Goal: Task Accomplishment & Management: Complete application form

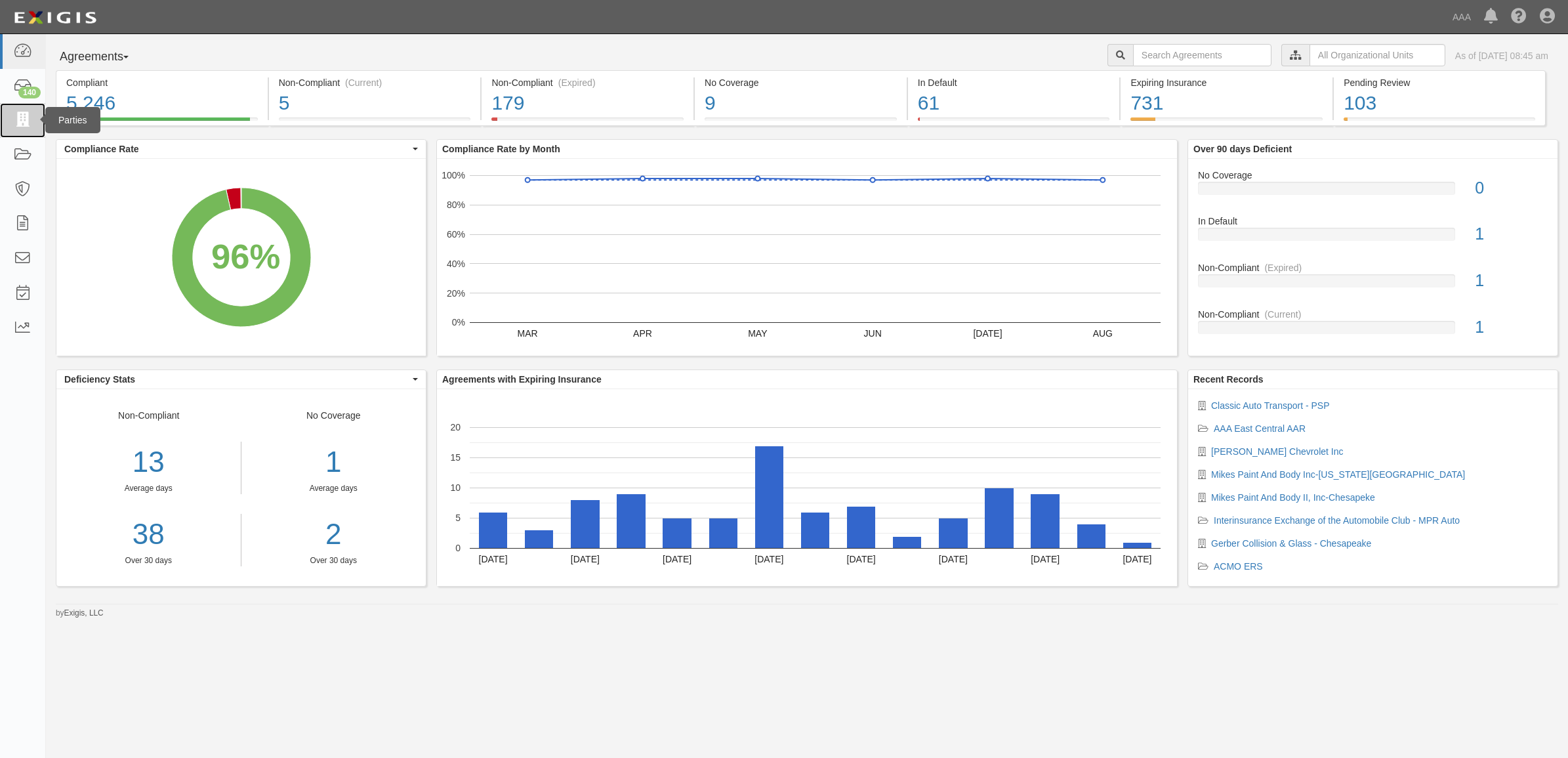
drag, startPoint x: 15, startPoint y: 119, endPoint x: 53, endPoint y: 133, distance: 40.5
click at [15, 119] on icon at bounding box center [22, 120] width 18 height 15
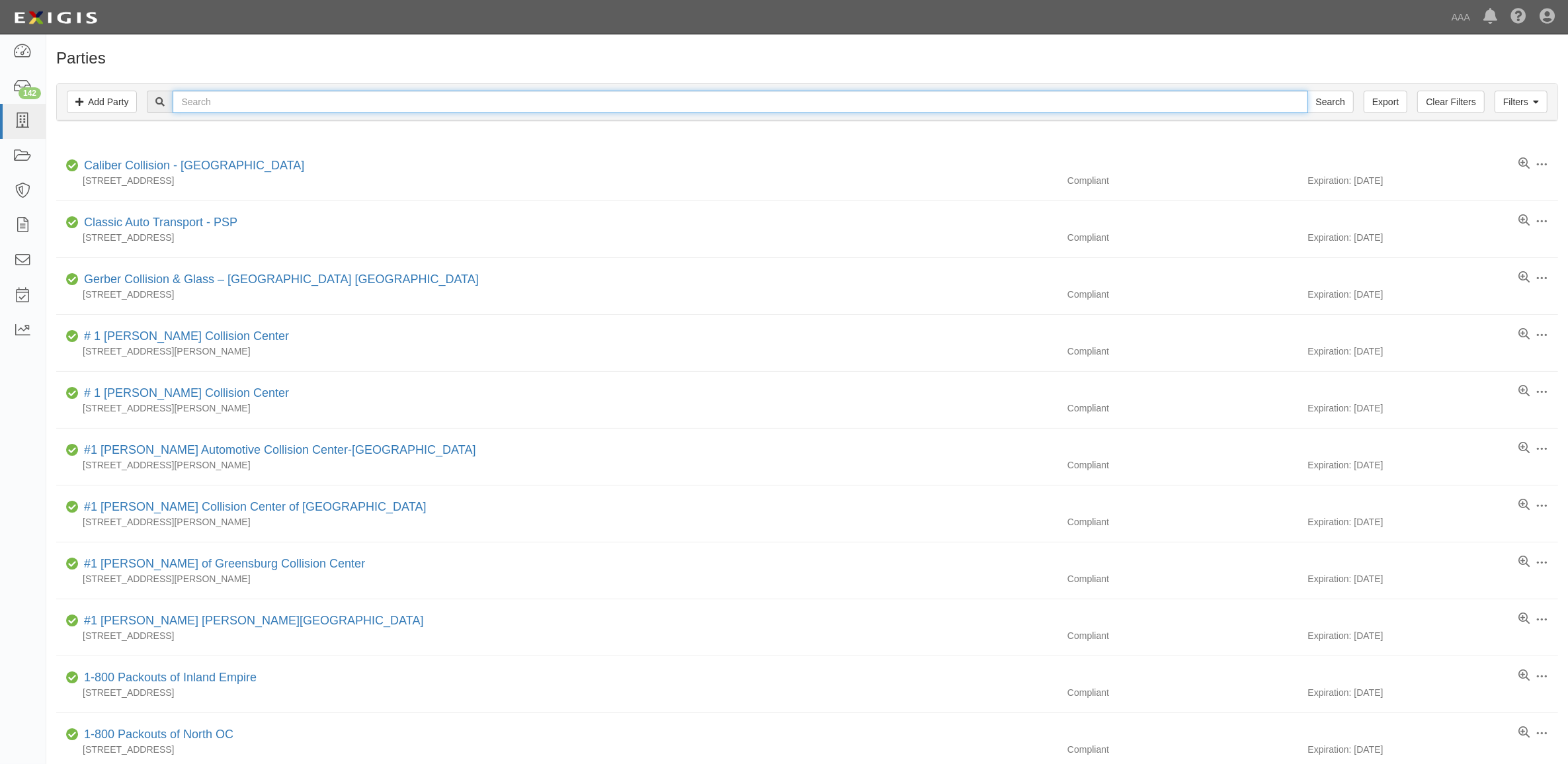
click at [211, 97] on input "text" at bounding box center [740, 102] width 1135 height 23
type input "CC1461654"
click at [1308, 90] on input "Search" at bounding box center [1331, 102] width 46 height 23
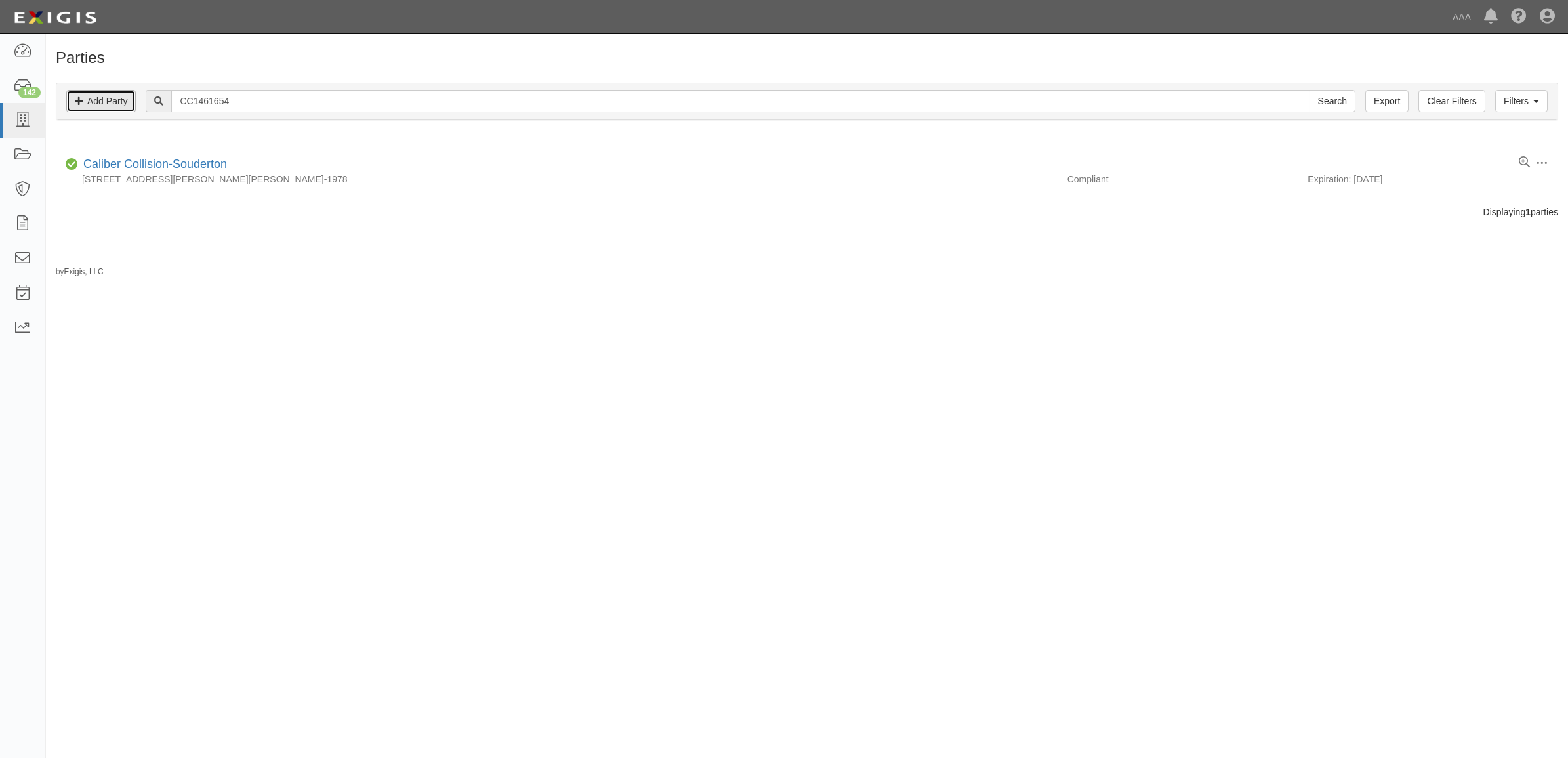
click at [119, 97] on link "Add Party" at bounding box center [101, 101] width 70 height 22
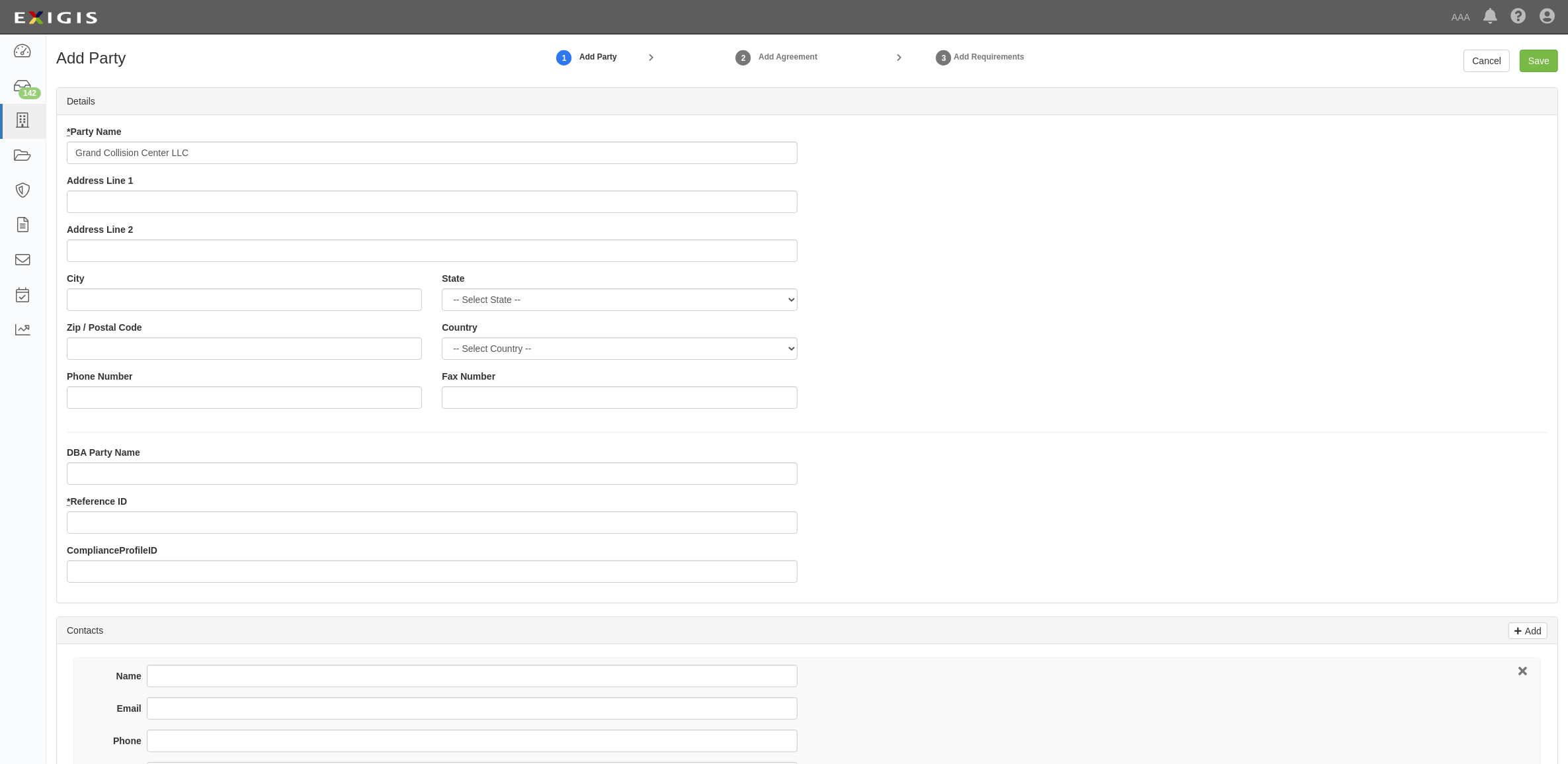
type input "Grand Collision Center LLC"
type input "1087 Armory Dr"
type input "Osage Beach"
select select "MO"
type input "65065"
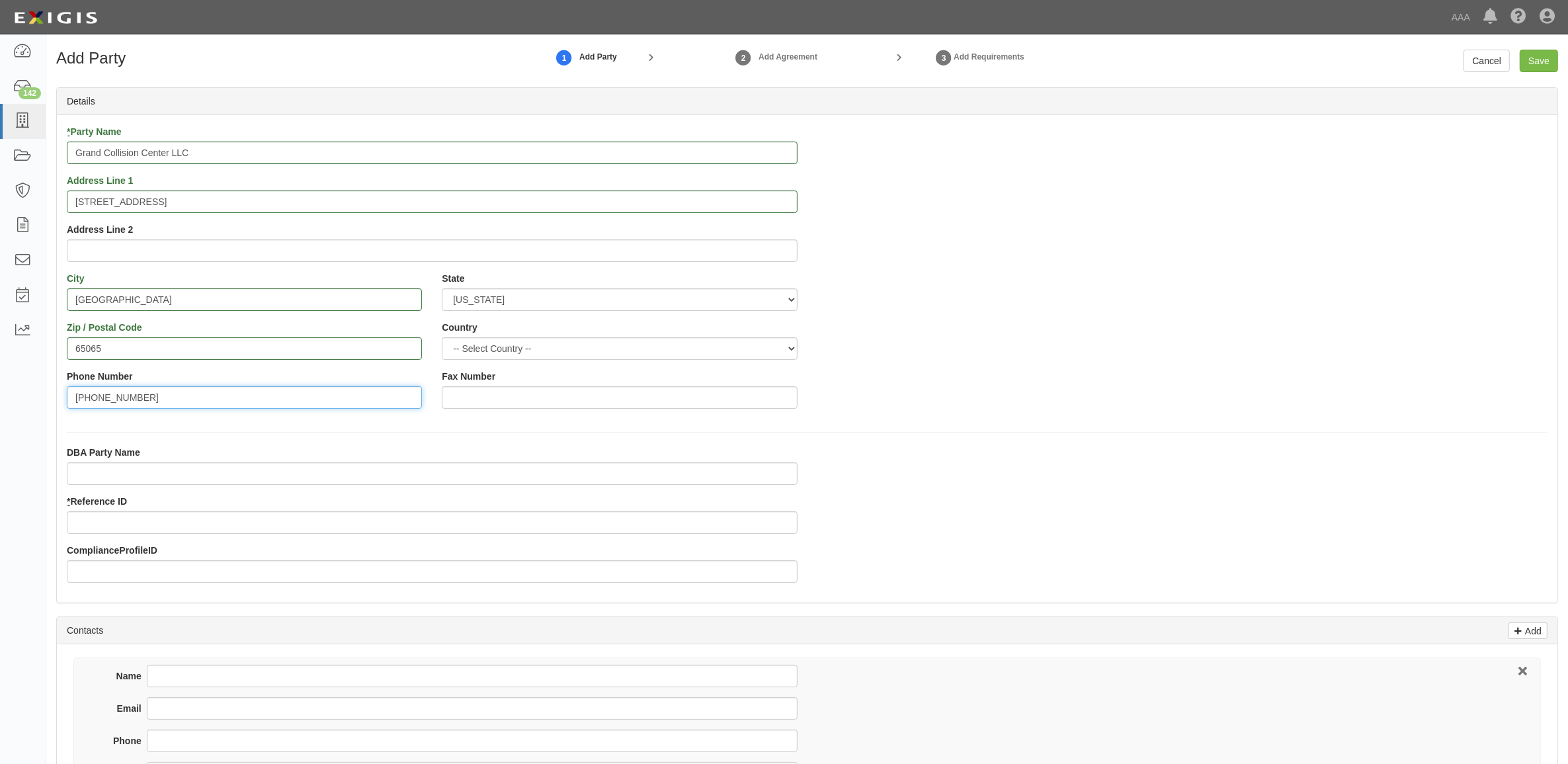
type input "573-348-1483"
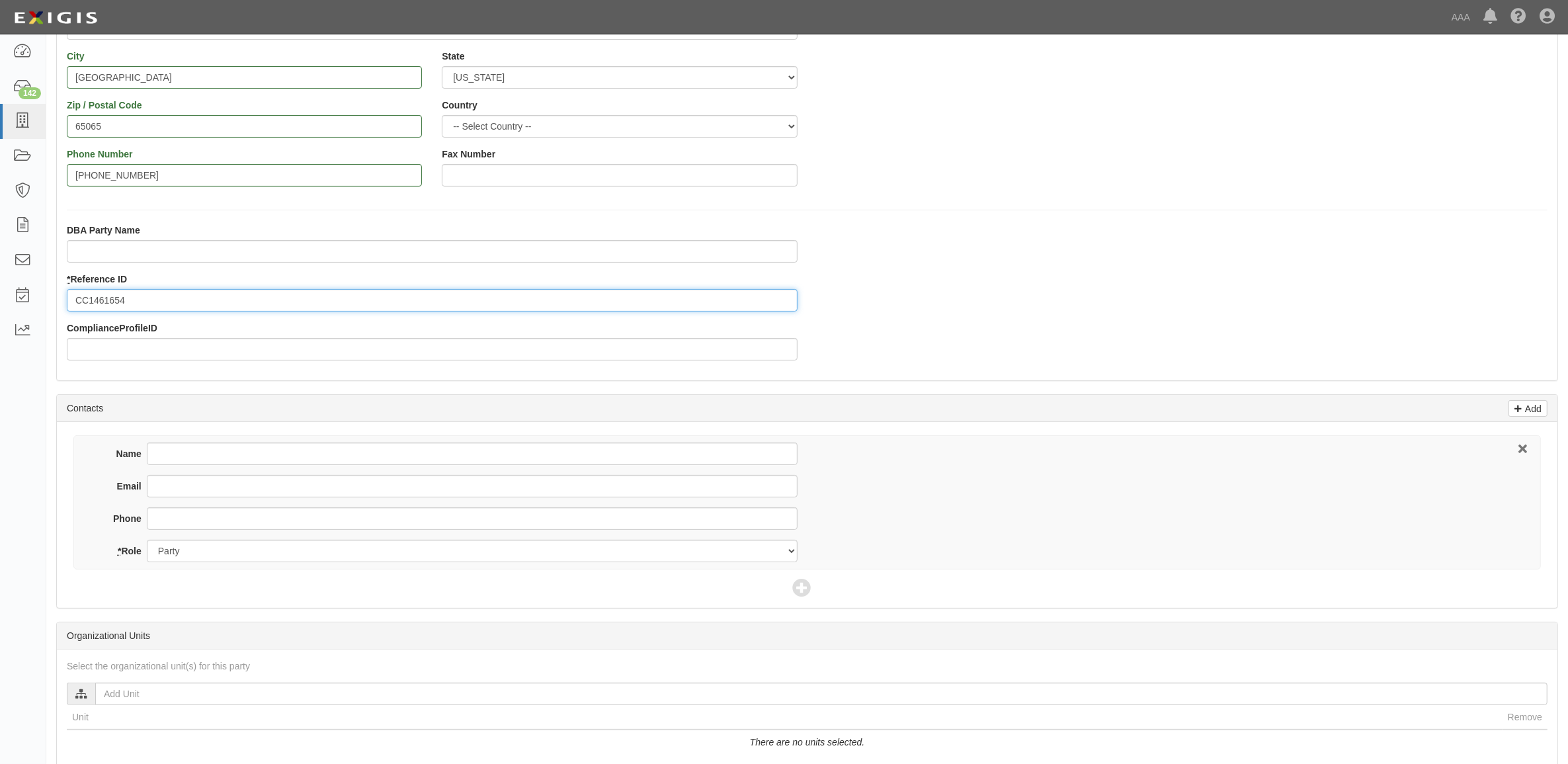
scroll to position [248, 0]
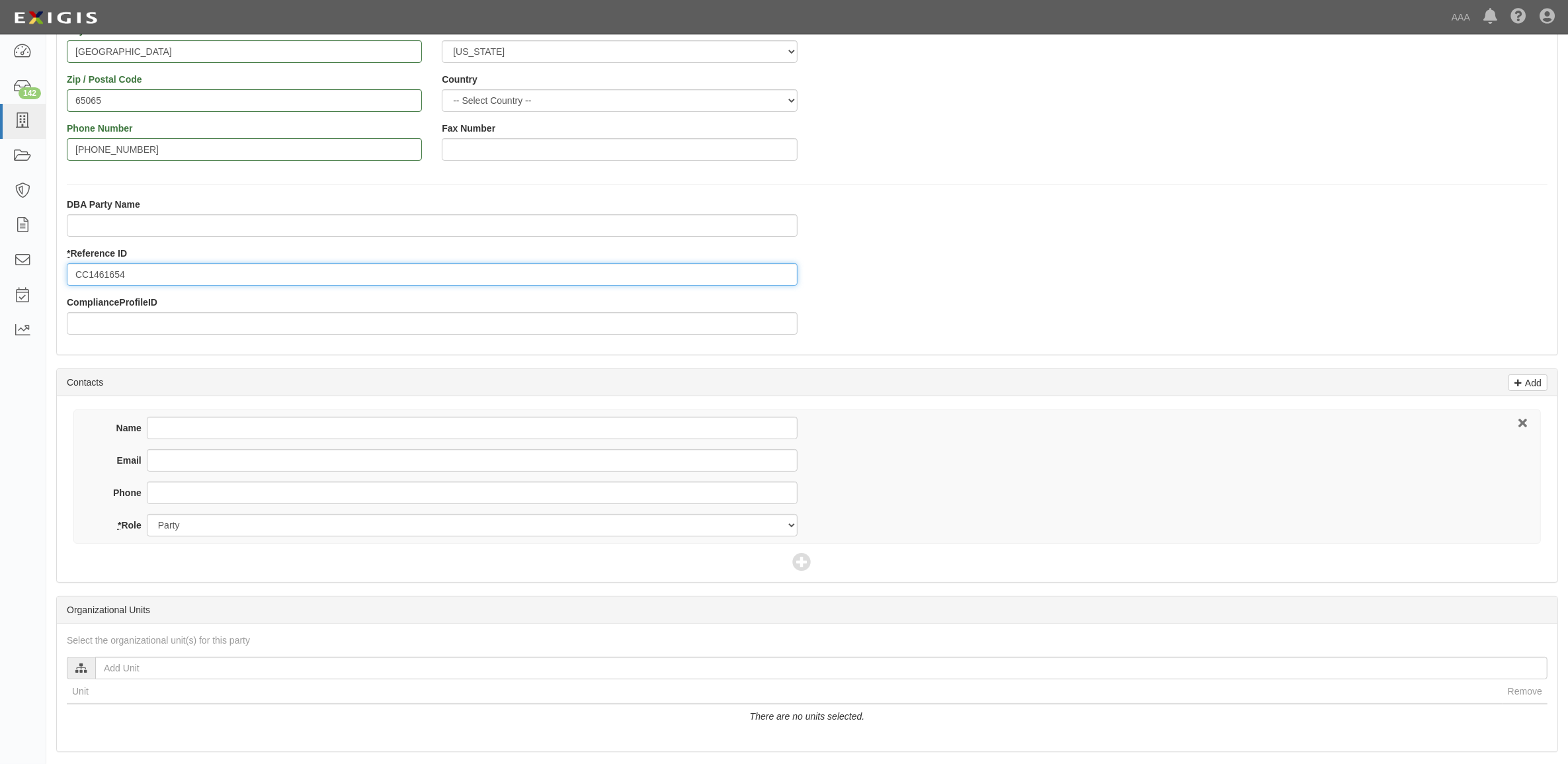
type input "CC1461654"
click at [220, 427] on input "Name" at bounding box center [472, 428] width 651 height 23
type input "Bruce Hoecker"
type input "bruceh@grandcollision.com"
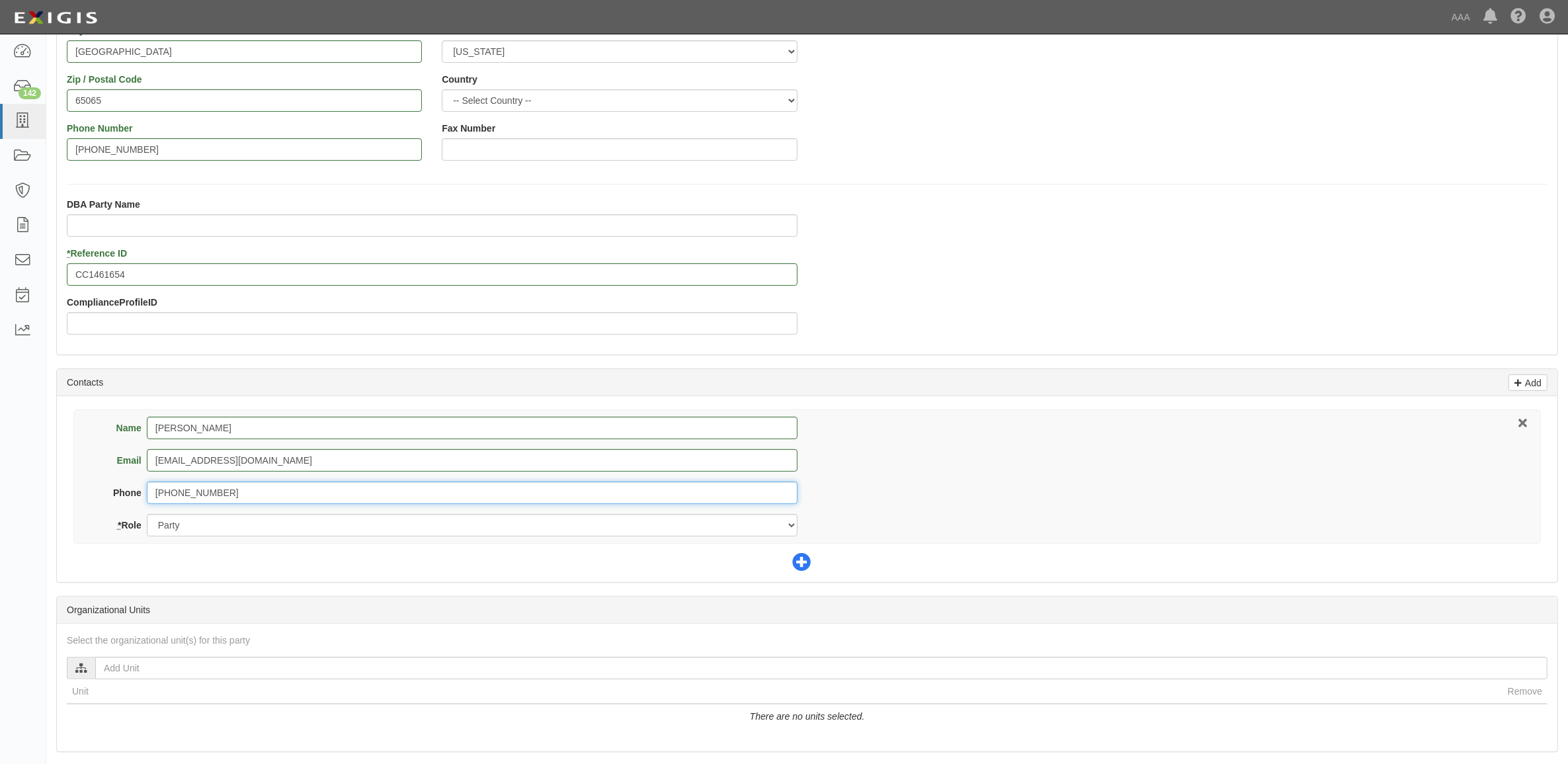
type input "573-348-1483"
click at [814, 566] on span at bounding box center [807, 562] width 30 height 18
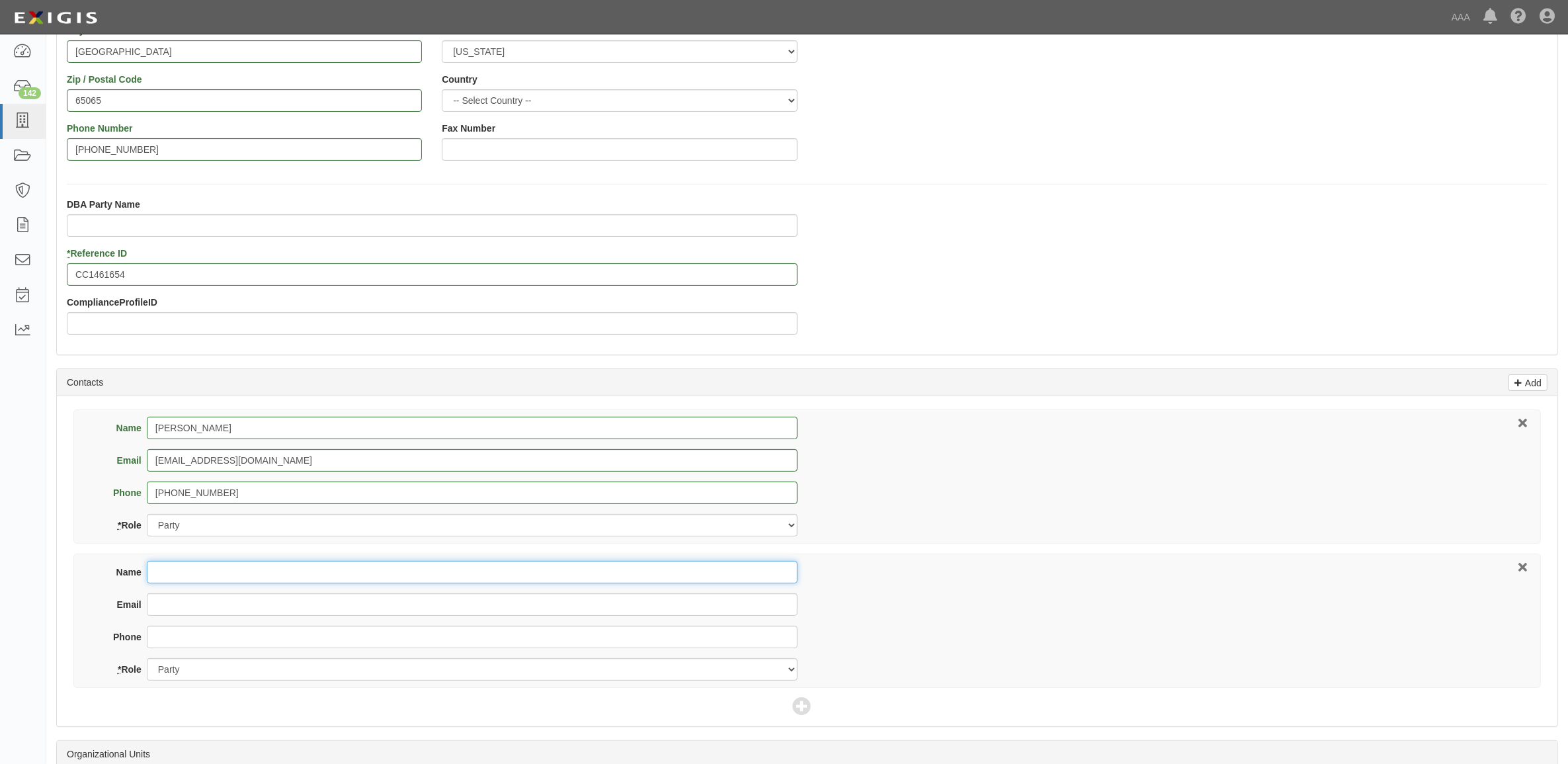
click at [454, 562] on input "Name" at bounding box center [472, 572] width 651 height 23
type input "T"
click at [204, 562] on input "Name" at bounding box center [472, 572] width 651 height 23
type input "Tawny Schrier"
type input "service@intrepiddirect.com"
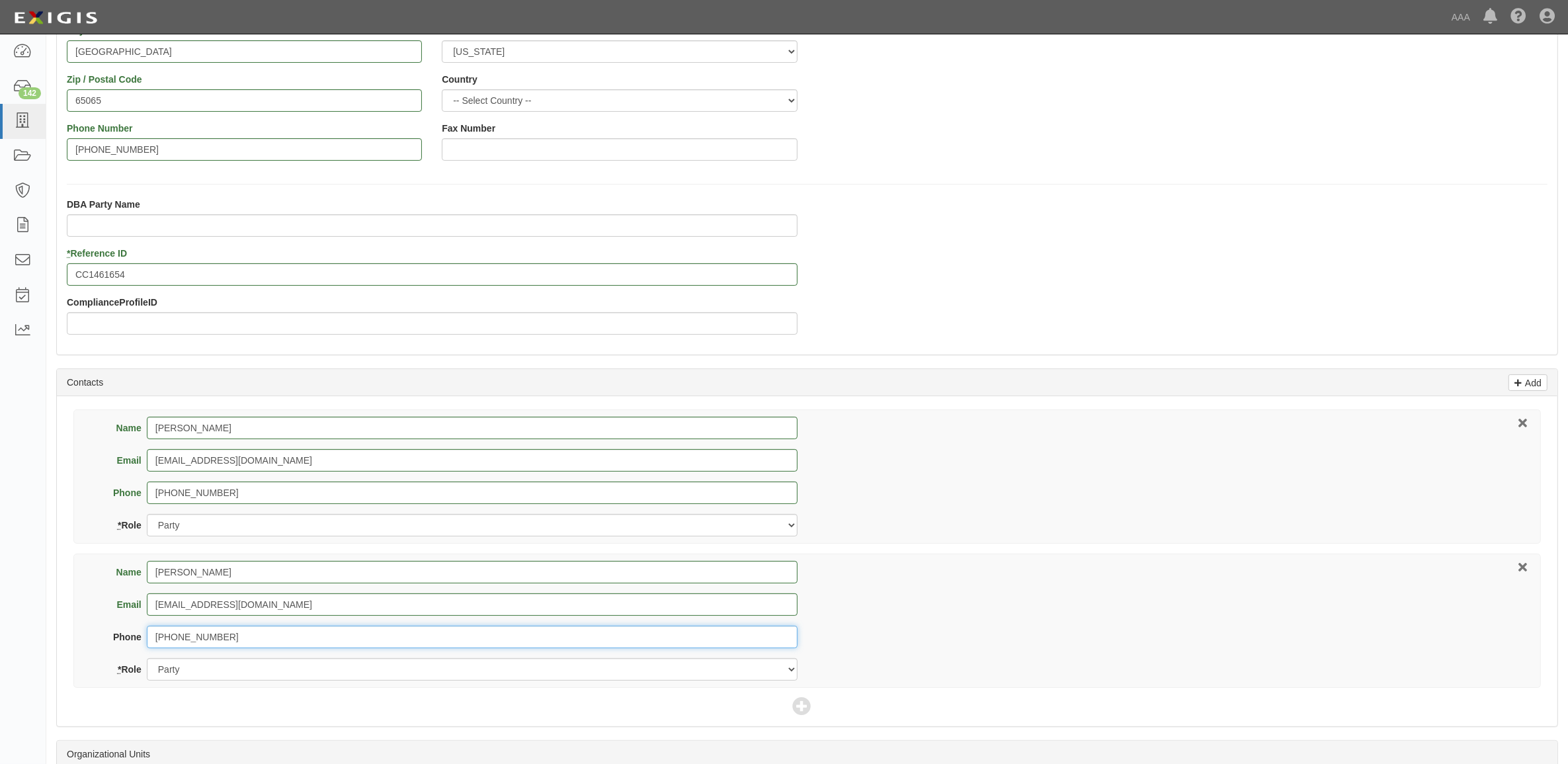
type input "877-249-7181"
click at [277, 672] on select "Party Broker Other" at bounding box center [472, 669] width 651 height 23
select select "Broker"
click at [147, 659] on select "Party Broker Other" at bounding box center [472, 669] width 651 height 23
click at [799, 712] on icon at bounding box center [801, 706] width 18 height 18
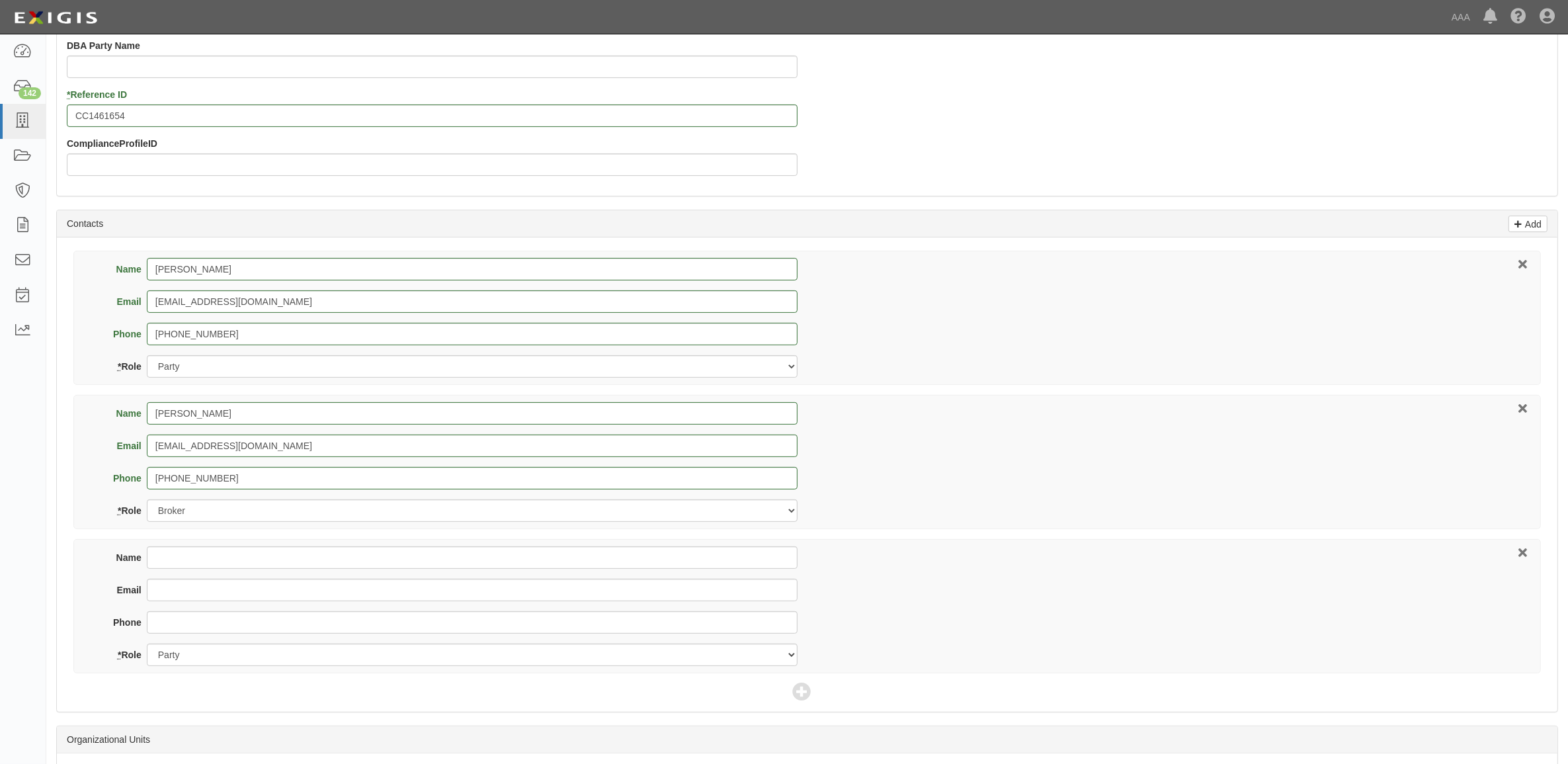
scroll to position [413, 0]
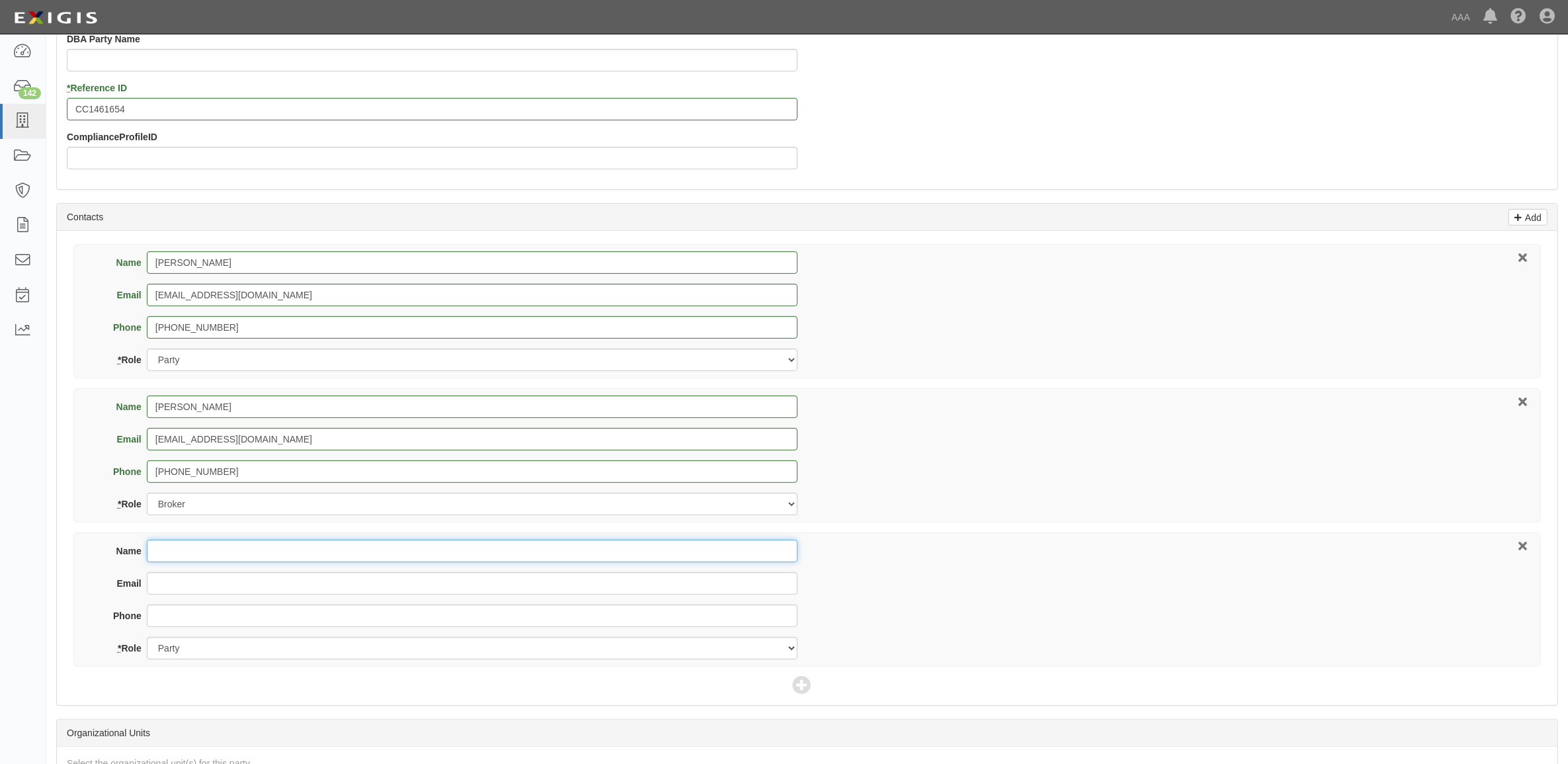
drag, startPoint x: 250, startPoint y: 556, endPoint x: 237, endPoint y: 551, distance: 13.9
click at [250, 556] on input "Name" at bounding box center [472, 551] width 651 height 23
type input "Nick Rohde"
type input "rohde.nickolas@ace.aaa.com"
click at [233, 645] on select "Party Broker Other" at bounding box center [472, 648] width 651 height 23
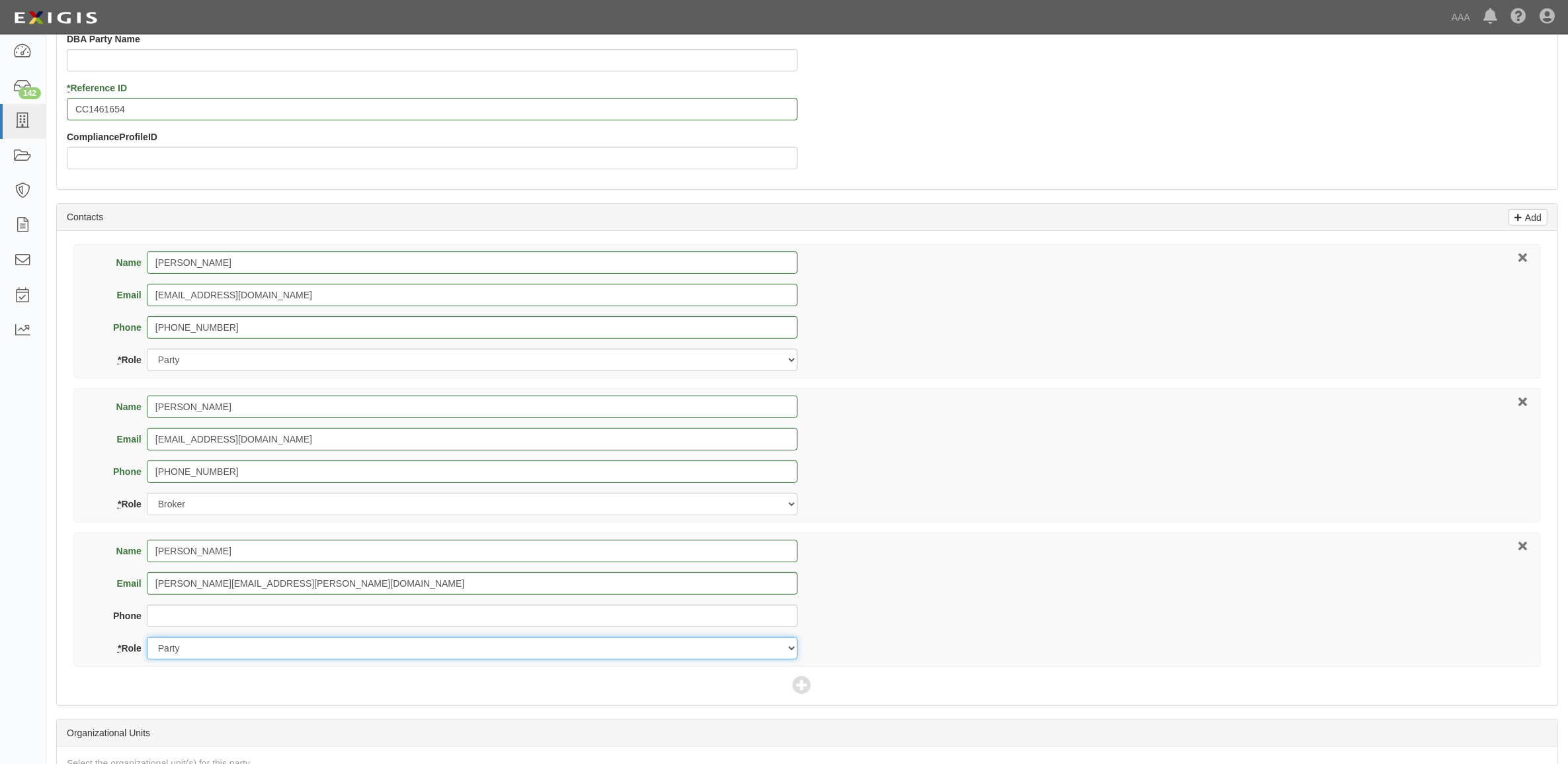
select select "Other"
click at [147, 638] on select "Party Broker Other" at bounding box center [472, 648] width 651 height 23
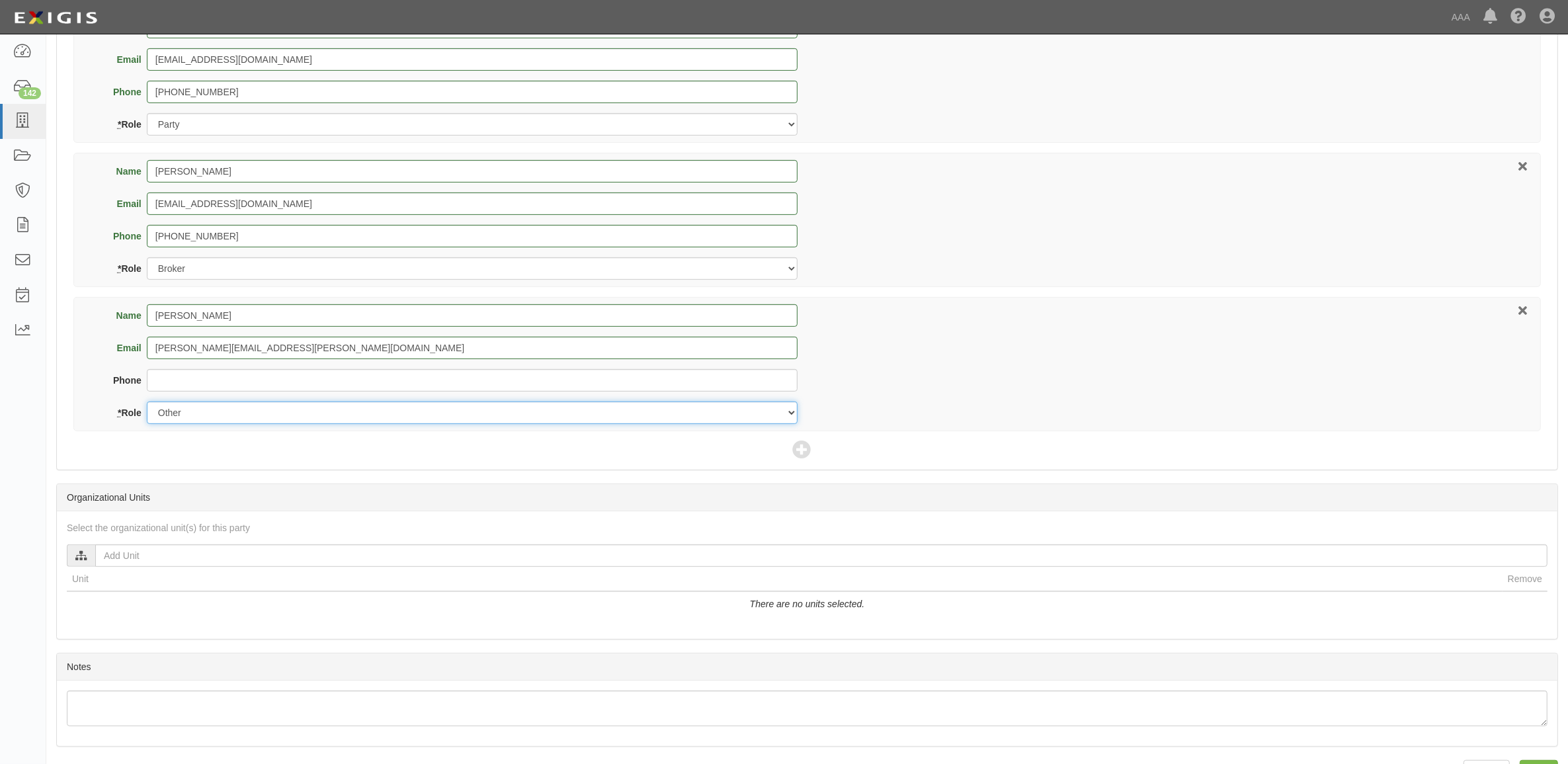
scroll to position [689, 0]
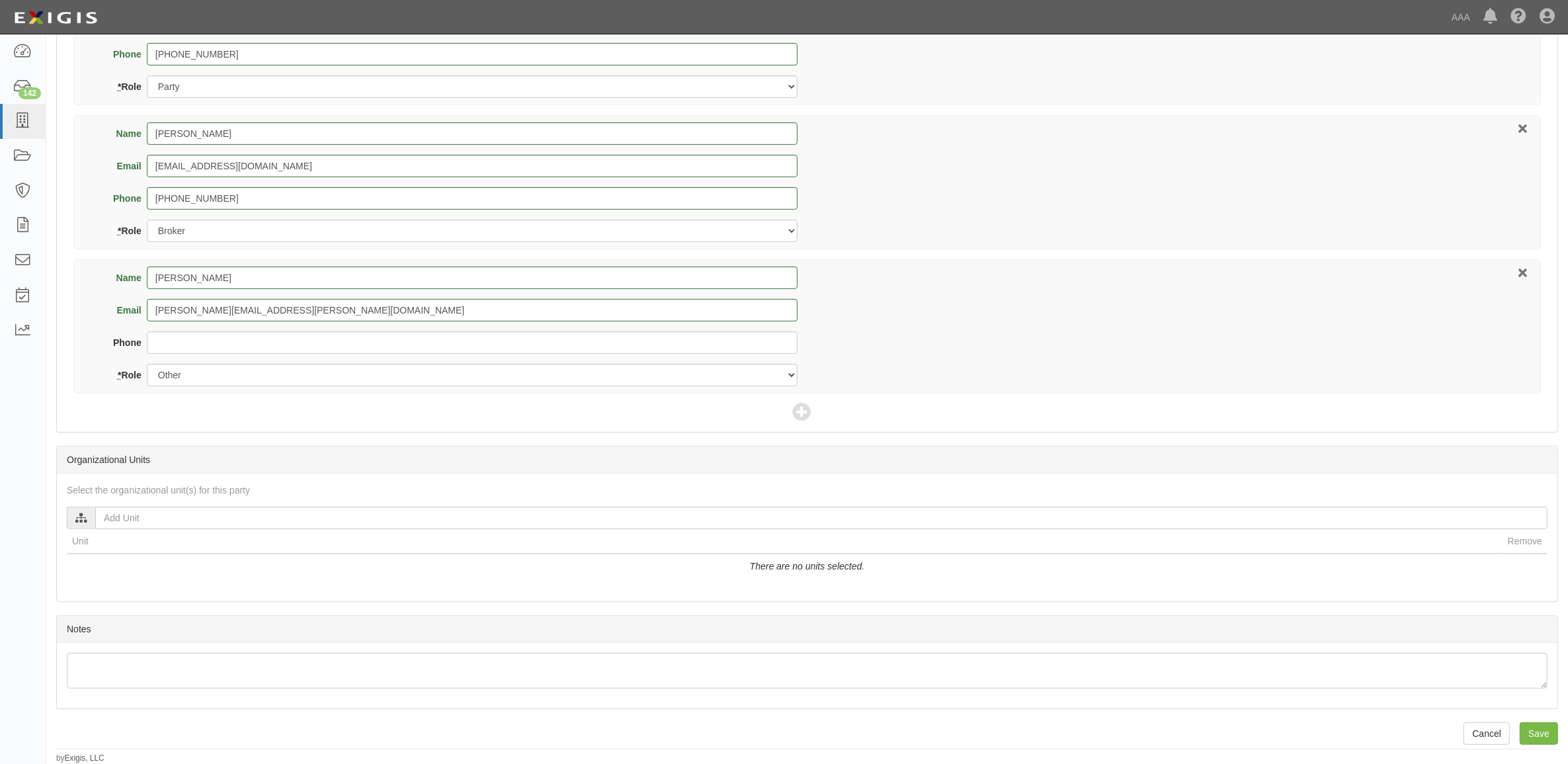
click at [82, 519] on icon at bounding box center [82, 518] width 12 height 10
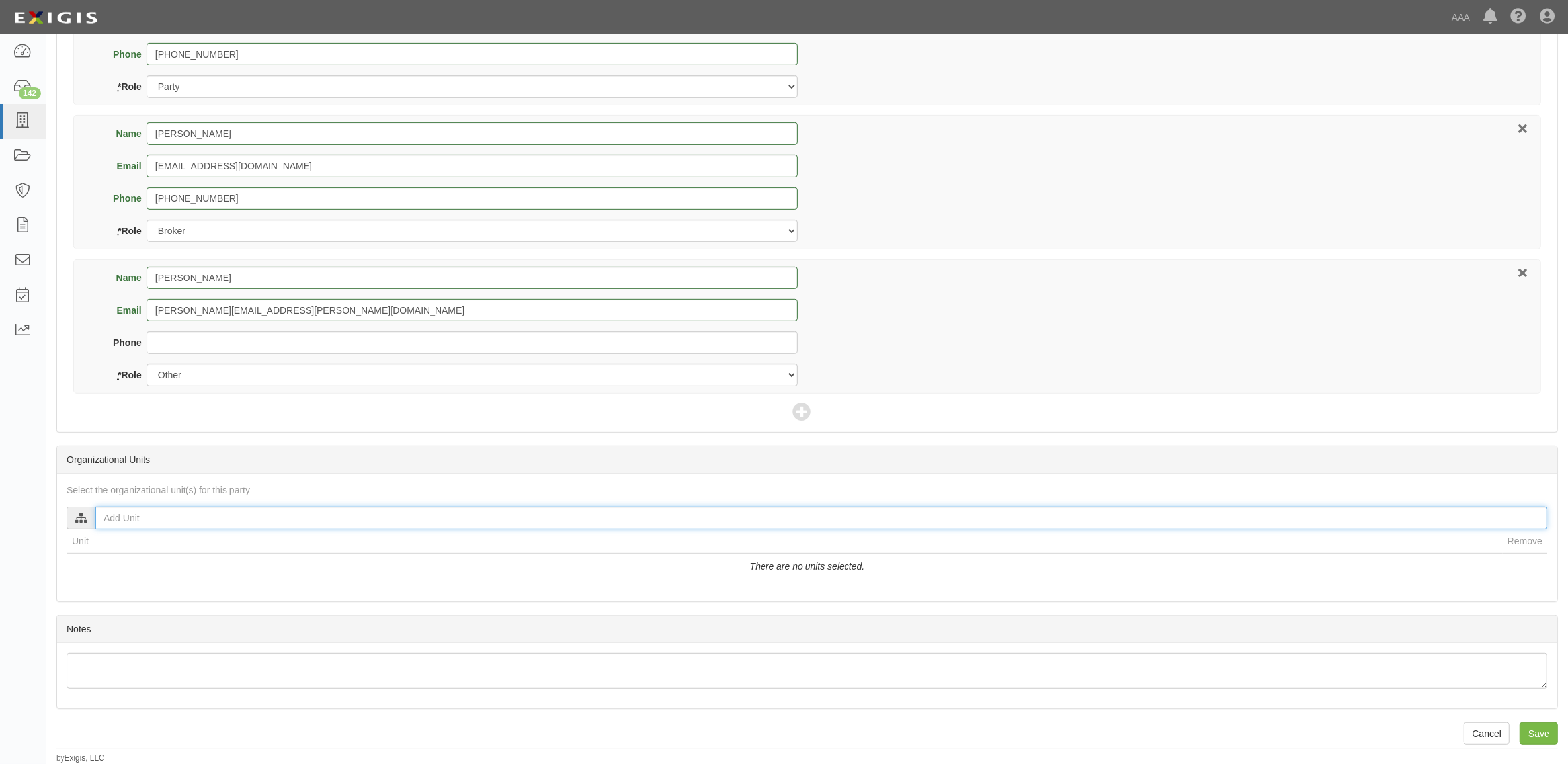
click at [163, 527] on input "text" at bounding box center [822, 518] width 1452 height 23
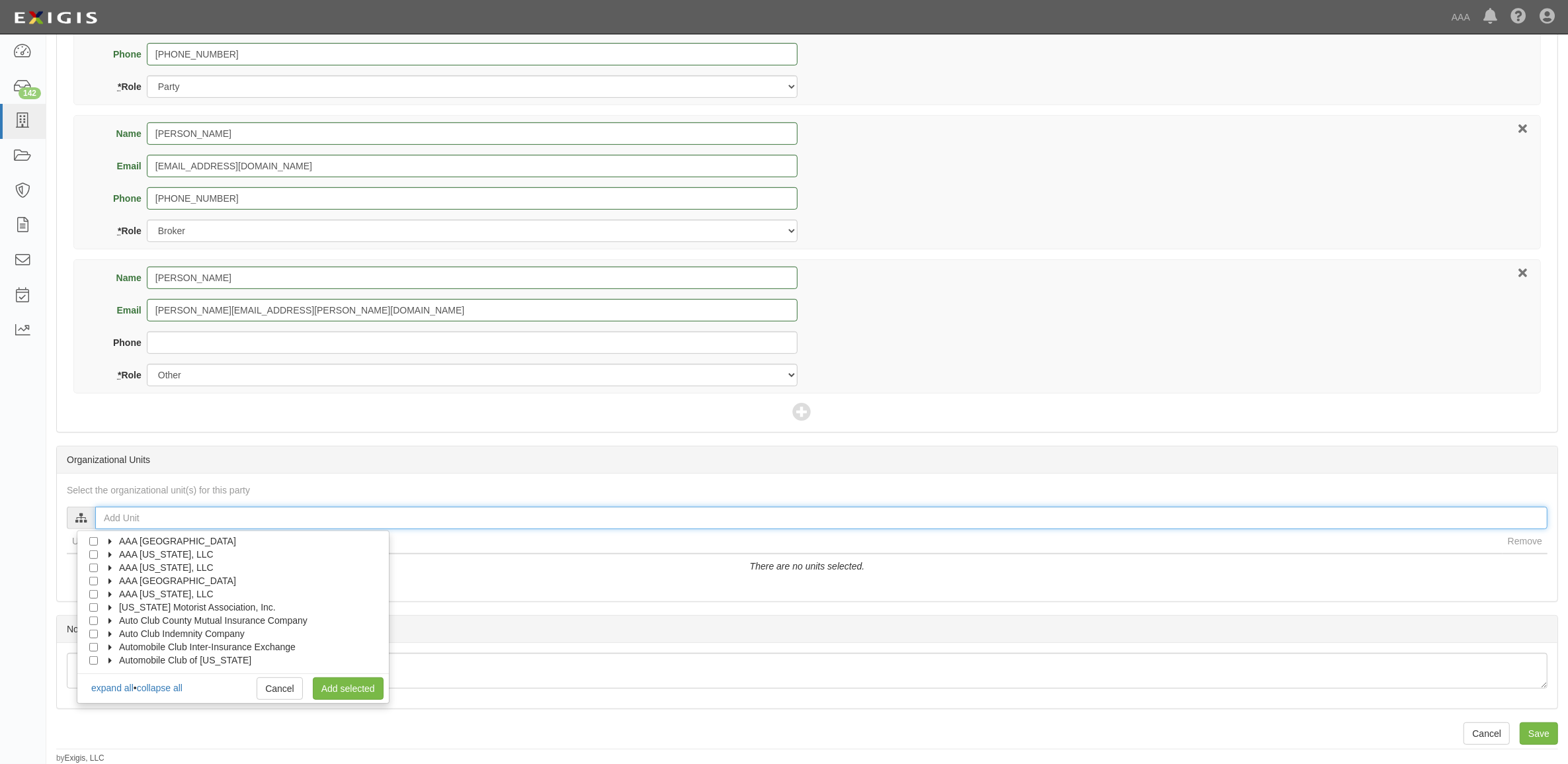
scroll to position [53, 0]
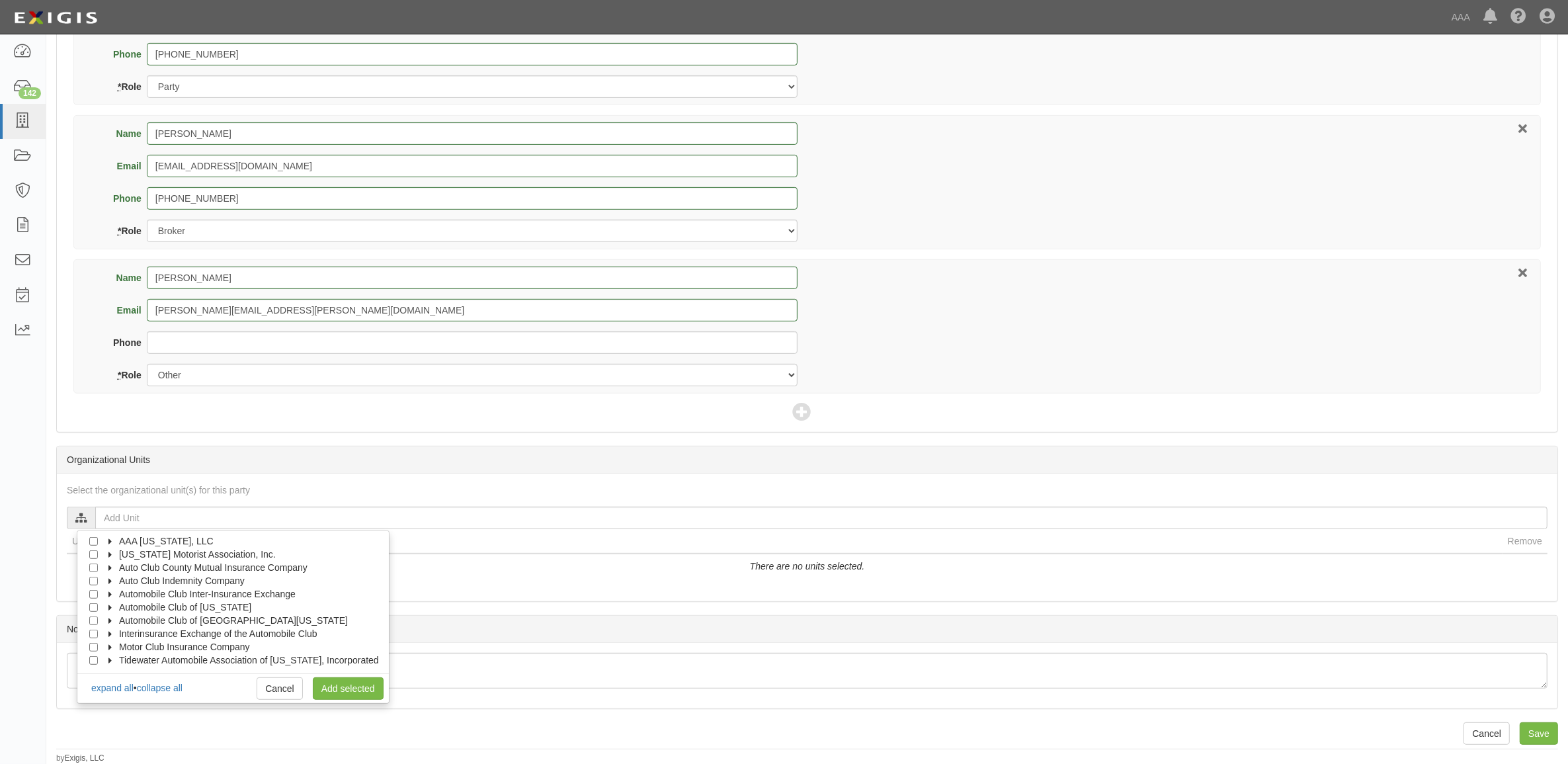
click at [110, 593] on icon at bounding box center [110, 595] width 10 height 6
click at [117, 601] on label "Claims" at bounding box center [137, 607] width 45 height 13
click at [116, 627] on label "Automobile Club of Missouri" at bounding box center [177, 633] width 149 height 13
click at [117, 620] on input "Auto Claims MPR" at bounding box center [117, 621] width 9 height 9
checkbox input "true"
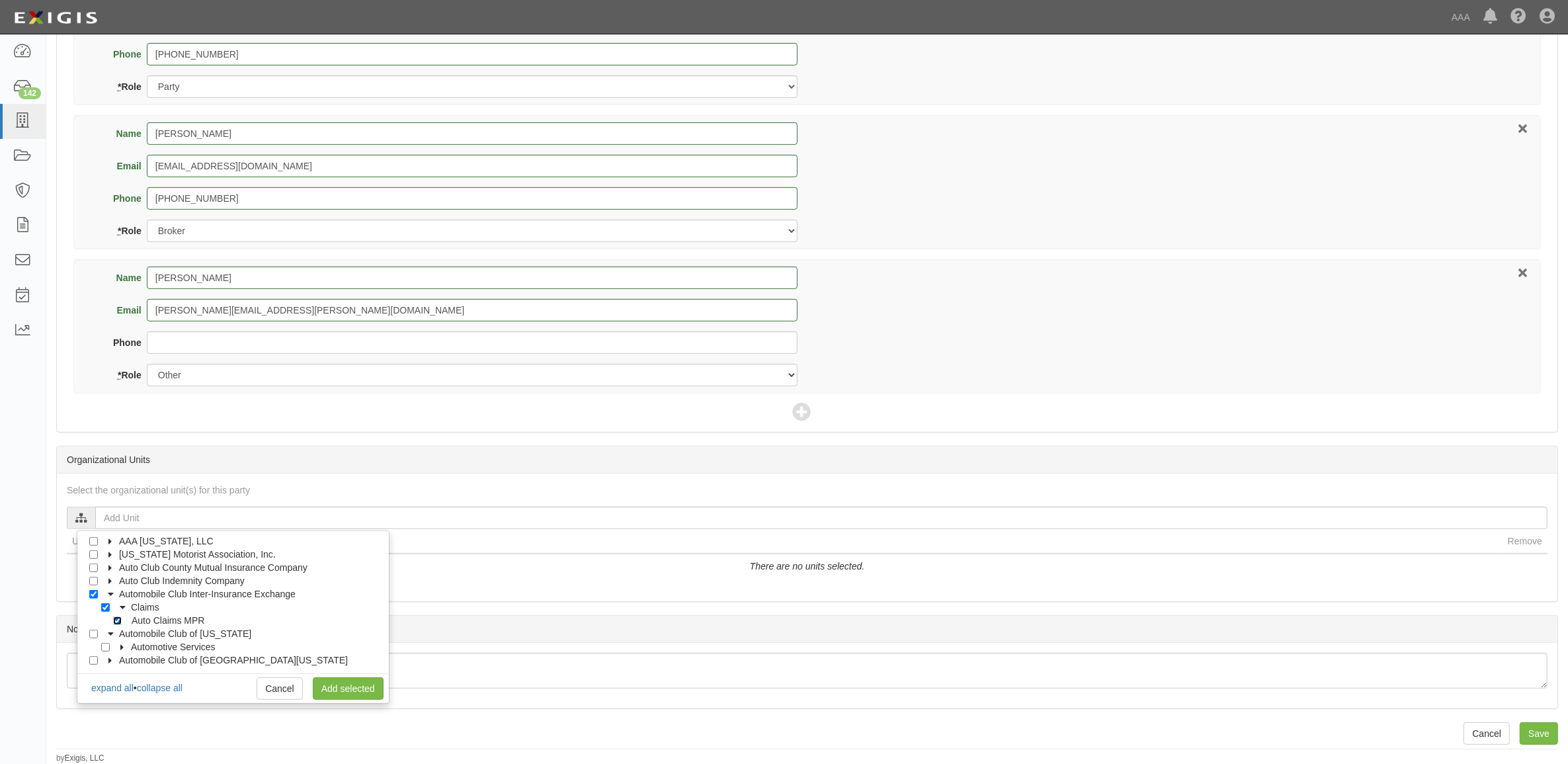
checkbox input "true"
drag, startPoint x: 325, startPoint y: 683, endPoint x: 364, endPoint y: 689, distance: 39.5
click at [325, 684] on link "Add selected" at bounding box center [348, 688] width 70 height 23
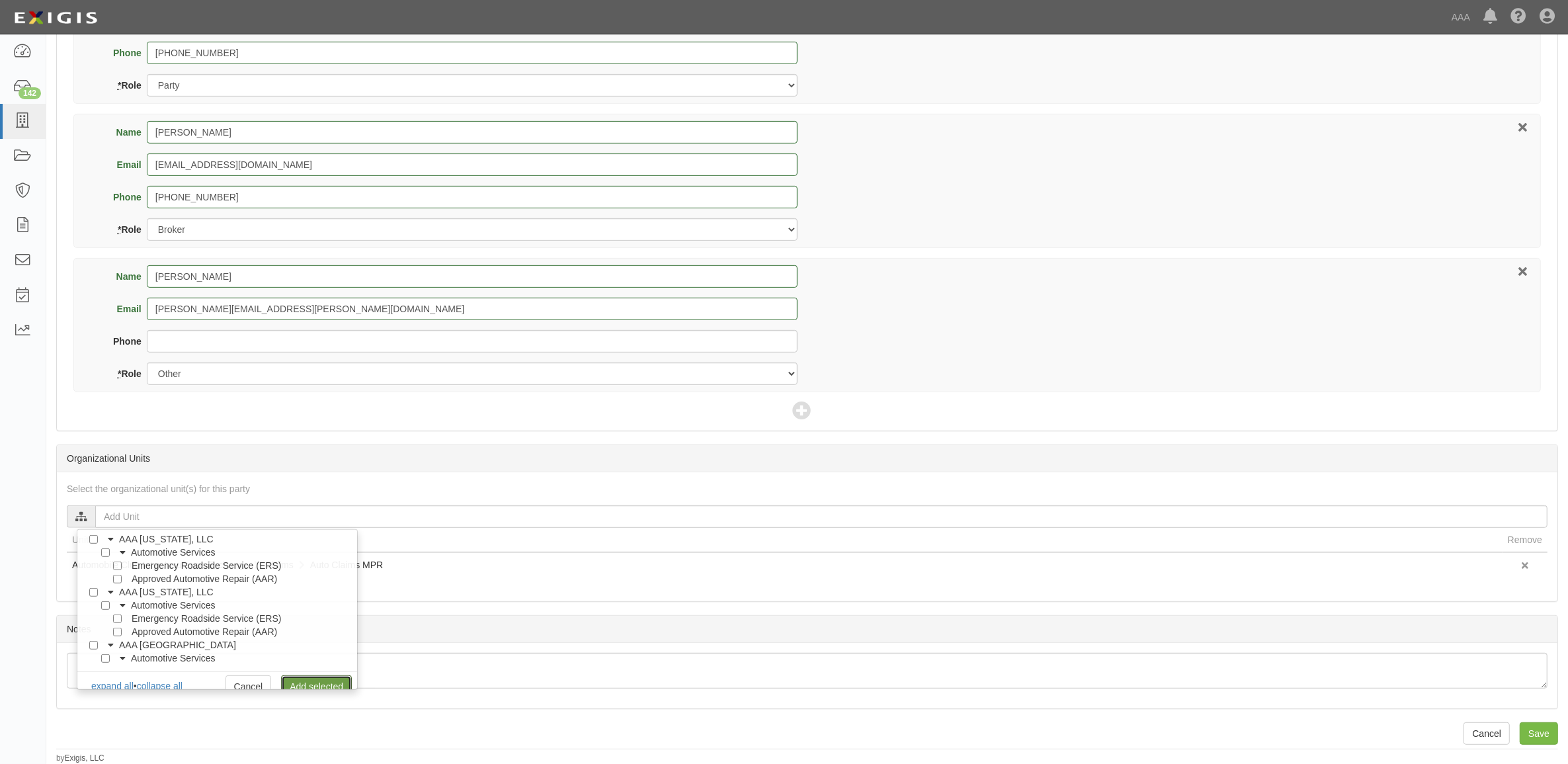
scroll to position [0, 0]
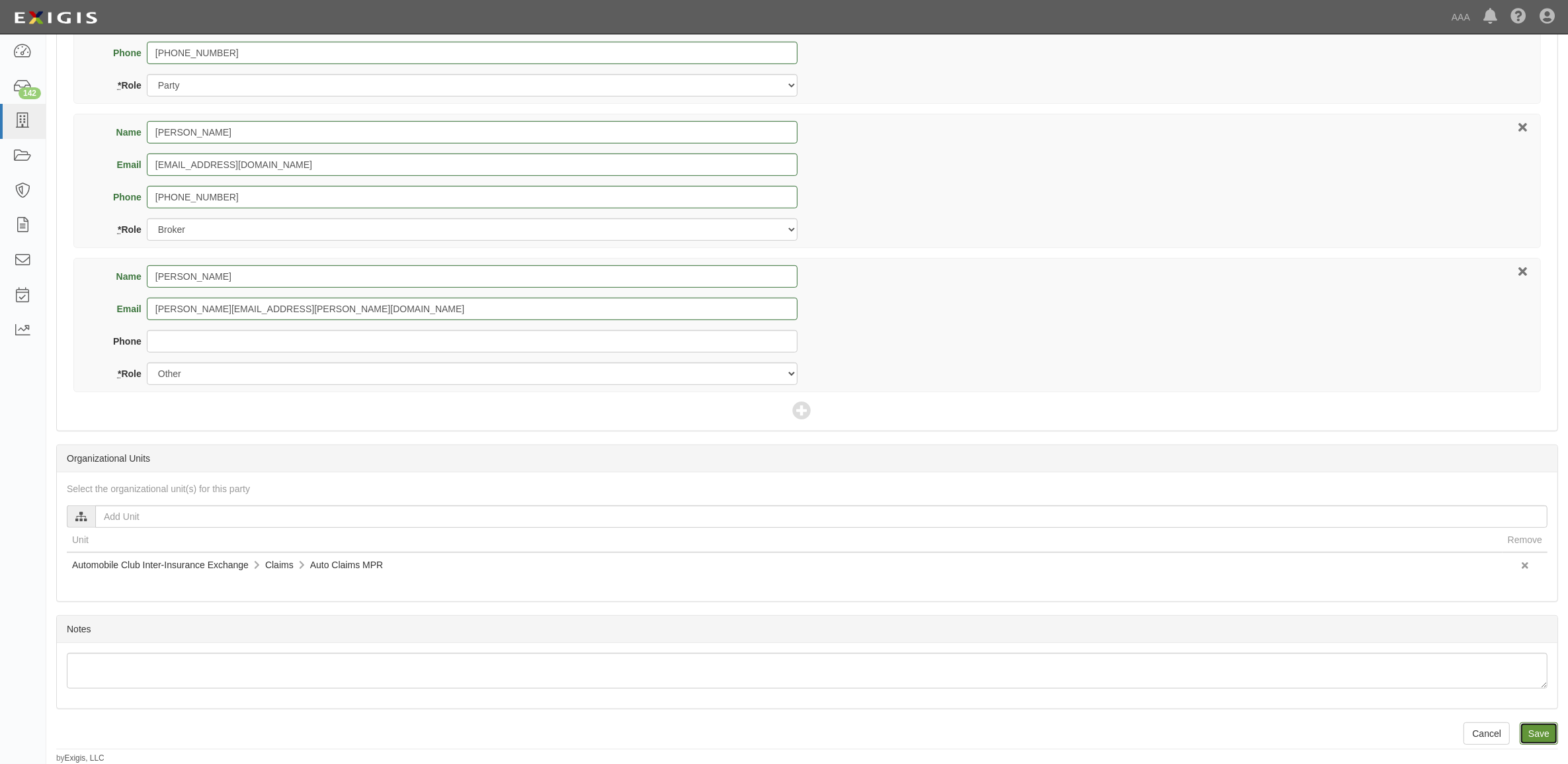
click at [1532, 734] on input "Save" at bounding box center [1539, 734] width 38 height 23
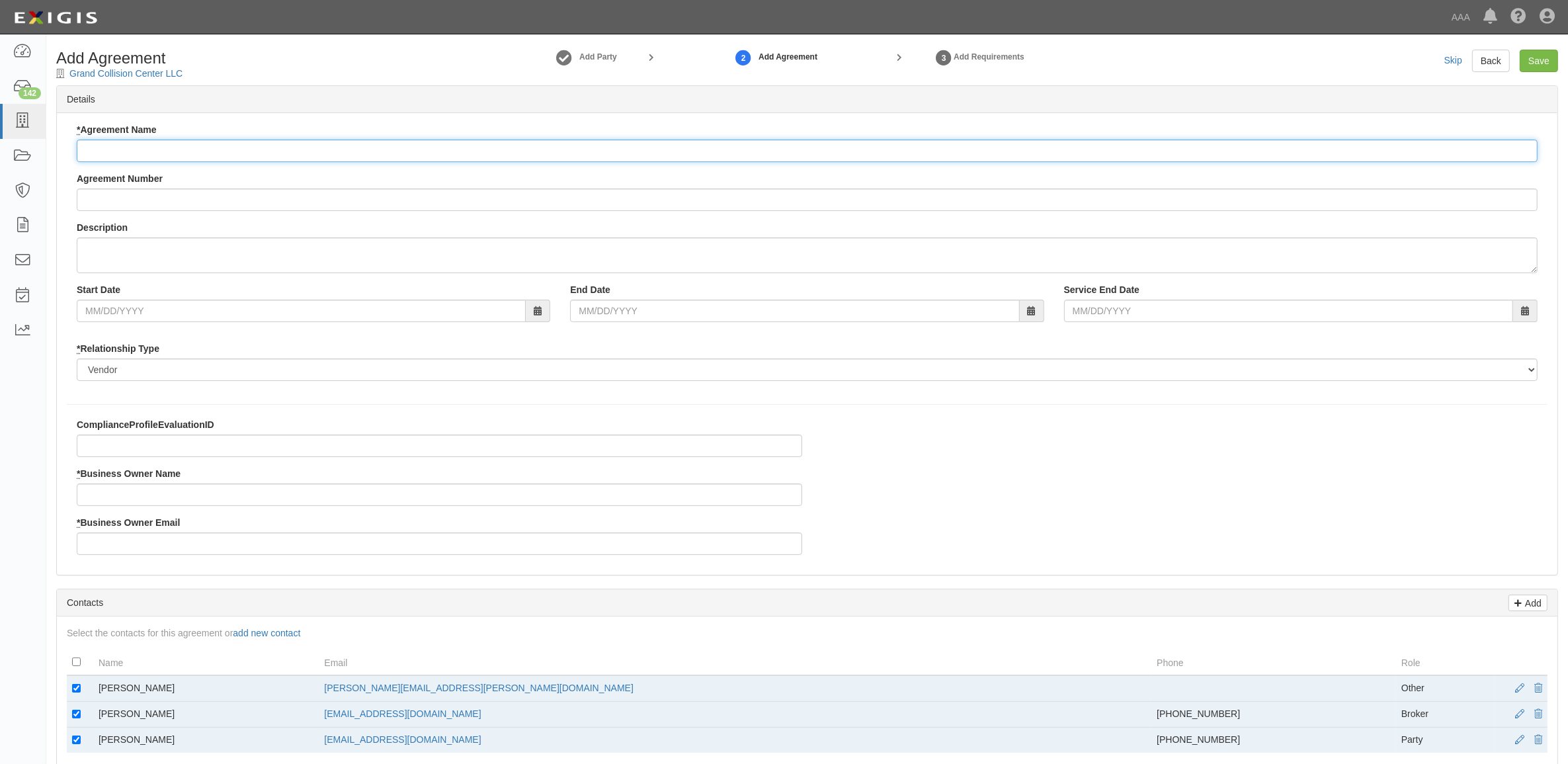
click at [163, 146] on input "* Agreement Name" at bounding box center [807, 150] width 1461 height 23
paste input "Automobile Club Inter-Insurance Exchange - MPR Auto"
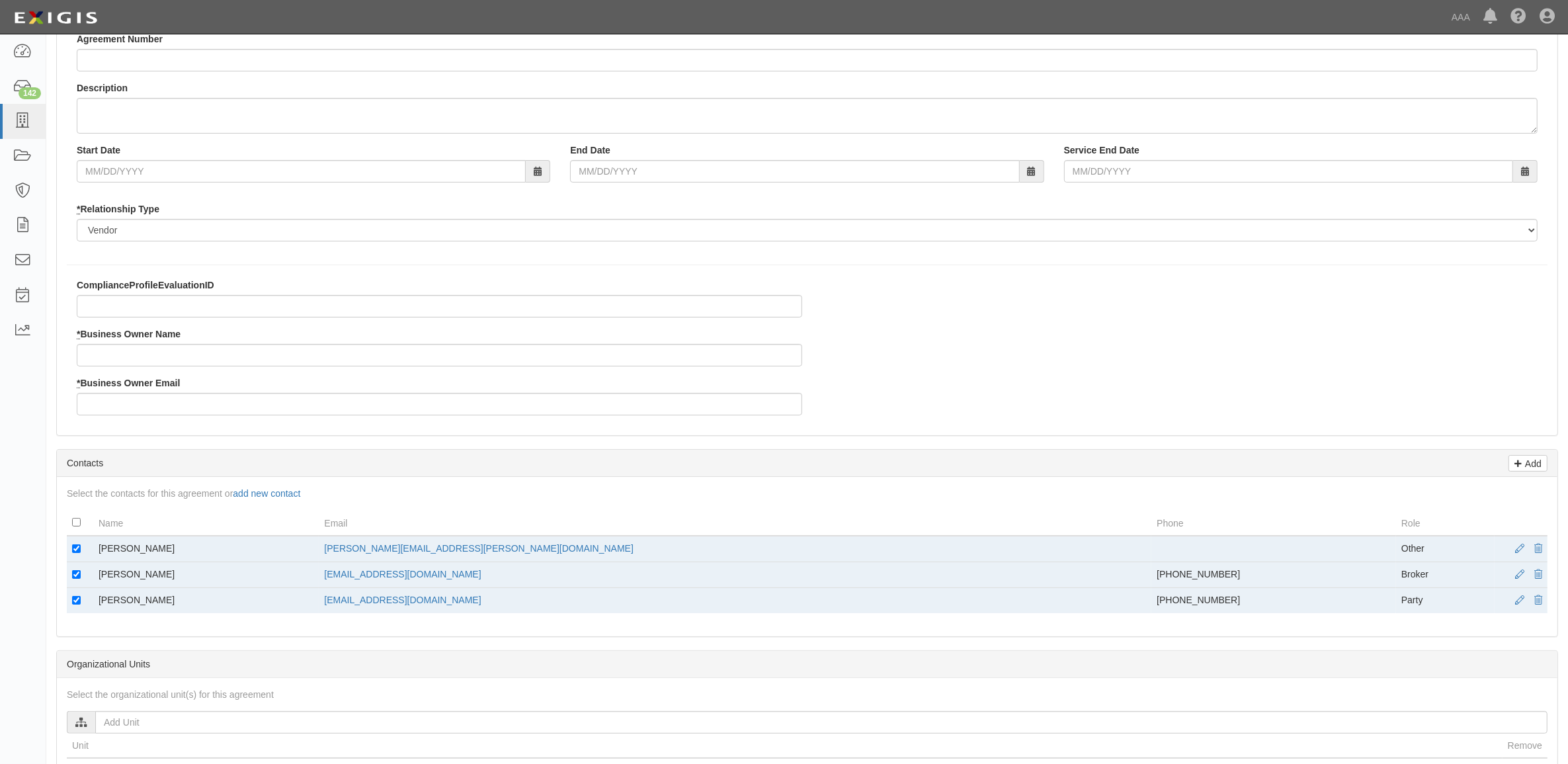
scroll to position [165, 0]
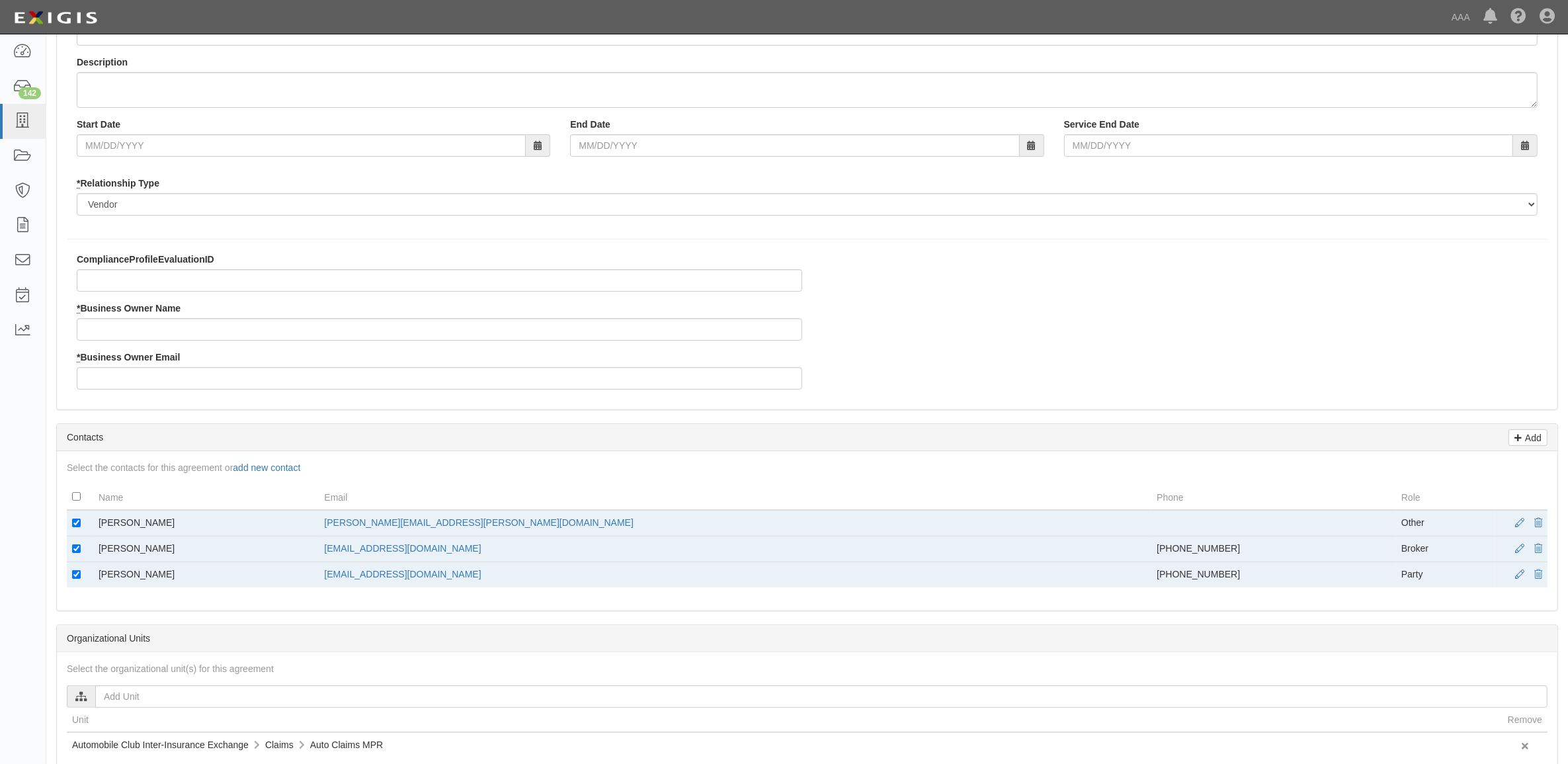
type input "Automobile Club Inter-Insurance Exchange - MPR Auto"
click at [150, 342] on div "ComplianceProfileEvaluationID * Business Owner Name * Business Owner Email" at bounding box center [439, 326] width 745 height 147
click at [150, 335] on input "* Business Owner Name" at bounding box center [439, 329] width 725 height 23
type input "[PERSON_NAME]"
type input "R"
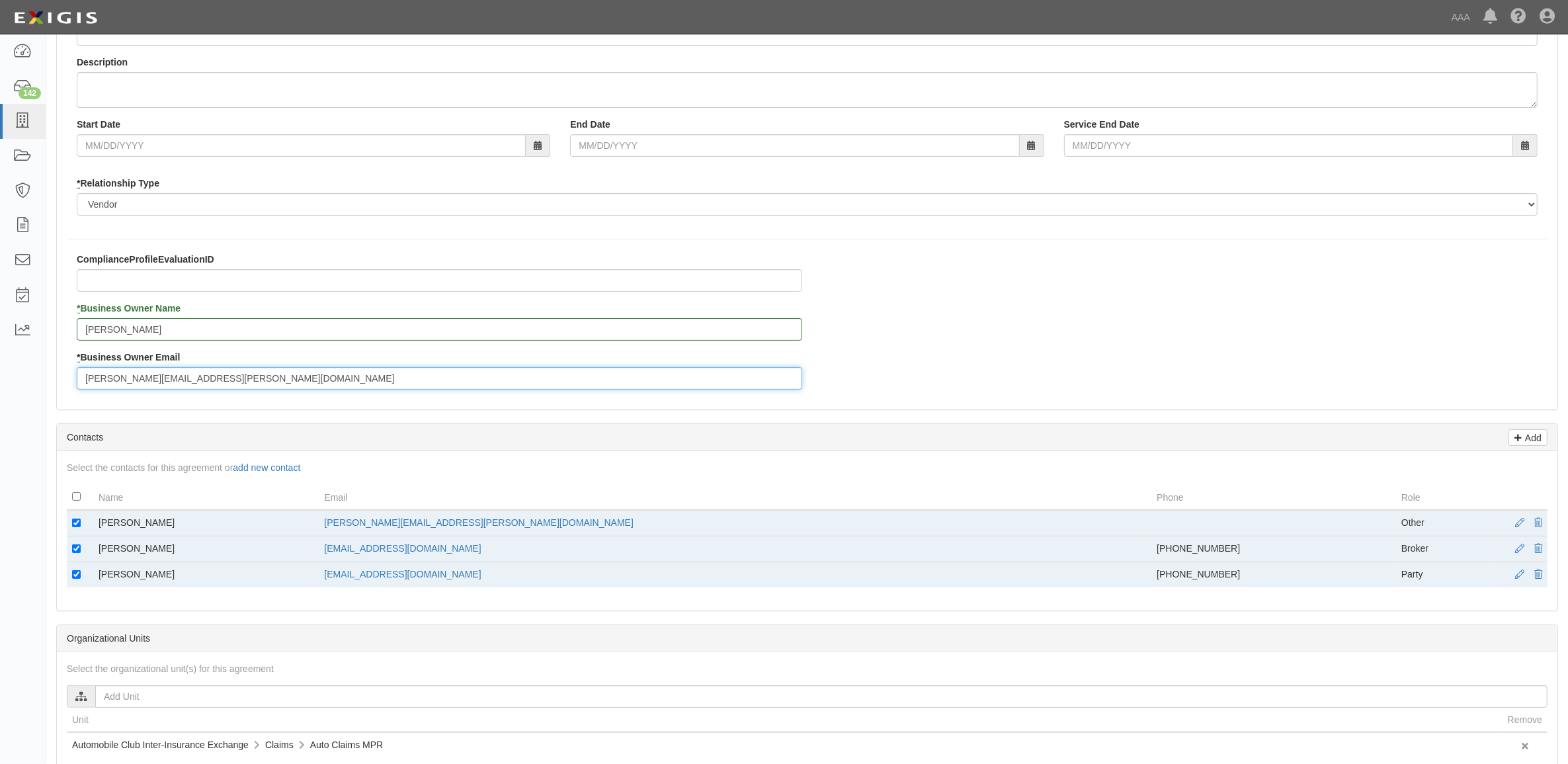
type input "[PERSON_NAME][EMAIL_ADDRESS][PERSON_NAME][DOMAIN_NAME]"
click at [75, 521] on input "checkbox" at bounding box center [77, 522] width 9 height 9
checkbox input "false"
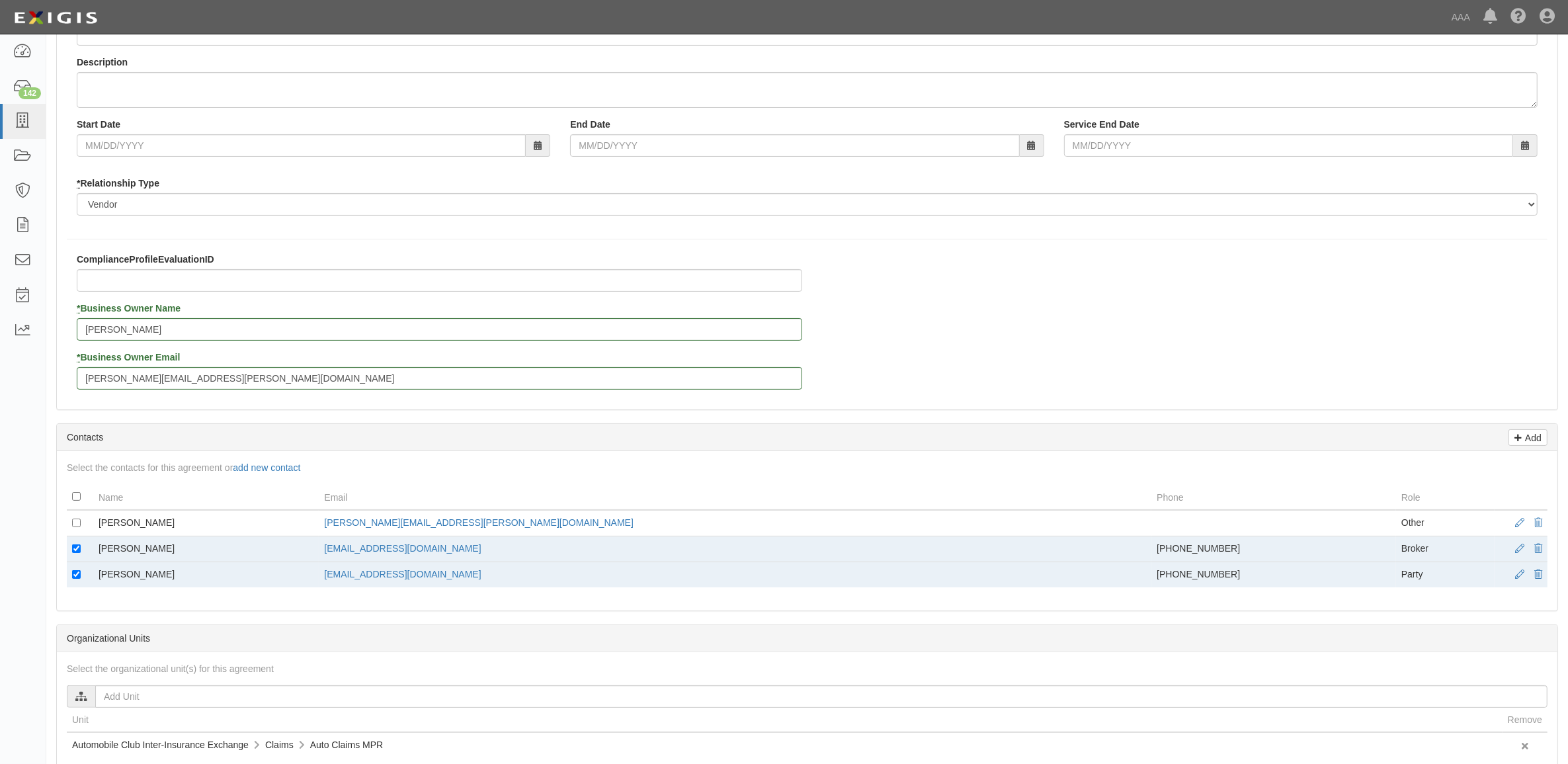
click at [84, 569] on td at bounding box center [80, 575] width 26 height 26
click at [80, 575] on input "checkbox" at bounding box center [77, 575] width 9 height 9
checkbox input "false"
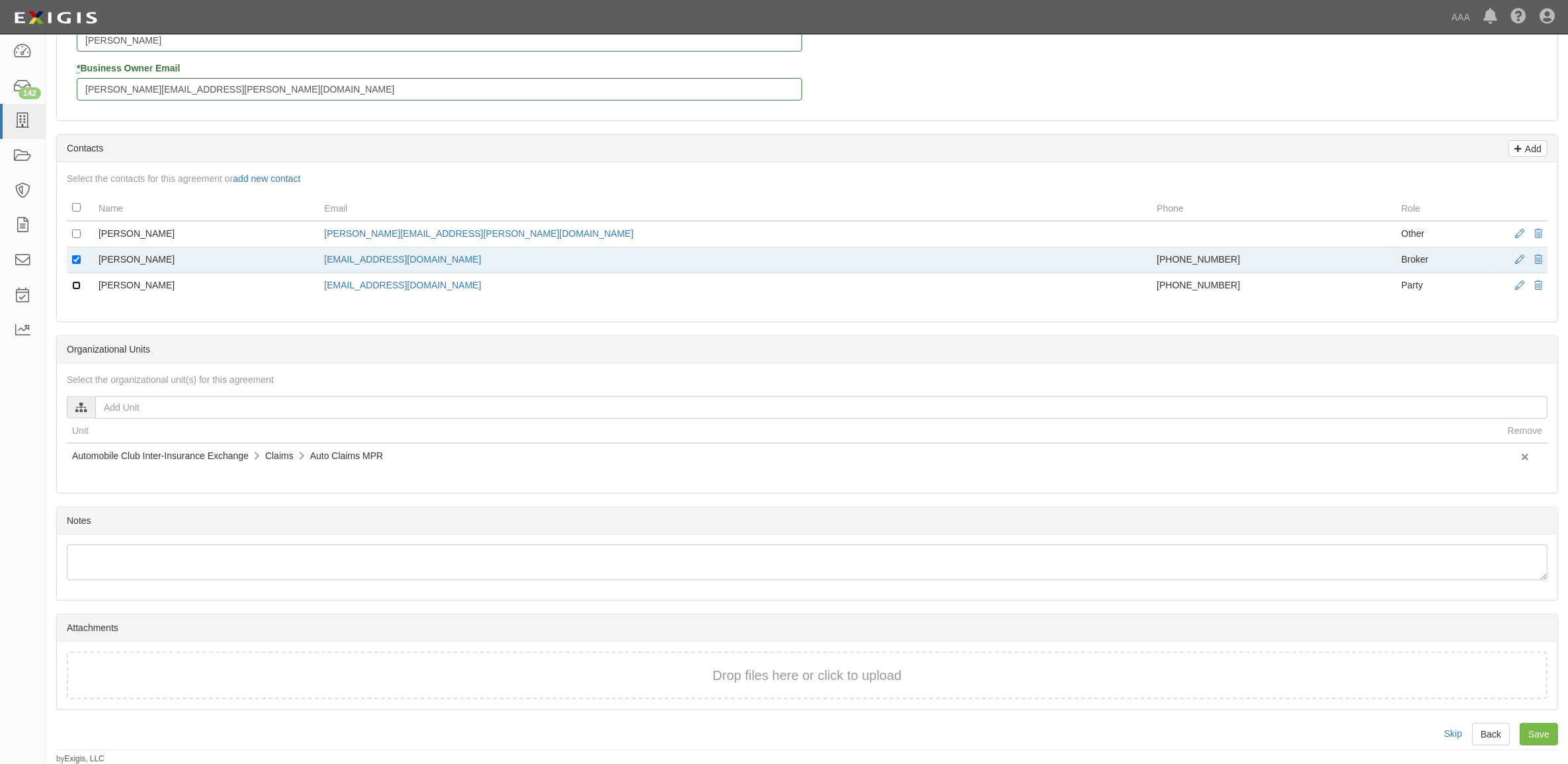
scroll to position [457, 0]
click at [1538, 726] on input "Save" at bounding box center [1539, 734] width 38 height 23
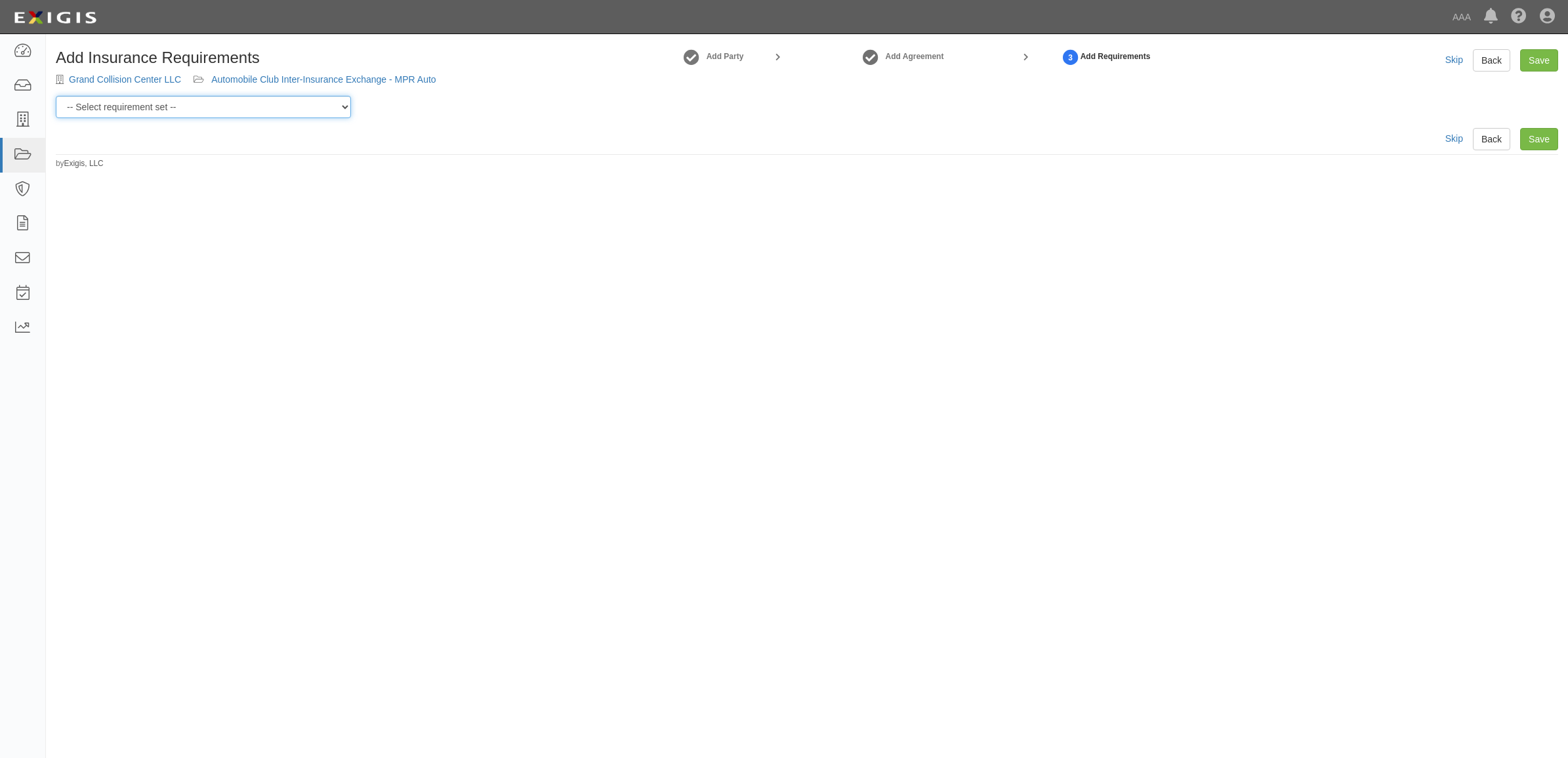
click at [263, 105] on select "-- Select requirement set -- AAA East Central AAR AAA East Central ERS AAA East…" at bounding box center [204, 107] width 295 height 22
select select "31541"
click at [56, 96] on select "-- Select requirement set -- AAA East Central AAR AAA East Central ERS AAA East…" at bounding box center [204, 107] width 295 height 22
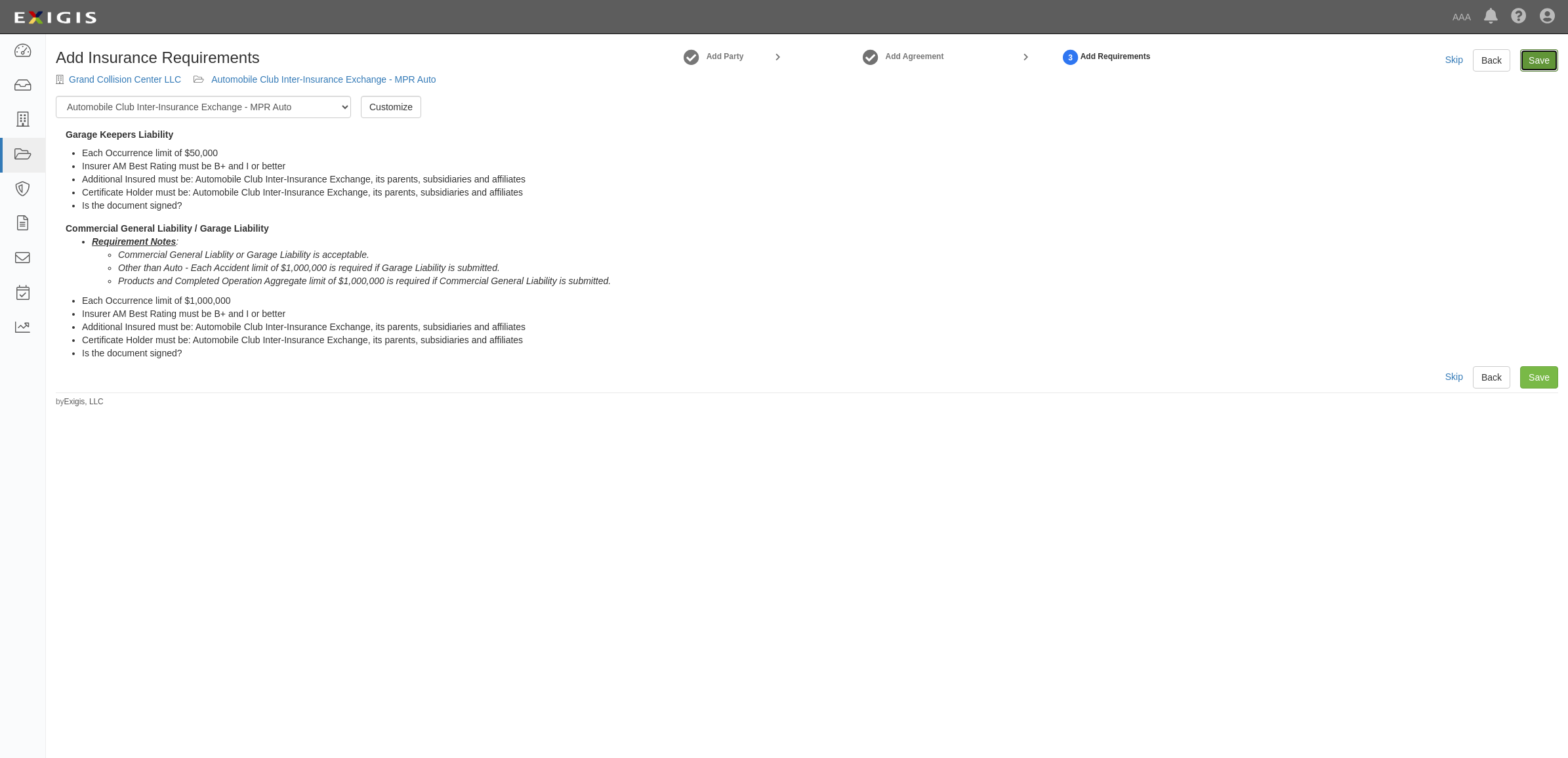
click at [1533, 63] on link "Save" at bounding box center [1539, 60] width 38 height 22
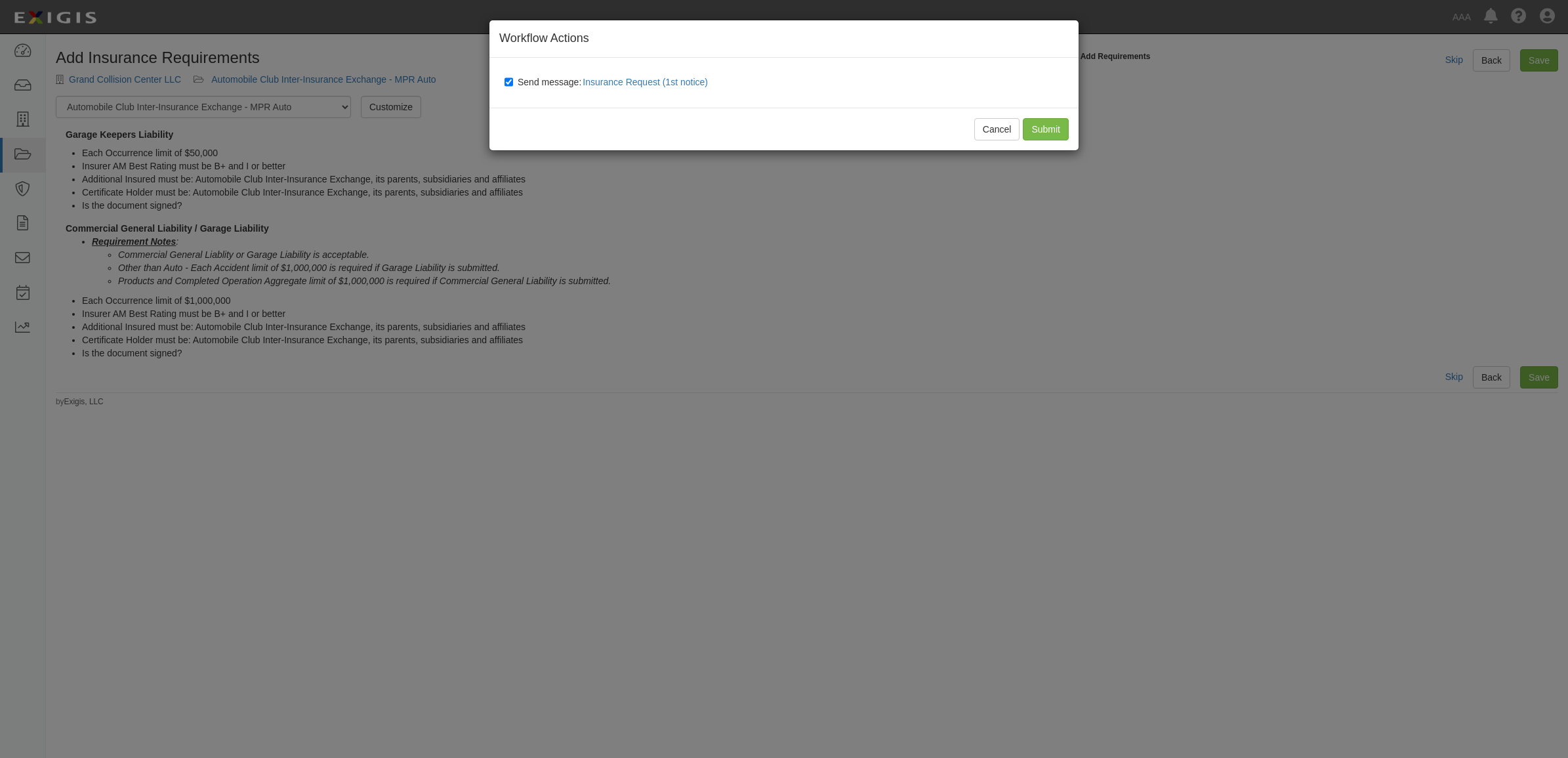
click at [543, 84] on span "Send message: Insurance Request (1st notice)" at bounding box center [615, 82] width 196 height 10
click at [513, 84] on input "Send message: Insurance Request (1st notice)" at bounding box center [509, 82] width 9 height 10
checkbox input "false"
click at [1057, 127] on input "Submit" at bounding box center [1045, 129] width 46 height 22
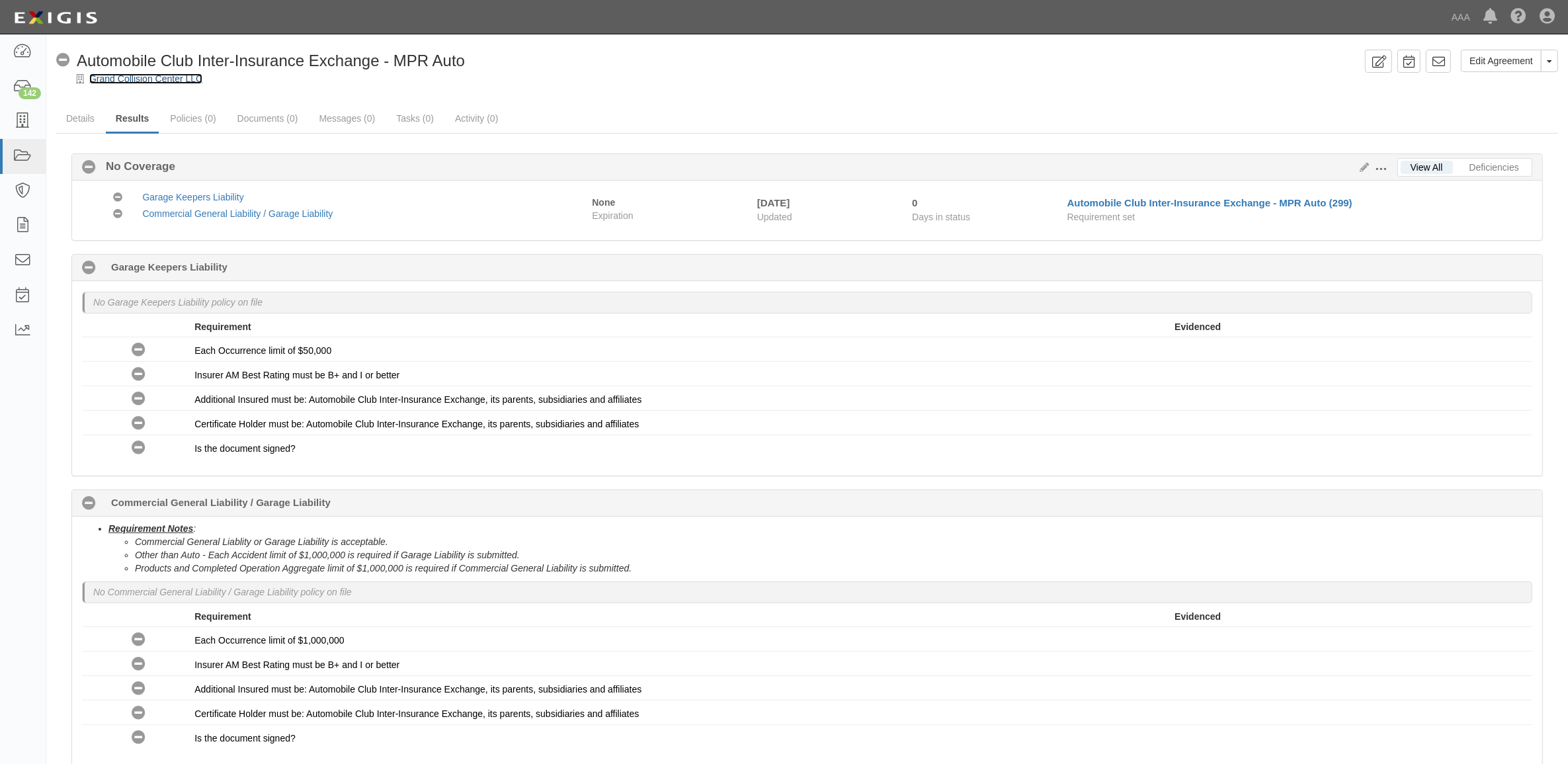
click at [157, 79] on link "Grand Collision Center LLC" at bounding box center [146, 78] width 113 height 10
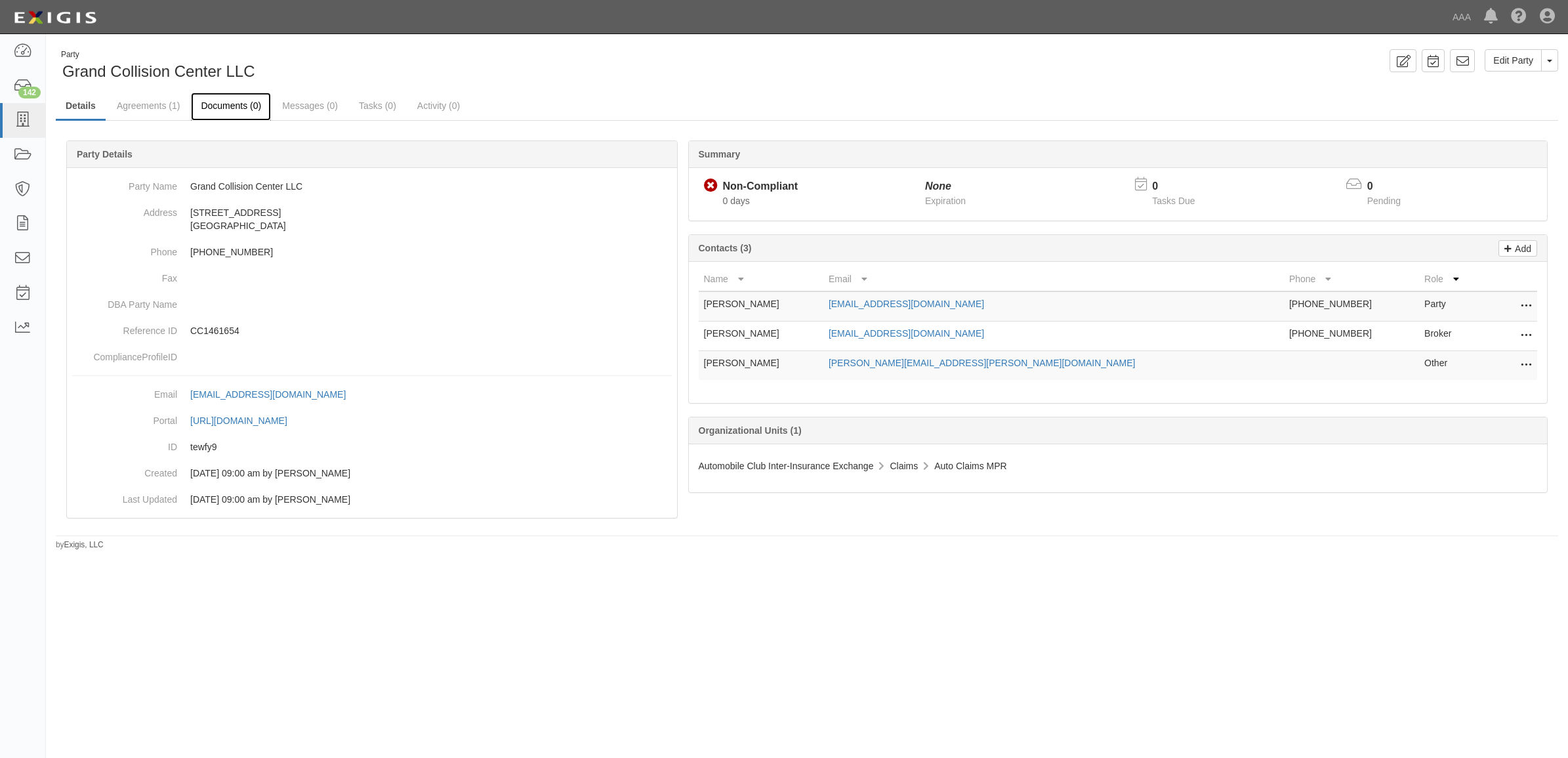
click at [231, 106] on link "Documents (0)" at bounding box center [230, 106] width 80 height 28
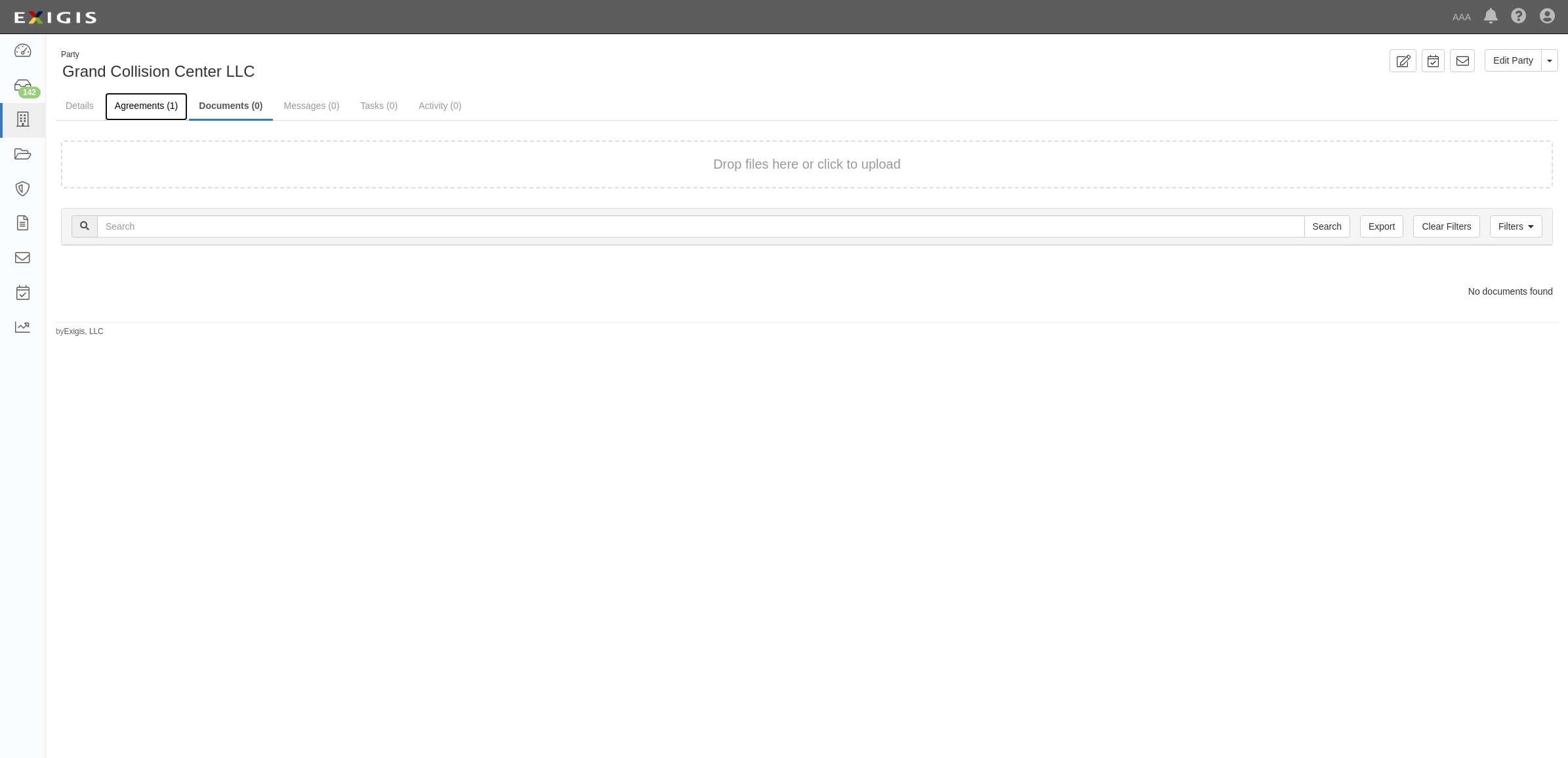
click at [142, 110] on link "Agreements (1)" at bounding box center [147, 106] width 83 height 28
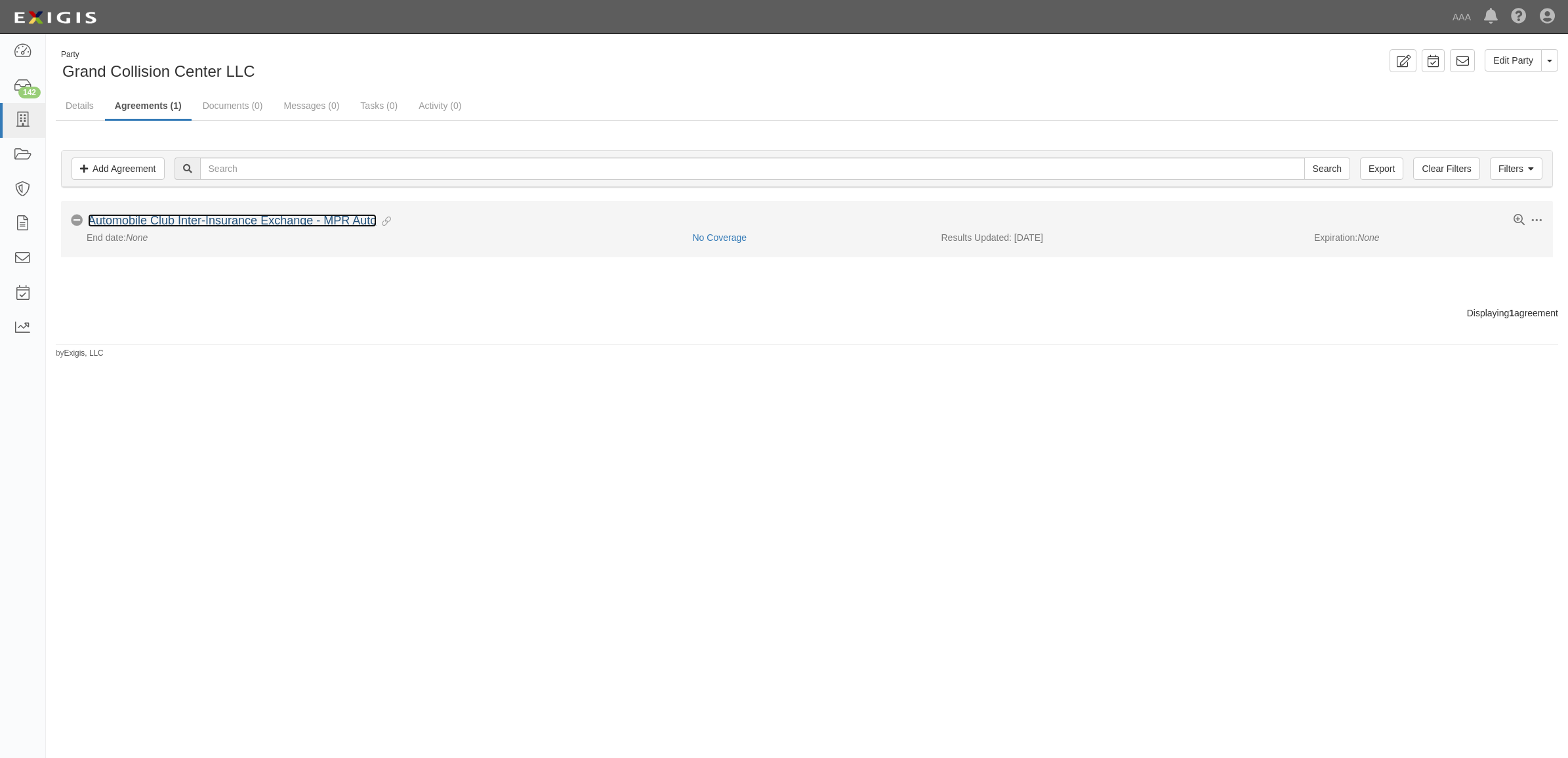
click at [176, 216] on link "Automobile Club Inter-Insurance Exchange - MPR Auto" at bounding box center [232, 220] width 289 height 13
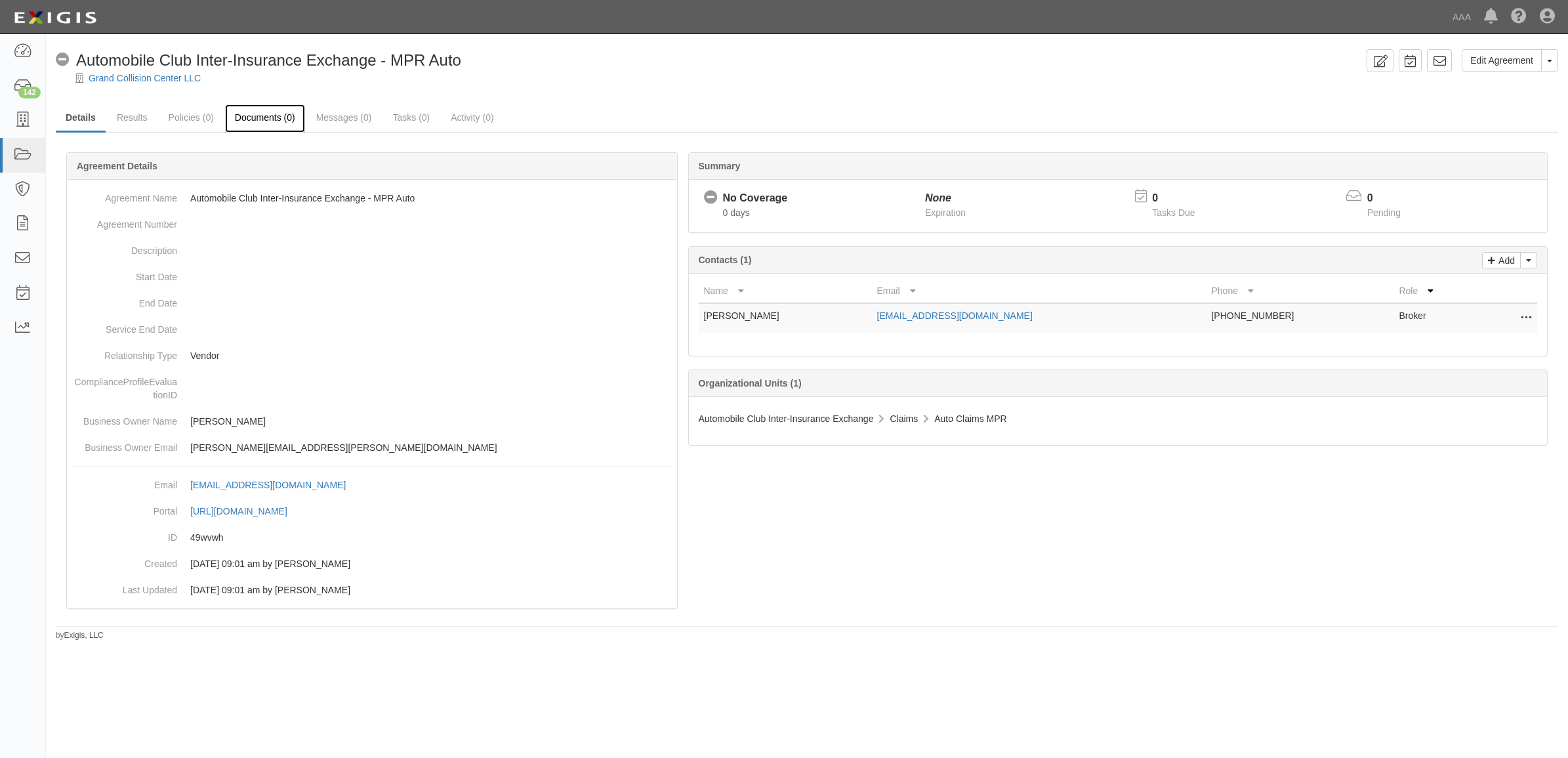
click at [249, 123] on link "Documents (0)" at bounding box center [265, 118] width 80 height 28
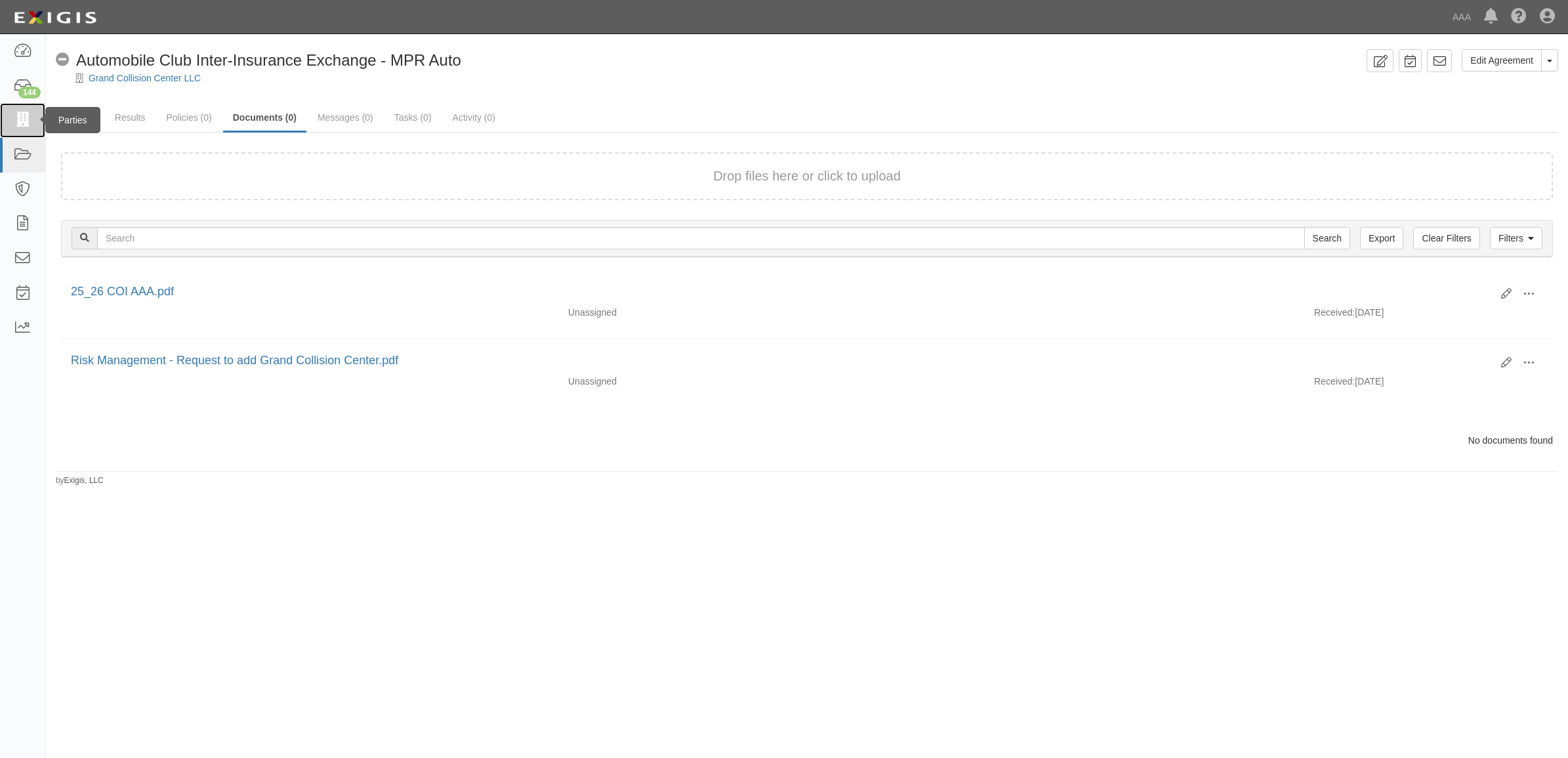
click at [15, 122] on icon at bounding box center [22, 120] width 18 height 15
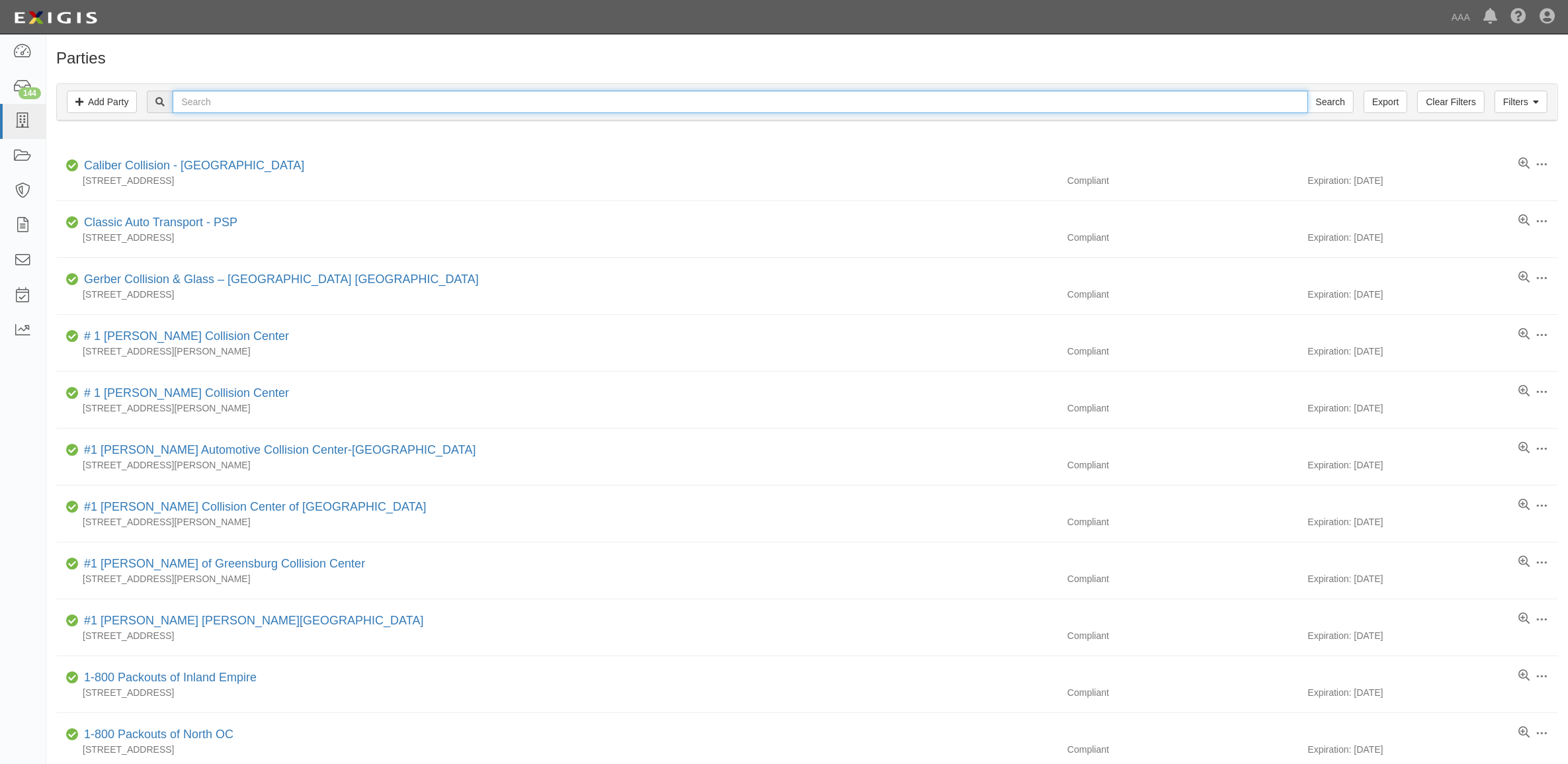
click at [319, 103] on input "text" at bounding box center [740, 102] width 1135 height 23
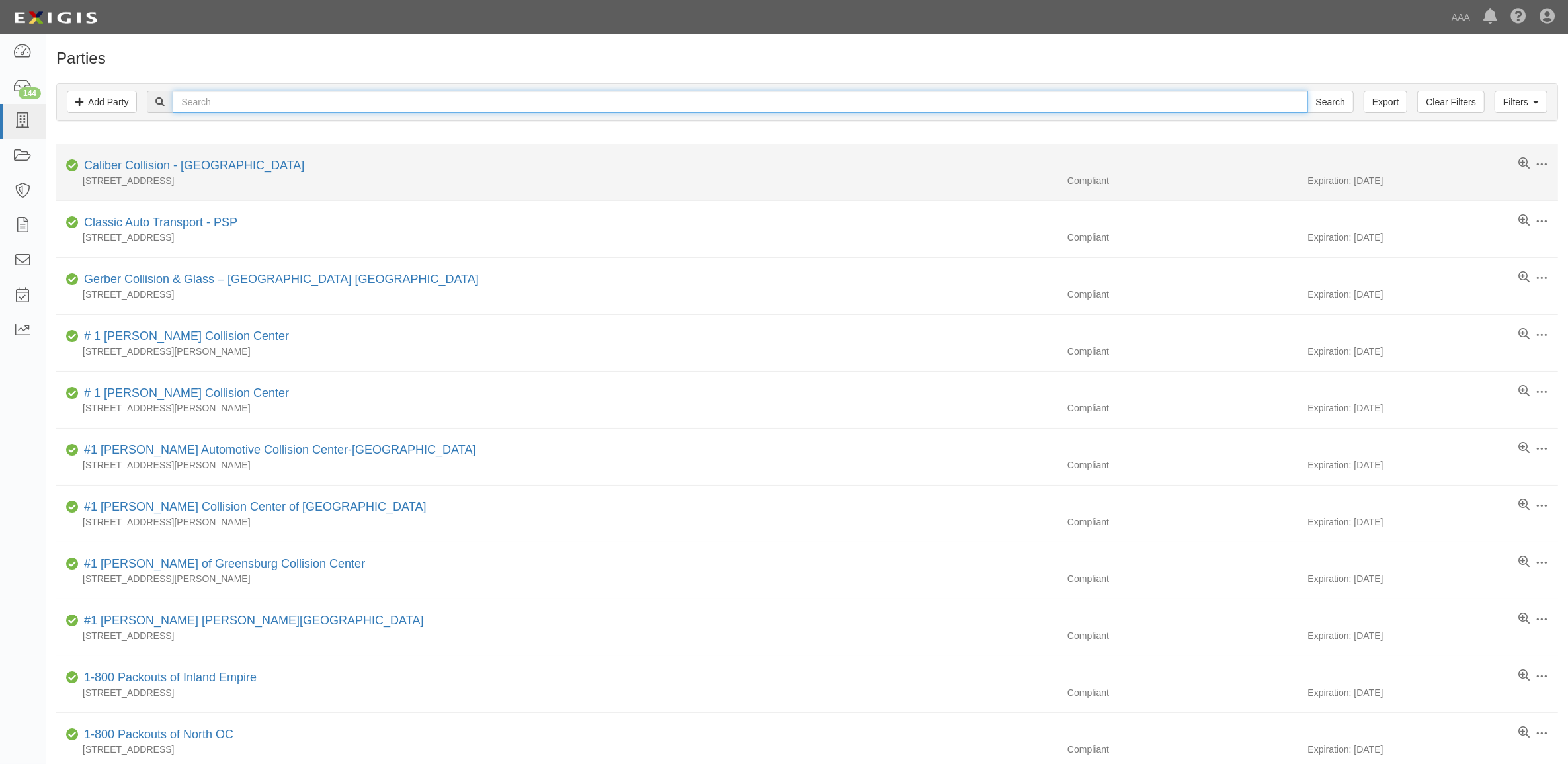
paste input "10294"
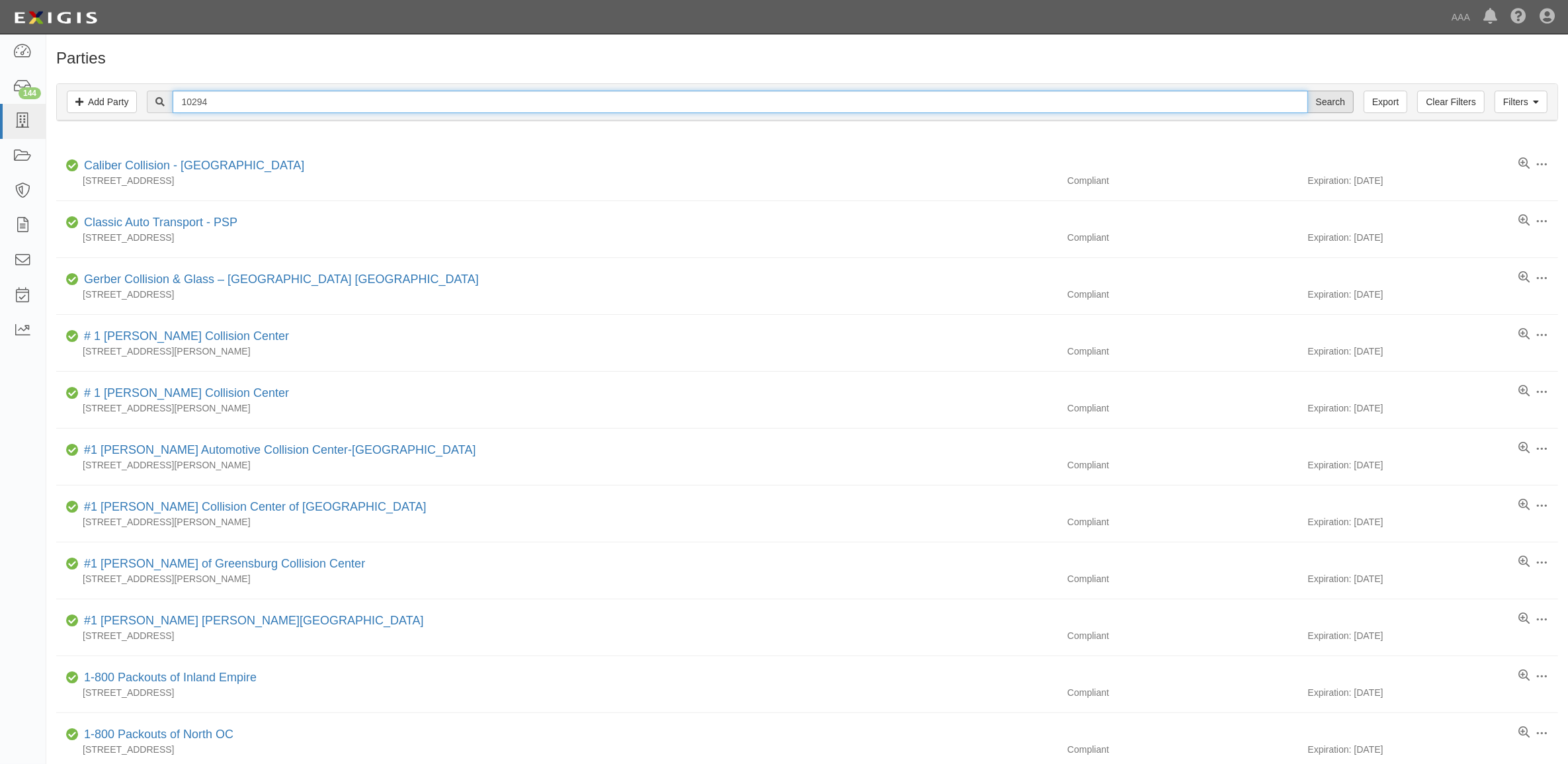
type input "10294"
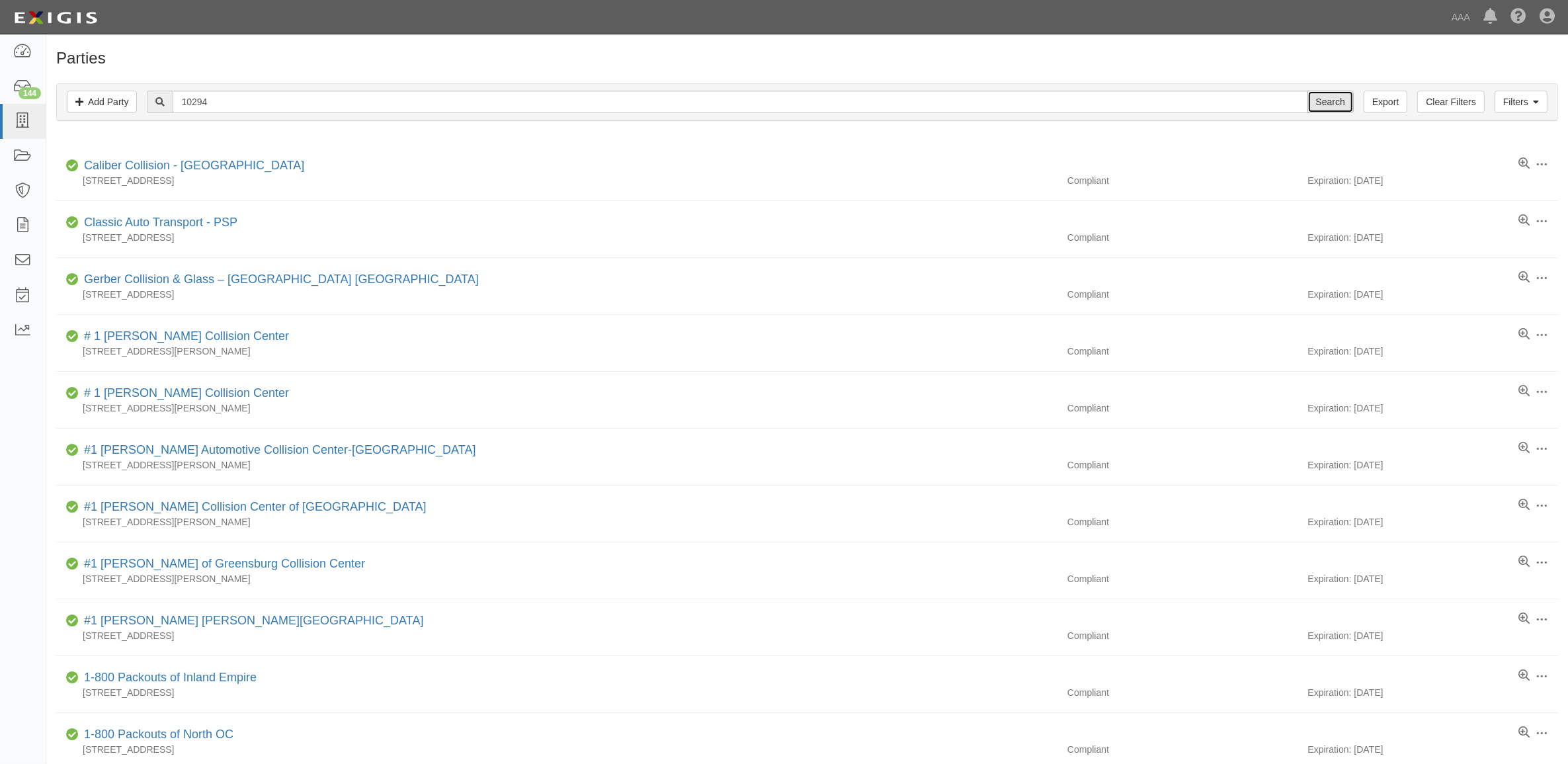
click at [1322, 110] on input "Search" at bounding box center [1331, 102] width 46 height 23
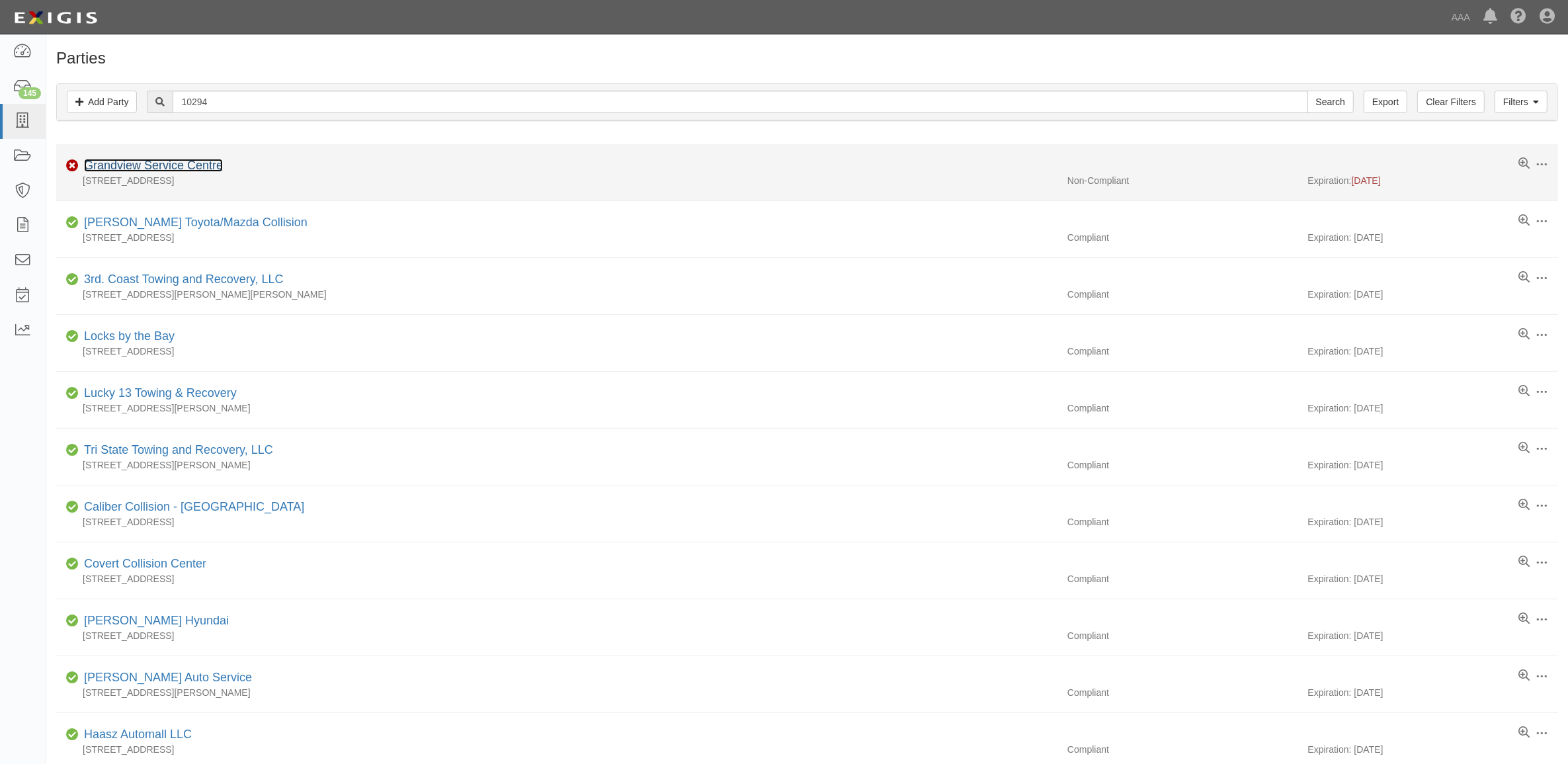
click at [167, 161] on link "Grandview Service Centre" at bounding box center [154, 165] width 139 height 13
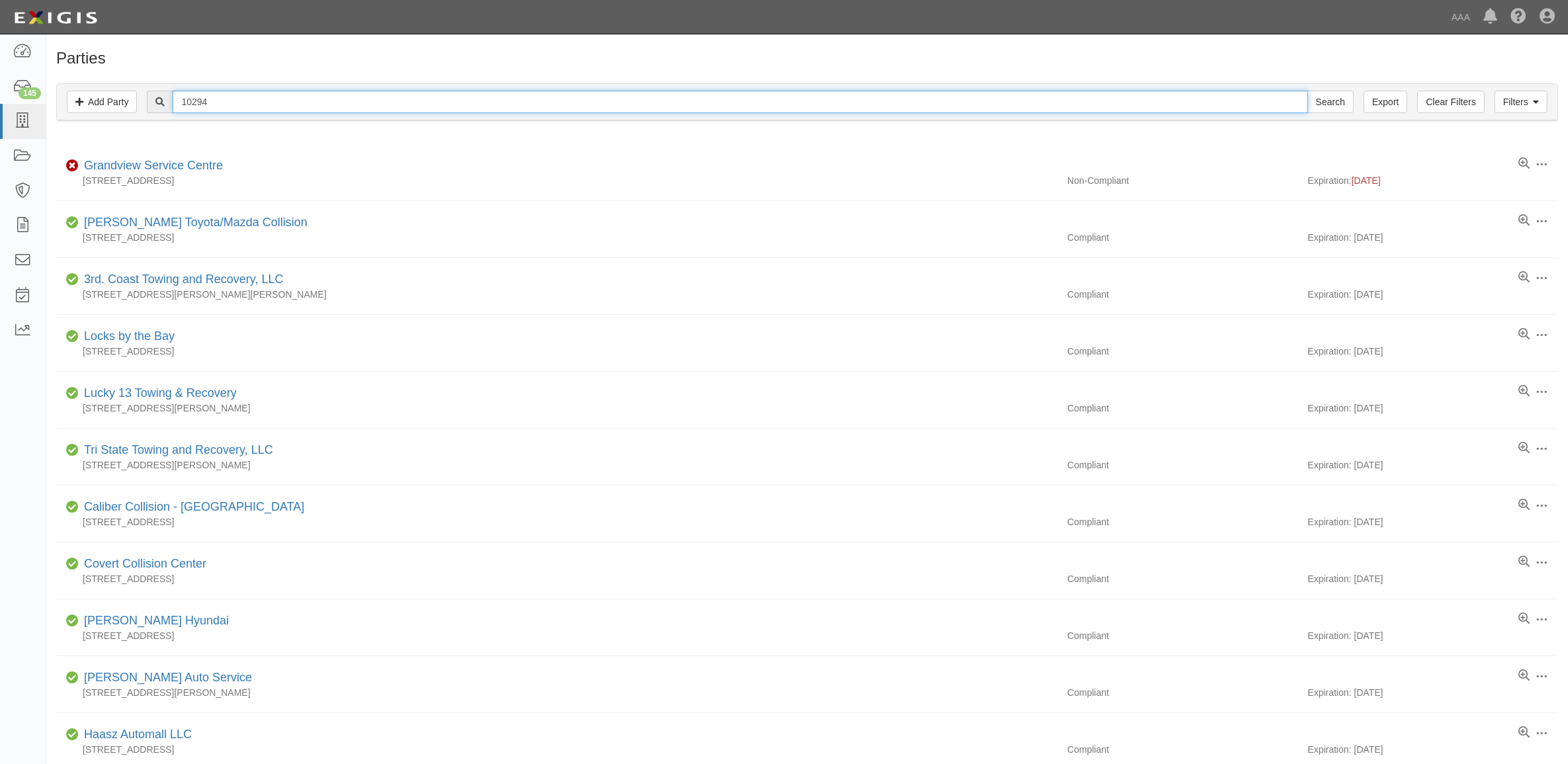
click at [303, 98] on input "10294" at bounding box center [740, 102] width 1135 height 23
paste input "22741"
type input "22741"
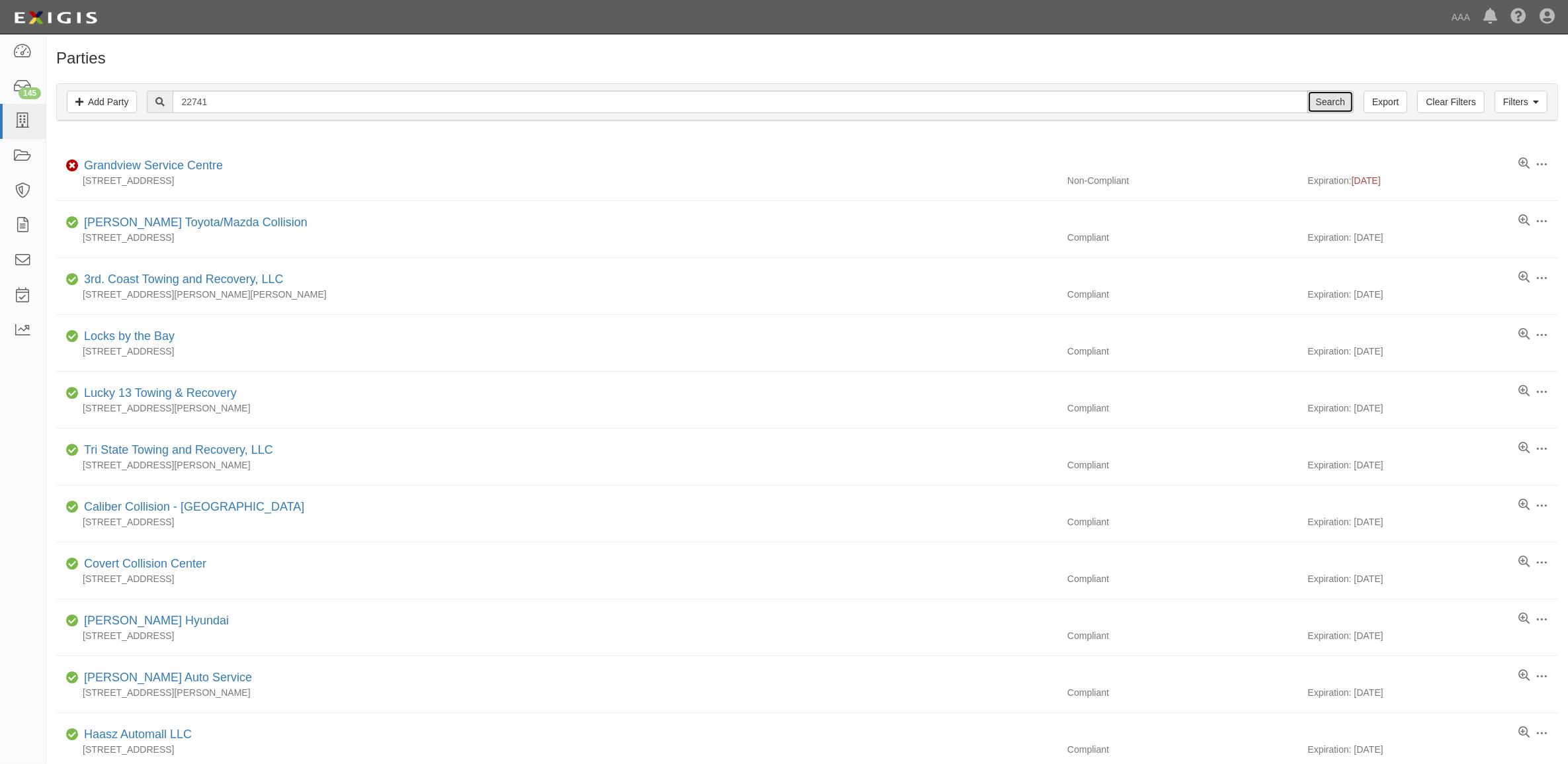
click at [1318, 101] on input "Search" at bounding box center [1331, 102] width 46 height 23
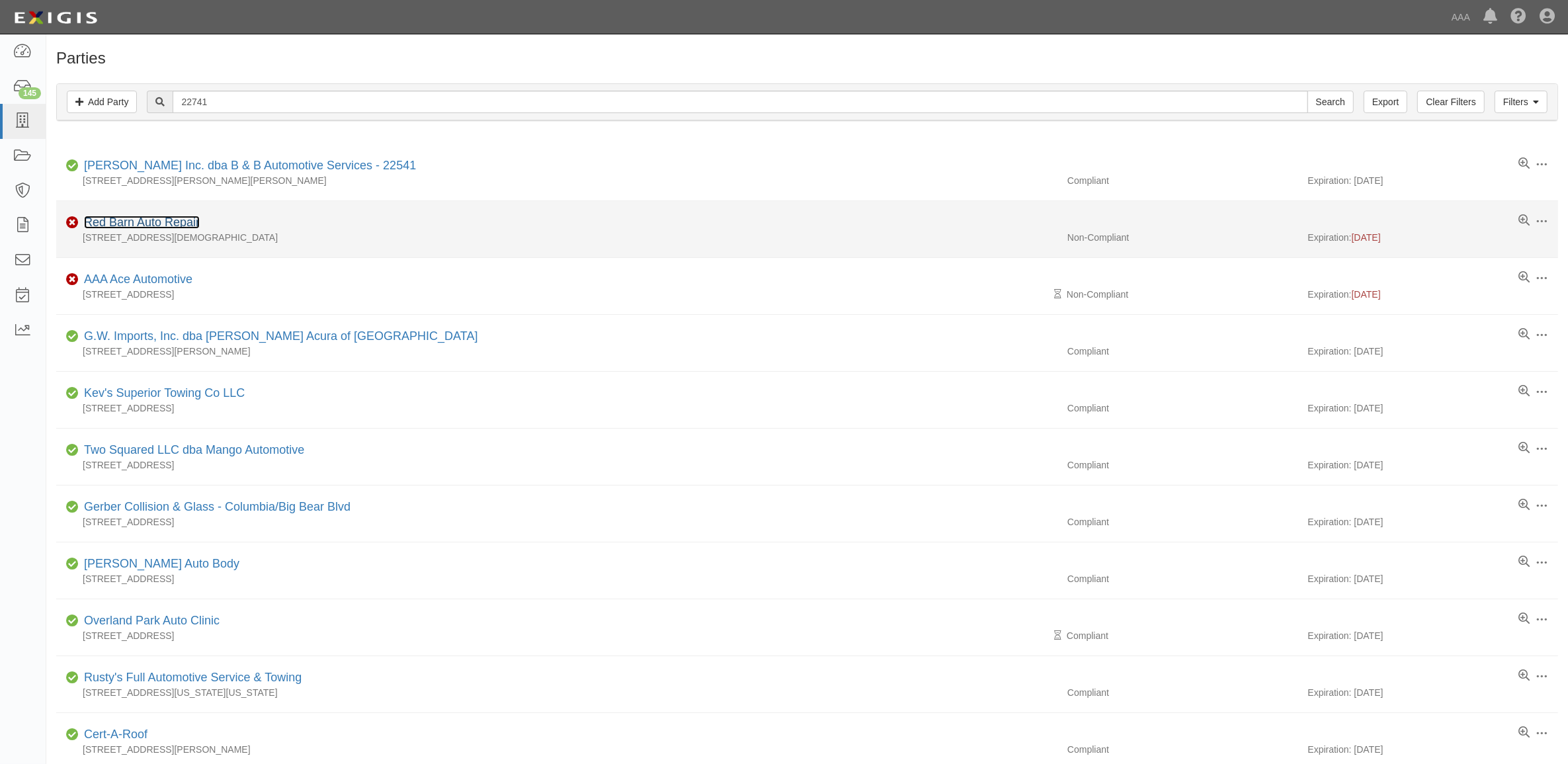
click at [174, 219] on link "Red Barn Auto Repair" at bounding box center [142, 222] width 116 height 13
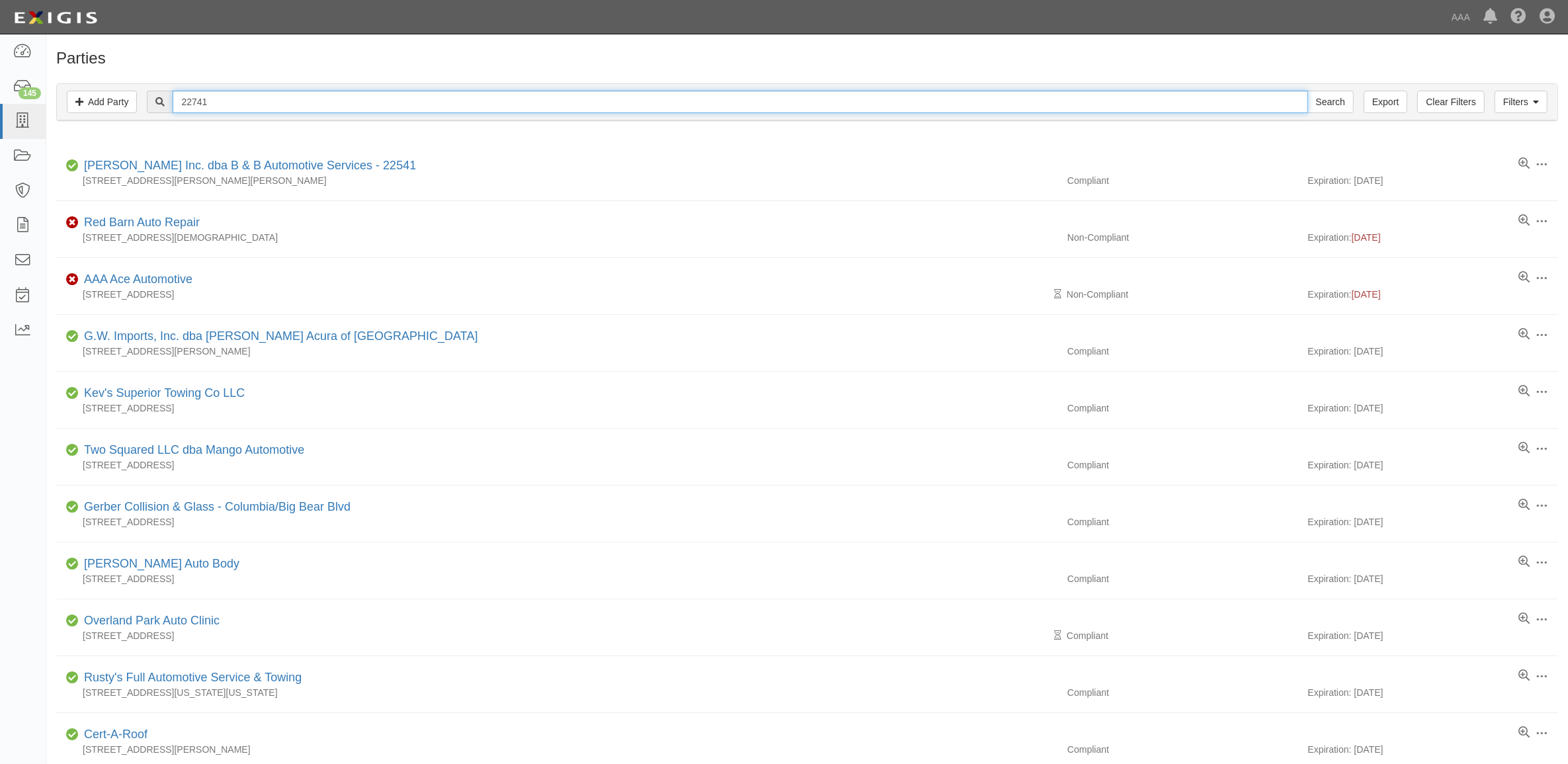
click at [264, 103] on input "22741" at bounding box center [740, 102] width 1135 height 23
paste input "3289"
type input "23289"
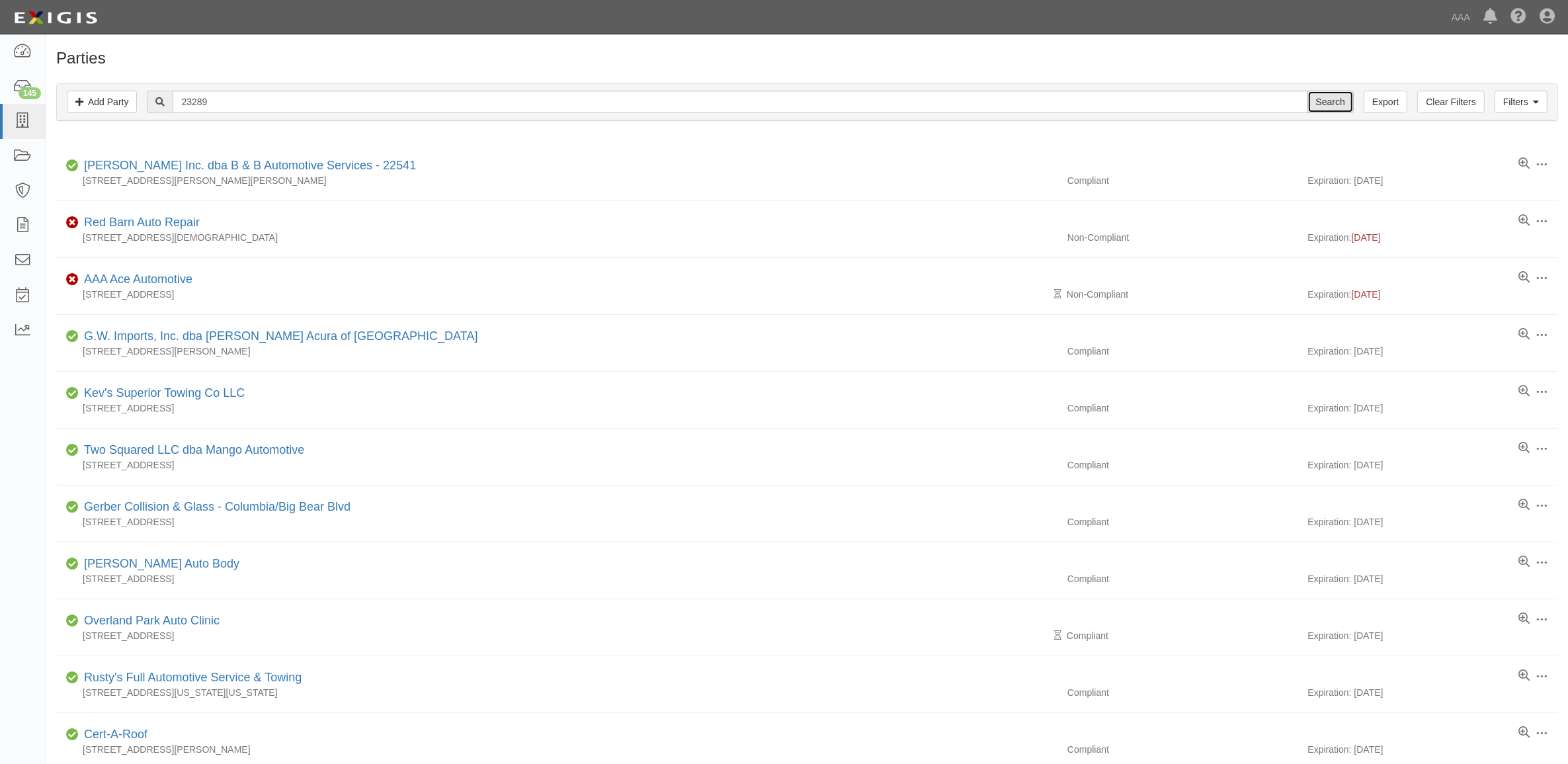
click at [1317, 108] on input "Search" at bounding box center [1331, 102] width 46 height 23
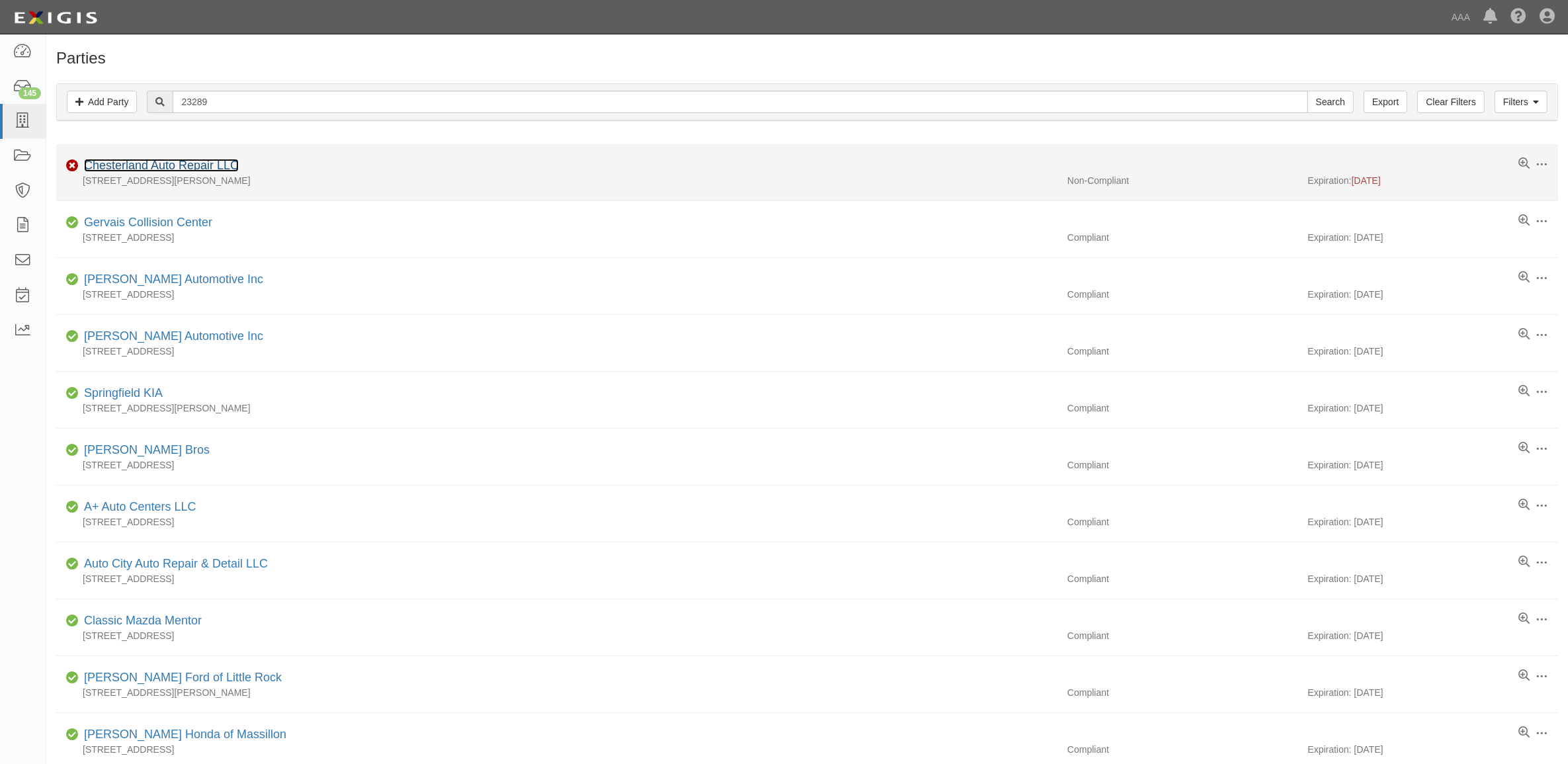
click at [137, 166] on link "Chesterland Auto Repair LLC" at bounding box center [162, 165] width 155 height 13
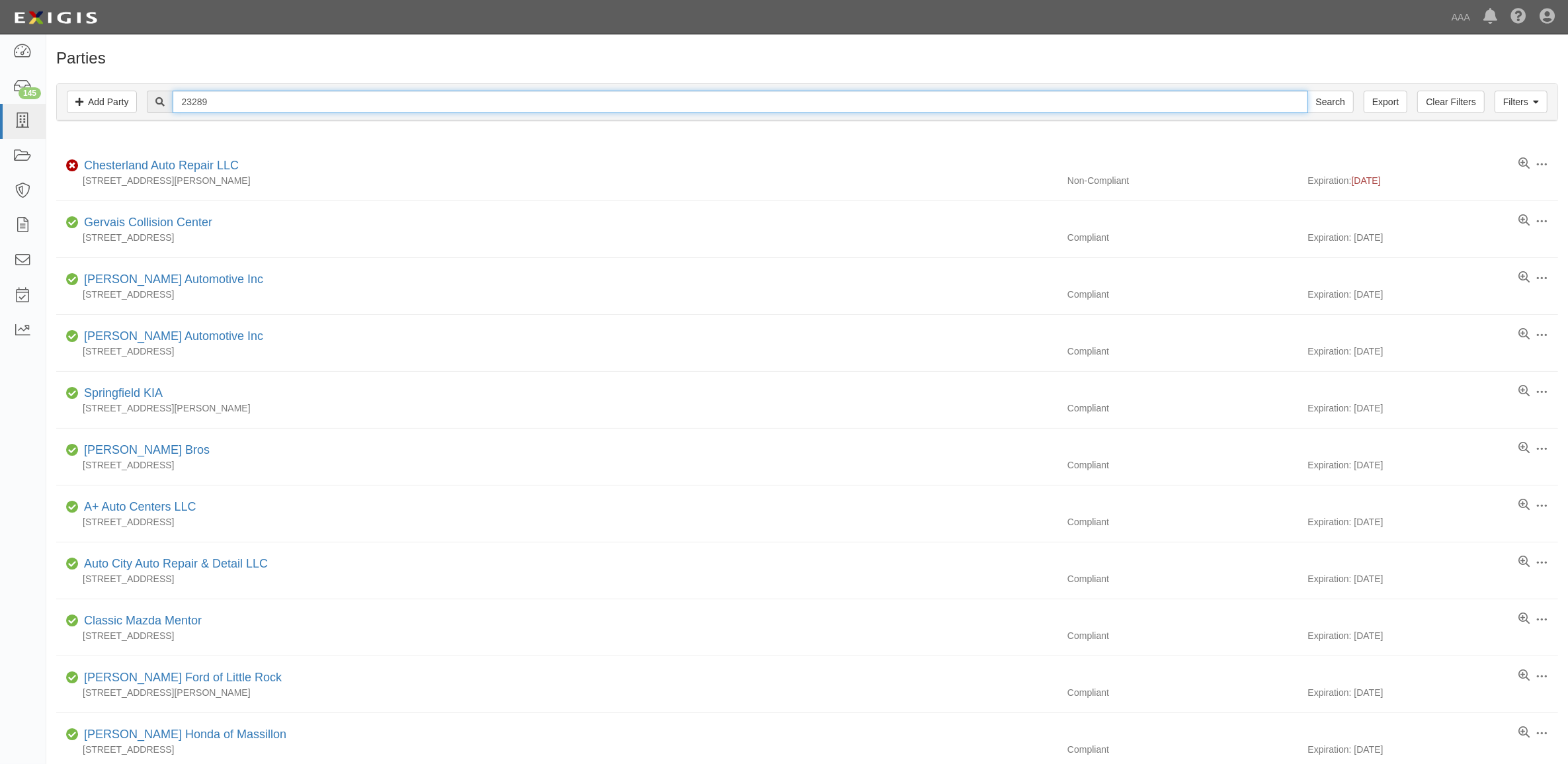
click at [308, 93] on input "23289" at bounding box center [740, 102] width 1135 height 23
paste input "51099"
type input "510999"
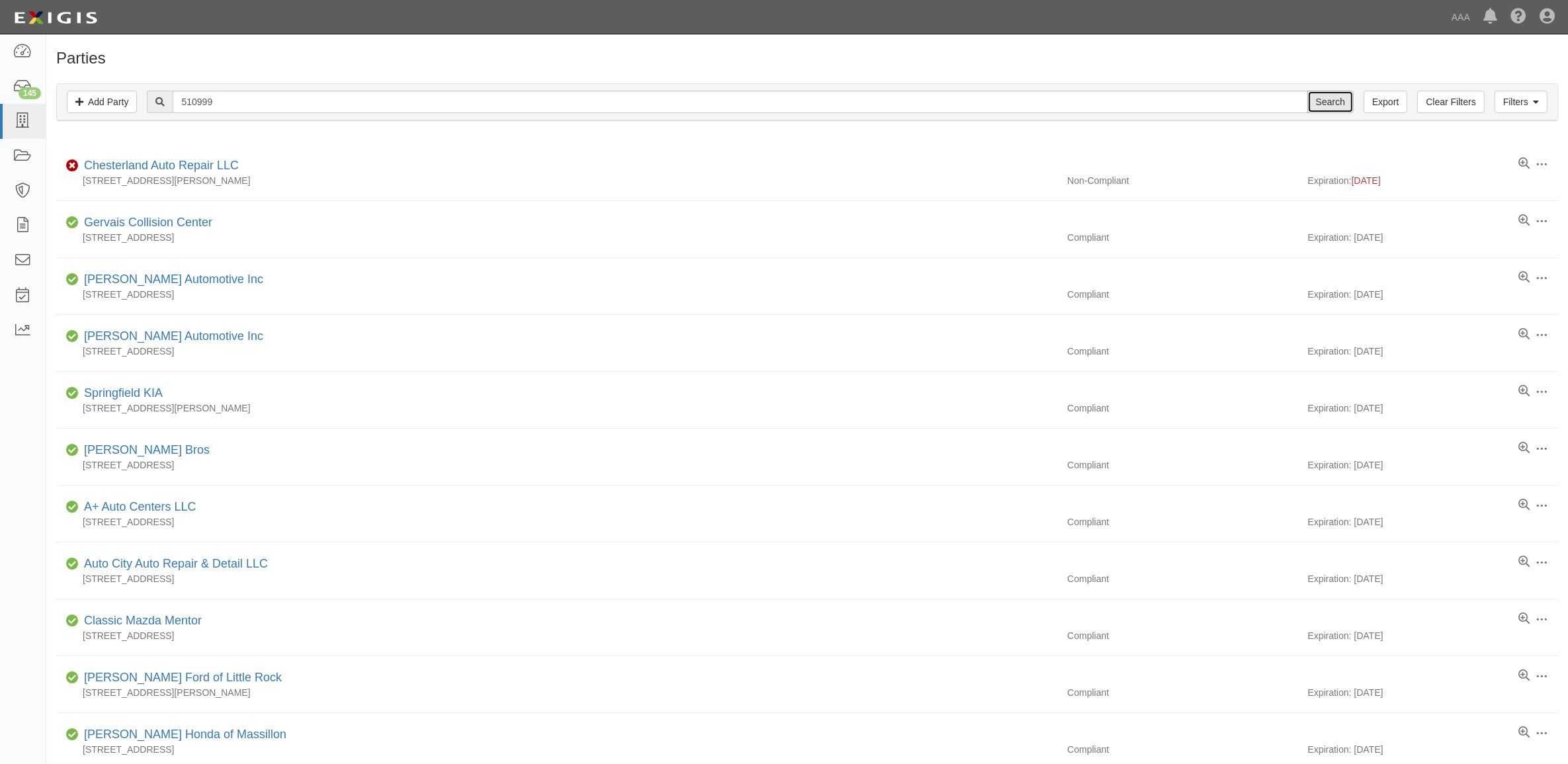
click at [1324, 99] on input "Search" at bounding box center [1331, 102] width 46 height 23
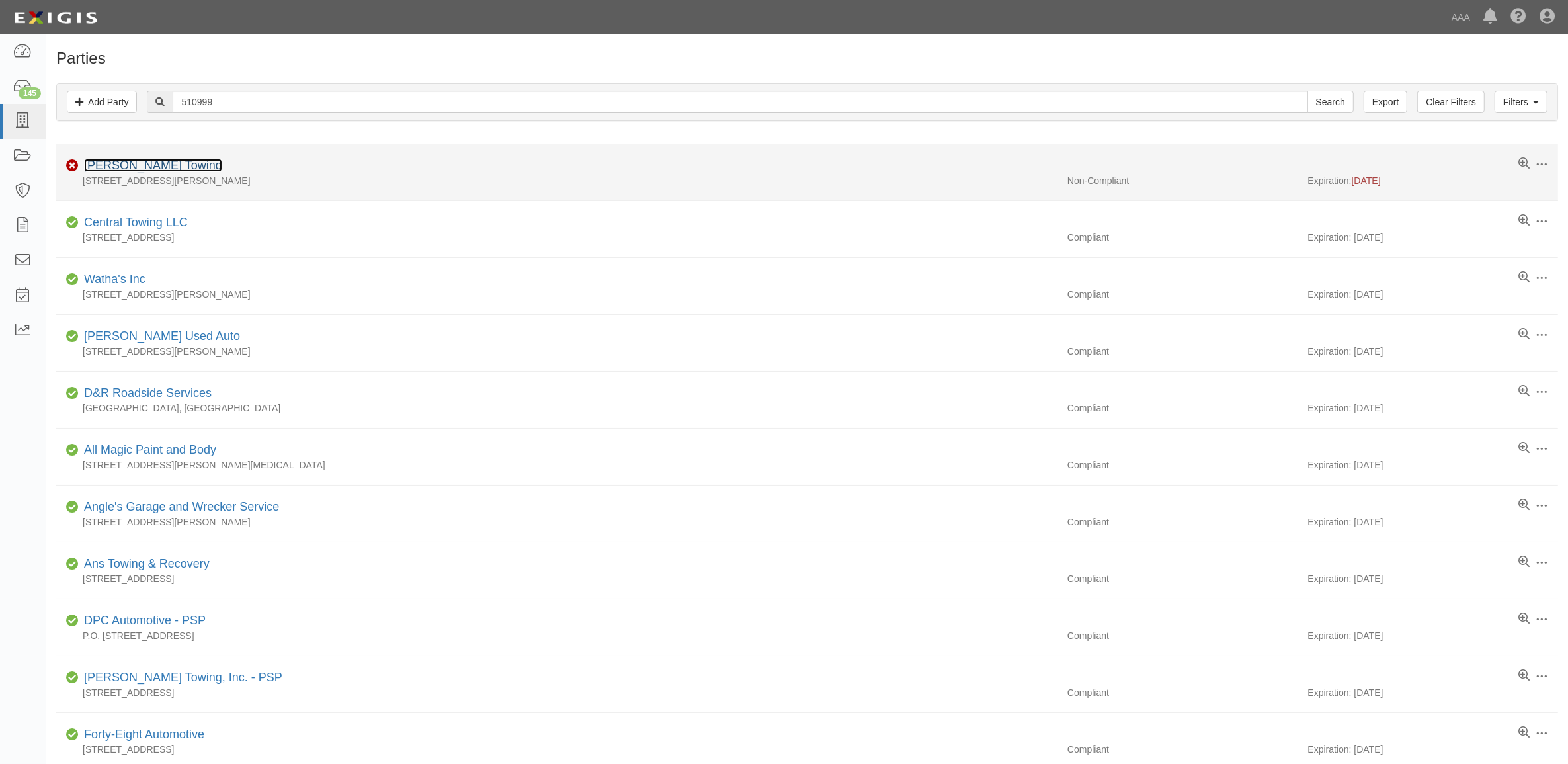
click at [137, 169] on link "Wisecup Towing" at bounding box center [153, 165] width 138 height 13
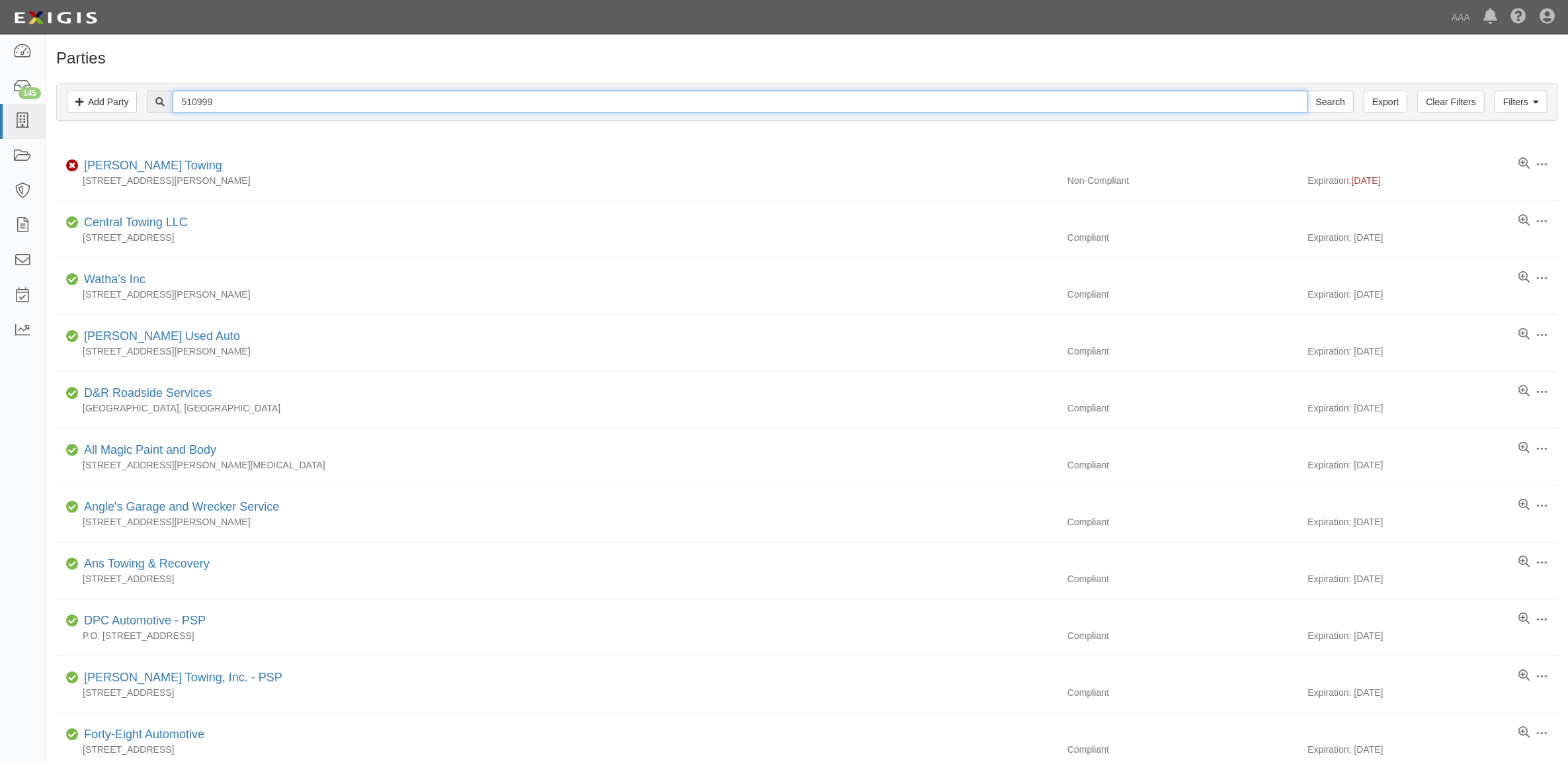
click at [285, 110] on input "510999" at bounding box center [740, 102] width 1135 height 23
paste input "1382"
type input "1382"
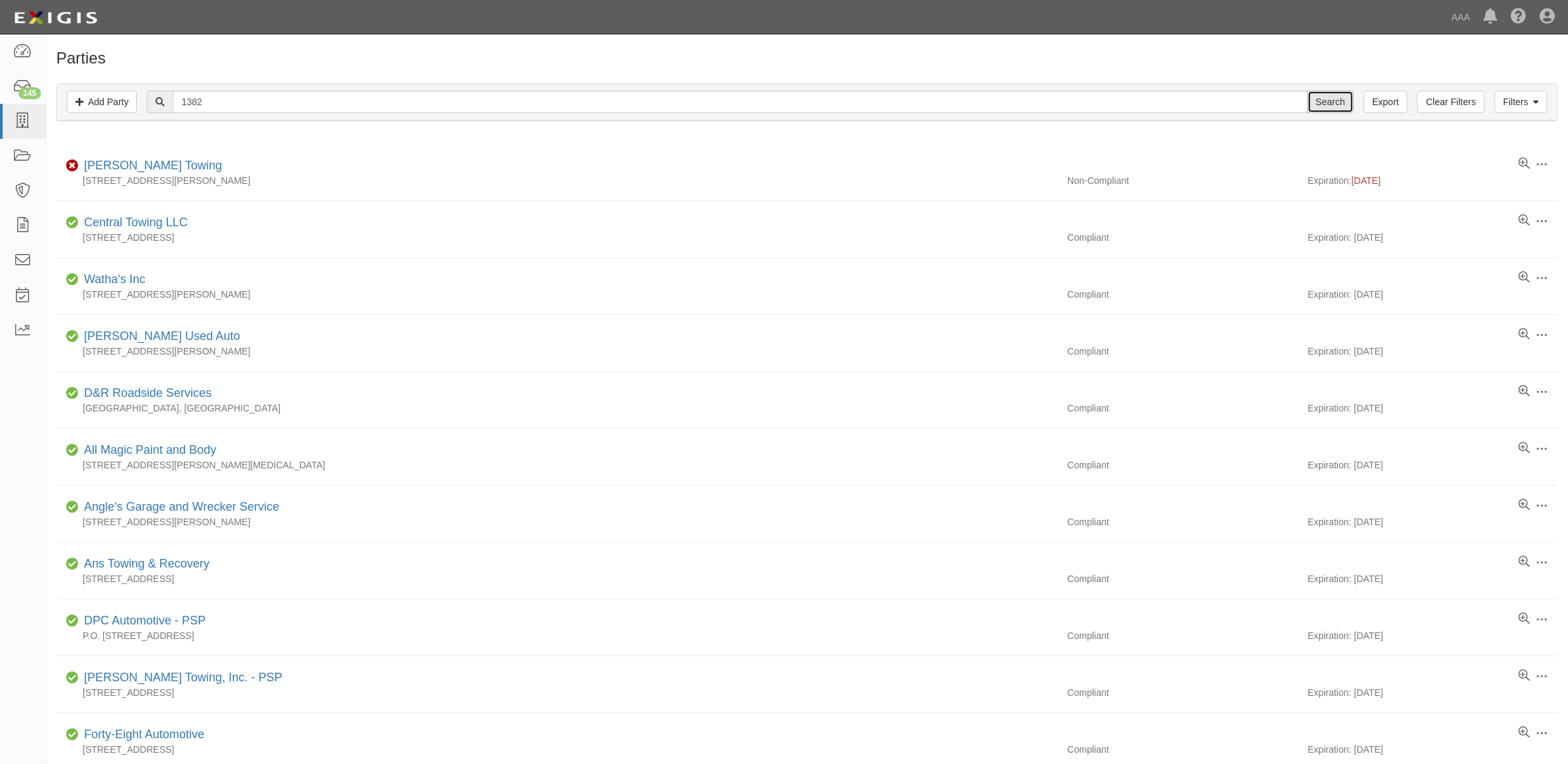
click at [1339, 108] on input "Search" at bounding box center [1331, 102] width 46 height 23
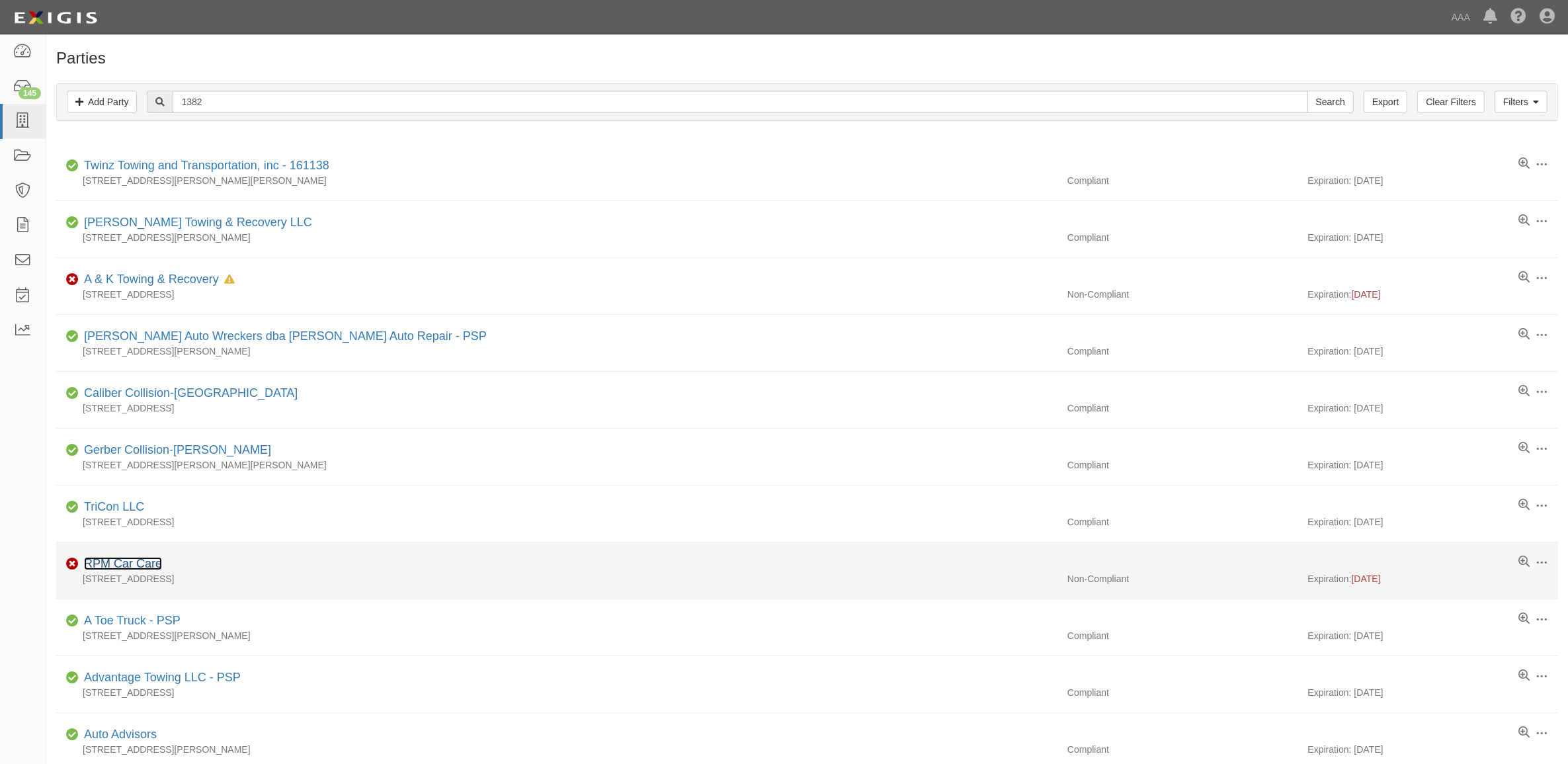
click at [128, 568] on link "RPM Car Care" at bounding box center [123, 562] width 78 height 13
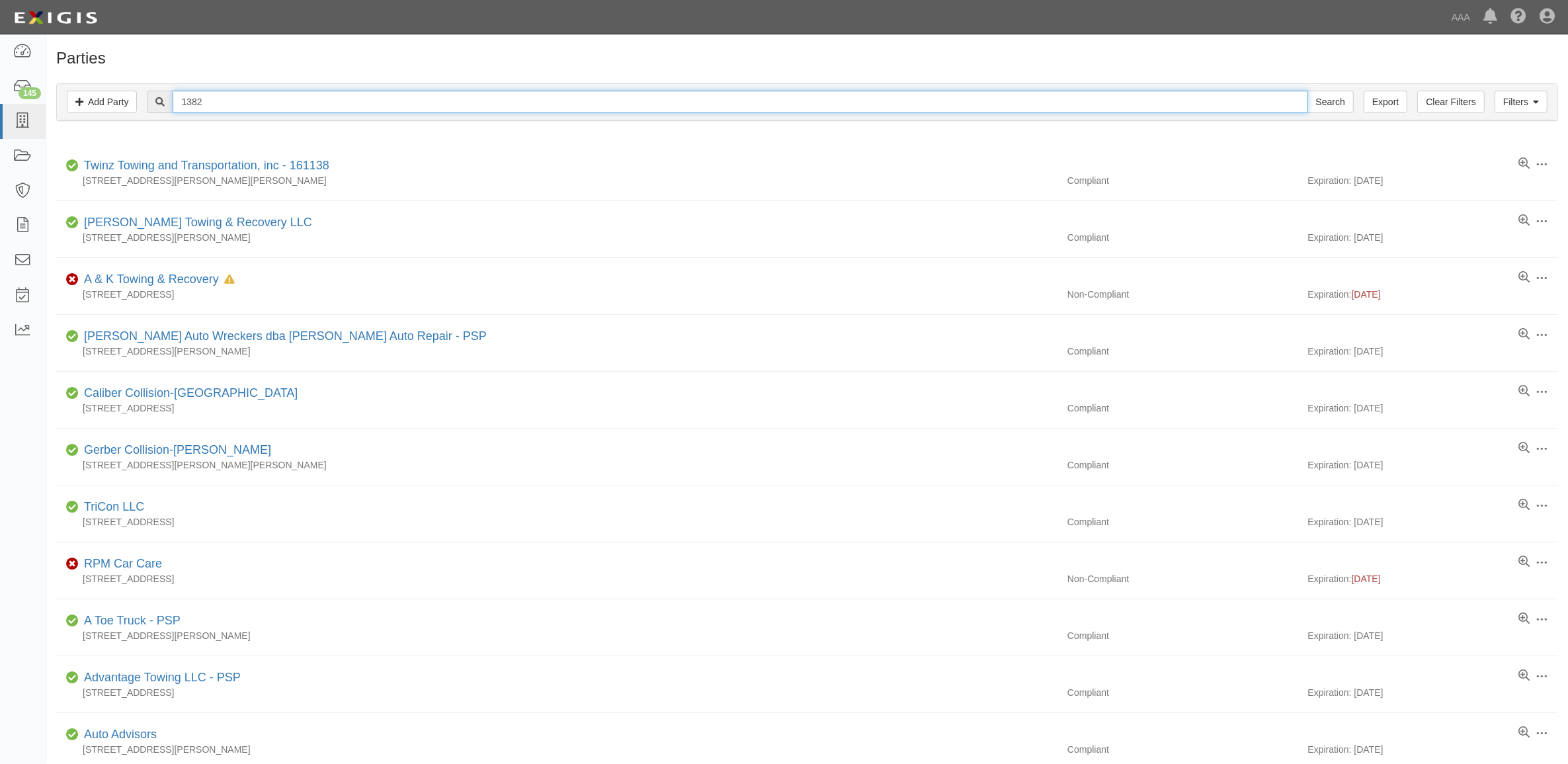
click at [213, 101] on input "1382" at bounding box center [740, 102] width 1135 height 23
paste input "282493"
type input "282493"
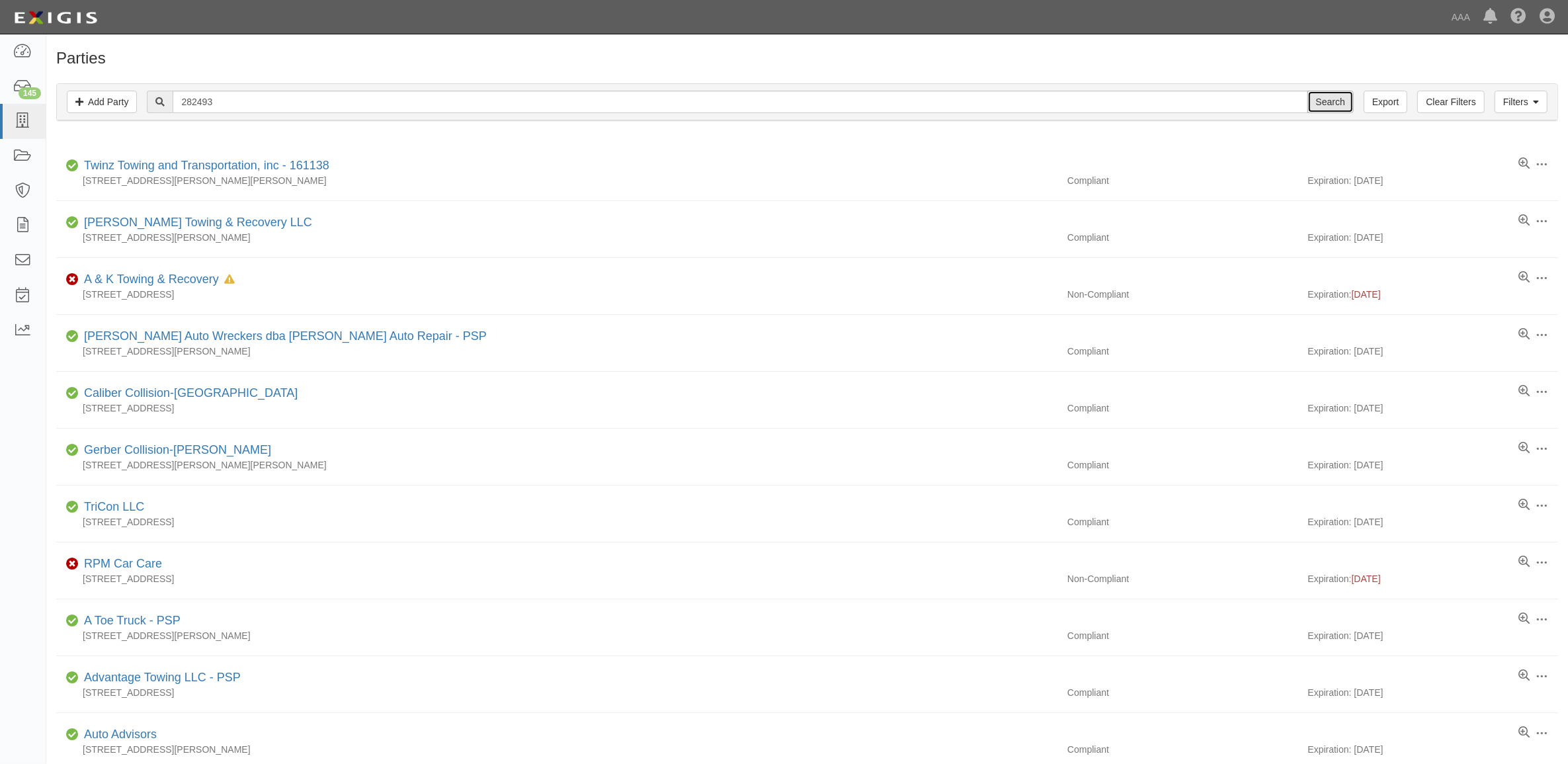
click at [1333, 111] on input "Search" at bounding box center [1331, 102] width 46 height 23
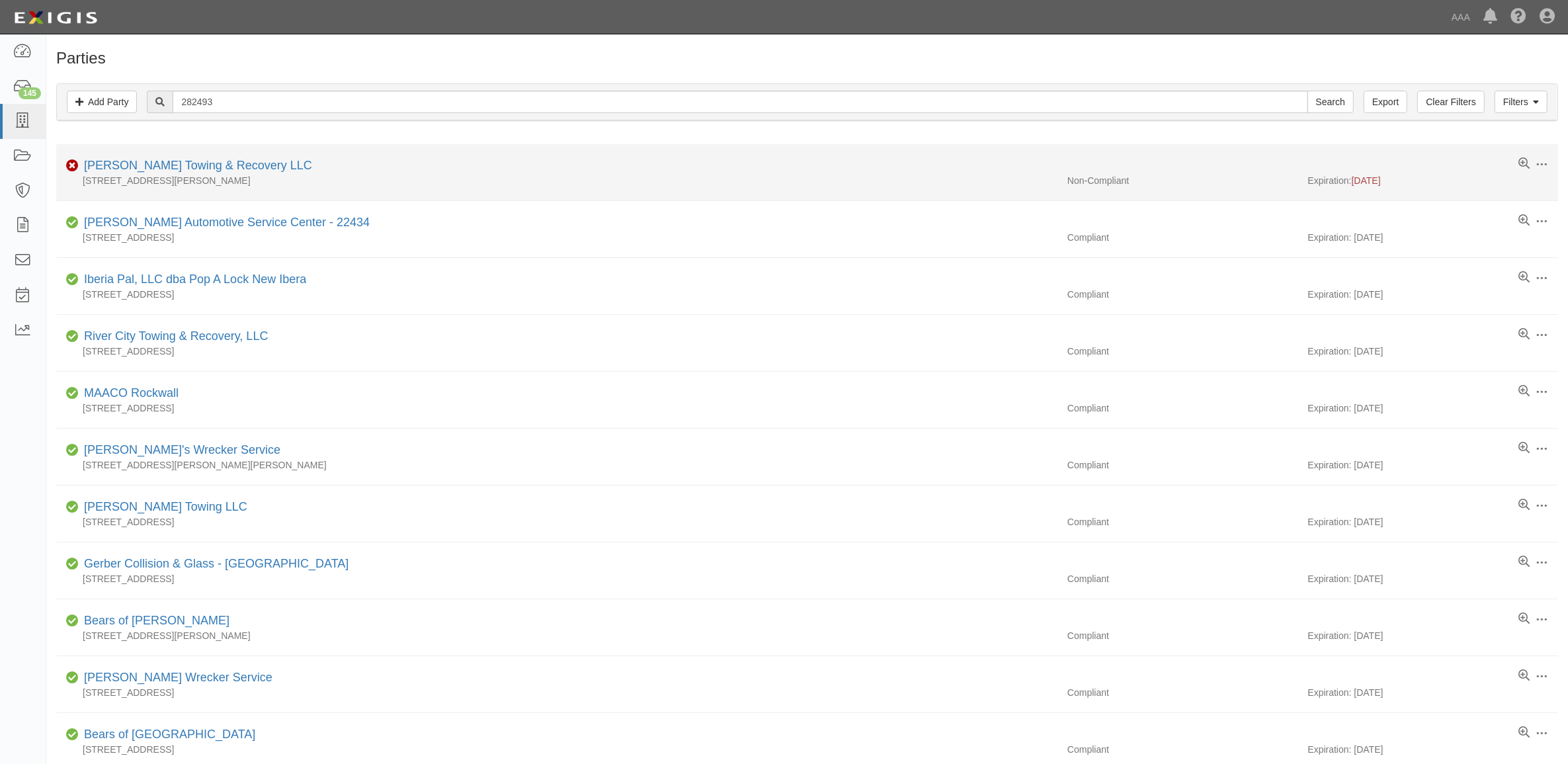
click at [123, 156] on li "Edit Log activity Add task Send message Archive Non-Compliant [PERSON_NAME] Tow…" at bounding box center [807, 172] width 1502 height 56
click at [127, 167] on link "[PERSON_NAME] Towing & Recovery LLC" at bounding box center [198, 165] width 228 height 13
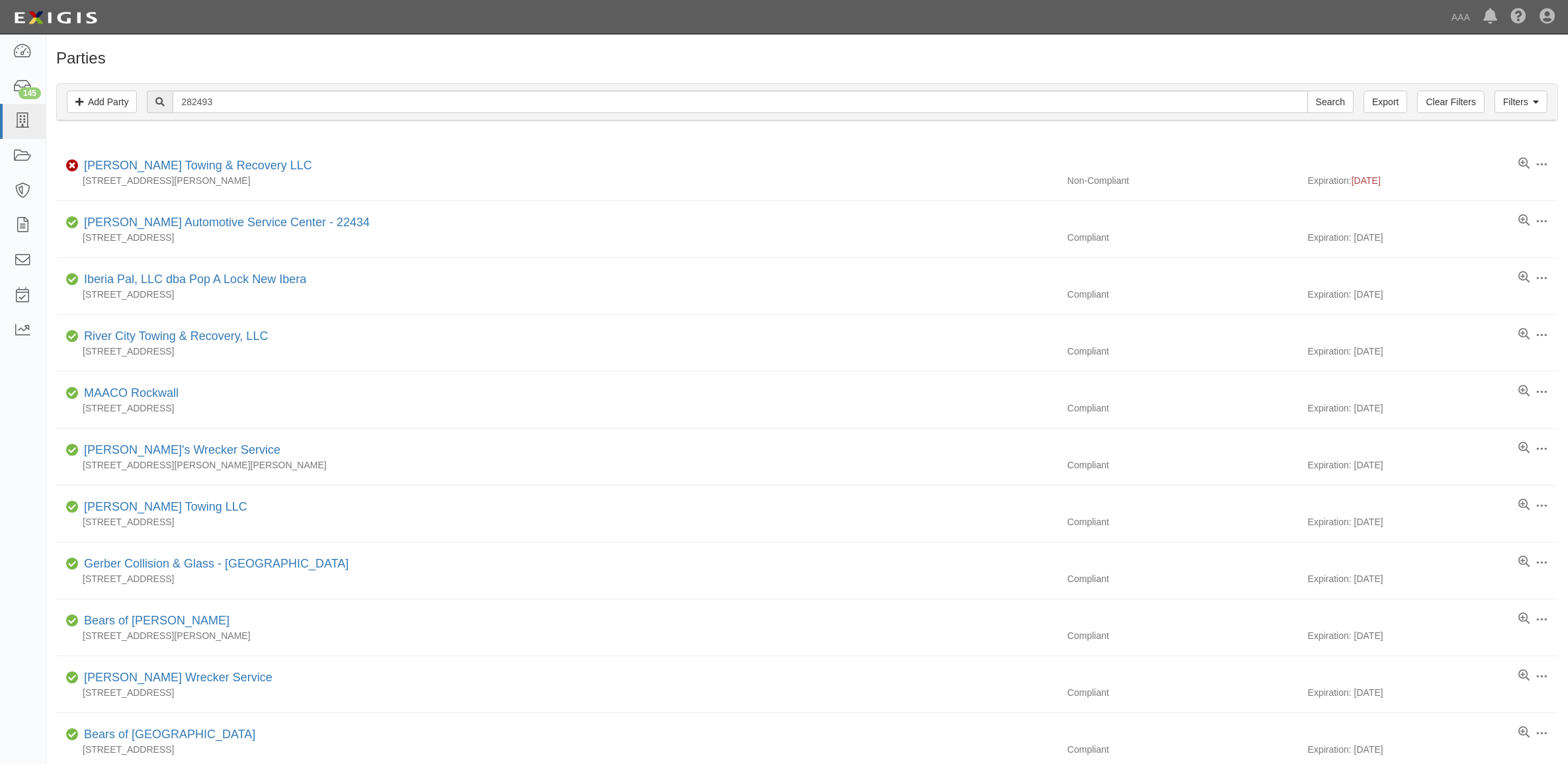
drag, startPoint x: 248, startPoint y: 74, endPoint x: 249, endPoint y: 83, distance: 9.1
click at [249, 78] on div "Filters Add Party Clear Filters Export 282493 Search Filters Compliance Status …" at bounding box center [807, 103] width 1522 height 61
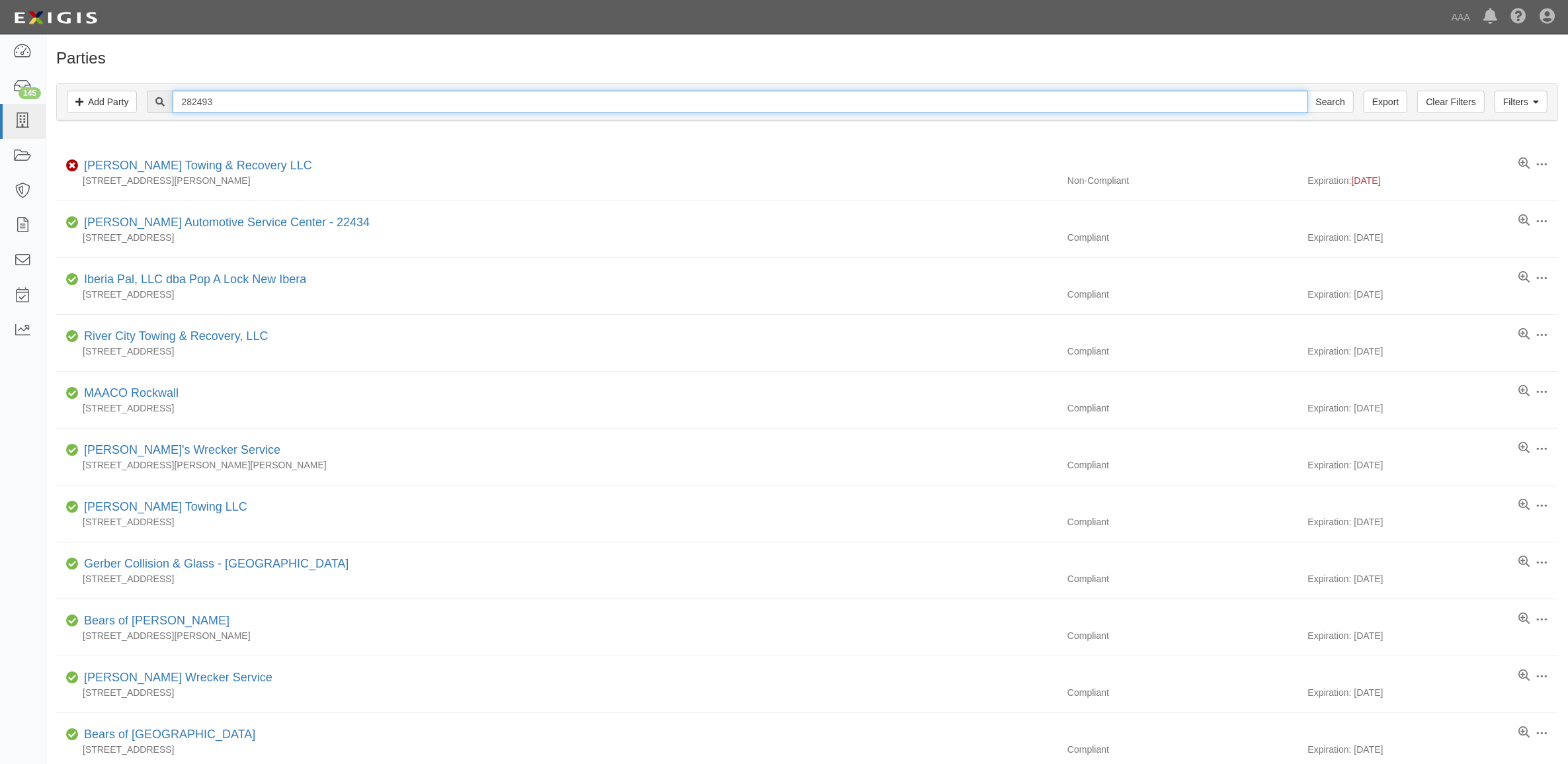
click at [253, 95] on input "282493" at bounding box center [740, 102] width 1135 height 23
paste input "828"
type input "282828"
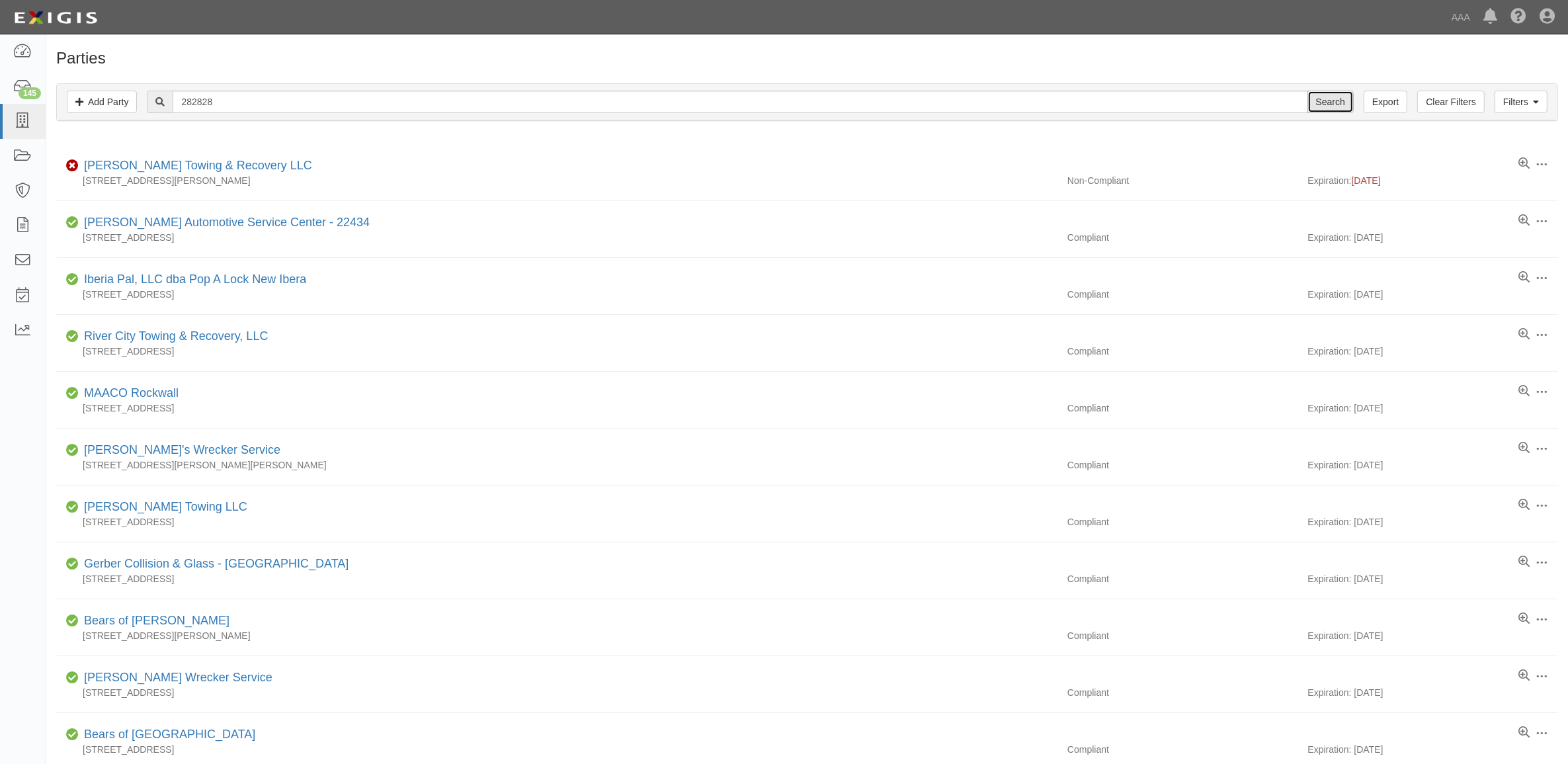
click at [1330, 103] on input "Search" at bounding box center [1331, 102] width 46 height 23
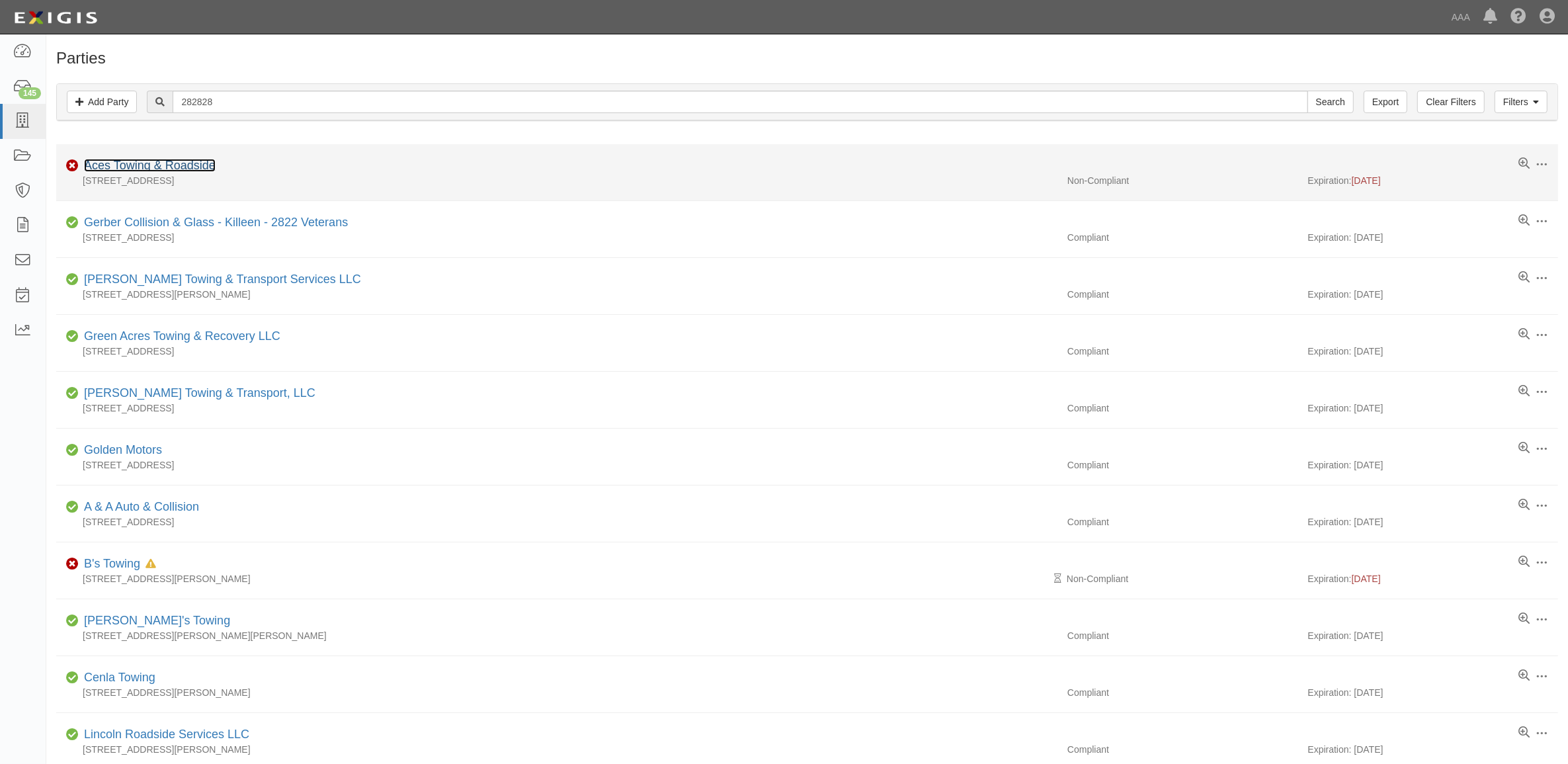
click at [182, 169] on link "Aces Towing & Roadside" at bounding box center [150, 165] width 131 height 13
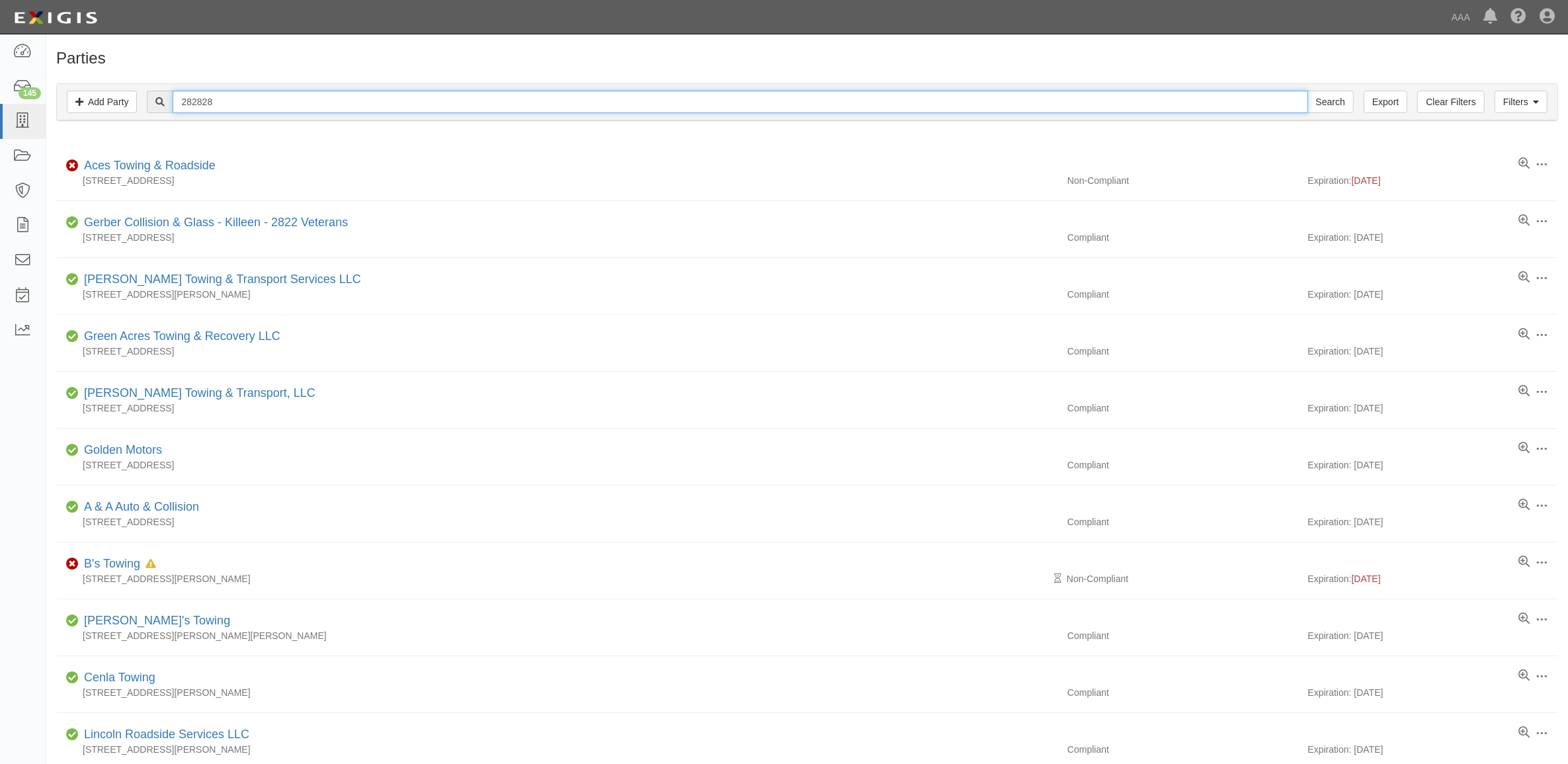
click at [280, 101] on input "282828" at bounding box center [740, 102] width 1135 height 23
paste input "303"
type input "282303"
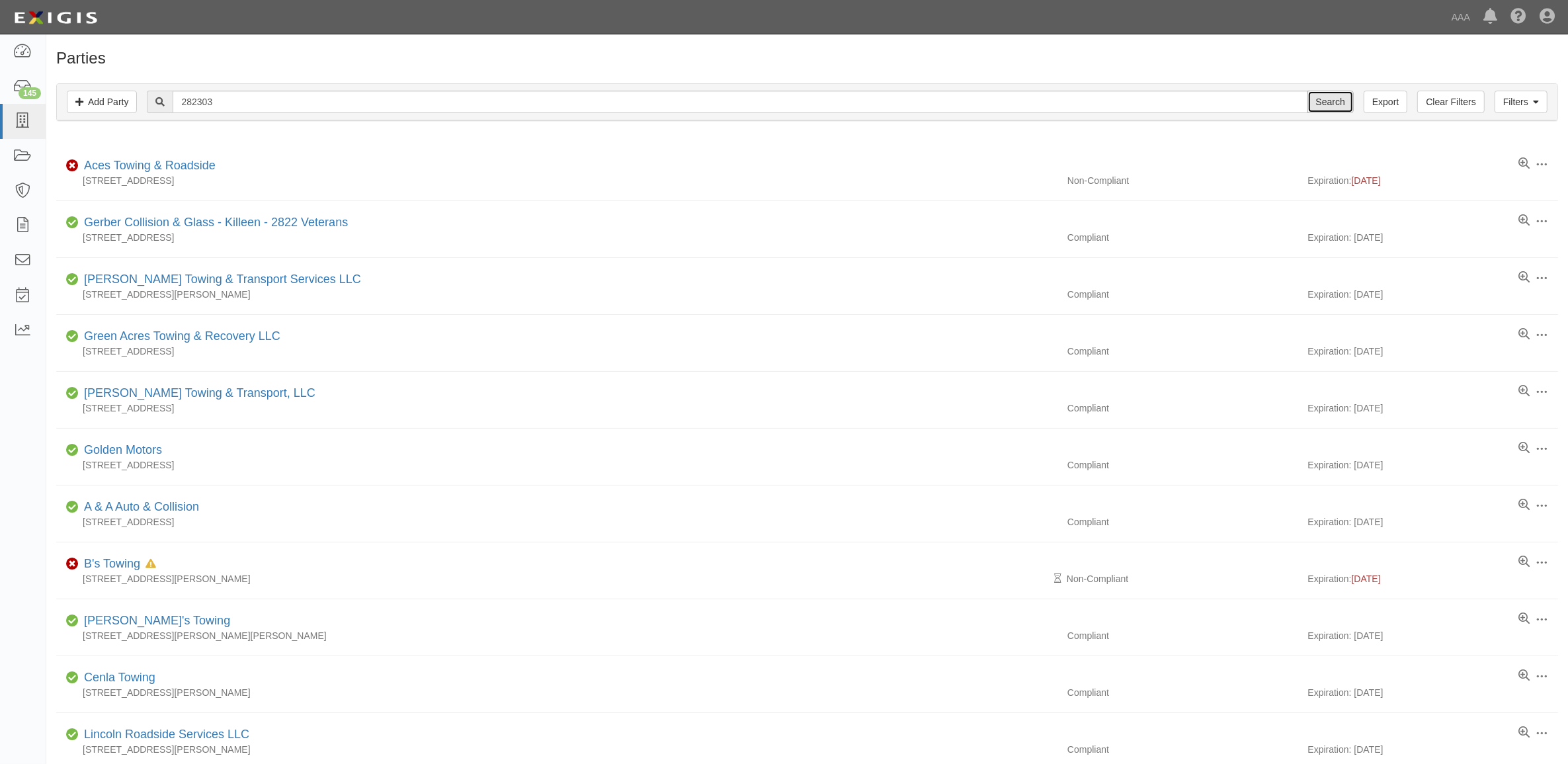
click at [1328, 110] on input "Search" at bounding box center [1331, 102] width 46 height 23
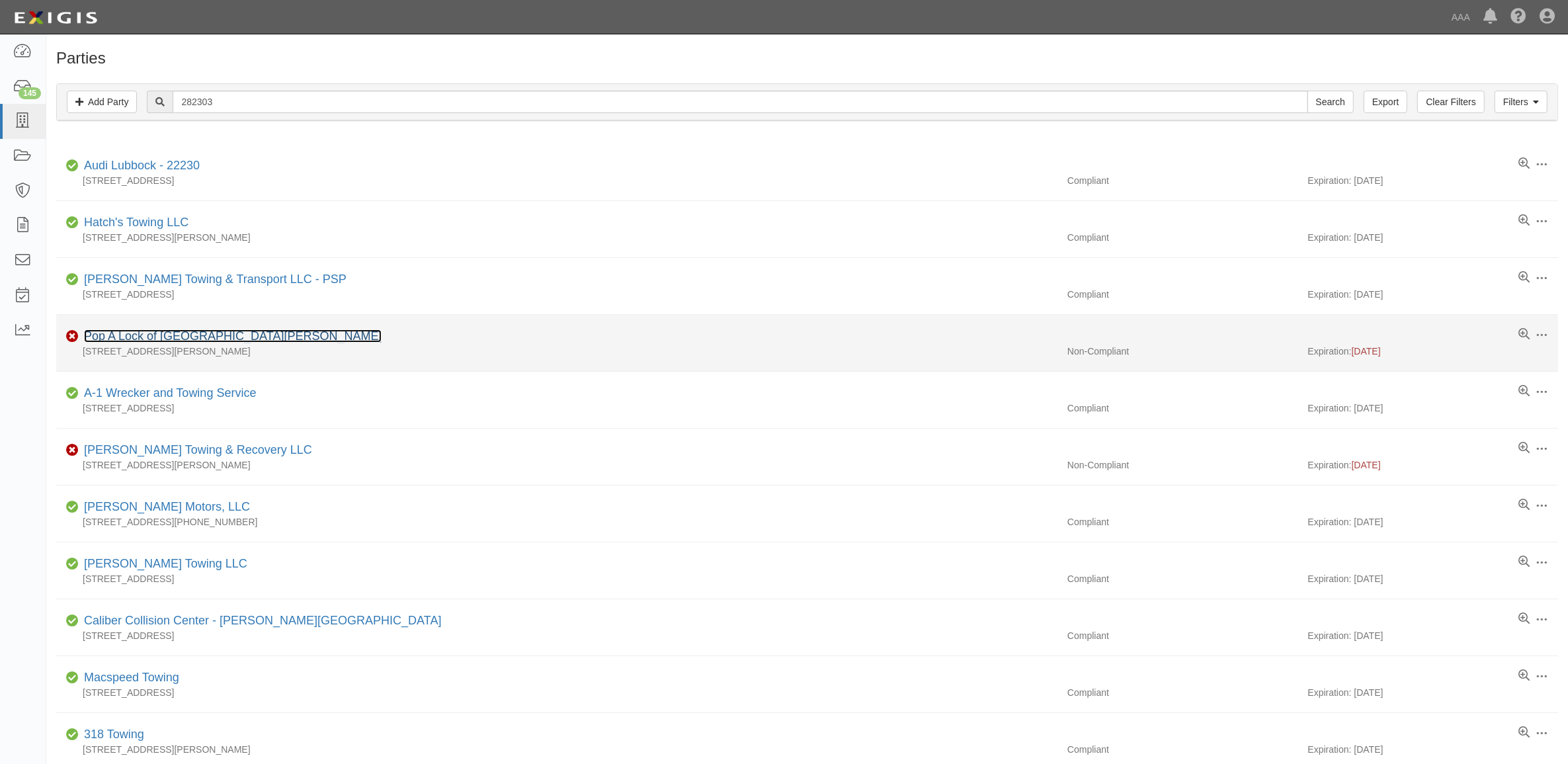
click at [180, 337] on link "Pop A Lock of Lake Charles" at bounding box center [233, 335] width 297 height 13
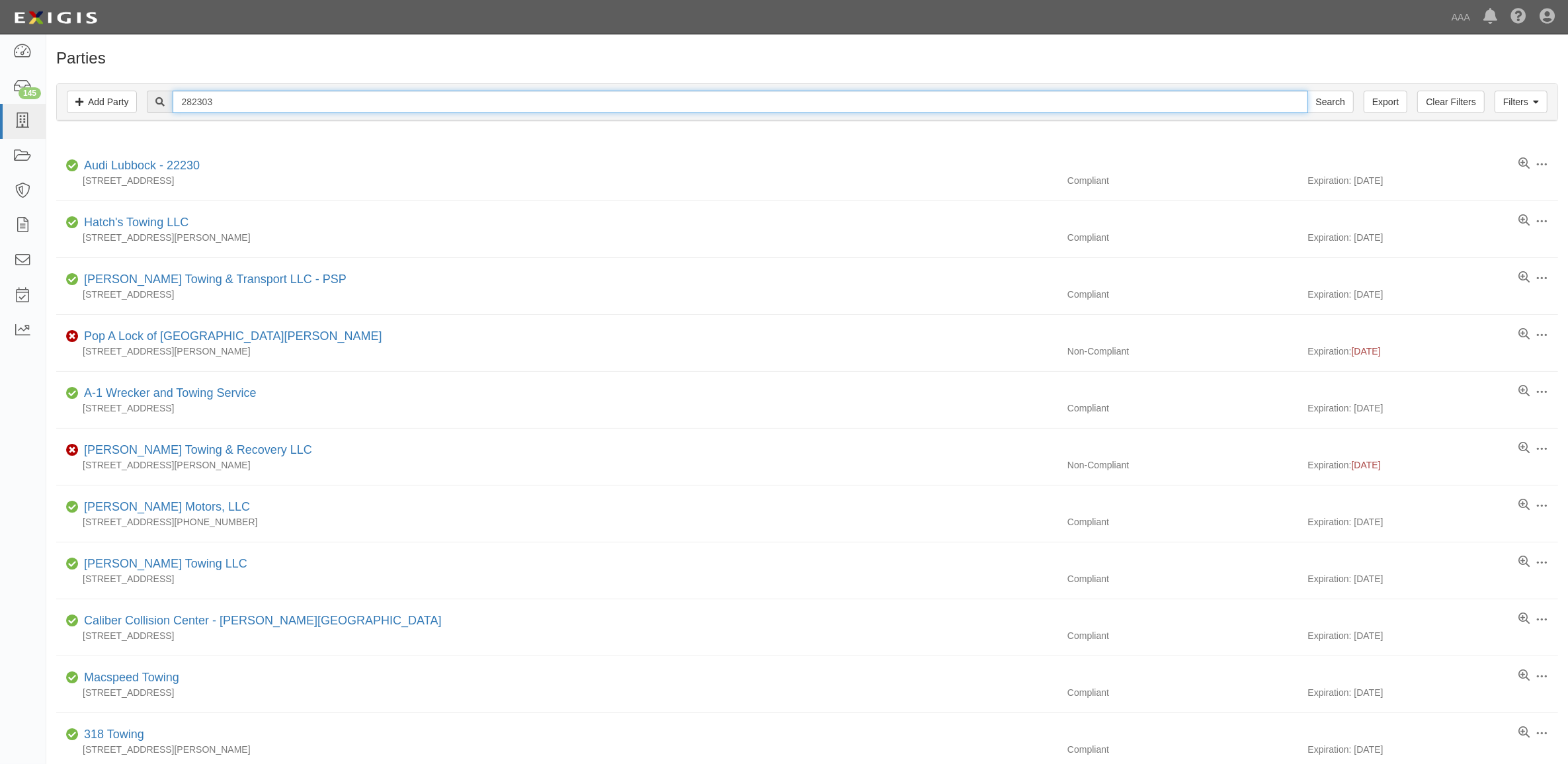
click at [263, 103] on input "282303" at bounding box center [740, 102] width 1135 height 23
paste input "CC103976"
type input "CC103976"
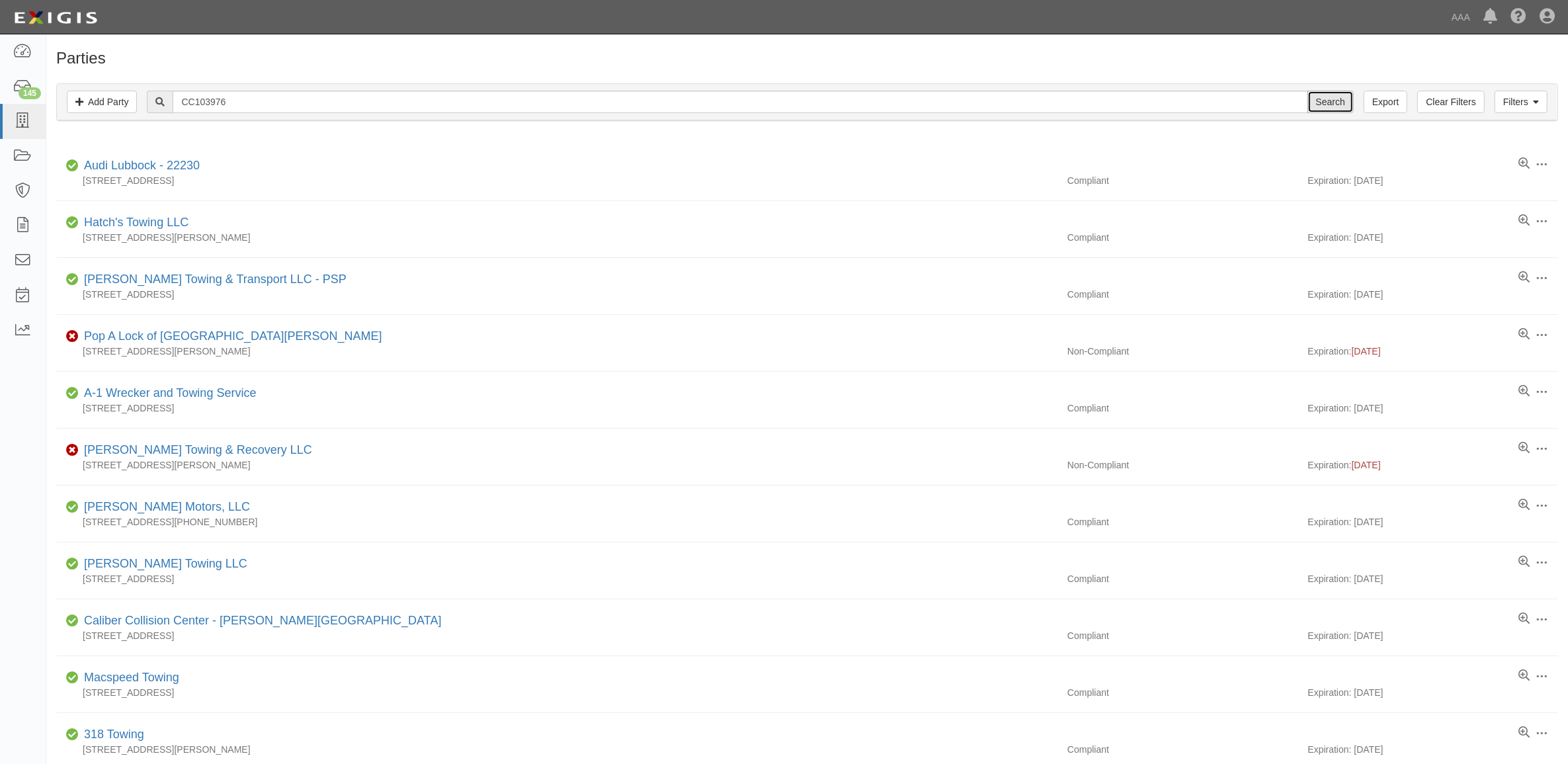
click at [1344, 103] on input "Search" at bounding box center [1331, 102] width 46 height 23
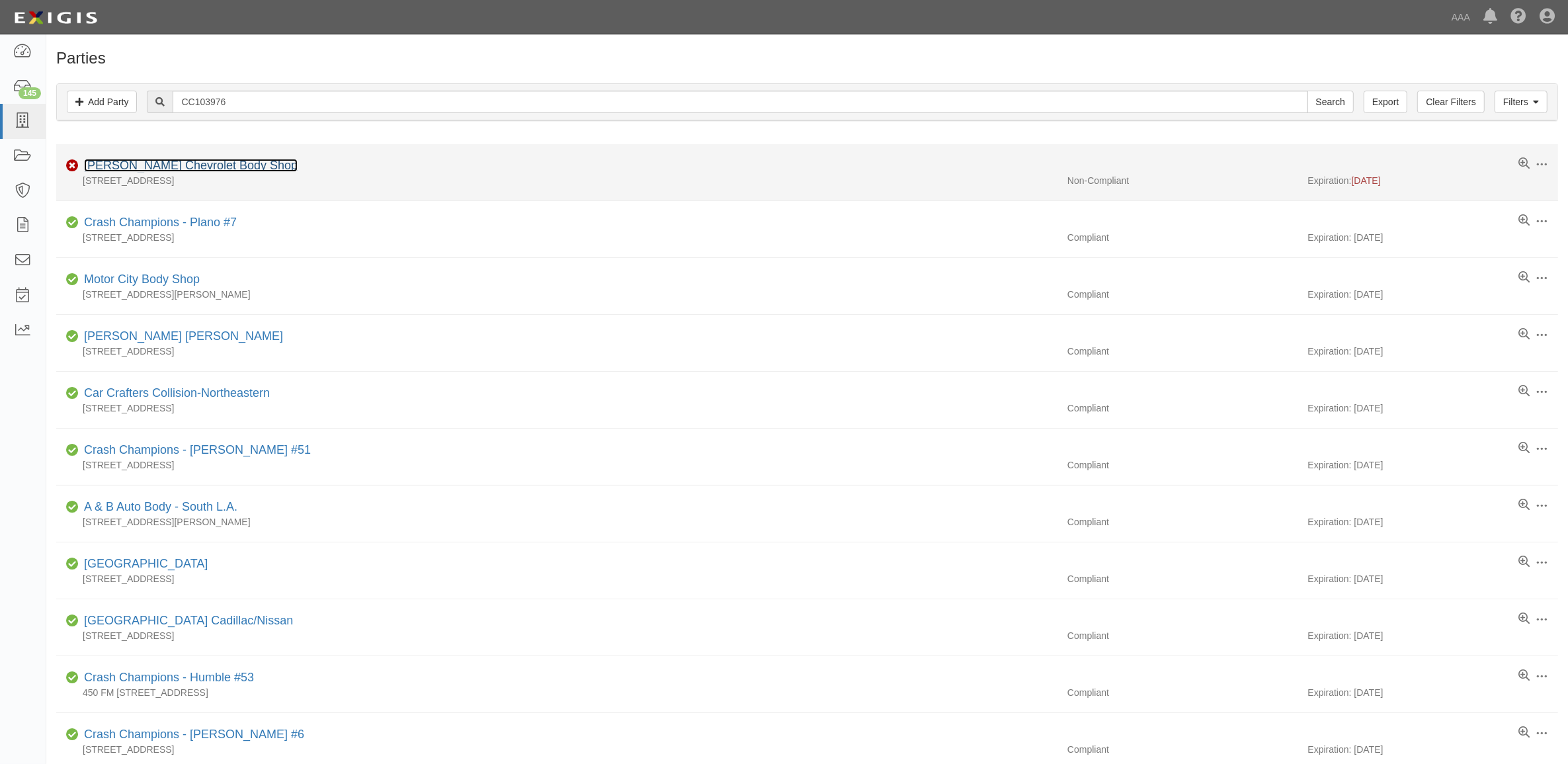
click at [149, 161] on link "[PERSON_NAME] Chevrolet Body Shop" at bounding box center [191, 165] width 214 height 13
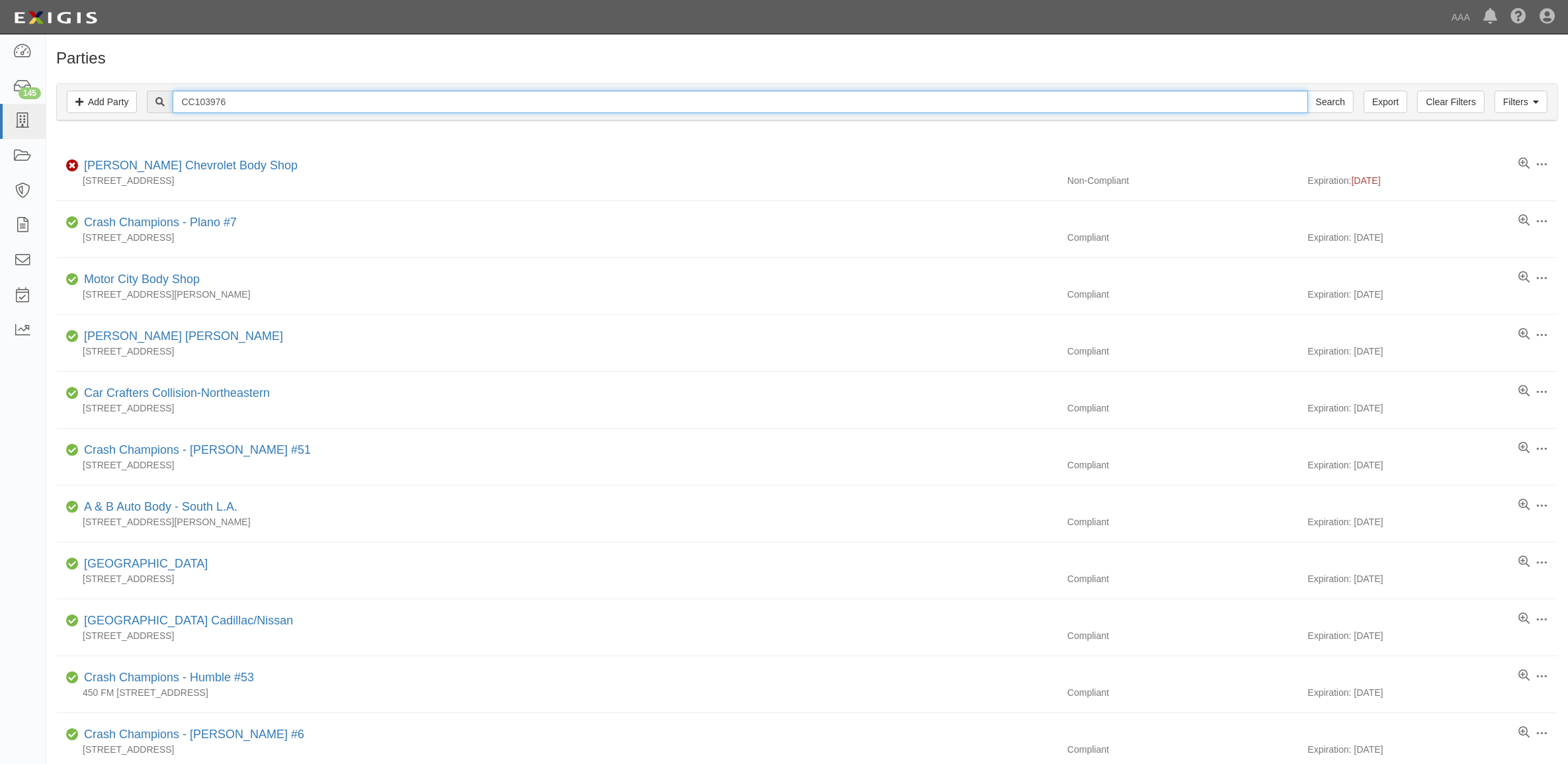
click at [328, 90] on input "CC103976" at bounding box center [740, 102] width 1135 height 23
paste input "20369"
type input "CC120369"
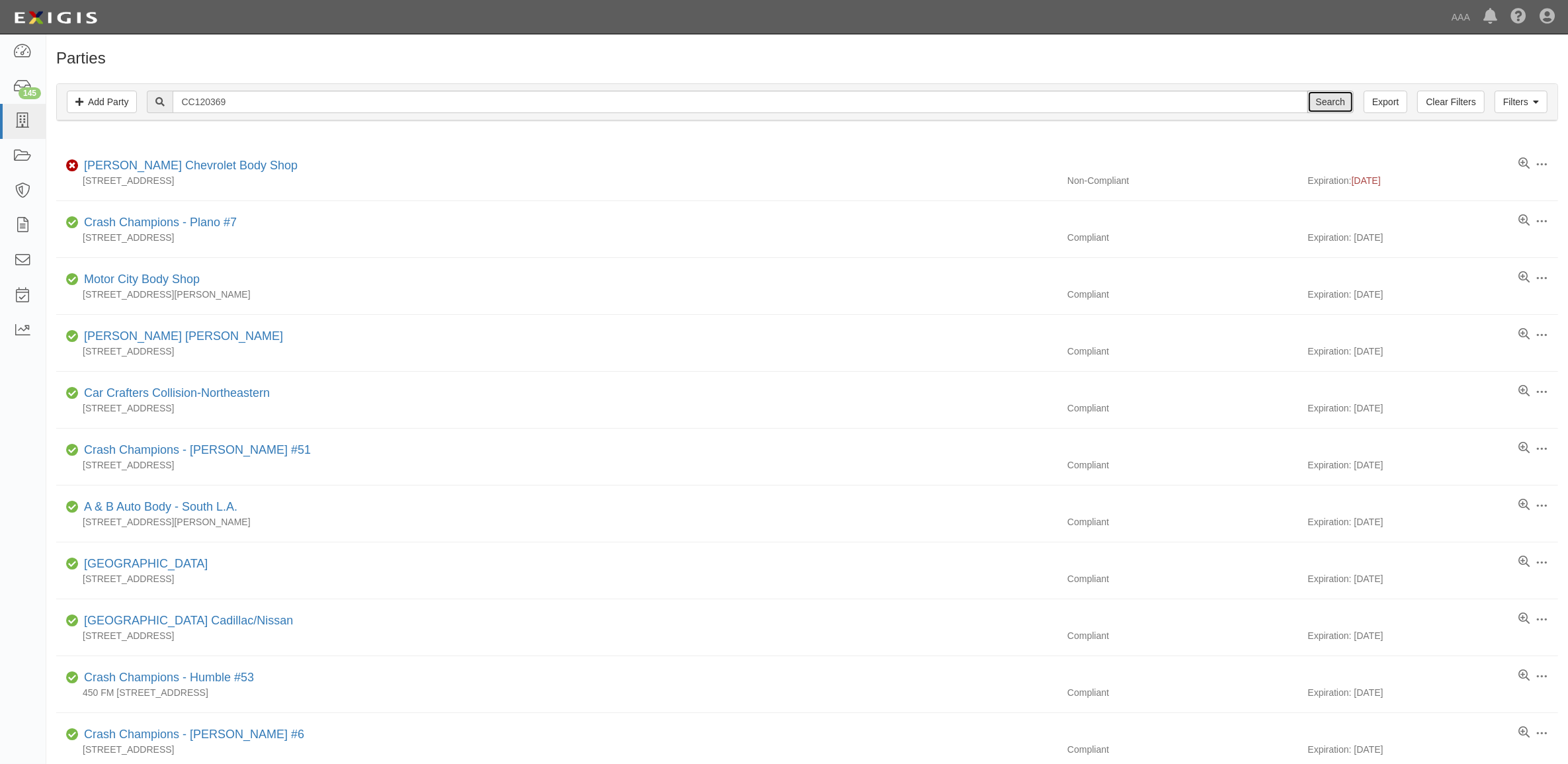
click at [1314, 106] on input "Search" at bounding box center [1331, 102] width 46 height 23
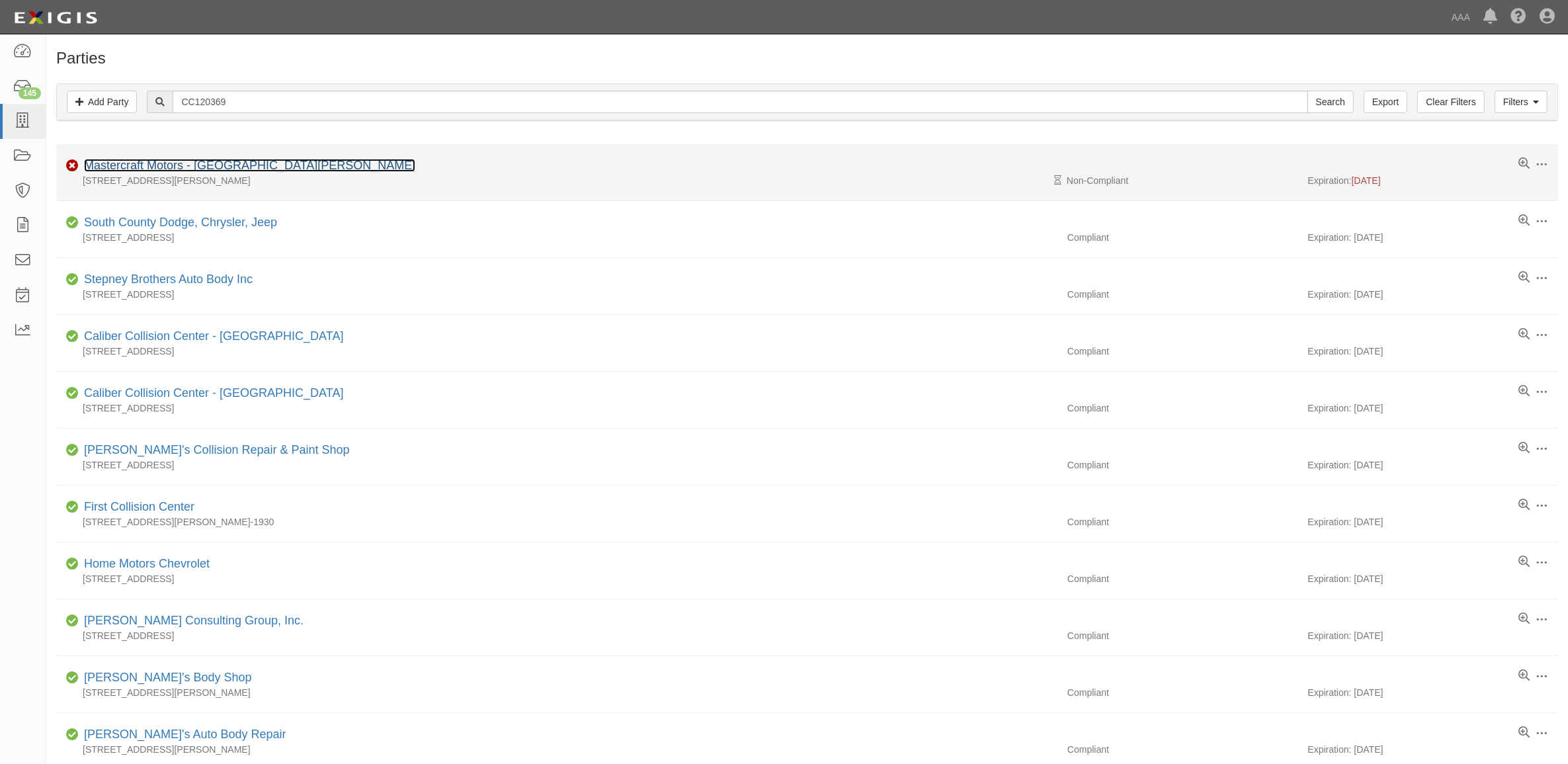
click at [187, 164] on link "Mastercraft Motors - Santa Barbara" at bounding box center [250, 165] width 331 height 13
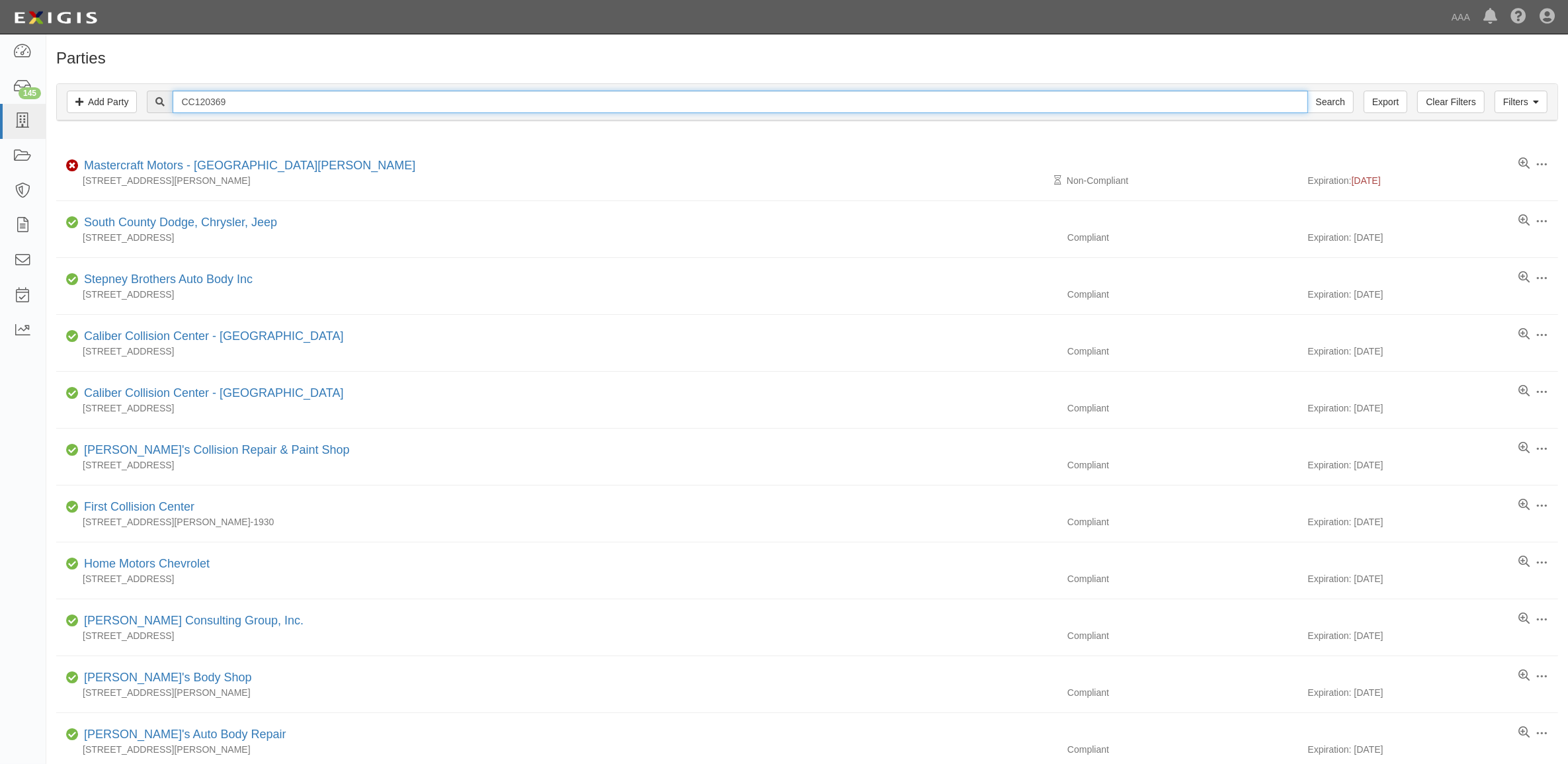
click at [277, 107] on input "CC120369" at bounding box center [740, 102] width 1135 height 23
paste input "2756"
type input "CC122756"
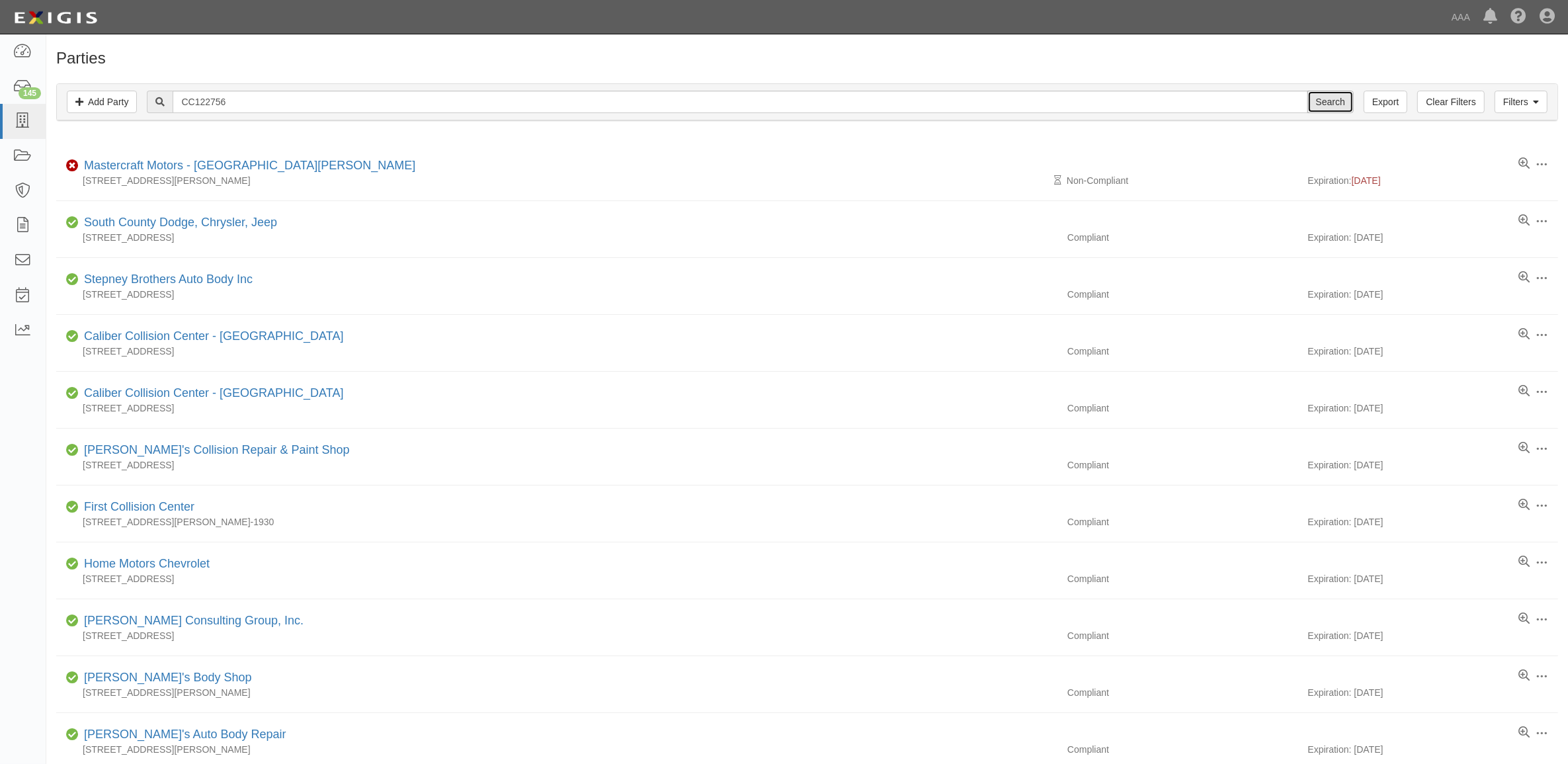
click at [1321, 99] on input "Search" at bounding box center [1331, 102] width 46 height 23
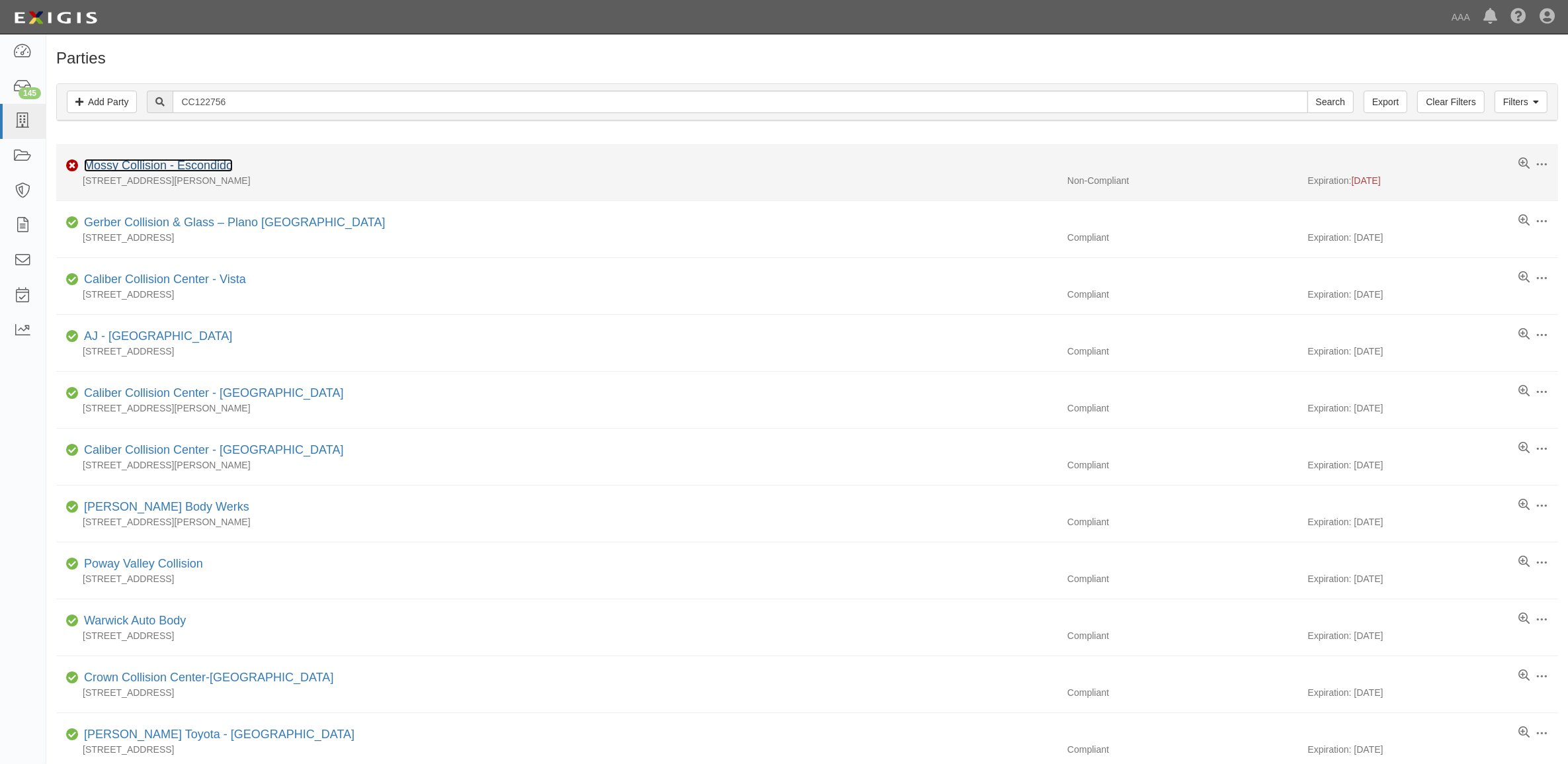
click at [167, 163] on link "Mossy Collision - Escondido" at bounding box center [158, 165] width 149 height 13
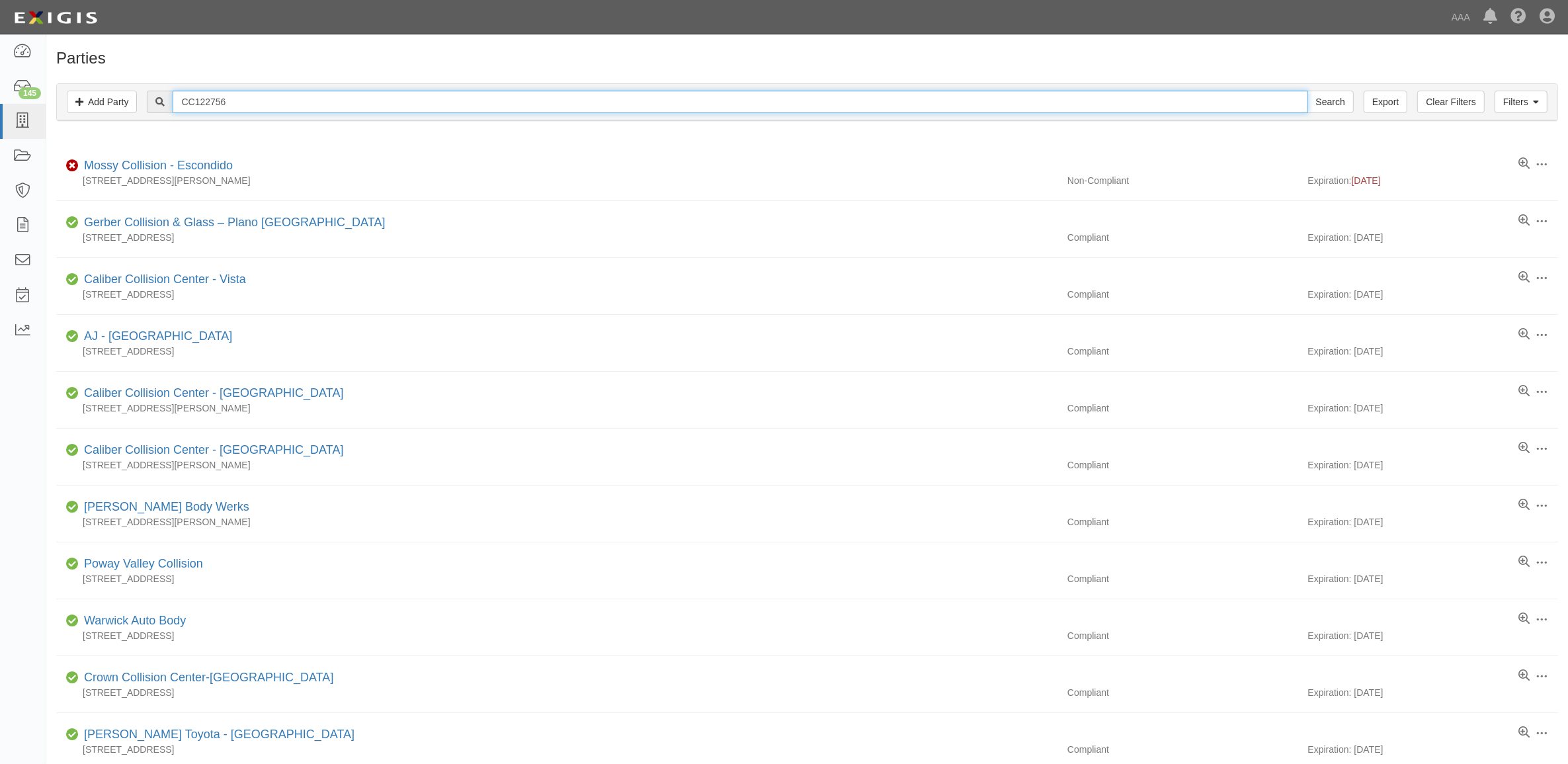
click at [261, 103] on input "CC122756" at bounding box center [740, 102] width 1135 height 23
paste input "48472"
type input "CC148472"
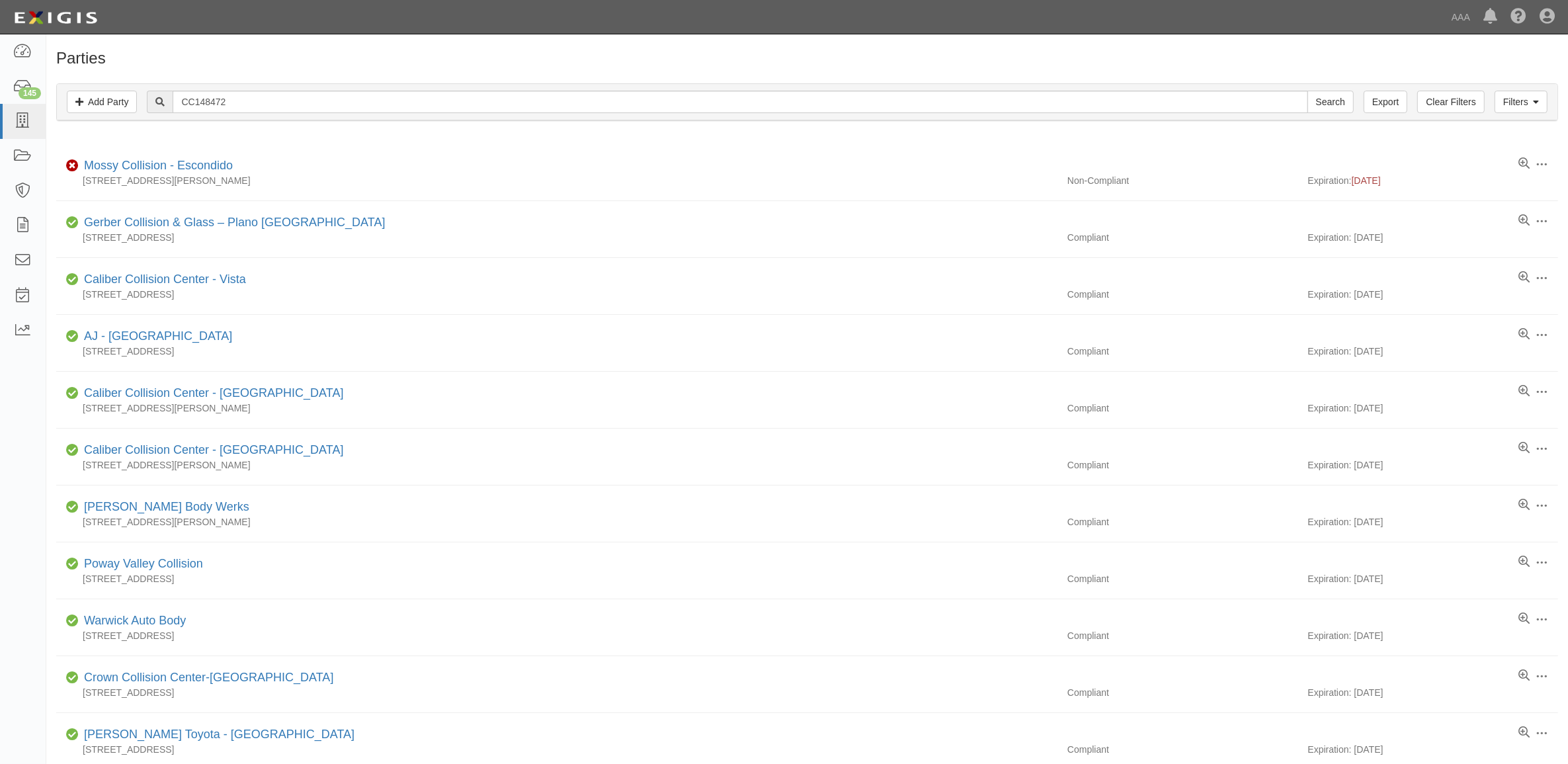
click at [1340, 117] on div "Filters Add Party Clear Filters Export CC148472 Search Filters" at bounding box center [807, 103] width 1501 height 37
click at [1331, 107] on input "Search" at bounding box center [1331, 102] width 46 height 23
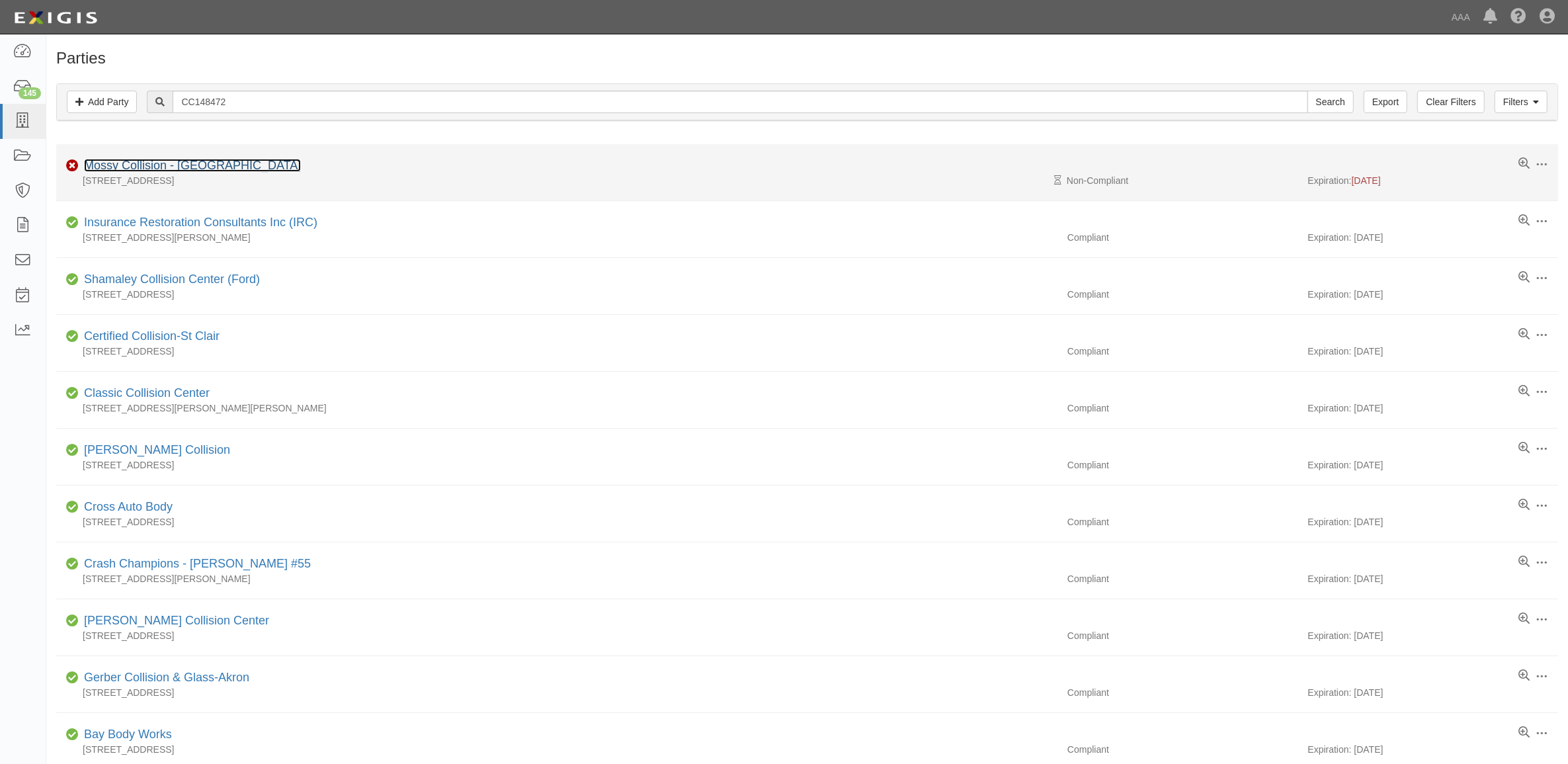
click at [170, 163] on link "Mossy Collision - [GEOGRAPHIC_DATA]" at bounding box center [192, 165] width 217 height 13
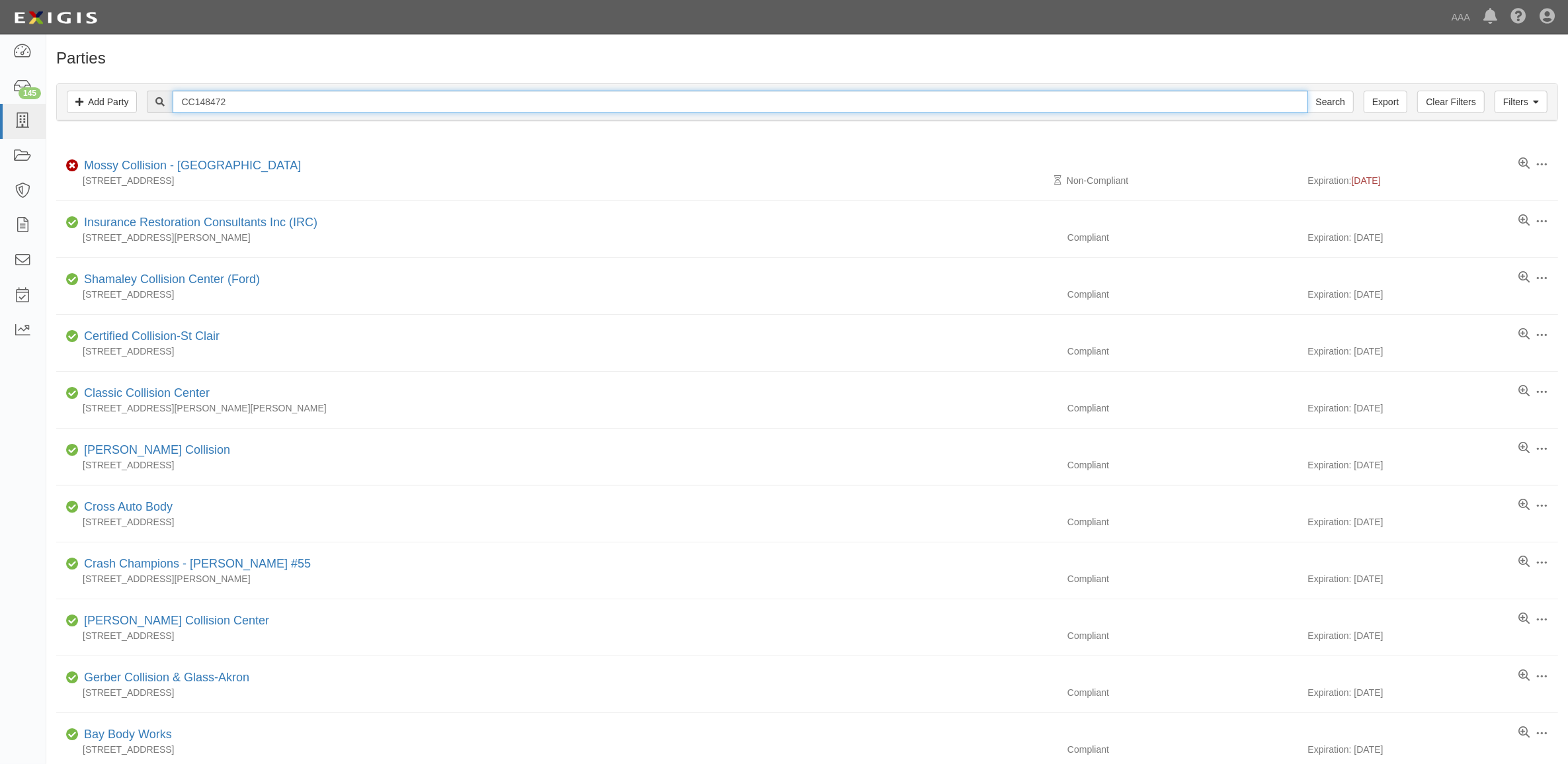
click at [259, 106] on input "CC148472" at bounding box center [740, 102] width 1135 height 23
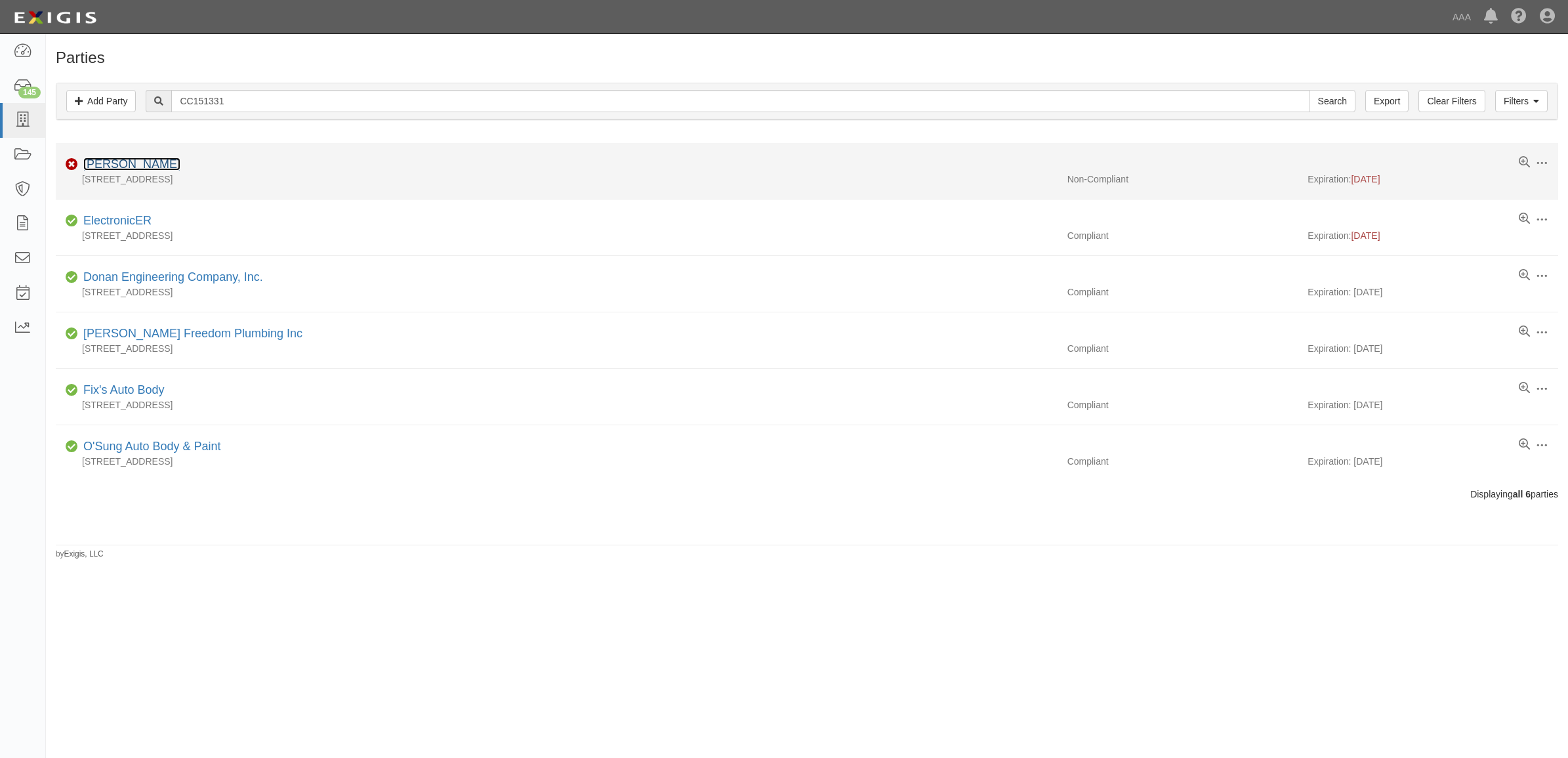
click at [133, 166] on link "[PERSON_NAME]" at bounding box center [132, 164] width 97 height 13
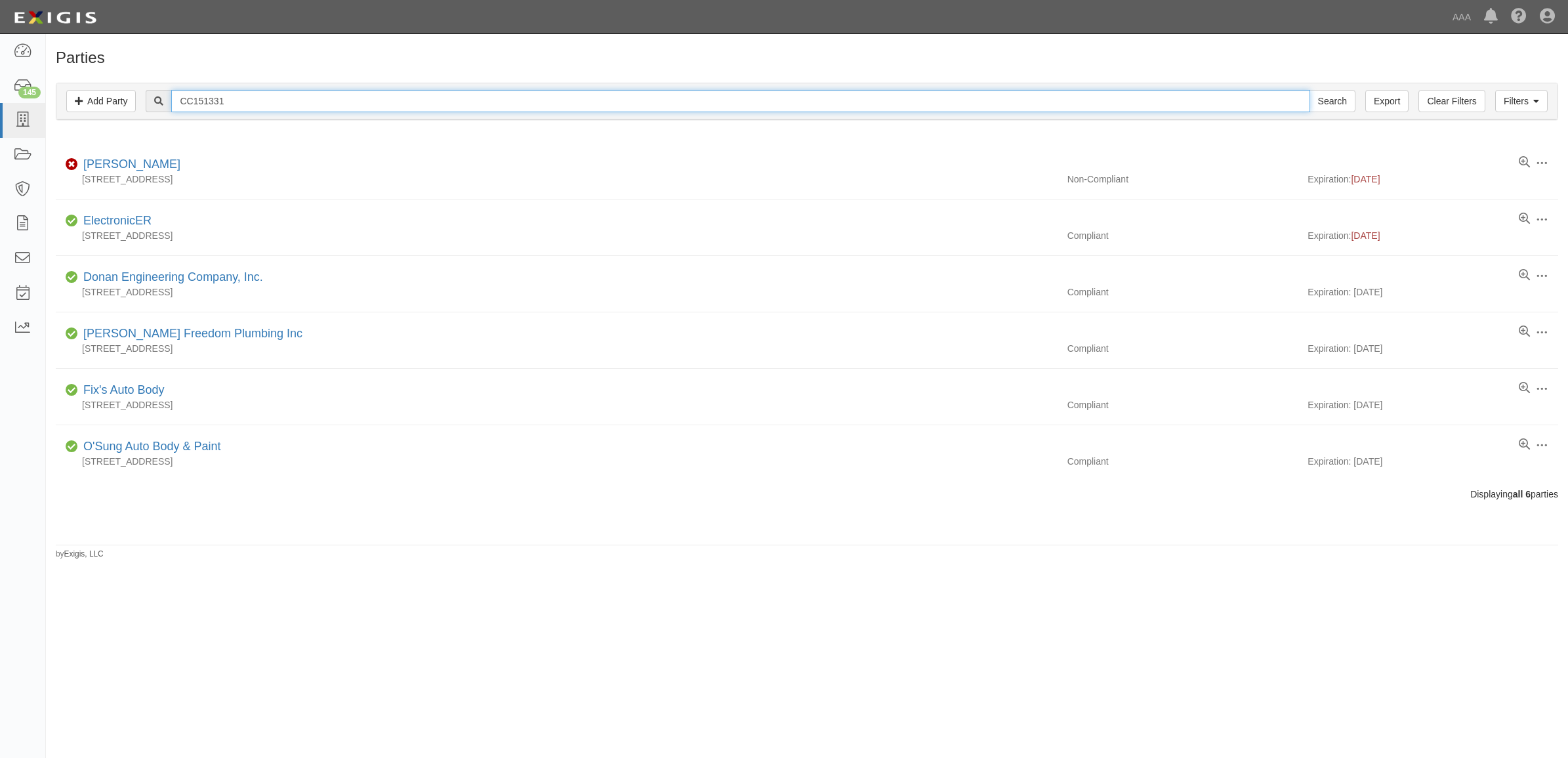
click at [254, 95] on input "CC151331" at bounding box center [741, 101] width 1138 height 22
paste input "9227"
type input "CC159227"
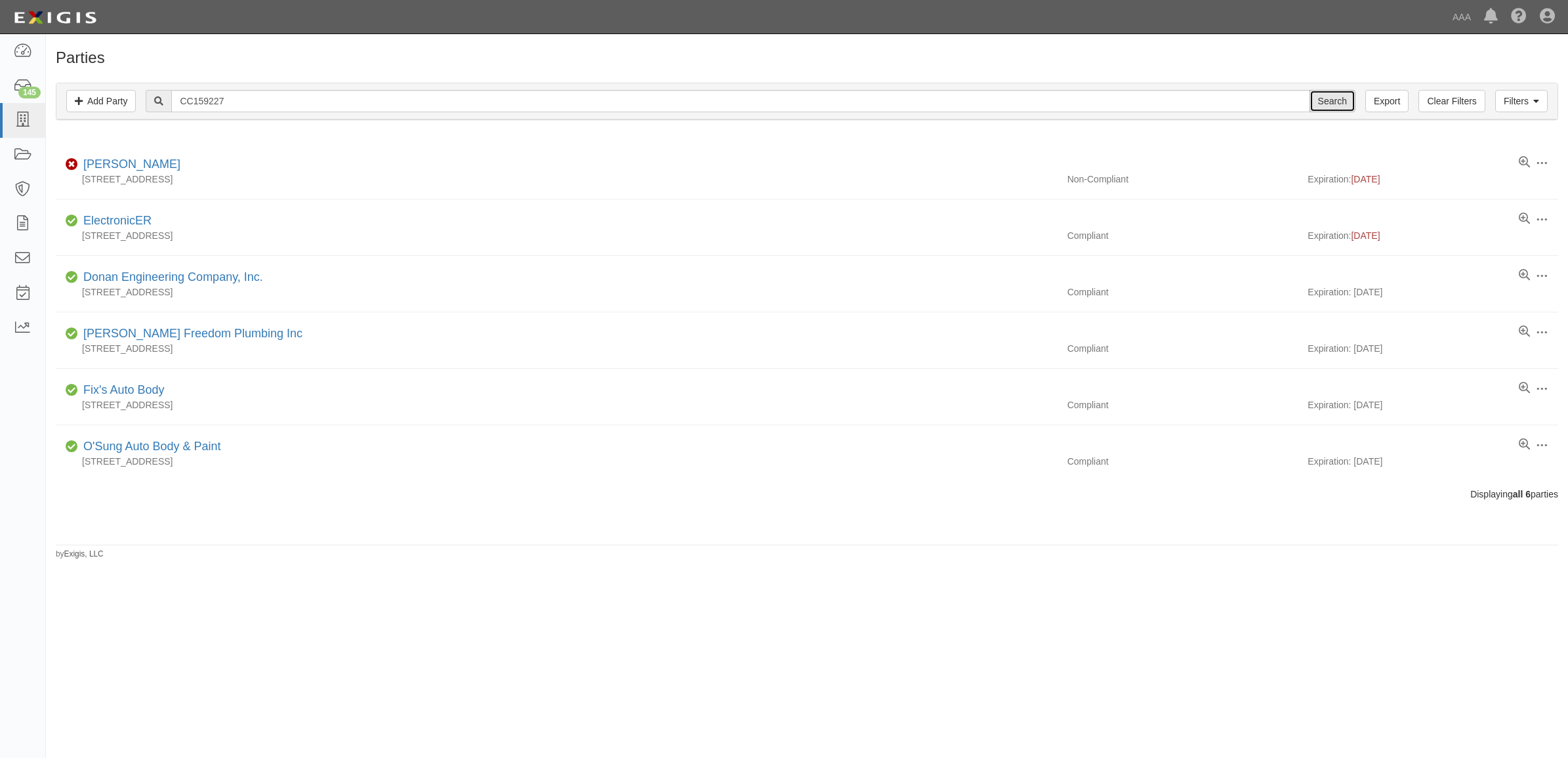
click at [1331, 100] on input "Search" at bounding box center [1332, 101] width 46 height 22
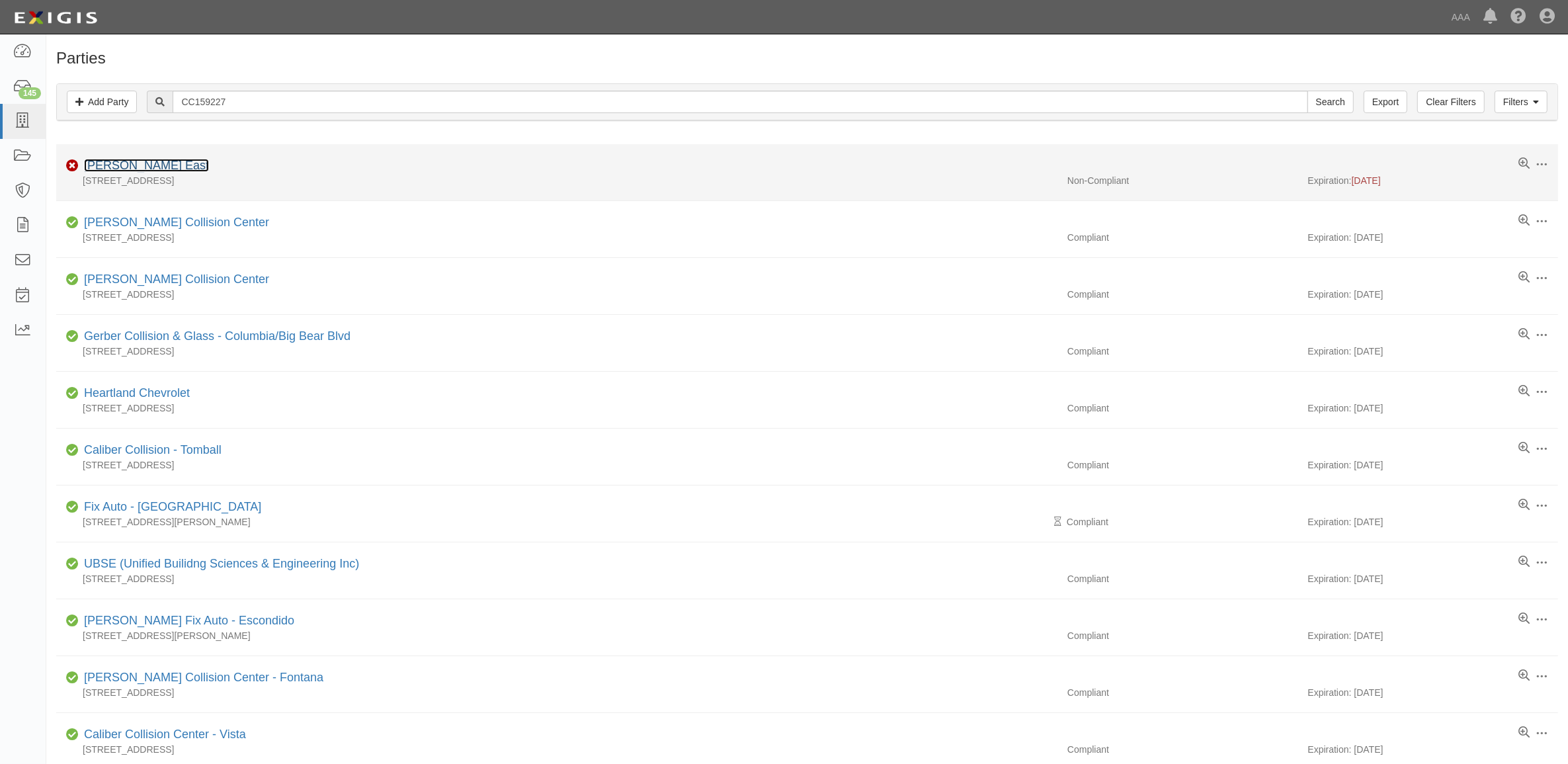
click at [146, 169] on link "Joe Machens East" at bounding box center [147, 165] width 125 height 13
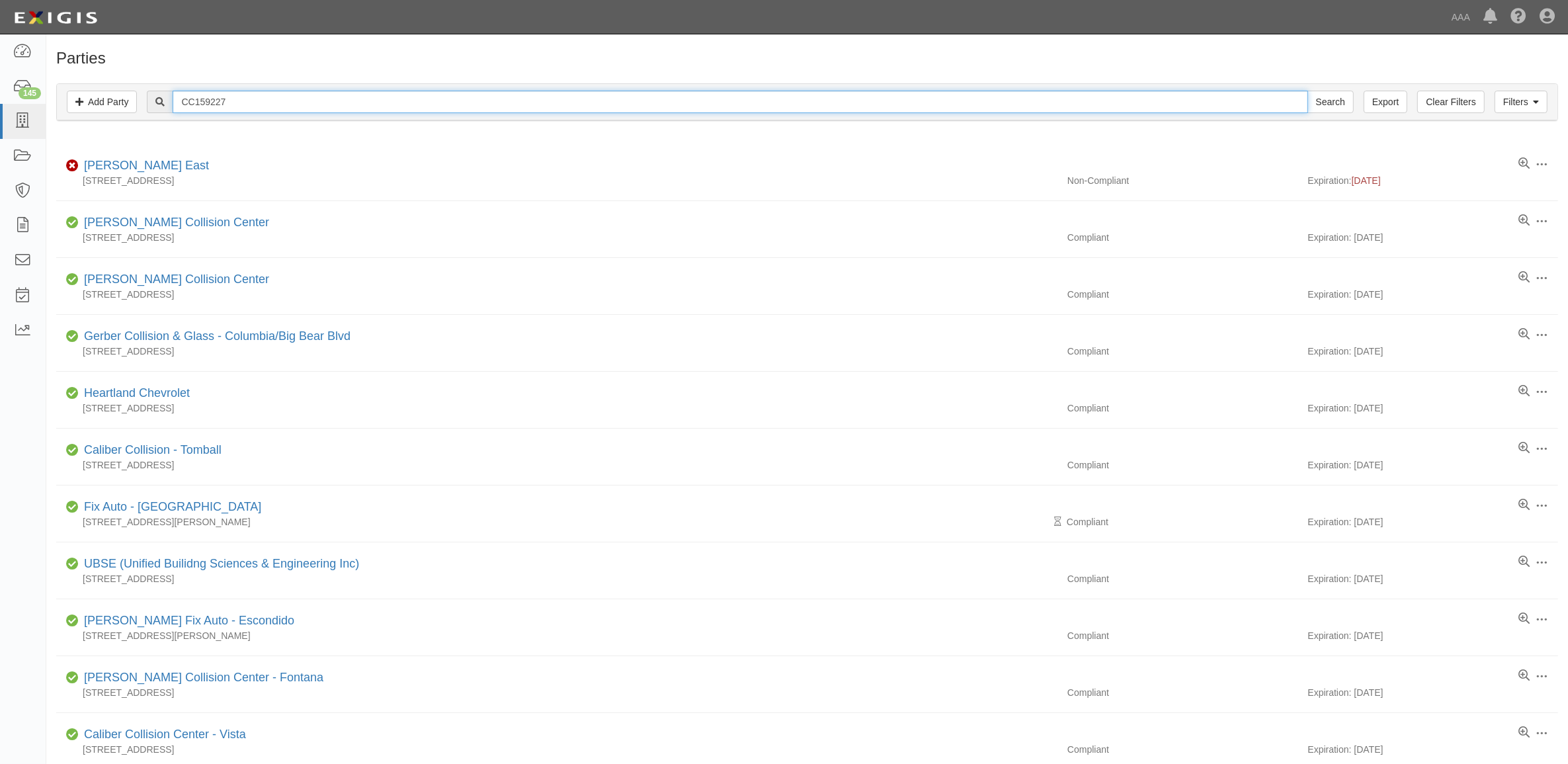
click at [242, 98] on input "CC159227" at bounding box center [740, 102] width 1135 height 23
paste input "80494"
type input "CC180494"
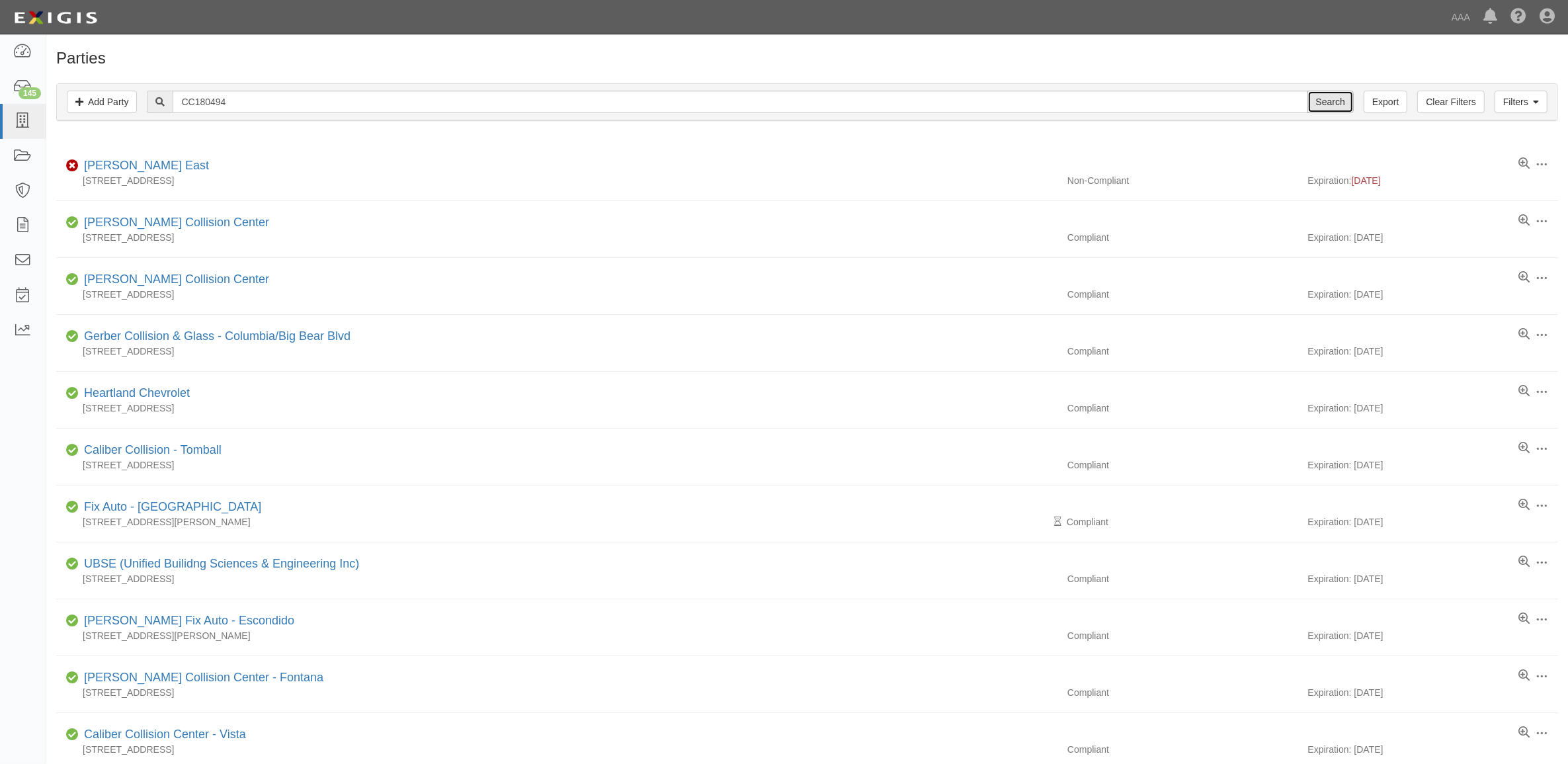
click at [1344, 103] on input "Search" at bounding box center [1331, 102] width 46 height 23
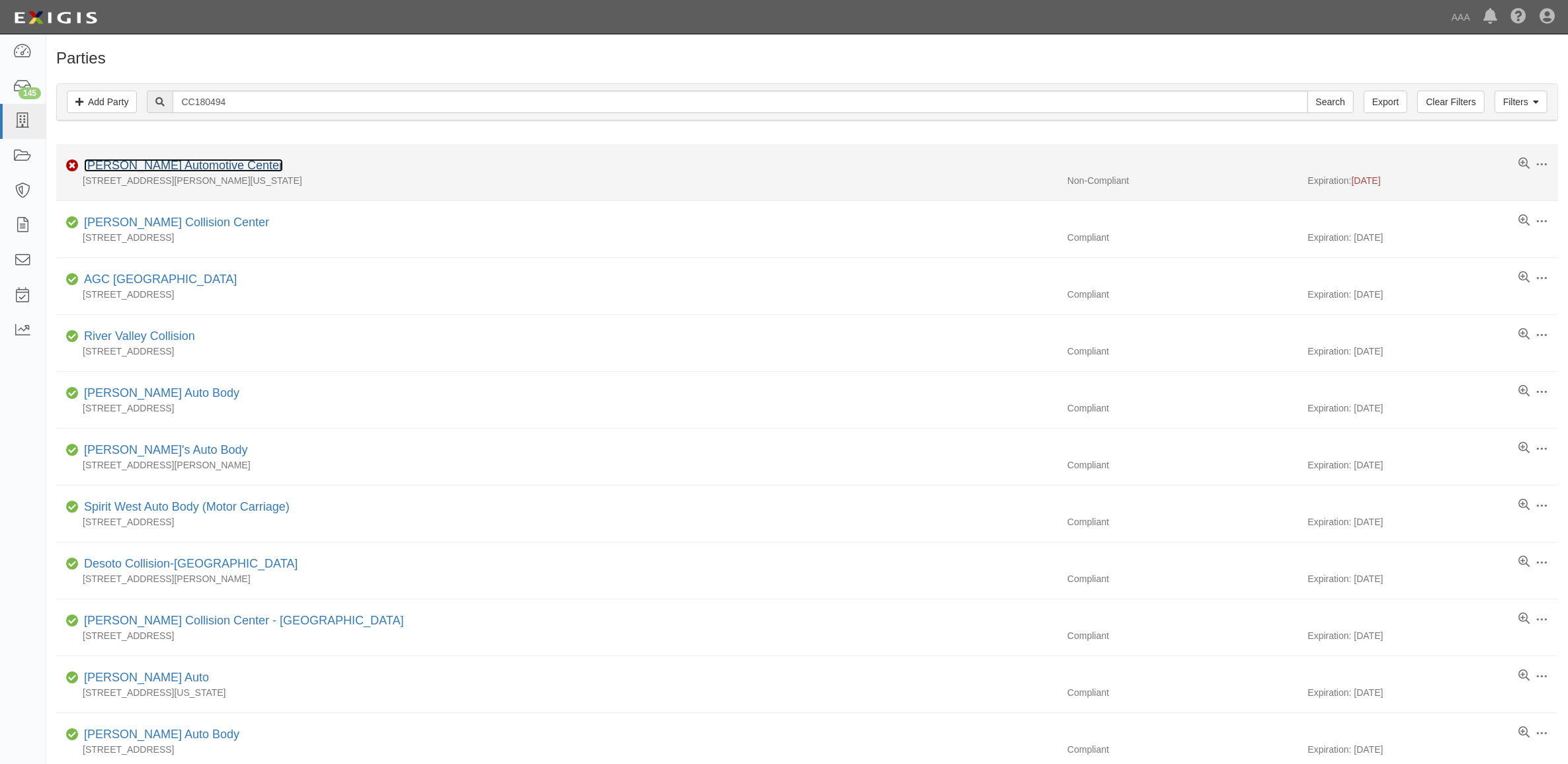
click at [192, 164] on link "Hendrick Automotive Center" at bounding box center [183, 165] width 199 height 13
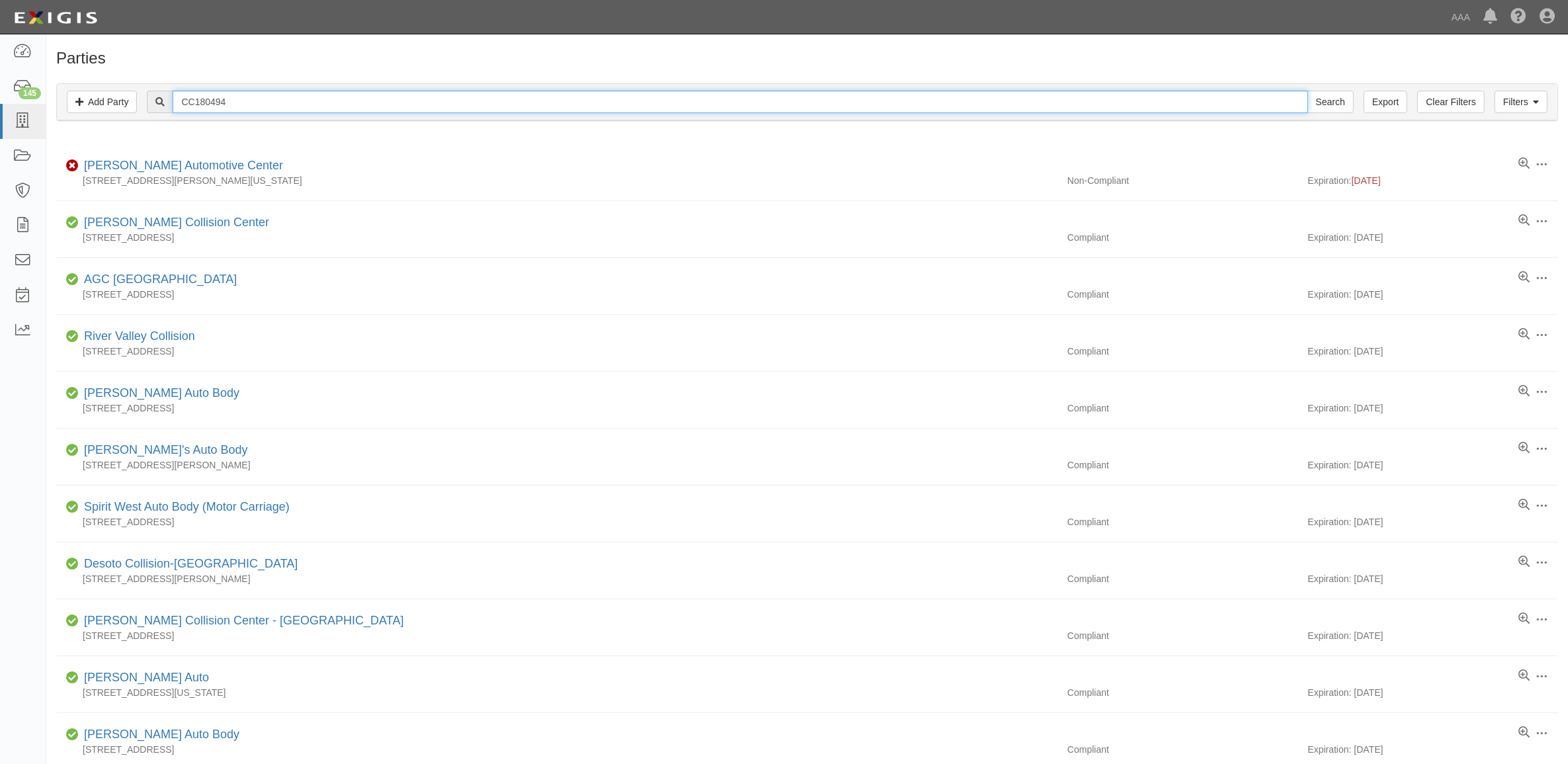
click at [290, 101] on input "CC180494" at bounding box center [740, 102] width 1135 height 23
paste input "206281"
type input "CC206281"
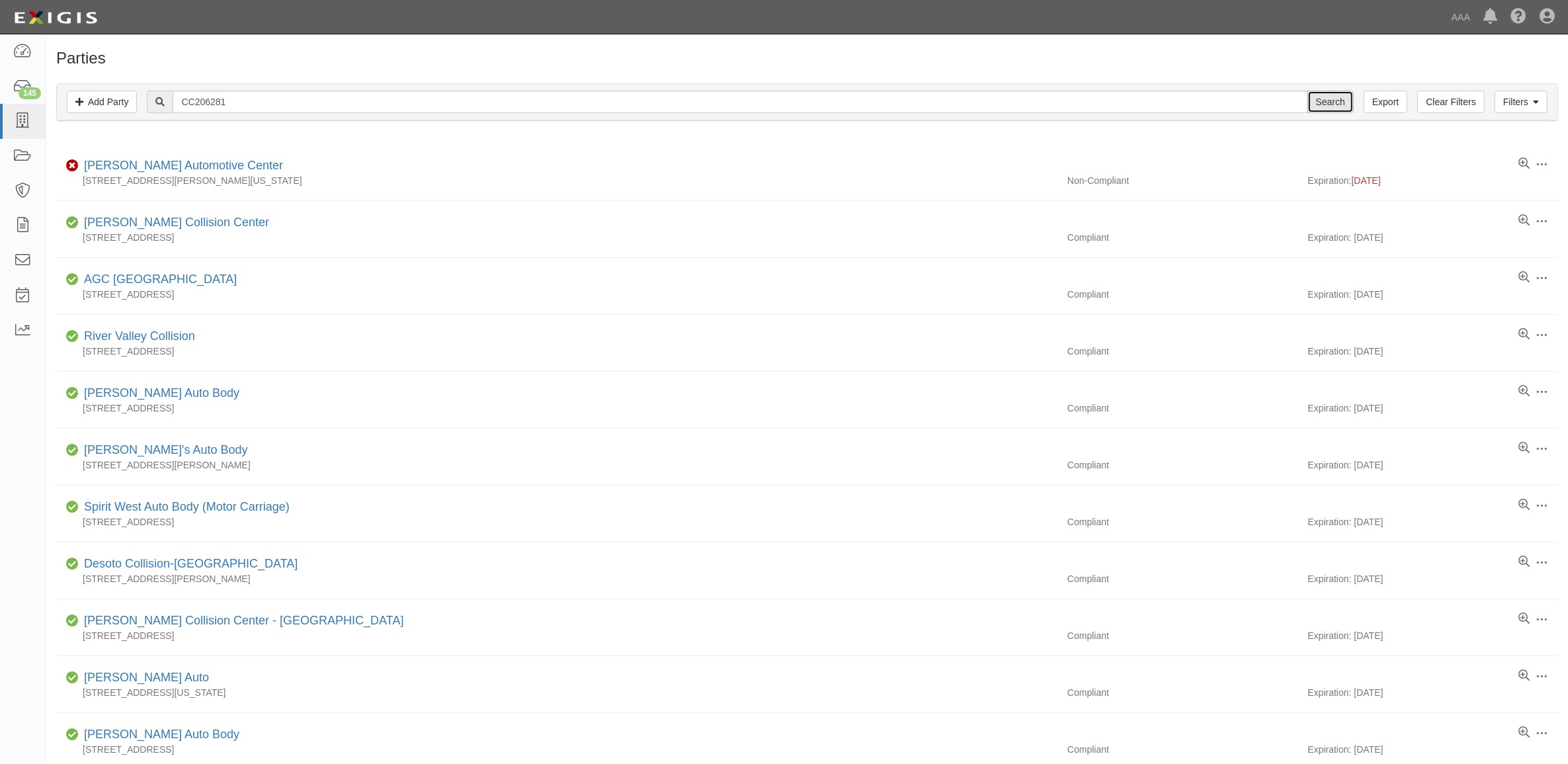
click at [1325, 106] on input "Search" at bounding box center [1331, 102] width 46 height 23
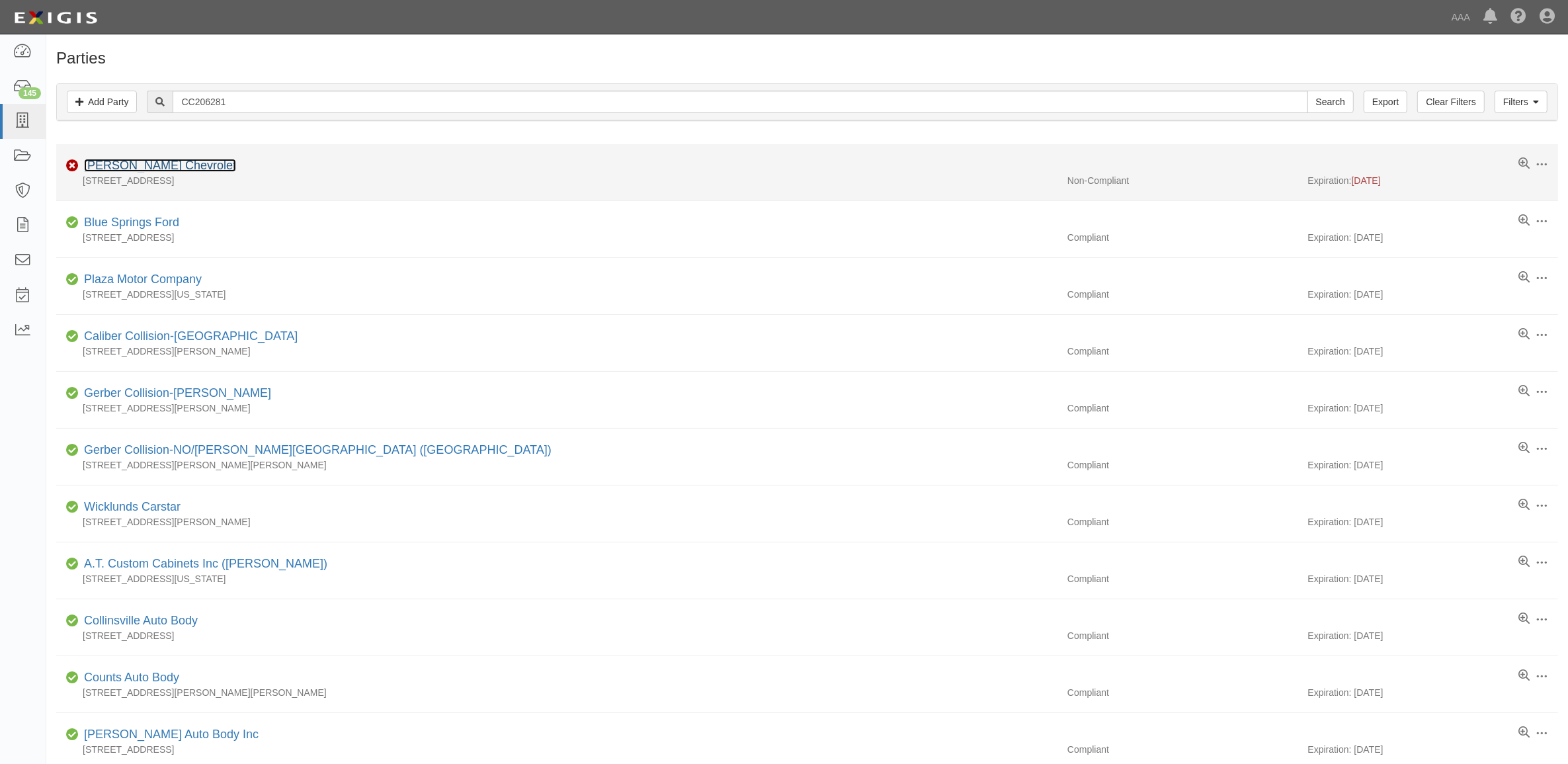
click at [99, 167] on link "[PERSON_NAME] Chevrolet" at bounding box center [160, 165] width 152 height 13
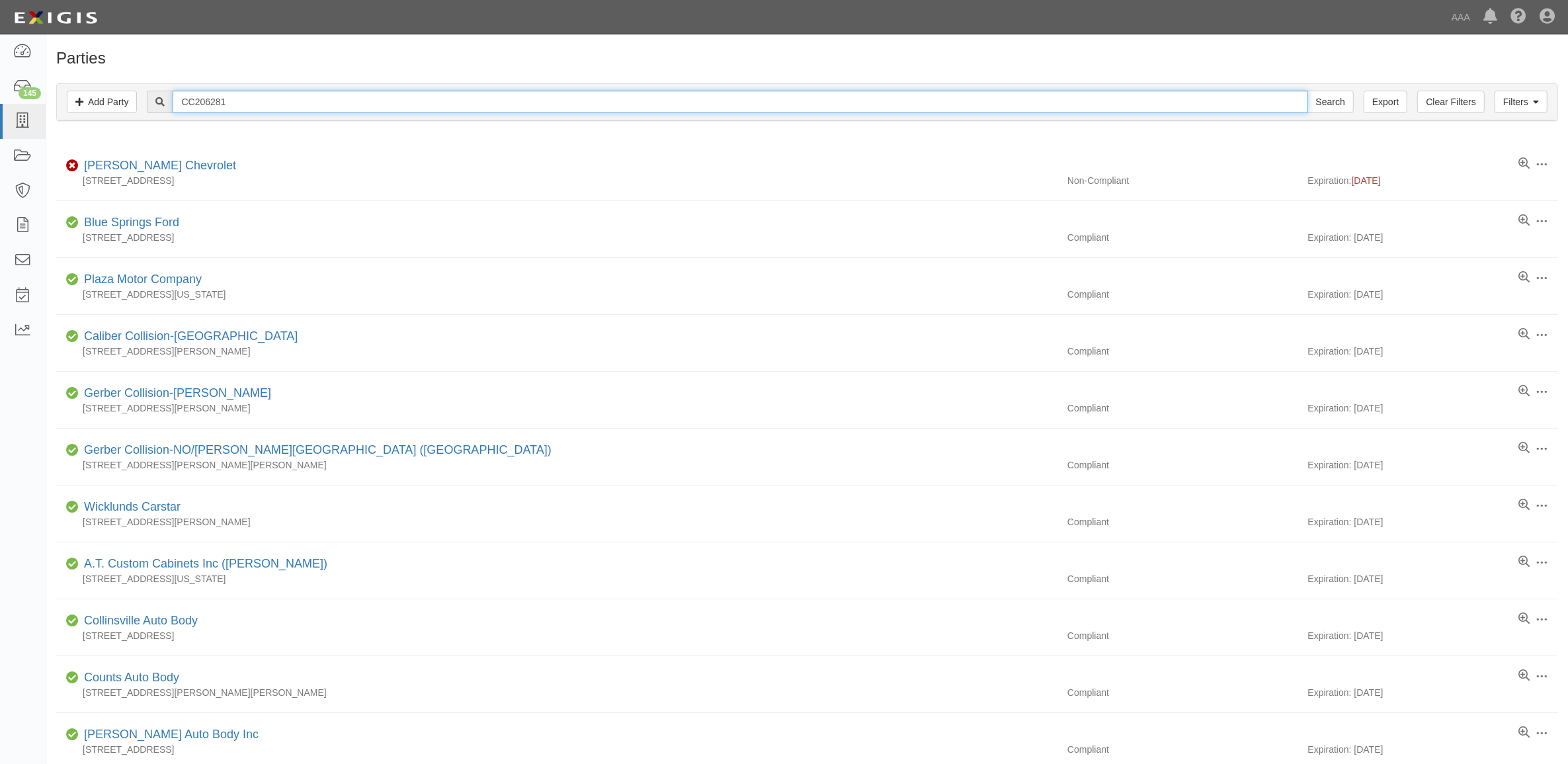
click at [401, 106] on input "CC206281" at bounding box center [740, 102] width 1135 height 23
click at [397, 104] on input "CC206281" at bounding box center [740, 102] width 1135 height 23
paste input "CC210271"
click at [396, 104] on input "CC206281CC210271" at bounding box center [740, 102] width 1135 height 23
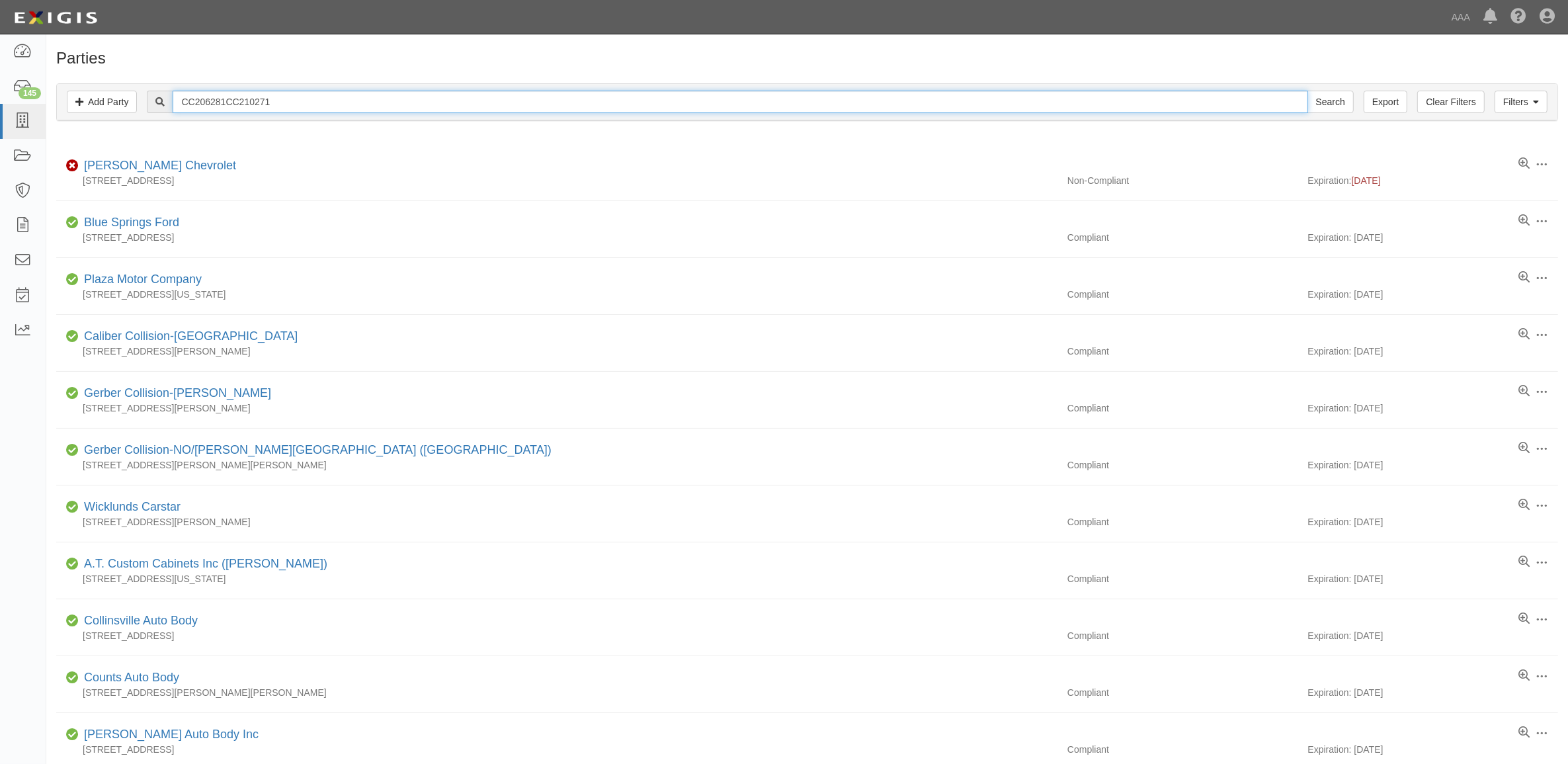
paste input "text"
type input "CC210271"
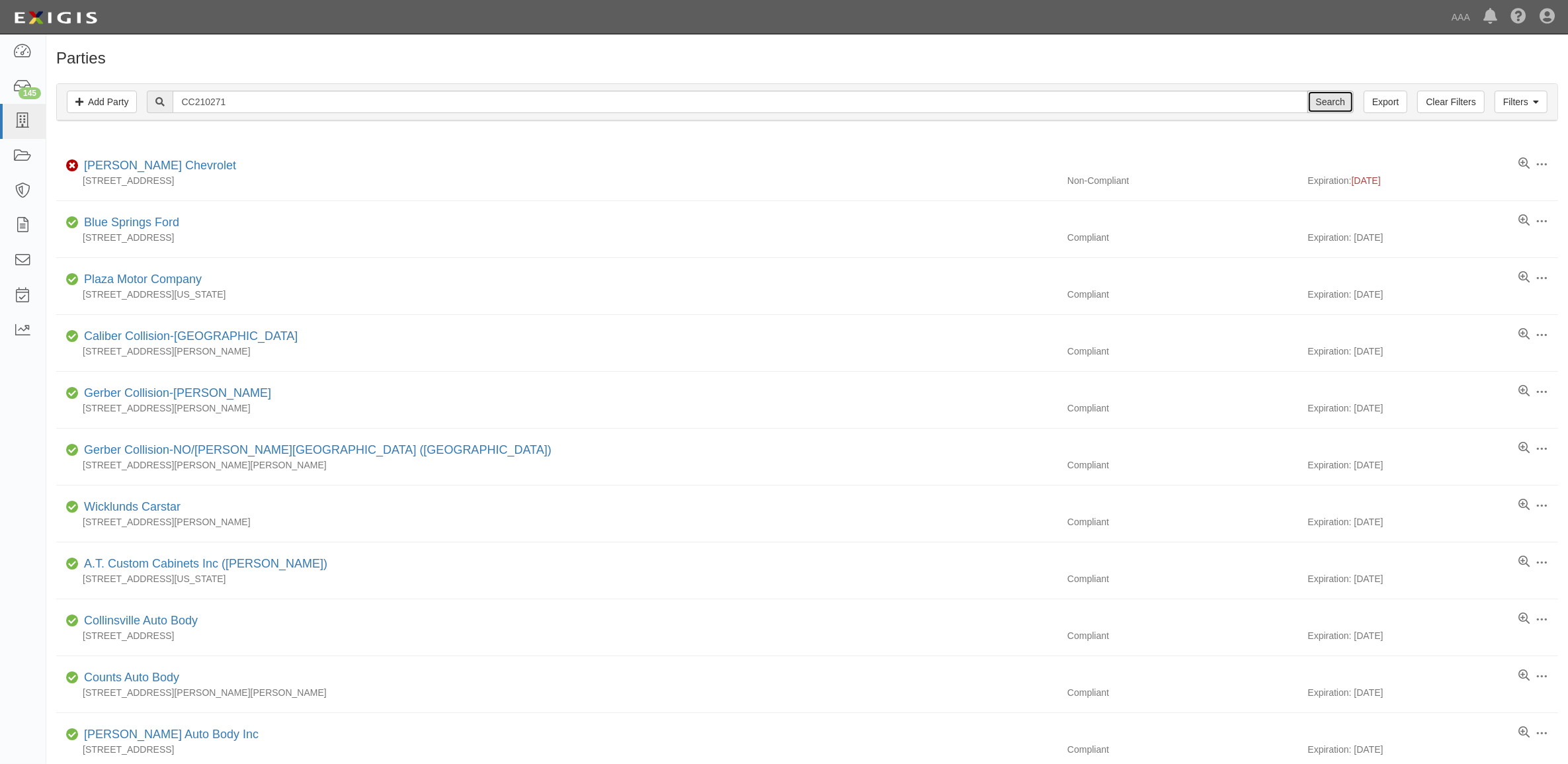
click at [1341, 99] on input "Search" at bounding box center [1331, 102] width 46 height 23
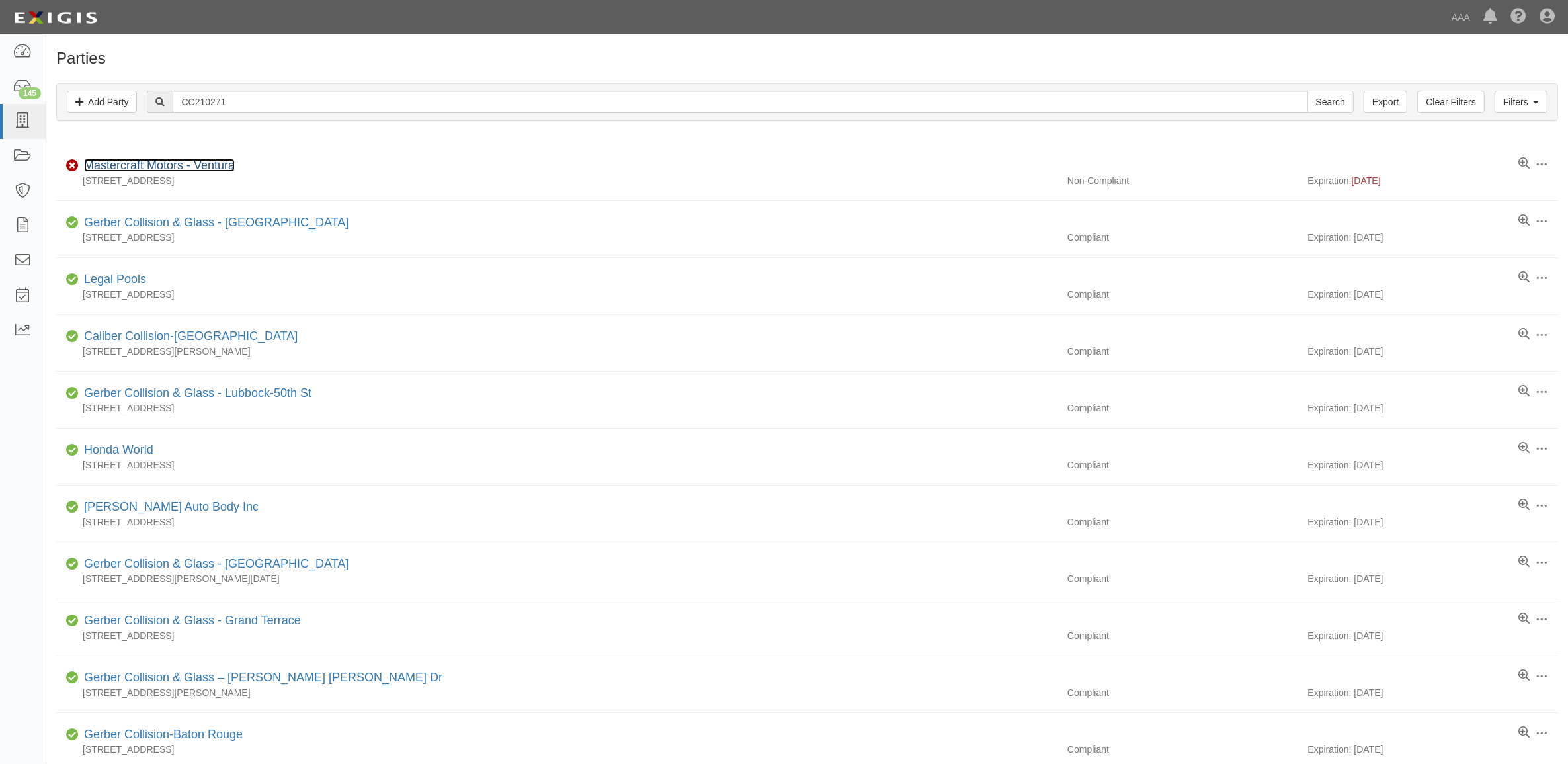
click at [177, 172] on link "Mastercraft Motors - Ventura" at bounding box center [159, 165] width 150 height 13
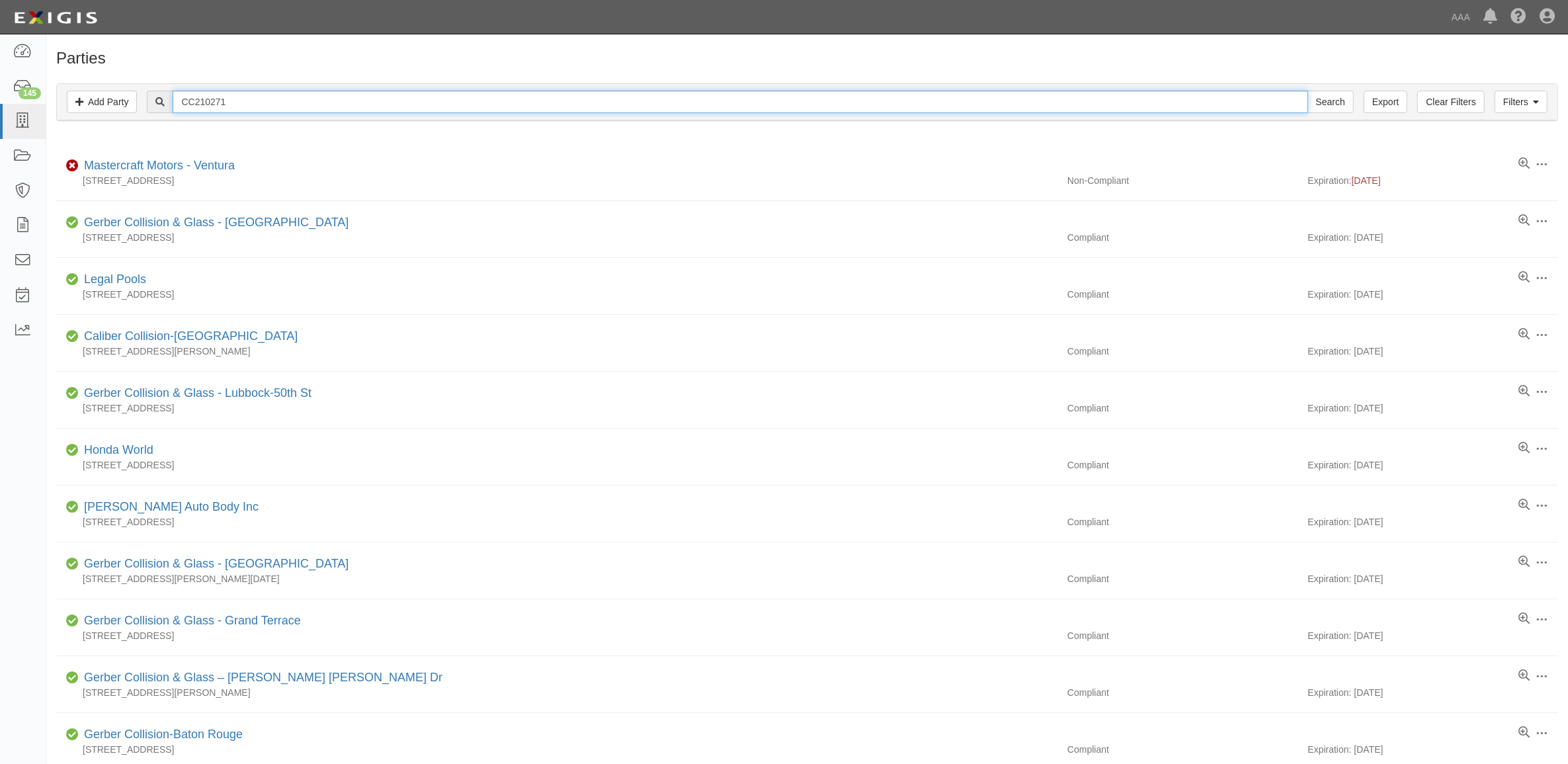
click at [286, 93] on input "CC210271" at bounding box center [740, 102] width 1135 height 23
paste input "18787"
type input "CC2118787"
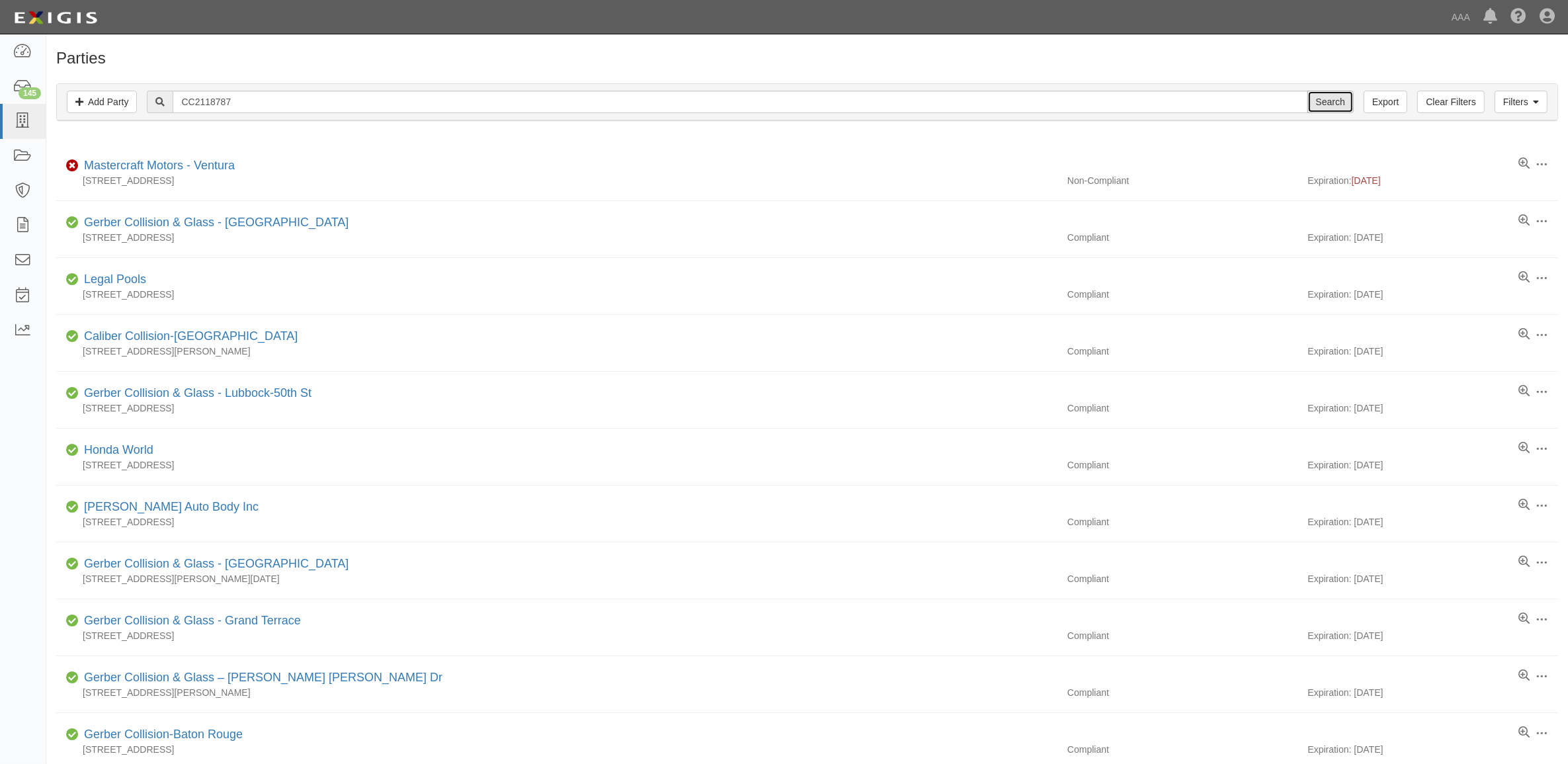
click at [1343, 103] on input "Search" at bounding box center [1331, 102] width 46 height 23
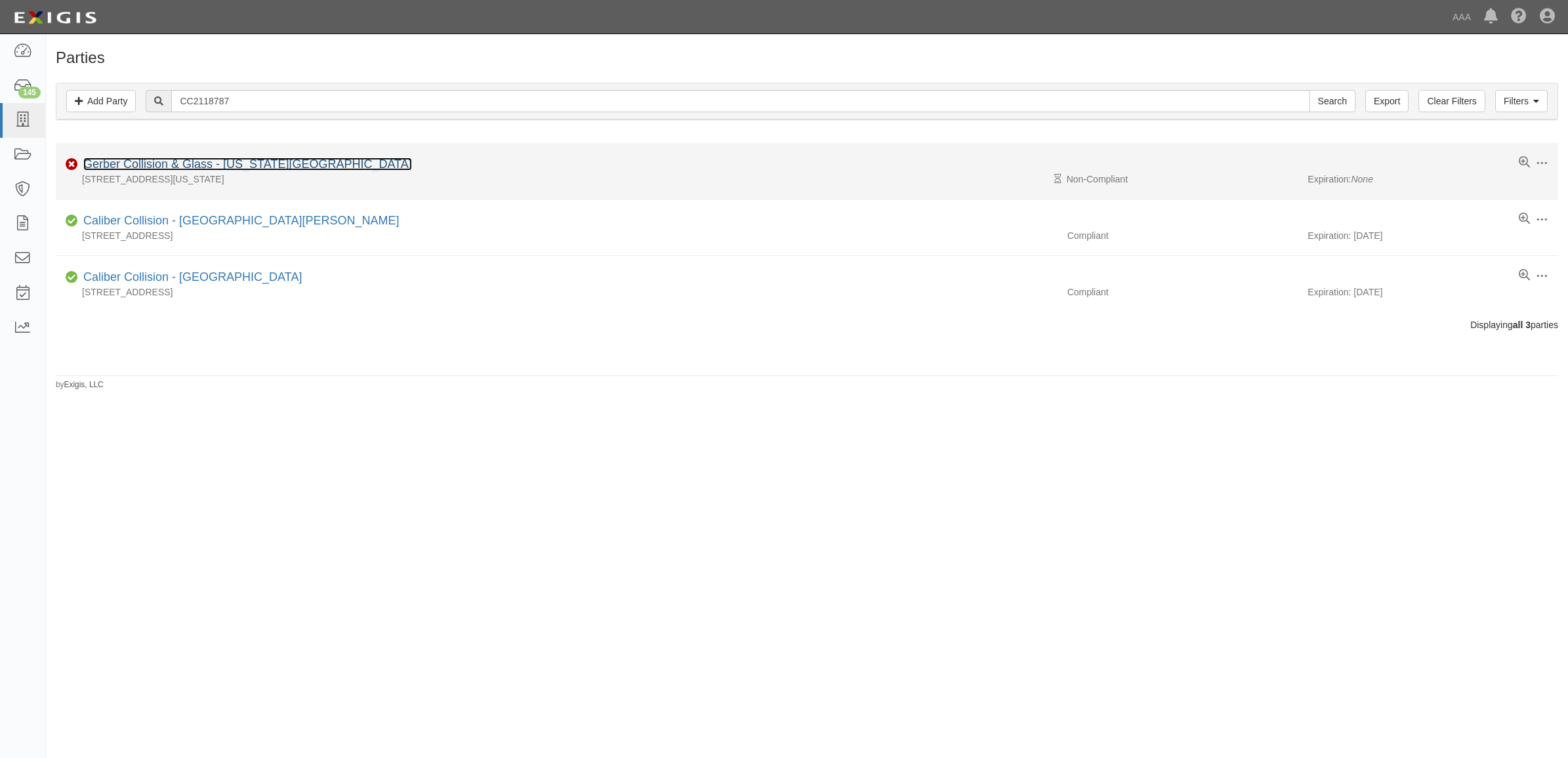
click at [240, 161] on link "Gerber Collision & Glass - [US_STATE][GEOGRAPHIC_DATA]" at bounding box center [248, 164] width 329 height 13
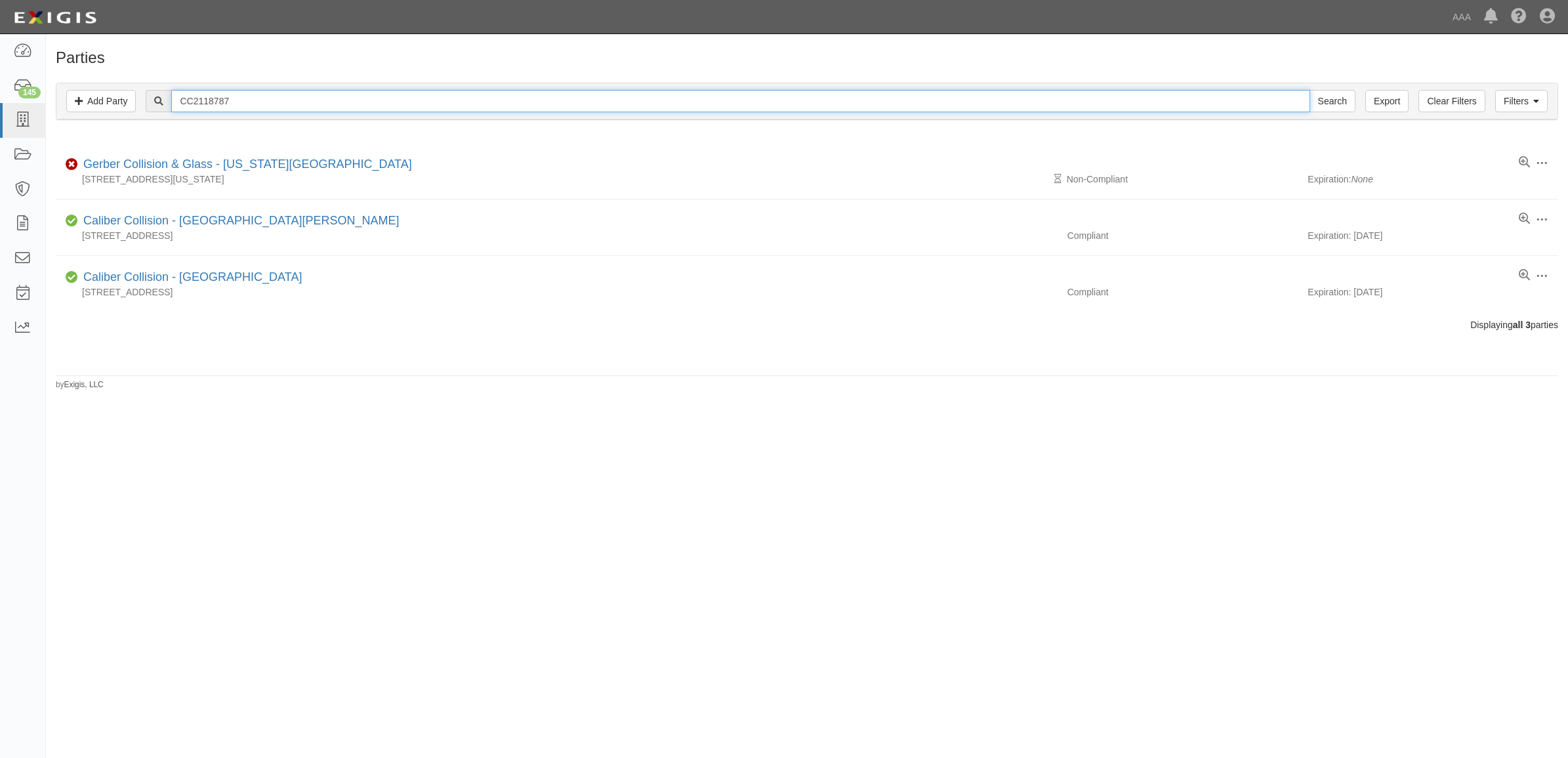
click at [352, 98] on input "CC2118787" at bounding box center [741, 101] width 1138 height 22
paste input "23593"
type input "CC2123593"
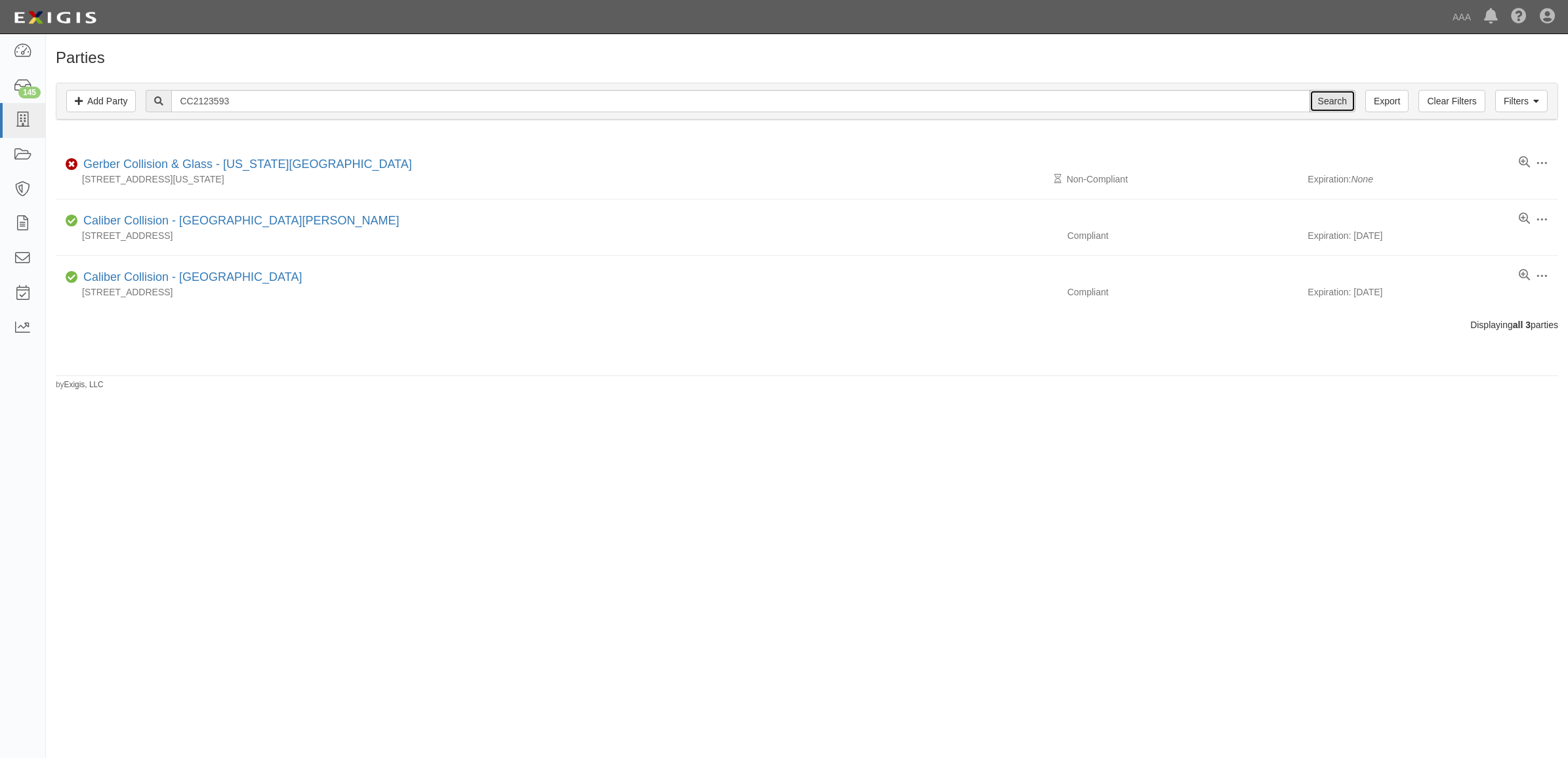
click at [1331, 103] on input "Search" at bounding box center [1332, 101] width 46 height 22
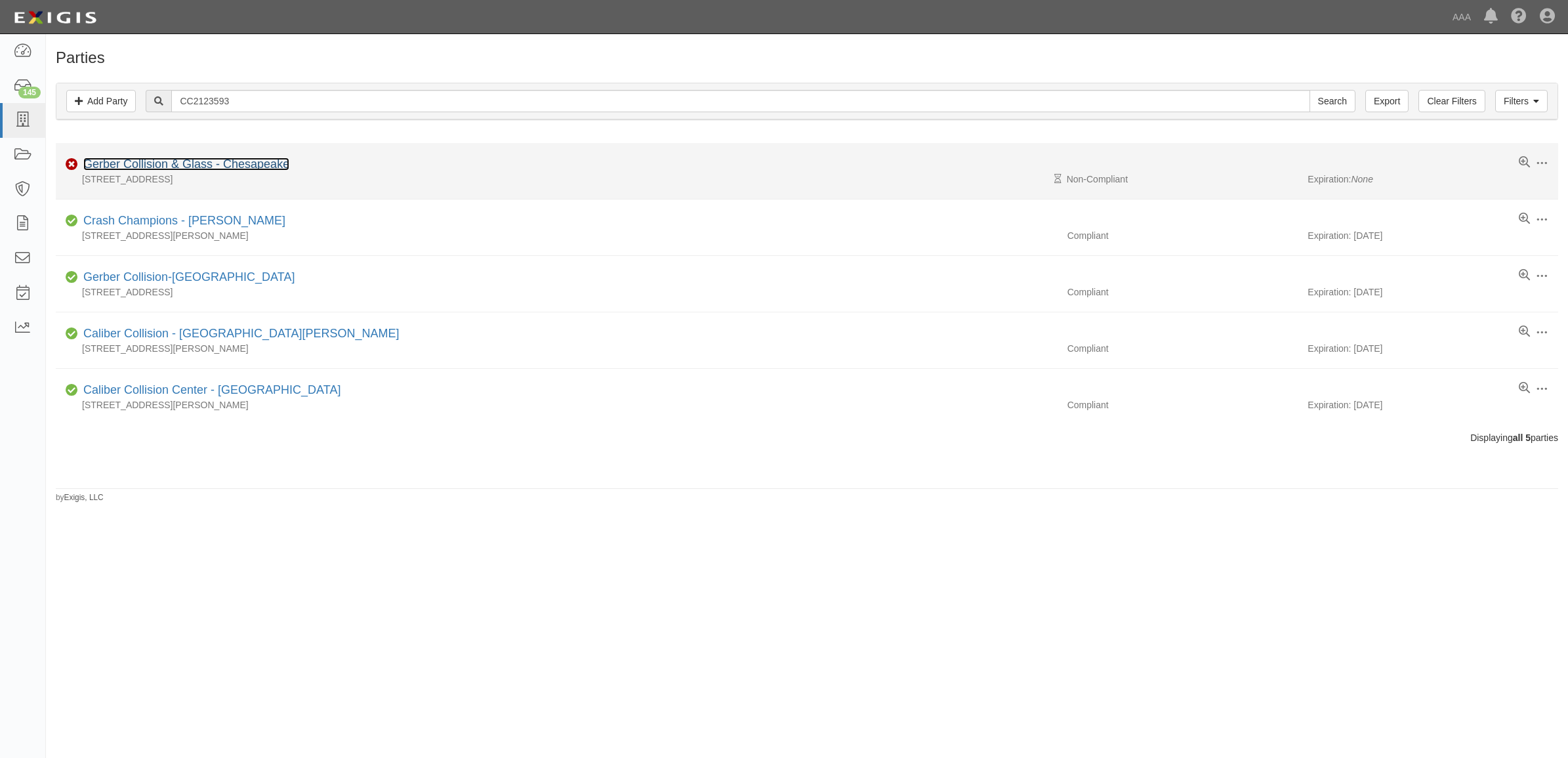
click at [204, 162] on link "Gerber Collision & Glass - Chesapeake" at bounding box center [186, 164] width 206 height 13
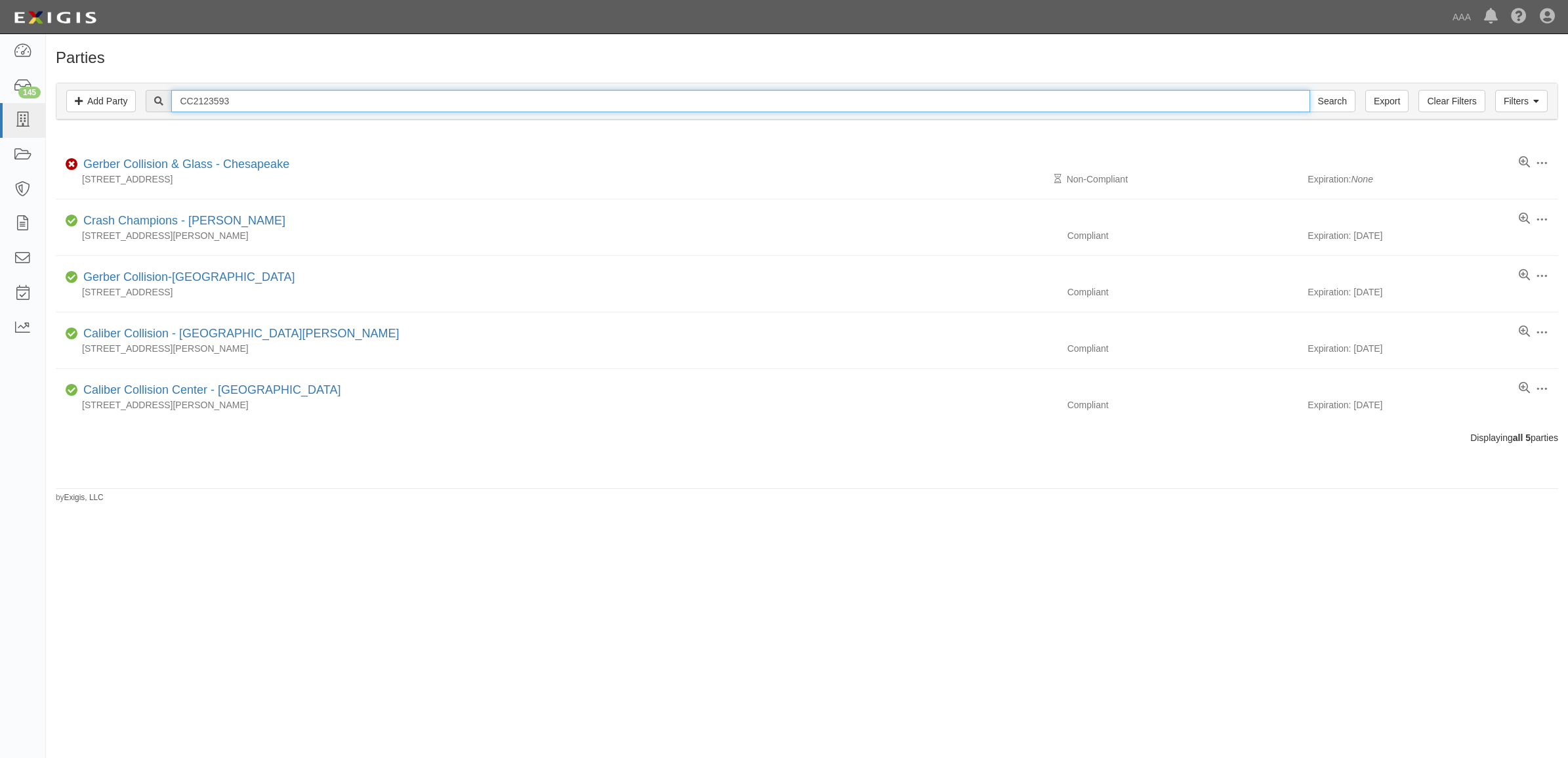
click at [248, 102] on input "CC2123593" at bounding box center [741, 101] width 1138 height 22
paste input "85551"
type input "CC285551"
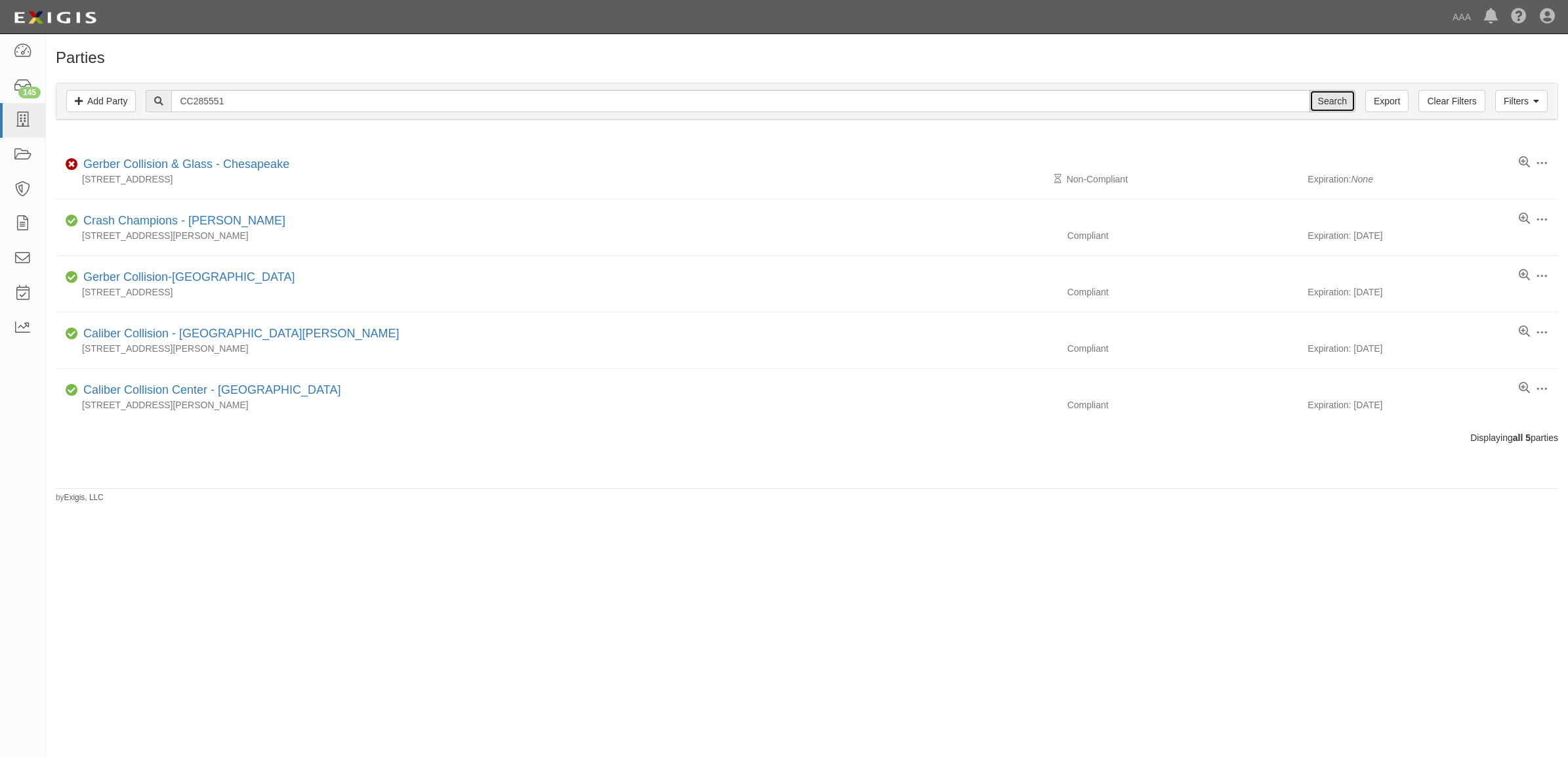
click at [1319, 98] on input "Search" at bounding box center [1332, 101] width 46 height 22
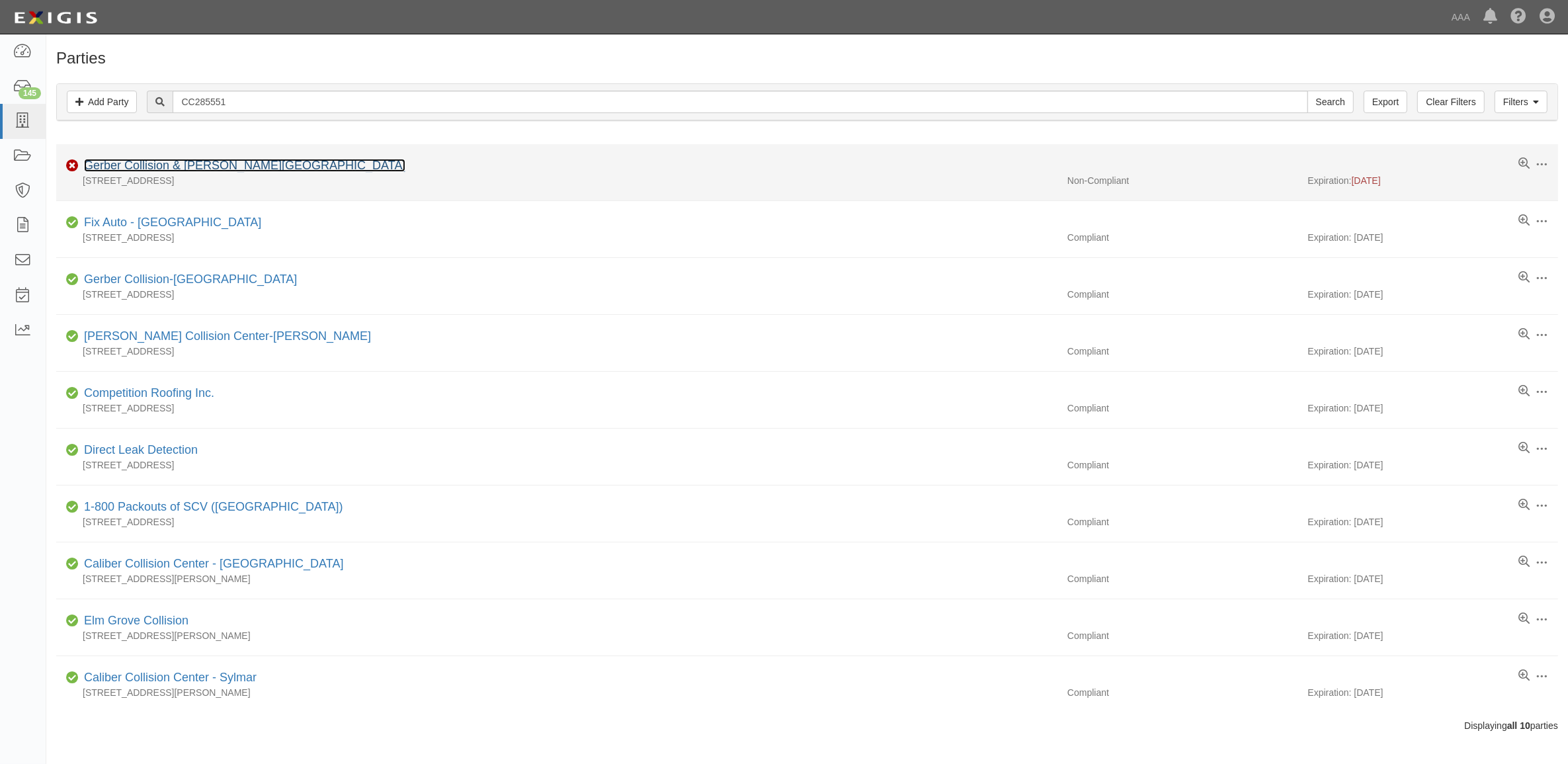
click at [229, 166] on link "Gerber Collision & Glass - Moreno Valley" at bounding box center [245, 165] width 322 height 13
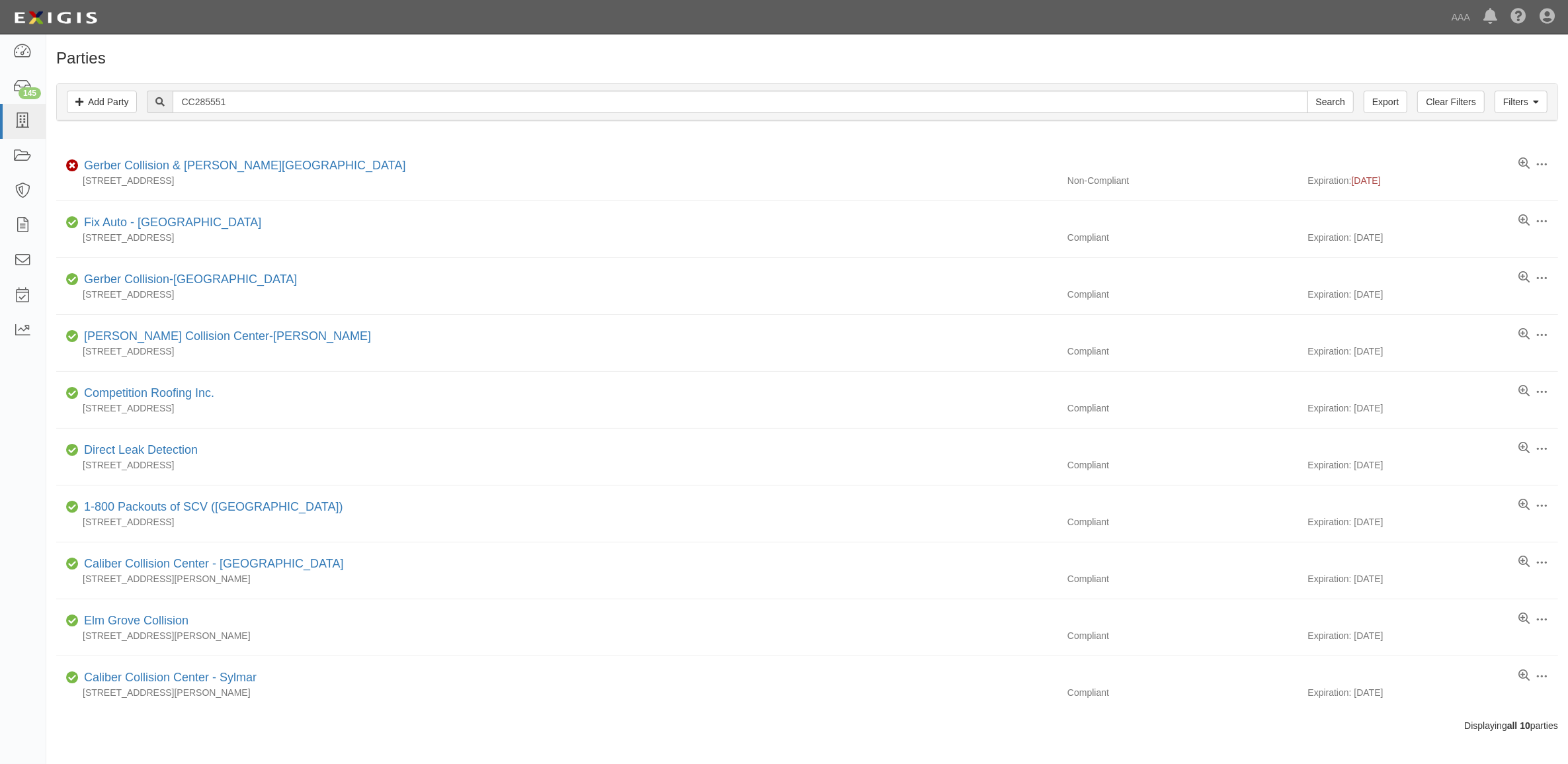
click at [272, 113] on div "Filters Add Party Clear Filters Export CC285551 Search Filters" at bounding box center [807, 103] width 1501 height 37
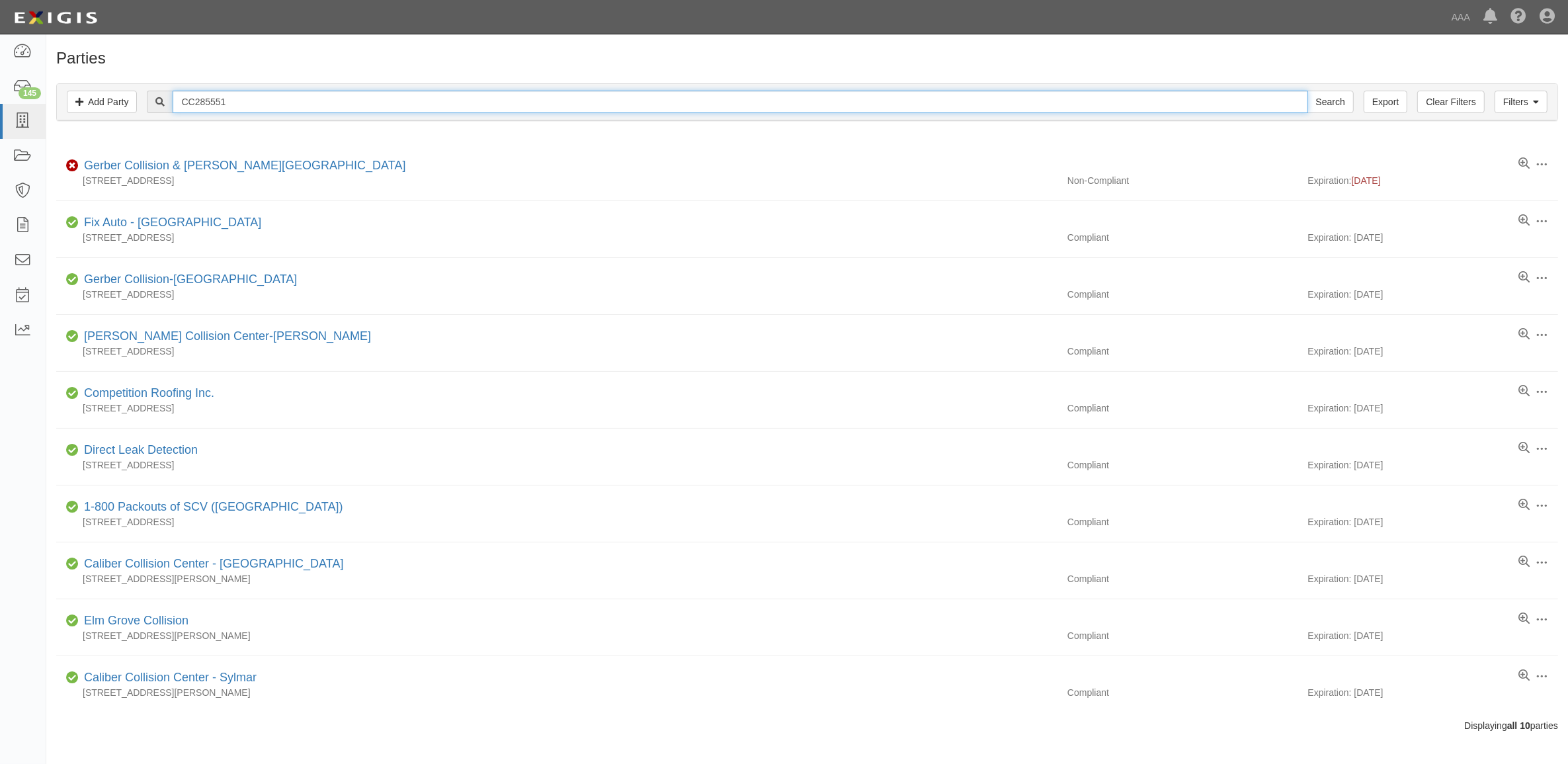
click at [271, 112] on input "CC285551" at bounding box center [740, 102] width 1135 height 23
paste input "7954"
type input "CC287954"
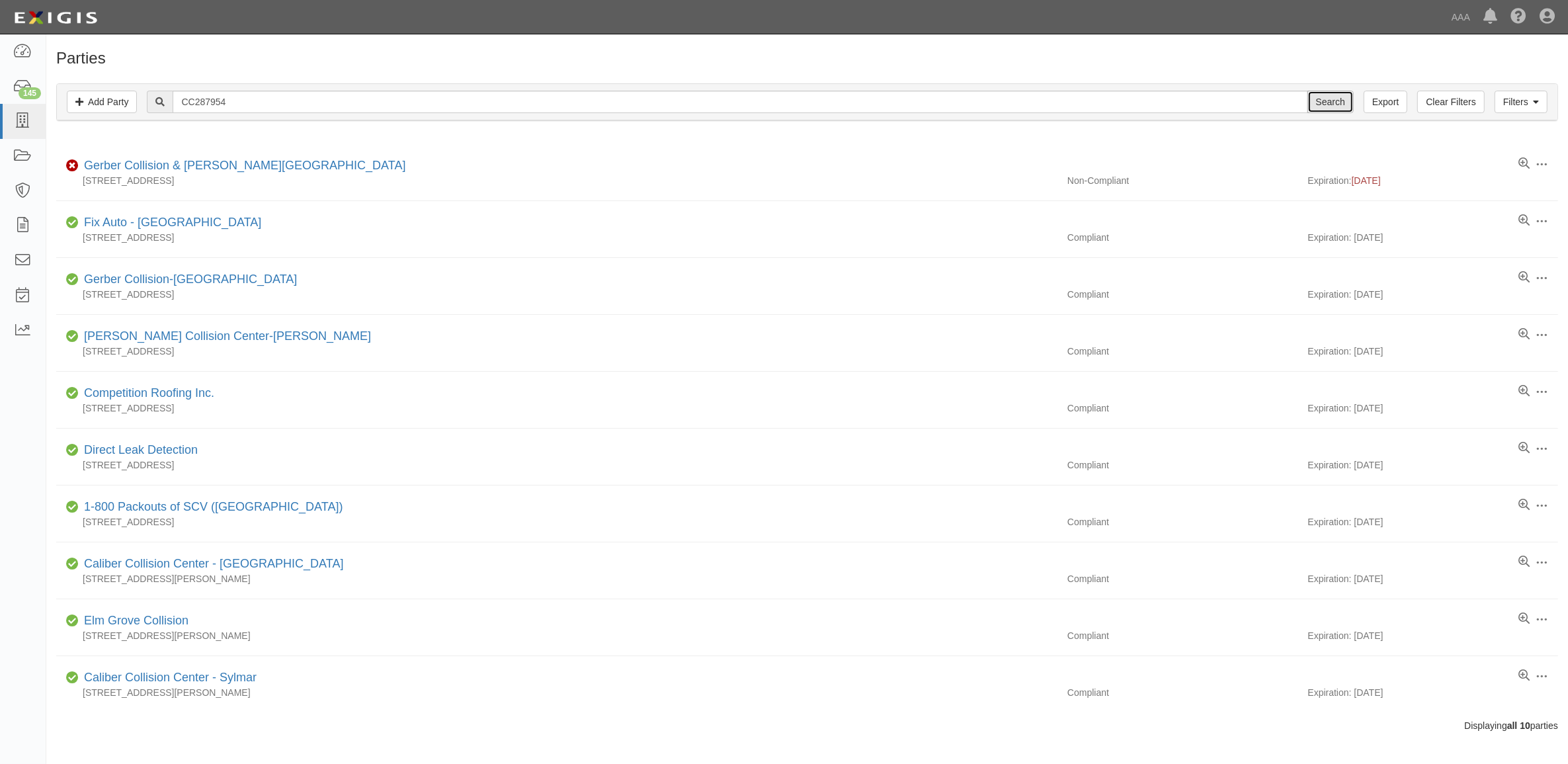
click at [1331, 106] on input "Search" at bounding box center [1331, 102] width 46 height 23
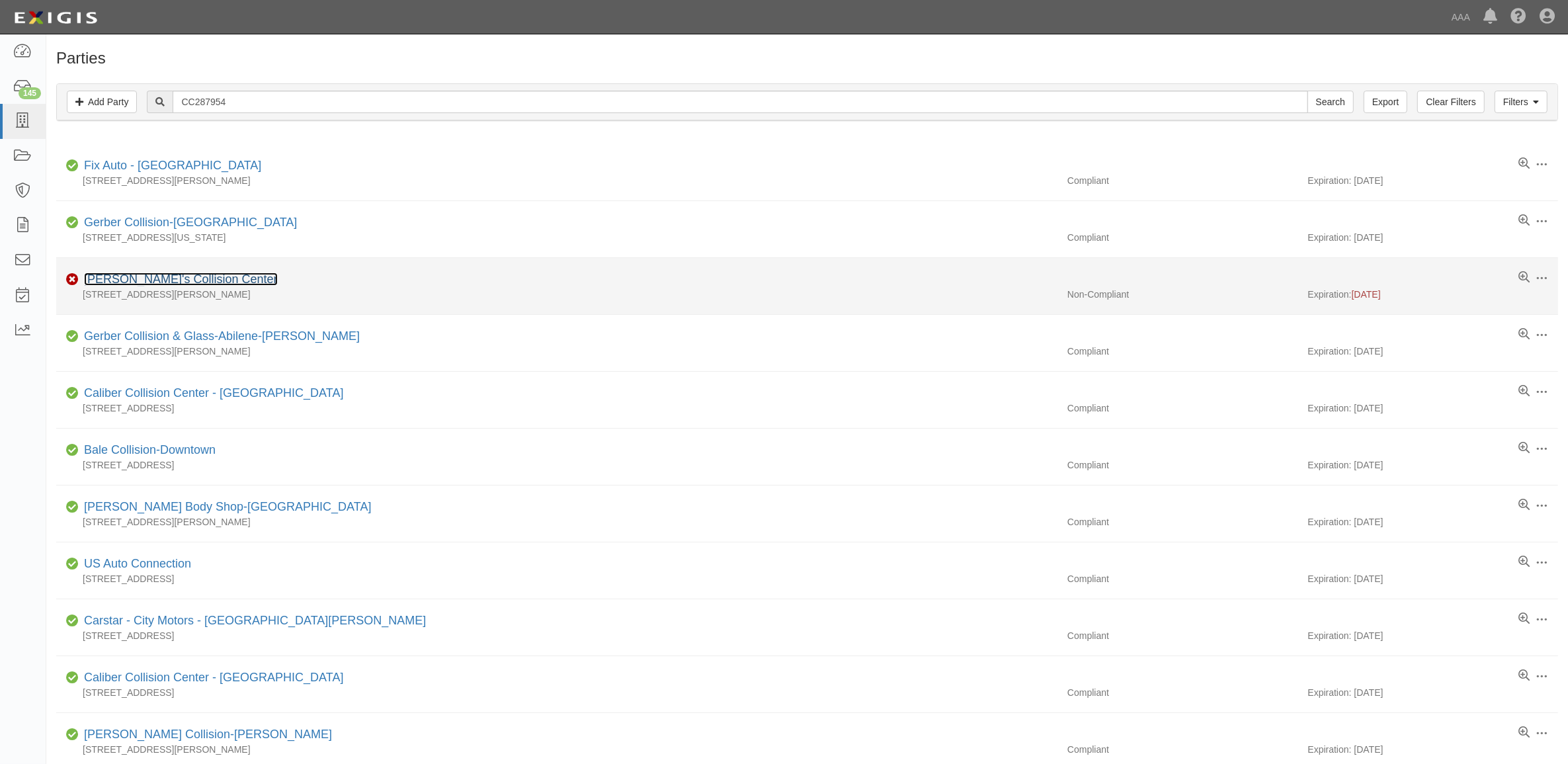
click at [180, 285] on link "[PERSON_NAME]'s Collision Center" at bounding box center [181, 278] width 194 height 13
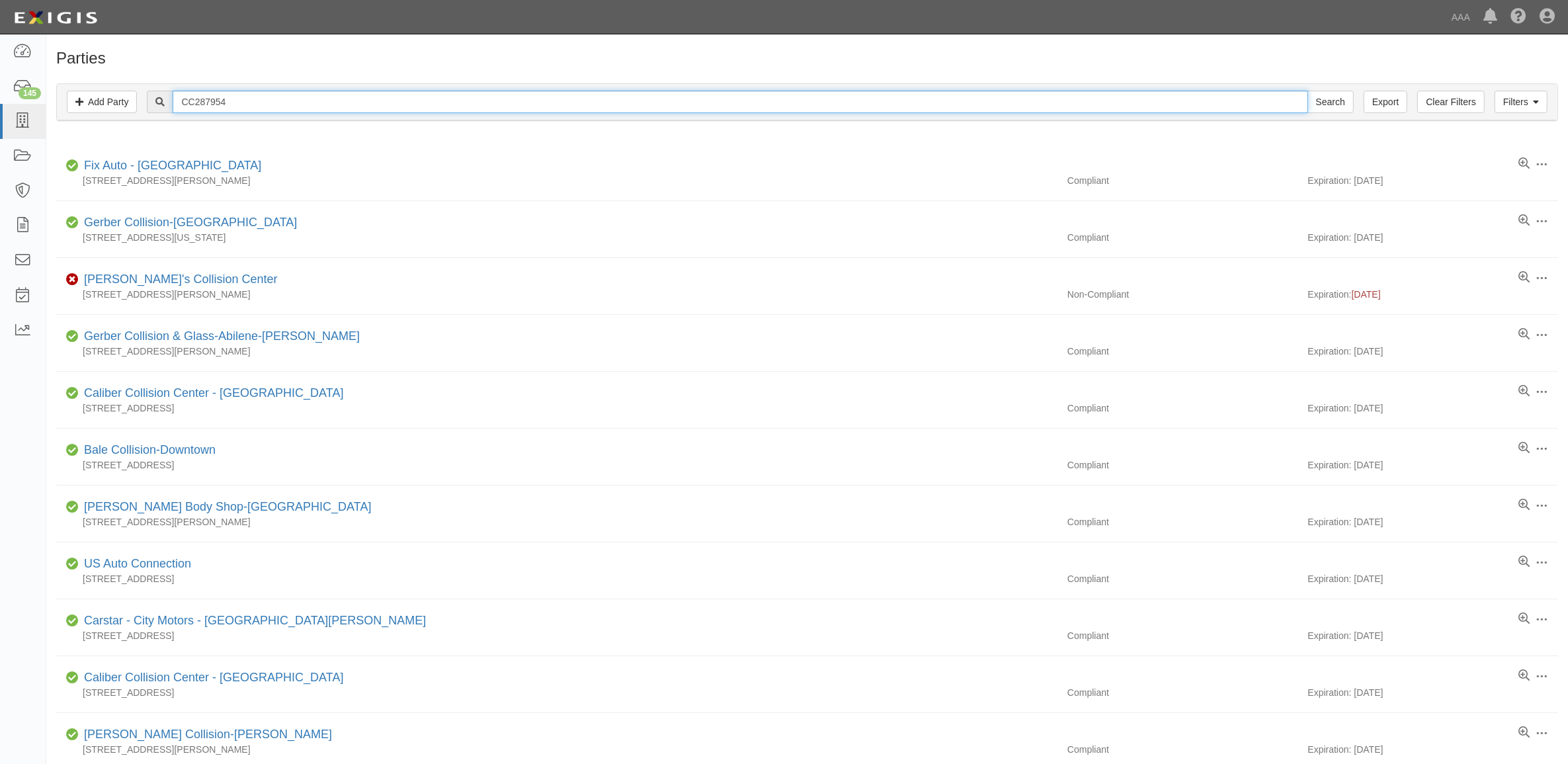
click at [240, 112] on input "CC287954" at bounding box center [740, 102] width 1135 height 23
paste input "8456"
type input "CC288456"
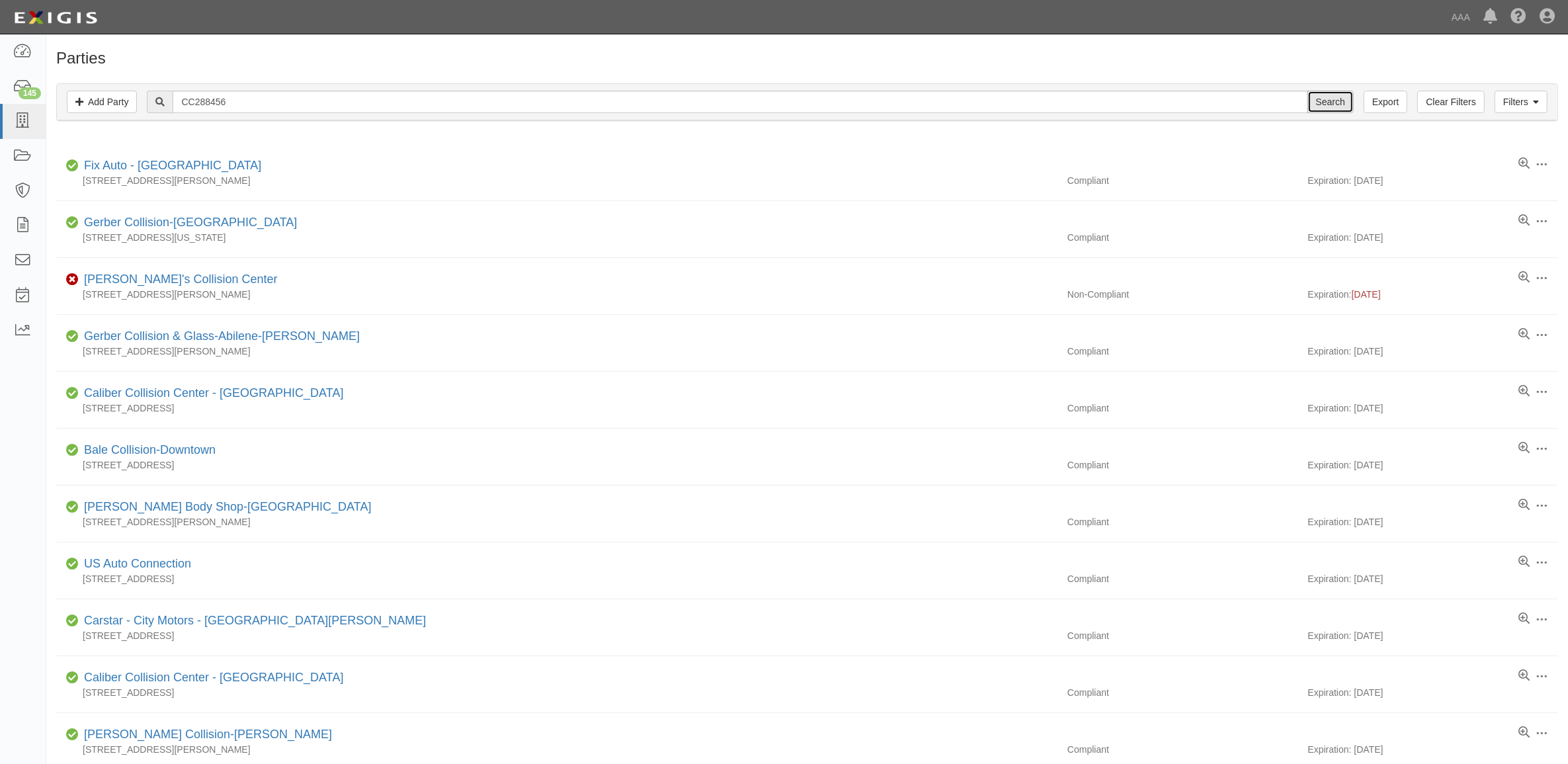
click at [1344, 95] on input "Search" at bounding box center [1331, 102] width 46 height 23
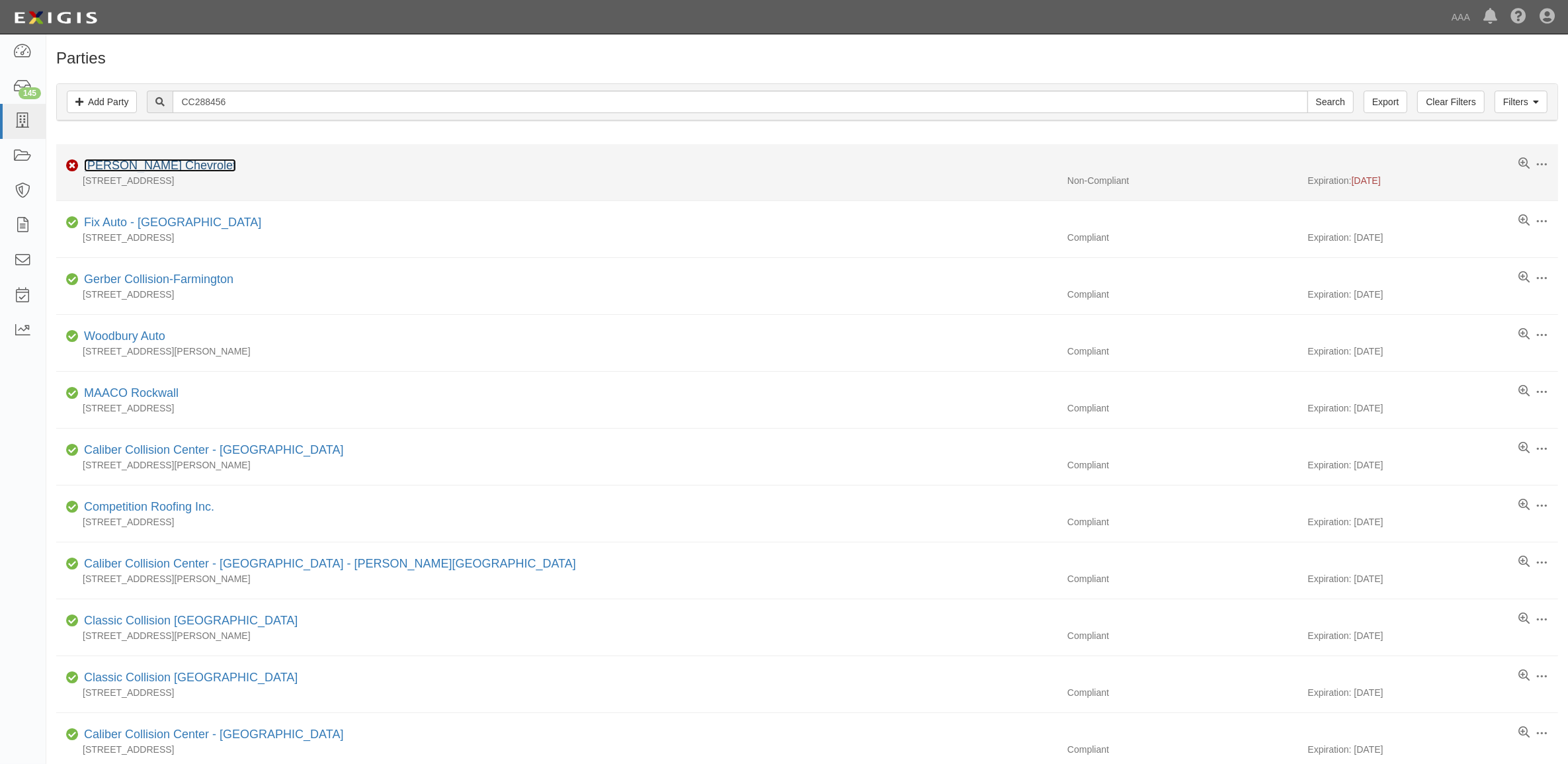
click at [187, 167] on link "[PERSON_NAME] Chevrolet" at bounding box center [160, 165] width 152 height 13
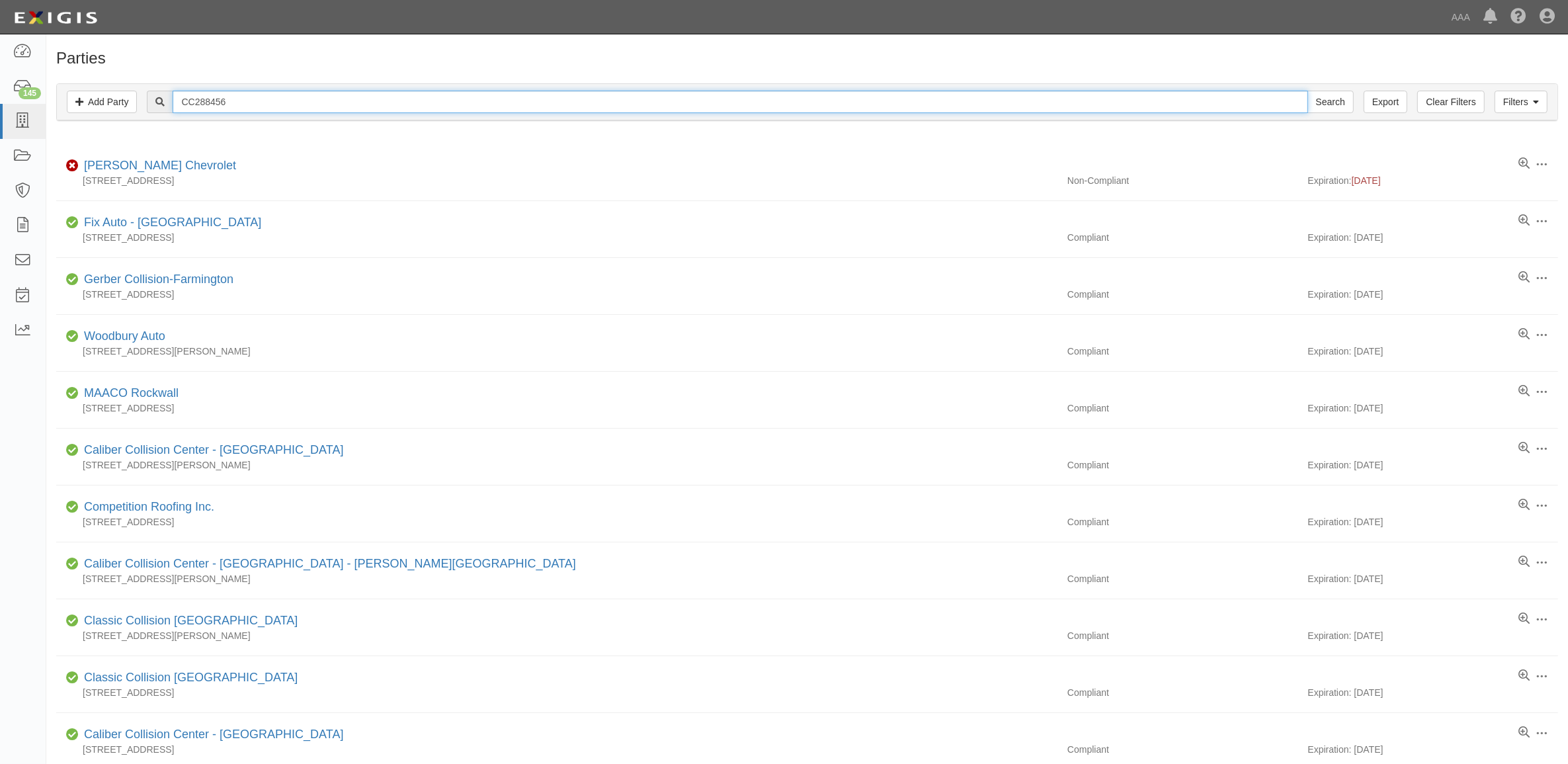
click at [357, 106] on input "CC288456" at bounding box center [740, 102] width 1135 height 23
paste input "93321"
type input "CC293321"
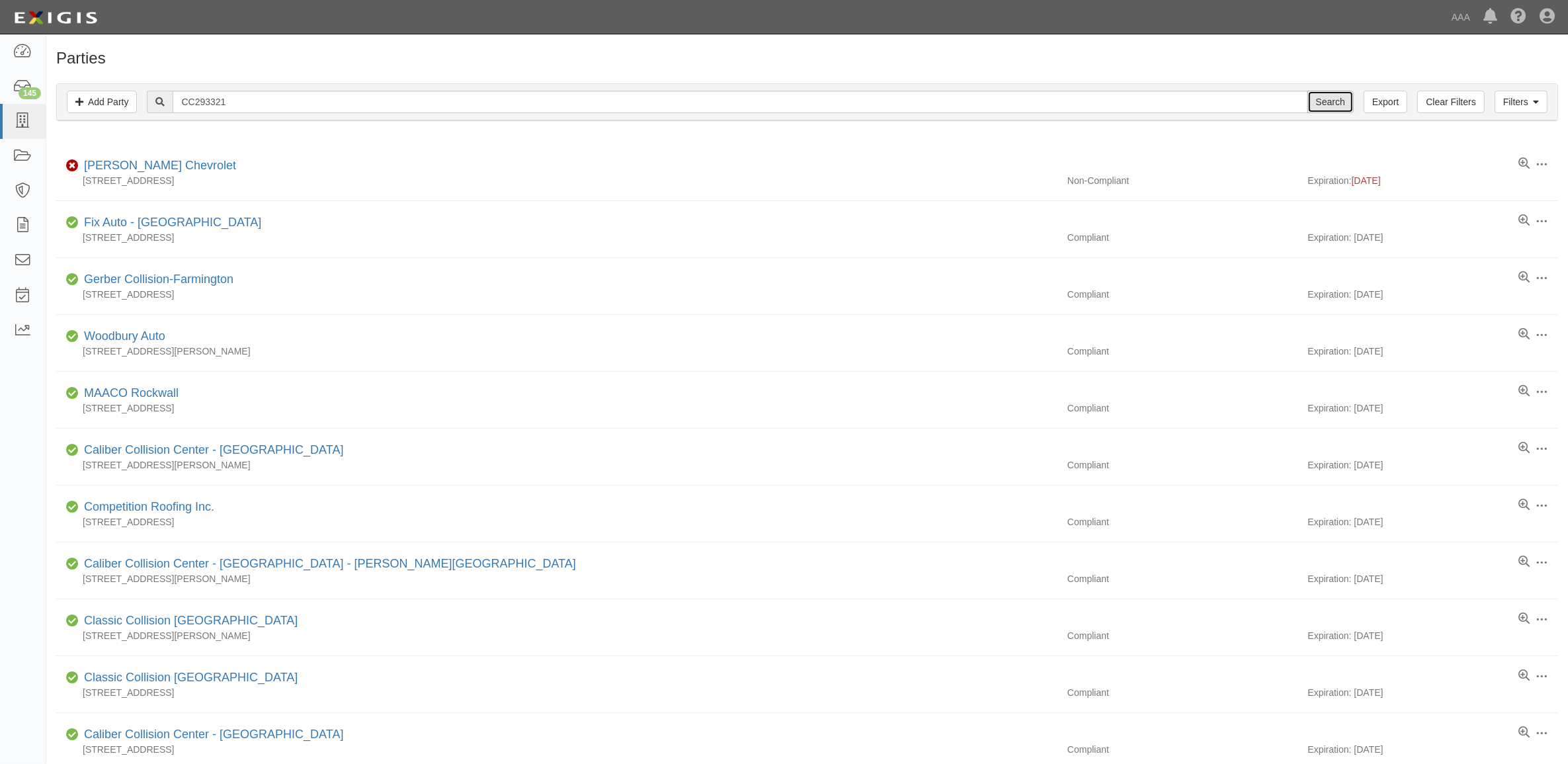
click at [1320, 107] on input "Search" at bounding box center [1331, 102] width 46 height 23
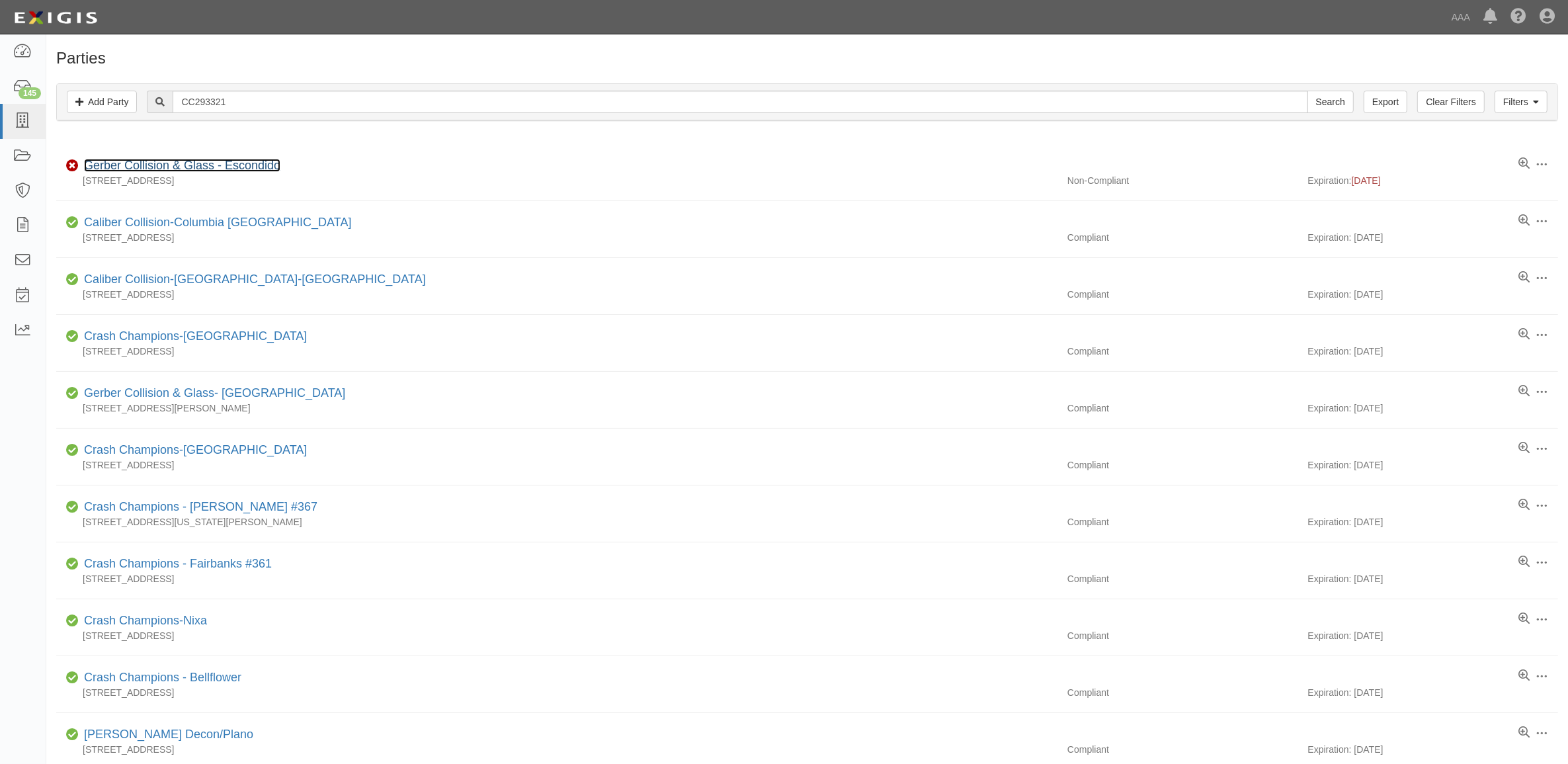
click at [146, 172] on link "Gerber Collision & Glass - Escondido" at bounding box center [183, 165] width 197 height 13
click at [417, 90] on div "Filters Add Party Clear Filters Export CC293321 Search Filters" at bounding box center [807, 103] width 1501 height 37
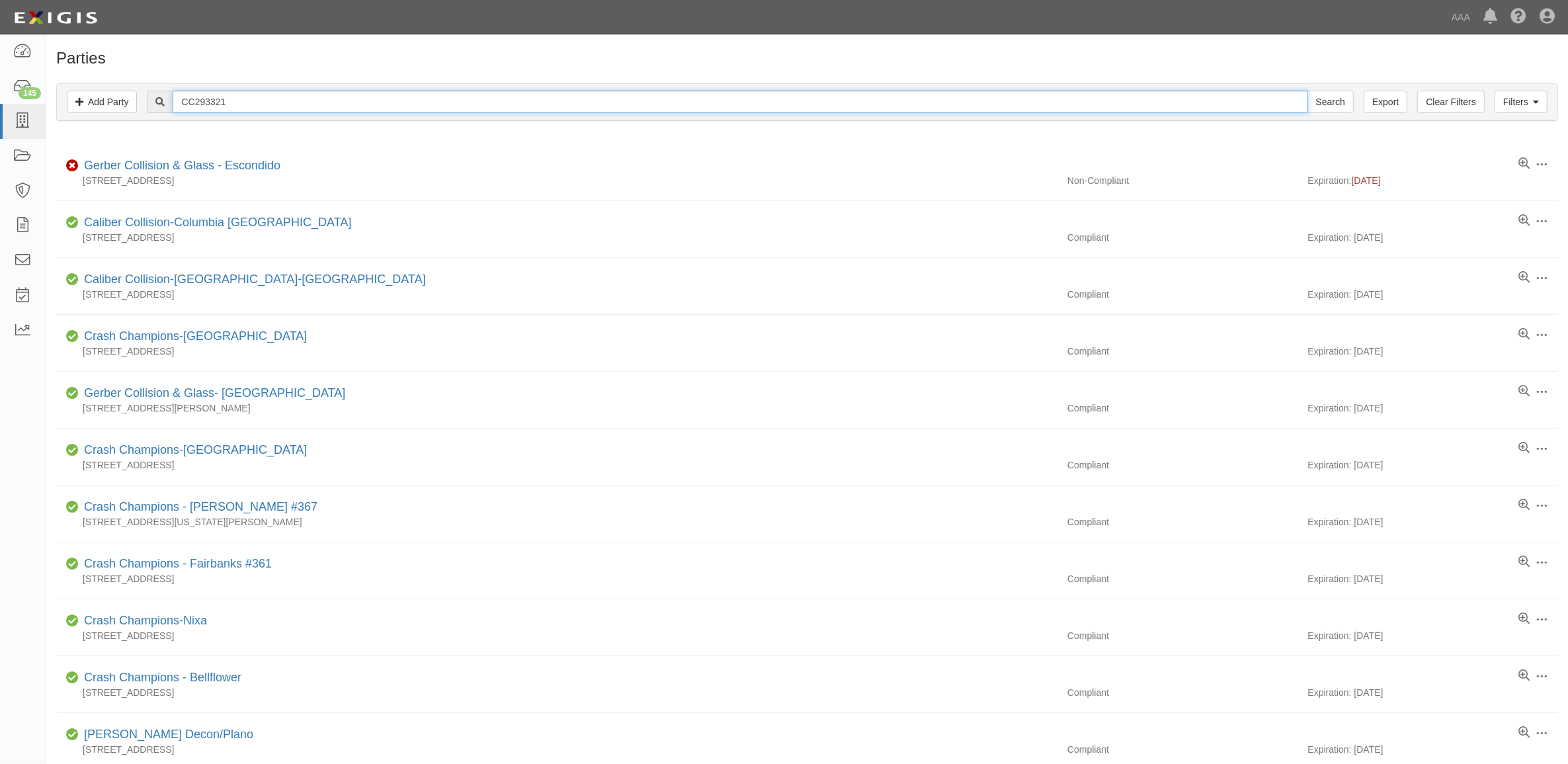
click at [418, 103] on input "CC293321" at bounding box center [740, 102] width 1135 height 23
paste input "458063"
type input "CC458063"
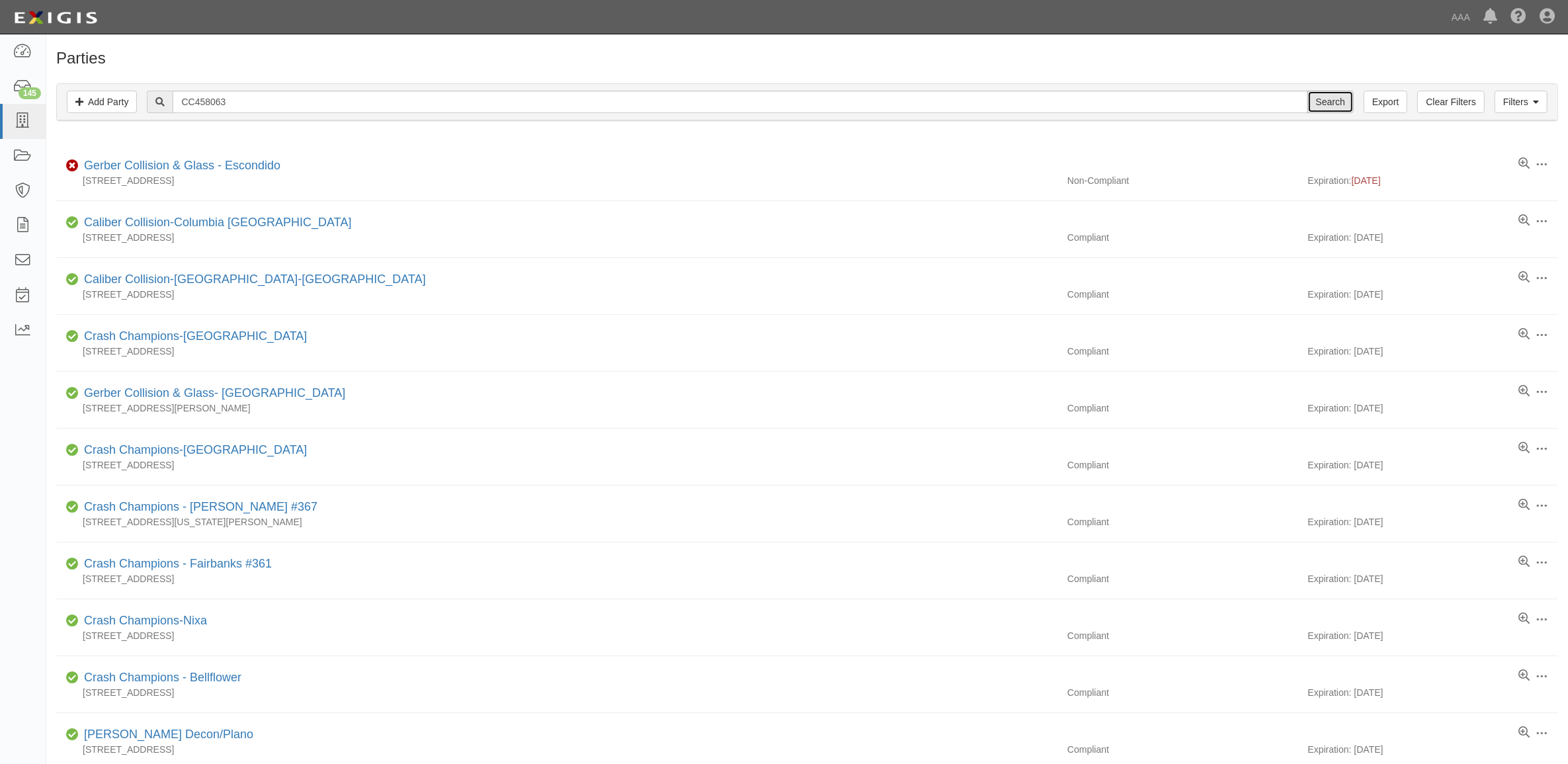
click at [1327, 96] on input "Search" at bounding box center [1331, 102] width 46 height 23
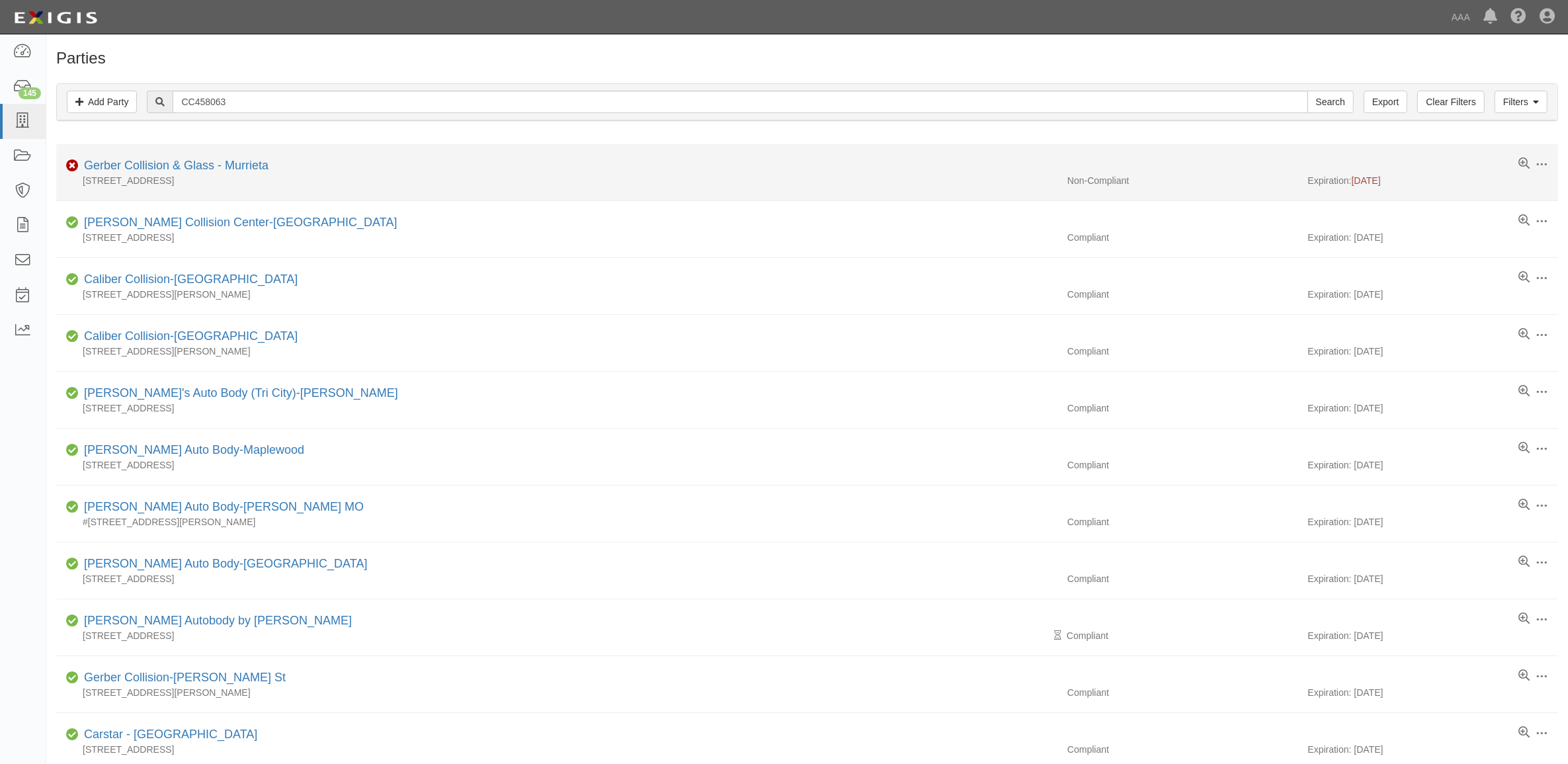
click at [157, 174] on div "41674 Corning Place , Murrieta, CA 92562-0000" at bounding box center [557, 180] width 1002 height 13
click at [157, 172] on link "Gerber Collision & Glass - Murrieta" at bounding box center [177, 165] width 184 height 13
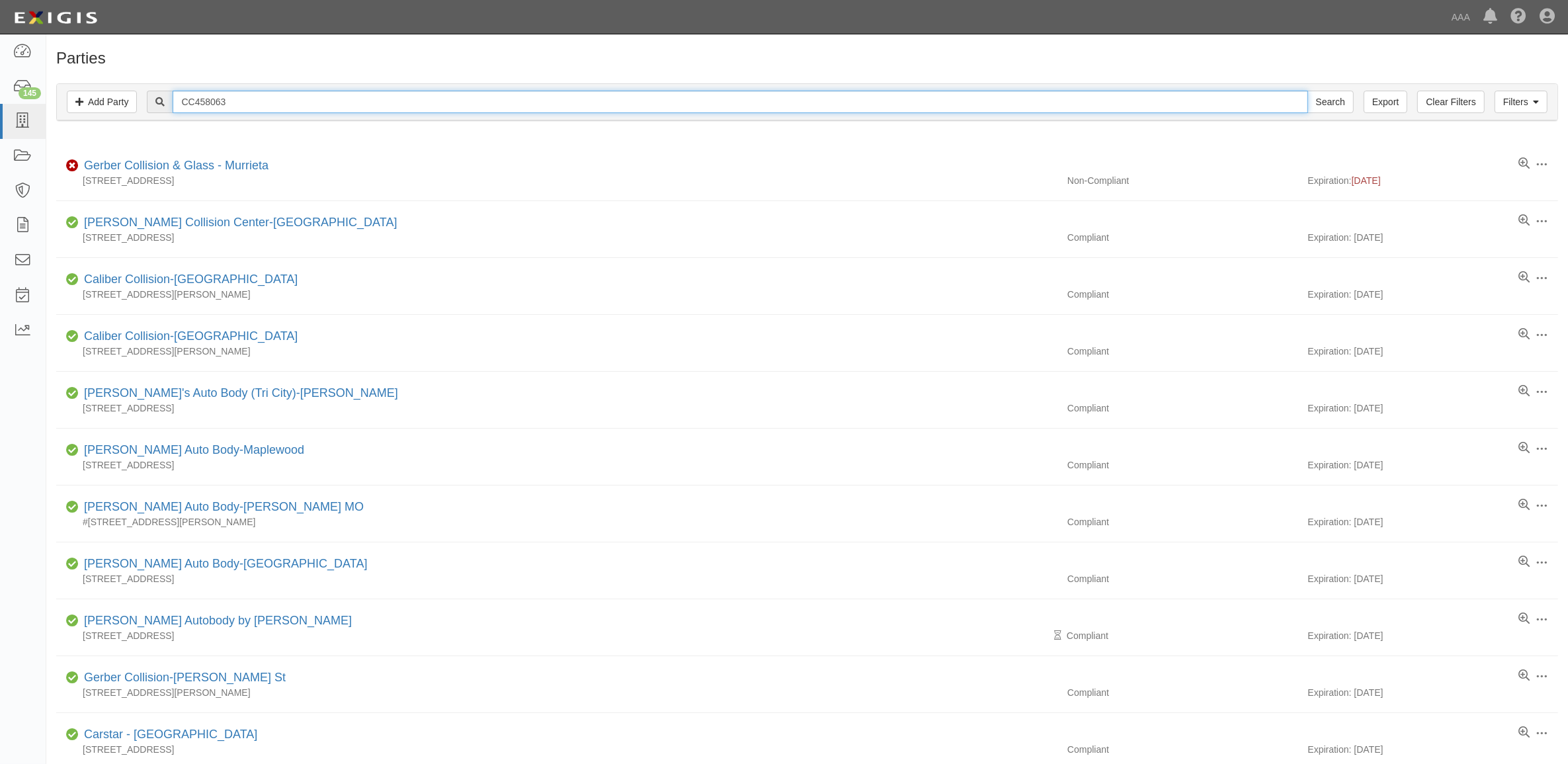
click at [245, 103] on input "CC458063" at bounding box center [740, 102] width 1135 height 23
paste input "21417"
type input "CC214173"
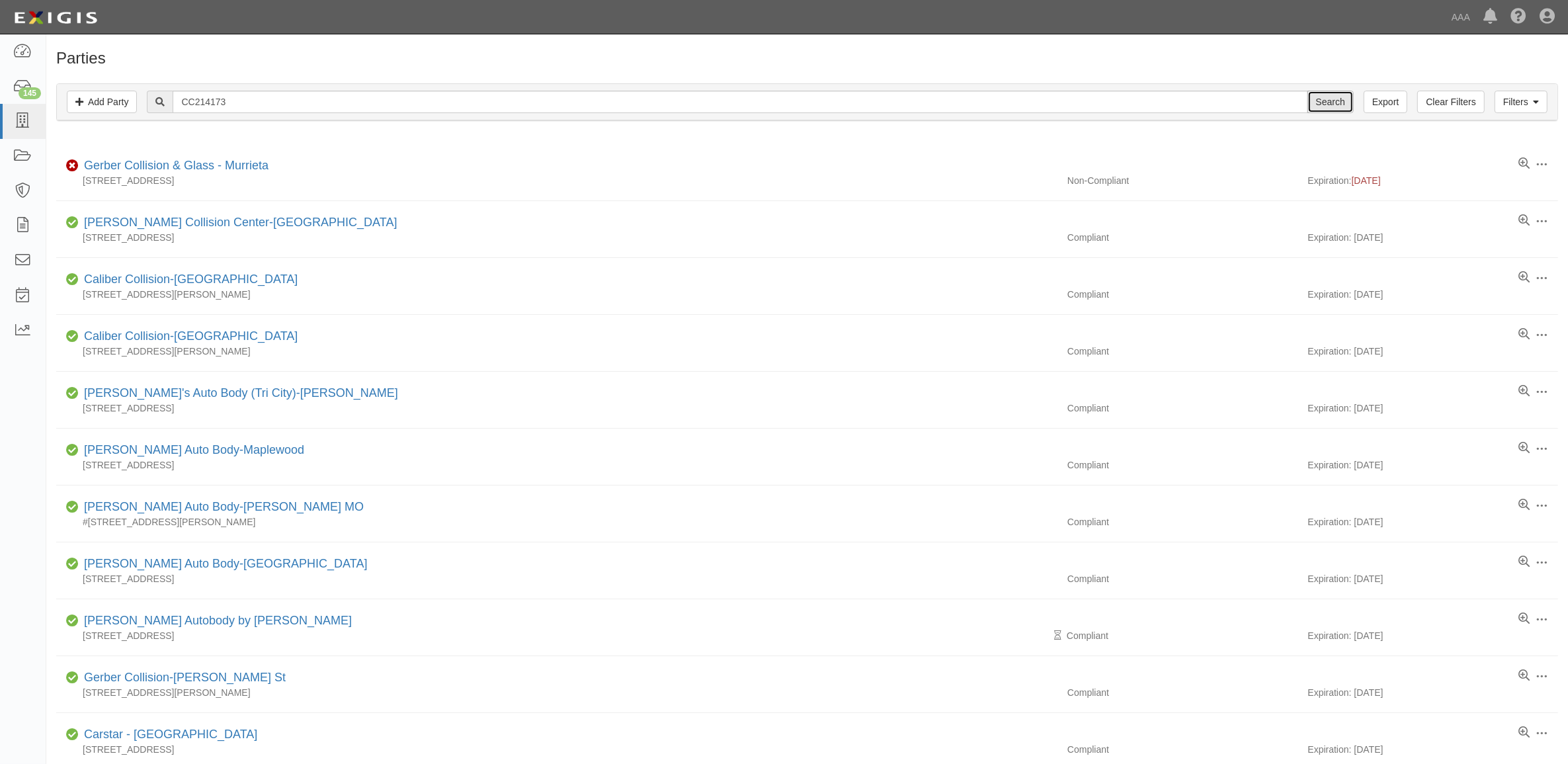
click at [1337, 103] on input "Search" at bounding box center [1331, 102] width 46 height 23
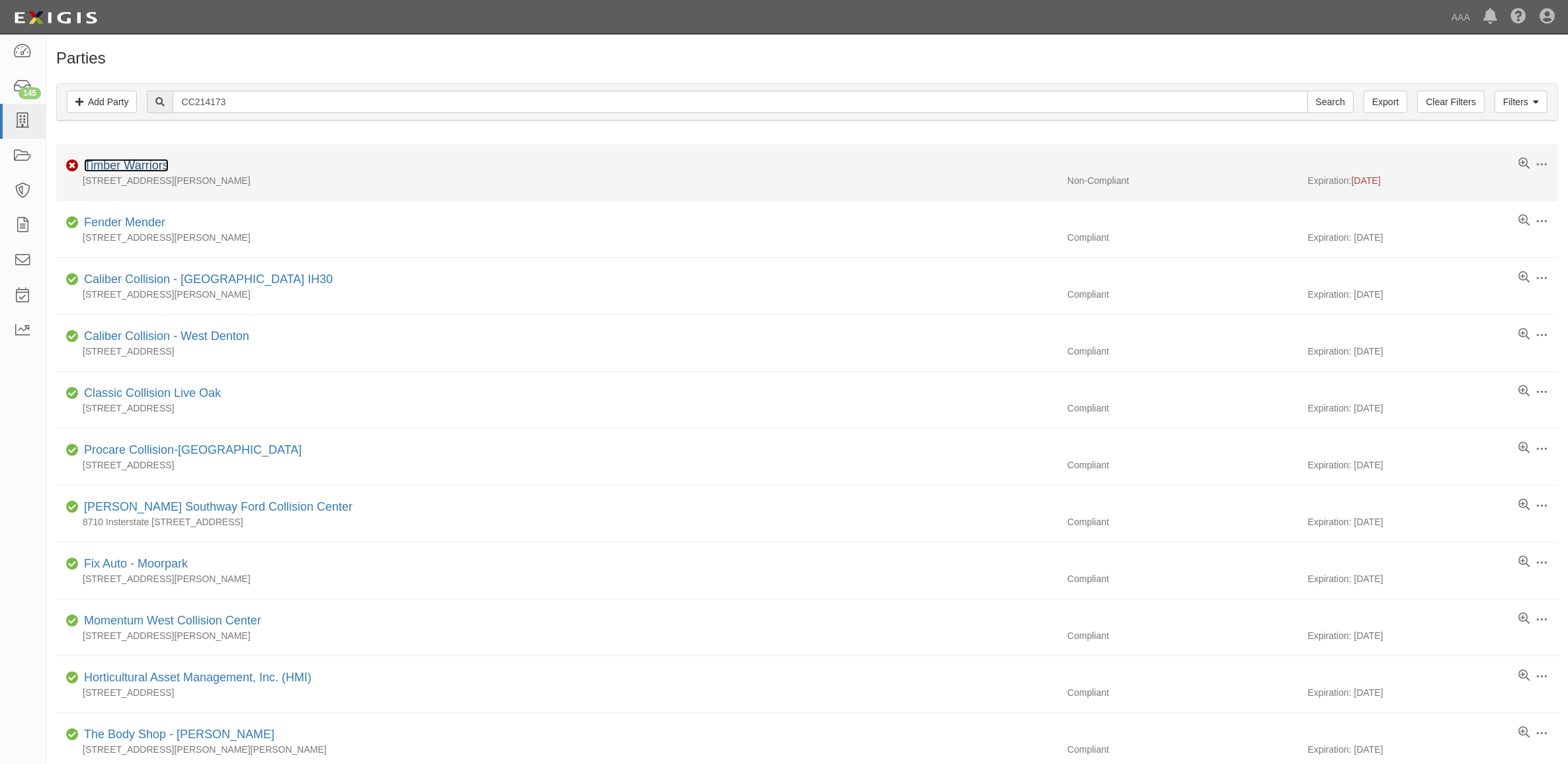
click at [150, 167] on link "Timber Warriors" at bounding box center [126, 165] width 84 height 13
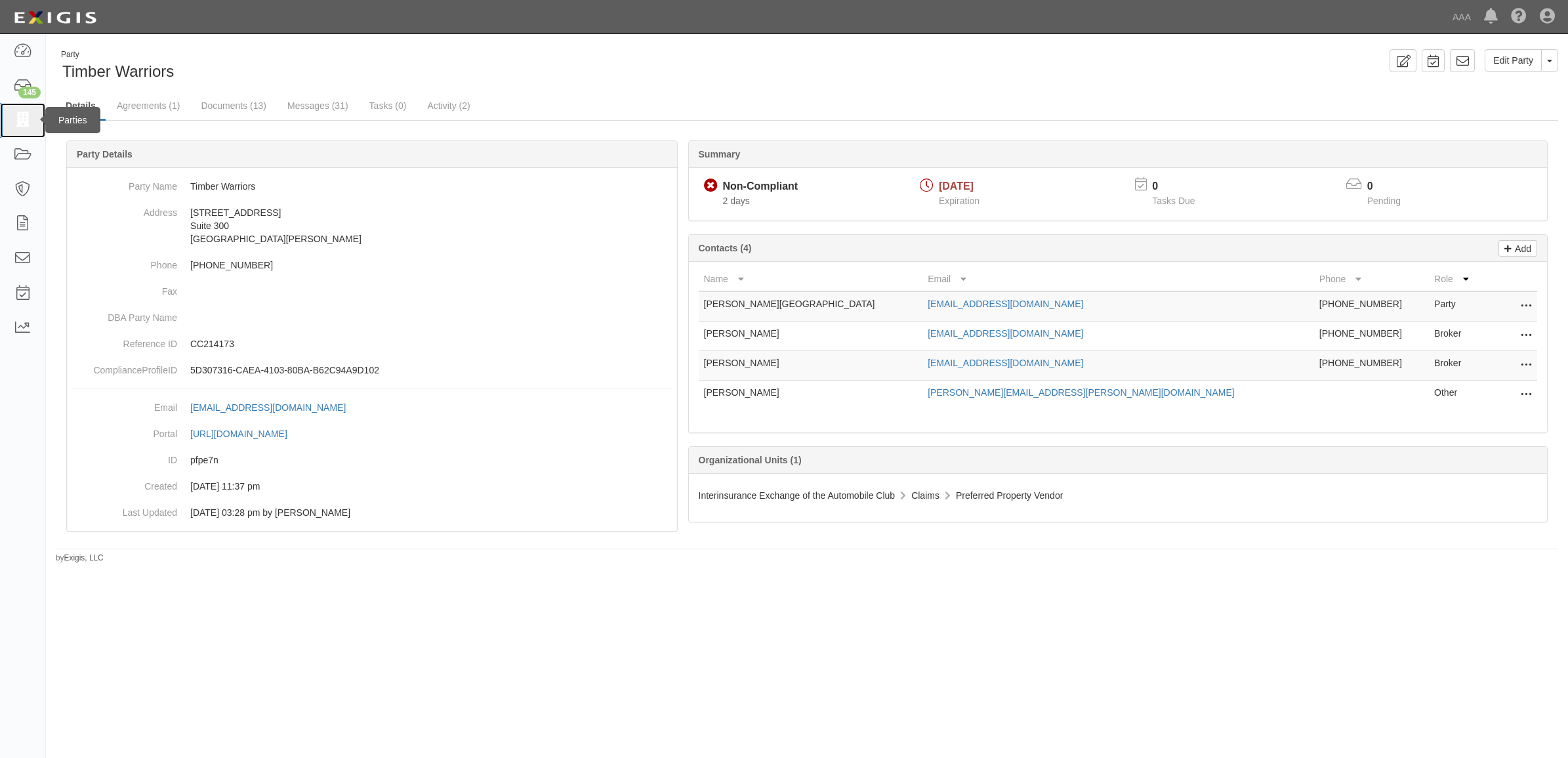
click at [16, 114] on icon at bounding box center [22, 120] width 18 height 15
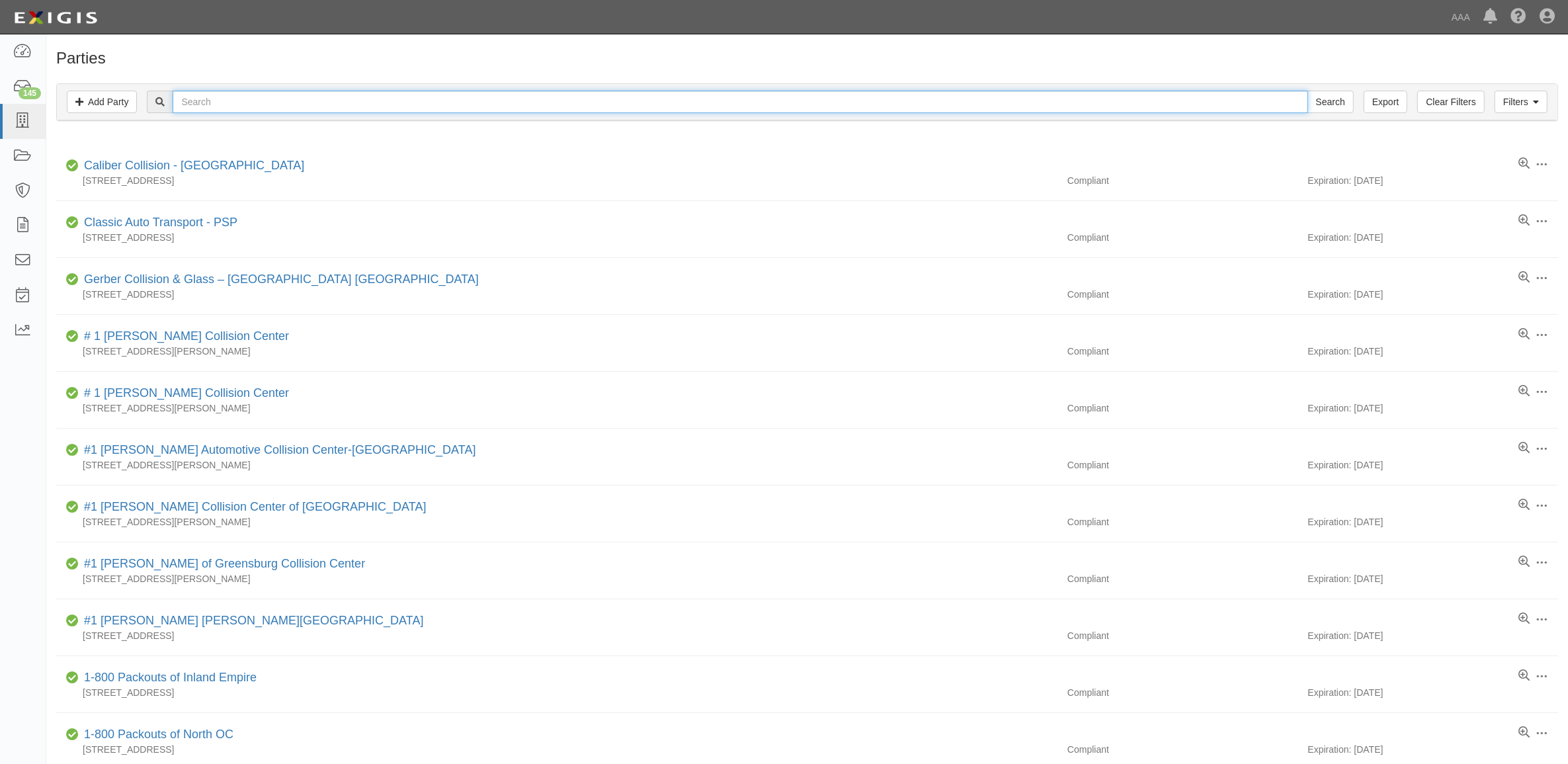
click at [490, 97] on input "text" at bounding box center [740, 102] width 1135 height 23
paste input "550067"
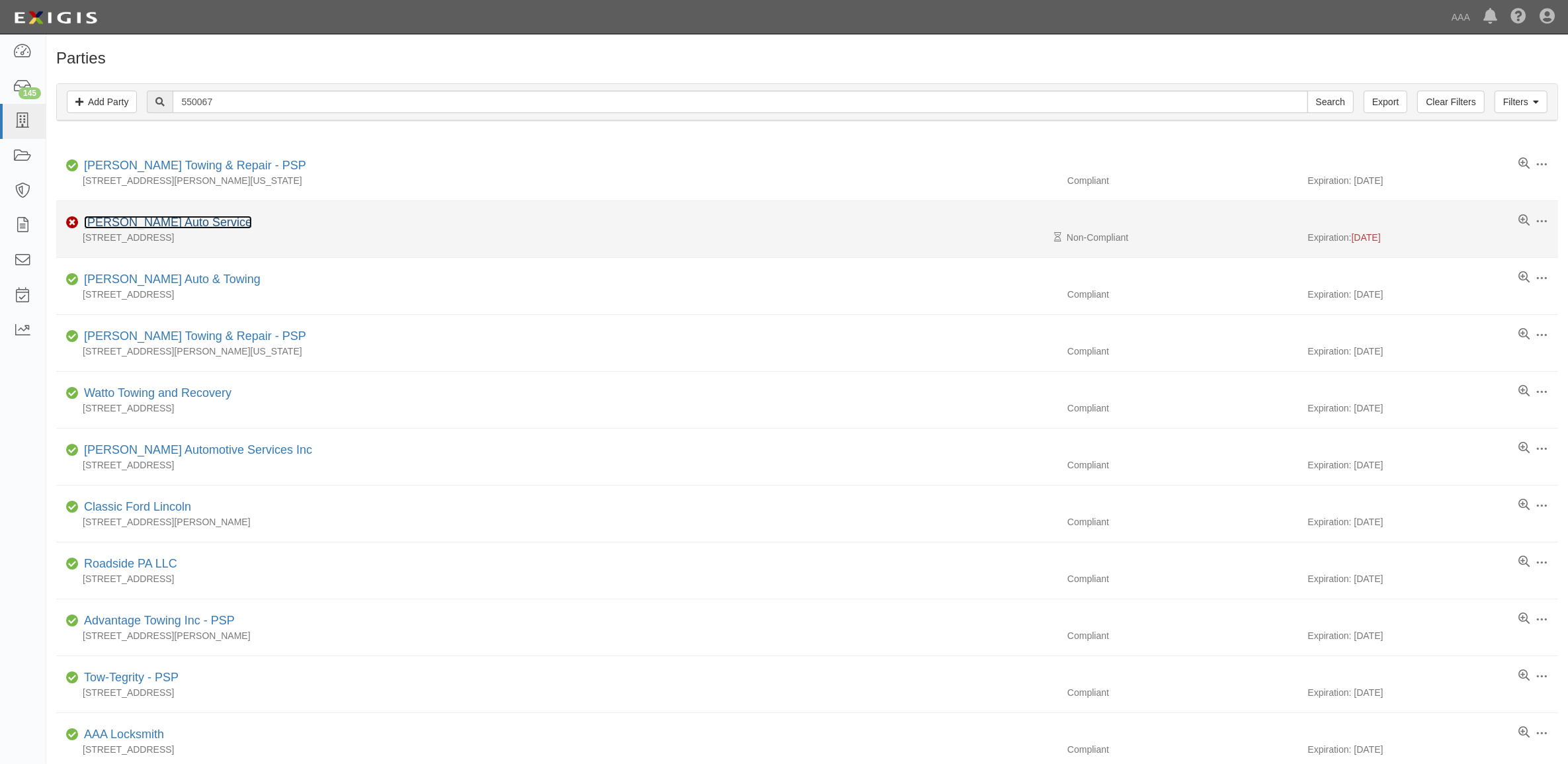
click at [154, 225] on link "[PERSON_NAME] Auto Service" at bounding box center [168, 222] width 168 height 13
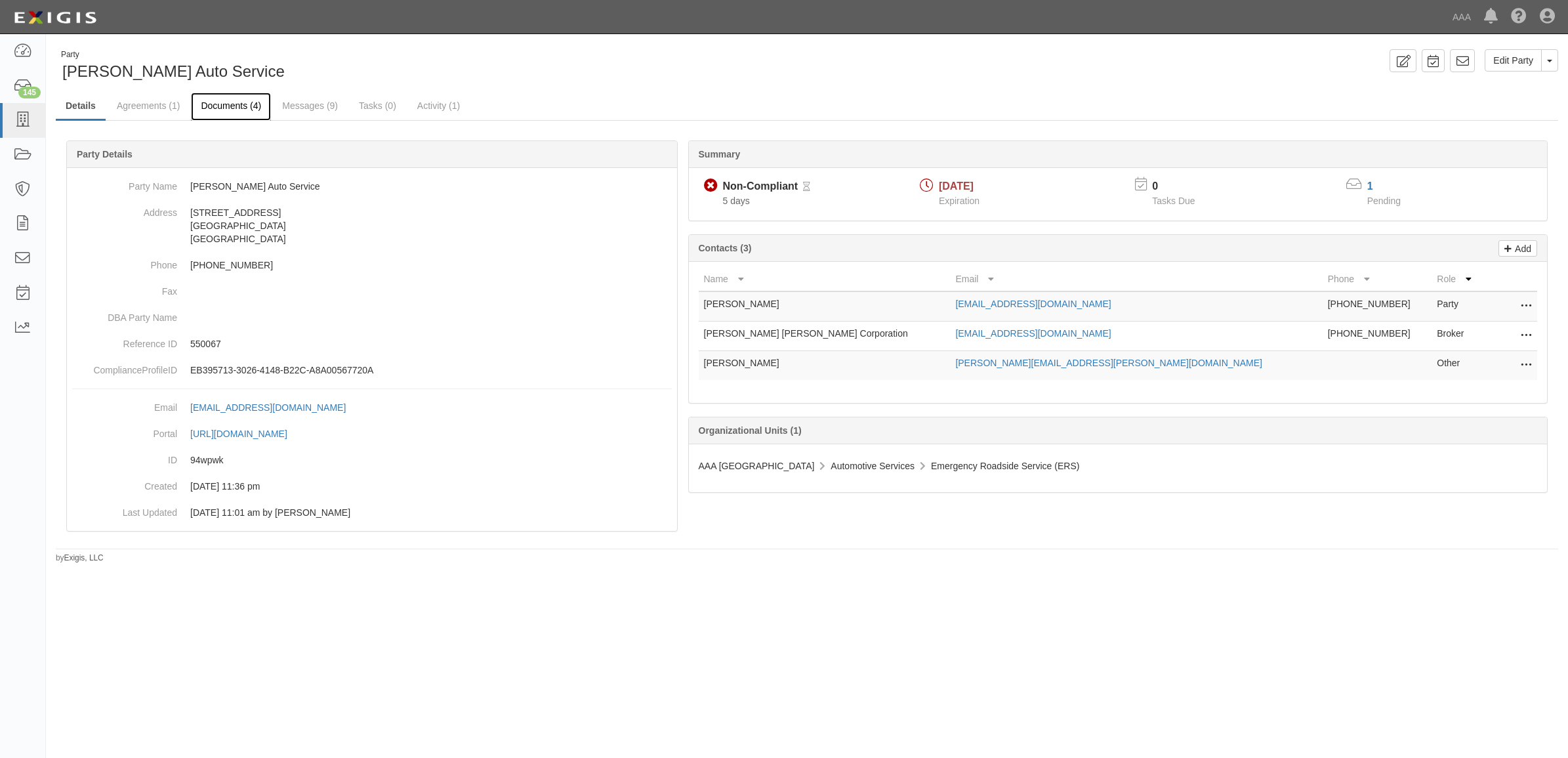
click at [240, 107] on link "Documents (4)" at bounding box center [230, 106] width 80 height 28
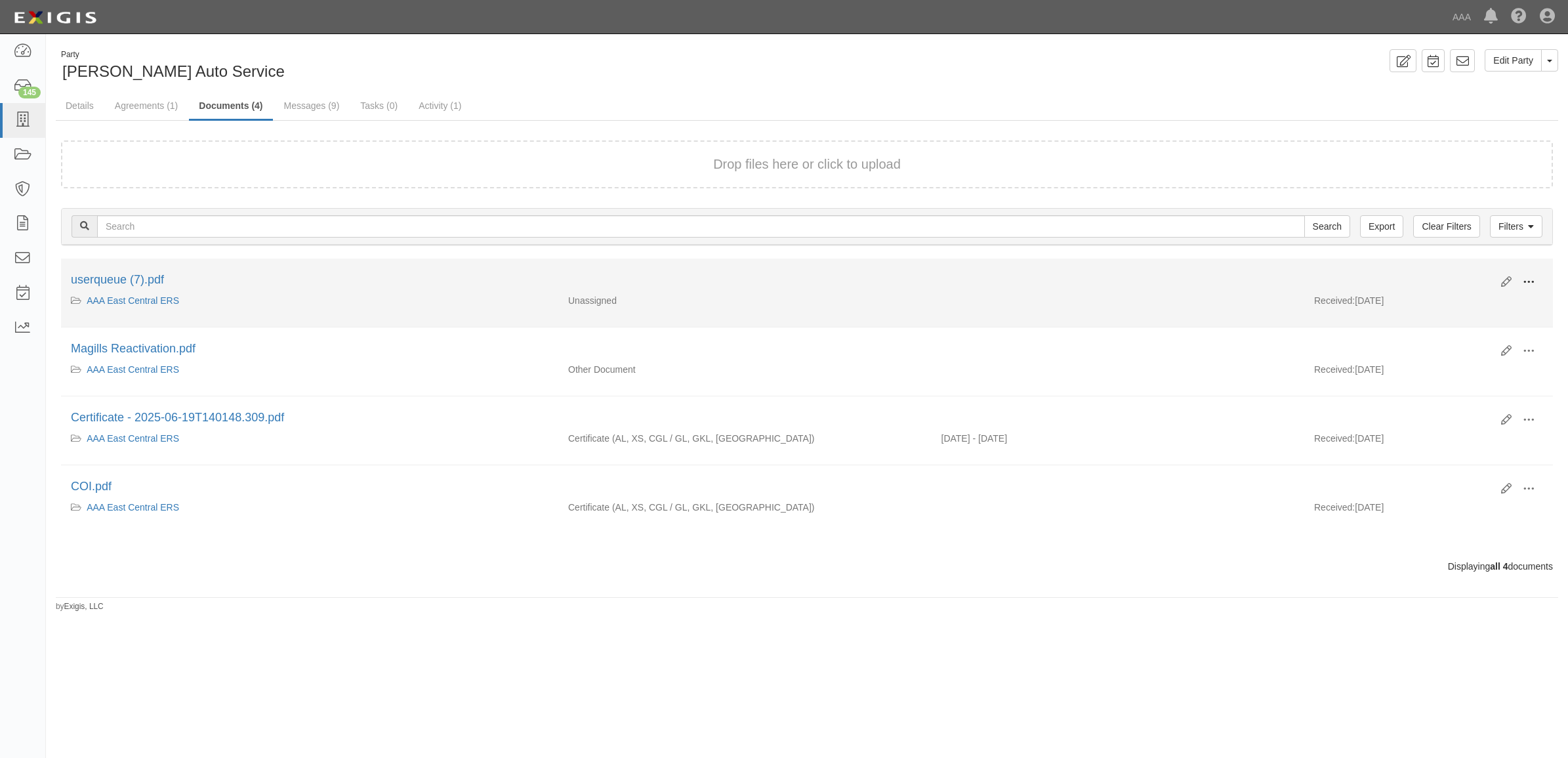
click at [1533, 279] on span at bounding box center [1528, 282] width 12 height 12
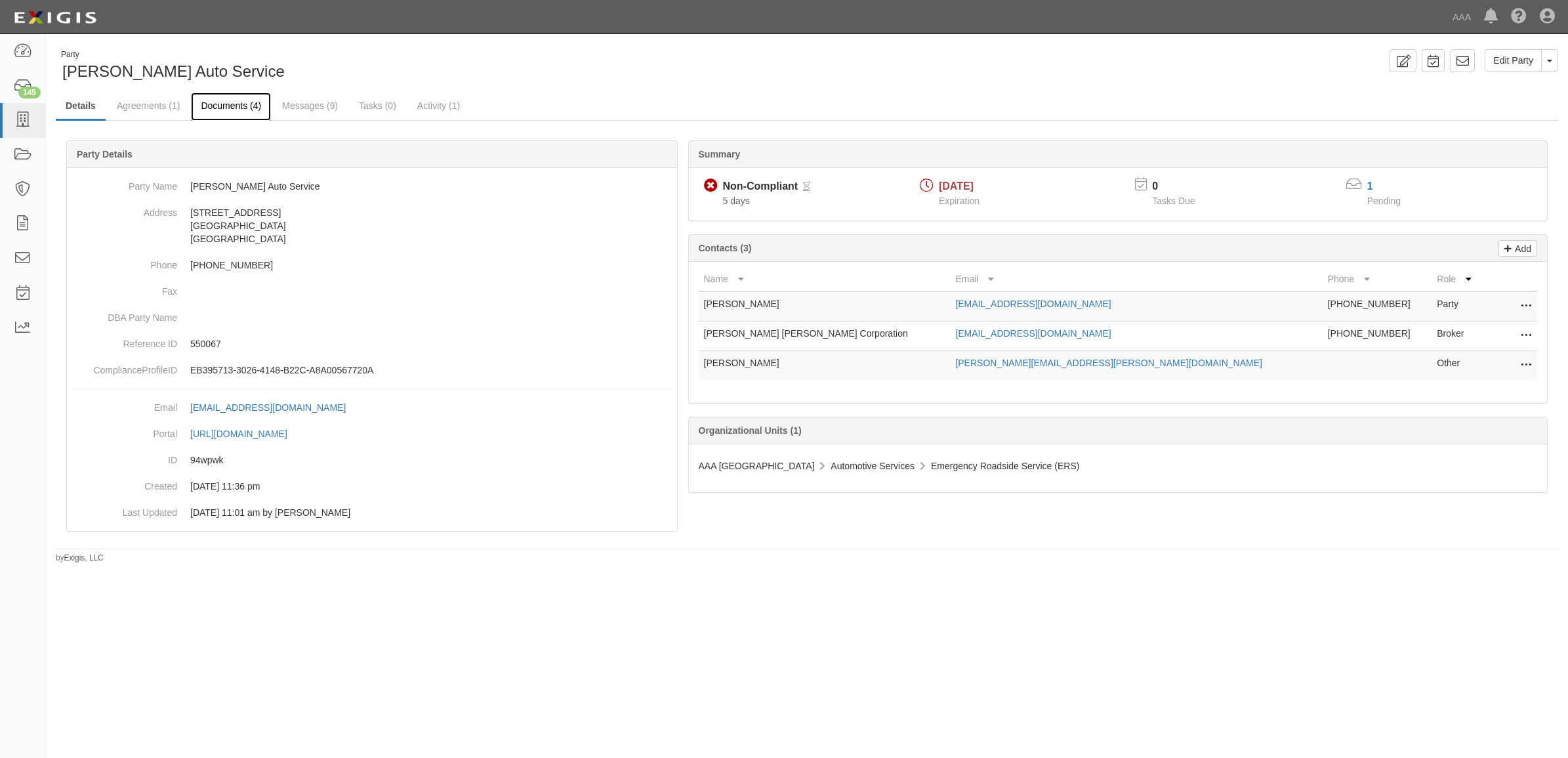
click at [229, 113] on link "Documents (4)" at bounding box center [230, 106] width 80 height 28
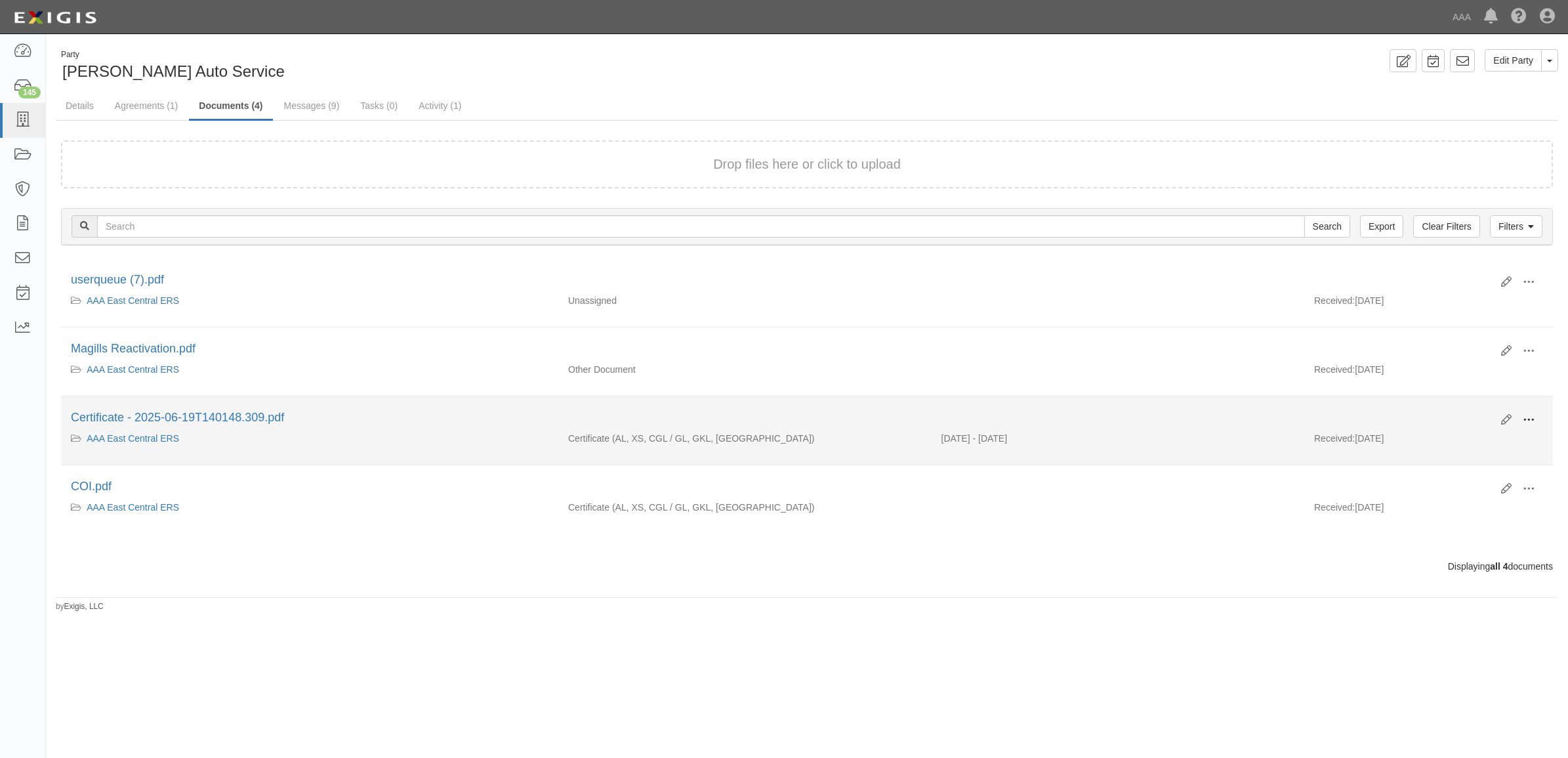
click at [1528, 414] on span at bounding box center [1528, 420] width 12 height 12
click at [1471, 437] on link "View" at bounding box center [1465, 438] width 103 height 23
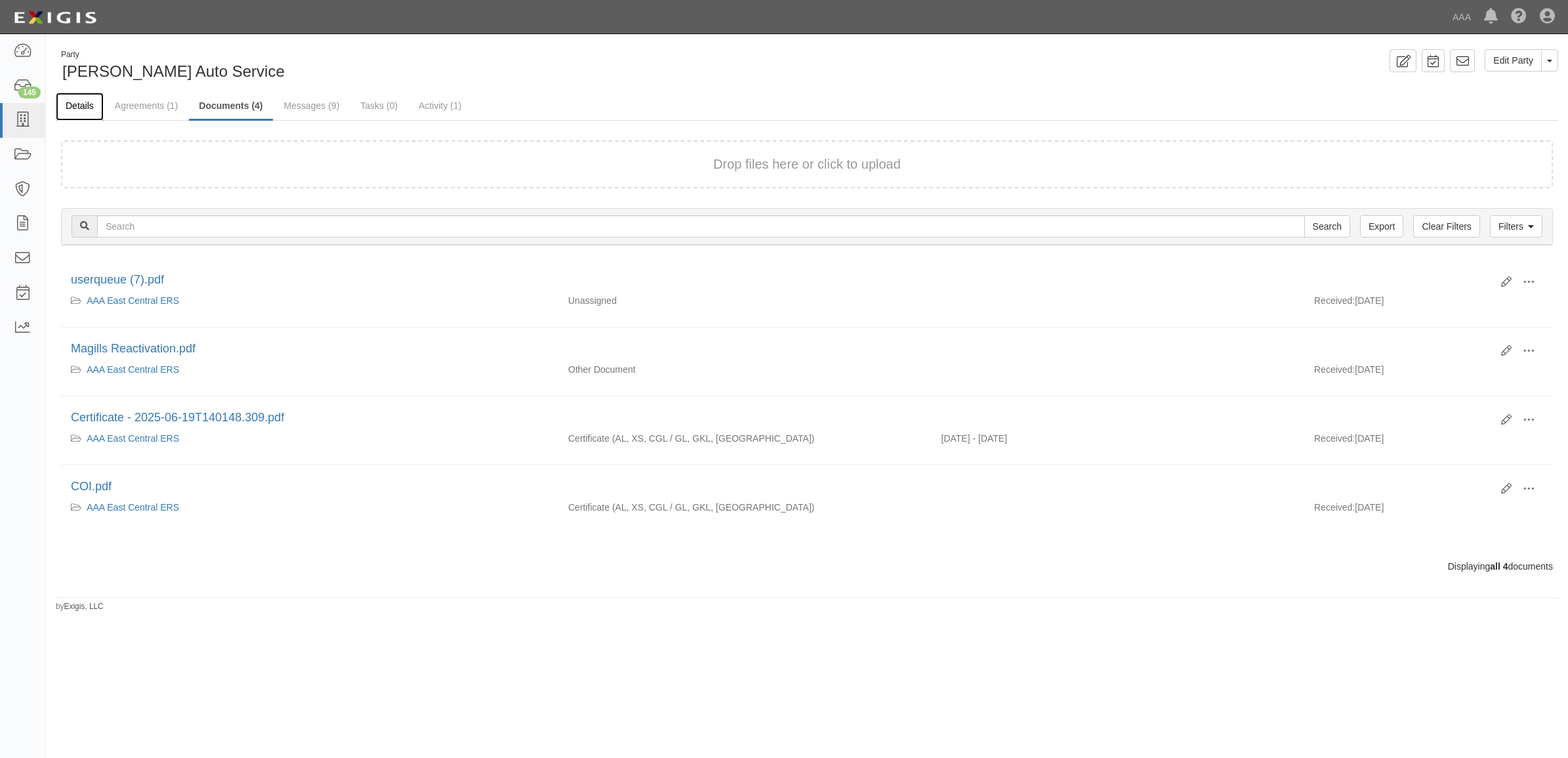
click at [77, 103] on link "Details" at bounding box center [80, 106] width 48 height 28
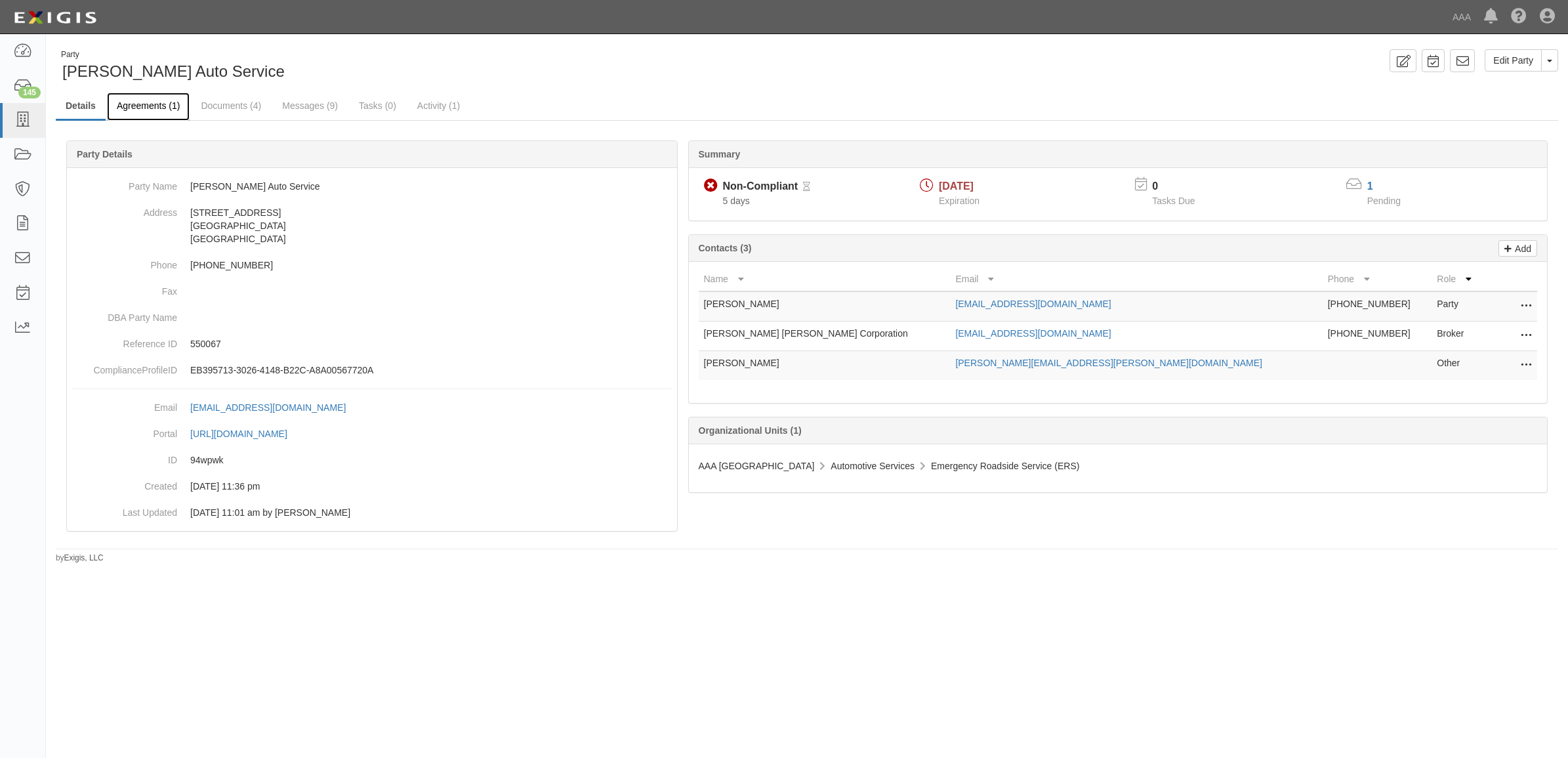
click at [152, 109] on link "Agreements (1)" at bounding box center [148, 106] width 83 height 28
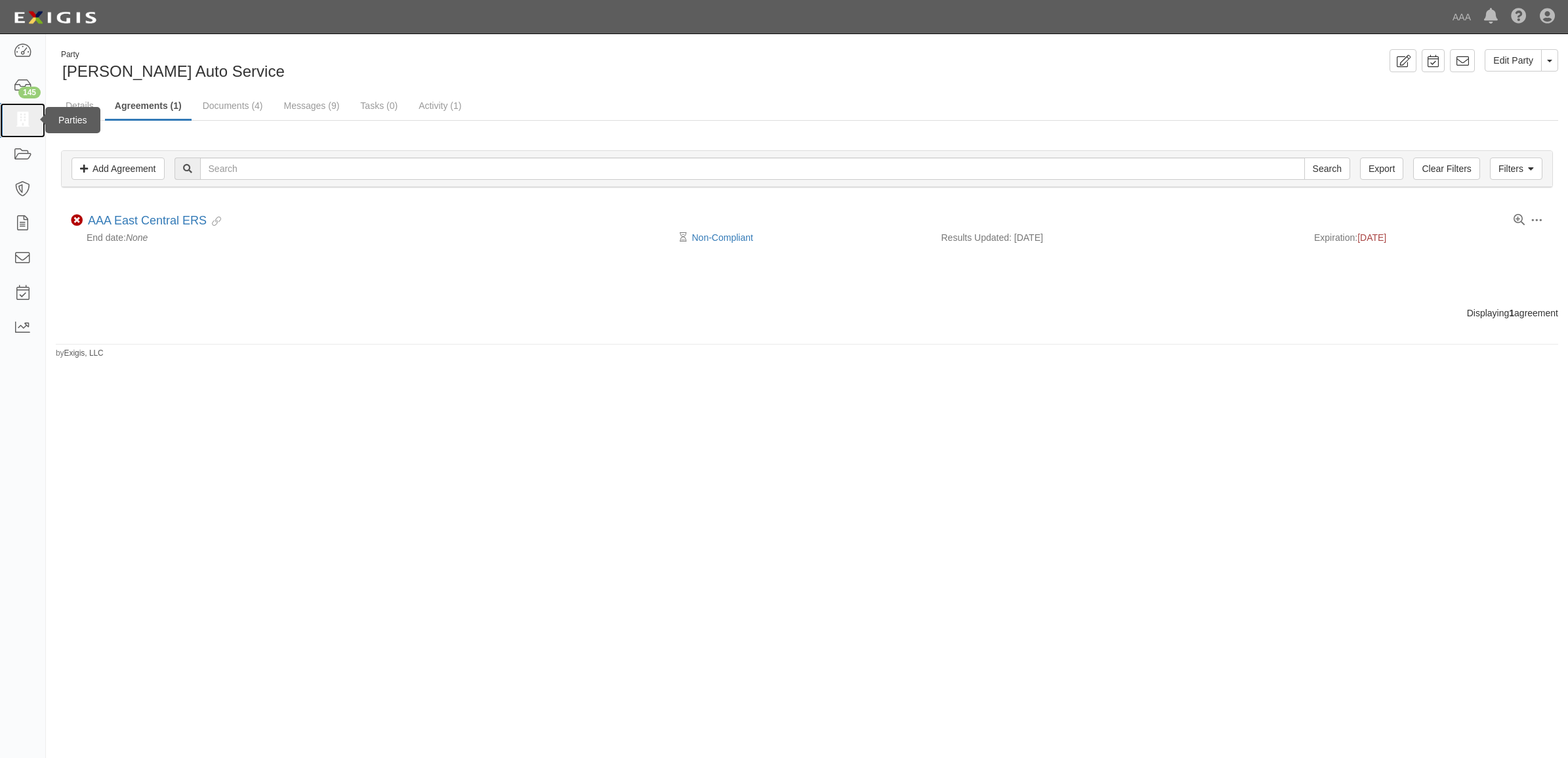
click at [18, 113] on icon at bounding box center [22, 120] width 18 height 15
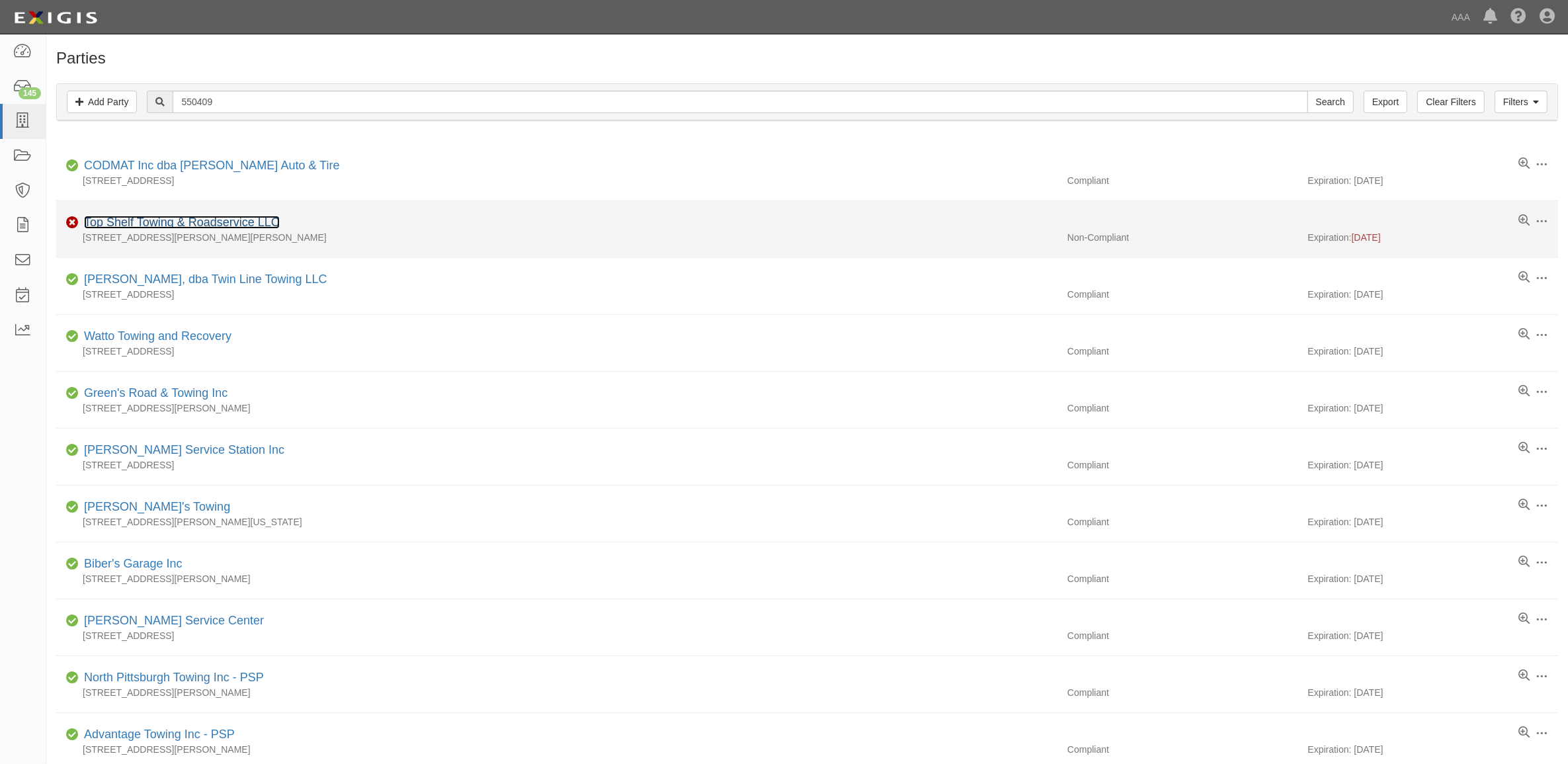
click at [173, 228] on link "Top Shelf Towing & Roadservice LLC" at bounding box center [182, 222] width 196 height 13
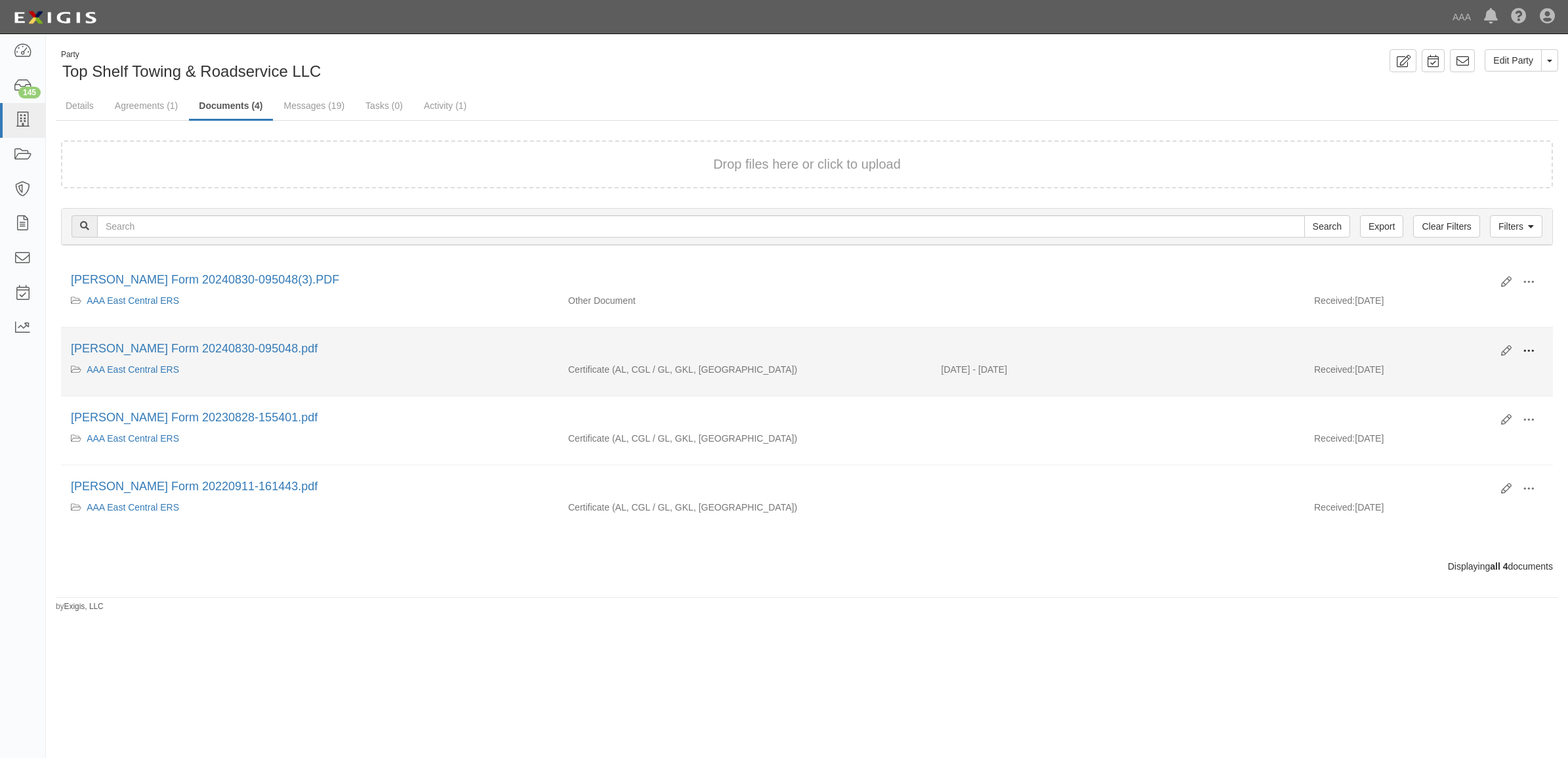
click at [1533, 353] on span at bounding box center [1528, 351] width 12 height 12
click at [1497, 365] on link "View" at bounding box center [1465, 369] width 103 height 23
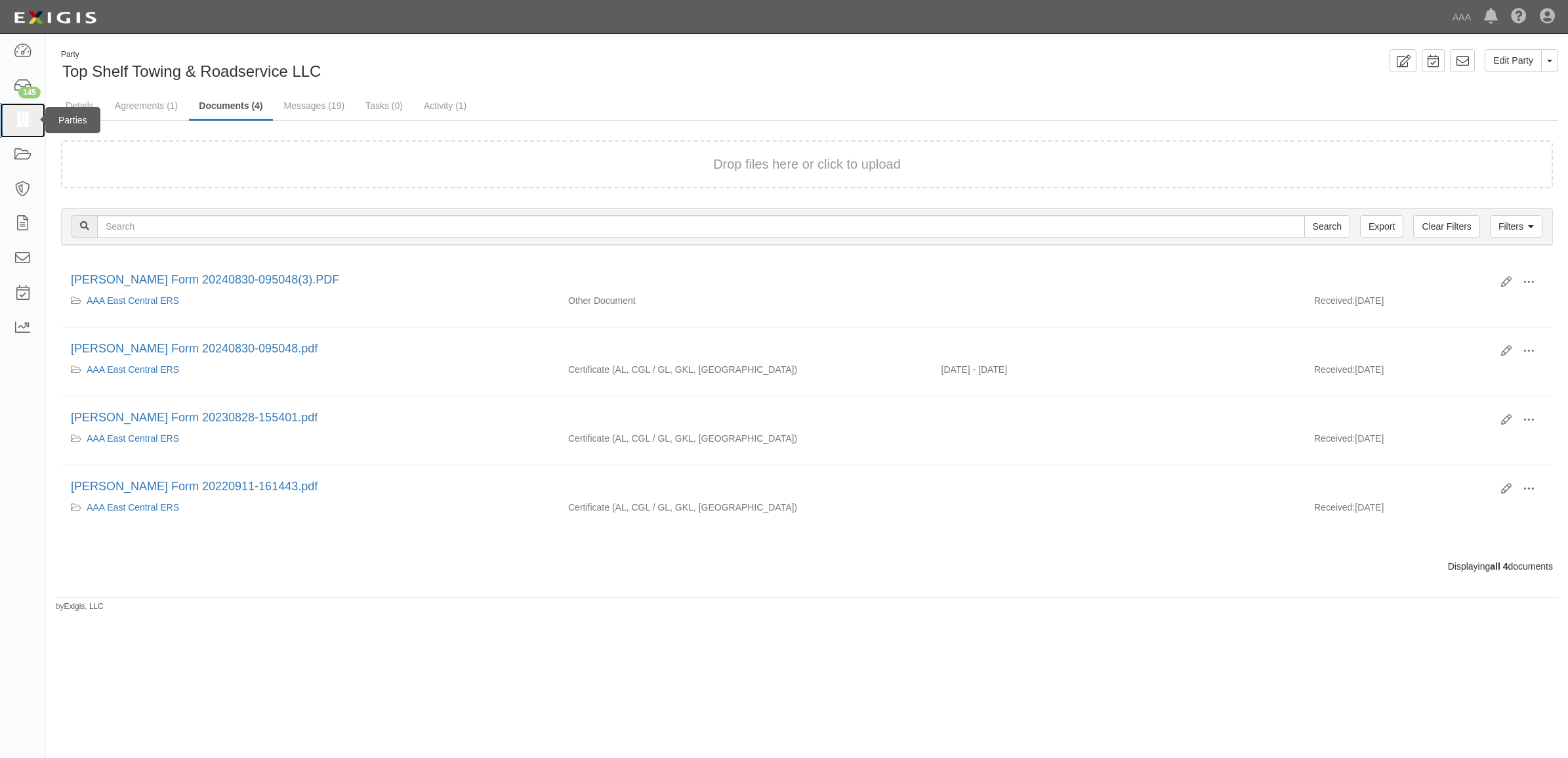
click at [21, 122] on icon at bounding box center [22, 120] width 18 height 15
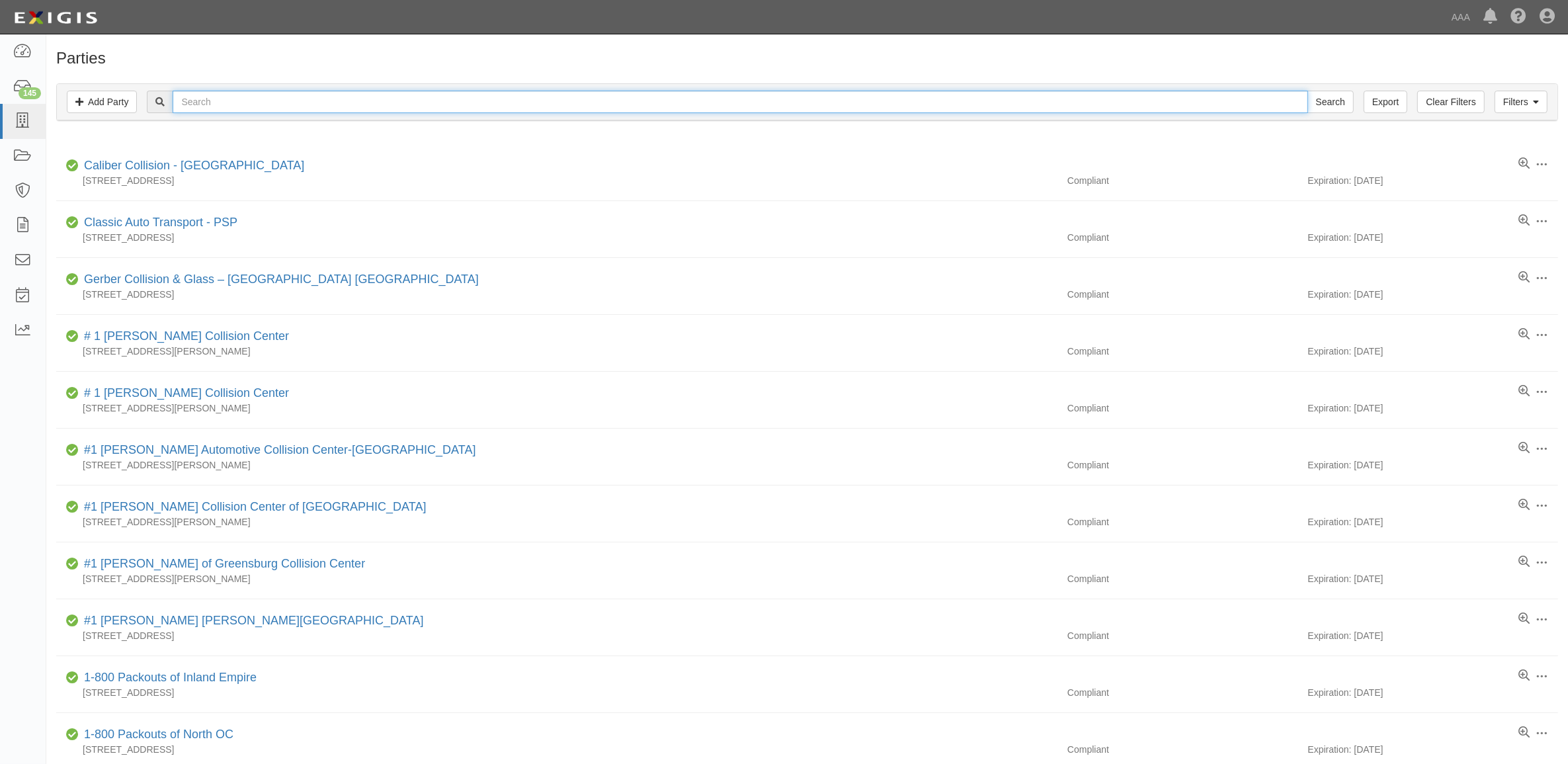
click at [231, 101] on input "text" at bounding box center [740, 102] width 1135 height 23
paste input "23457"
type input "23457"
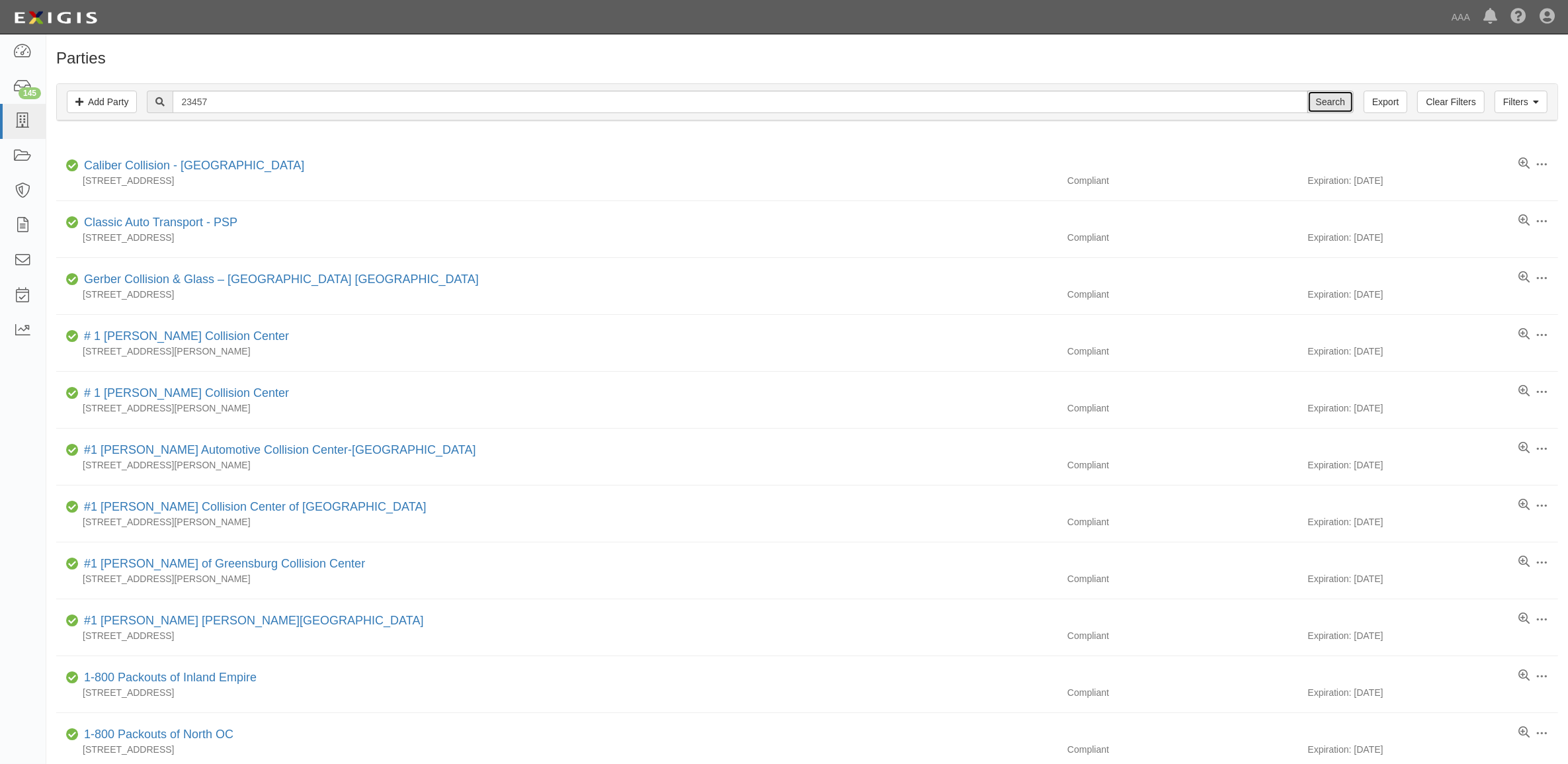
click at [1322, 101] on input "Search" at bounding box center [1331, 102] width 46 height 23
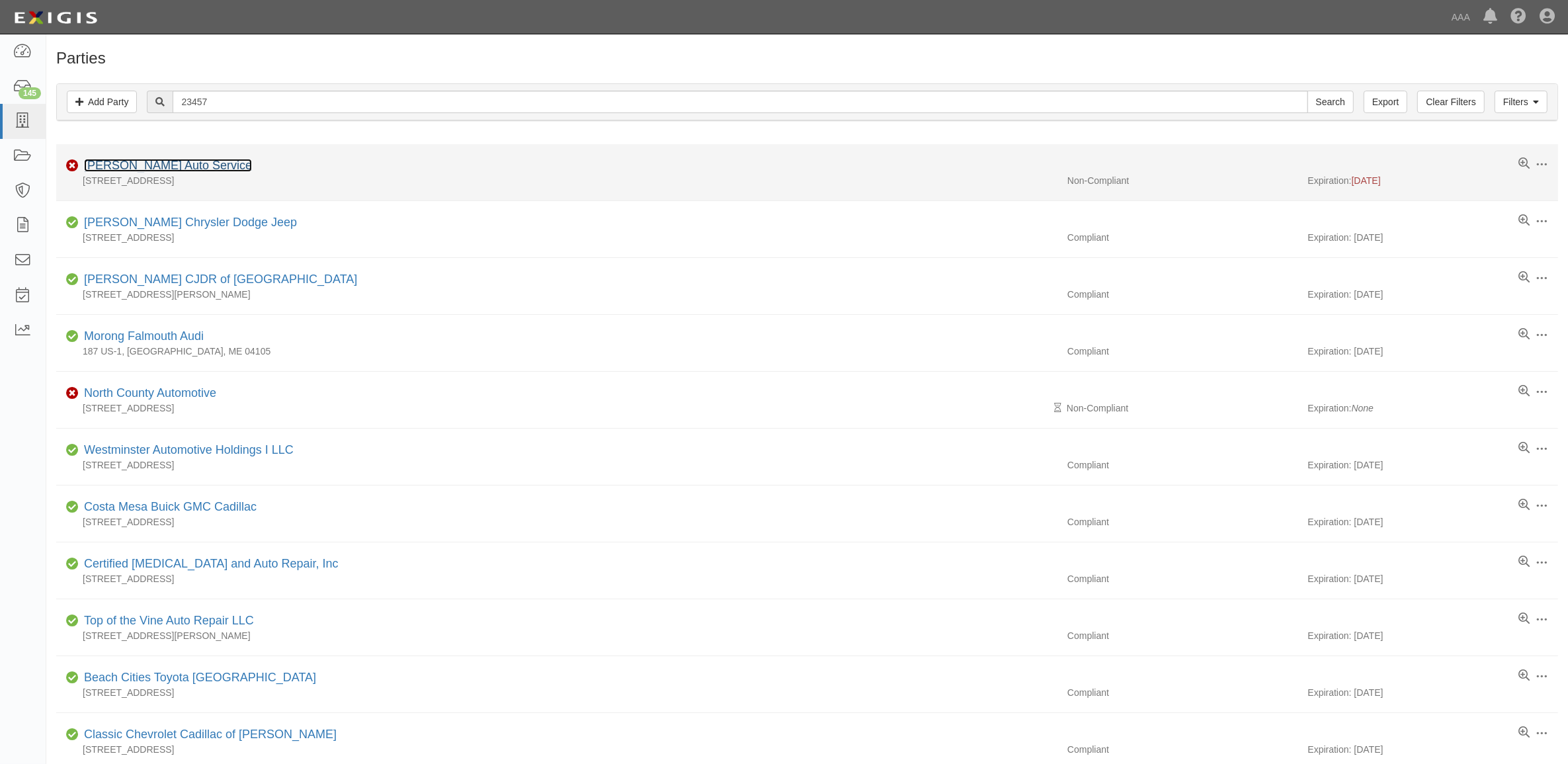
click at [160, 166] on link "[PERSON_NAME] Auto Service" at bounding box center [168, 165] width 168 height 13
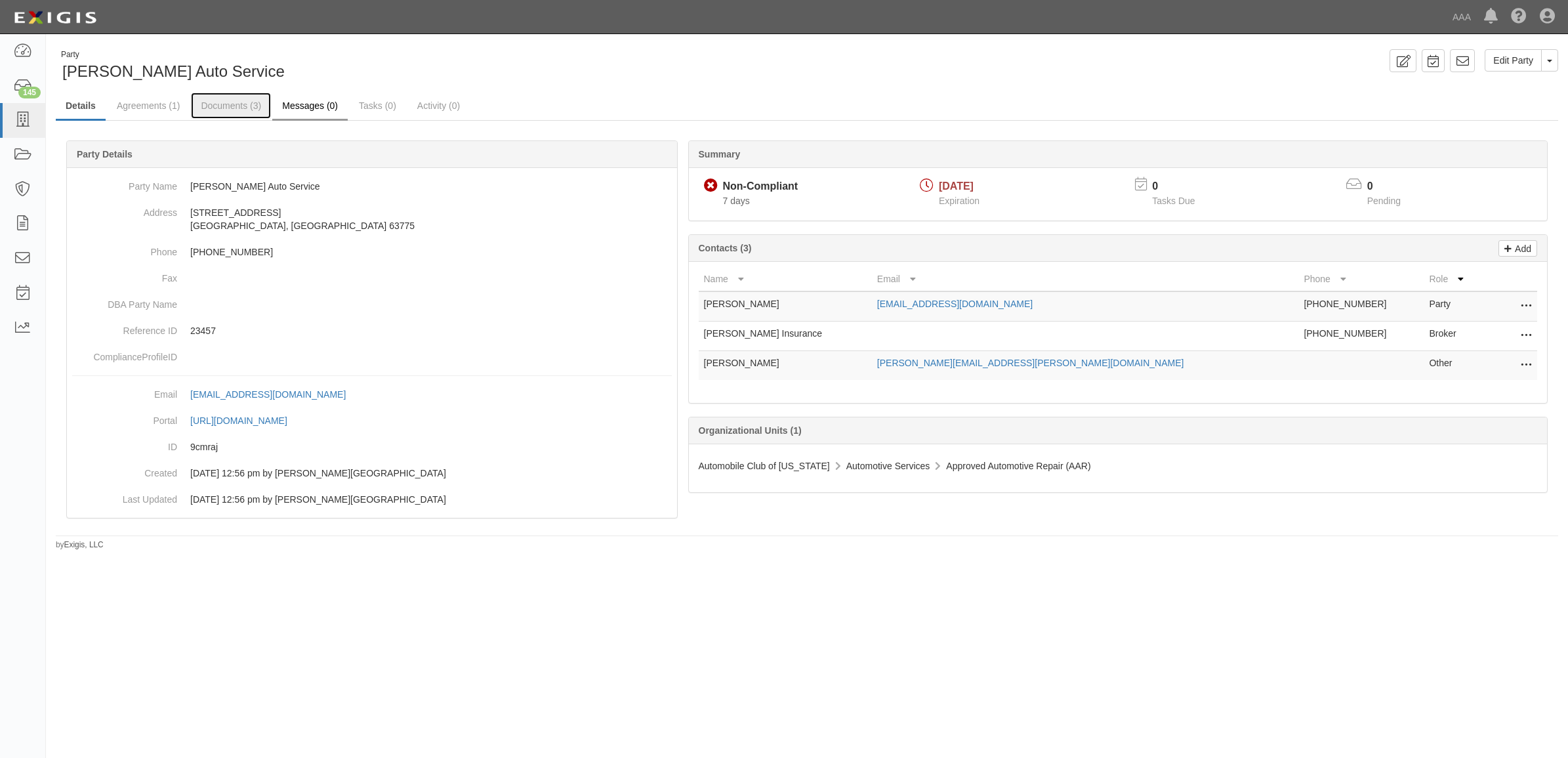
drag, startPoint x: 237, startPoint y: 103, endPoint x: 278, endPoint y: 109, distance: 41.4
click at [237, 103] on link "Documents (3)" at bounding box center [230, 105] width 80 height 26
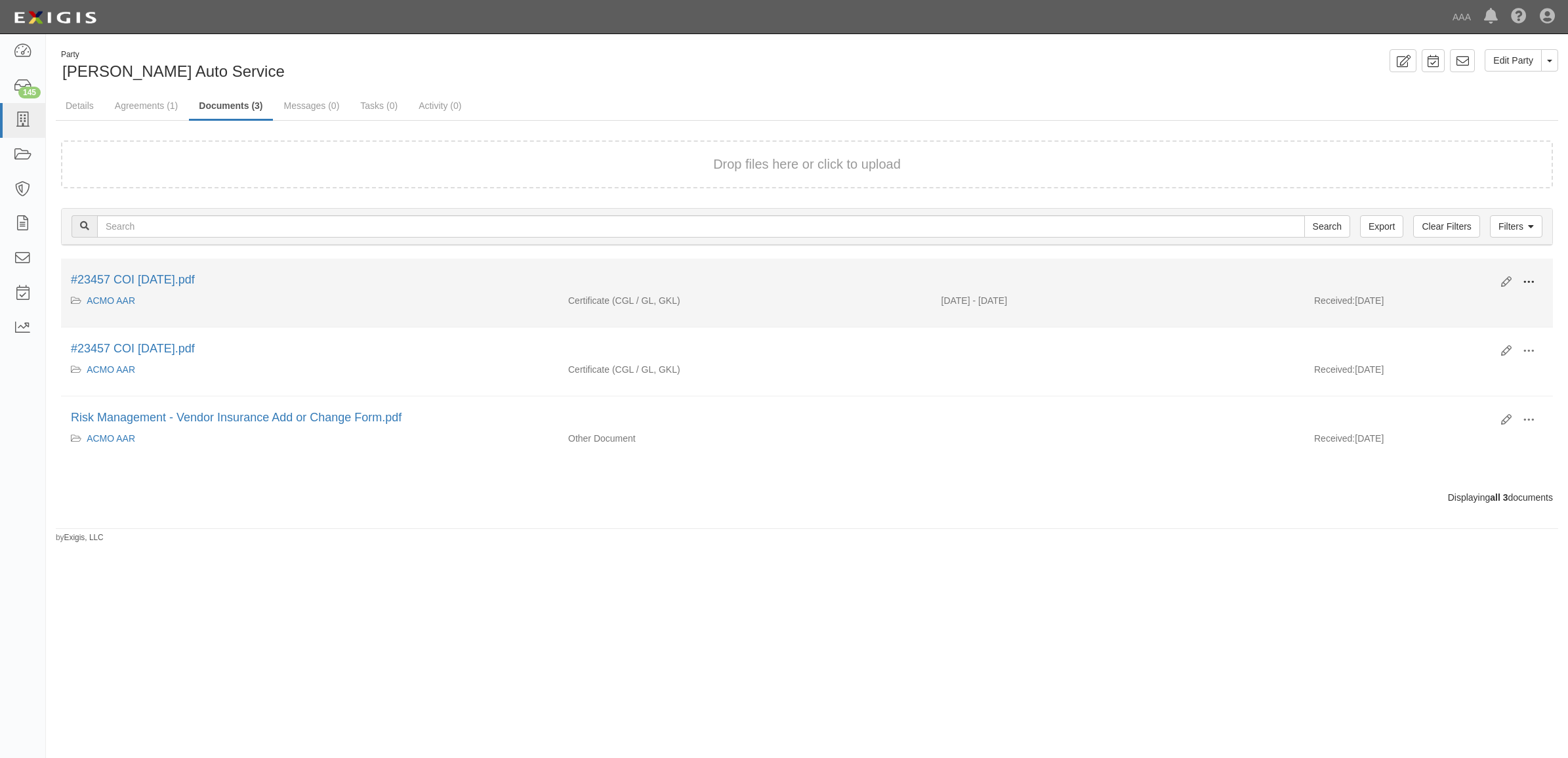
click at [1521, 278] on button at bounding box center [1527, 283] width 28 height 22
click at [1502, 290] on link "View" at bounding box center [1465, 300] width 103 height 23
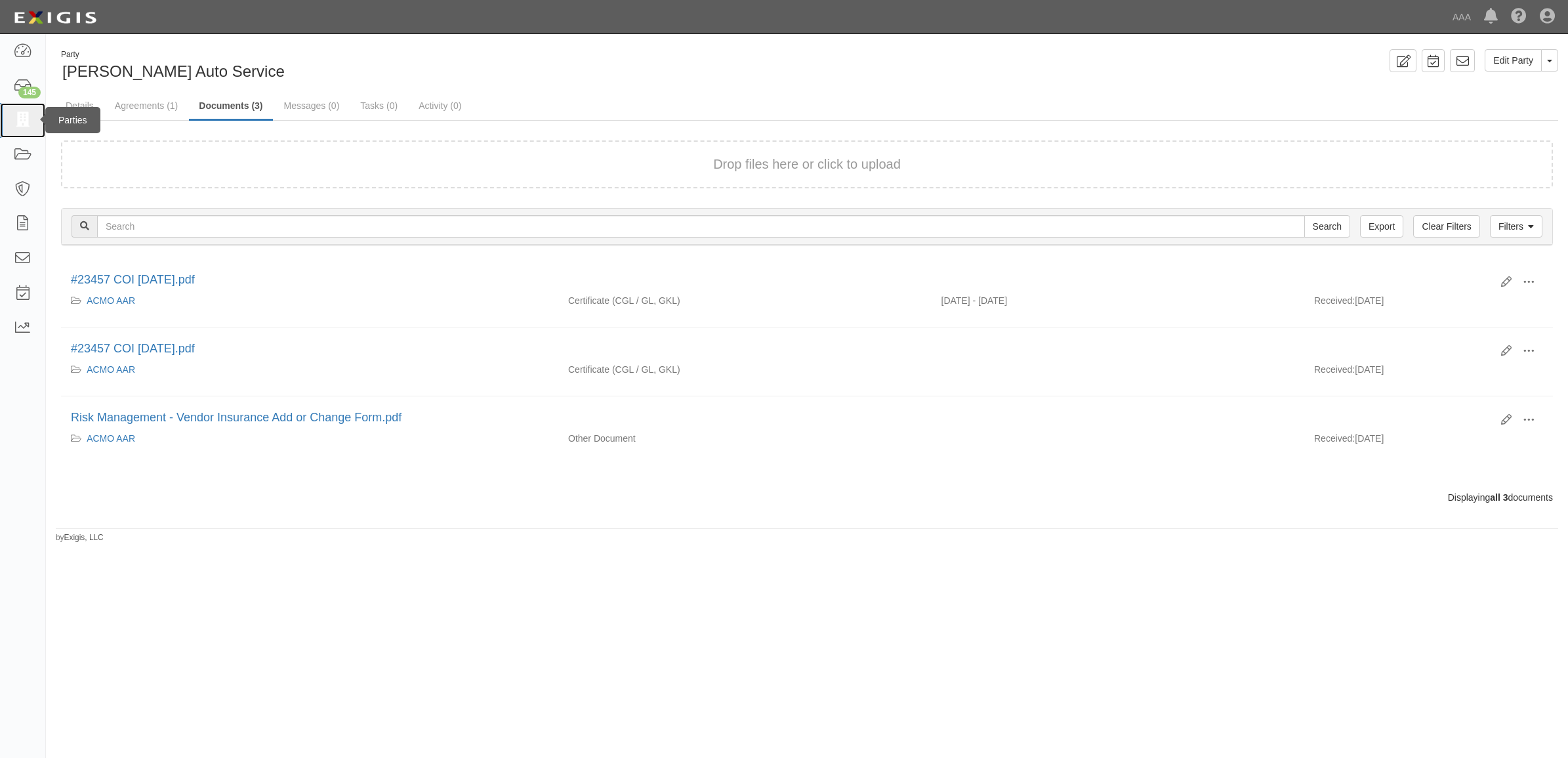
click at [31, 114] on icon at bounding box center [22, 120] width 18 height 15
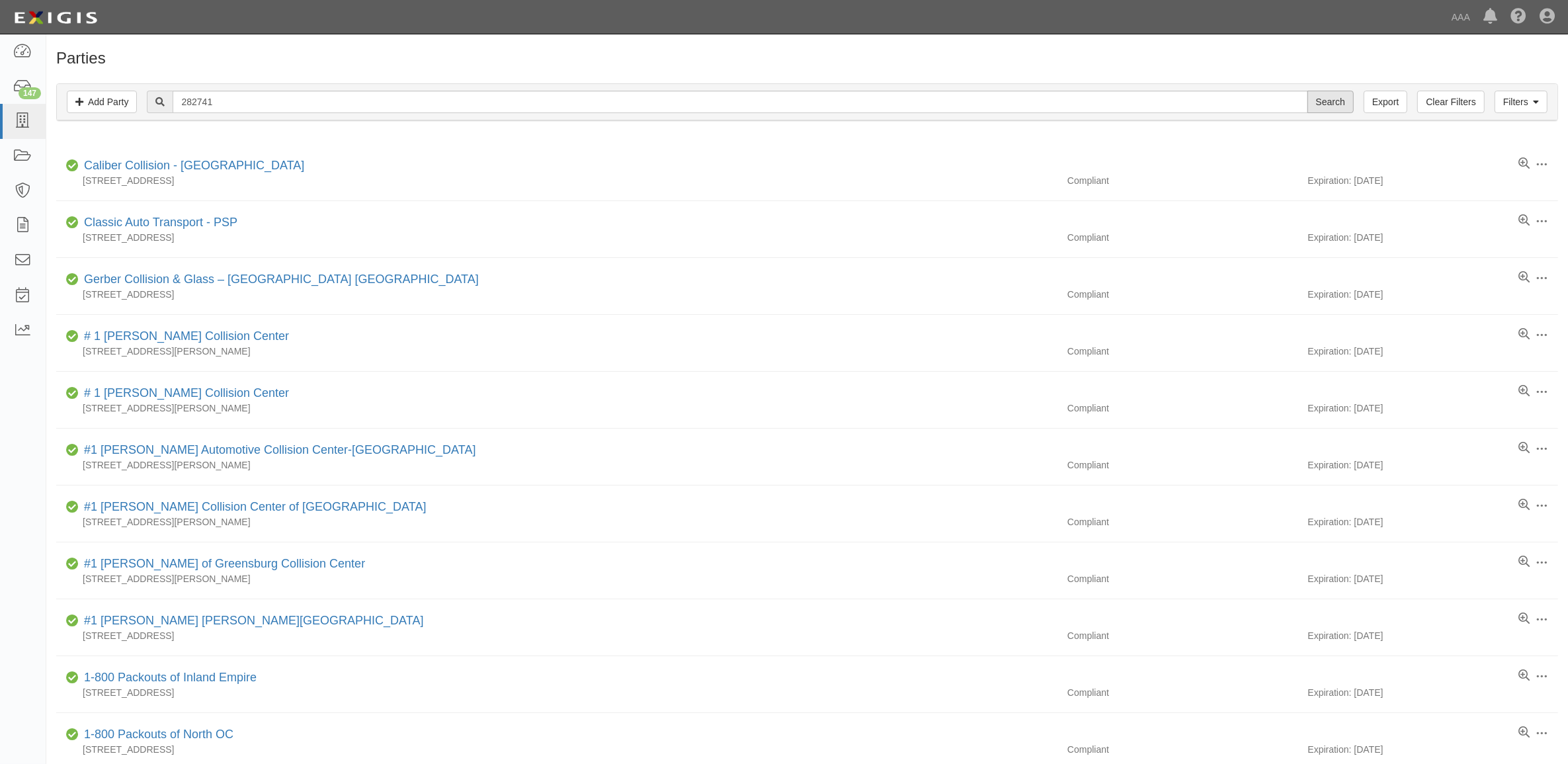
type input "282741"
click at [1318, 101] on input "Search" at bounding box center [1331, 102] width 46 height 23
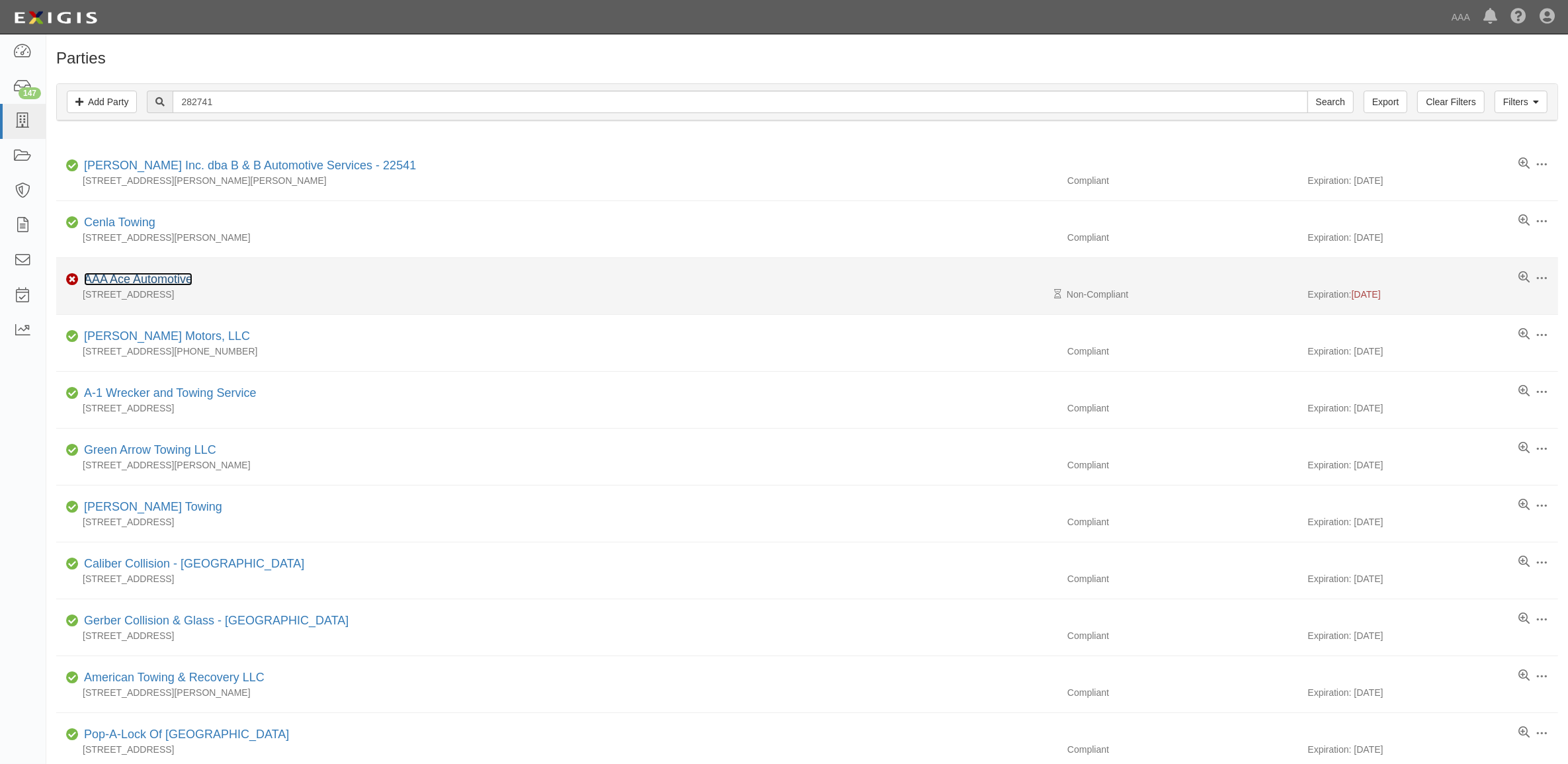
click at [126, 278] on link "AAA Ace Automotive" at bounding box center [138, 278] width 109 height 13
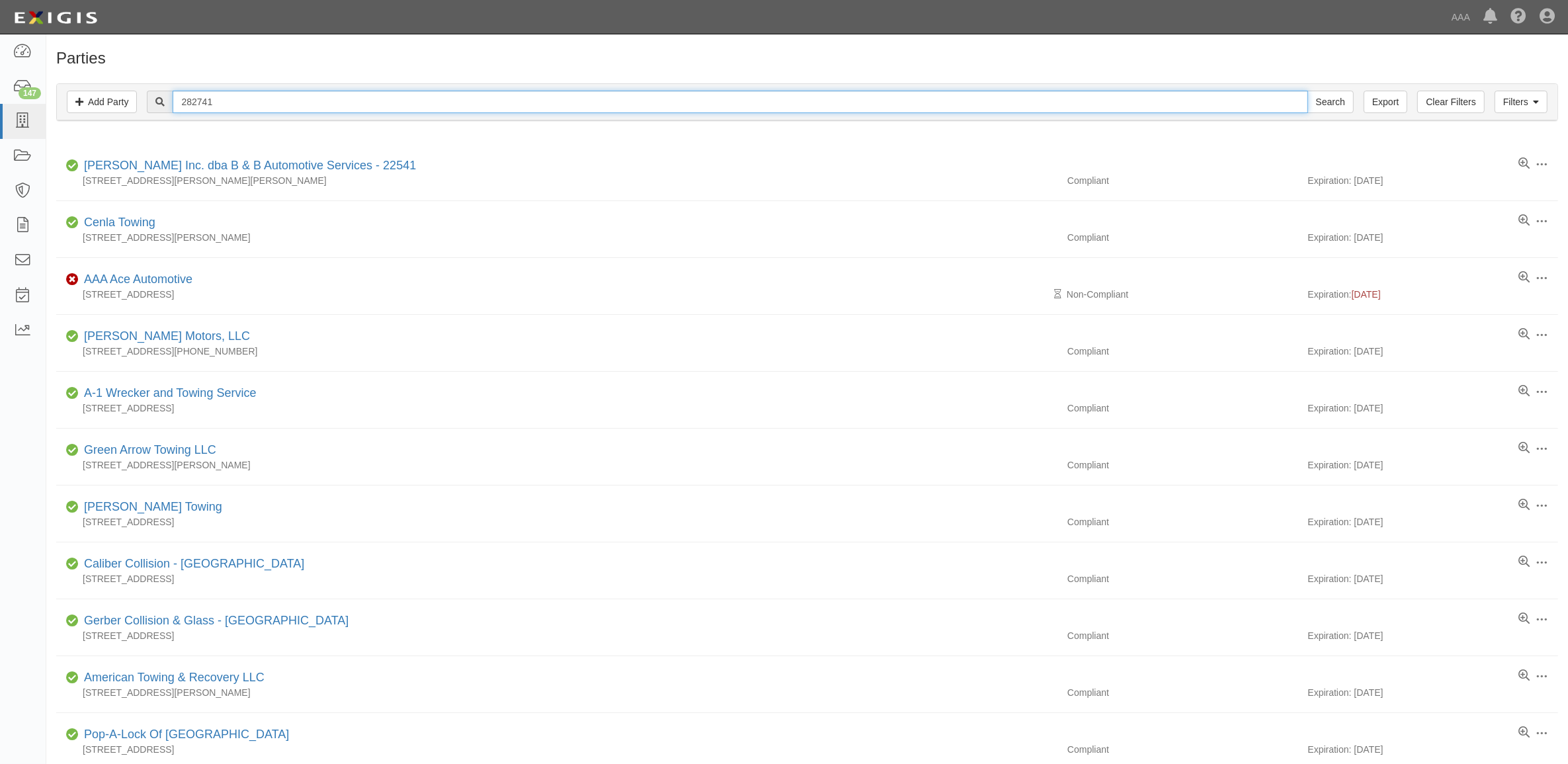
click at [338, 95] on input "282741" at bounding box center [740, 102] width 1135 height 23
paste input "367744"
type input "367744"
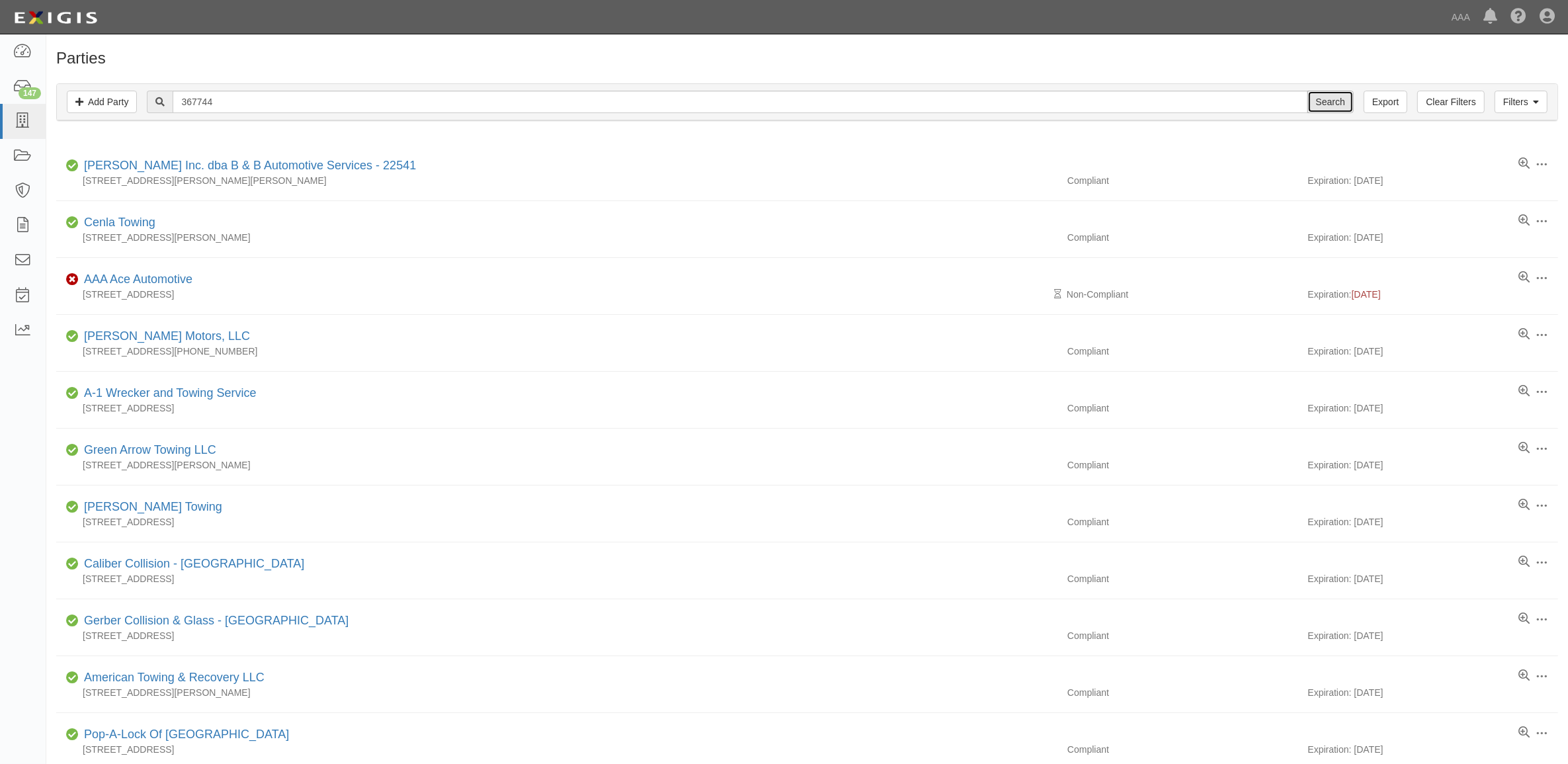
click at [1340, 99] on input "Search" at bounding box center [1331, 102] width 46 height 23
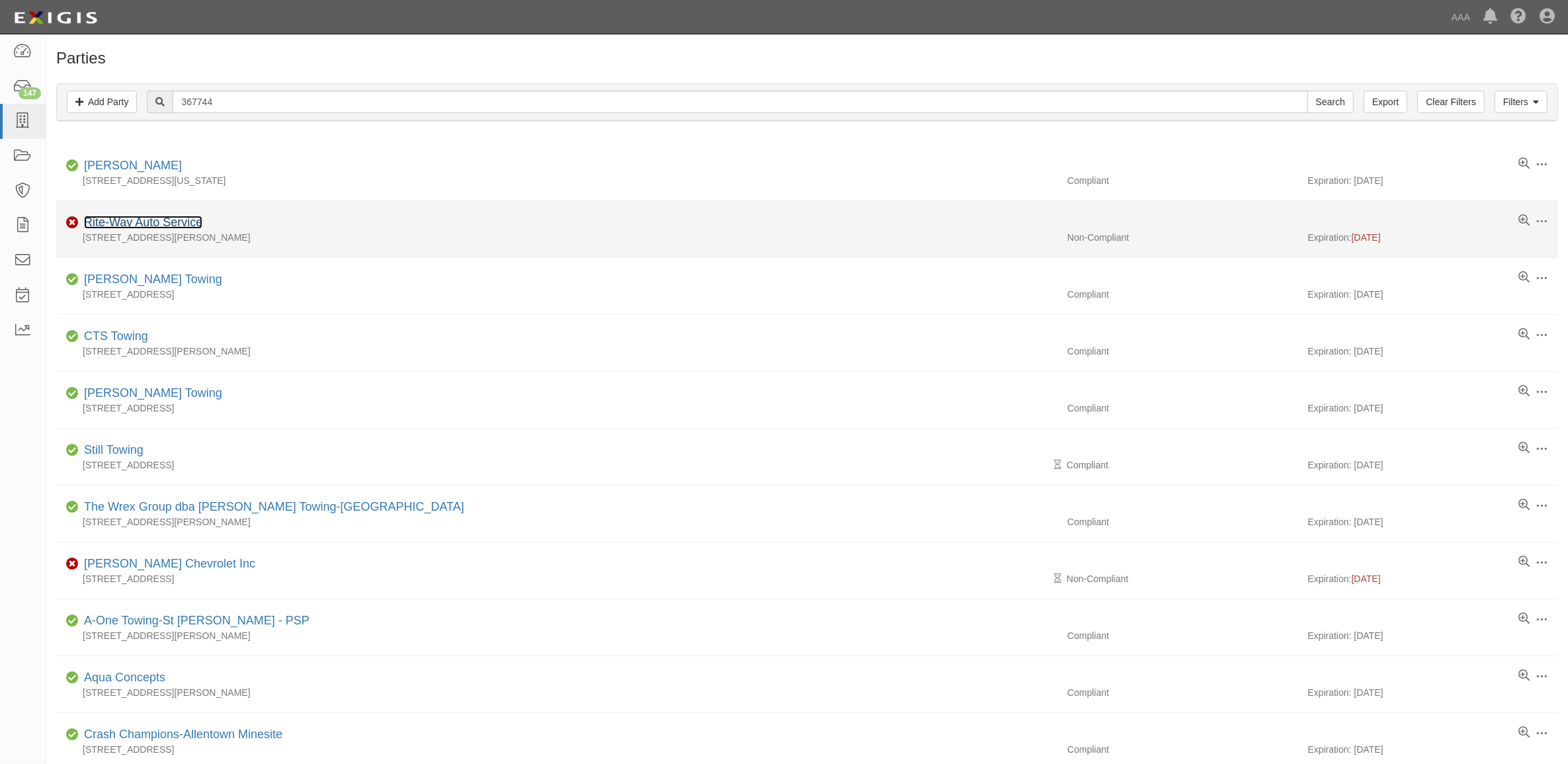
click at [153, 219] on link "Rite-Way Auto Service" at bounding box center [143, 222] width 118 height 13
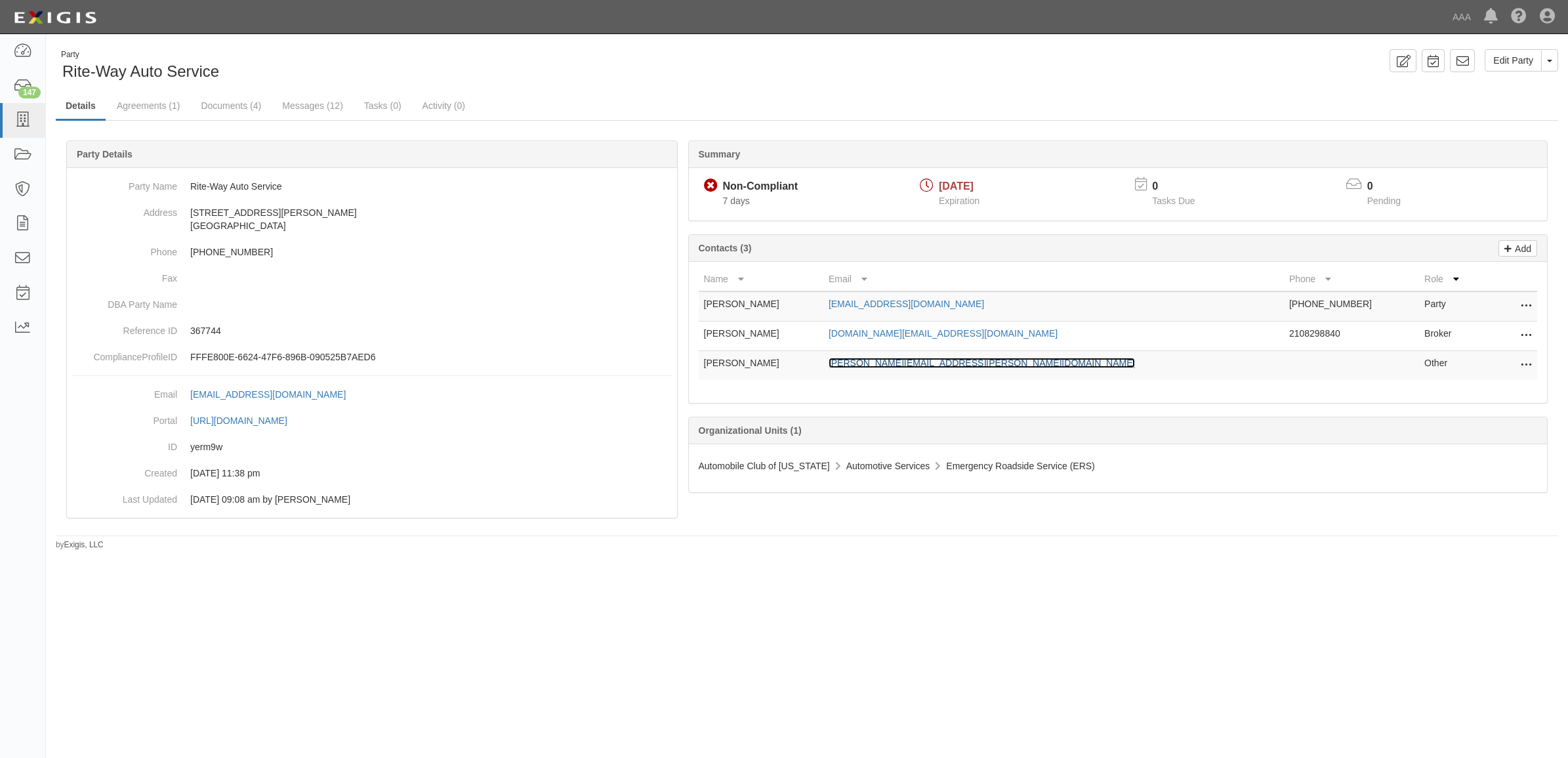
click at [950, 363] on link "livingston.corey@ace.aaa.com" at bounding box center [982, 363] width 307 height 10
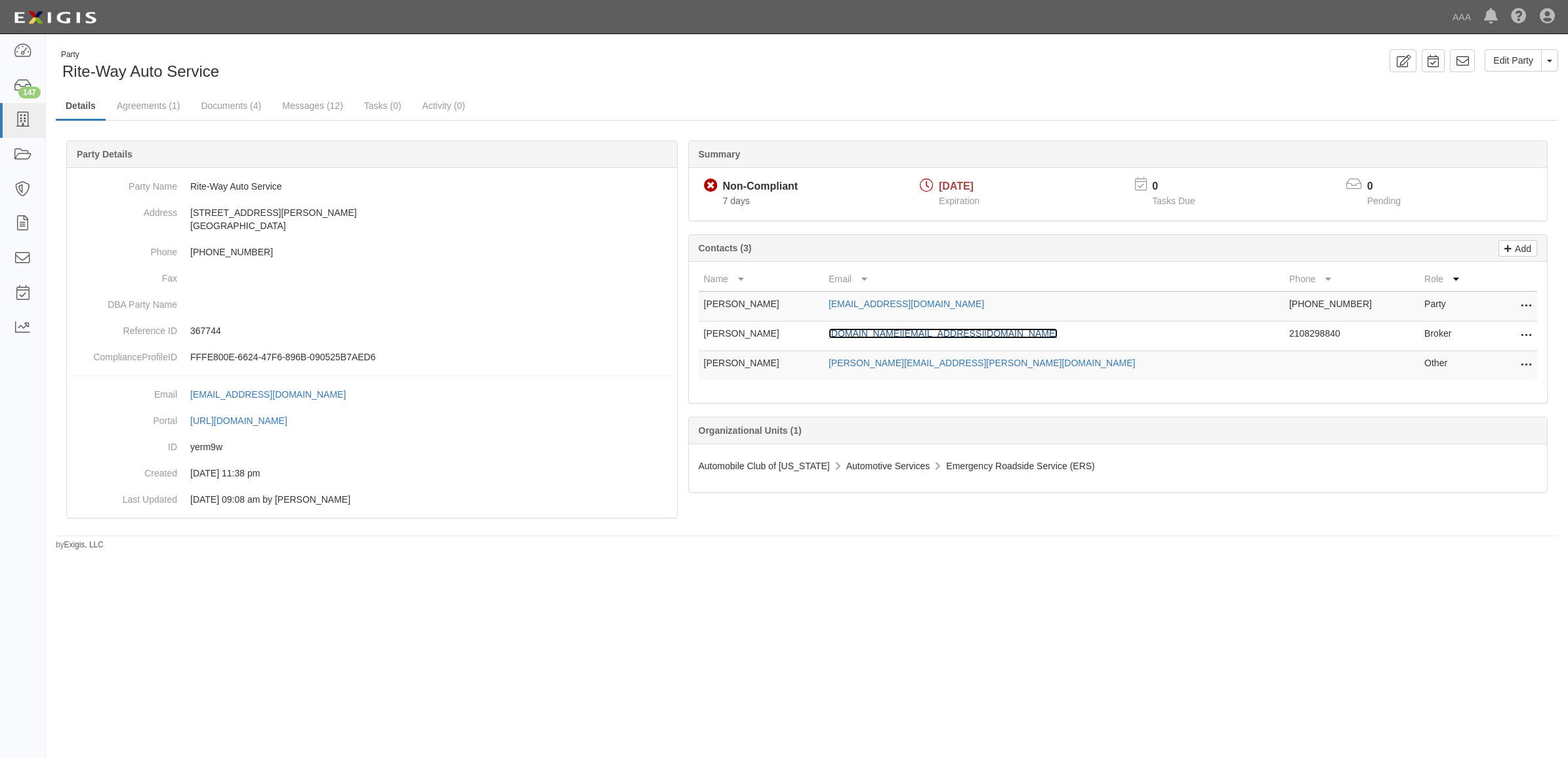
click at [930, 329] on link "robert.deal@cbiz.com" at bounding box center [943, 333] width 229 height 10
drag, startPoint x: 223, startPoint y: 110, endPoint x: 237, endPoint y: 120, distance: 17.2
click at [223, 110] on link "Documents (4)" at bounding box center [230, 106] width 80 height 28
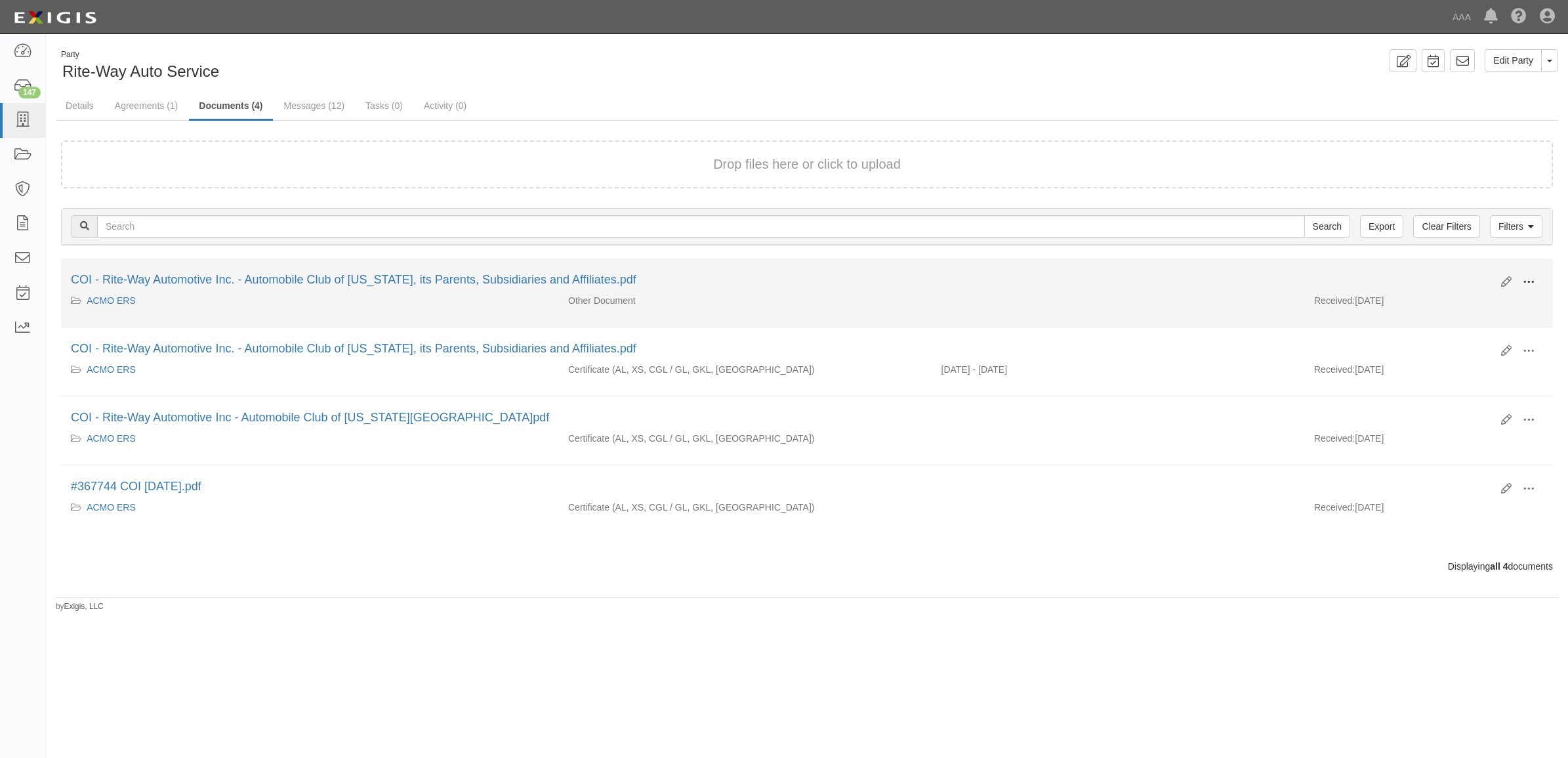
click at [1530, 276] on span at bounding box center [1528, 282] width 12 height 12
click at [1483, 302] on link "View" at bounding box center [1465, 300] width 103 height 23
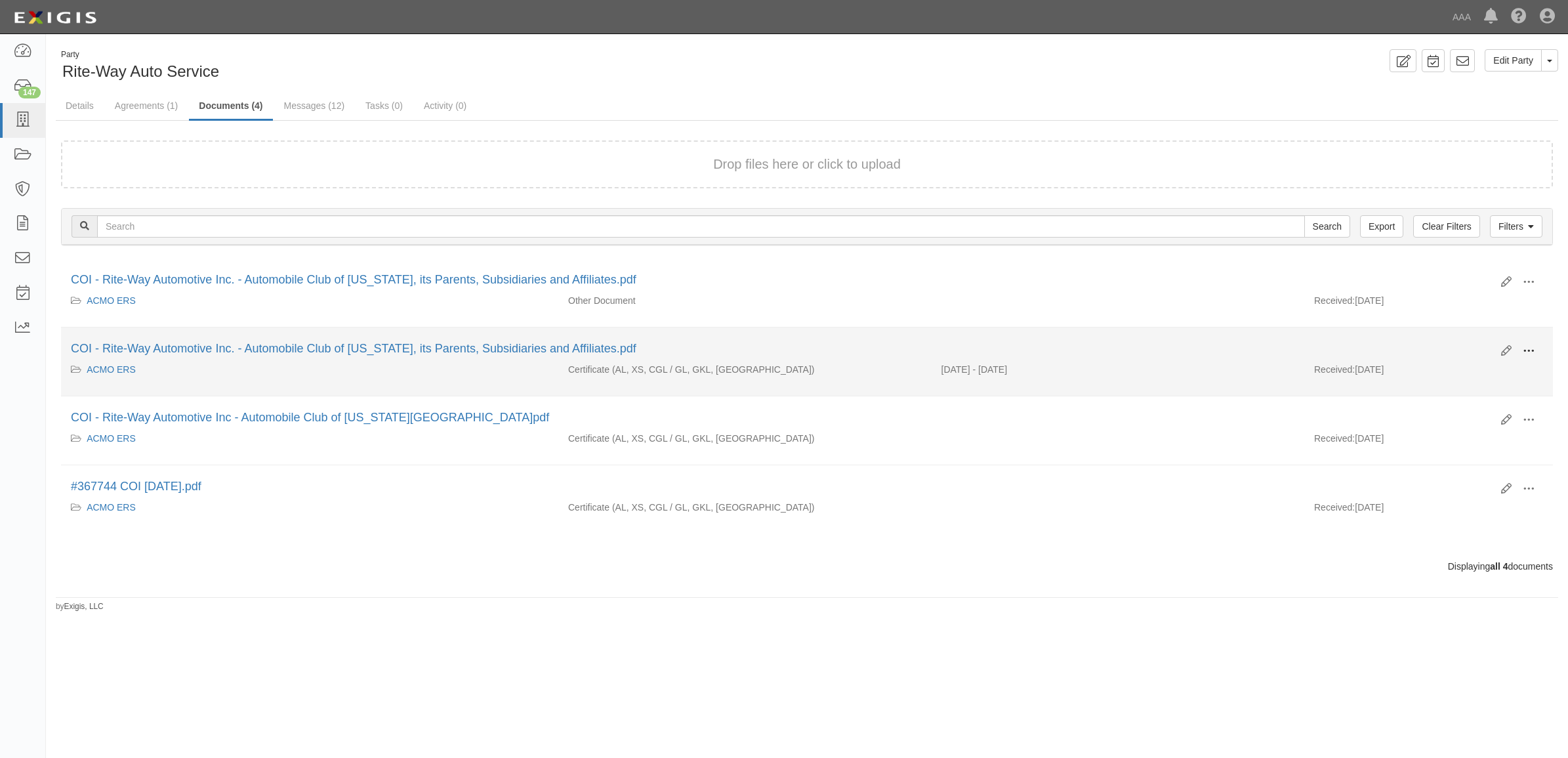
click at [1526, 346] on span at bounding box center [1528, 351] width 12 height 12
click at [1514, 365] on link "View" at bounding box center [1465, 369] width 103 height 23
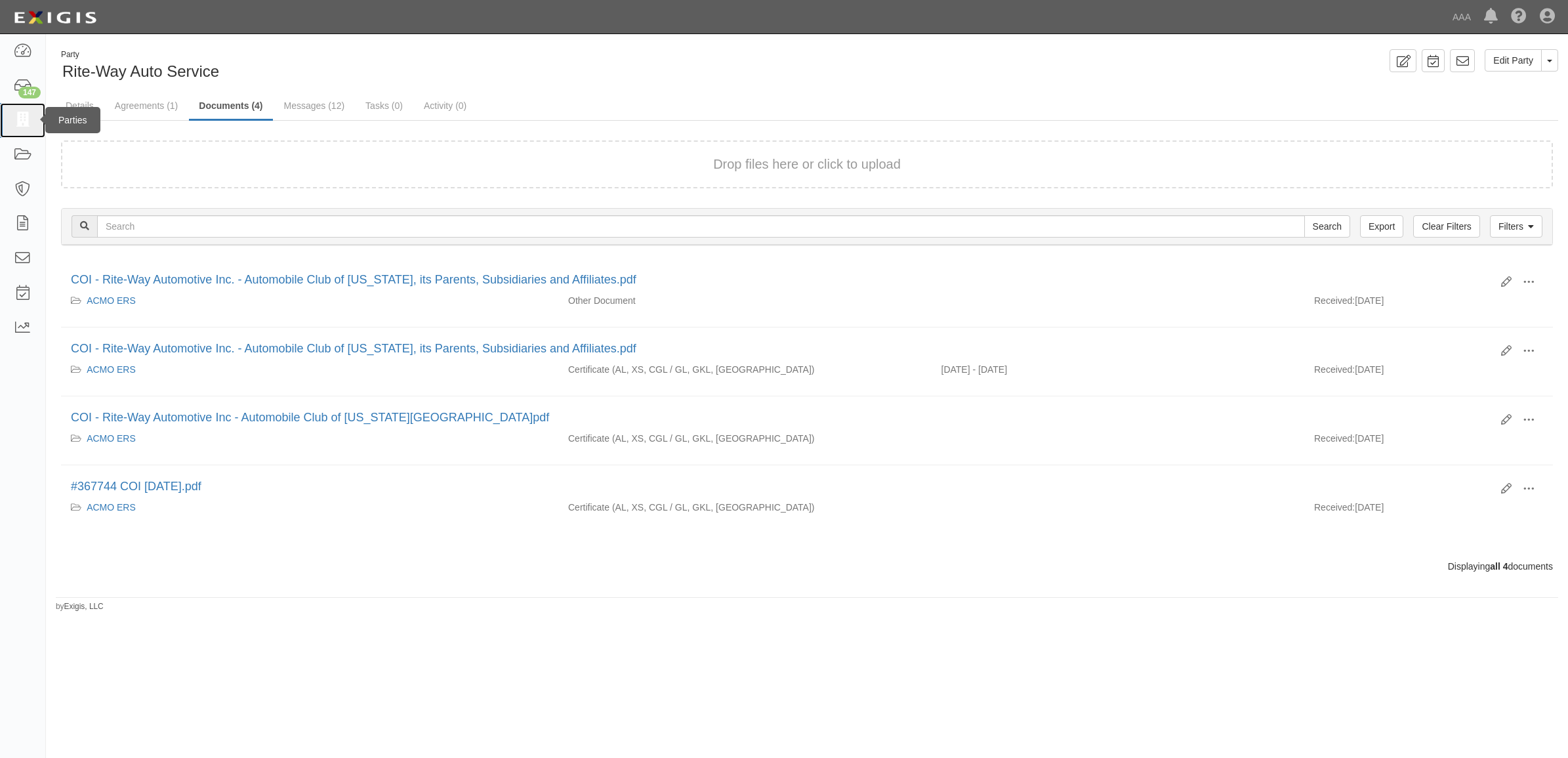
click at [21, 126] on icon at bounding box center [22, 120] width 18 height 15
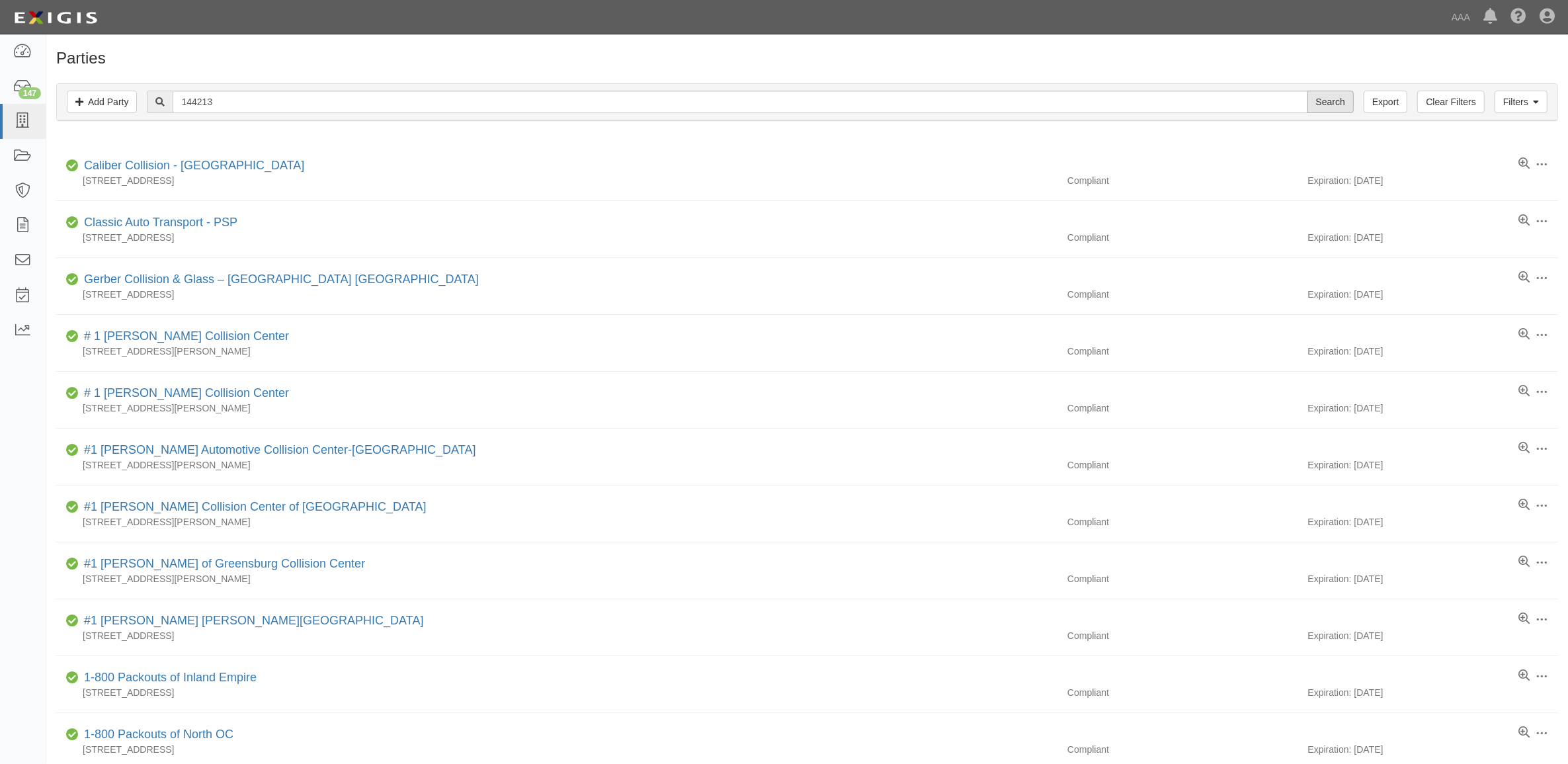
type input "144213"
click at [1335, 106] on input "Search" at bounding box center [1331, 102] width 46 height 23
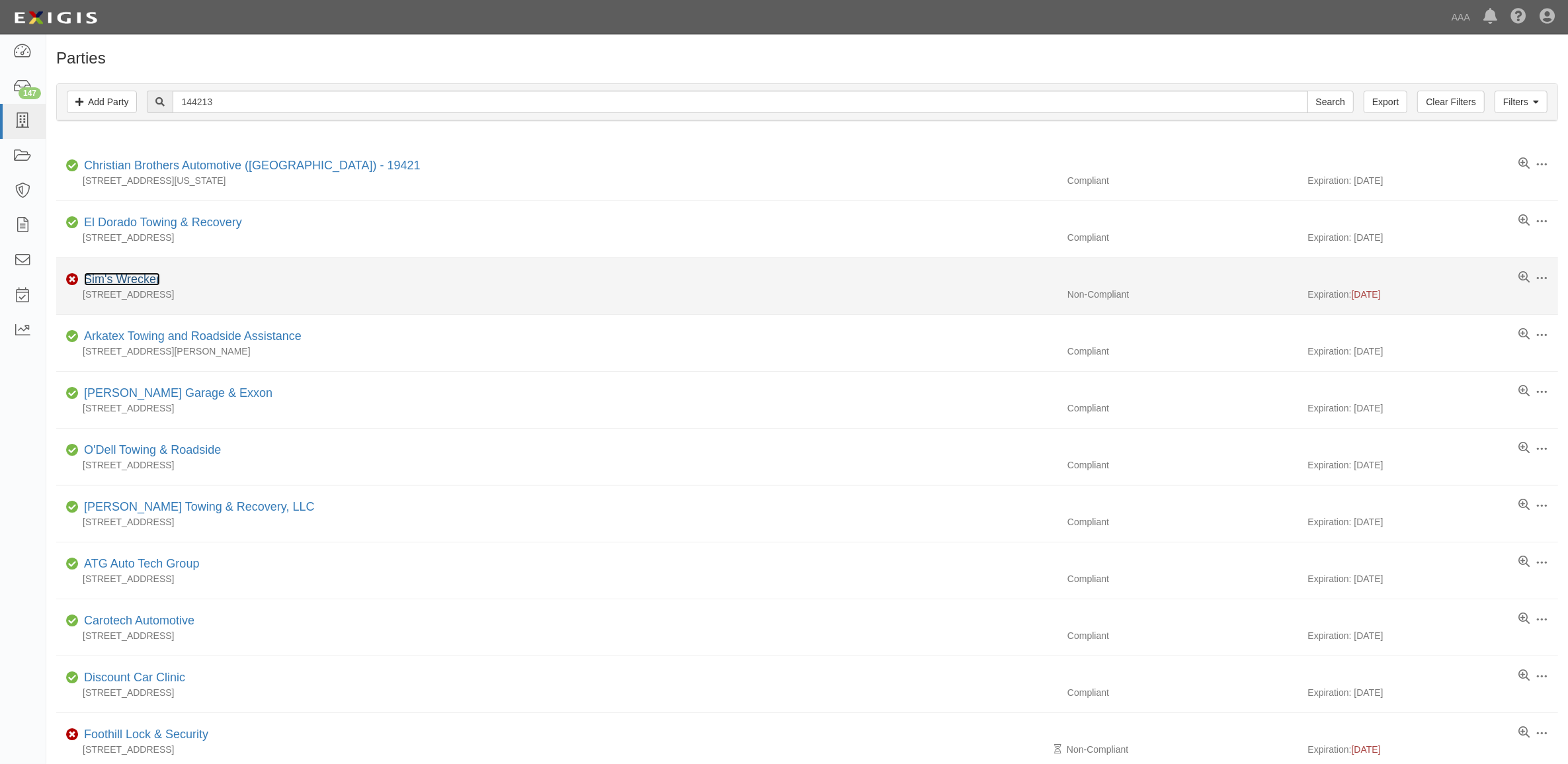
click at [139, 276] on link "Sim's Wrecker" at bounding box center [122, 278] width 76 height 13
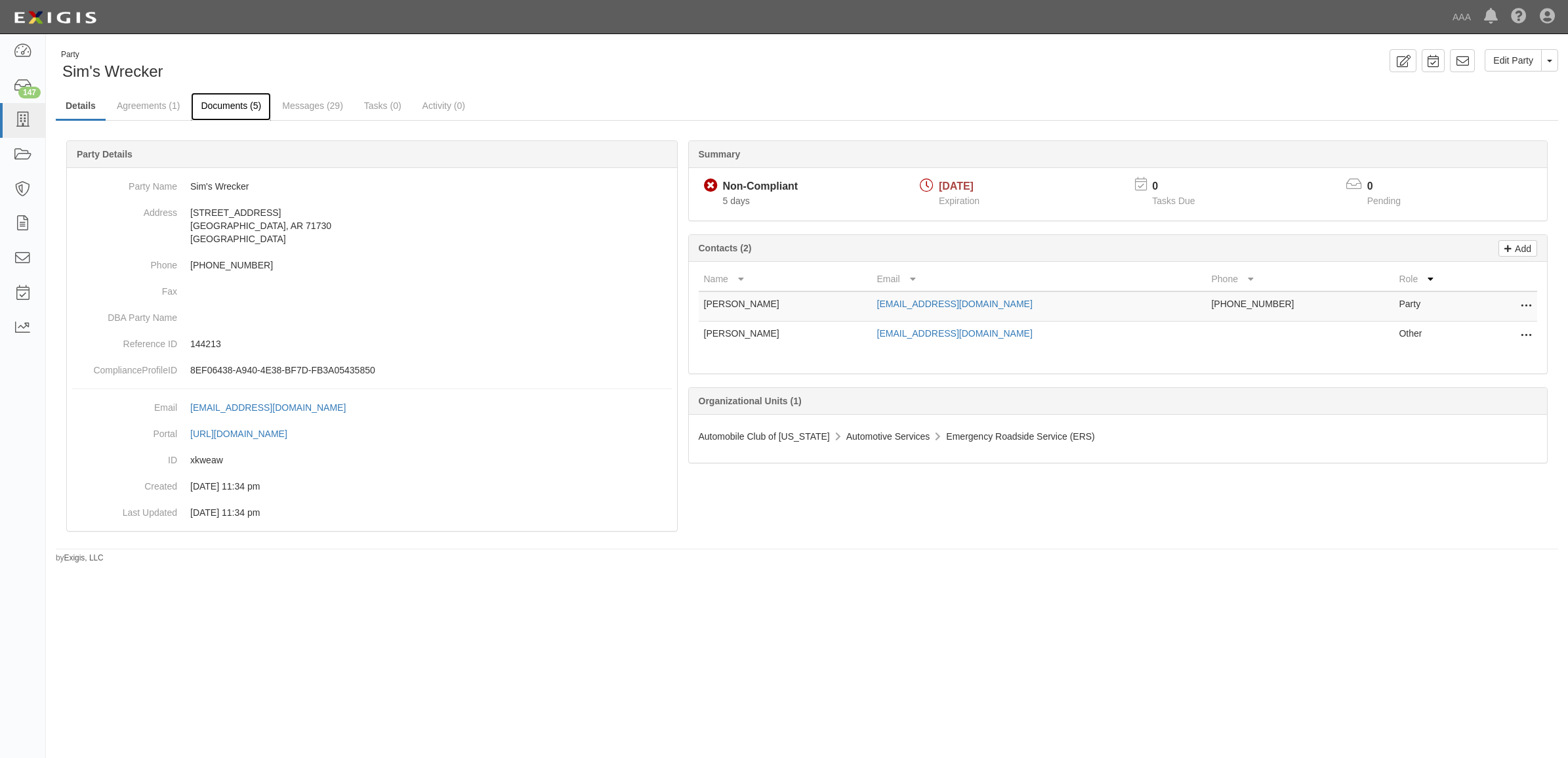
click at [230, 113] on link "Documents (5)" at bounding box center [230, 106] width 80 height 28
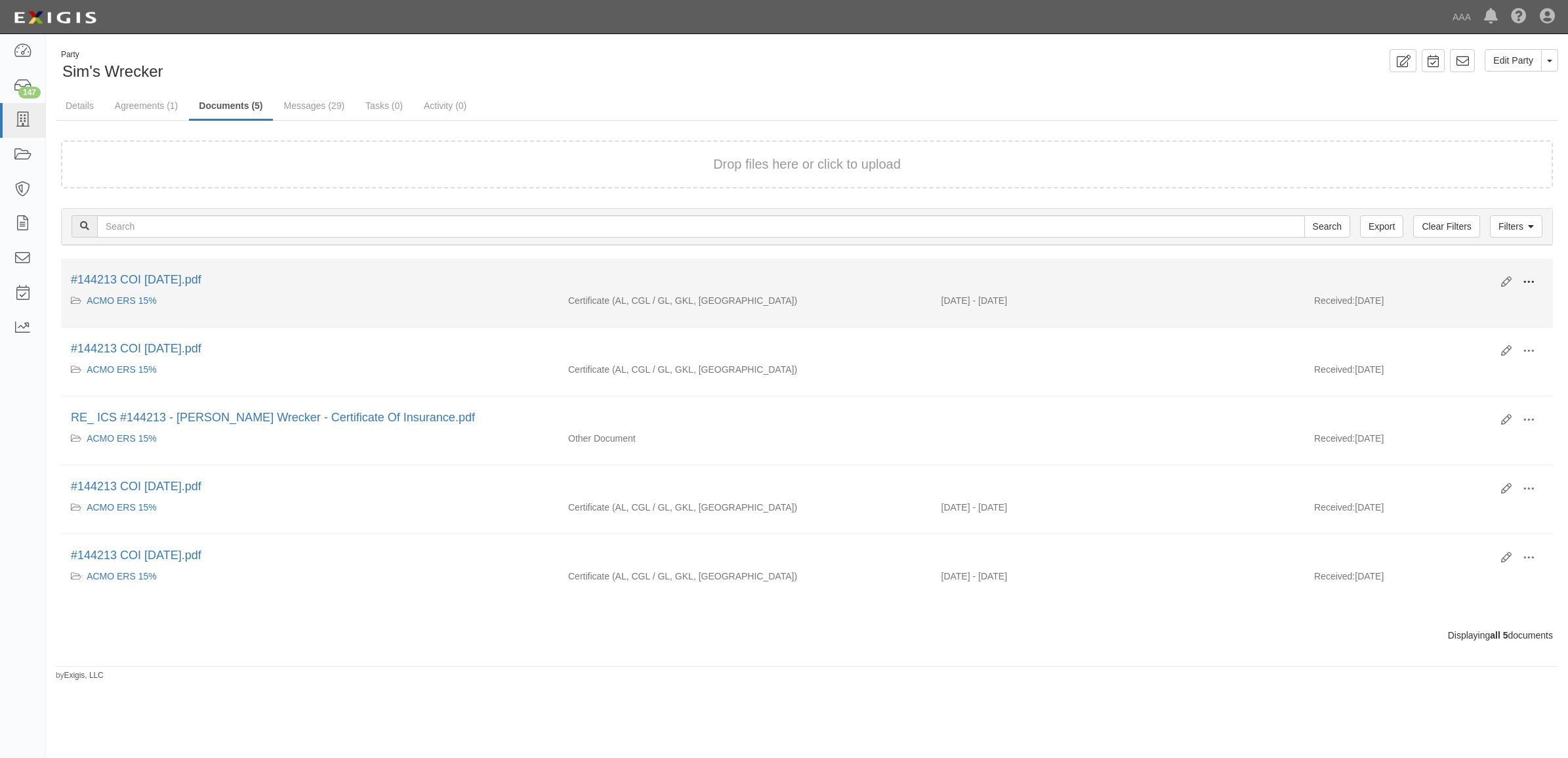
click at [1536, 279] on button at bounding box center [1527, 283] width 28 height 22
click at [1483, 298] on link "View" at bounding box center [1465, 300] width 103 height 23
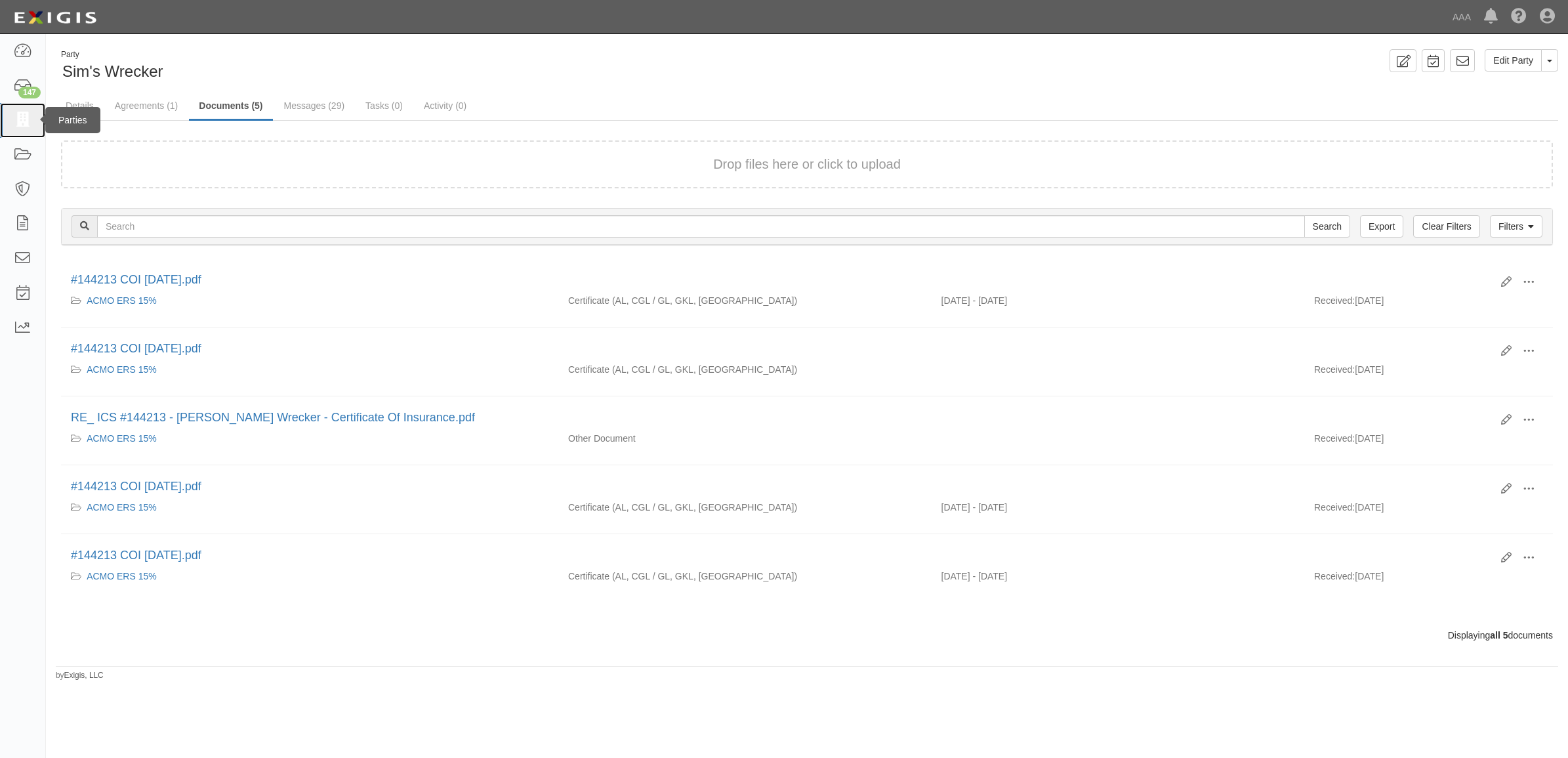
click at [29, 128] on icon at bounding box center [22, 120] width 18 height 15
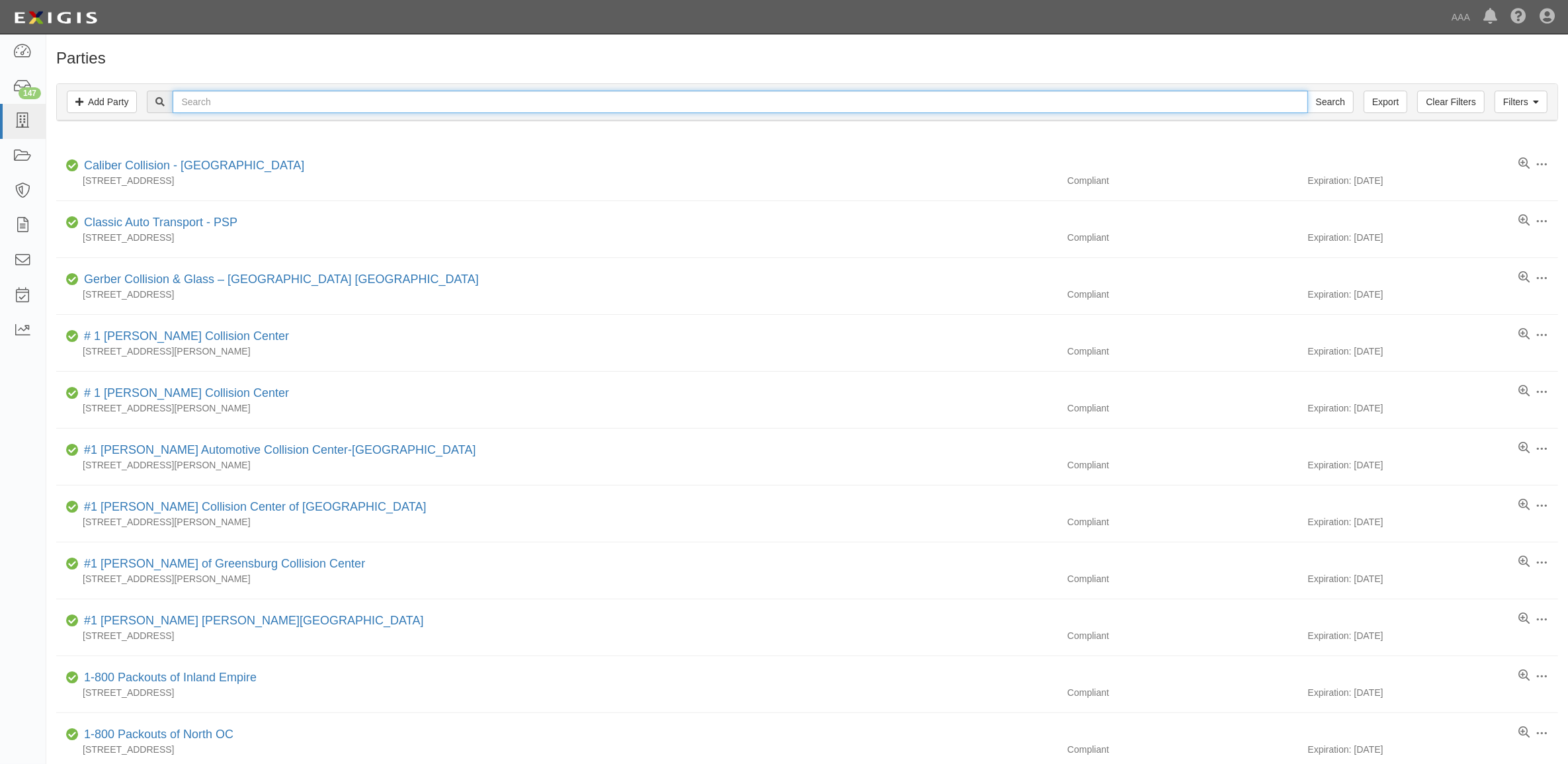
click at [354, 110] on input "text" at bounding box center [740, 102] width 1135 height 23
paste input "282817"
type input "282817"
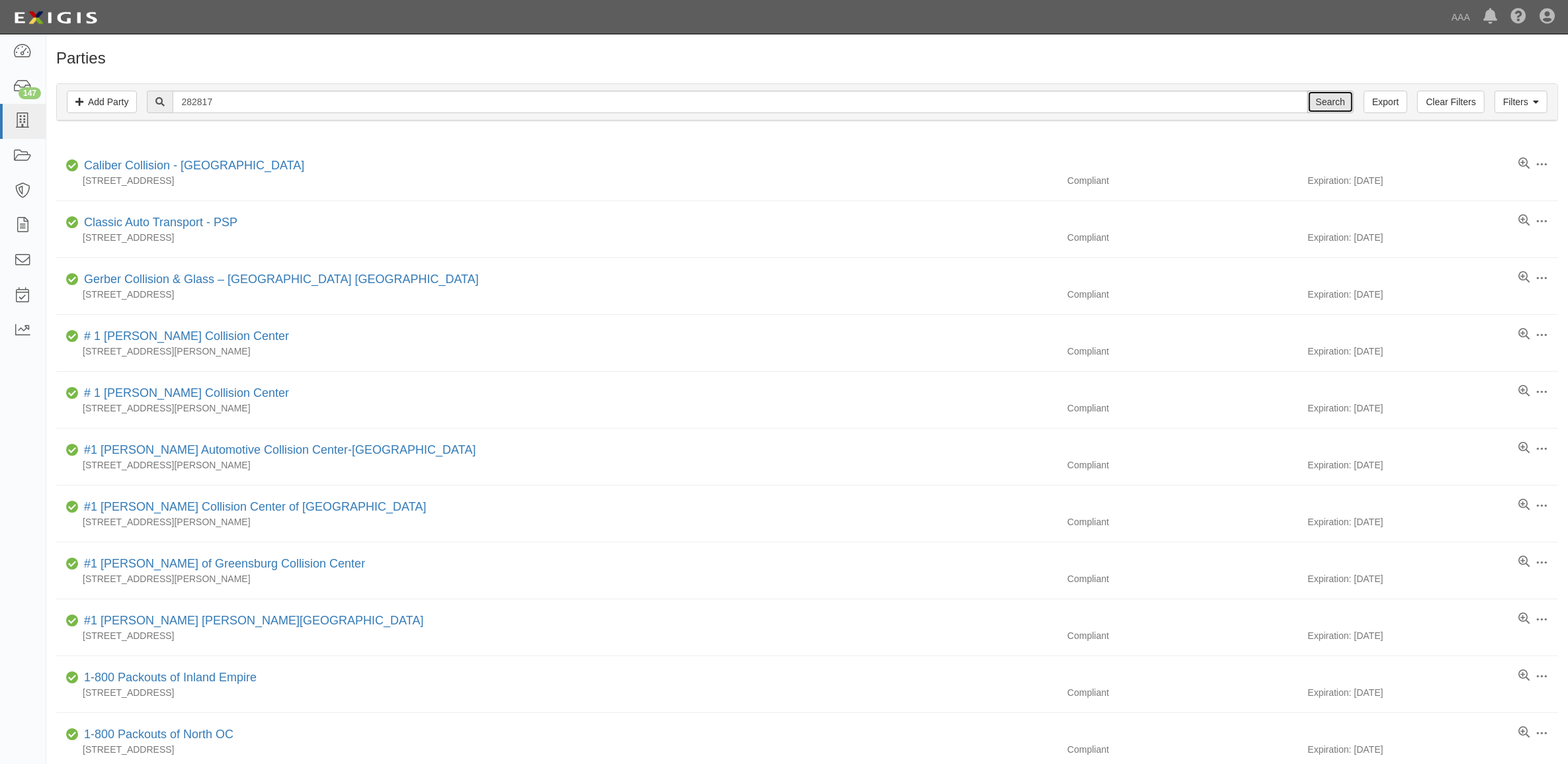
click at [1330, 96] on input "Search" at bounding box center [1331, 102] width 46 height 23
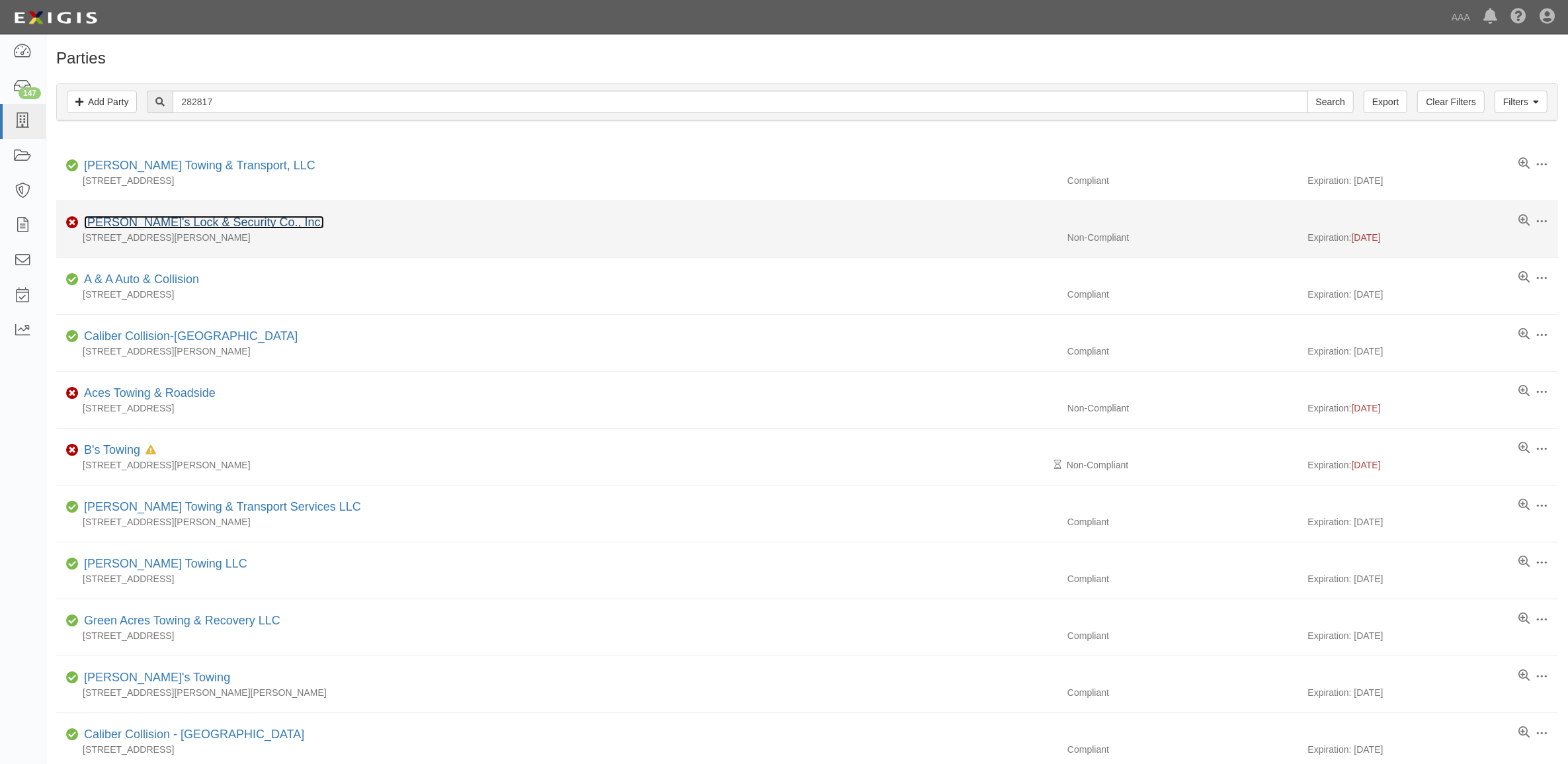
click at [161, 223] on link "[PERSON_NAME]'s Lock & Security Co., Inc." at bounding box center [204, 222] width 240 height 13
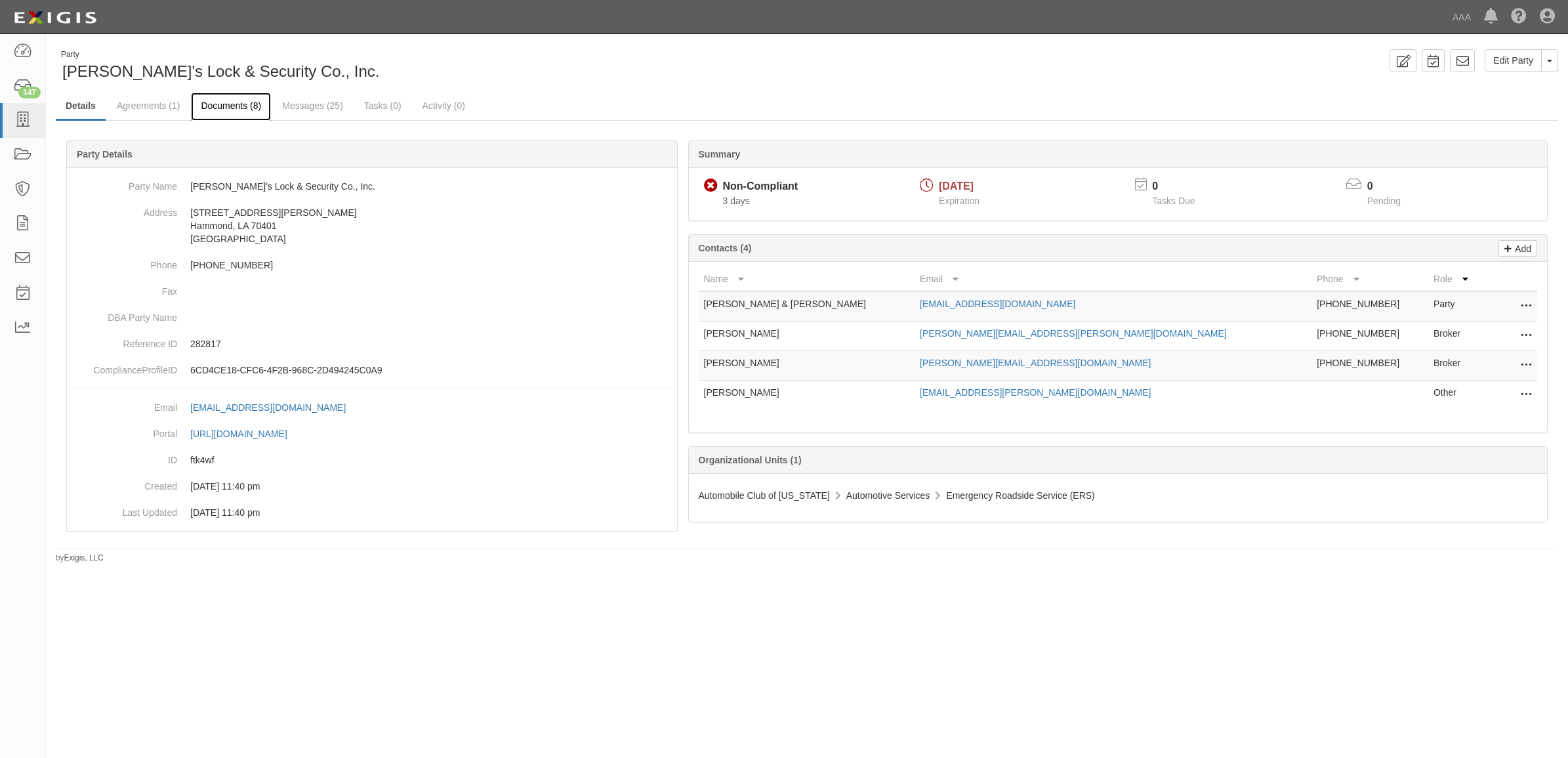
click at [249, 105] on link "Documents (8)" at bounding box center [230, 106] width 80 height 28
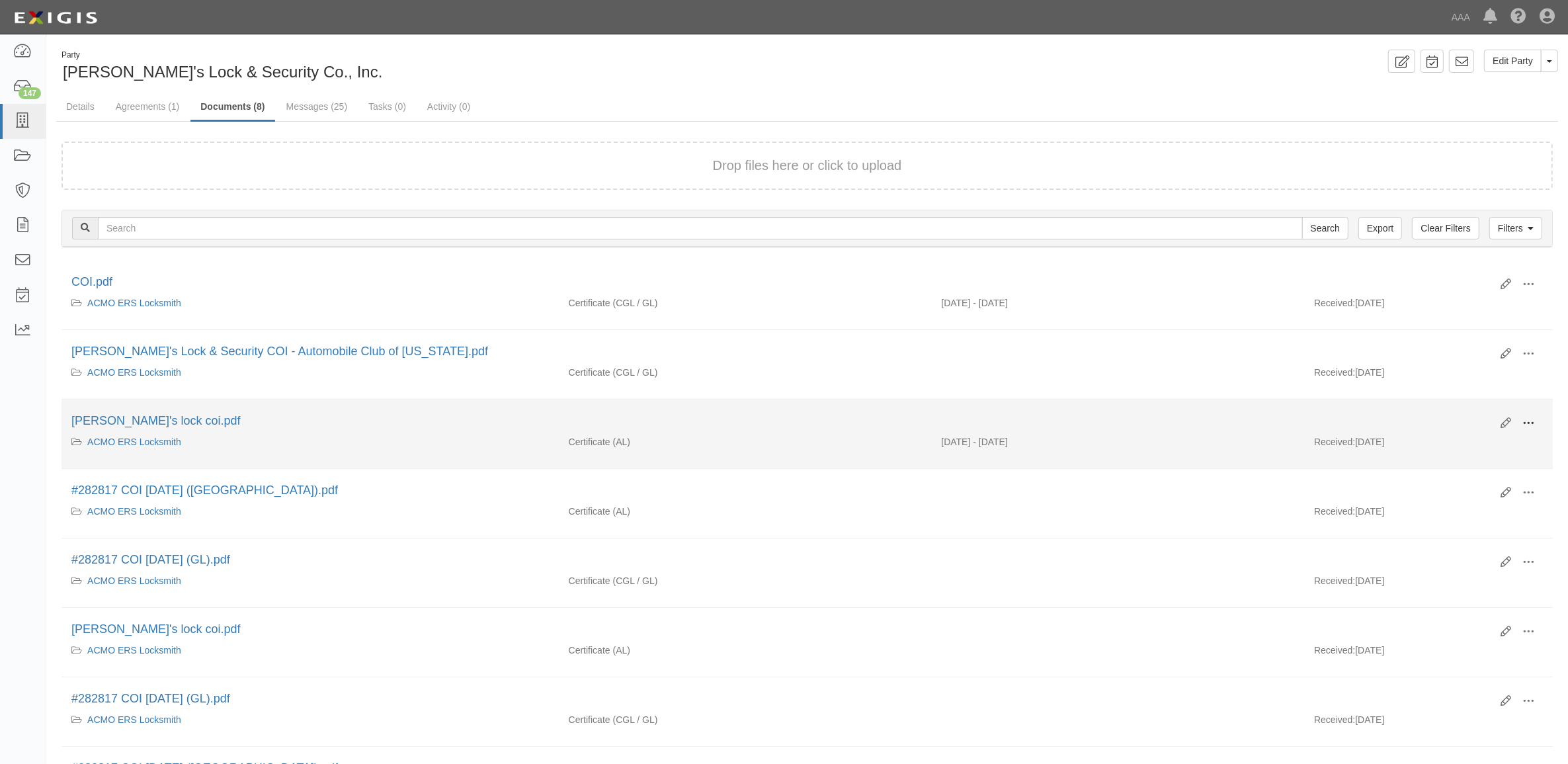
click at [1528, 425] on span at bounding box center [1529, 423] width 12 height 12
click at [1466, 437] on link "View" at bounding box center [1465, 442] width 104 height 23
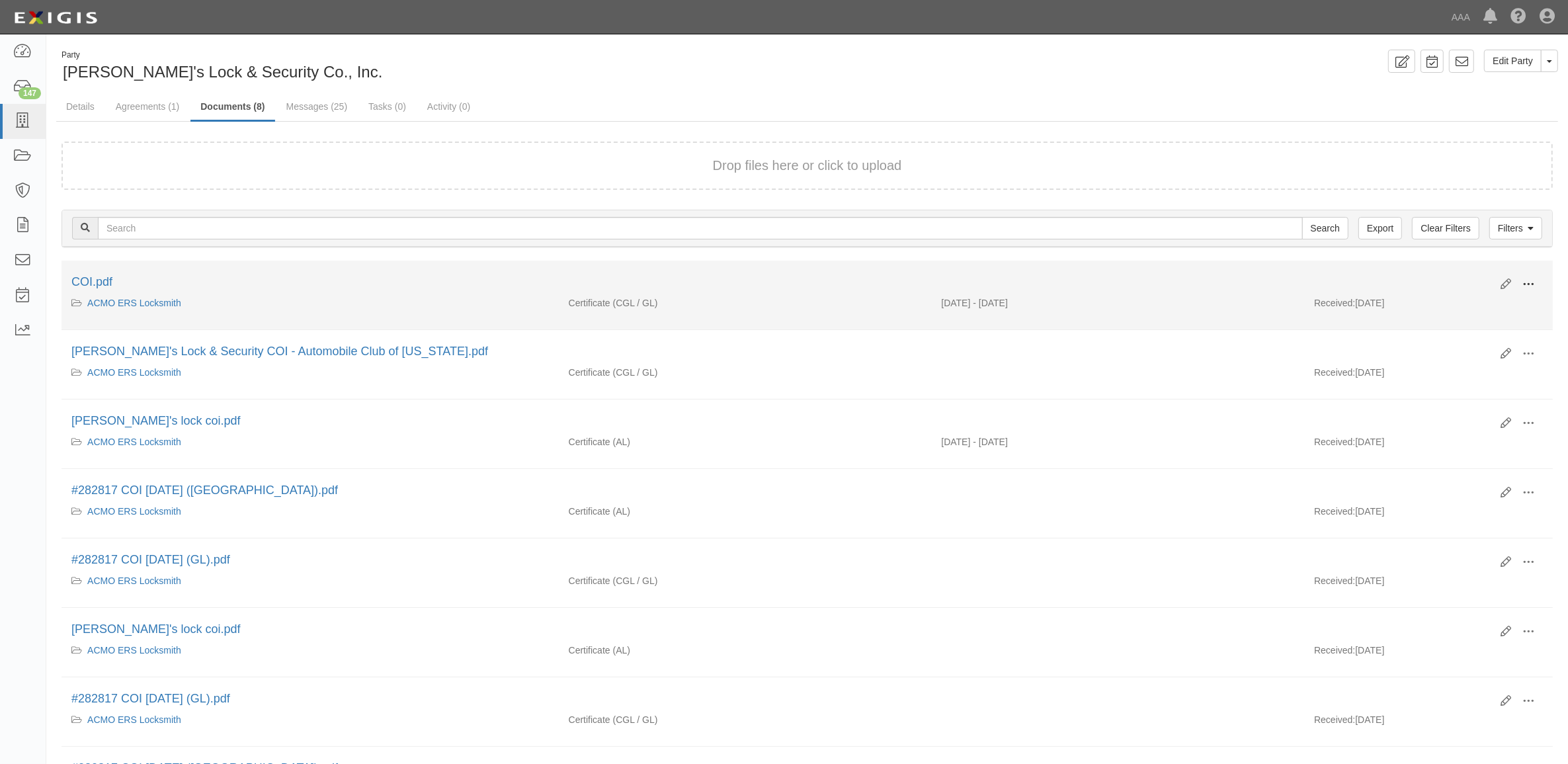
click at [1531, 282] on span at bounding box center [1529, 284] width 12 height 12
click at [1487, 308] on link "View" at bounding box center [1465, 302] width 104 height 23
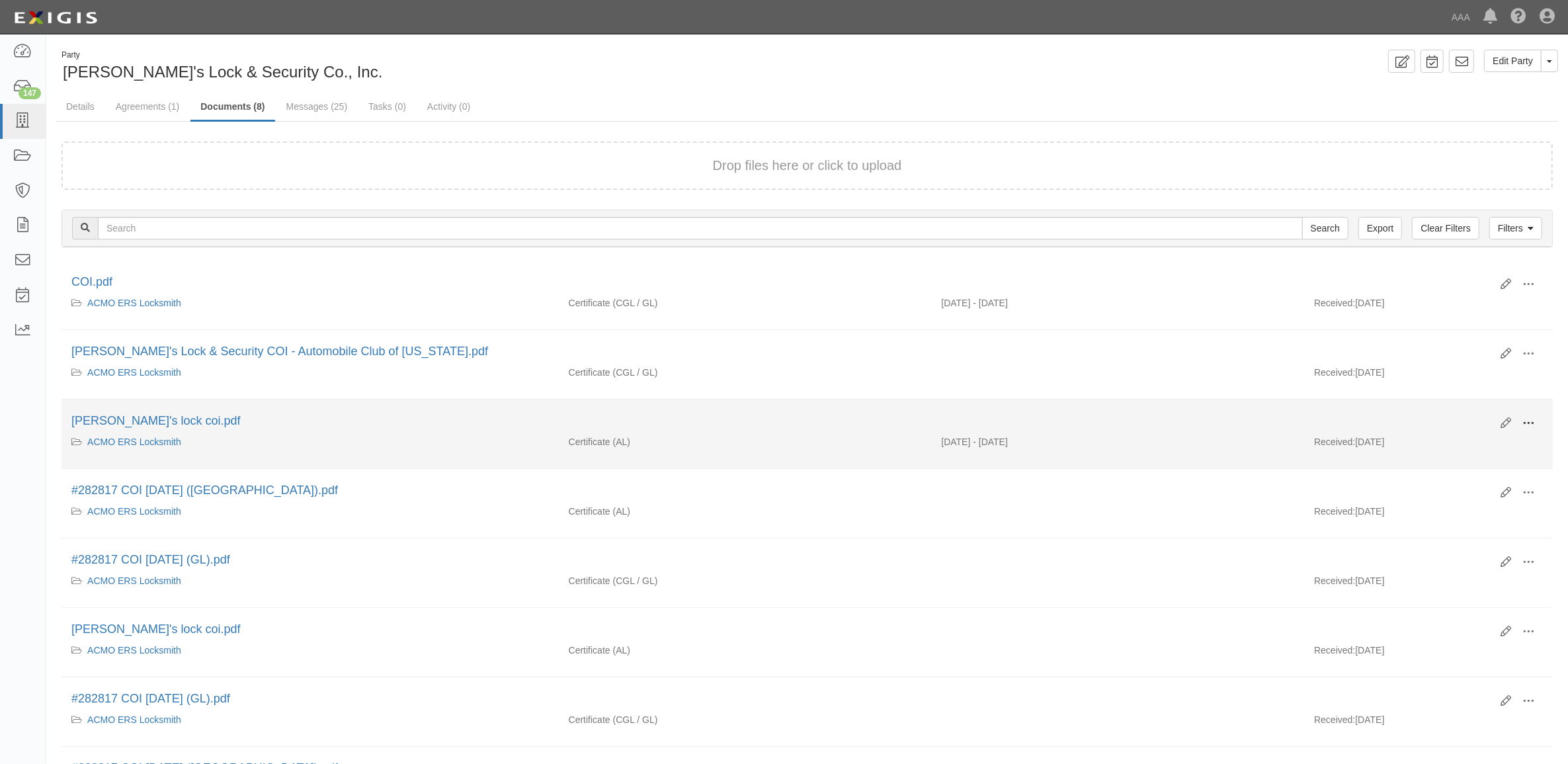
click at [1526, 421] on span at bounding box center [1529, 423] width 12 height 12
click at [1451, 443] on link "View" at bounding box center [1465, 442] width 104 height 23
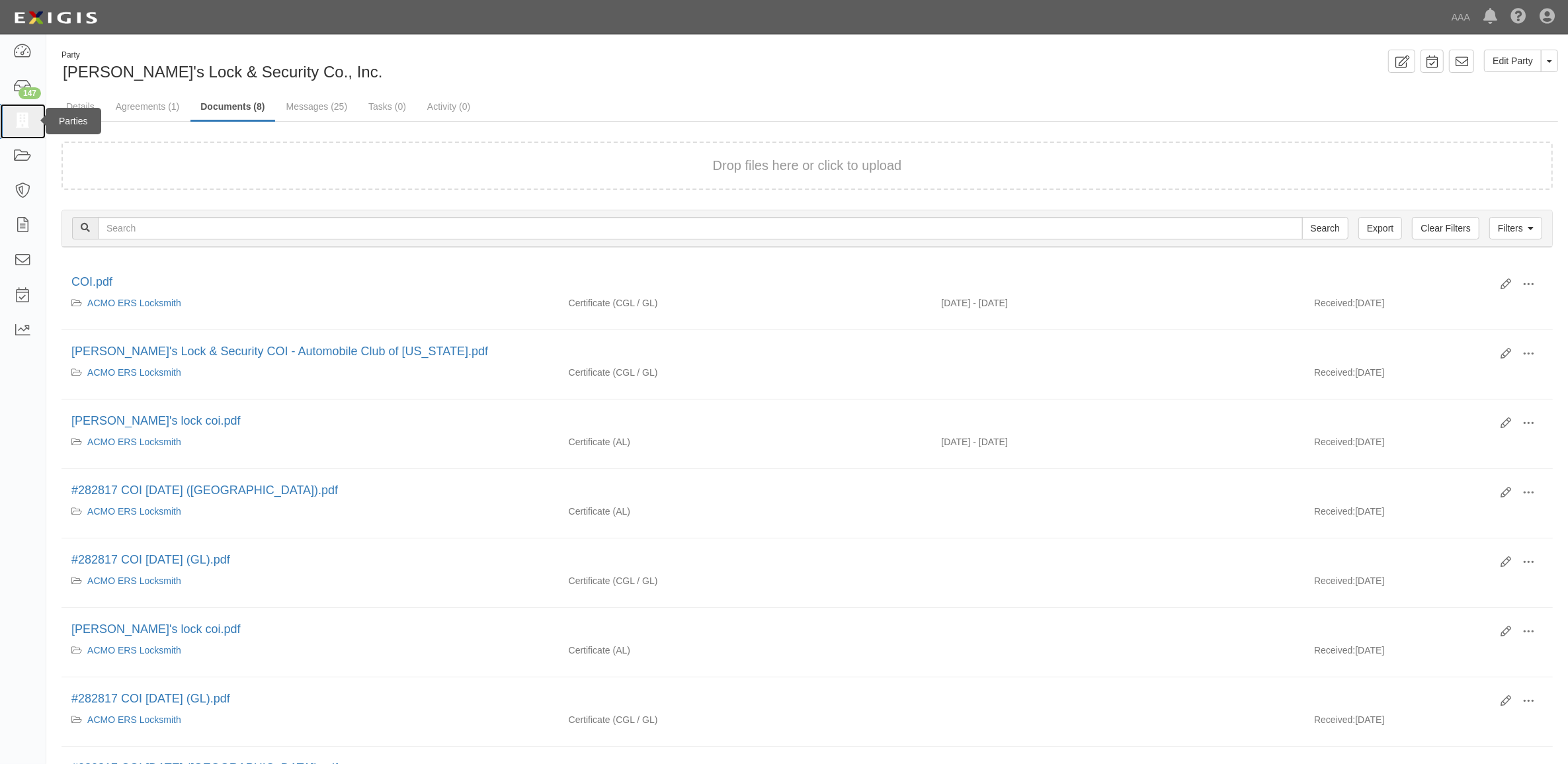
click at [23, 123] on icon at bounding box center [22, 121] width 18 height 15
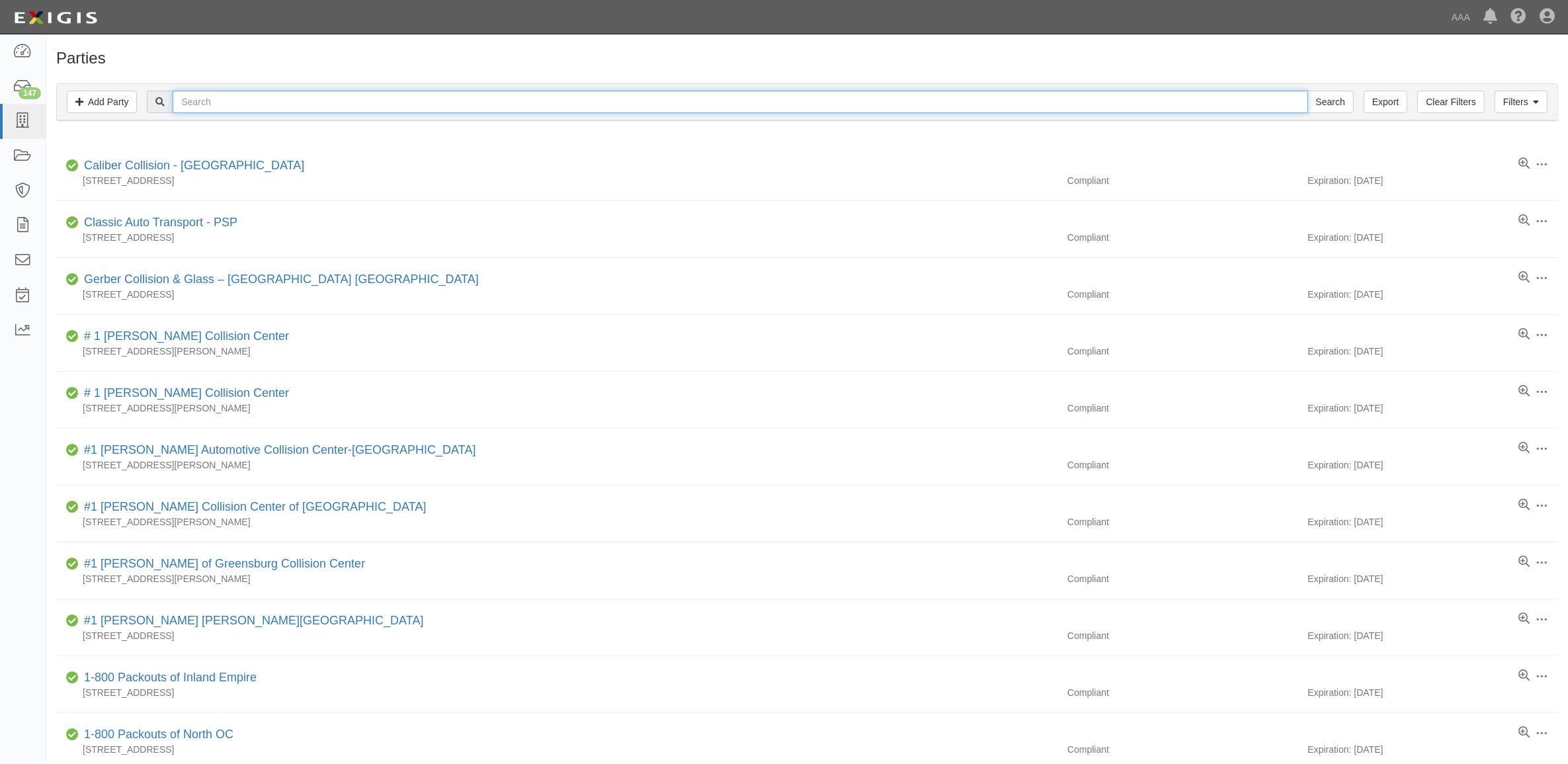
click at [324, 101] on input "text" at bounding box center [740, 102] width 1135 height 23
paste input "365037"
type input "365037"
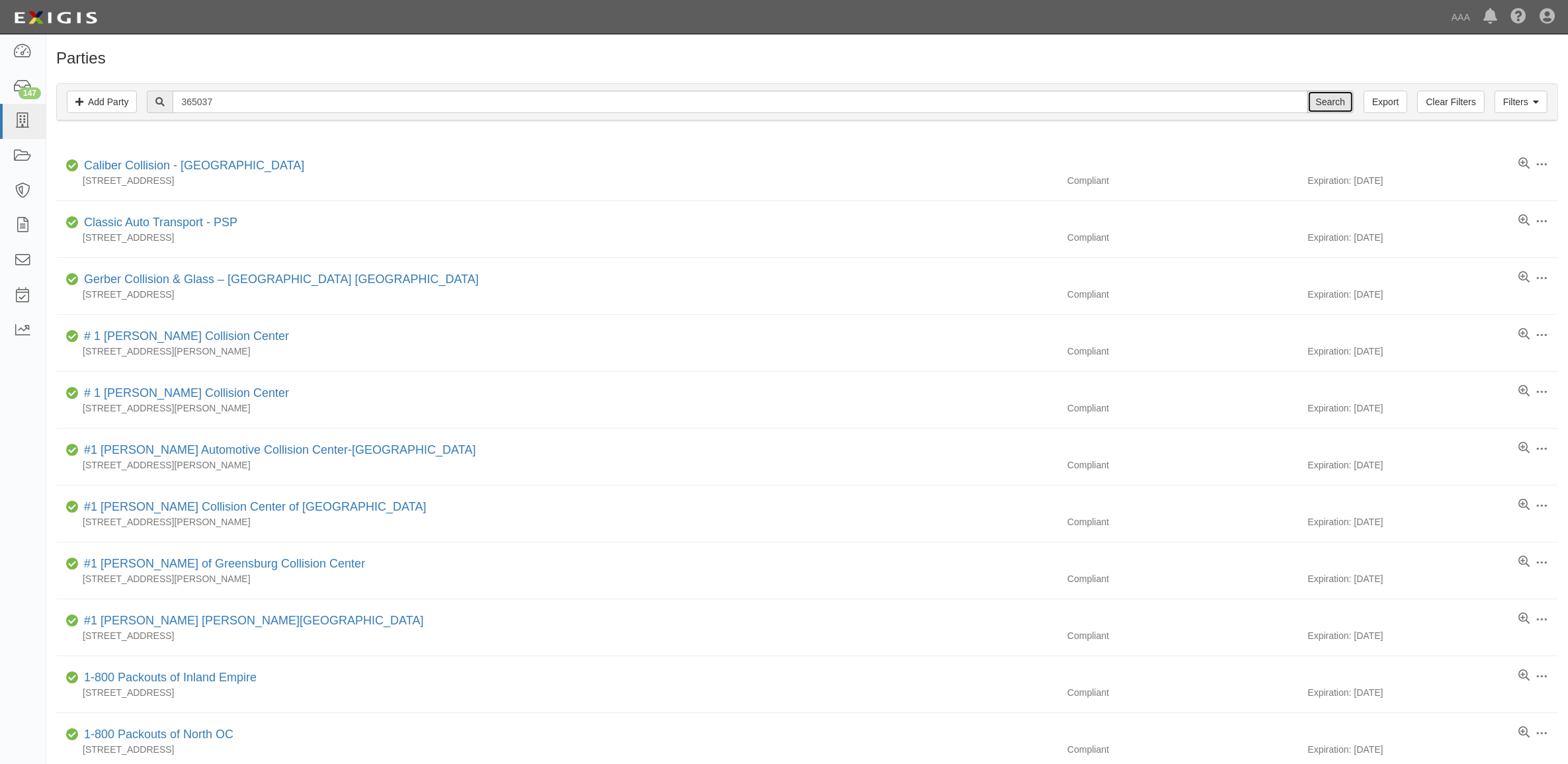
click at [1318, 103] on input "Search" at bounding box center [1331, 102] width 46 height 23
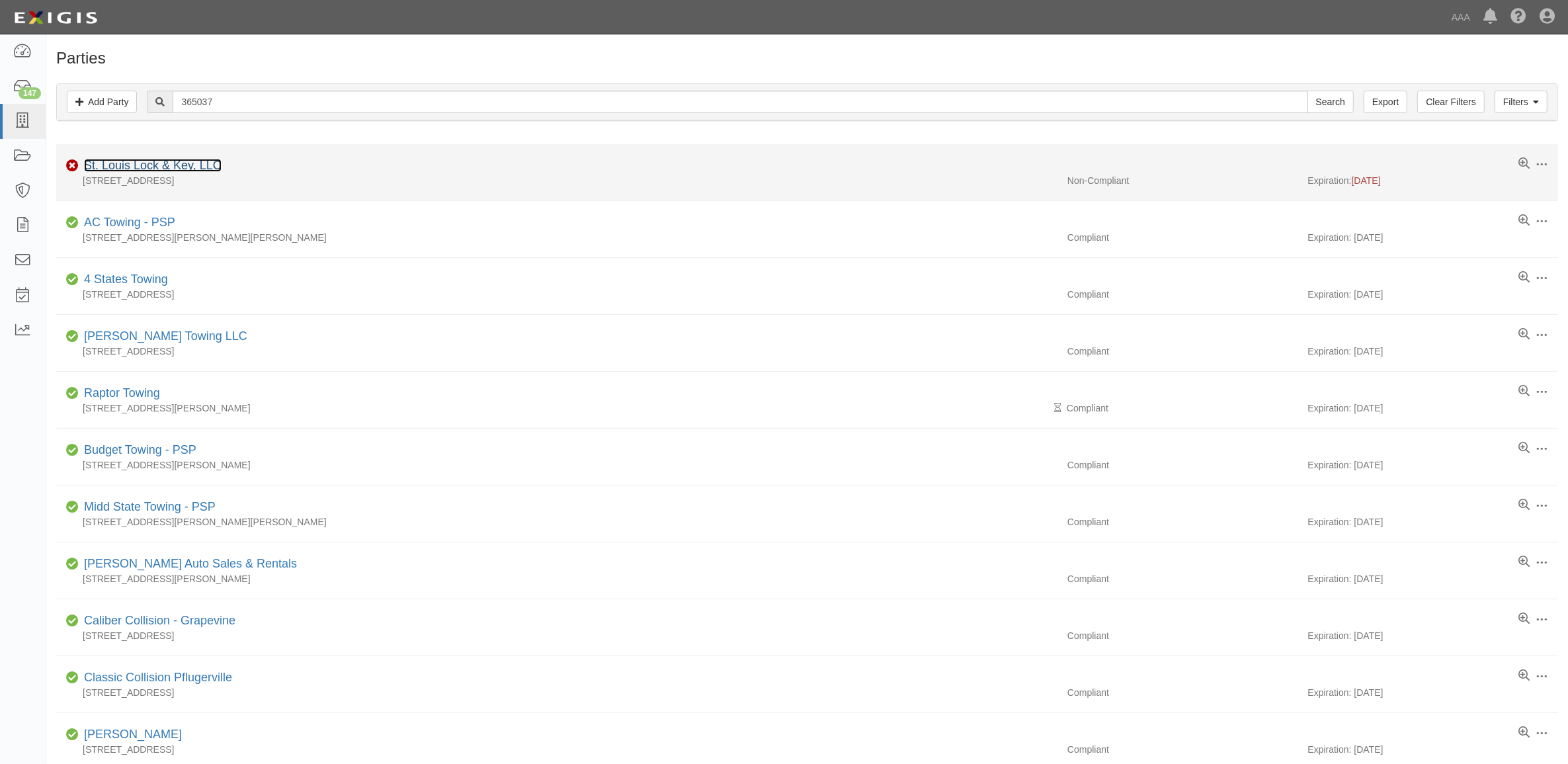
click at [137, 167] on link "St. Louis Lock & Key, LLC" at bounding box center [153, 165] width 137 height 13
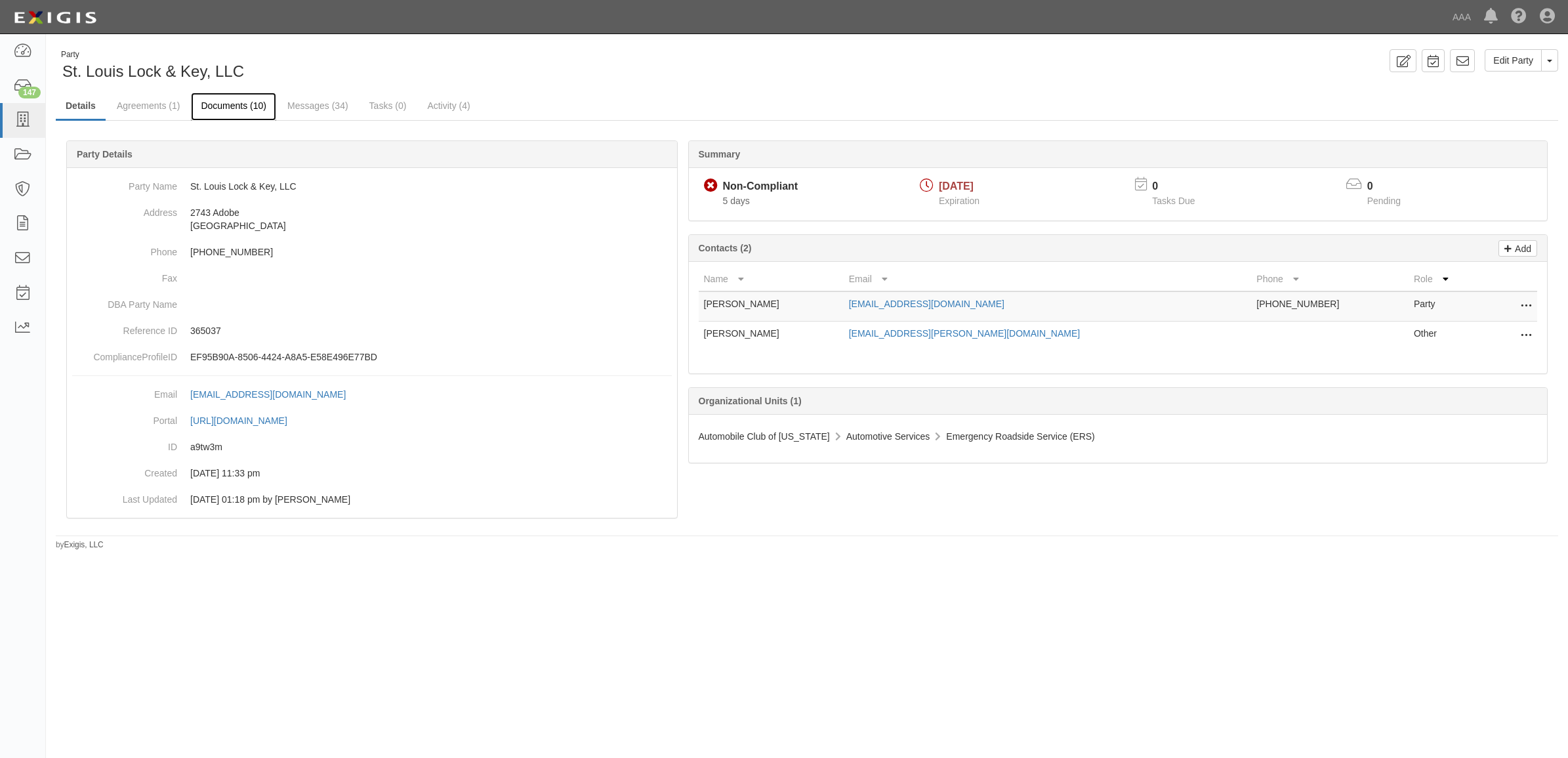
click at [215, 109] on link "Documents (10)" at bounding box center [233, 106] width 85 height 28
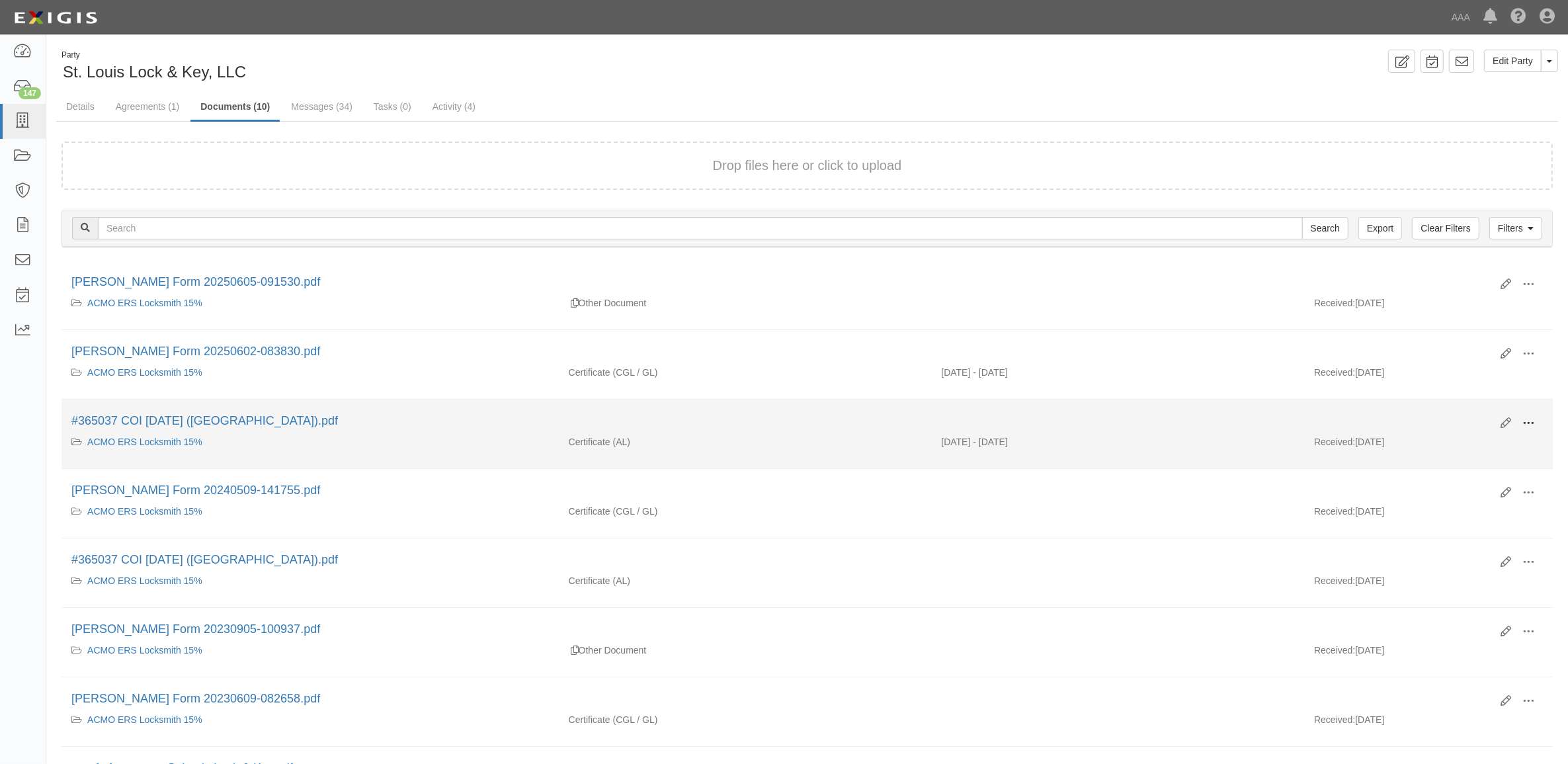
click at [1526, 429] on span at bounding box center [1529, 423] width 12 height 12
click at [1493, 435] on link "View" at bounding box center [1465, 442] width 104 height 23
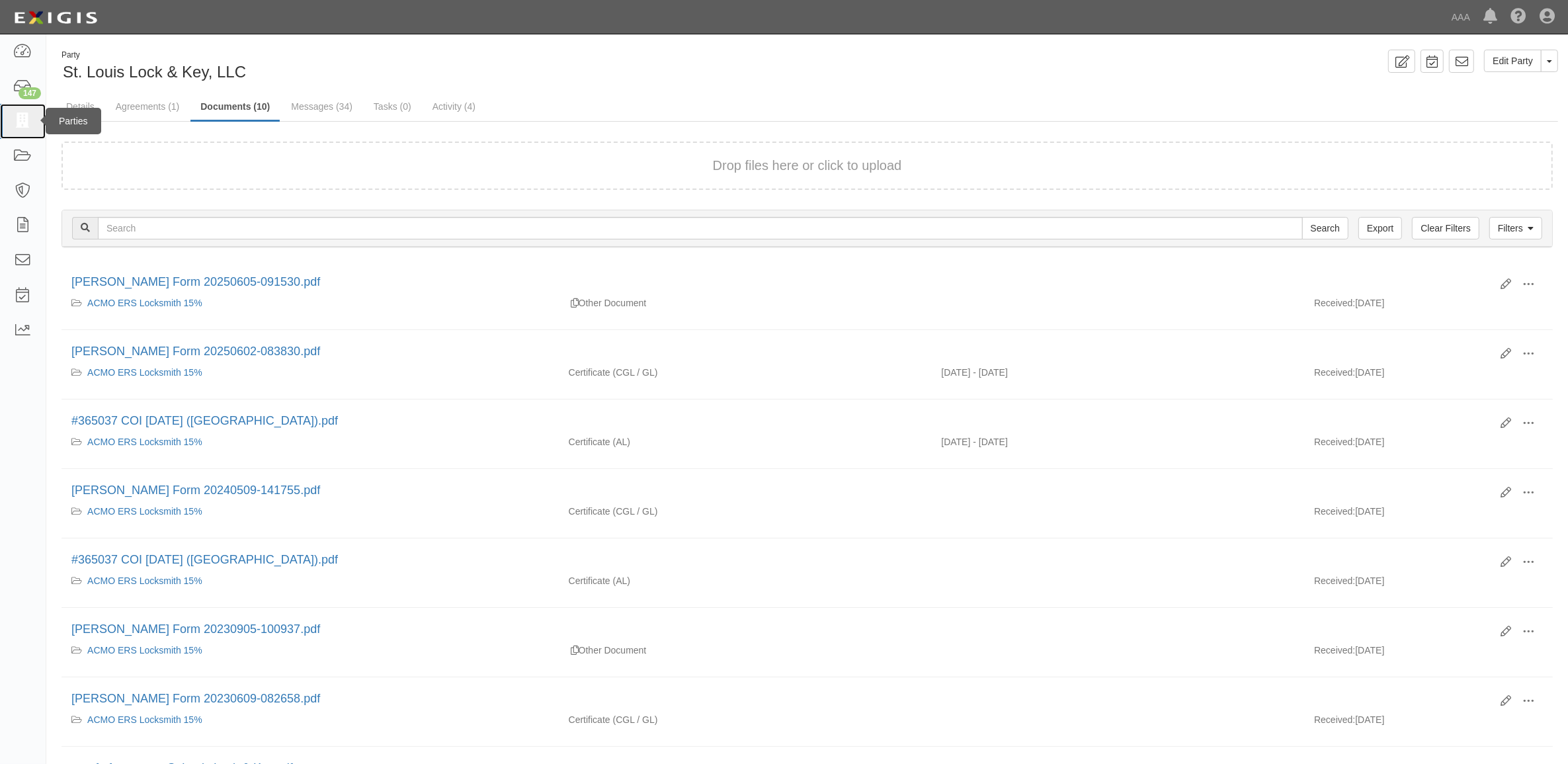
click at [10, 123] on link at bounding box center [23, 121] width 45 height 35
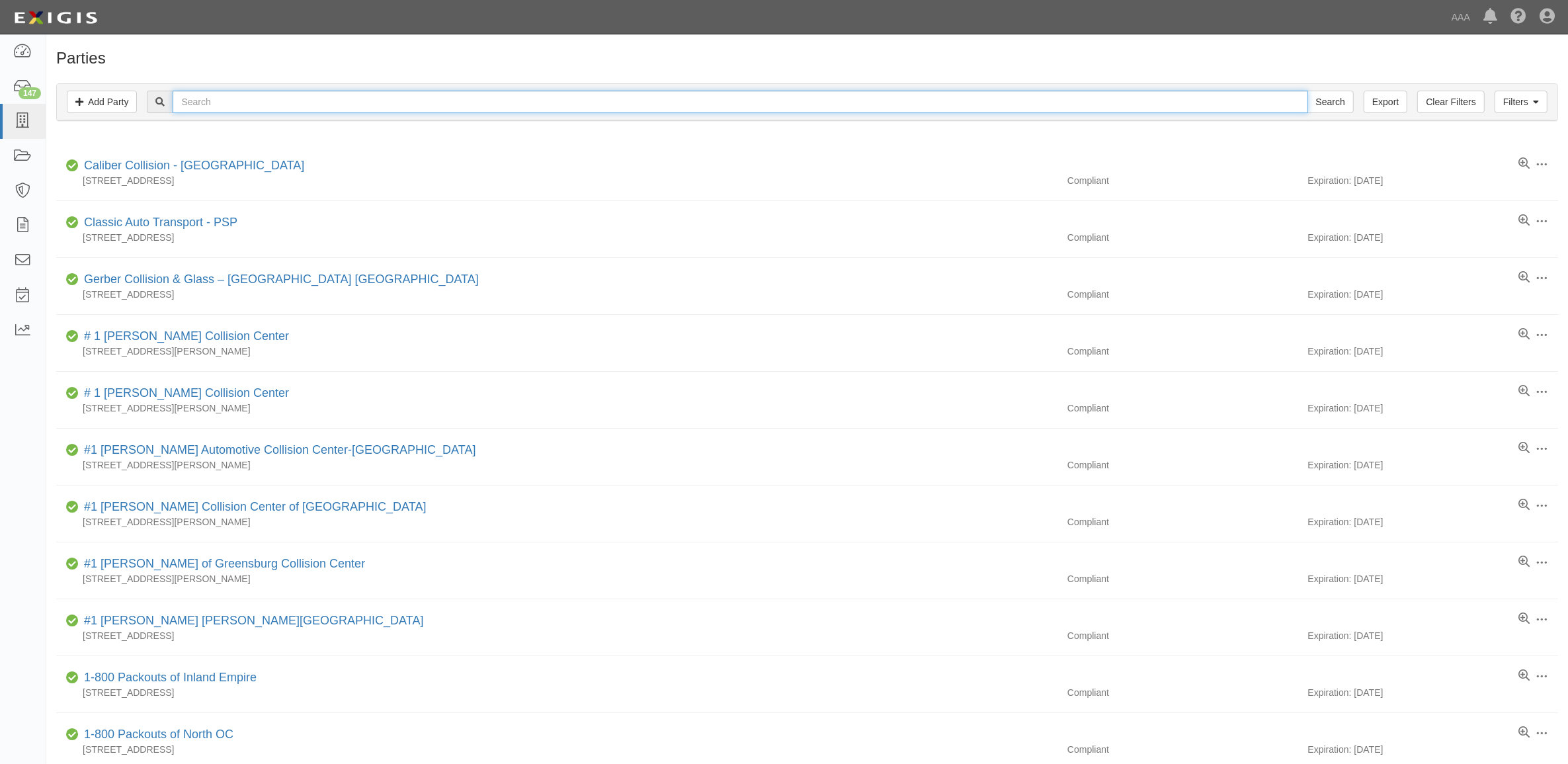
drag, startPoint x: 217, startPoint y: 103, endPoint x: 280, endPoint y: 101, distance: 63.0
click at [217, 103] on input "text" at bounding box center [740, 102] width 1135 height 23
click at [364, 101] on input "text" at bounding box center [740, 102] width 1135 height 23
paste input "CC103976"
type input "CC103976"
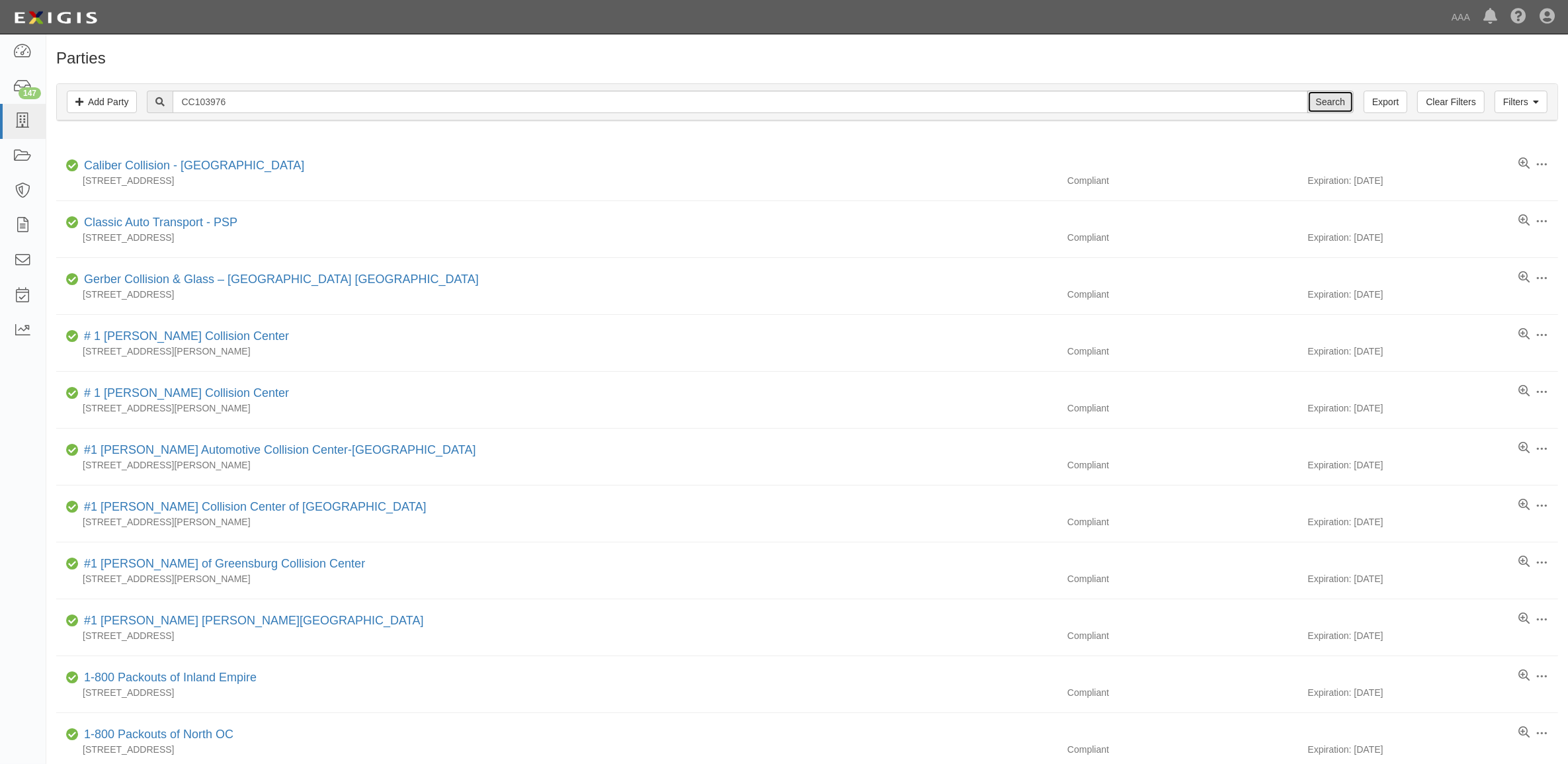
click at [1314, 92] on input "Search" at bounding box center [1331, 102] width 46 height 23
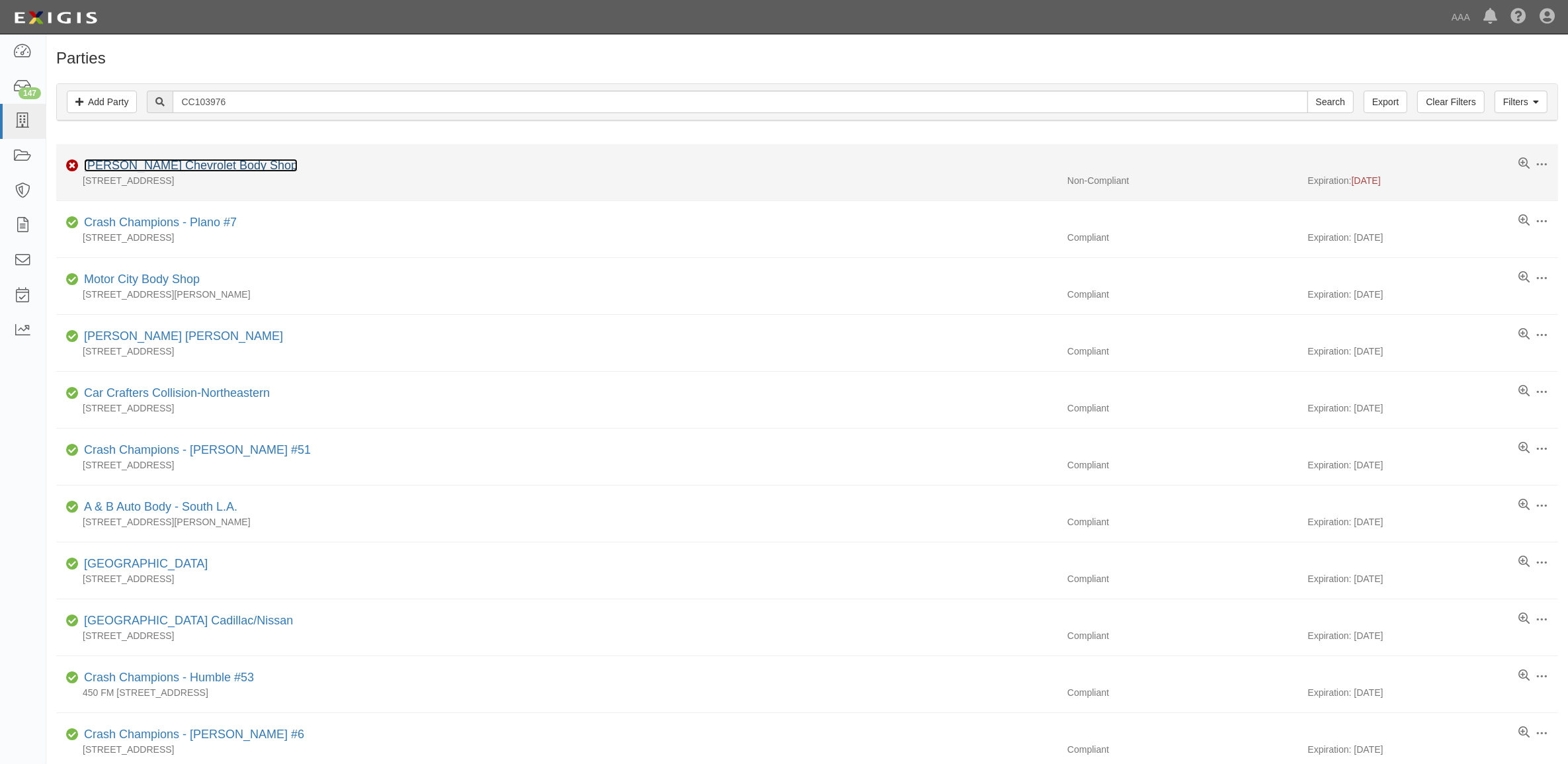
click at [182, 169] on link "[PERSON_NAME] Chevrolet Body Shop" at bounding box center [191, 165] width 214 height 13
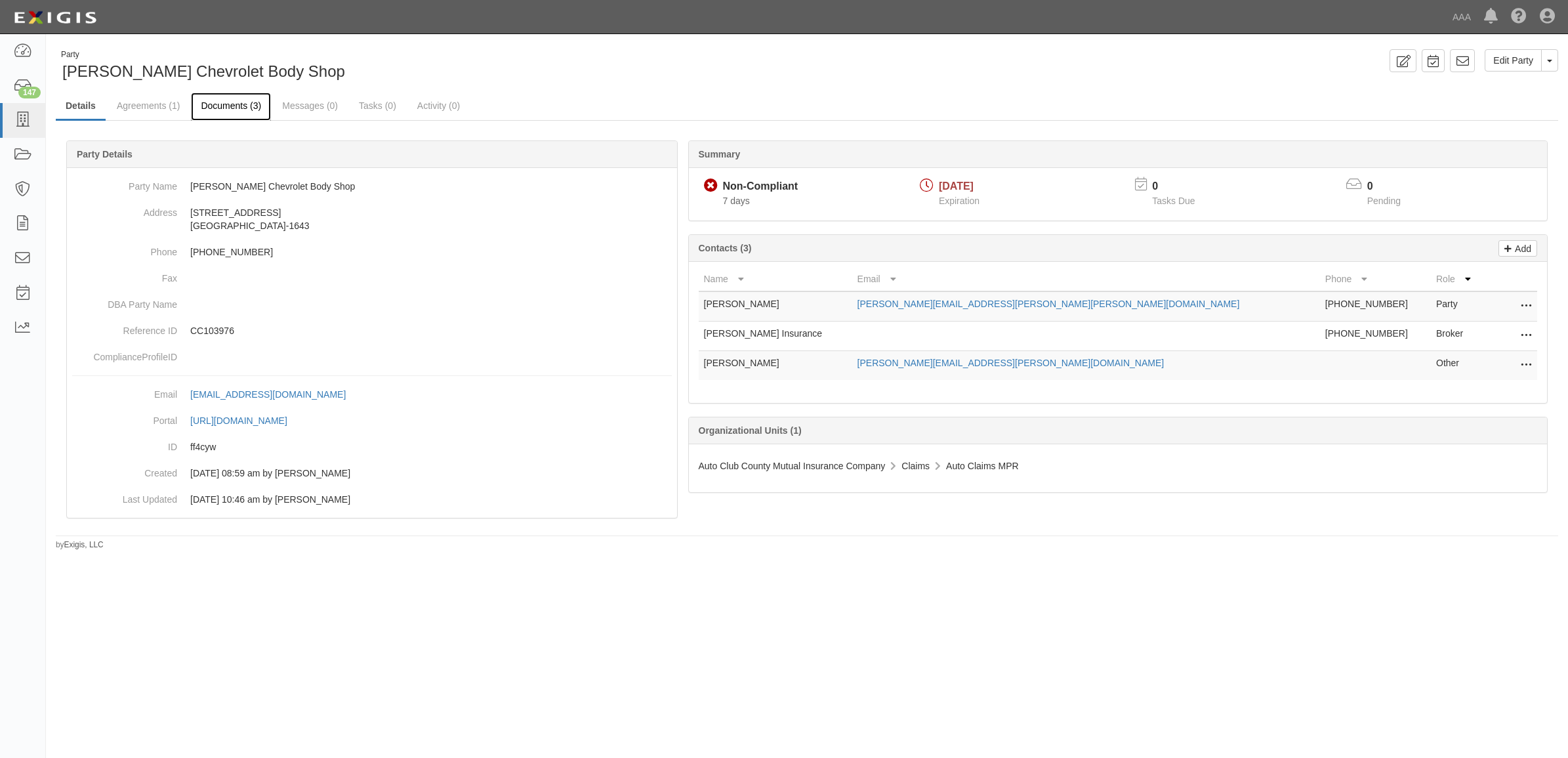
click at [235, 107] on link "Documents (3)" at bounding box center [230, 106] width 80 height 28
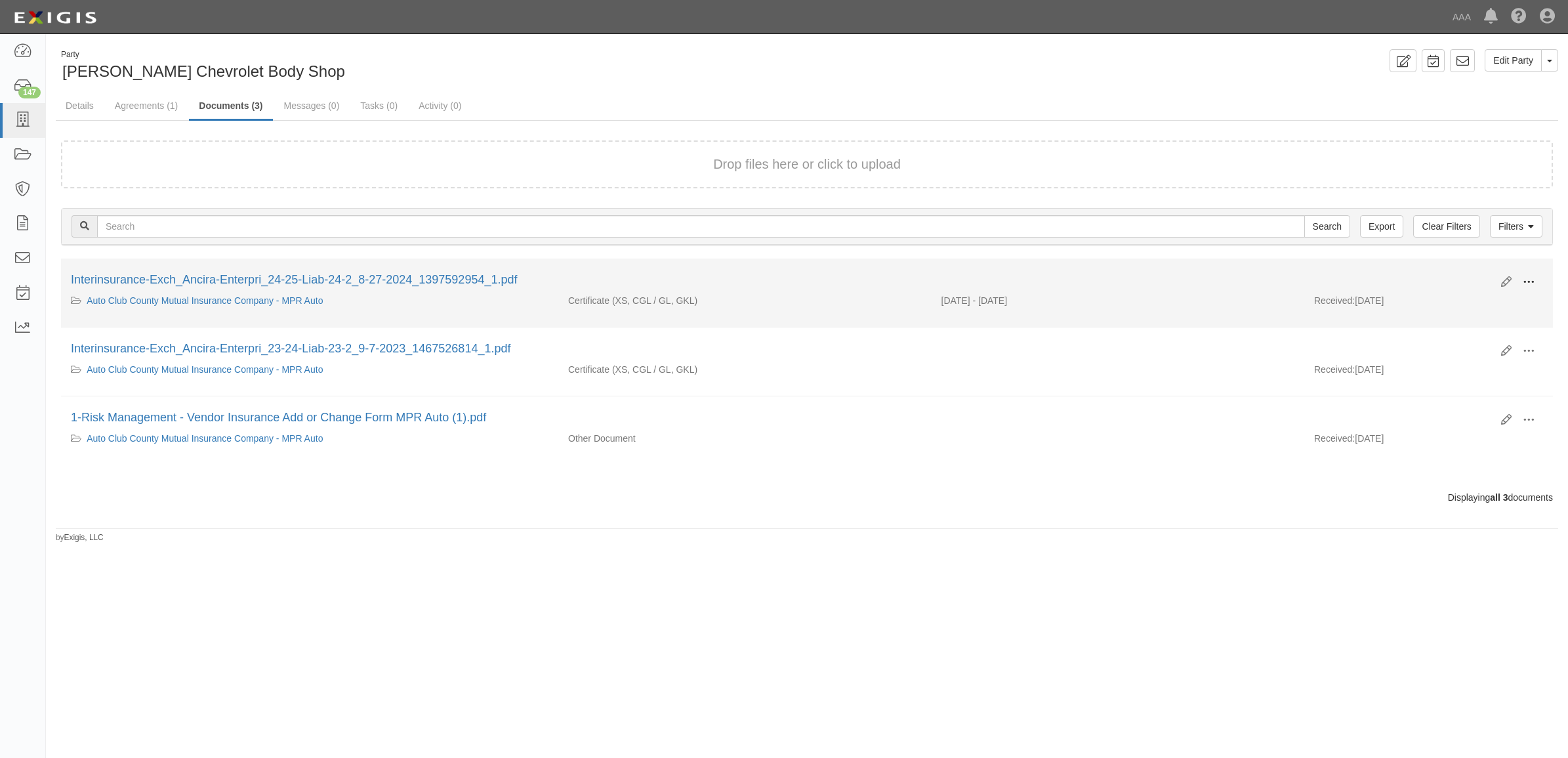
click at [1527, 281] on span at bounding box center [1528, 282] width 12 height 12
click at [1488, 298] on link "View" at bounding box center [1465, 300] width 103 height 23
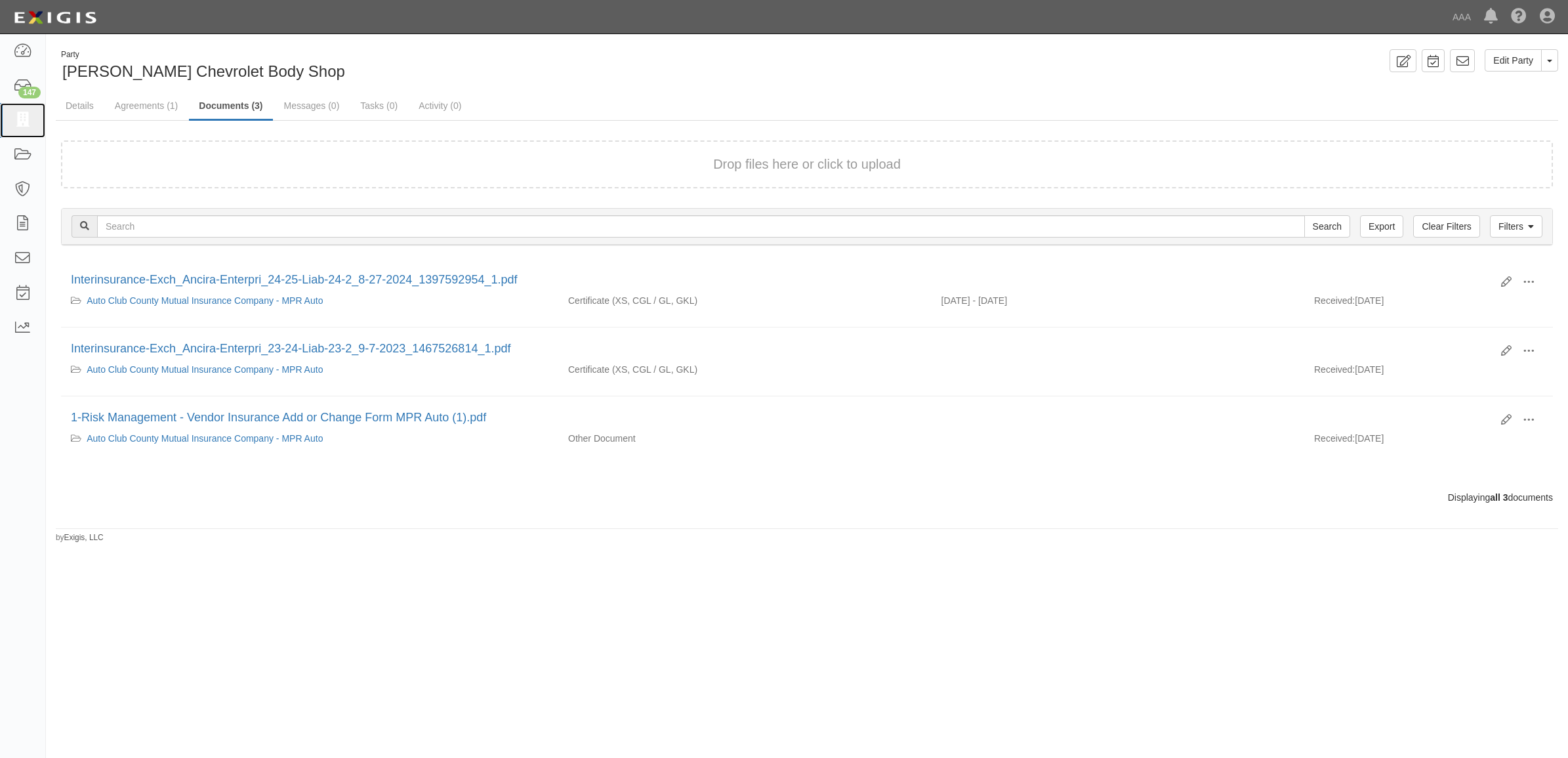
drag, startPoint x: 26, startPoint y: 110, endPoint x: 225, endPoint y: 185, distance: 212.7
click at [27, 110] on link at bounding box center [22, 120] width 45 height 34
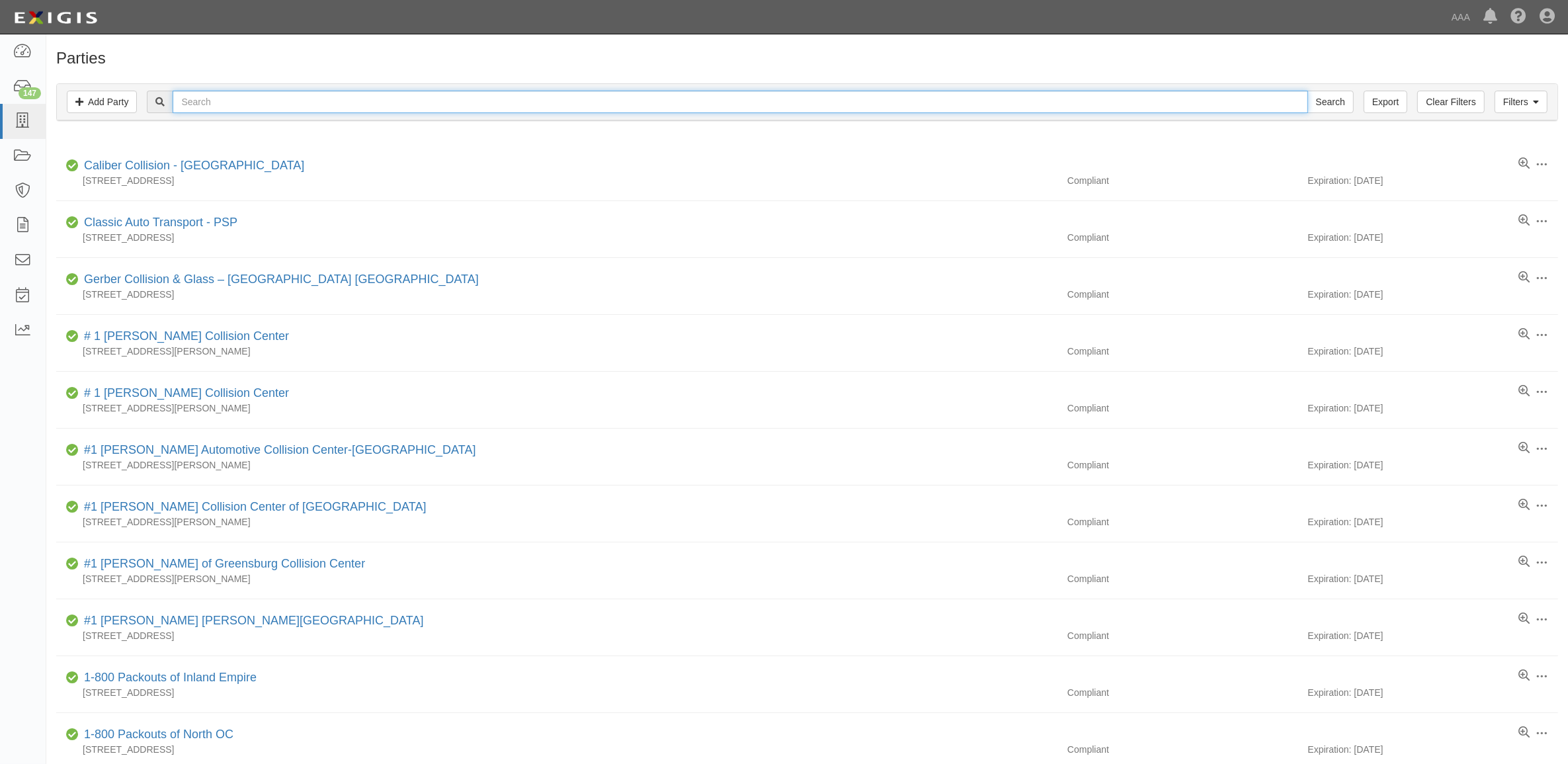
click at [219, 103] on input "text" at bounding box center [740, 102] width 1135 height 23
type input "Ancira"
click at [1308, 90] on input "Search" at bounding box center [1331, 102] width 46 height 23
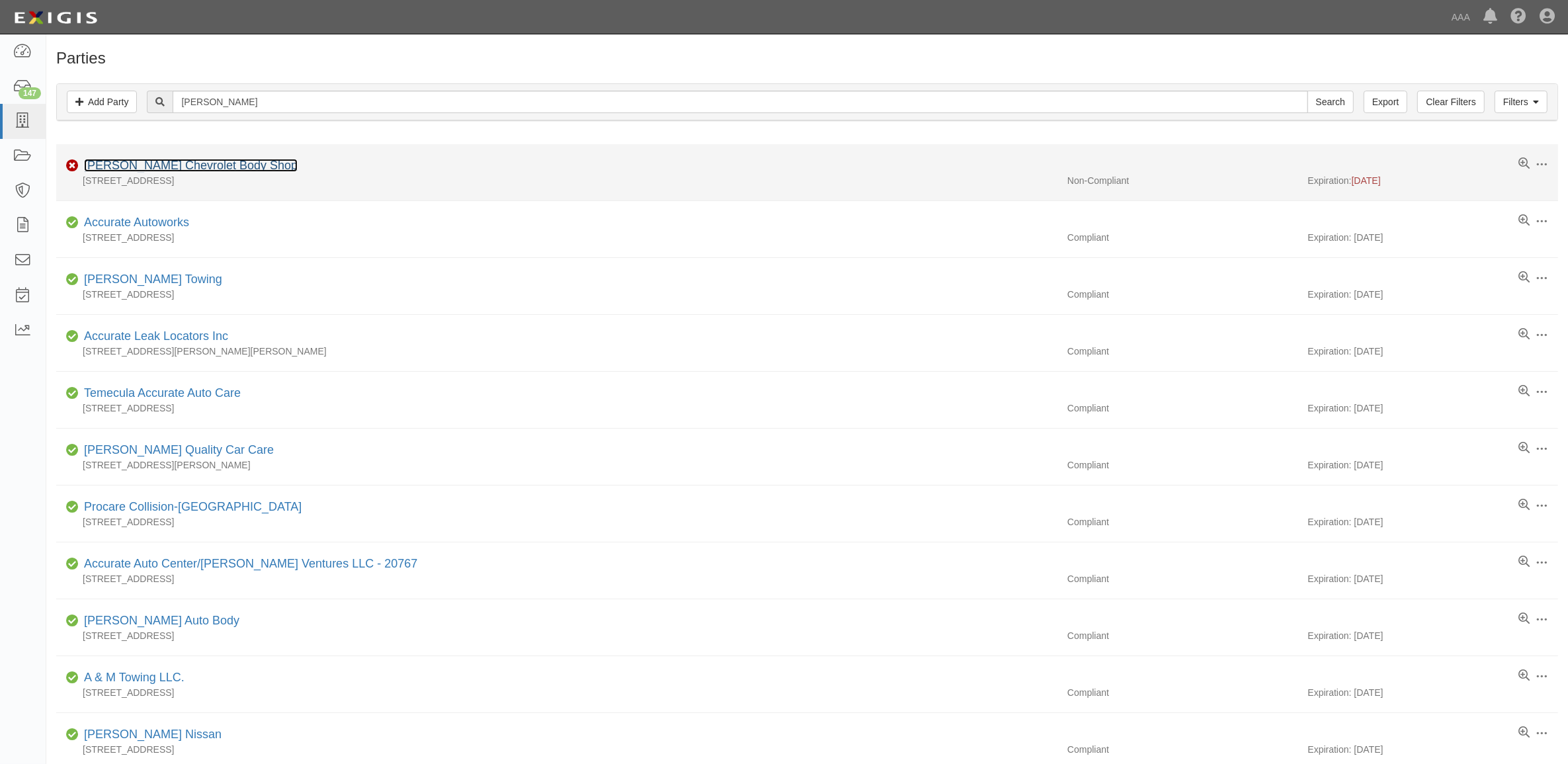
click at [222, 169] on link "[PERSON_NAME] Chevrolet Body Shop" at bounding box center [191, 165] width 214 height 13
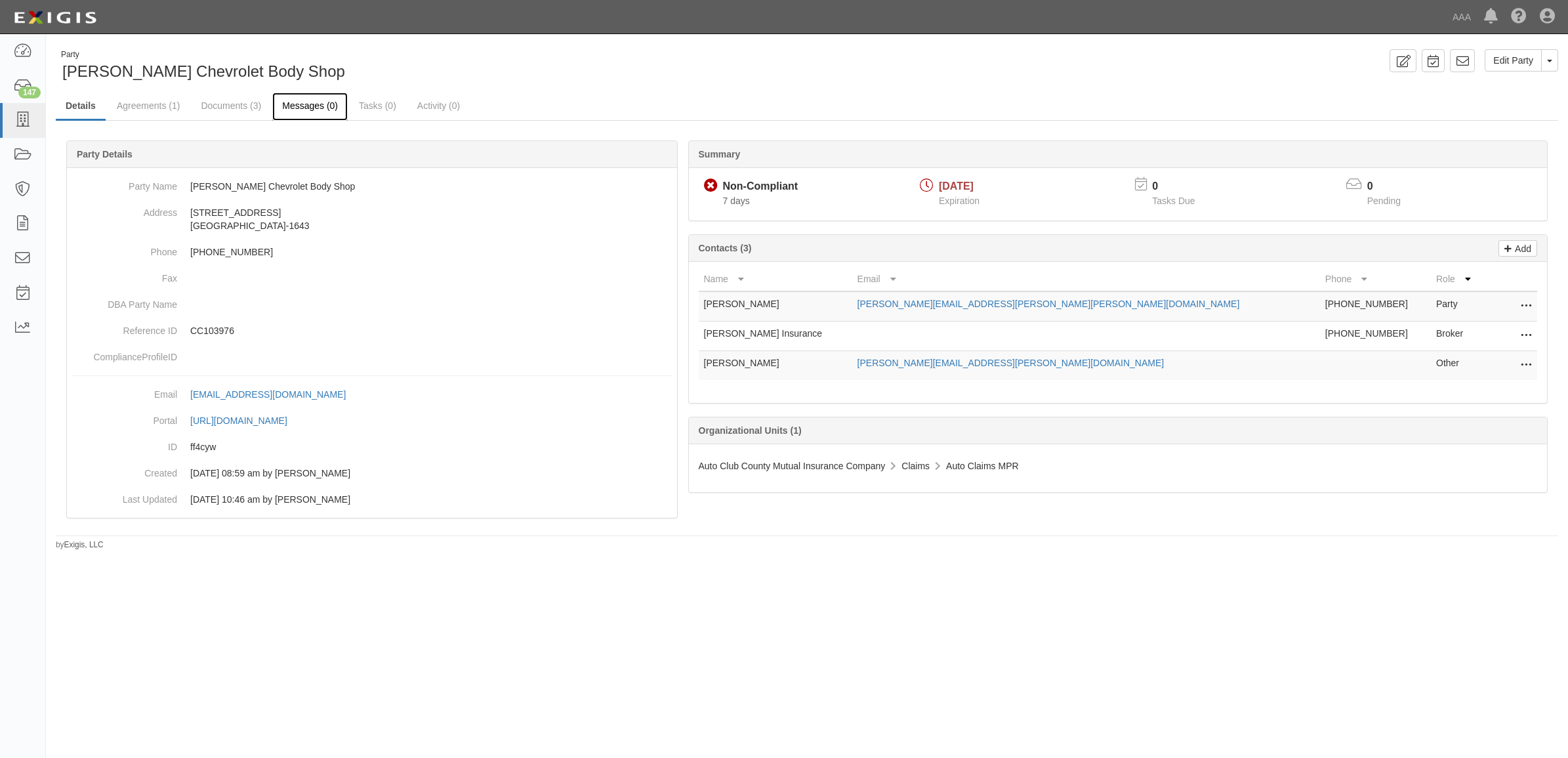
click at [325, 111] on link "Messages (0)" at bounding box center [310, 106] width 75 height 28
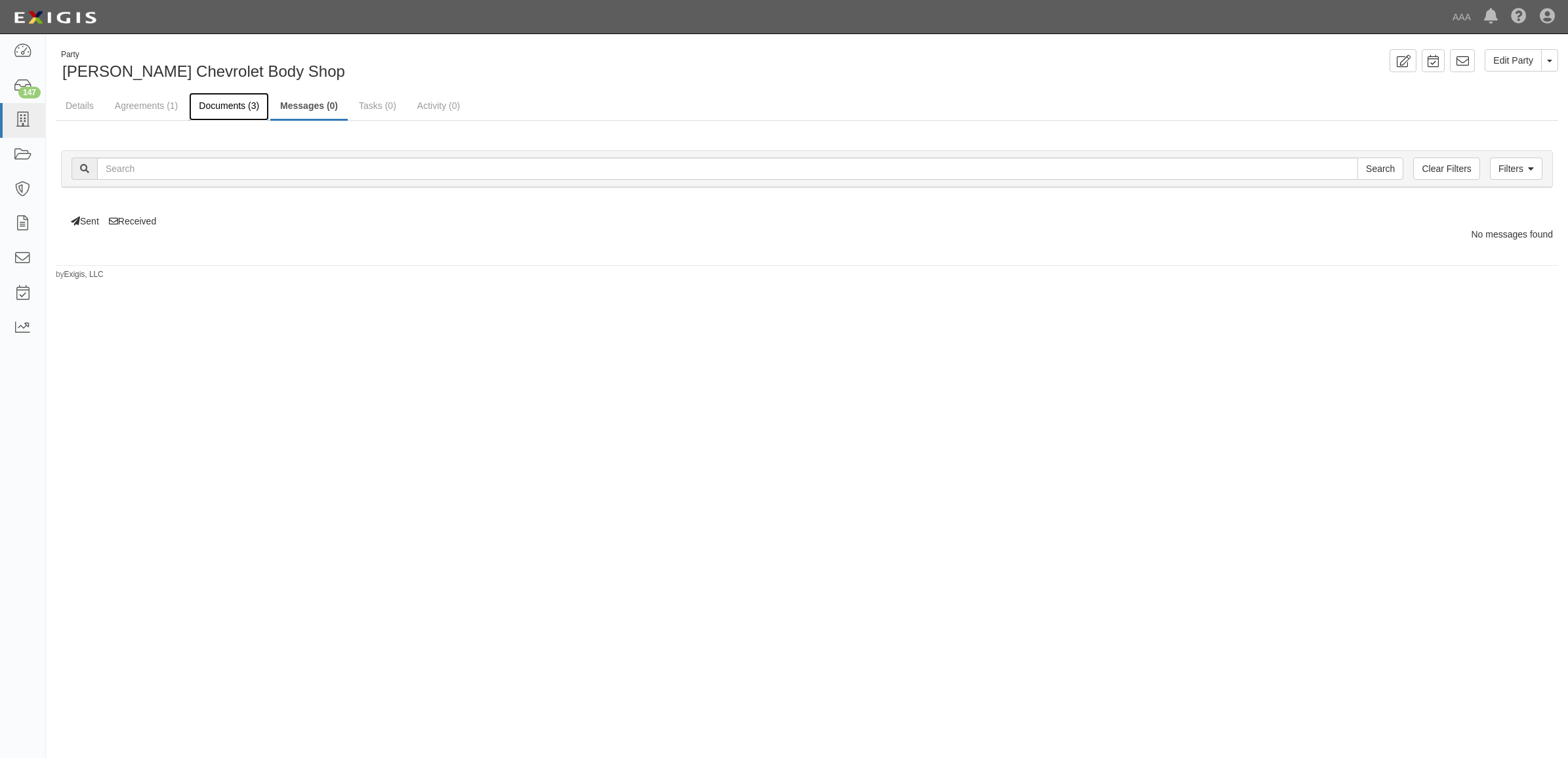
click at [234, 107] on link "Documents (3)" at bounding box center [229, 106] width 80 height 28
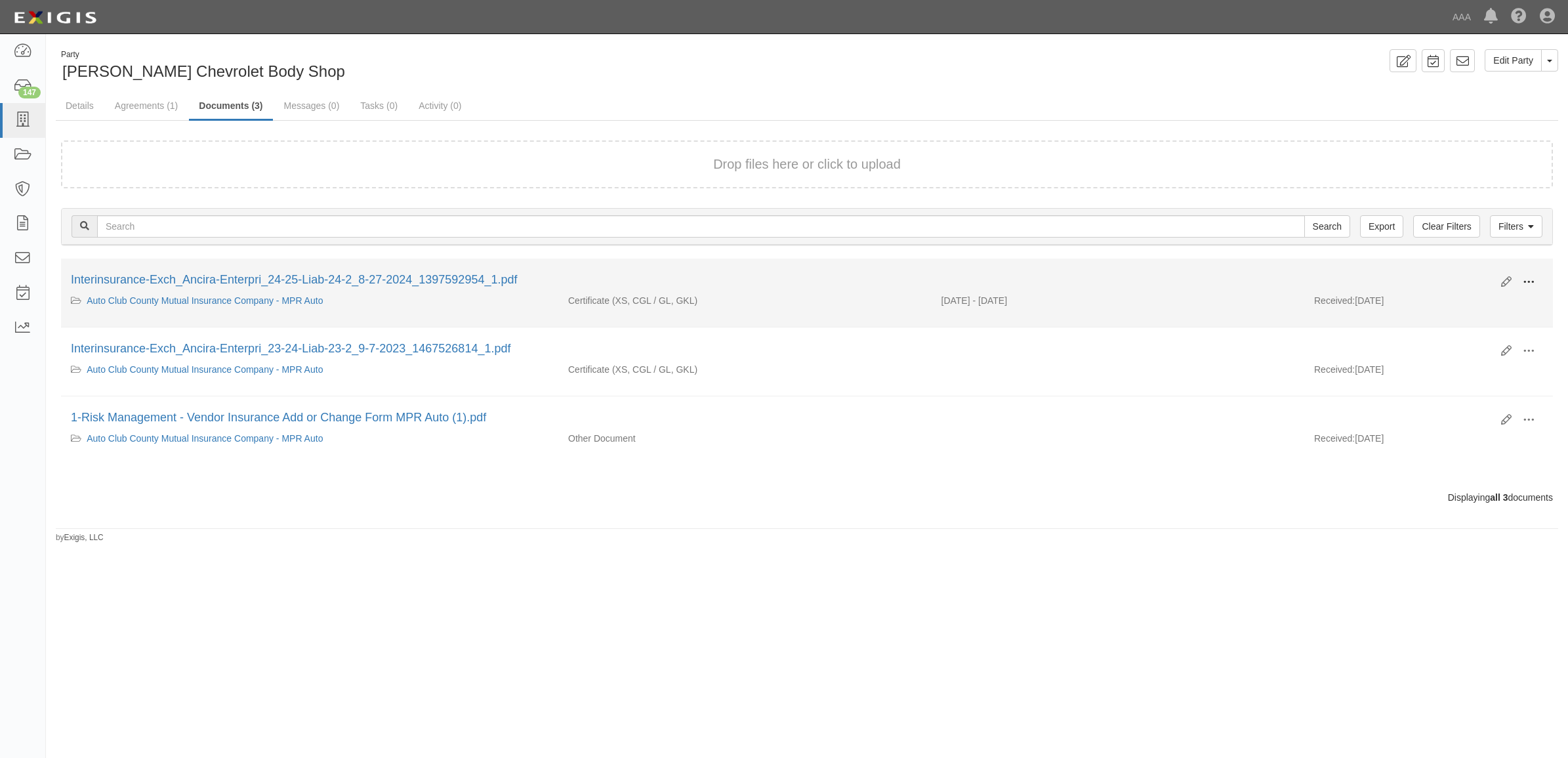
click at [1539, 279] on button at bounding box center [1527, 283] width 28 height 22
click at [1465, 318] on link "View details" at bounding box center [1465, 325] width 103 height 23
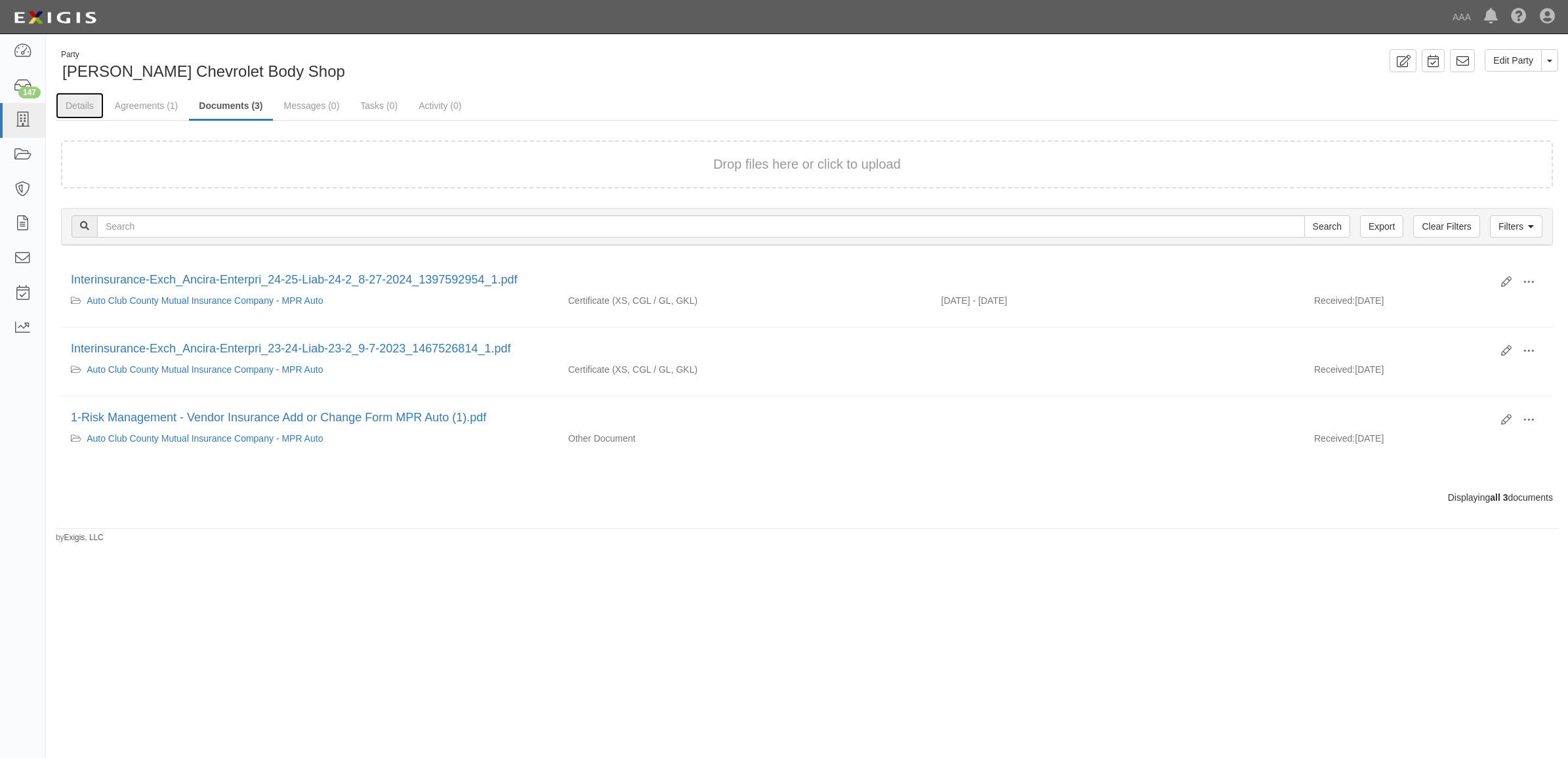
drag, startPoint x: 71, startPoint y: 105, endPoint x: 605, endPoint y: 209, distance: 544.0
click at [72, 105] on link "Details" at bounding box center [80, 105] width 48 height 26
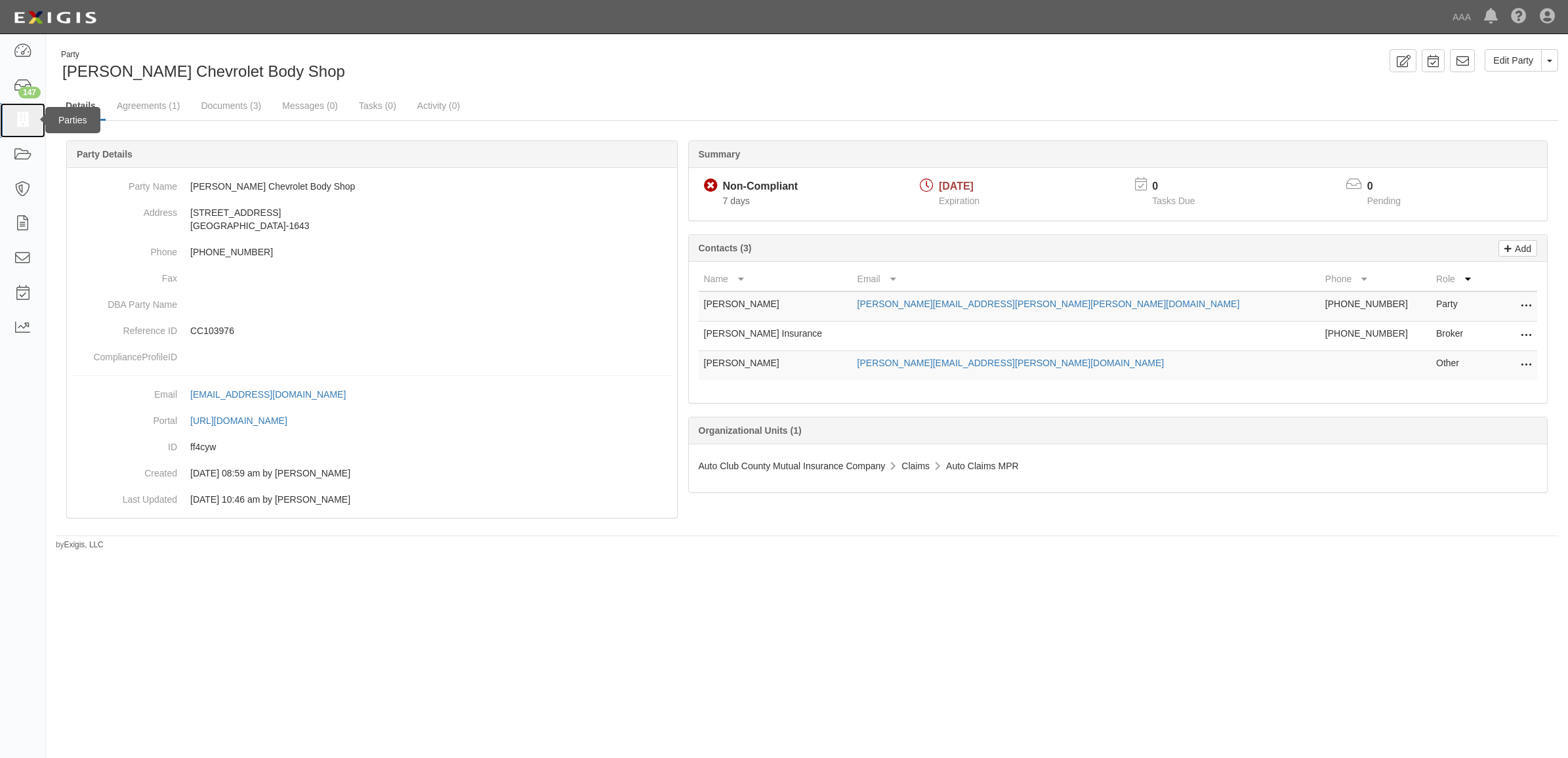
click at [10, 130] on link at bounding box center [22, 120] width 45 height 34
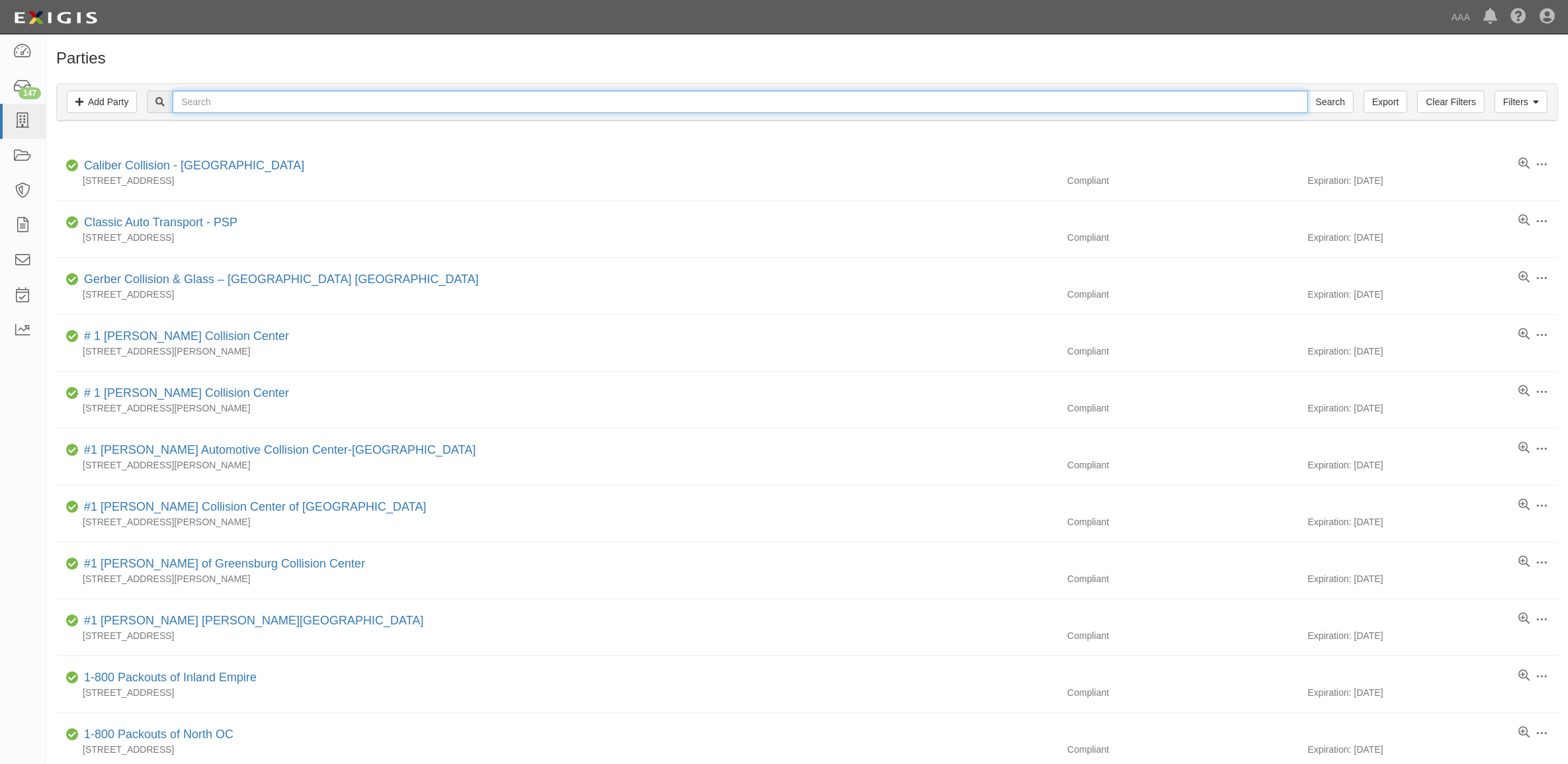
click at [257, 101] on input "text" at bounding box center [740, 102] width 1135 height 23
paste input "CC148472"
type input "CC148472"
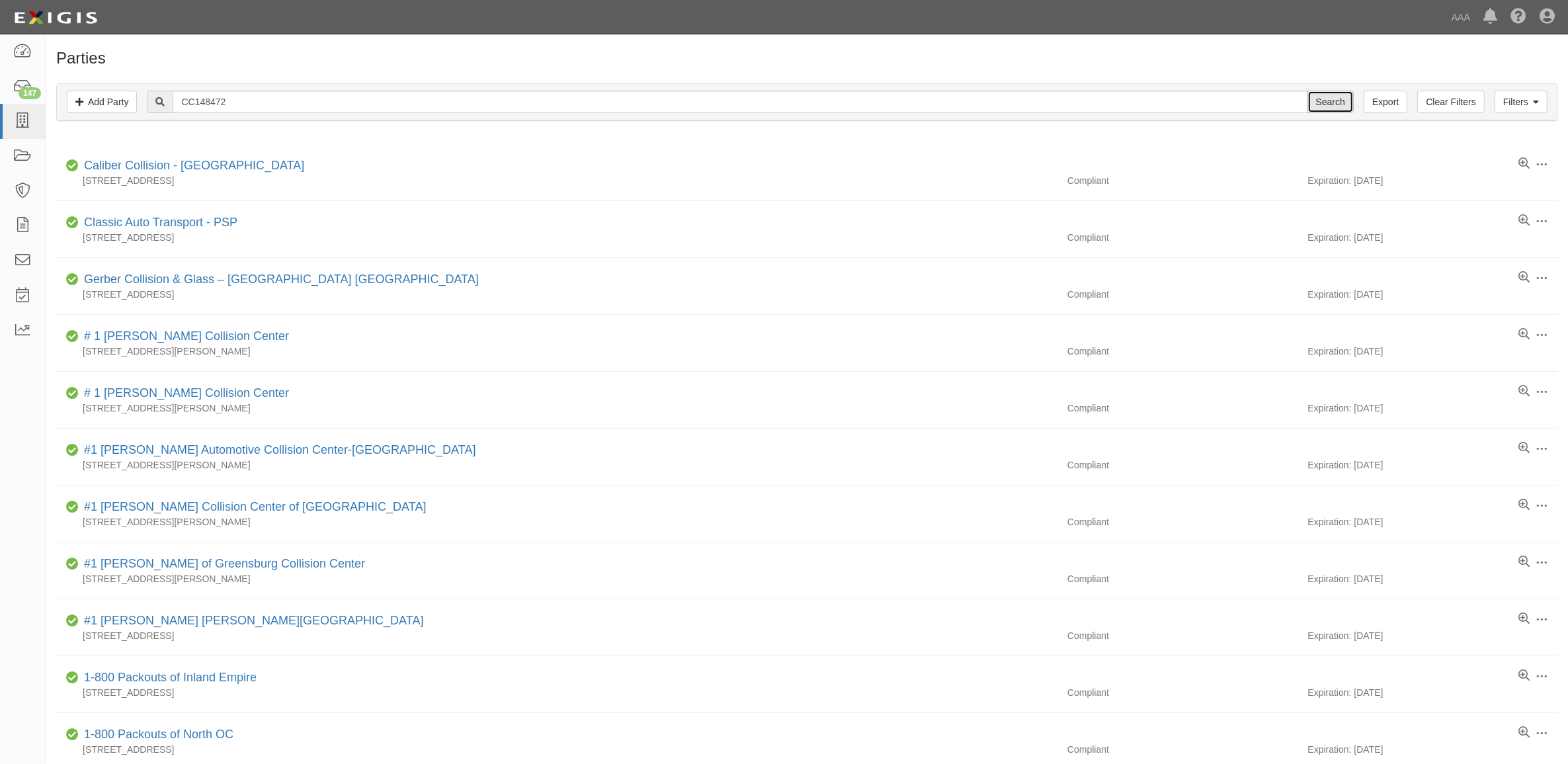
click at [1341, 97] on input "Search" at bounding box center [1331, 102] width 46 height 23
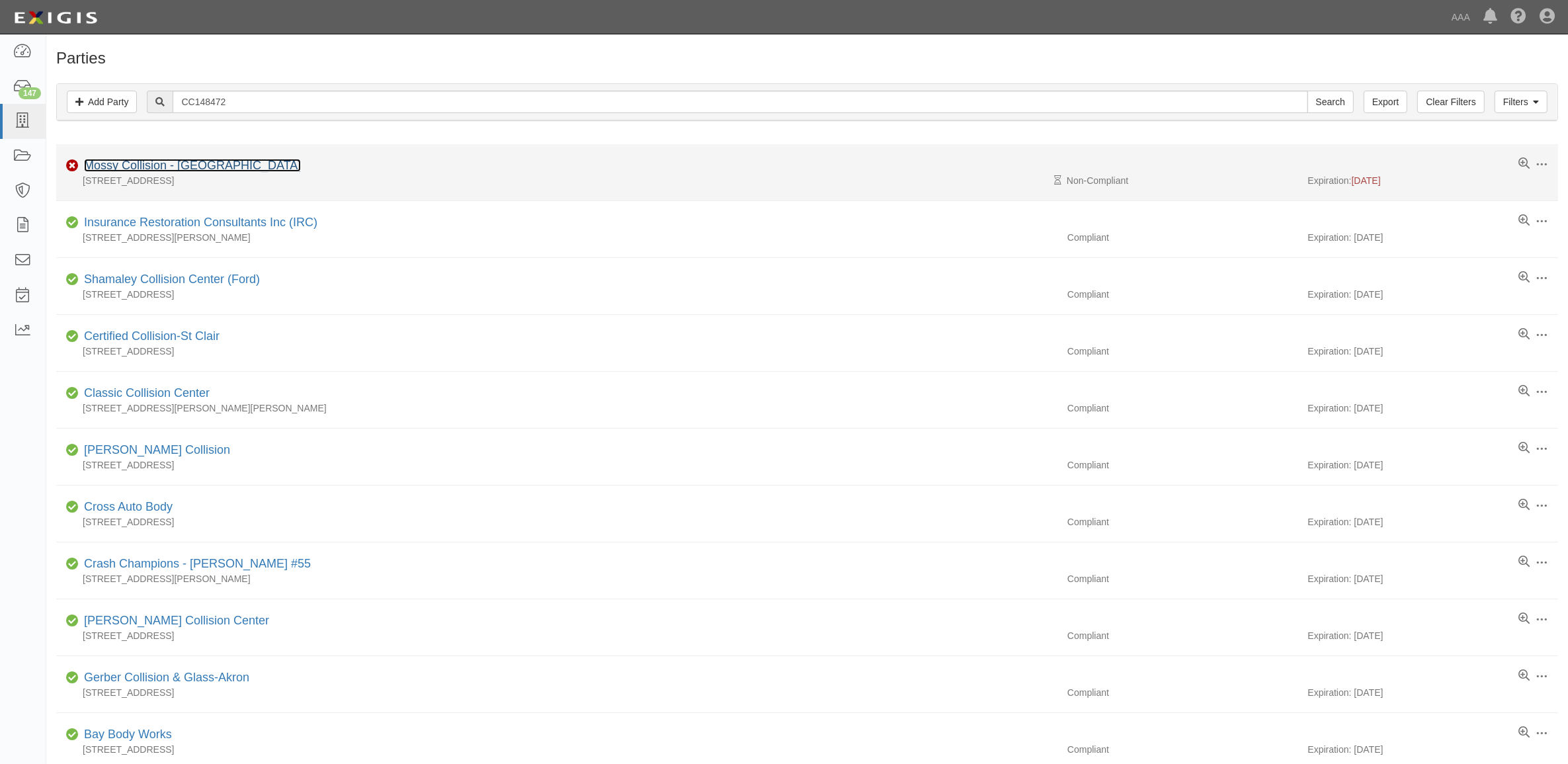
click at [167, 166] on link "Mossy Collision - [GEOGRAPHIC_DATA]" at bounding box center [192, 165] width 217 height 13
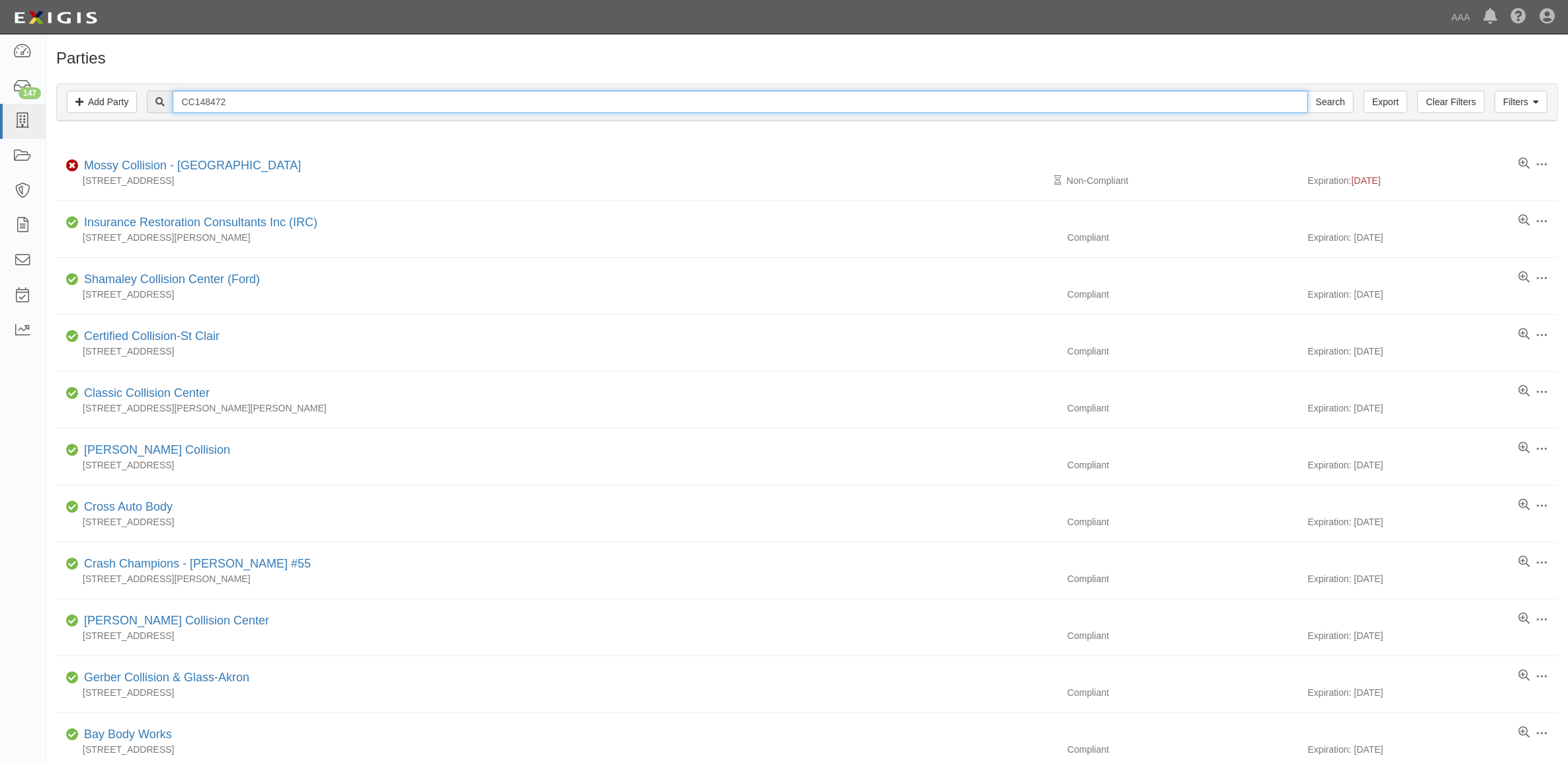
click at [242, 103] on input "CC148472" at bounding box center [740, 102] width 1135 height 23
type input "Mossy"
click at [1308, 90] on input "Search" at bounding box center [1331, 102] width 46 height 23
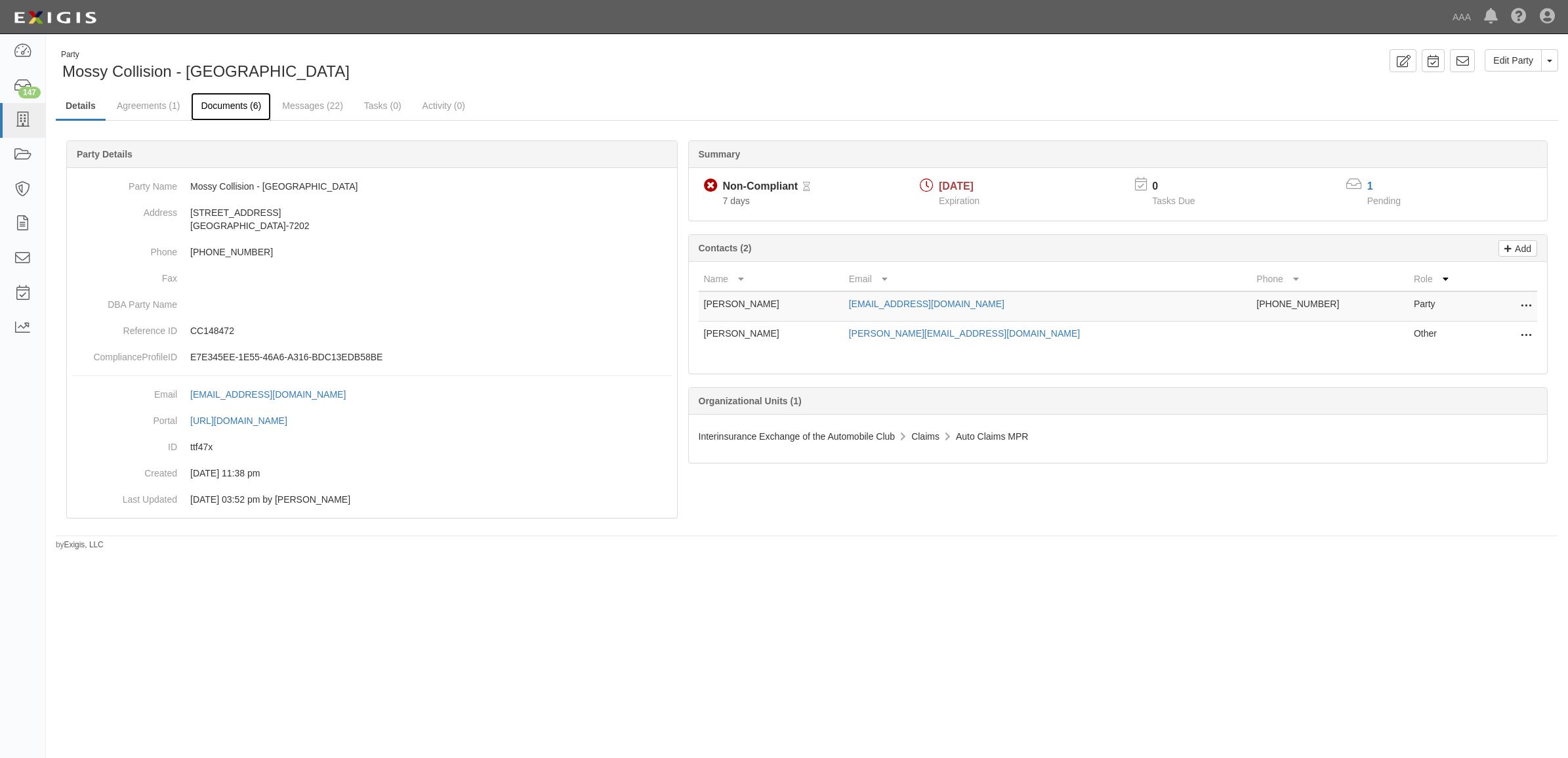
click at [213, 105] on link "Documents (6)" at bounding box center [230, 106] width 80 height 28
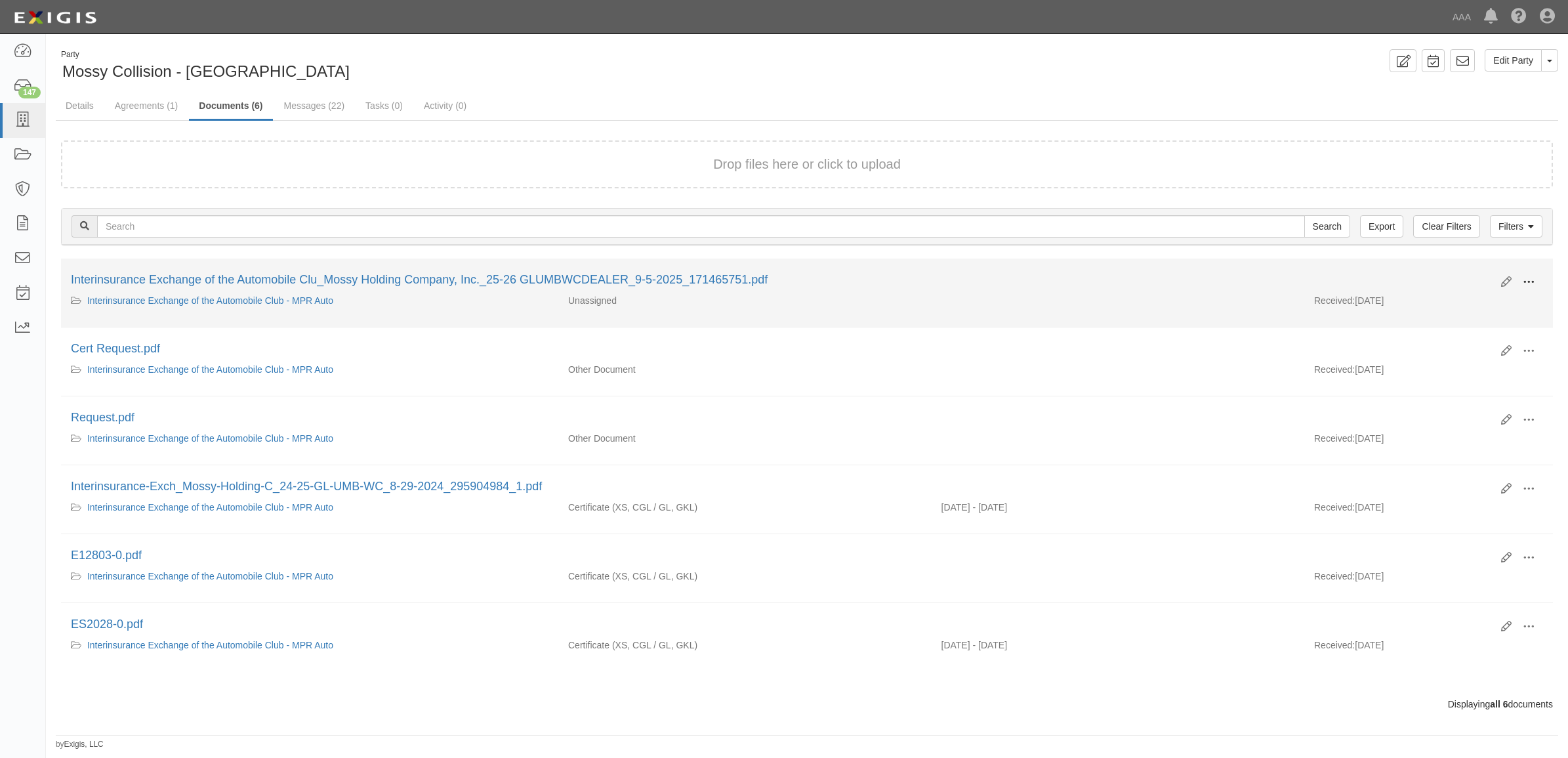
click at [1526, 279] on span at bounding box center [1528, 282] width 12 height 12
click at [1484, 295] on link "View" at bounding box center [1465, 300] width 103 height 23
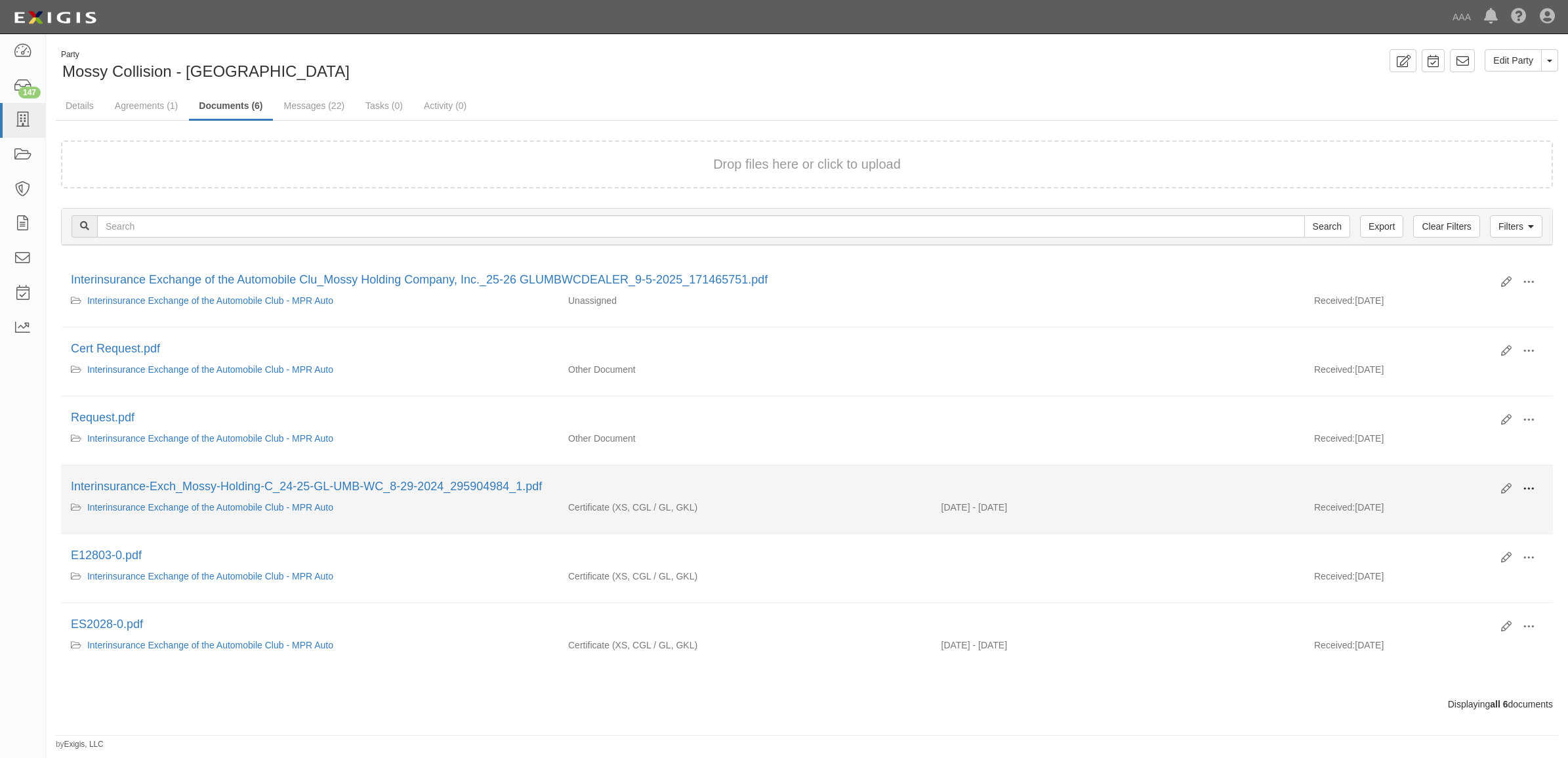
drag, startPoint x: 1532, startPoint y: 490, endPoint x: 1522, endPoint y: 497, distance: 12.2
click at [1532, 490] on span at bounding box center [1528, 489] width 12 height 12
click at [1503, 499] on link "View" at bounding box center [1465, 507] width 103 height 23
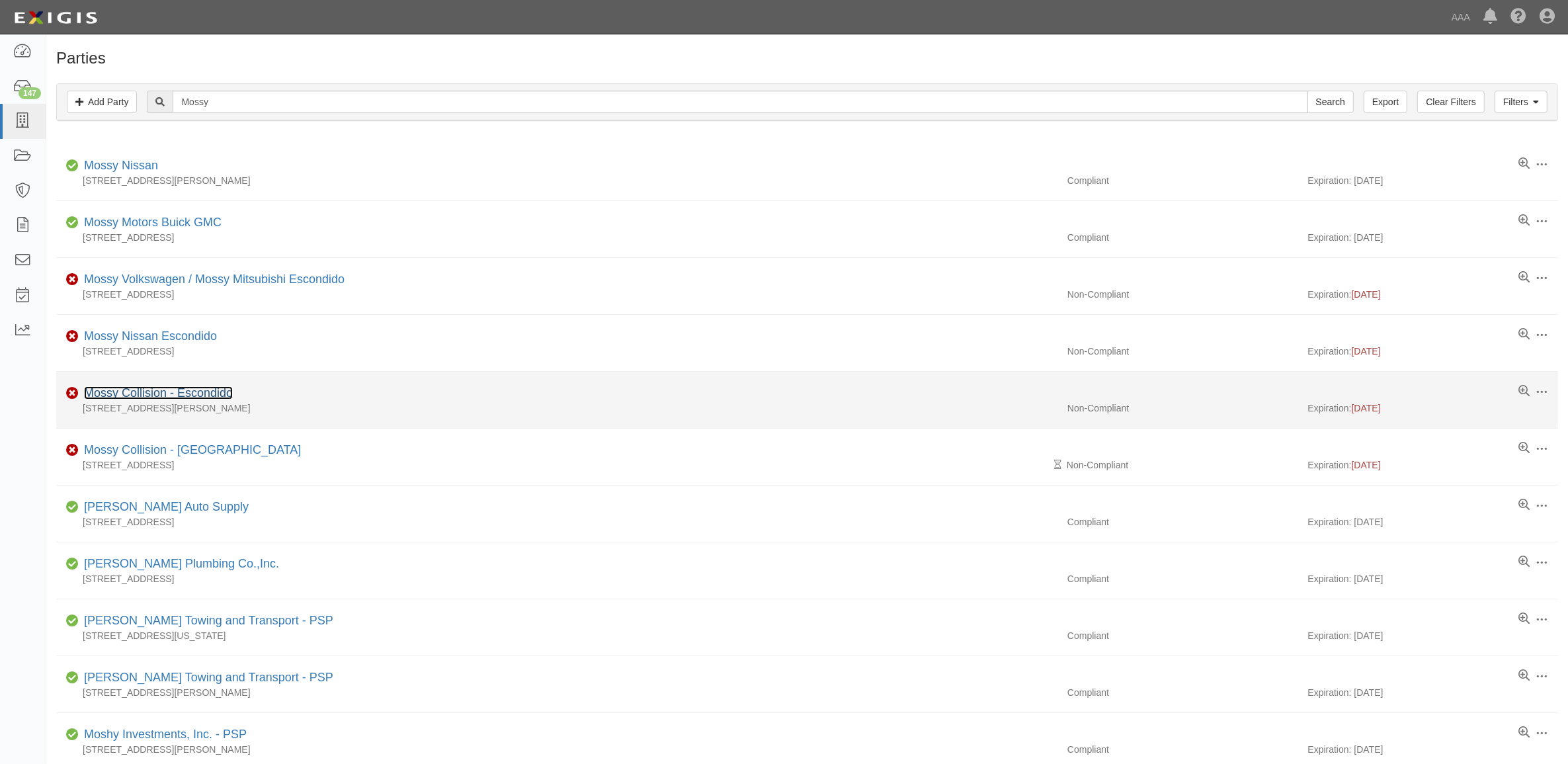
click at [174, 394] on link "Mossy Collision - Escondido" at bounding box center [158, 392] width 149 height 13
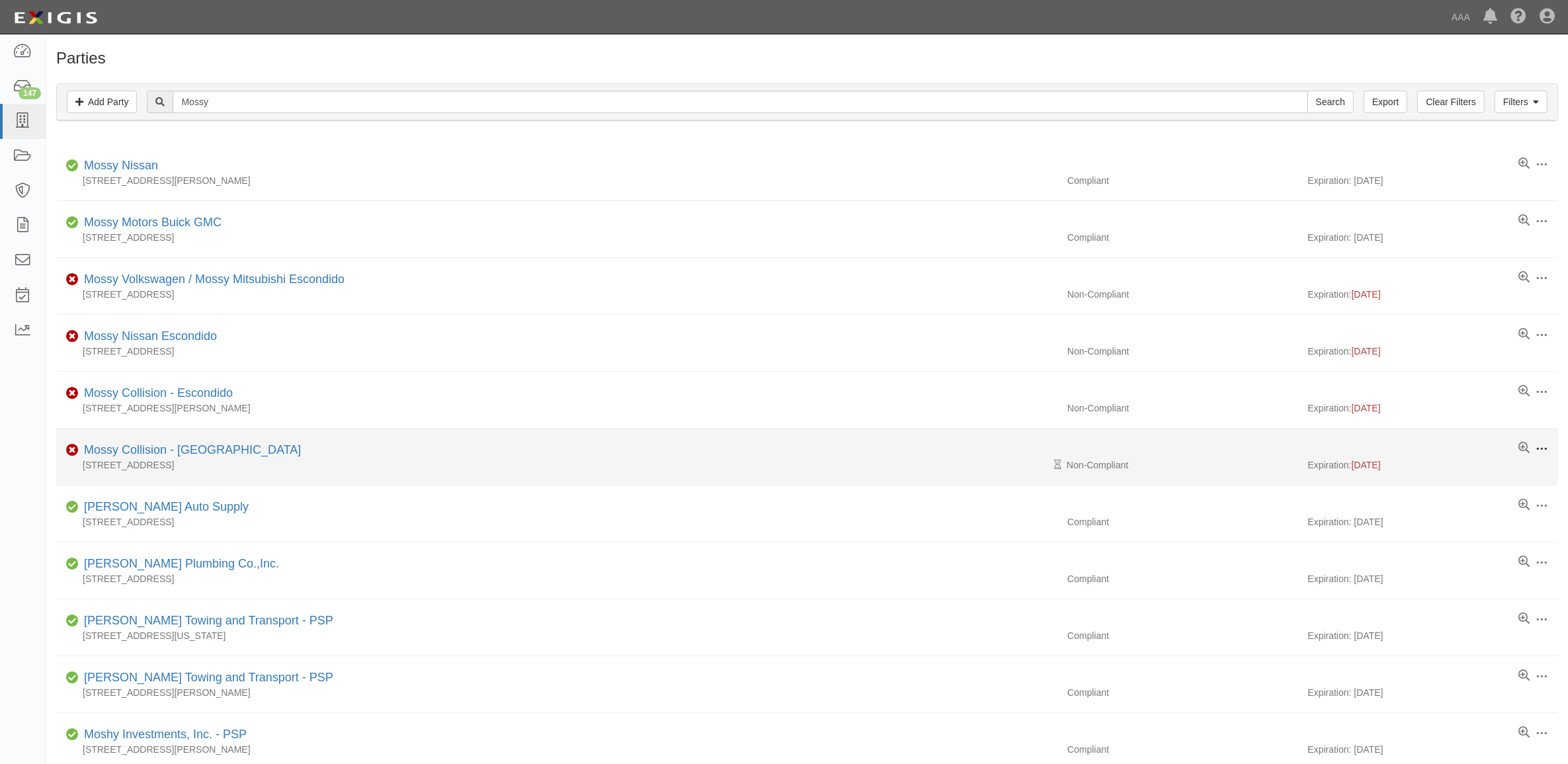
click at [1546, 445] on span at bounding box center [1542, 449] width 12 height 12
click at [192, 456] on link "Mossy Collision - [GEOGRAPHIC_DATA]" at bounding box center [192, 449] width 217 height 13
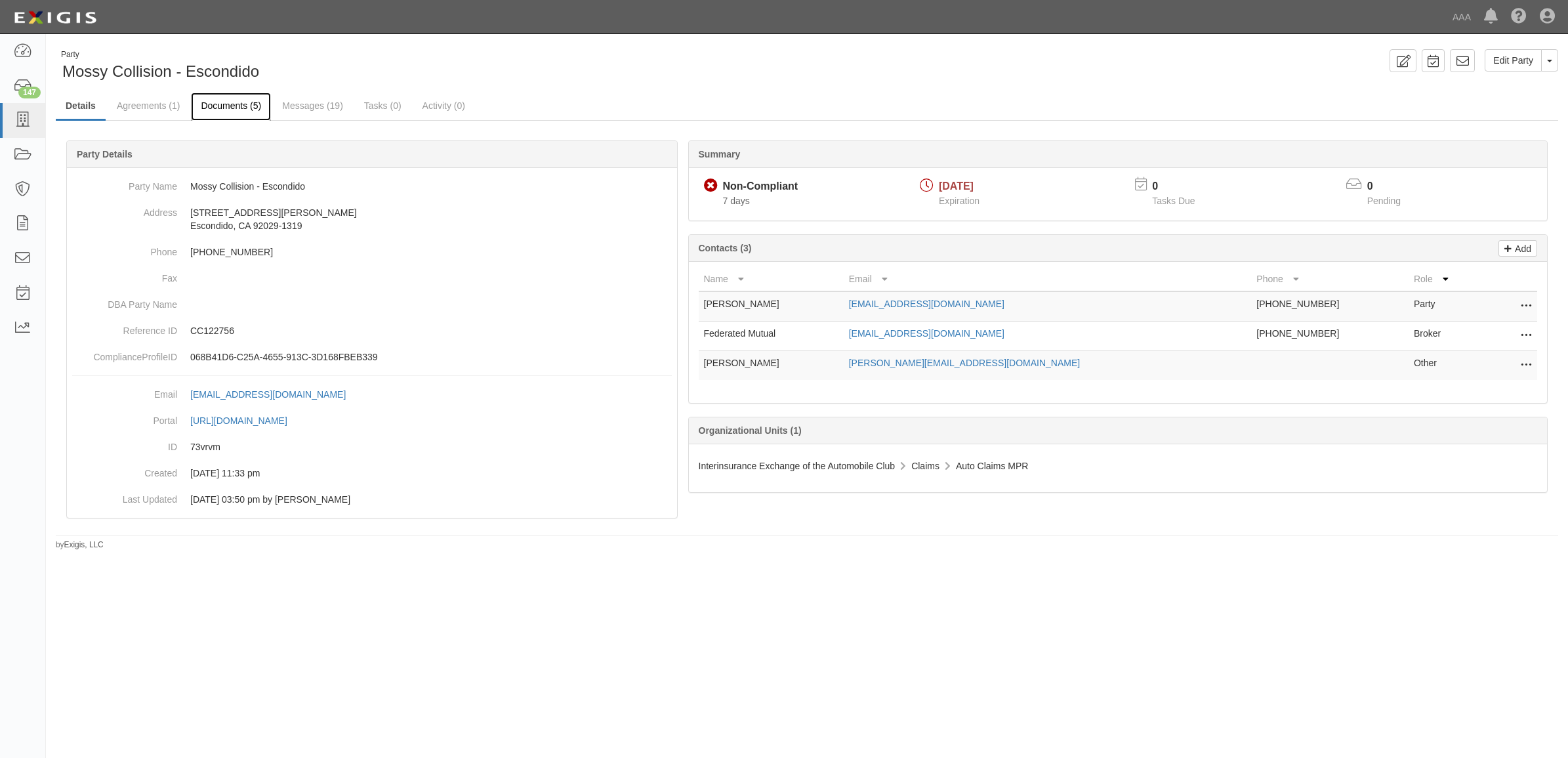
click at [222, 105] on link "Documents (5)" at bounding box center [230, 106] width 80 height 28
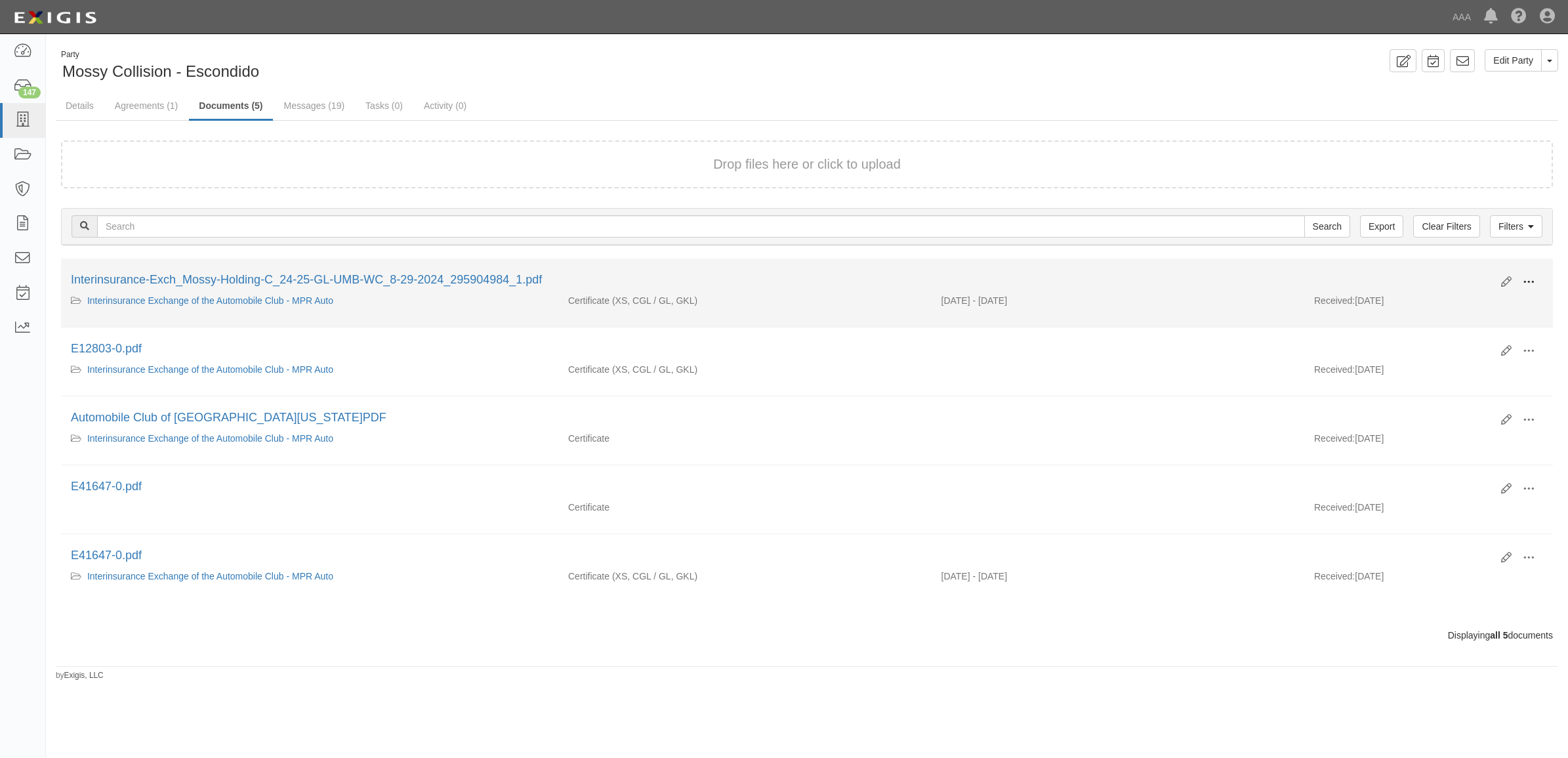
drag, startPoint x: 1530, startPoint y: 277, endPoint x: 1511, endPoint y: 299, distance: 29.1
click at [1530, 278] on span at bounding box center [1528, 282] width 12 height 12
click at [1506, 300] on link "View" at bounding box center [1465, 300] width 103 height 23
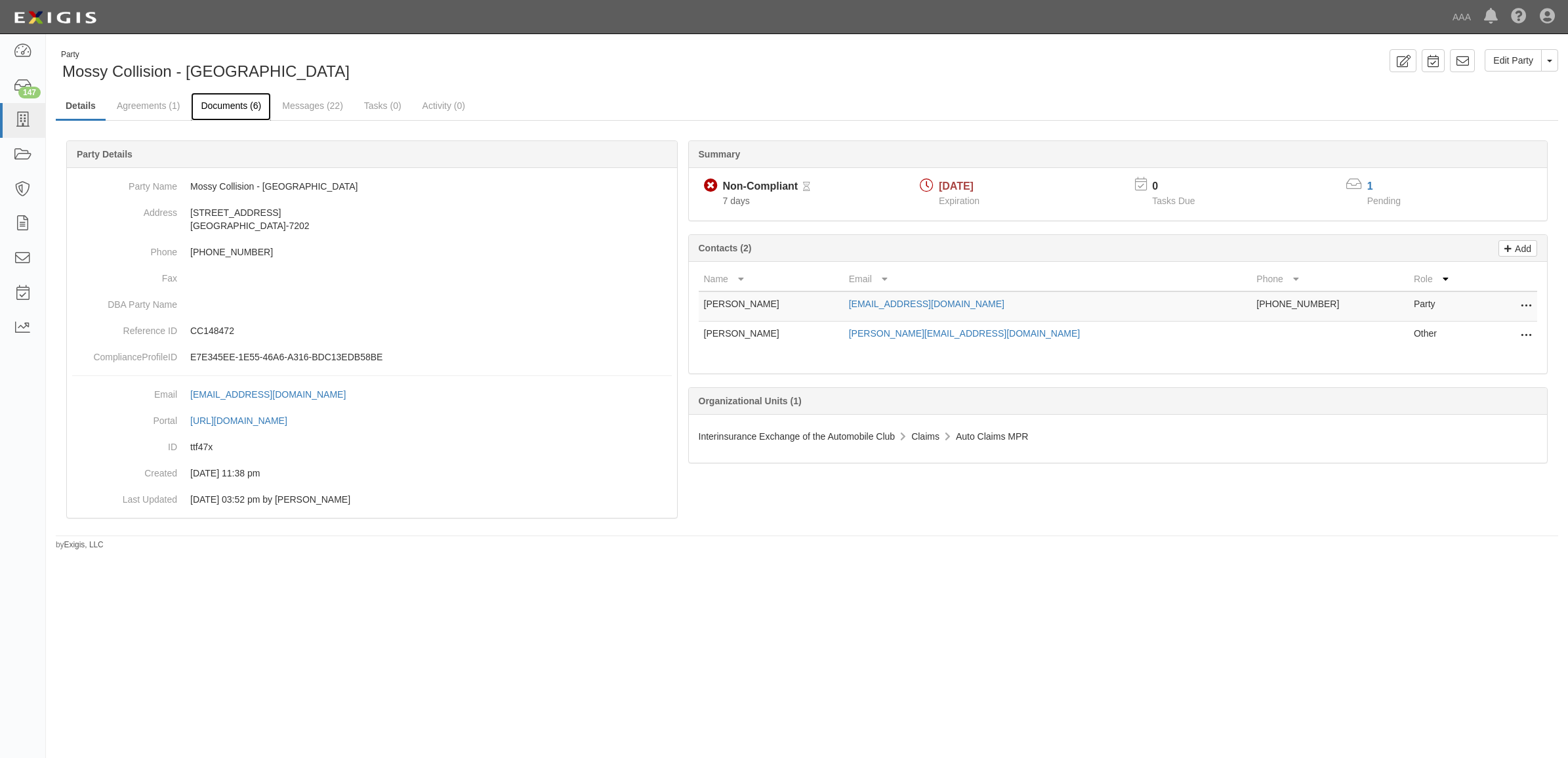
click at [242, 109] on link "Documents (6)" at bounding box center [230, 106] width 80 height 28
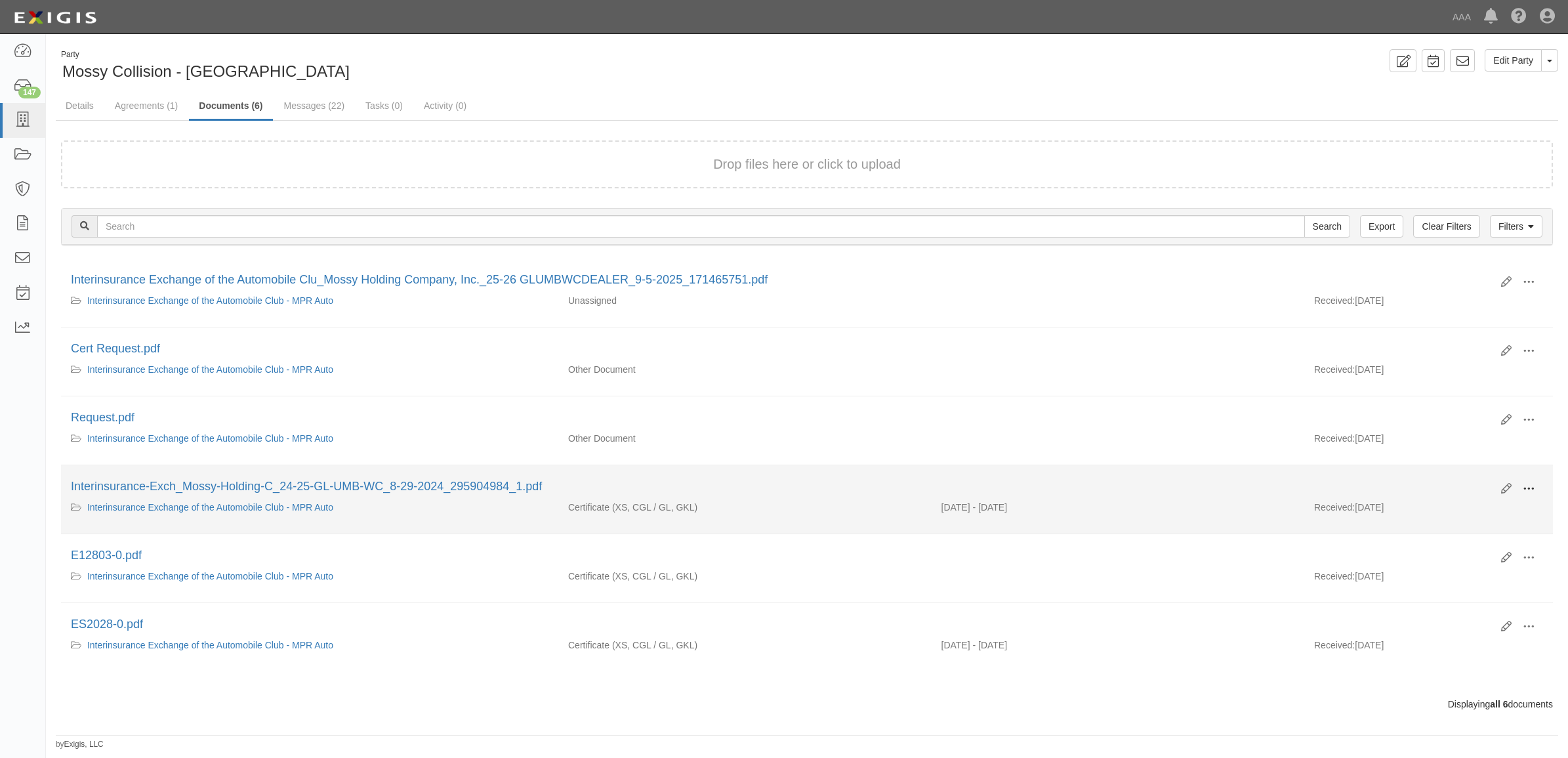
click at [1533, 489] on span at bounding box center [1528, 489] width 12 height 12
click at [1496, 510] on link "View" at bounding box center [1465, 507] width 103 height 23
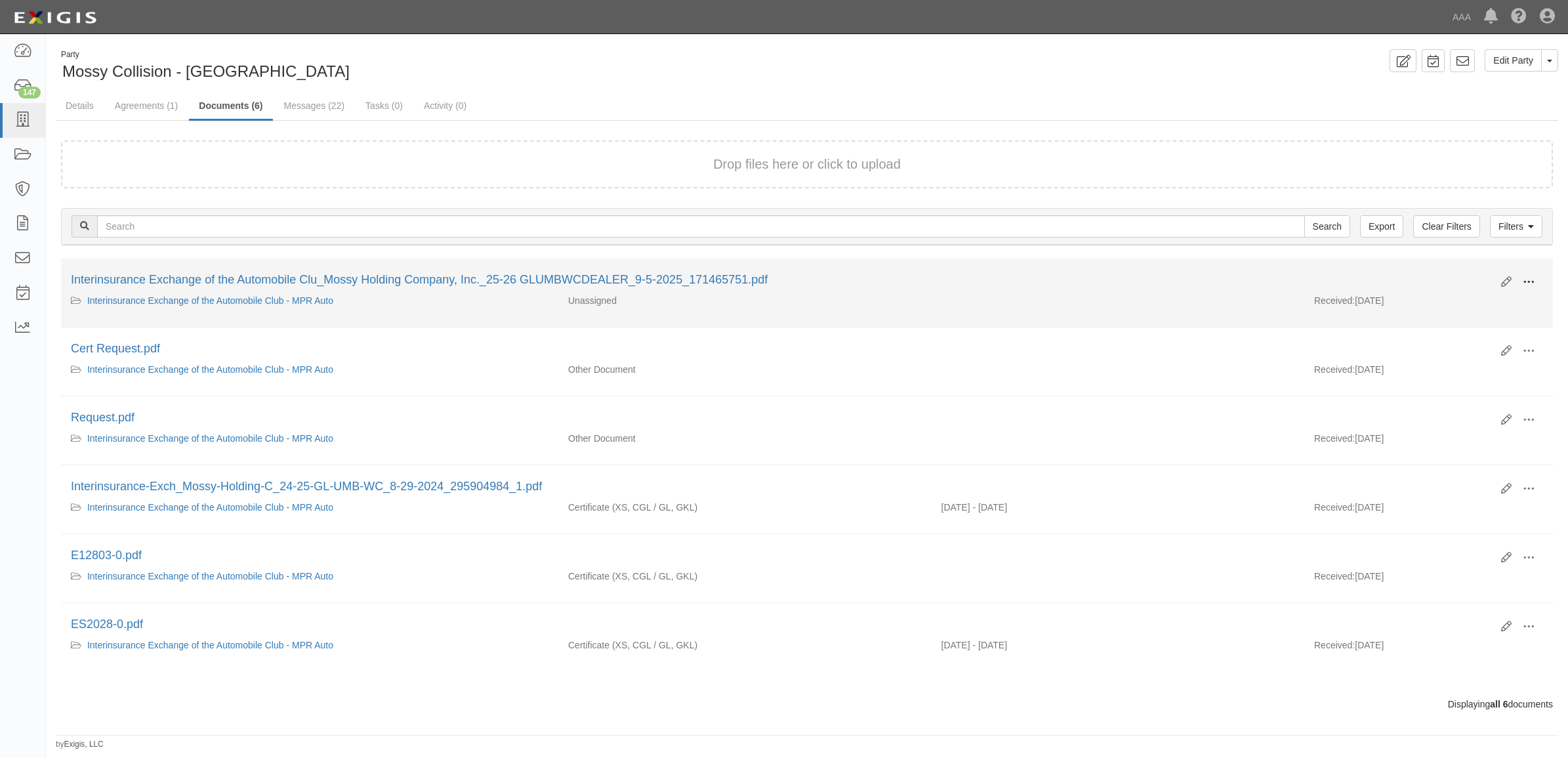
click at [1532, 276] on span at bounding box center [1528, 282] width 12 height 12
click at [1491, 300] on link "View" at bounding box center [1465, 300] width 103 height 23
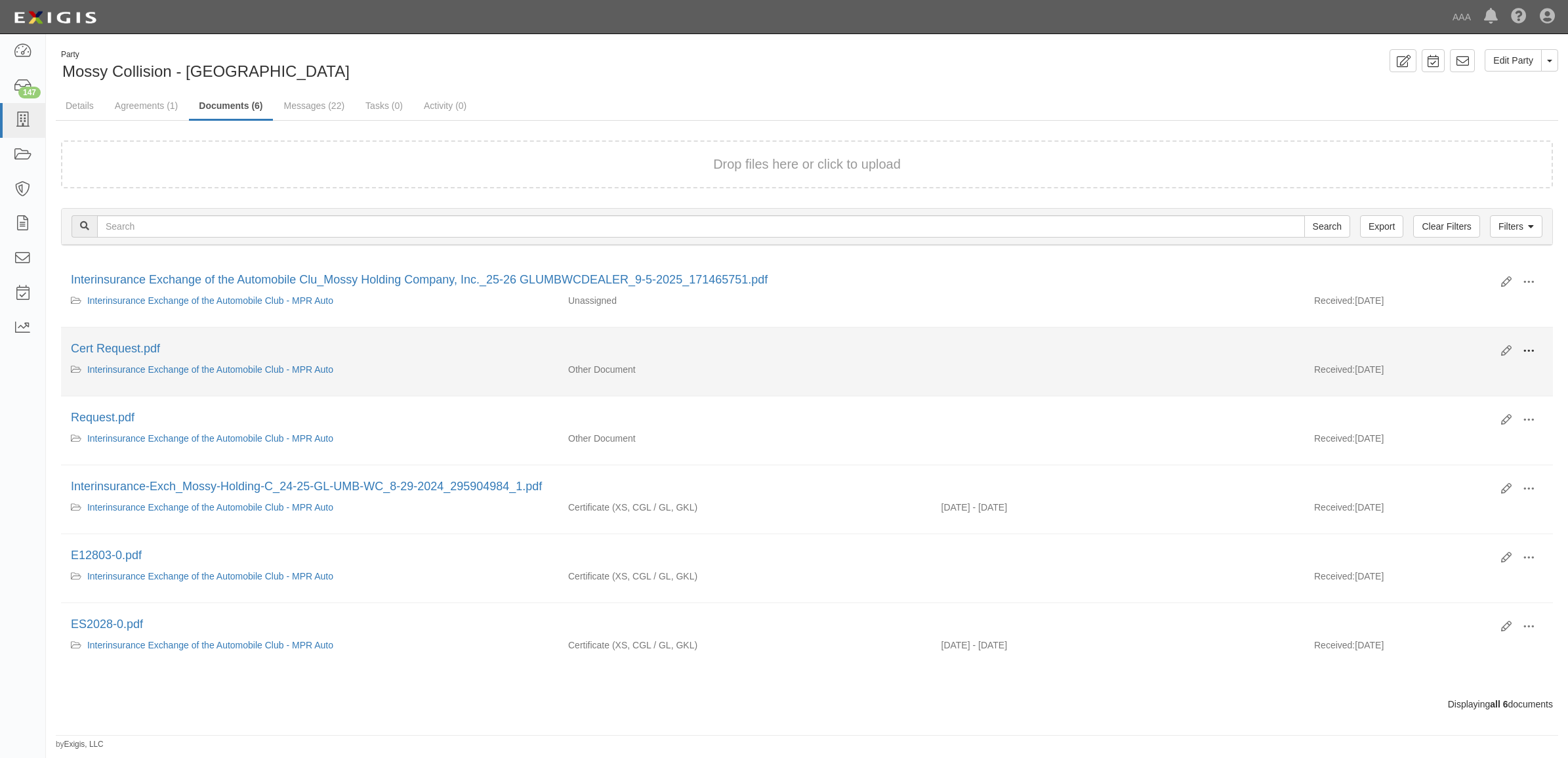
click at [1540, 348] on button at bounding box center [1527, 352] width 28 height 22
click at [1492, 373] on link "View" at bounding box center [1465, 369] width 103 height 23
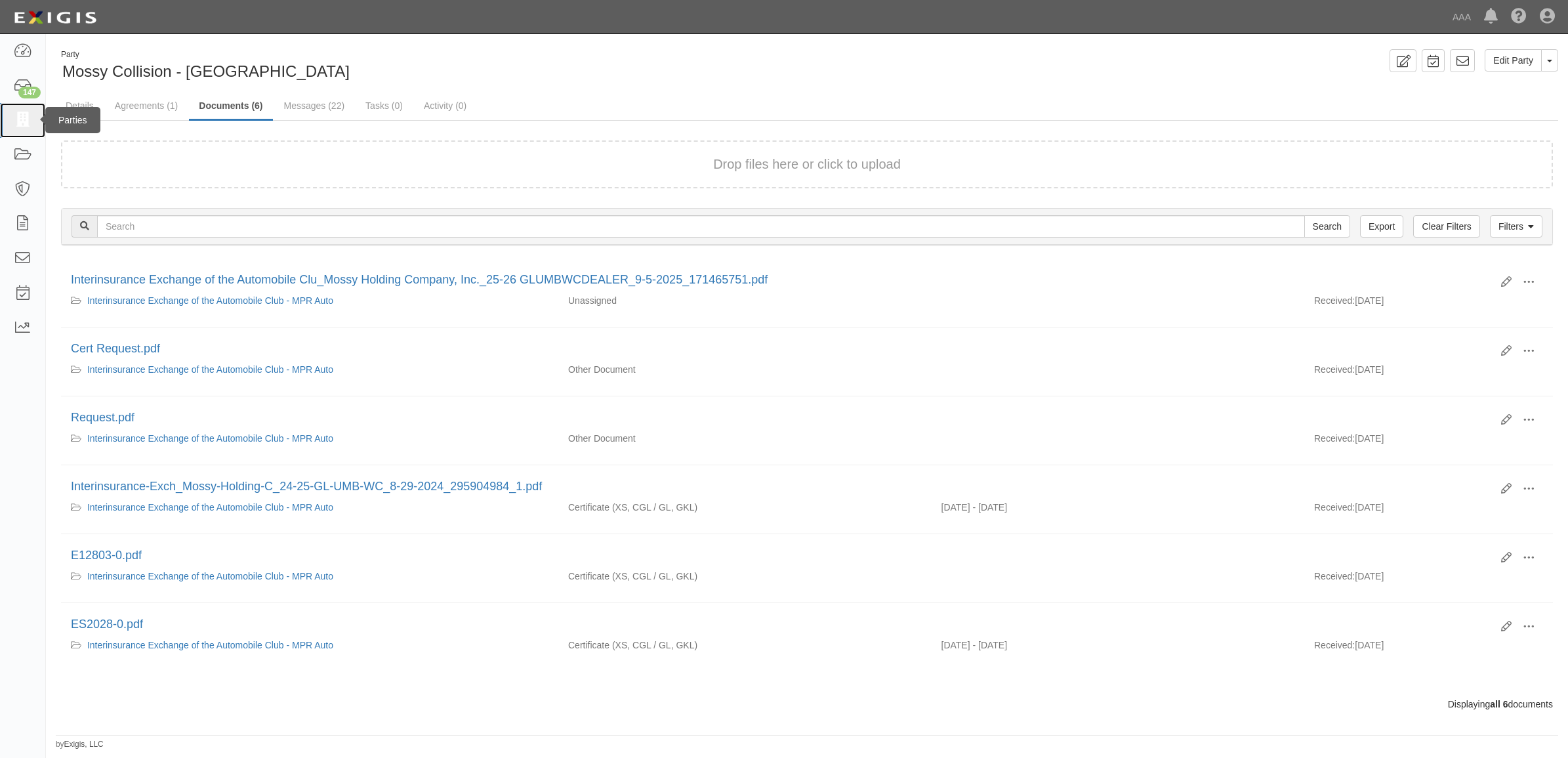
click at [23, 125] on icon at bounding box center [22, 120] width 18 height 15
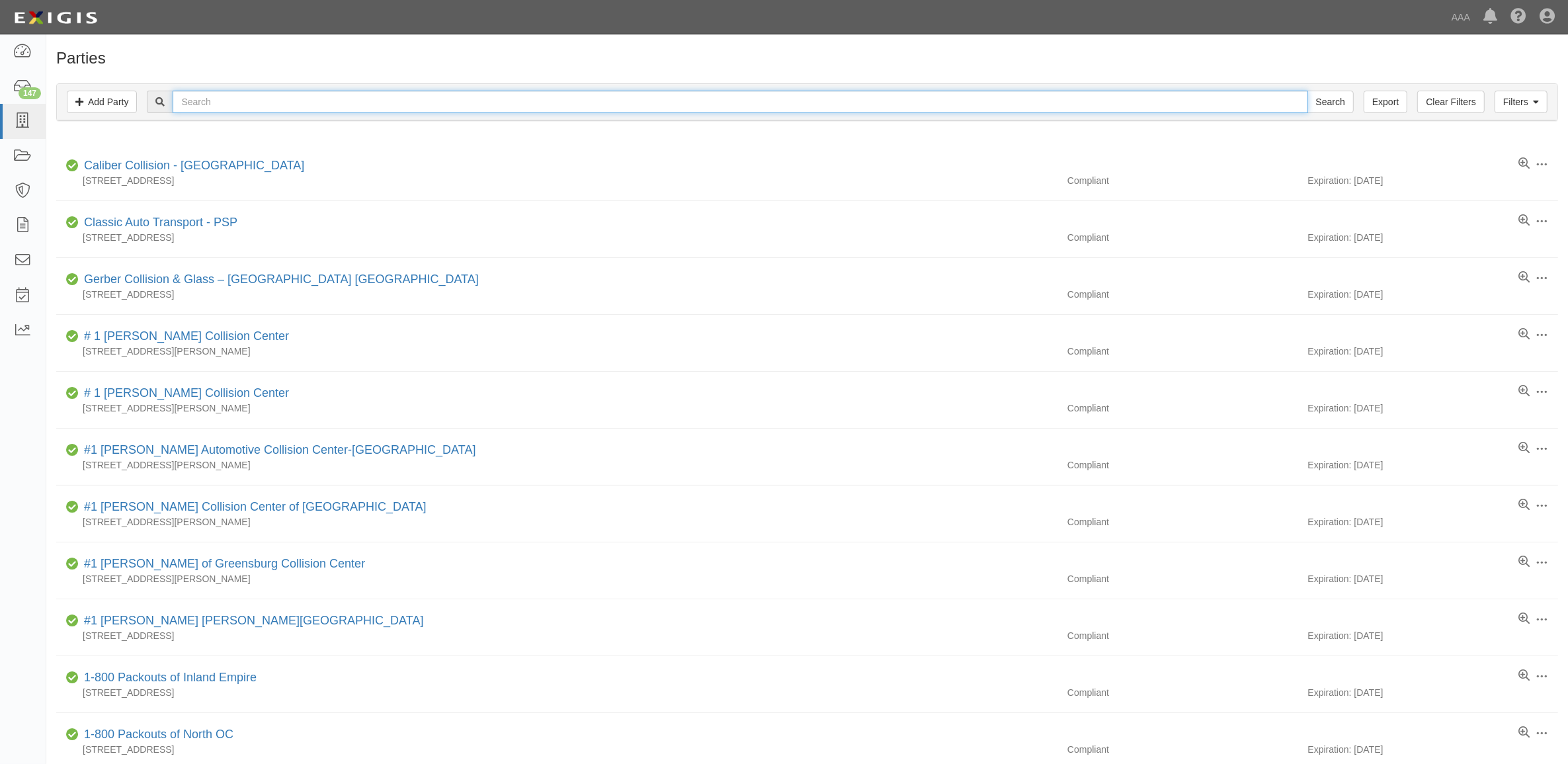
click at [273, 97] on input "text" at bounding box center [740, 102] width 1135 height 23
type input "Mossy"
click at [1308, 90] on input "Search" at bounding box center [1331, 102] width 46 height 23
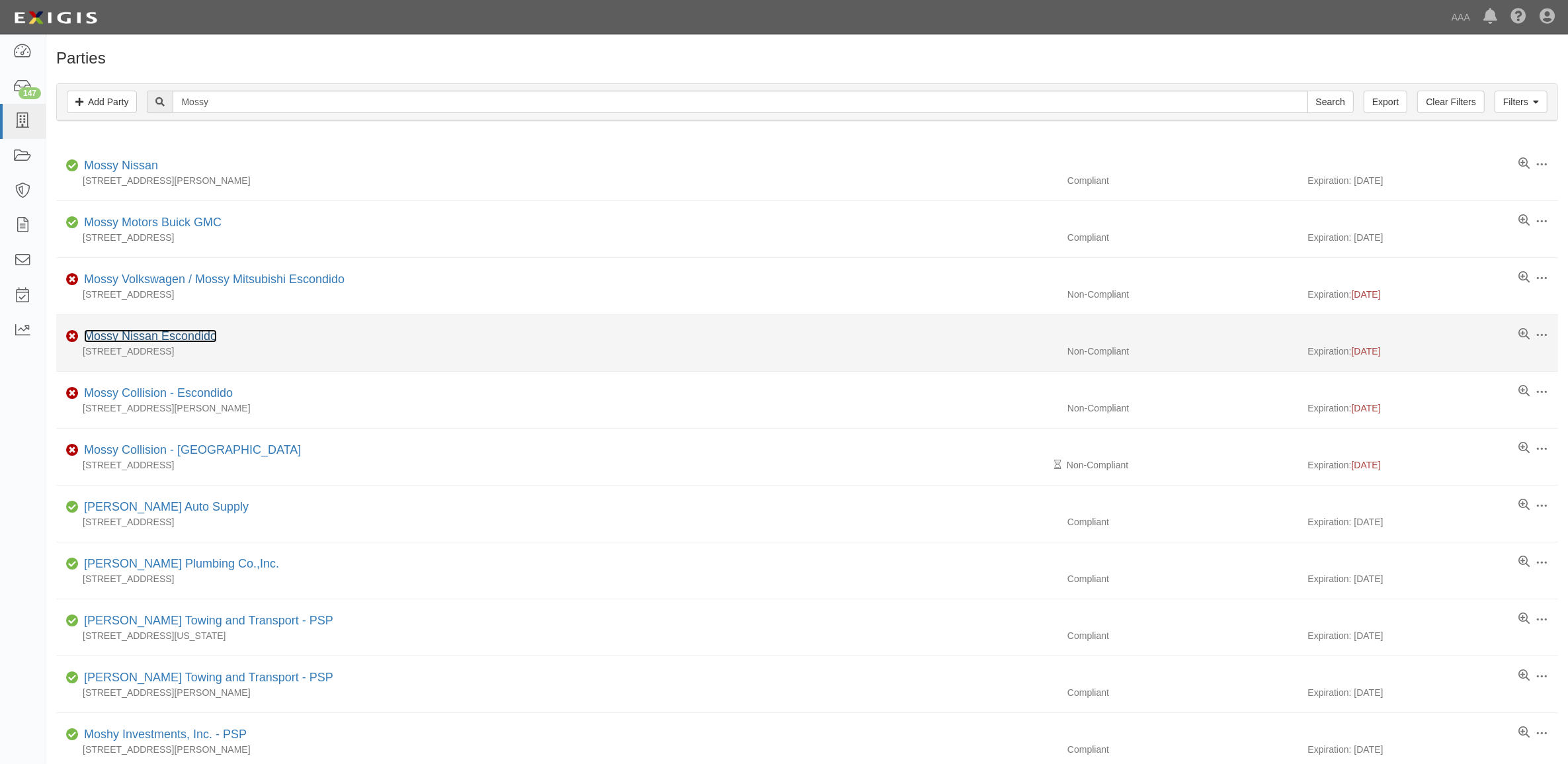
click at [153, 335] on link "Mossy Nissan Escondido" at bounding box center [150, 335] width 133 height 13
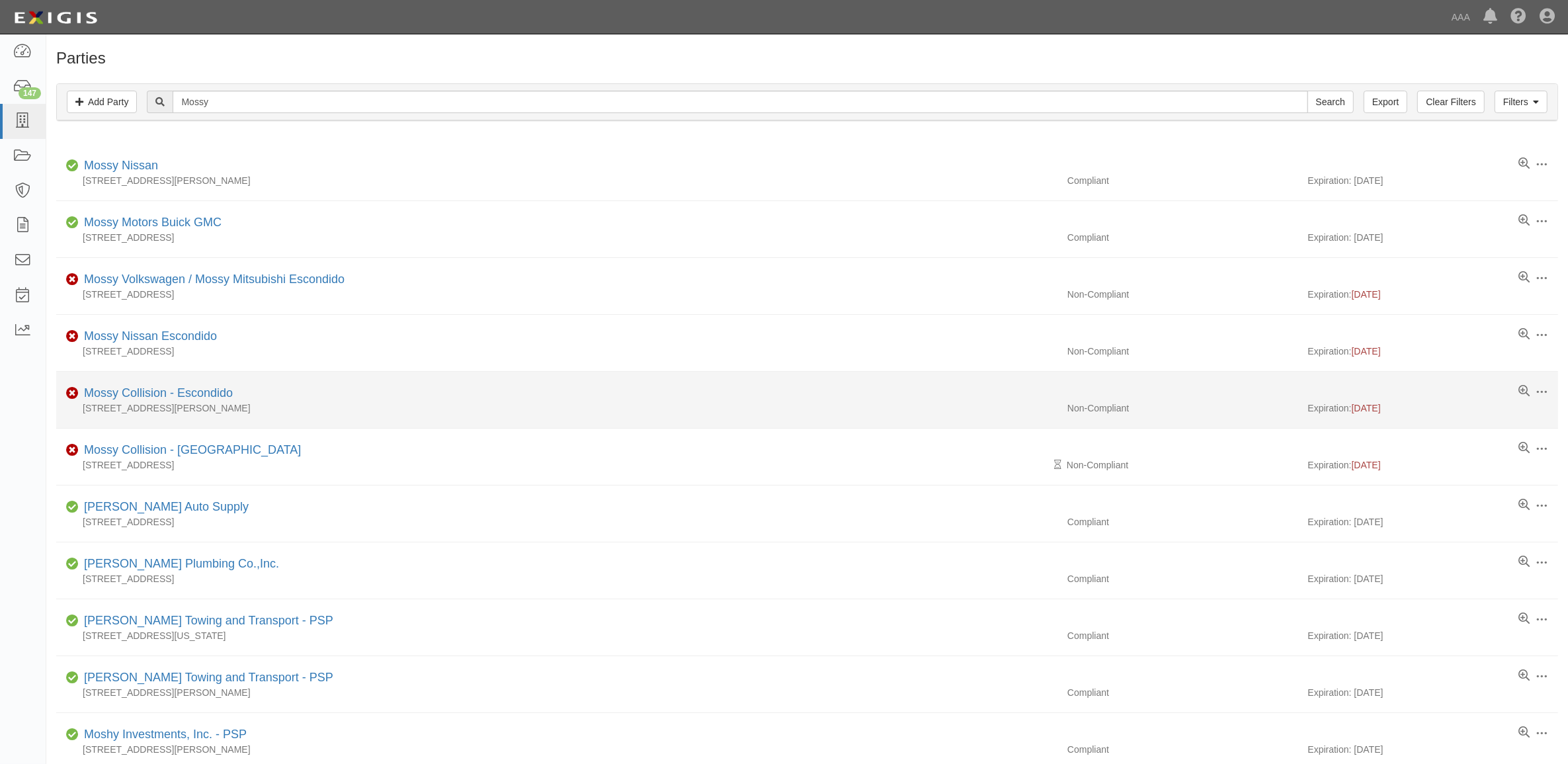
click at [174, 402] on div "Mossy Collision - Escondido" at bounding box center [156, 394] width 154 height 17
click at [176, 392] on link "Mossy Collision - Escondido" at bounding box center [158, 392] width 149 height 13
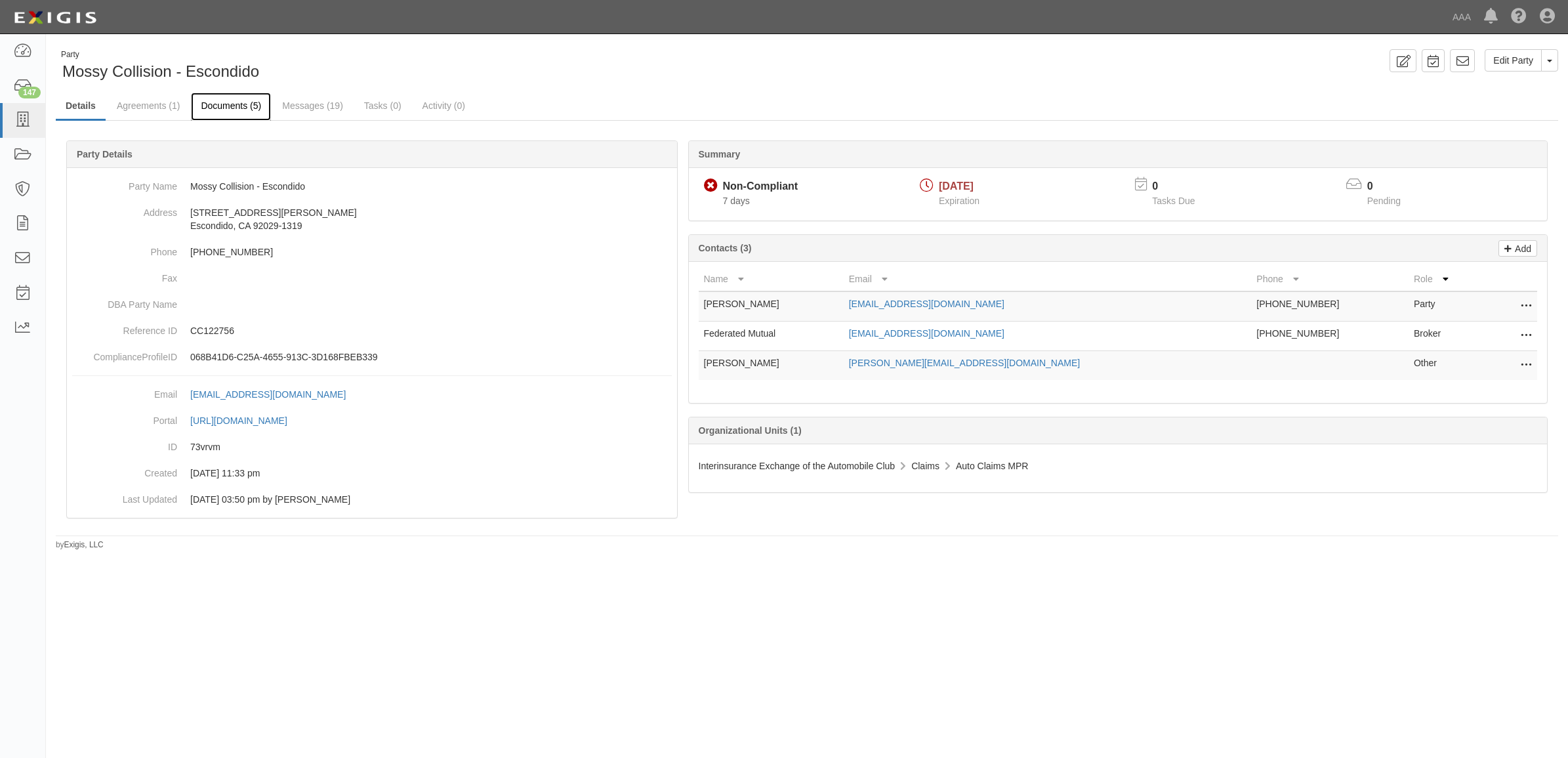
click at [242, 98] on link "Documents (5)" at bounding box center [230, 106] width 80 height 28
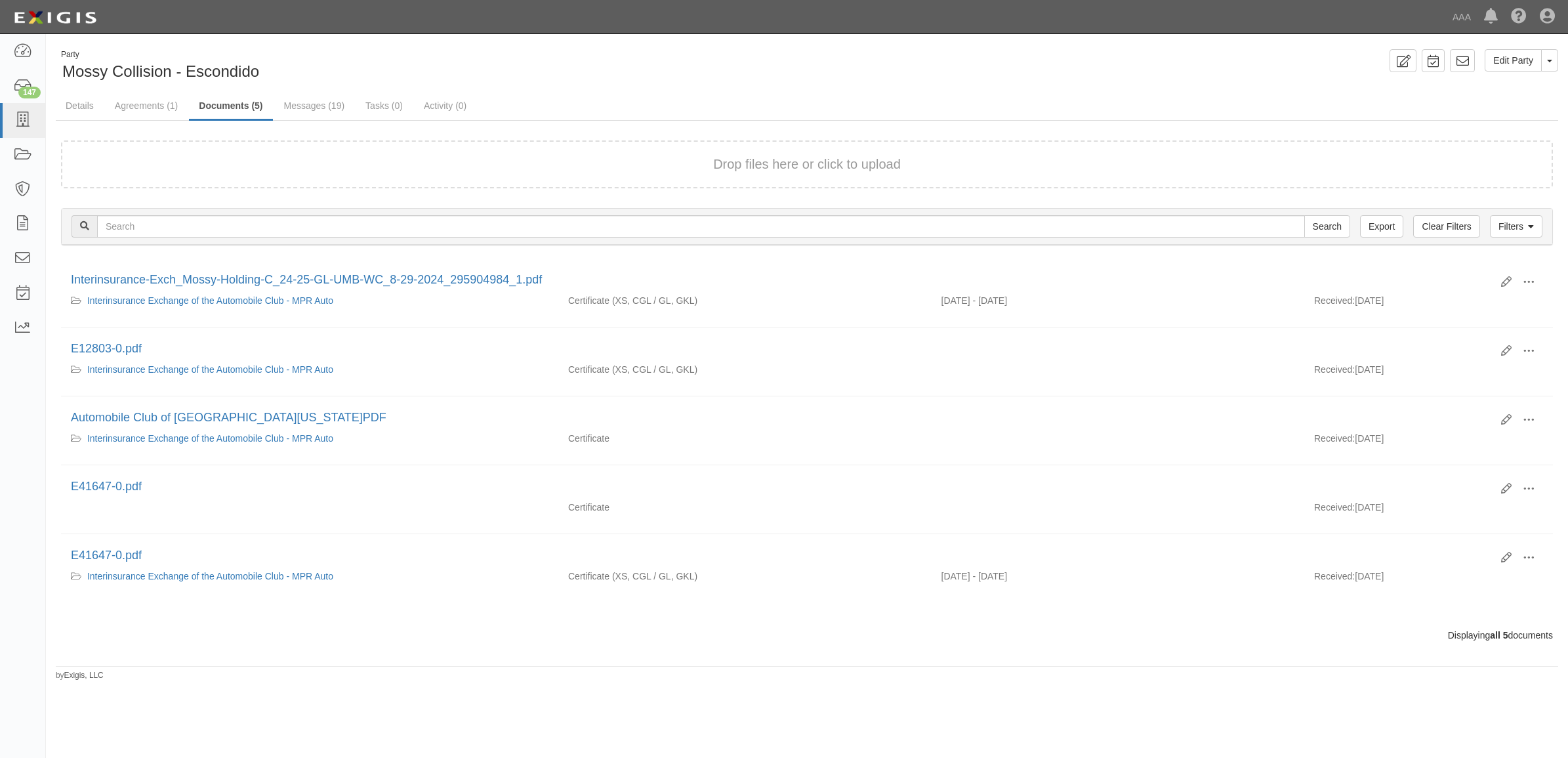
click at [381, 155] on div "Drop files here or click to upload" at bounding box center [806, 165] width 1463 height 19
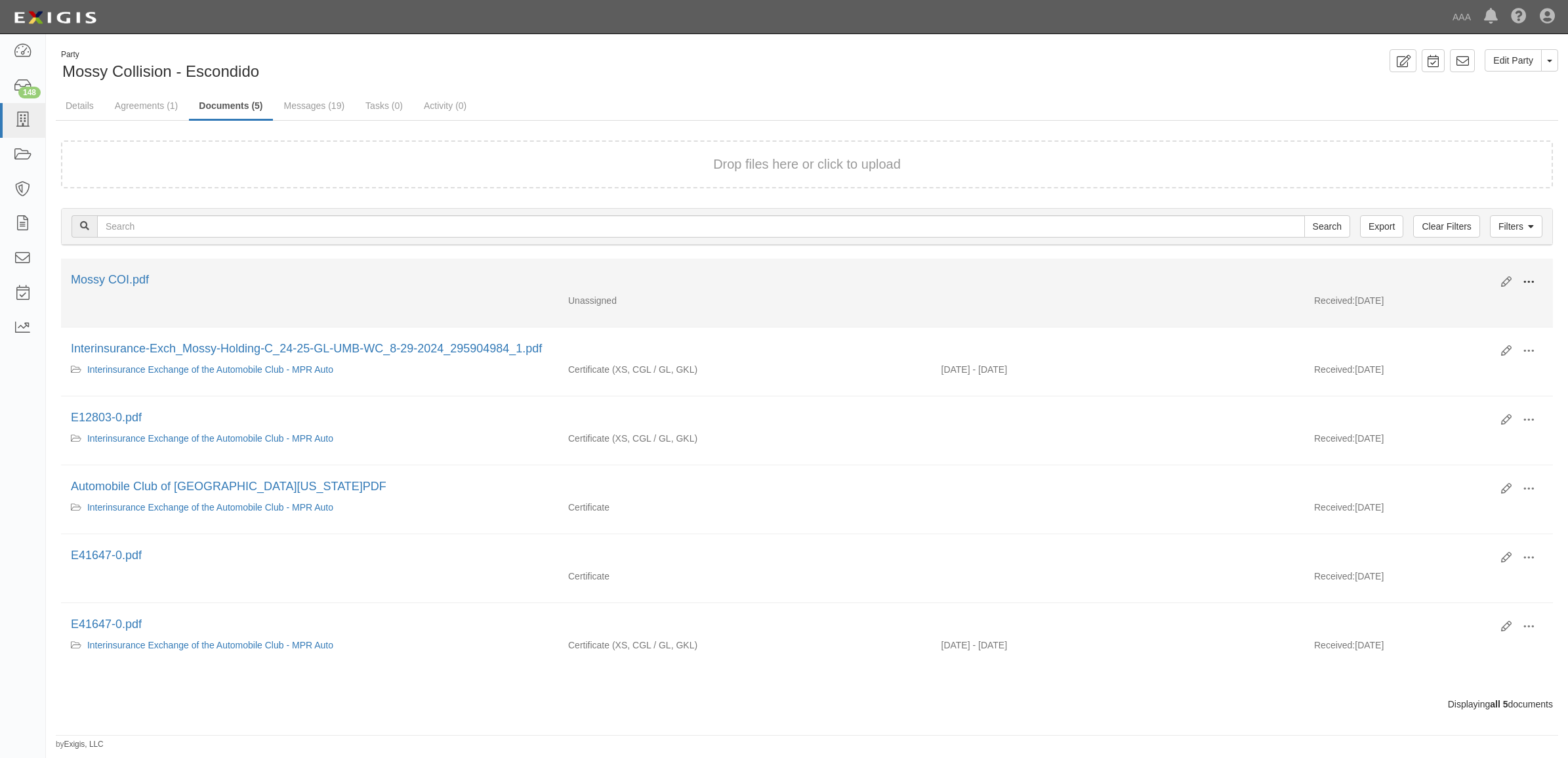
click at [1522, 283] on span at bounding box center [1528, 282] width 12 height 12
click at [1437, 303] on link "View" at bounding box center [1465, 300] width 103 height 23
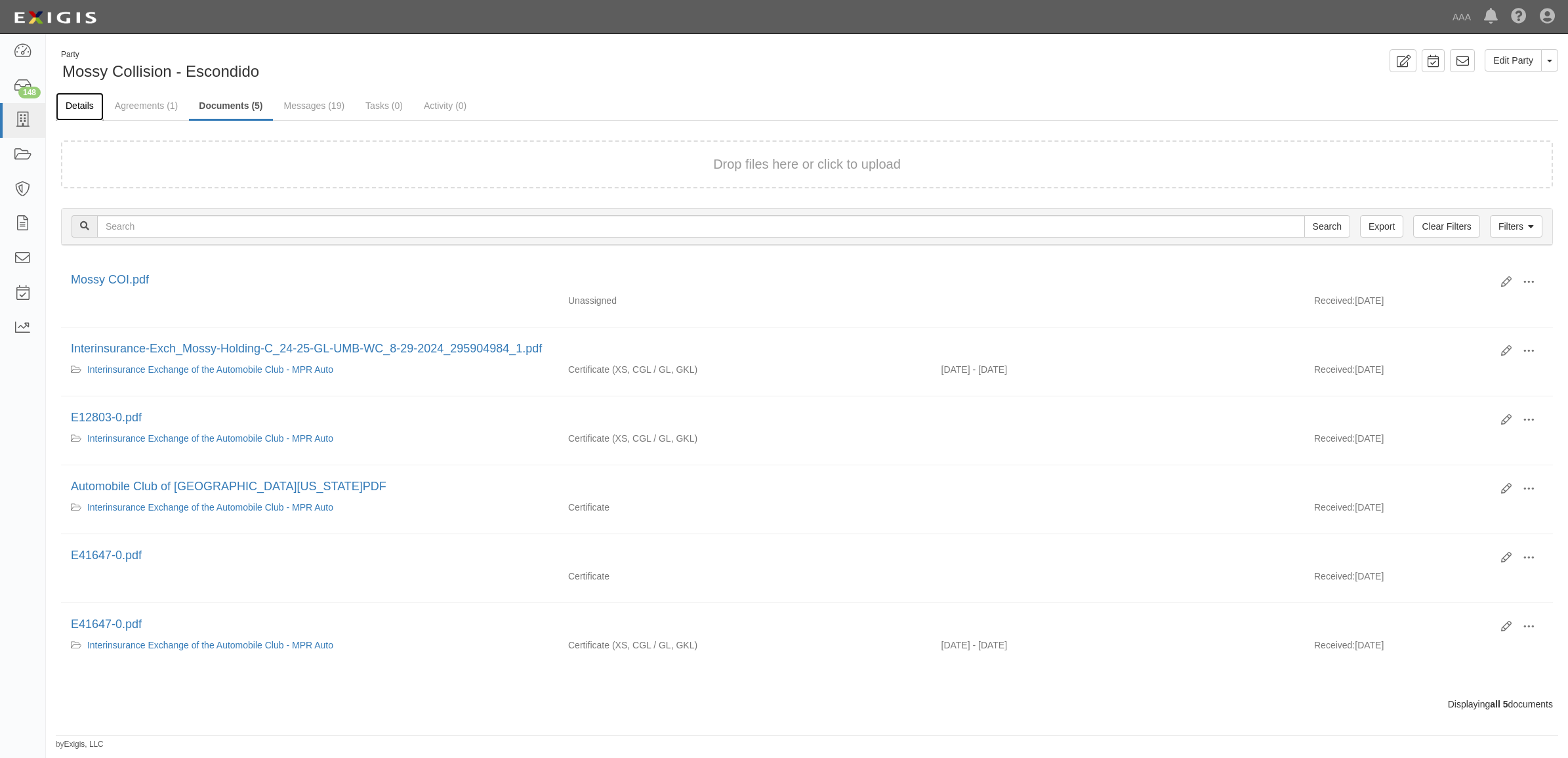
click at [89, 105] on link "Details" at bounding box center [80, 106] width 48 height 28
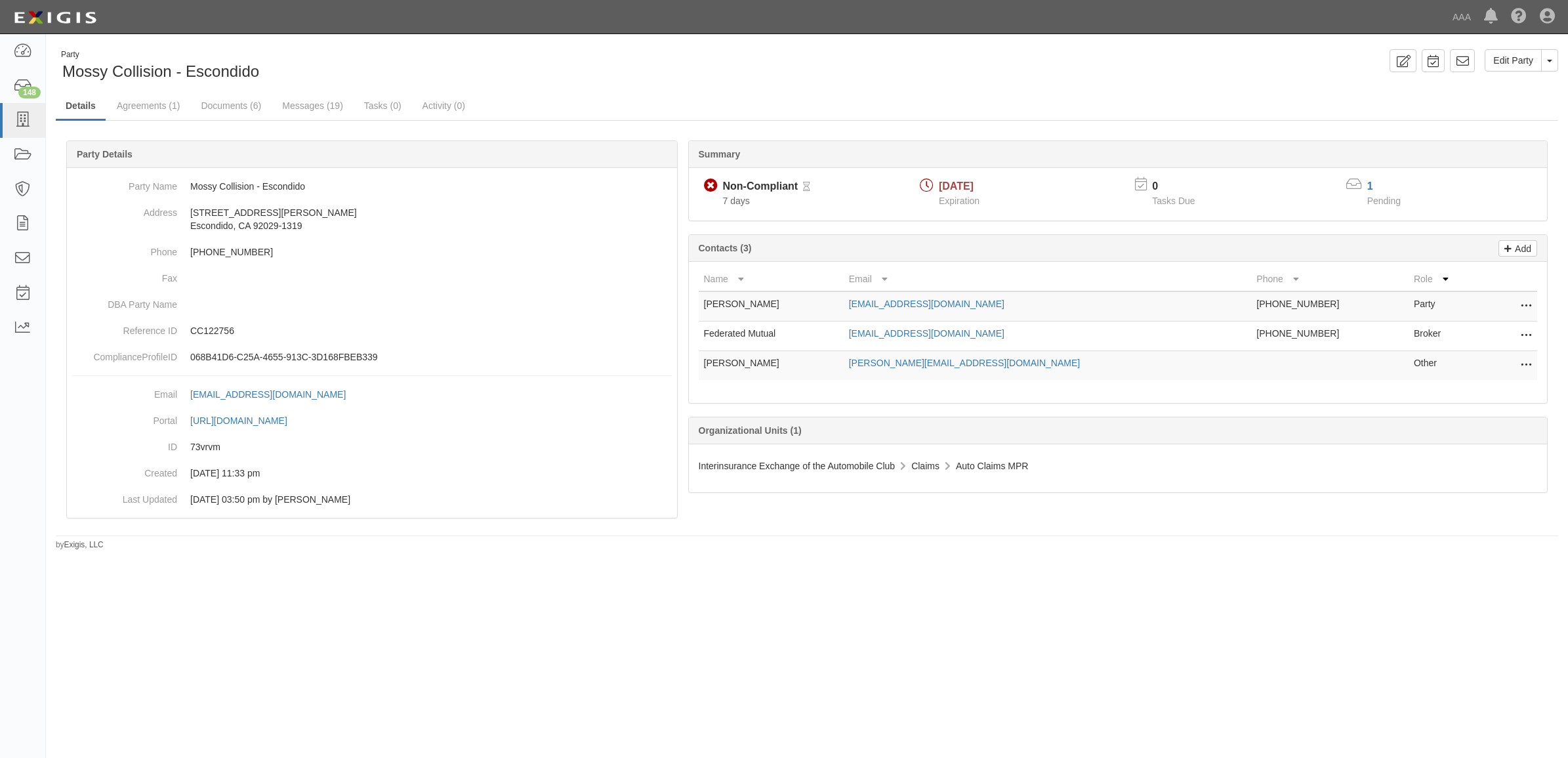
click at [1526, 332] on icon at bounding box center [1526, 336] width 10 height 17
click at [1497, 358] on link "Delete" at bounding box center [1479, 355] width 103 height 23
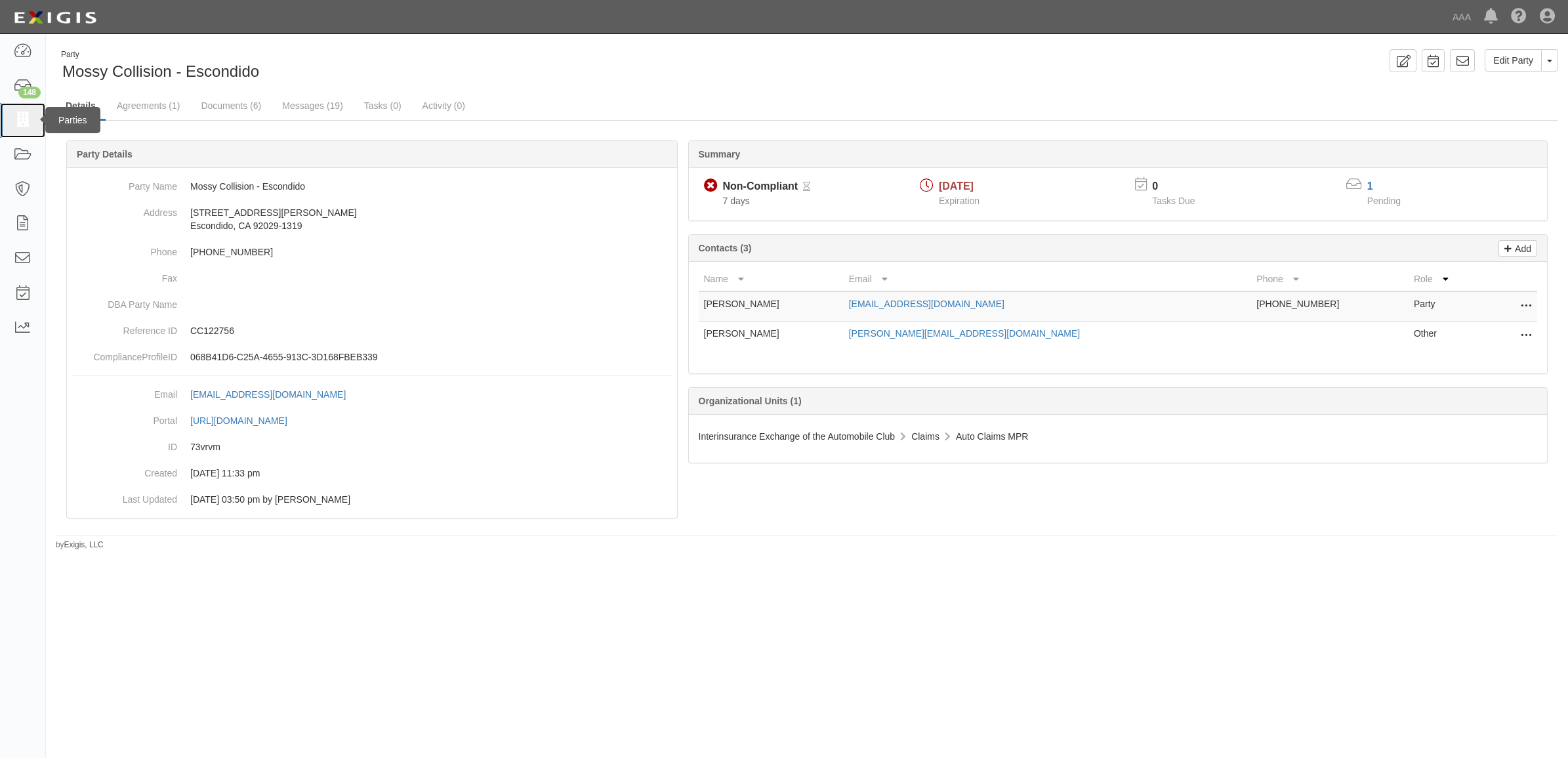
click at [32, 133] on link at bounding box center [22, 120] width 45 height 34
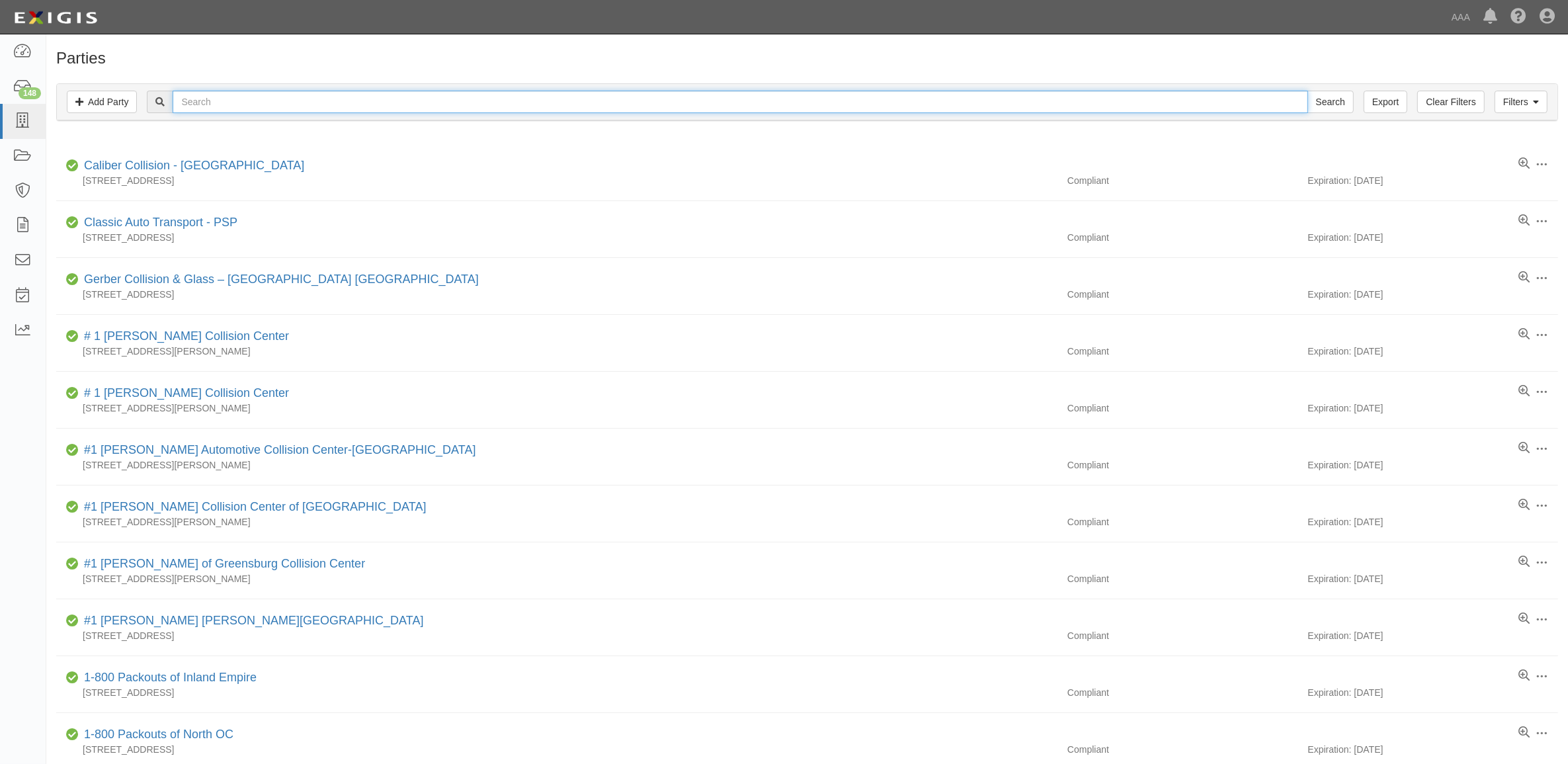
click at [435, 110] on input "text" at bounding box center [740, 102] width 1135 height 23
paste input "CC151331"
type input "CC151331"
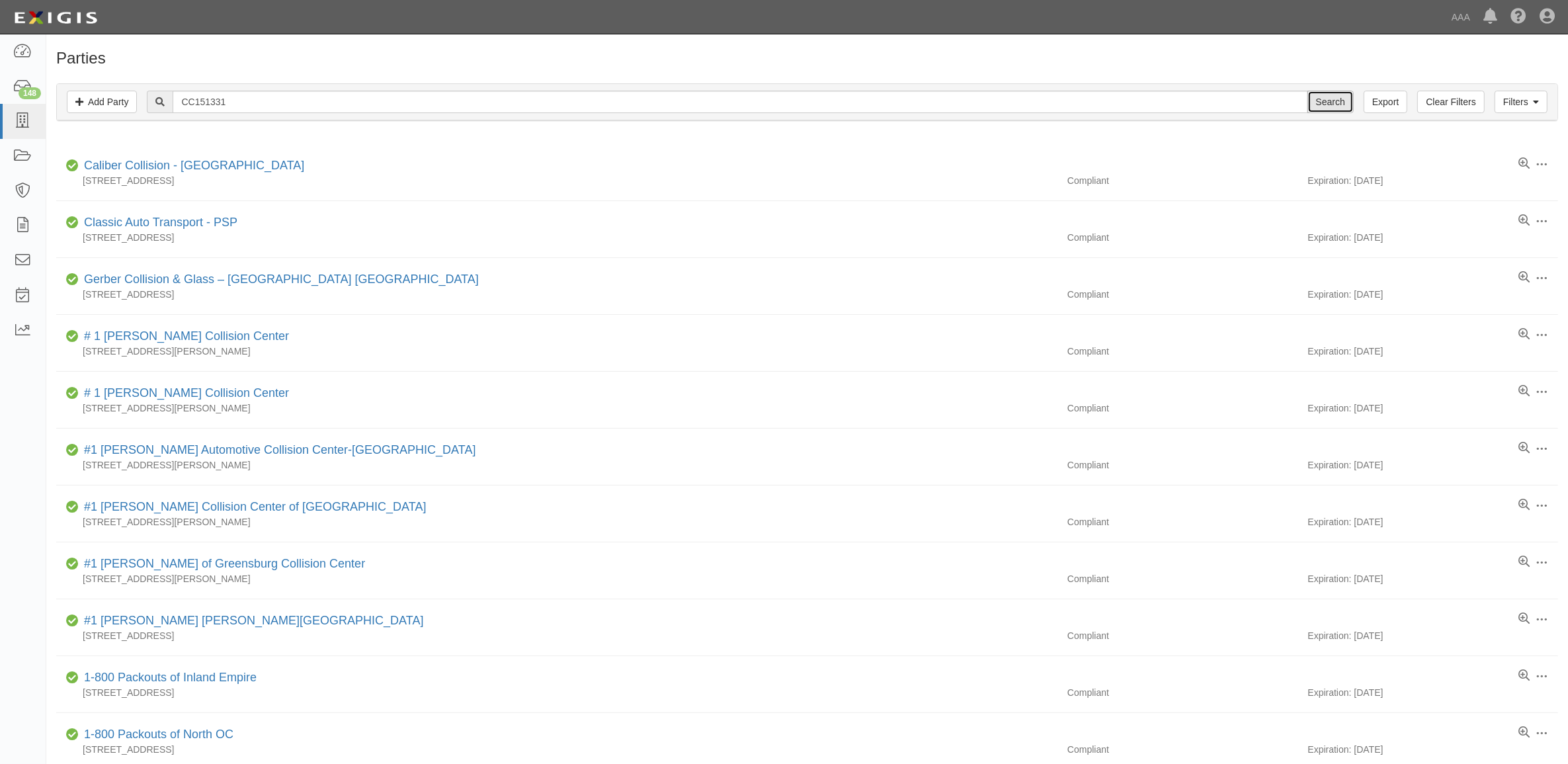
click at [1314, 91] on input "Search" at bounding box center [1331, 102] width 46 height 23
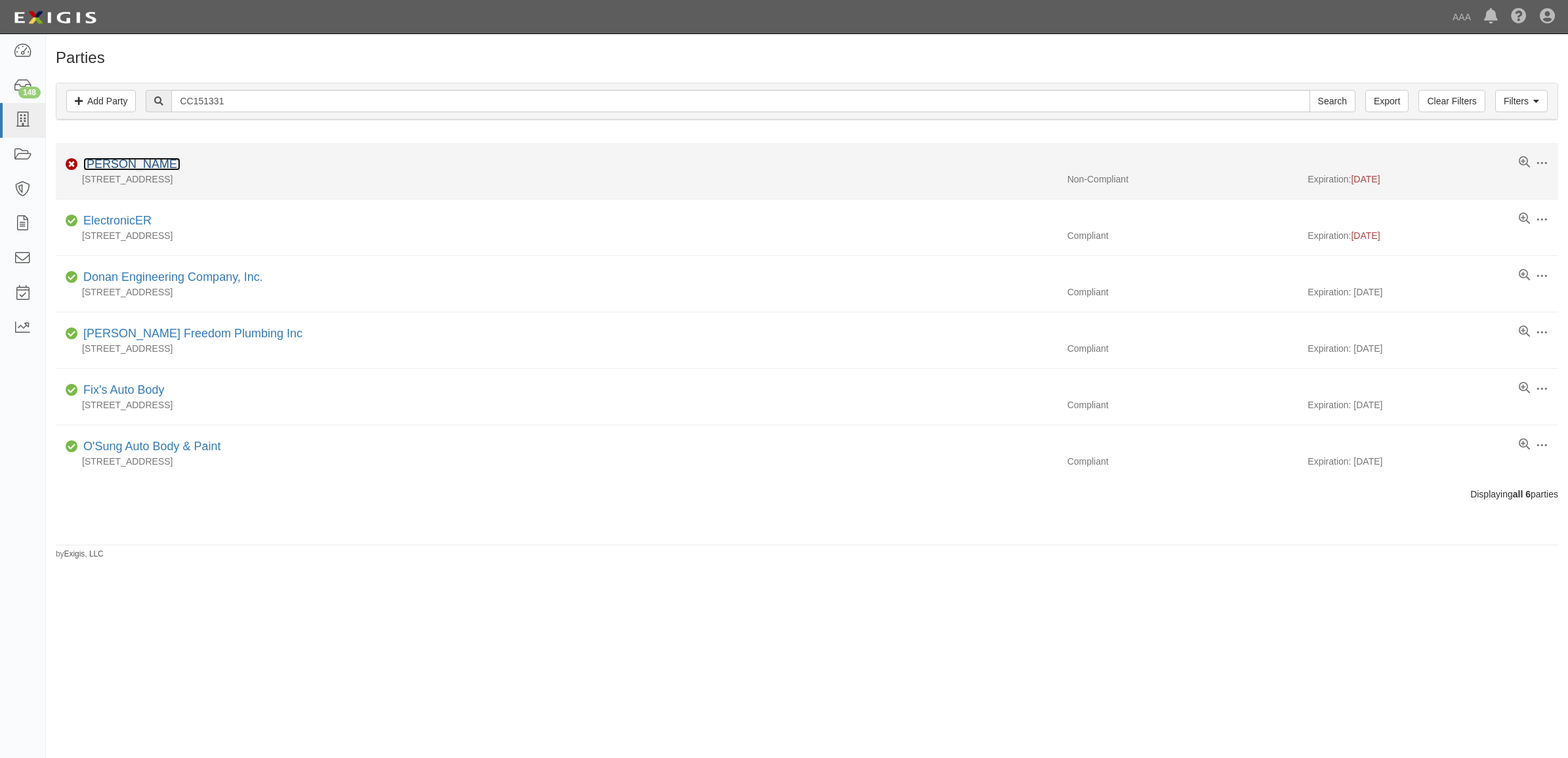
click at [123, 164] on link "Joe Machens" at bounding box center [132, 164] width 97 height 13
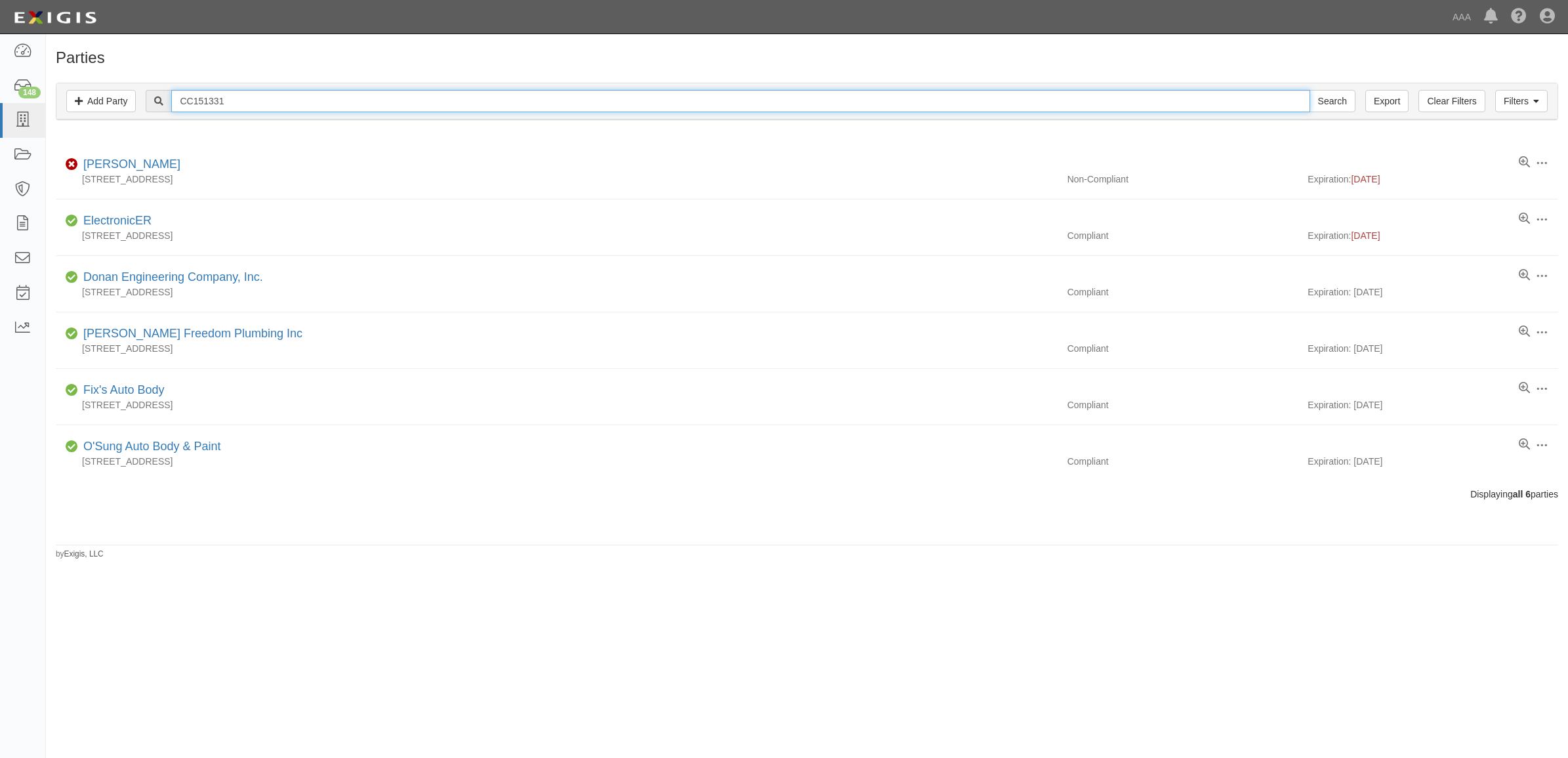
click at [235, 107] on input "CC151331" at bounding box center [741, 101] width 1138 height 22
type input "Joe Machens"
click at [1309, 90] on input "Search" at bounding box center [1332, 101] width 46 height 22
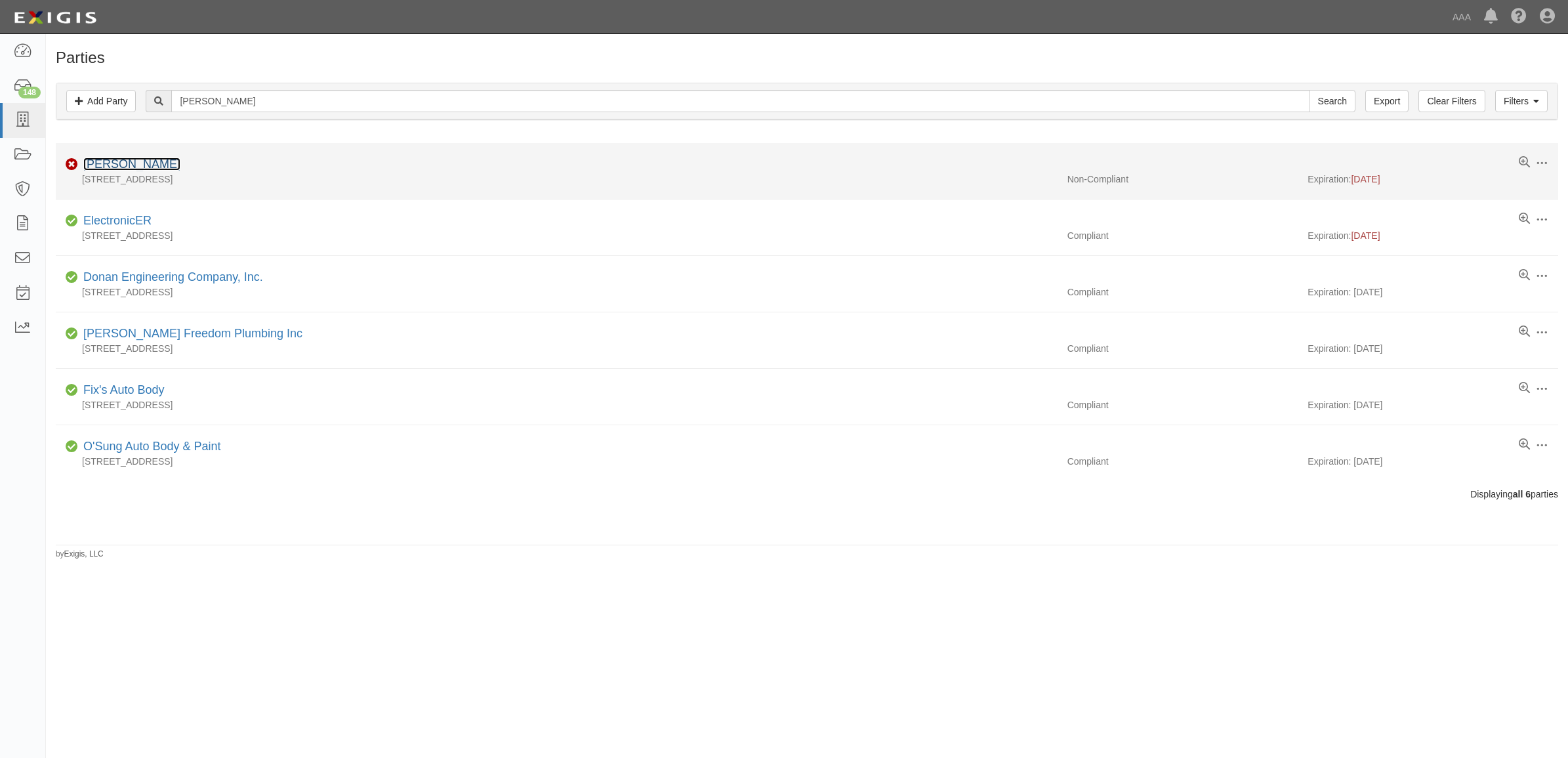
click at [141, 160] on link "[PERSON_NAME]" at bounding box center [132, 164] width 97 height 13
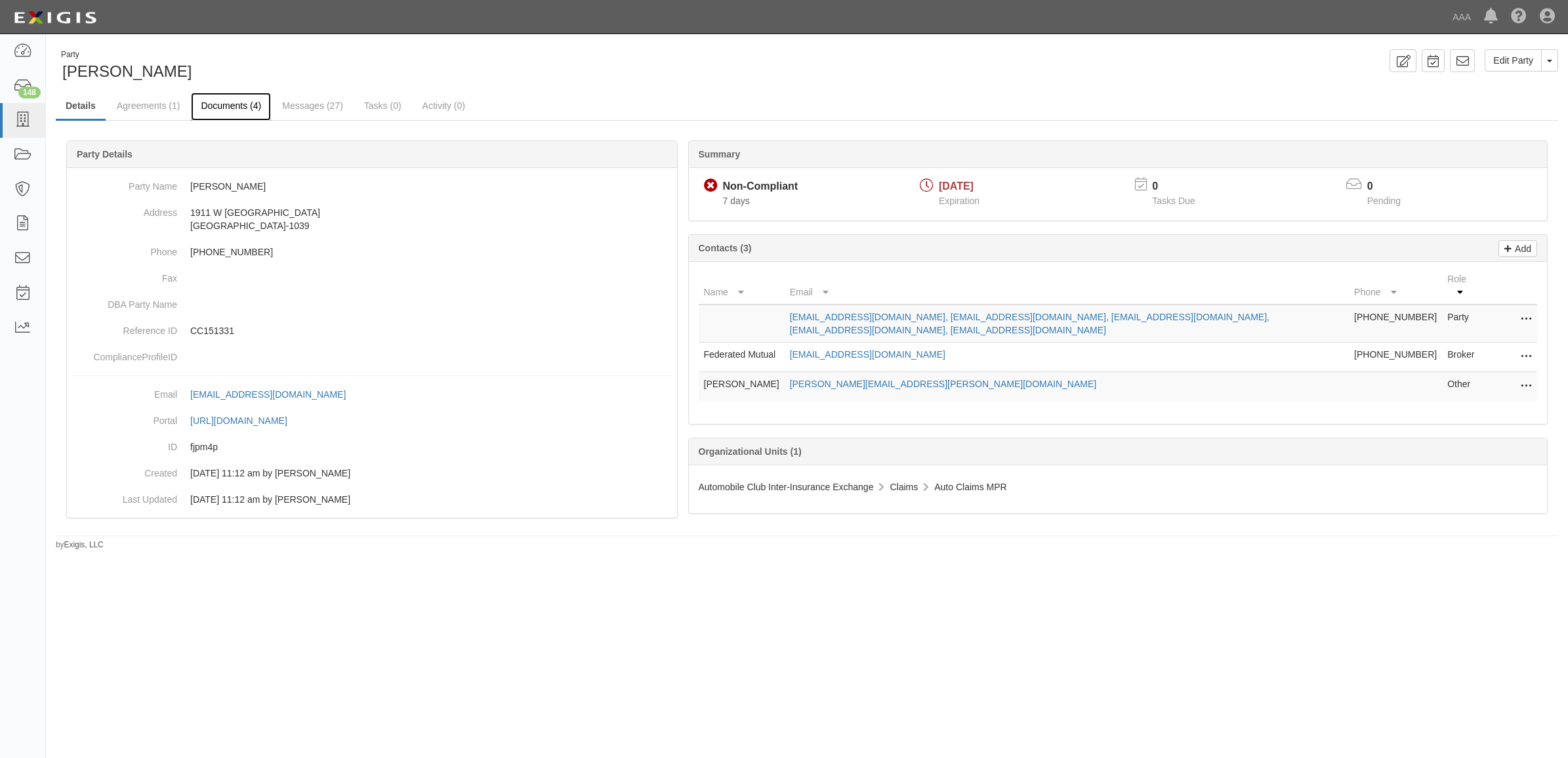
click at [248, 100] on link "Documents (4)" at bounding box center [230, 106] width 80 height 28
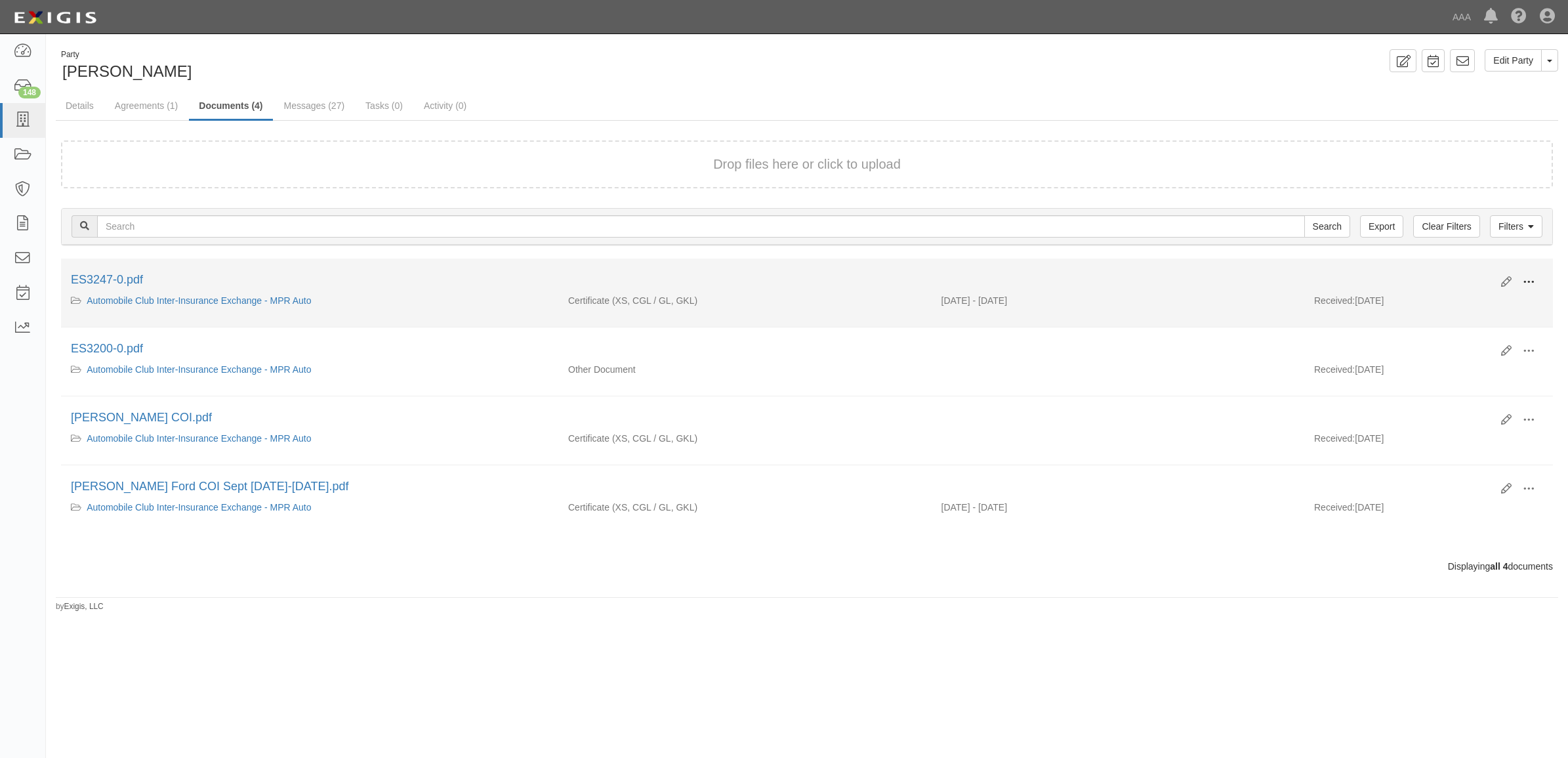
click at [1524, 279] on span at bounding box center [1528, 282] width 12 height 12
click at [1490, 295] on link "View" at bounding box center [1465, 300] width 103 height 23
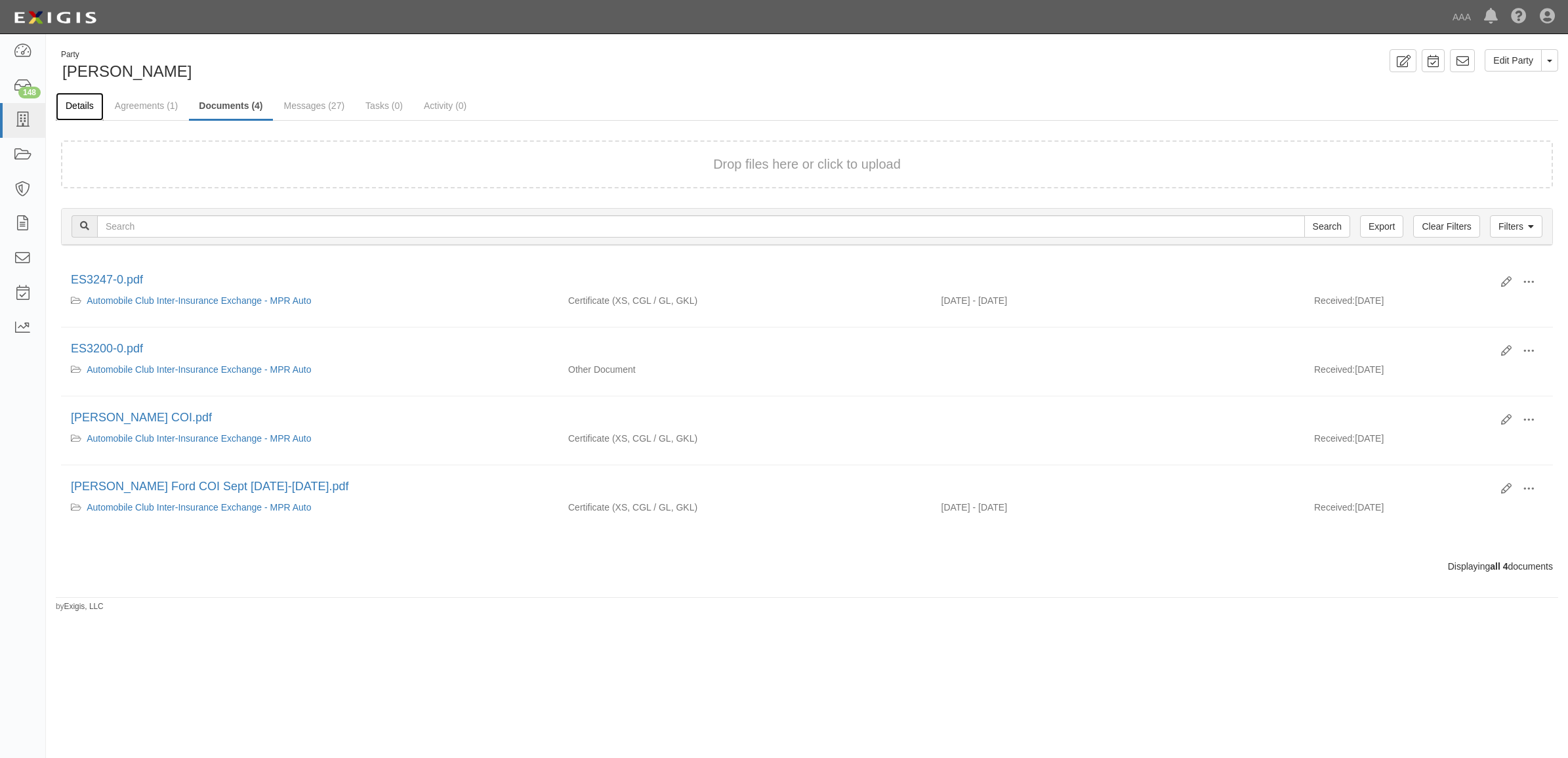
click at [92, 110] on link "Details" at bounding box center [80, 106] width 48 height 28
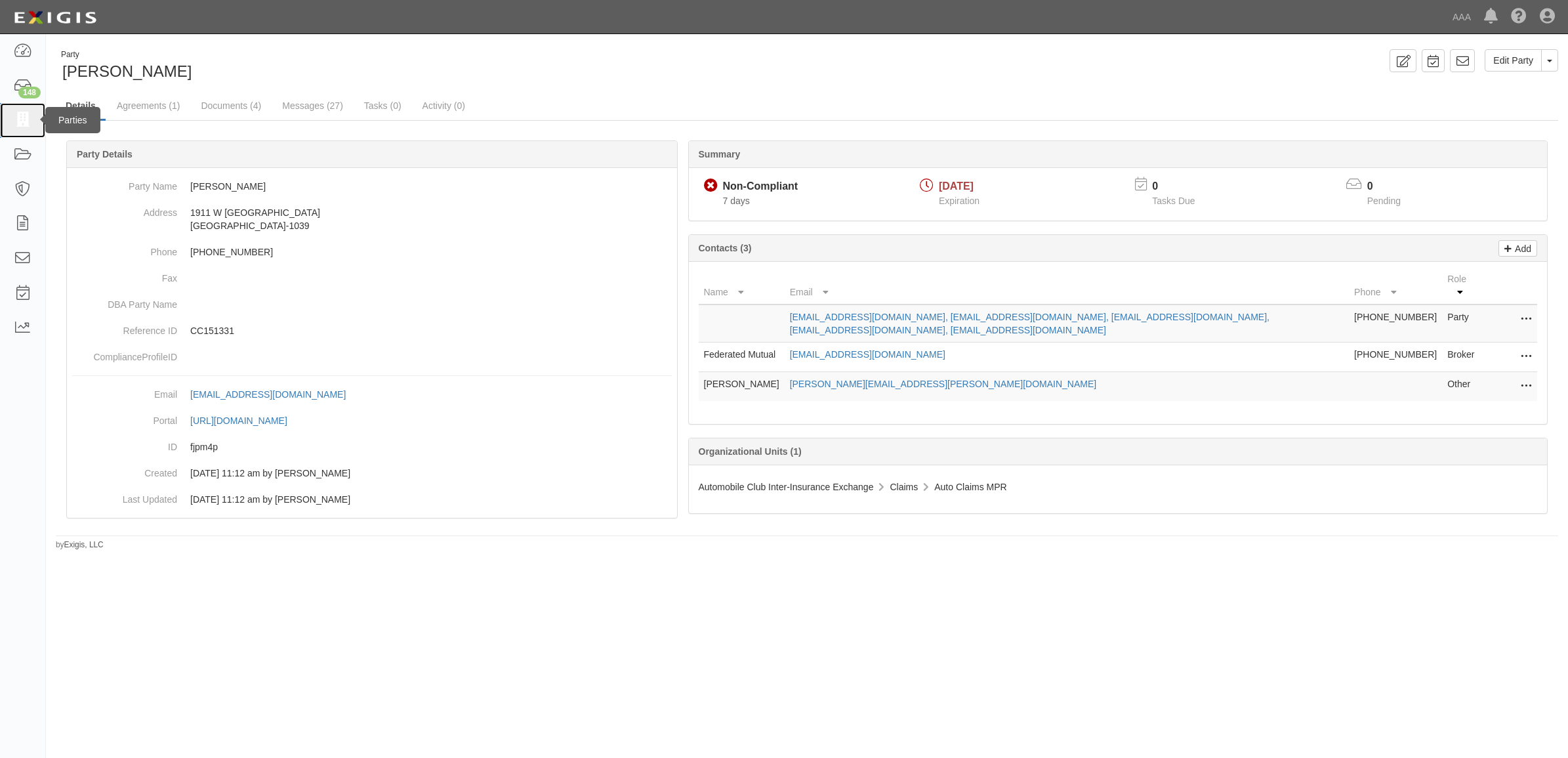
drag, startPoint x: 21, startPoint y: 122, endPoint x: 72, endPoint y: 122, distance: 51.0
click at [21, 122] on icon at bounding box center [22, 120] width 18 height 15
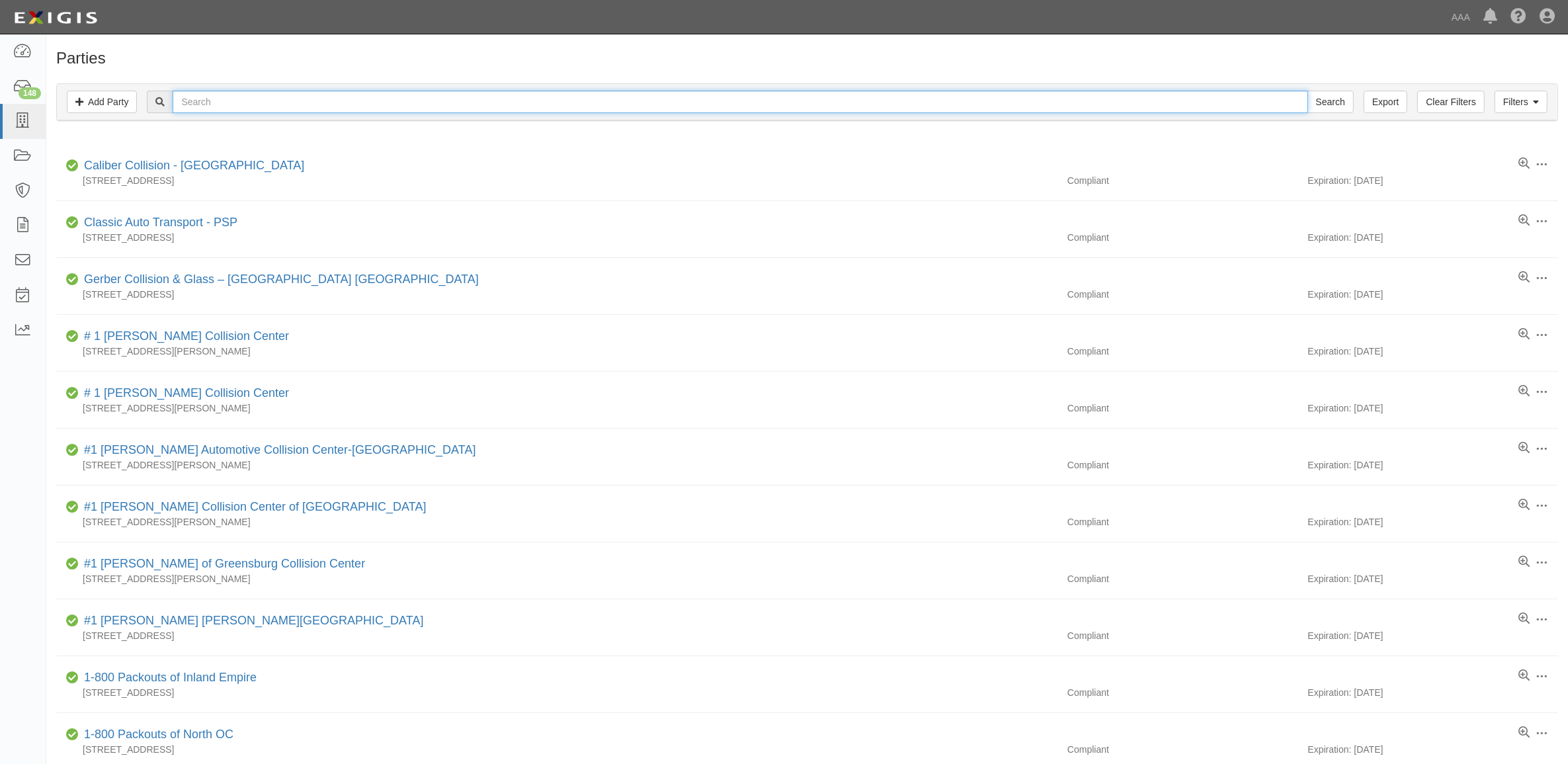
click at [264, 110] on input "text" at bounding box center [740, 102] width 1135 height 23
paste input "CC159227"
type input "CC159227"
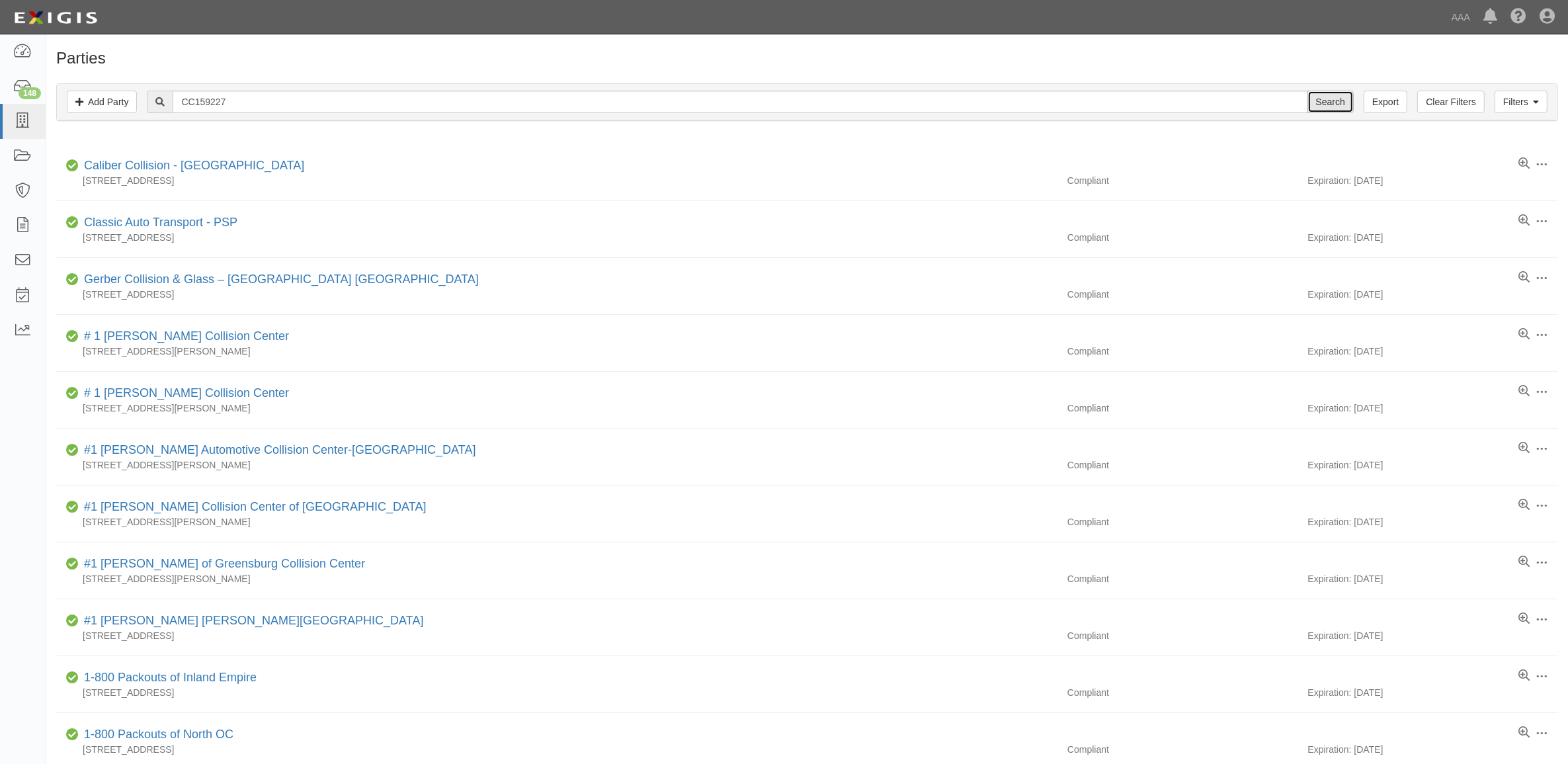
click at [1331, 103] on input "Search" at bounding box center [1331, 102] width 46 height 23
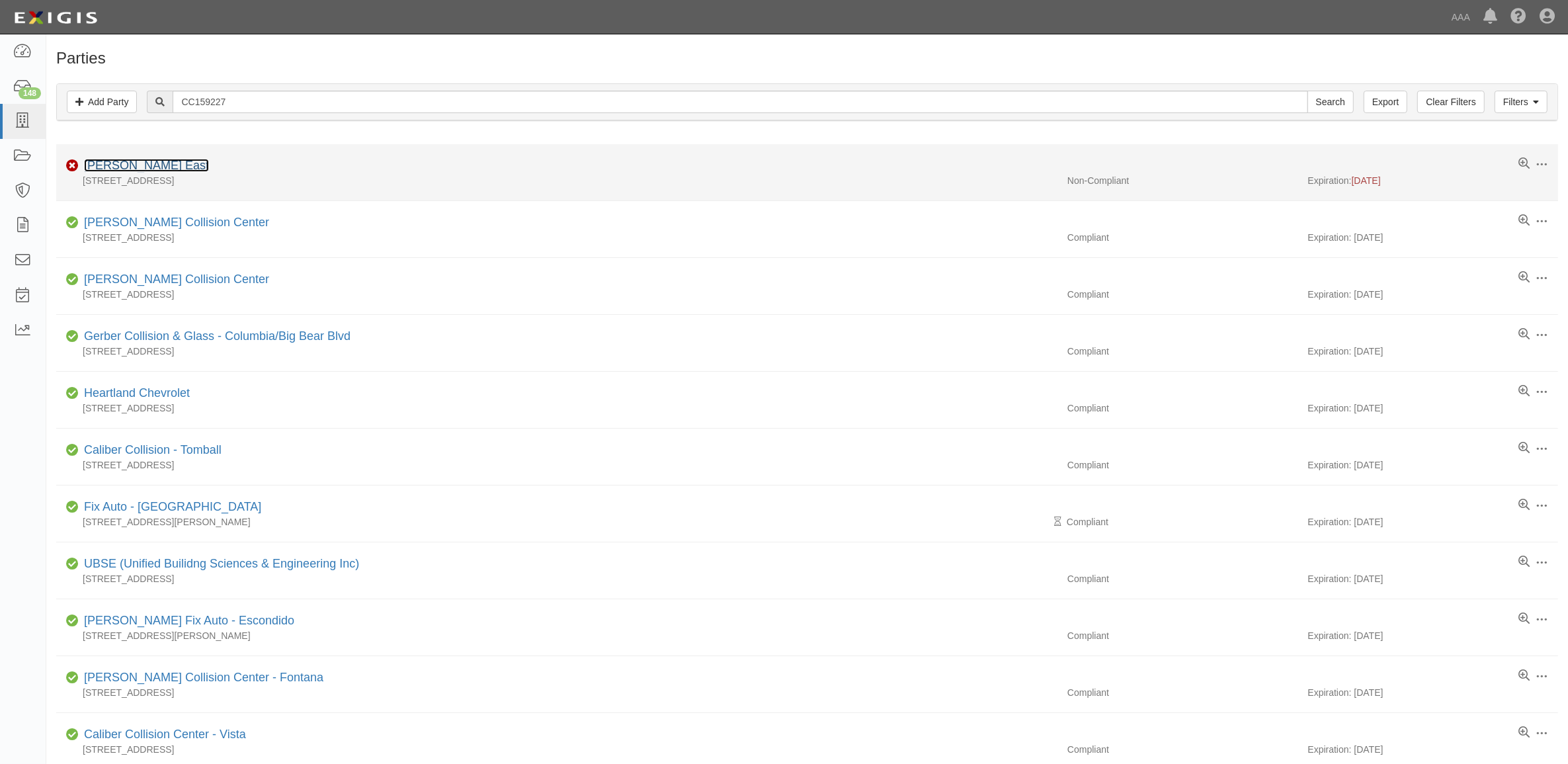
click at [147, 167] on link "[PERSON_NAME] East" at bounding box center [147, 165] width 125 height 13
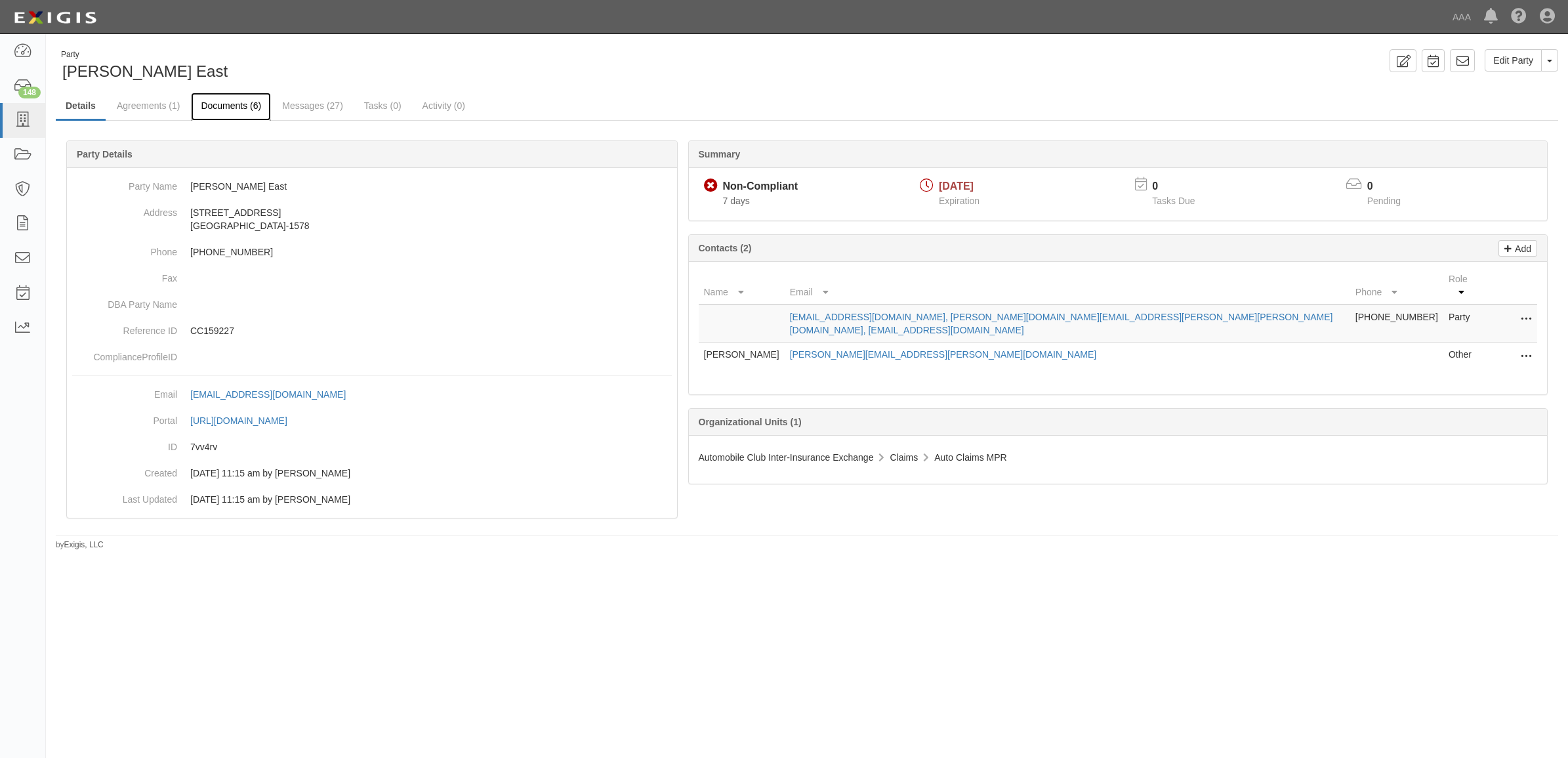
click at [223, 110] on link "Documents (6)" at bounding box center [230, 106] width 80 height 28
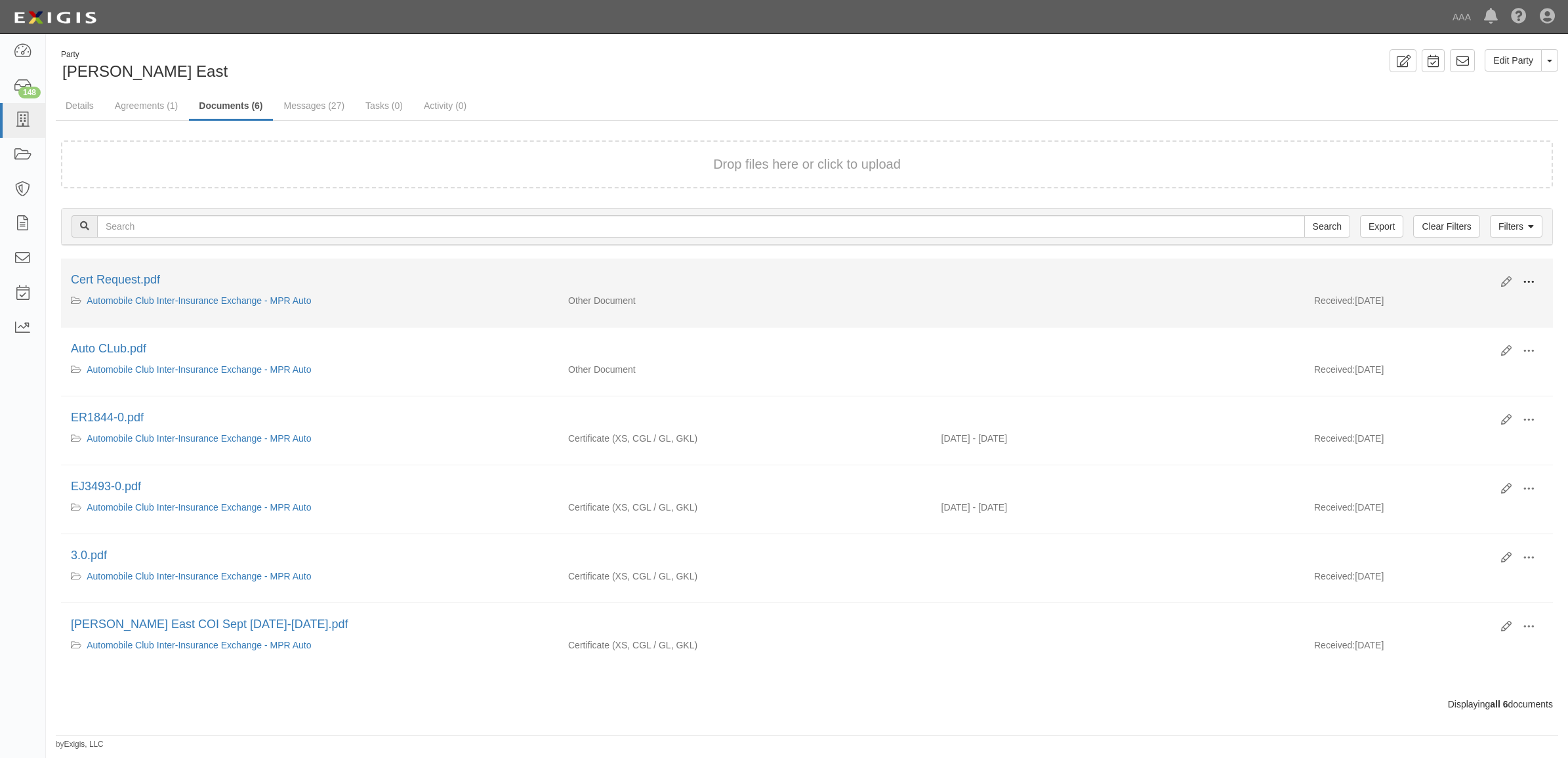
click at [1527, 276] on span at bounding box center [1528, 282] width 12 height 12
click at [1501, 304] on link "View" at bounding box center [1465, 300] width 103 height 23
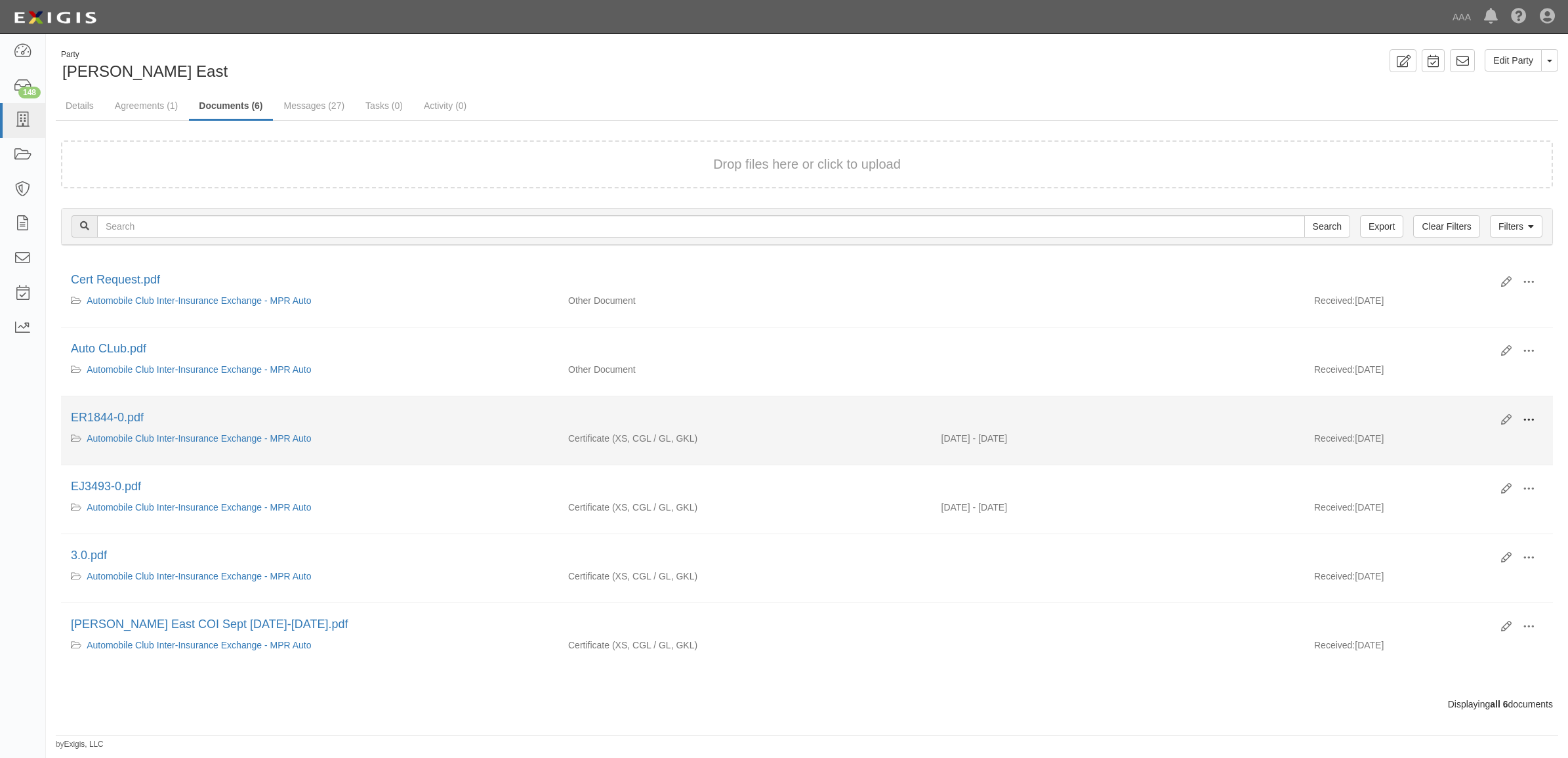
click at [1536, 421] on button at bounding box center [1527, 421] width 28 height 22
click at [1478, 444] on link "View" at bounding box center [1465, 438] width 103 height 23
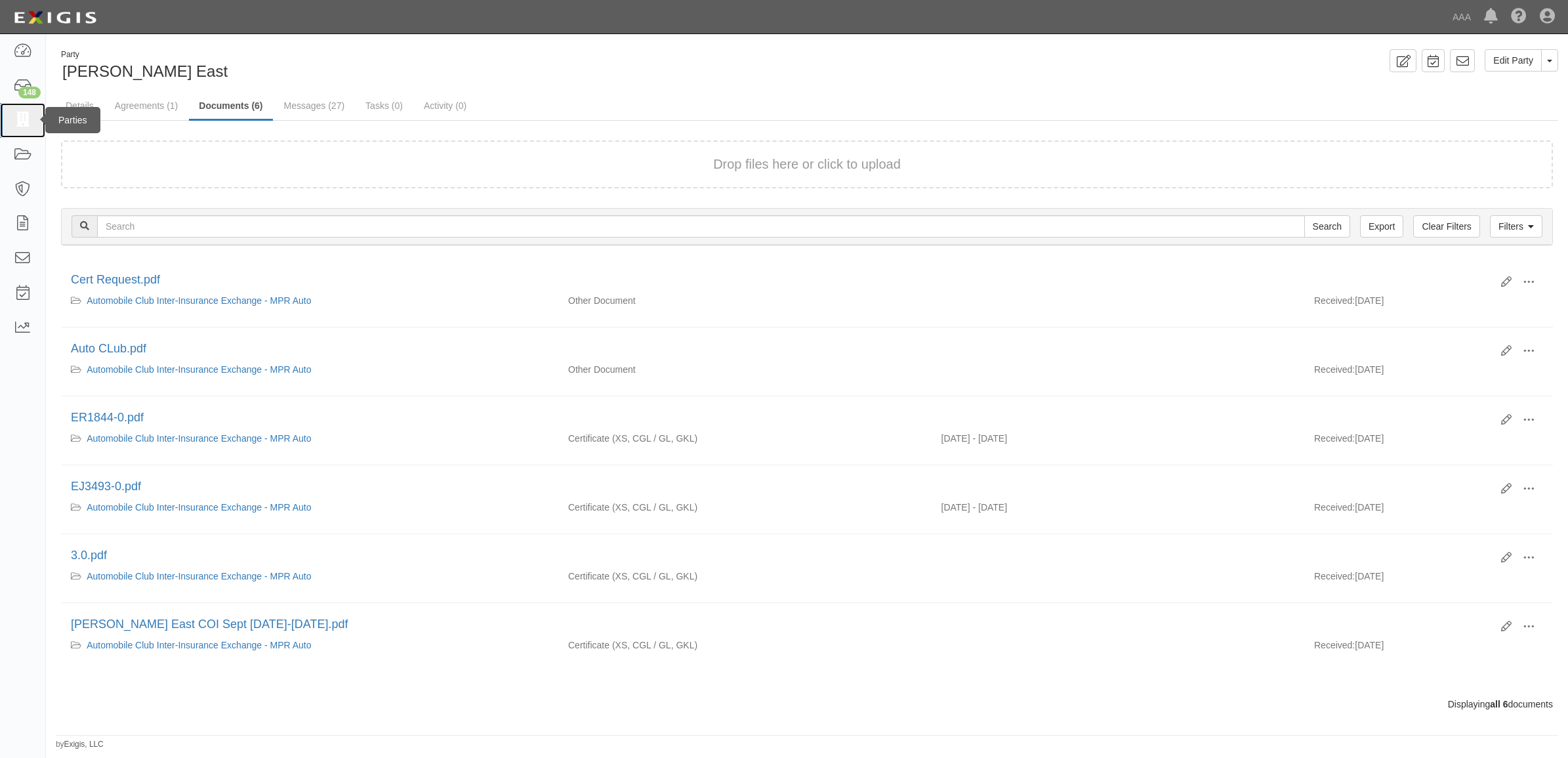
click at [25, 122] on icon at bounding box center [22, 120] width 18 height 15
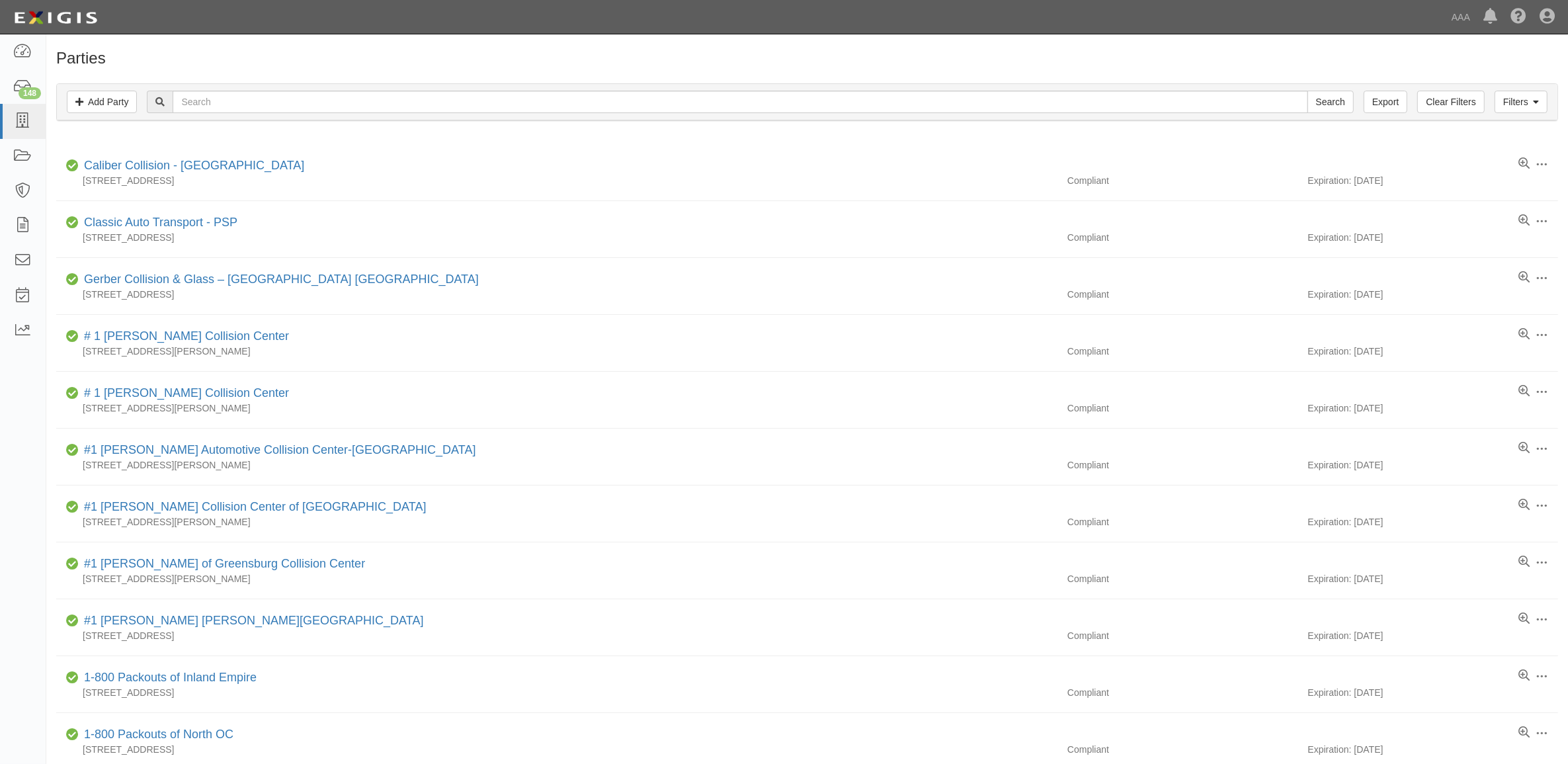
click at [261, 114] on div "Filters Add Party Clear Filters Export Search Filters" at bounding box center [807, 103] width 1501 height 37
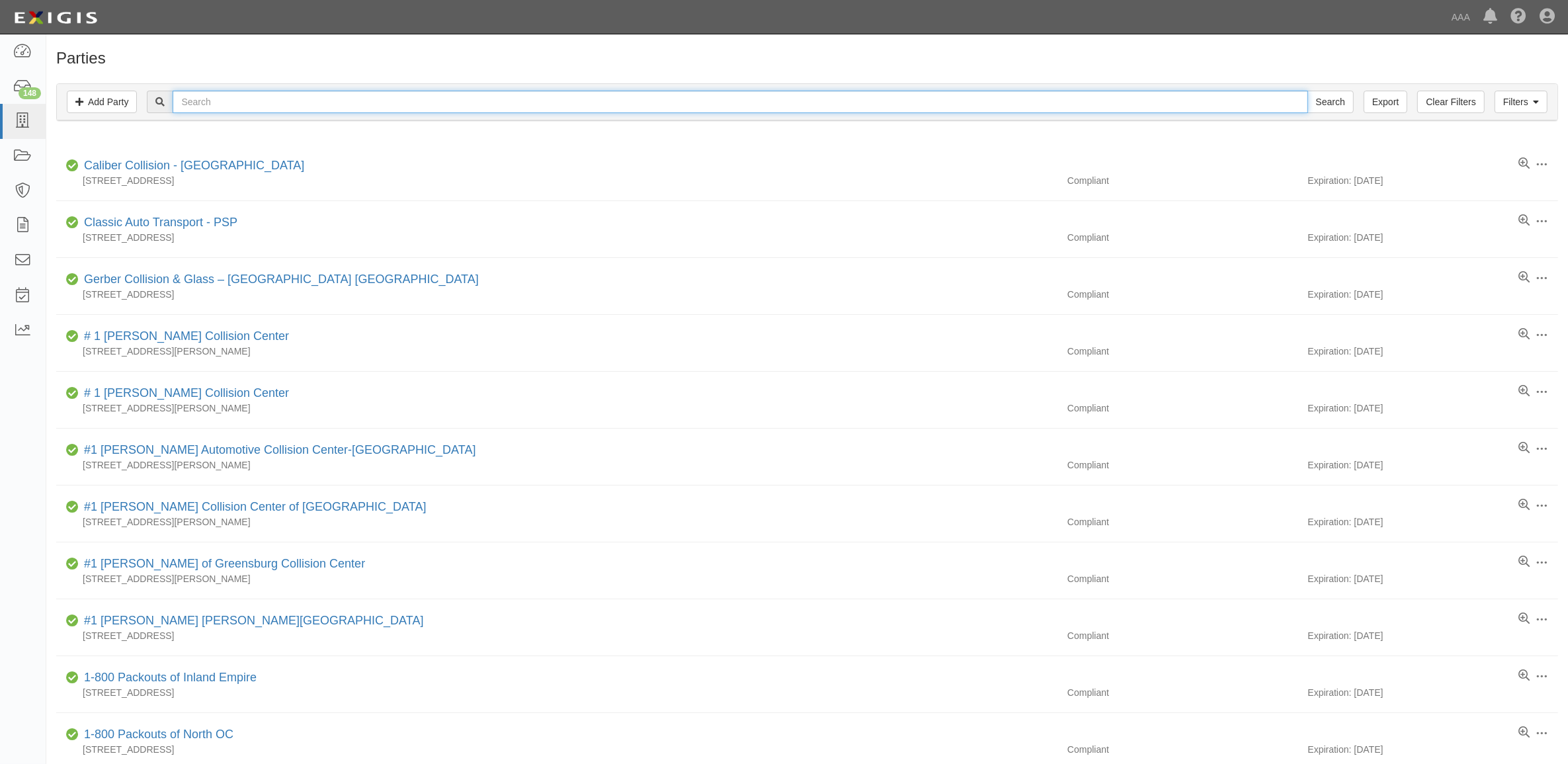
click at [257, 103] on input "text" at bounding box center [740, 102] width 1135 height 23
paste input "CC180494"
type input "CC180494"
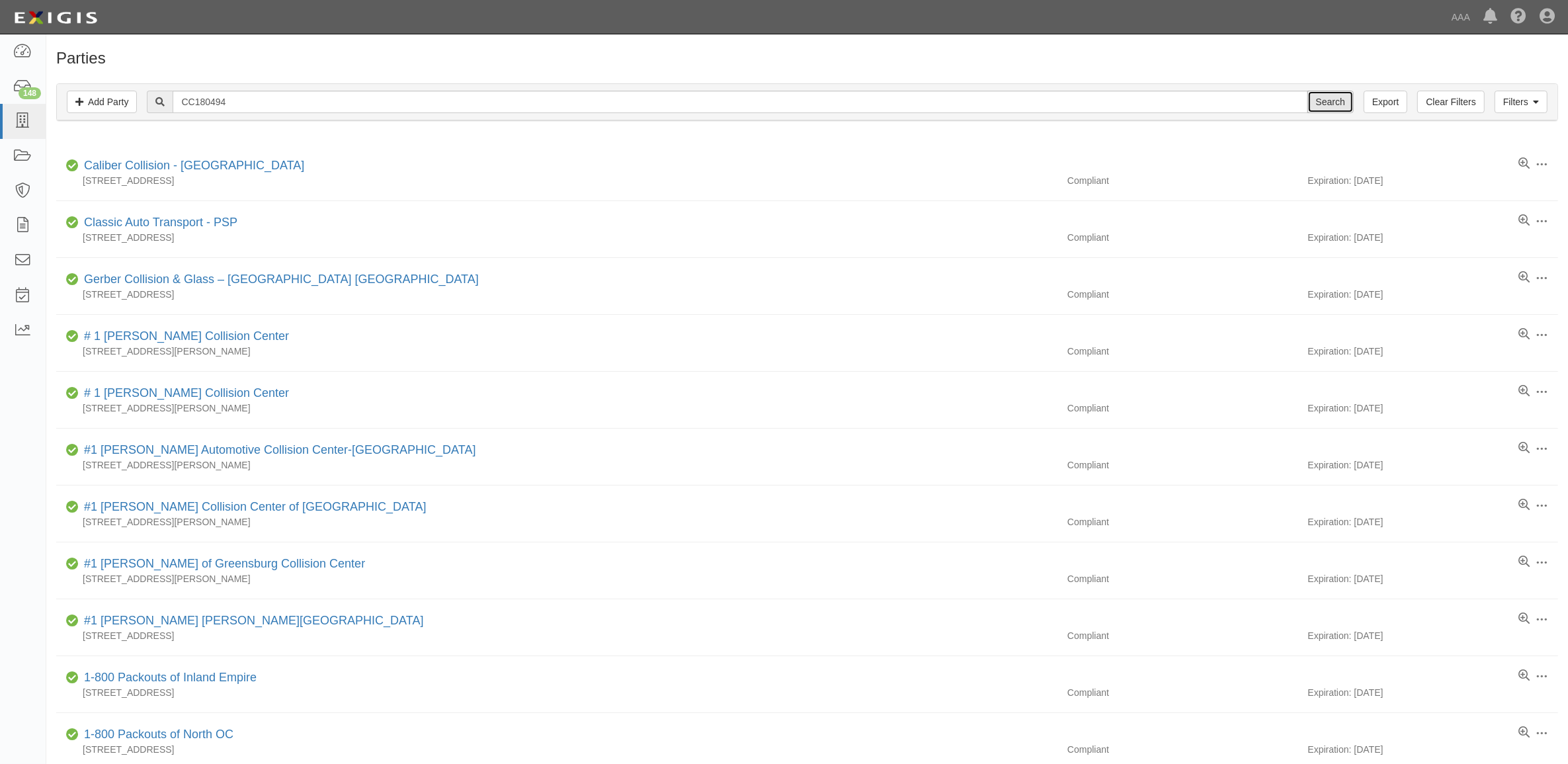
click at [1336, 101] on input "Search" at bounding box center [1331, 102] width 46 height 23
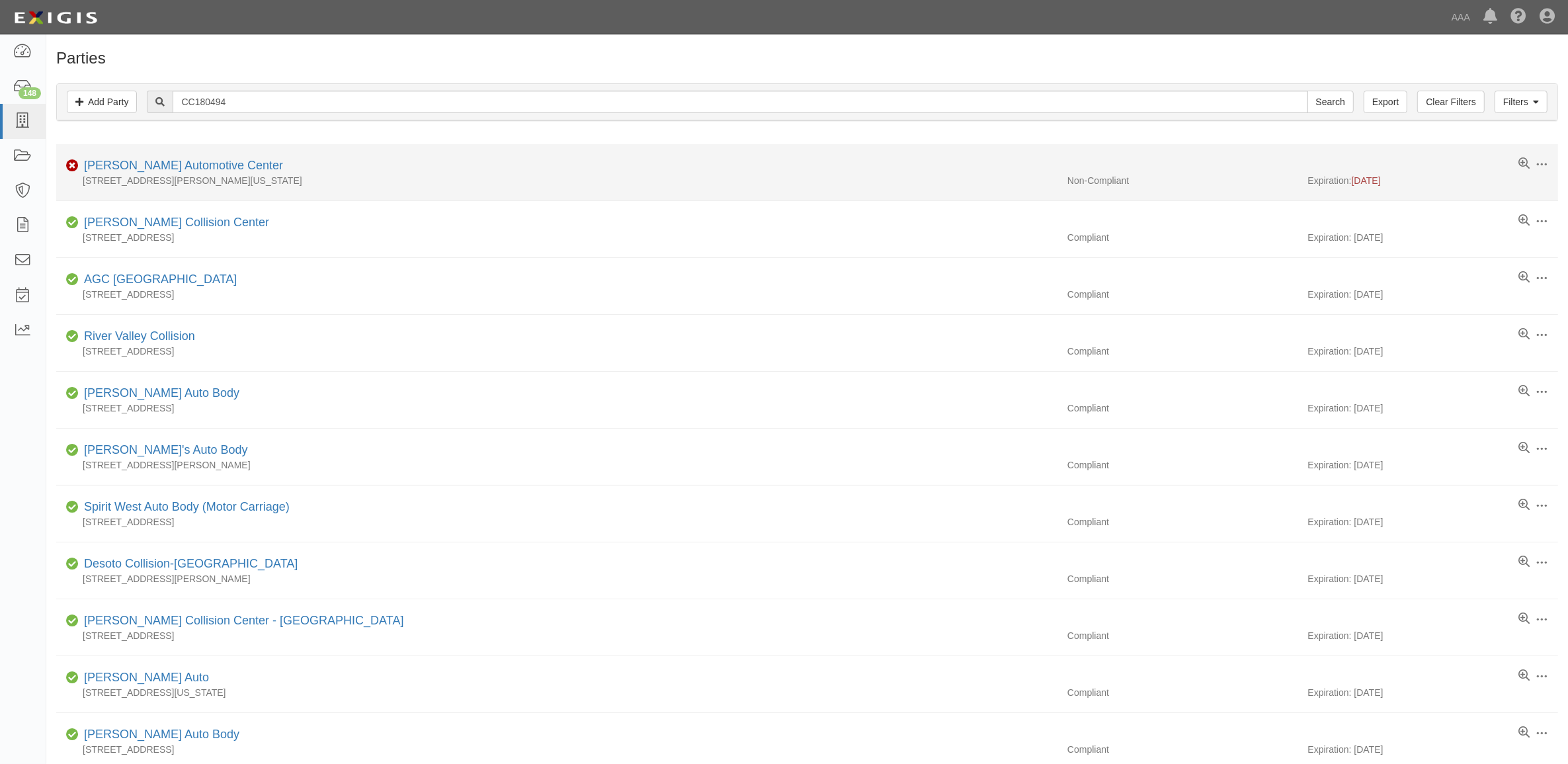
click at [181, 173] on div "[PERSON_NAME] Automotive Center" at bounding box center [181, 166] width 204 height 17
click at [181, 156] on li "Edit Log activity Add task Send message Archive Non-Compliant [PERSON_NAME] Aut…" at bounding box center [807, 172] width 1502 height 56
click at [183, 166] on link "[PERSON_NAME] Automotive Center" at bounding box center [183, 165] width 199 height 13
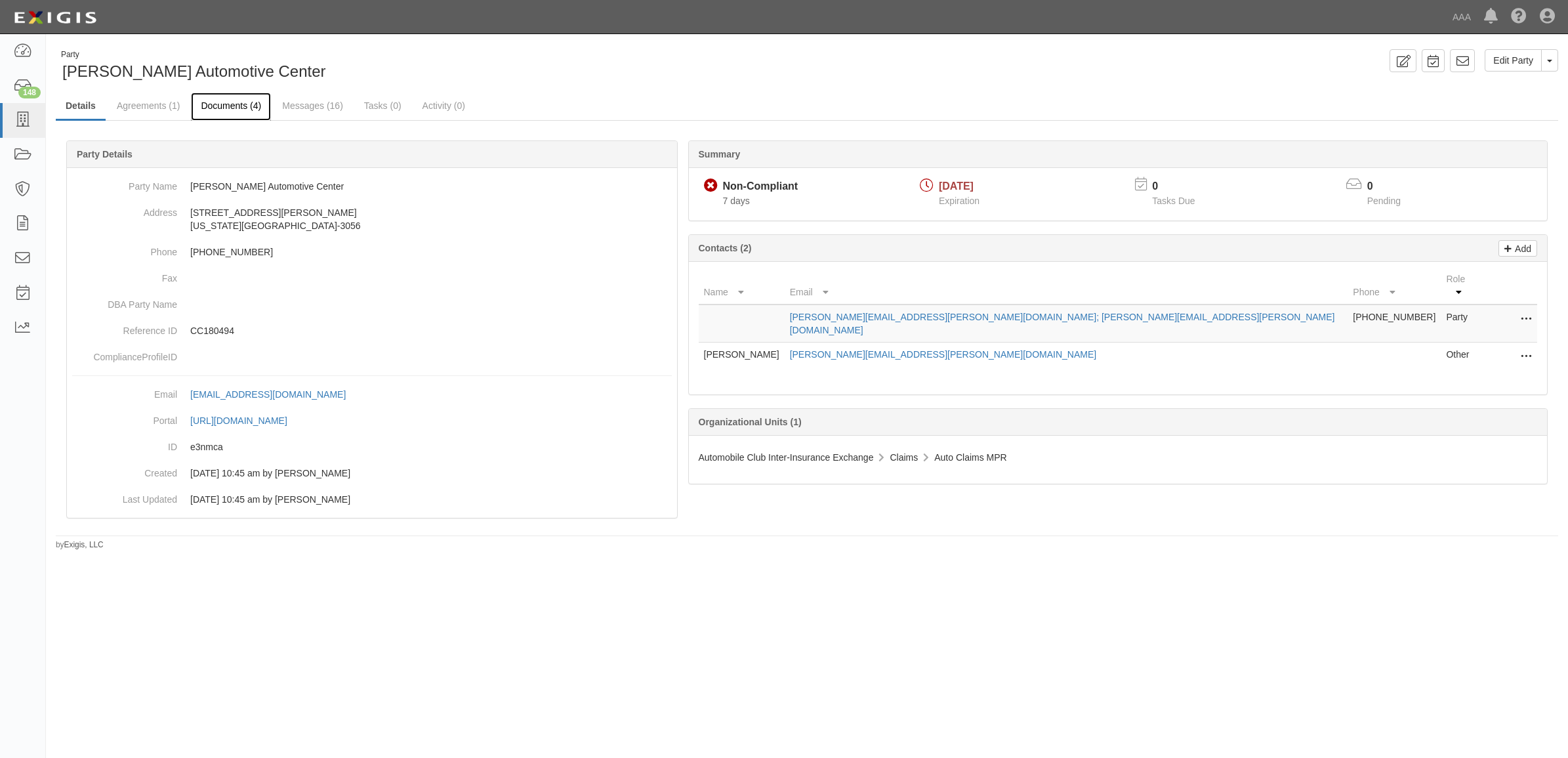
click at [223, 103] on link "Documents (4)" at bounding box center [230, 106] width 80 height 28
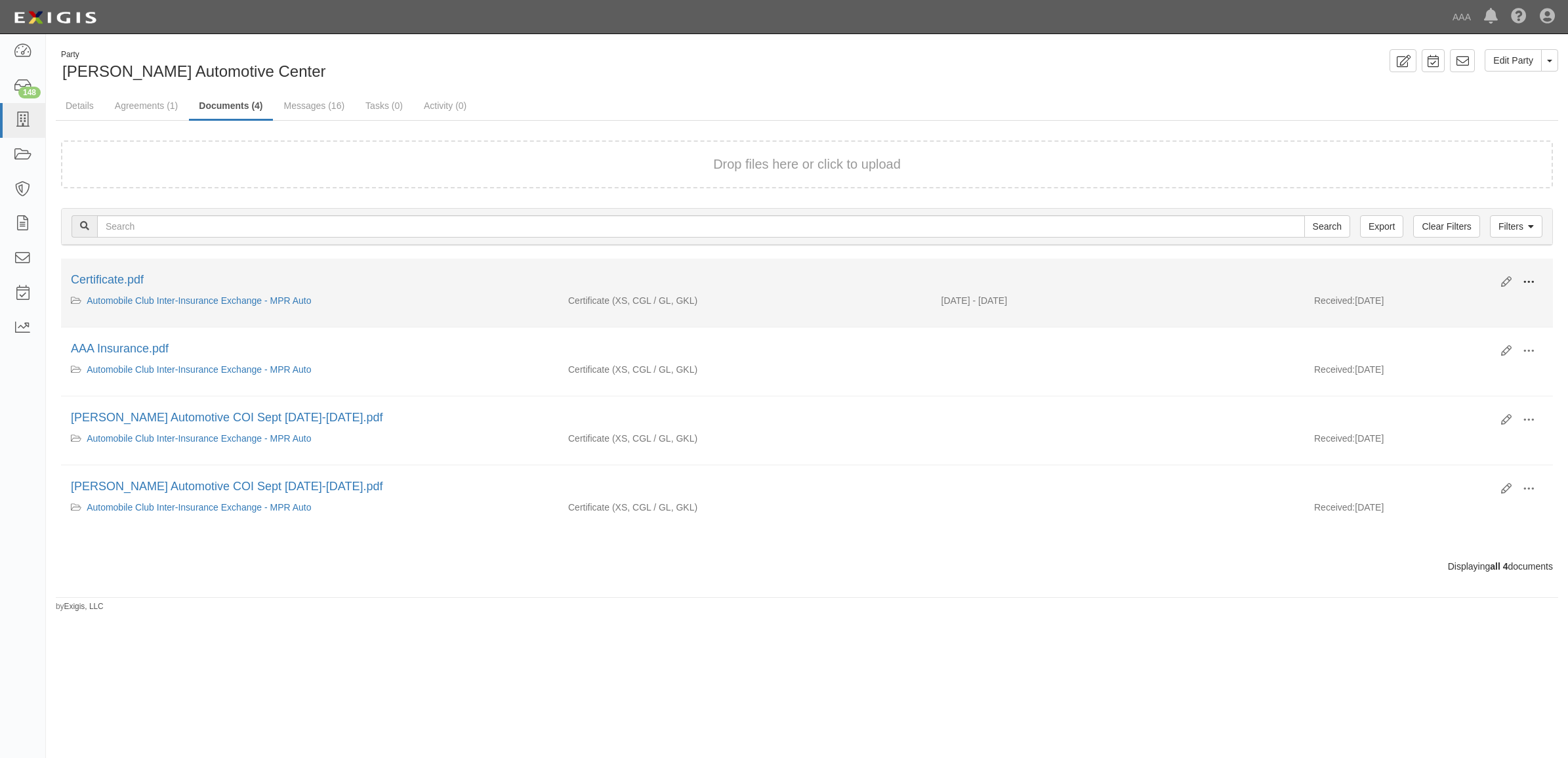
click at [1533, 276] on span at bounding box center [1528, 282] width 12 height 12
click at [1483, 291] on link "View" at bounding box center [1465, 300] width 103 height 23
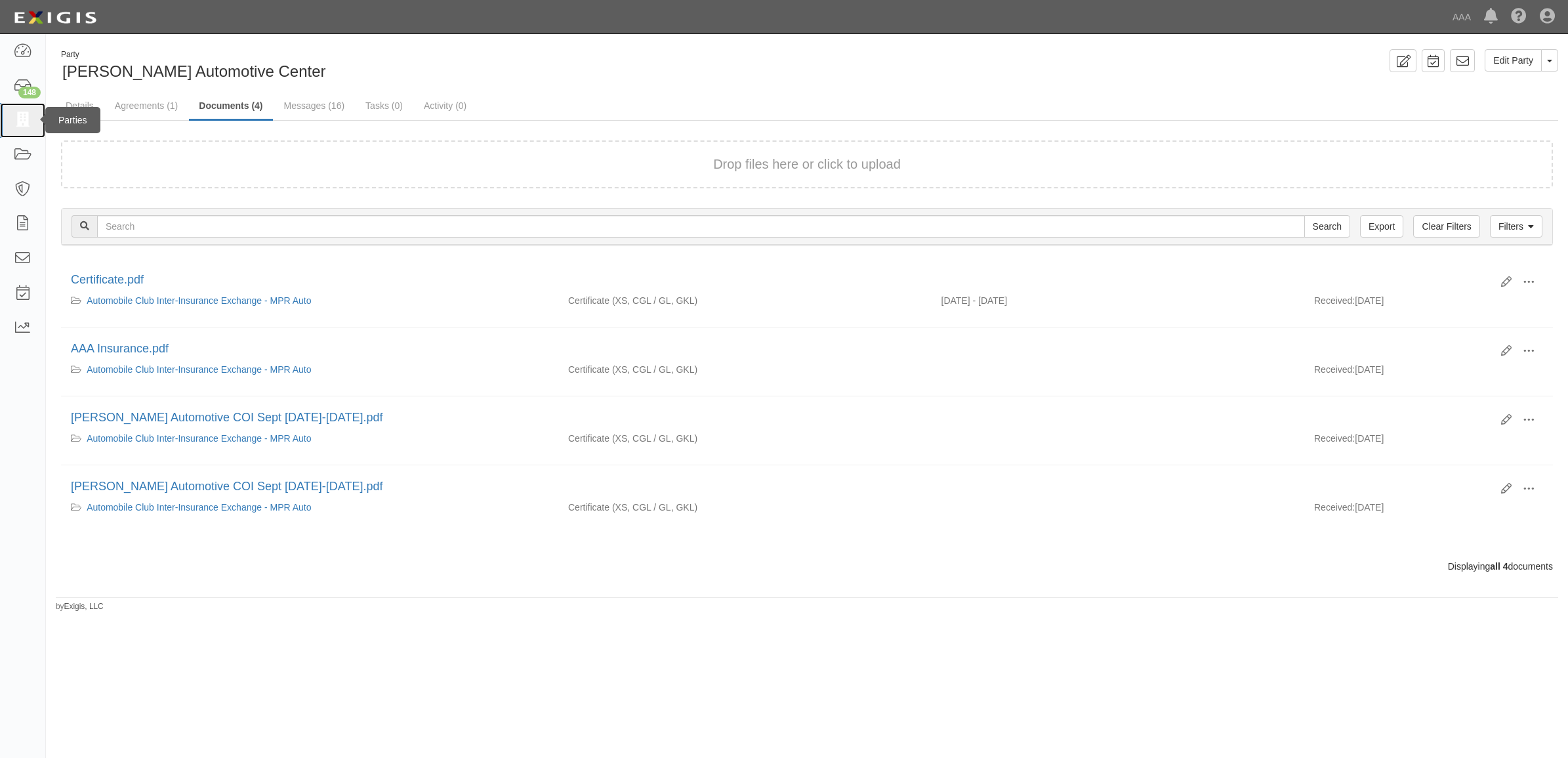
click at [29, 118] on icon at bounding box center [22, 120] width 18 height 15
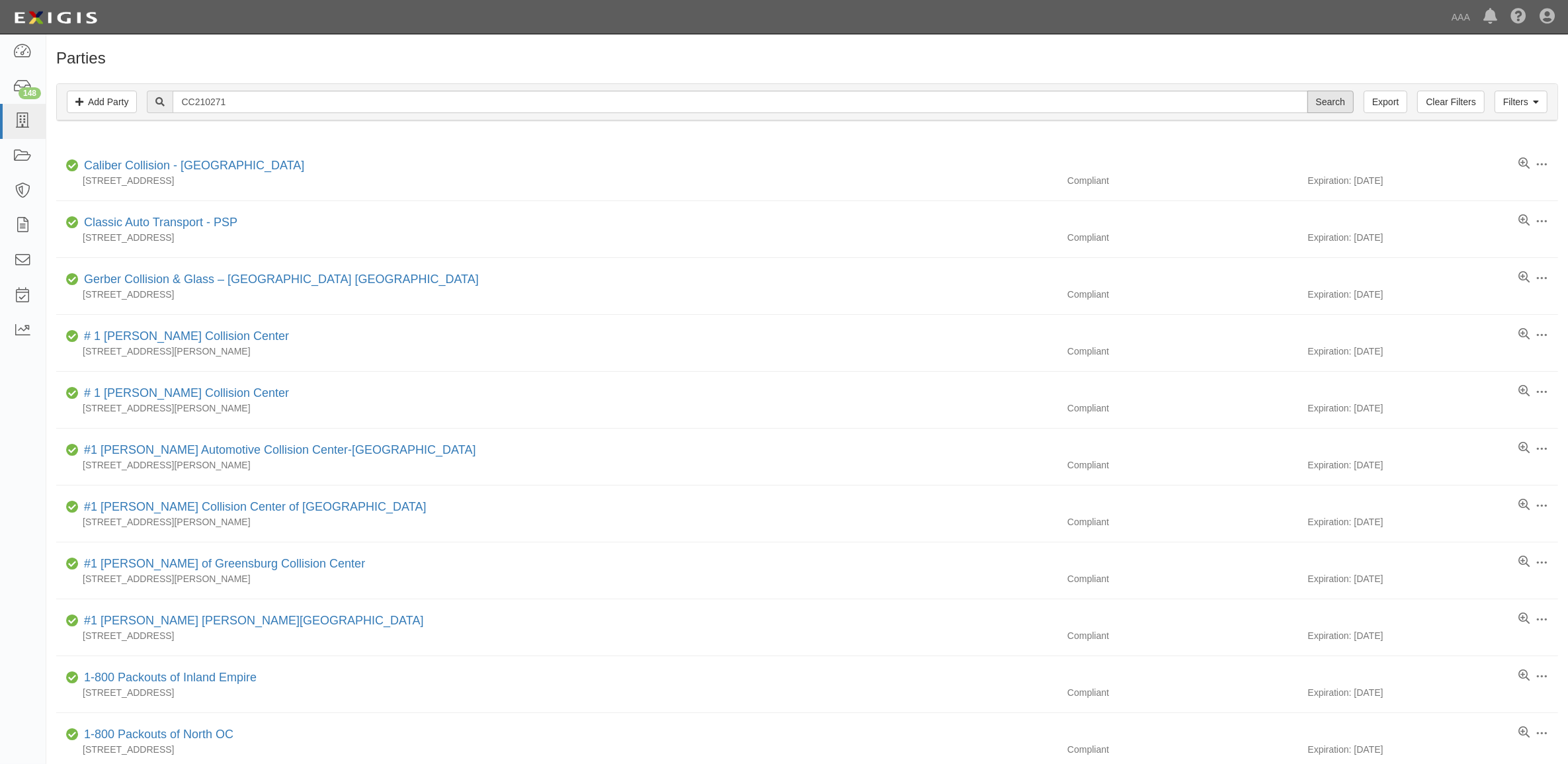
type input "CC210271"
click at [1350, 97] on input "Search" at bounding box center [1331, 102] width 46 height 23
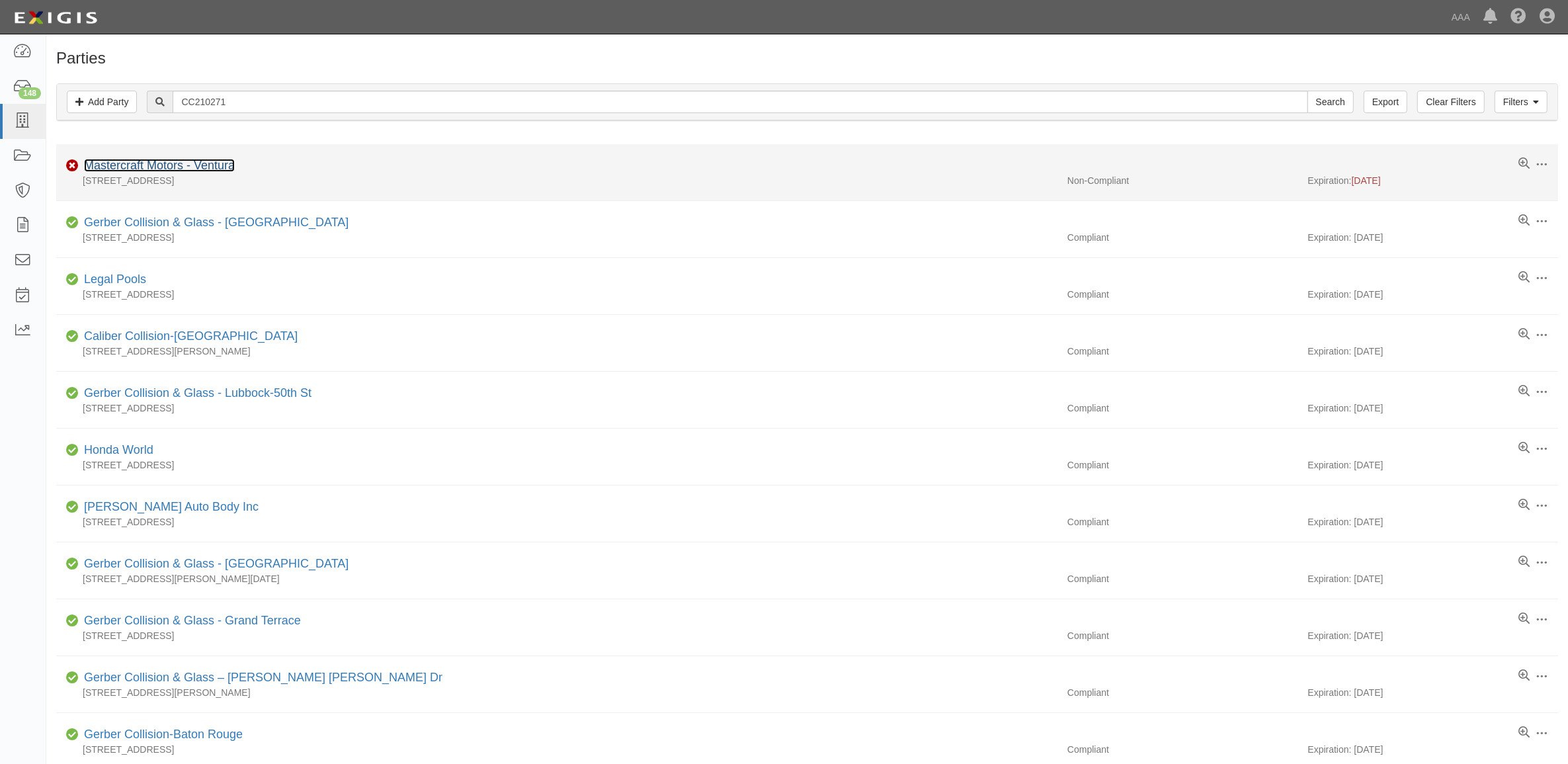
click at [159, 165] on link "Mastercraft Motors - Ventura" at bounding box center [159, 165] width 150 height 13
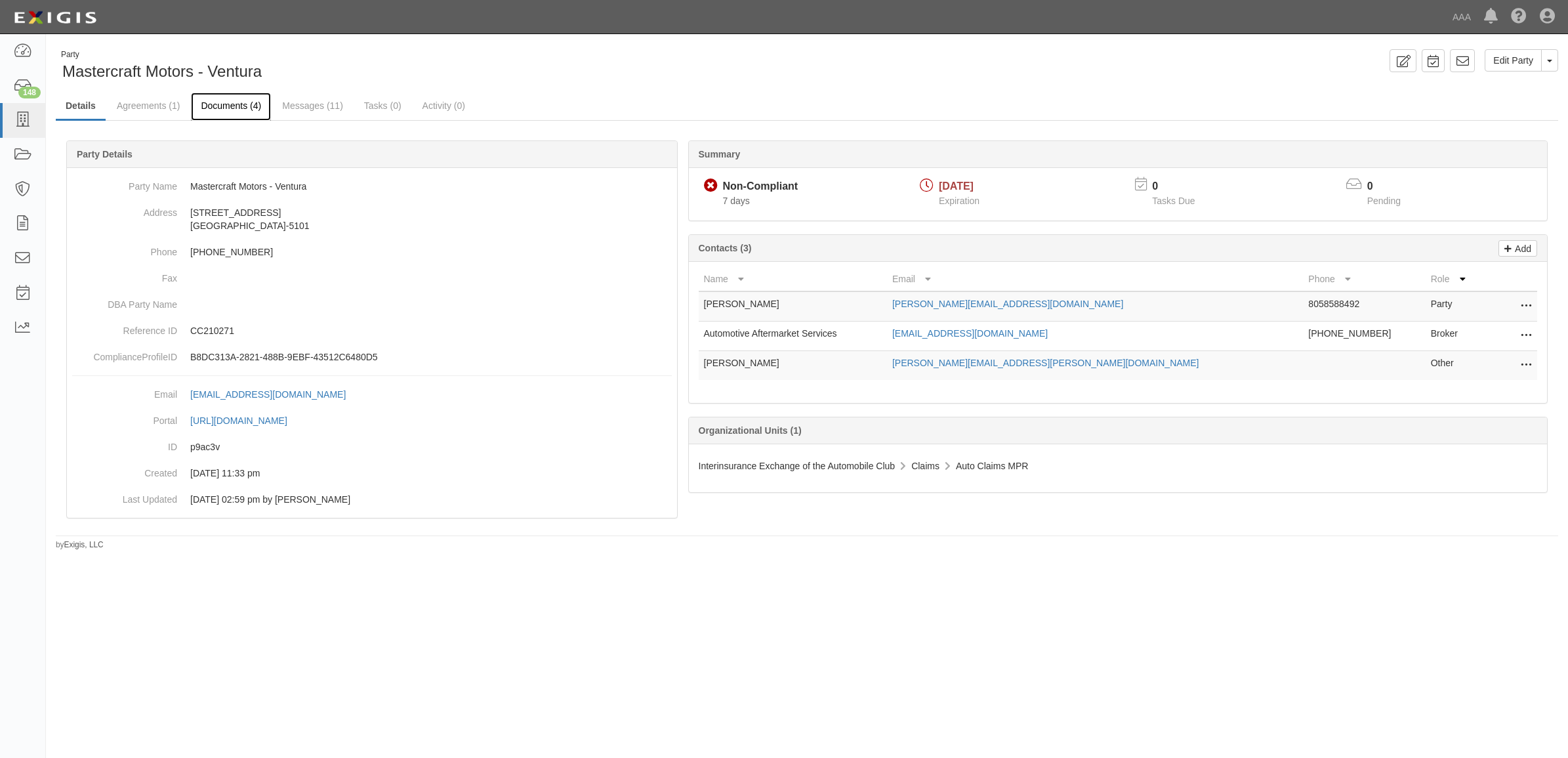
click at [235, 109] on link "Documents (4)" at bounding box center [230, 106] width 80 height 28
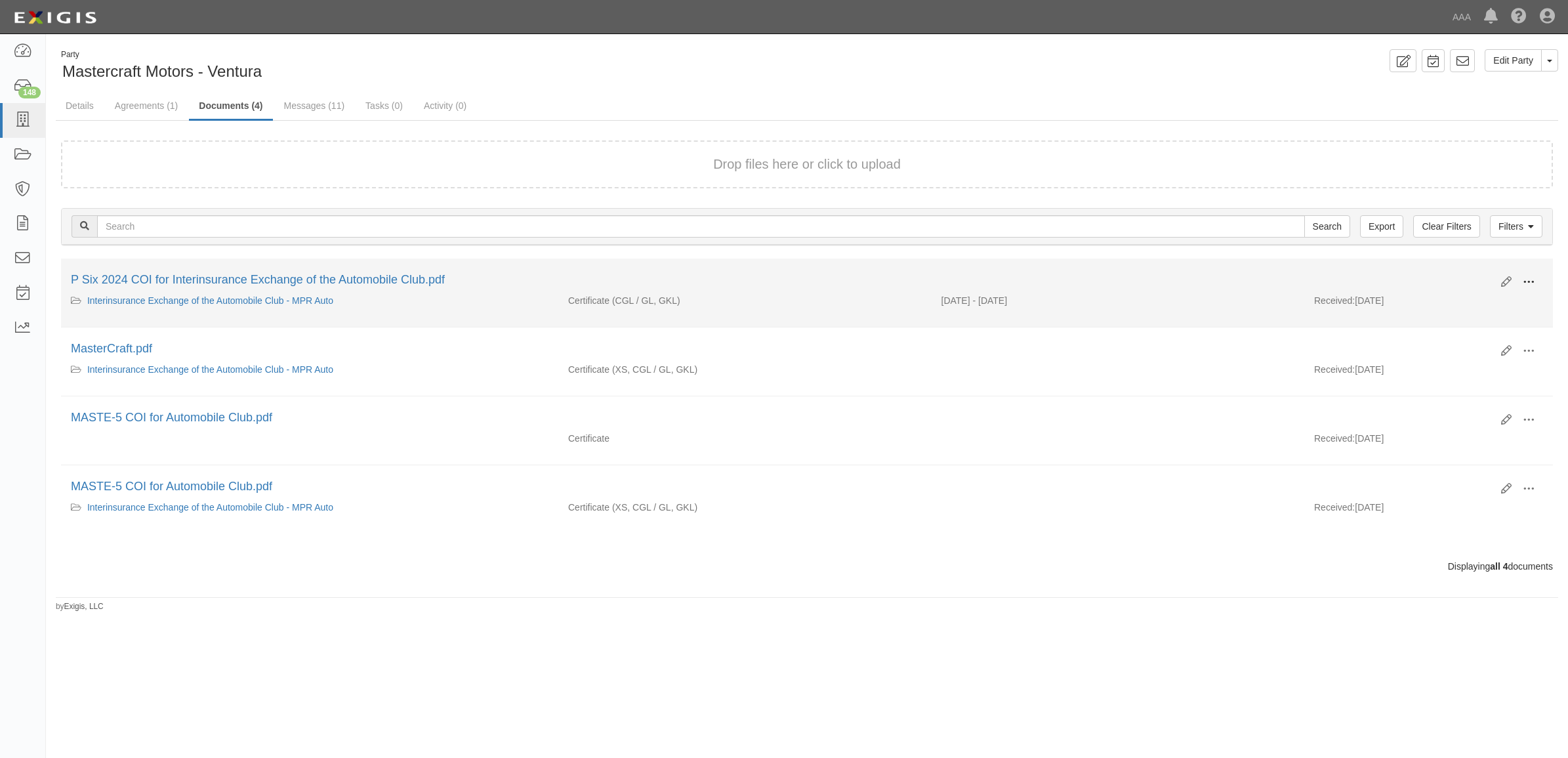
click at [1528, 282] on span at bounding box center [1528, 282] width 12 height 12
click at [1490, 300] on link "View" at bounding box center [1465, 300] width 103 height 23
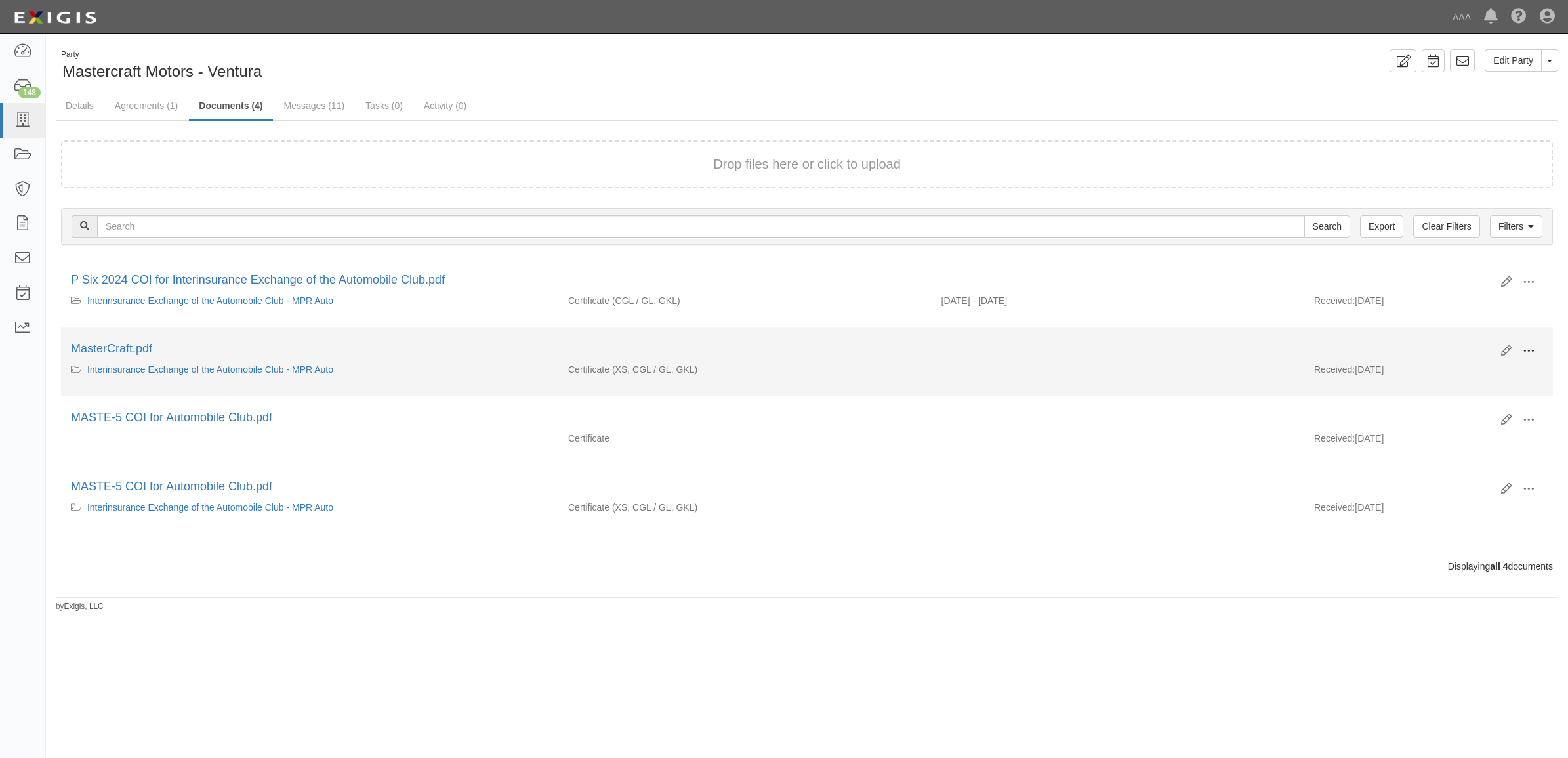
click at [1522, 348] on span at bounding box center [1528, 351] width 12 height 12
click at [1483, 366] on link "View" at bounding box center [1465, 369] width 103 height 23
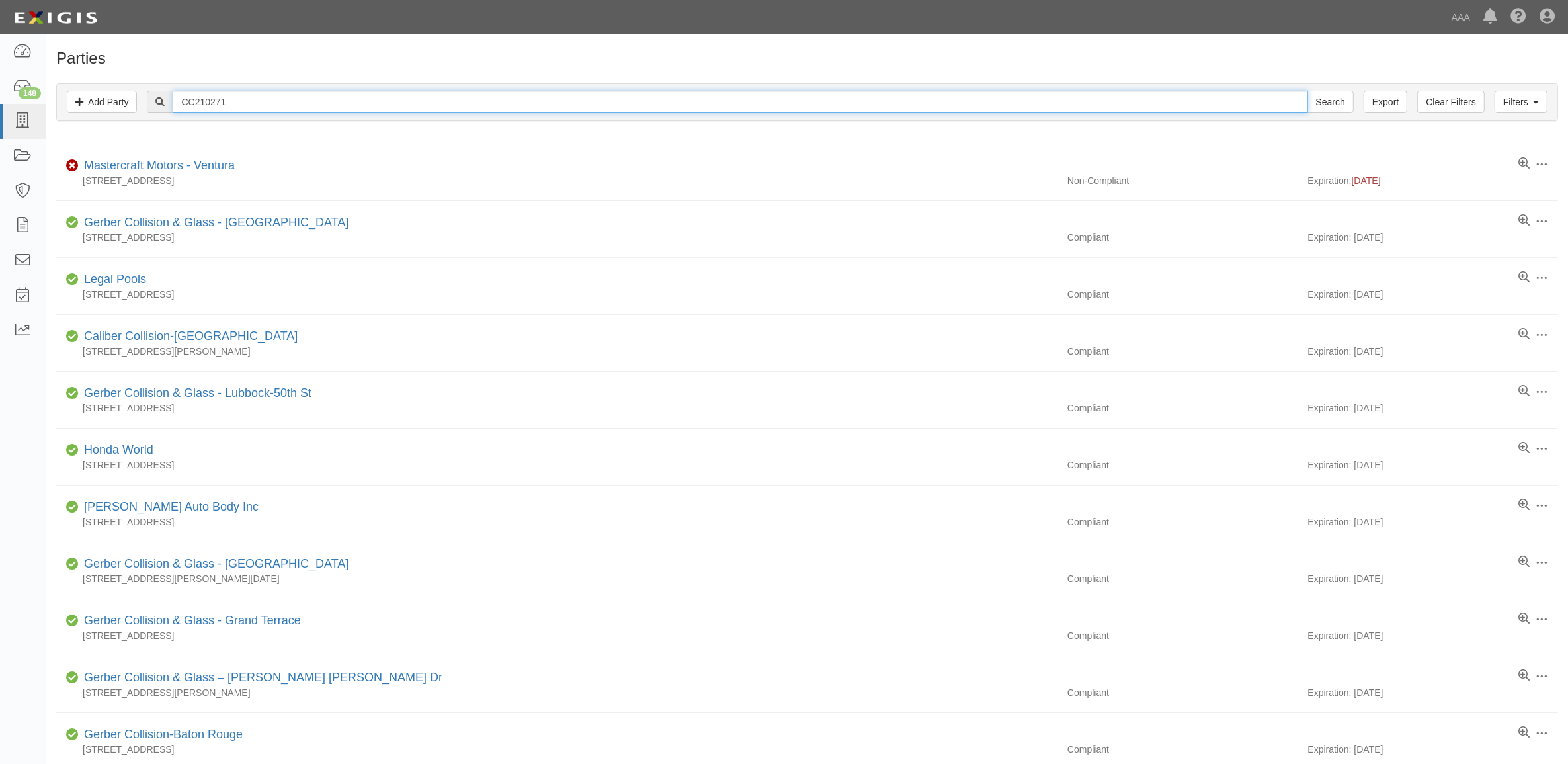
click at [276, 101] on input "CC210271" at bounding box center [740, 102] width 1135 height 23
paste input "120369"
type input "CC120369"
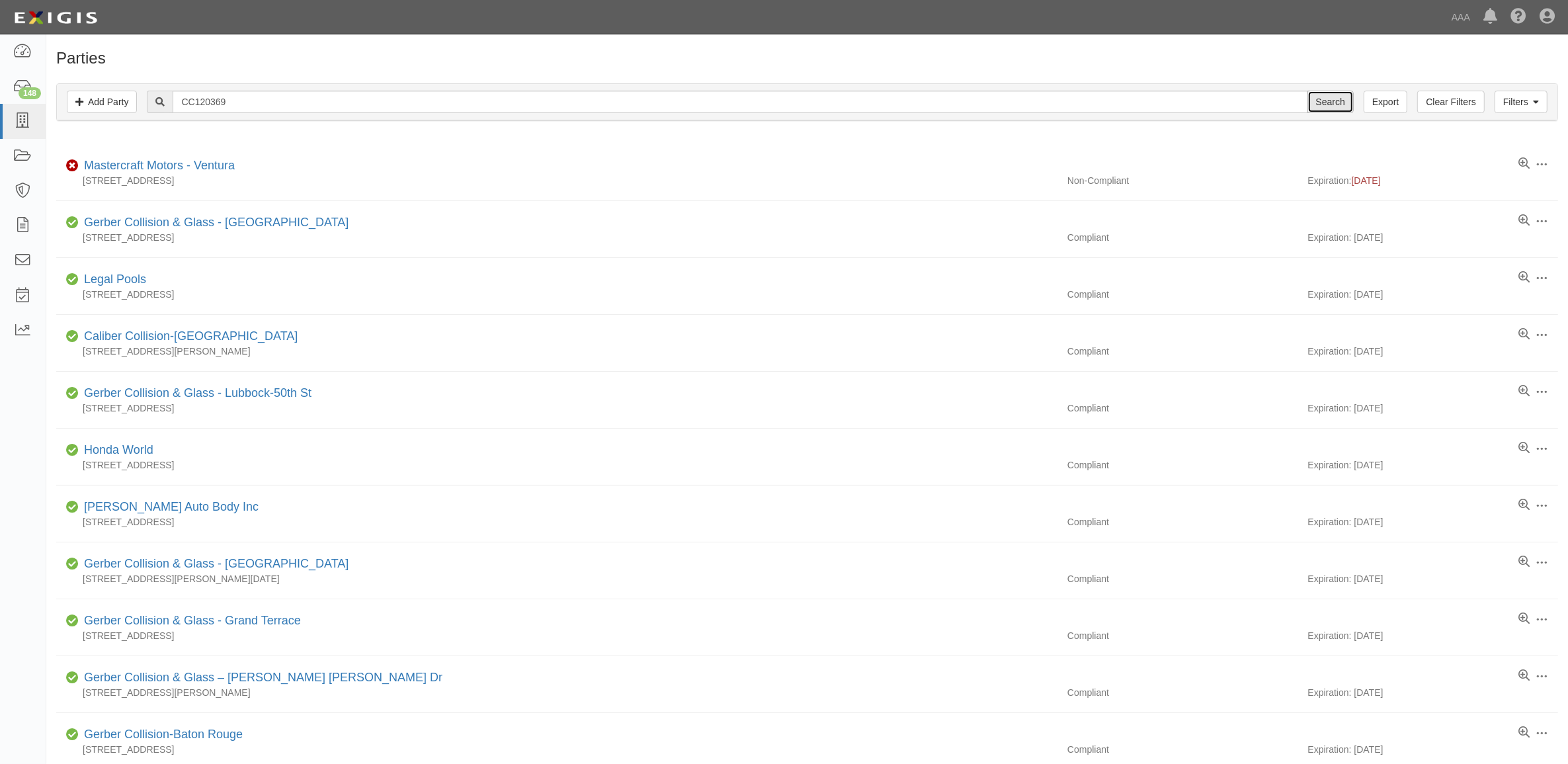
click at [1327, 106] on input "Search" at bounding box center [1331, 102] width 46 height 23
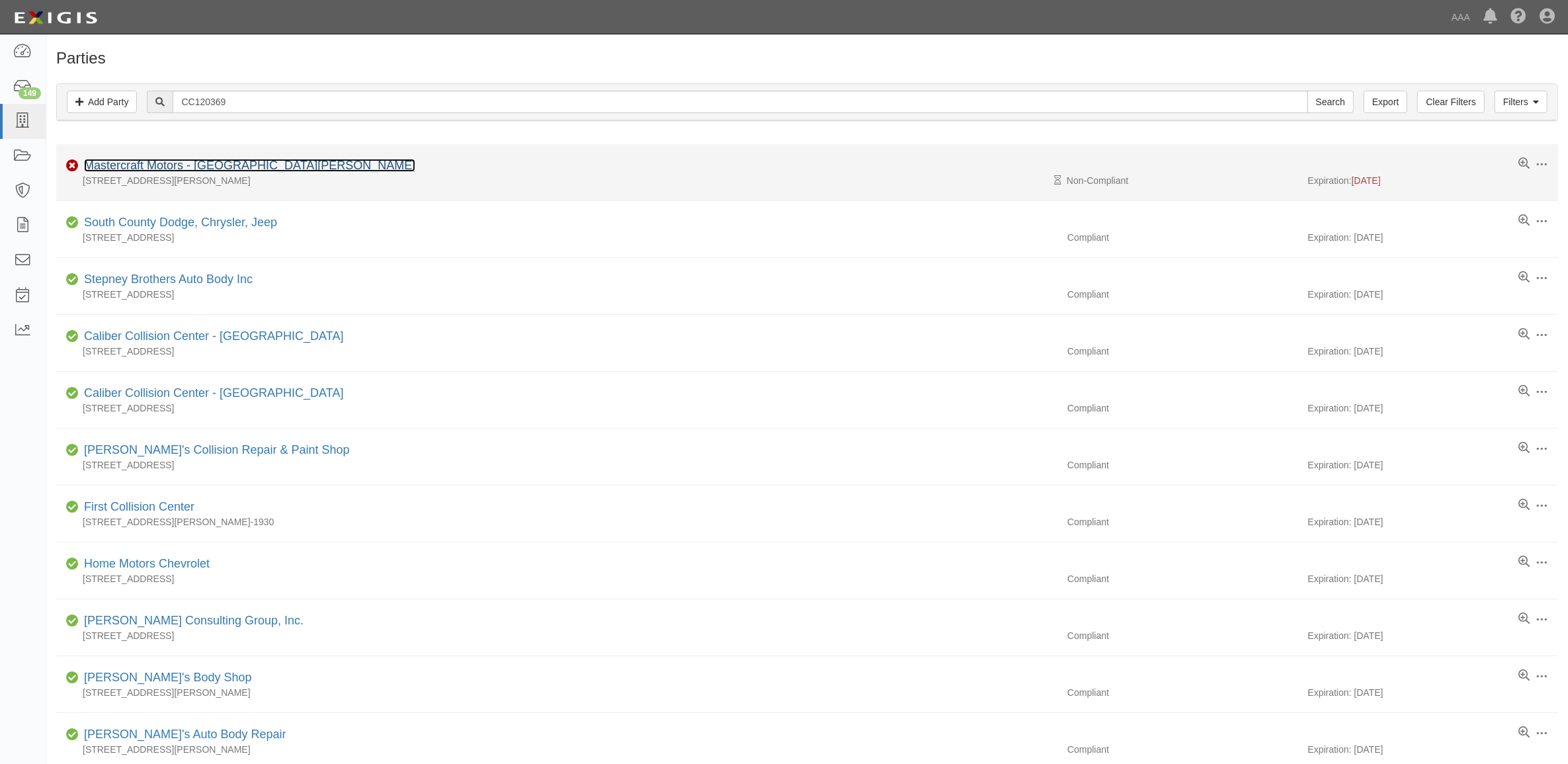
click at [183, 166] on link "Mastercraft Motors - [GEOGRAPHIC_DATA][PERSON_NAME]" at bounding box center [250, 165] width 331 height 13
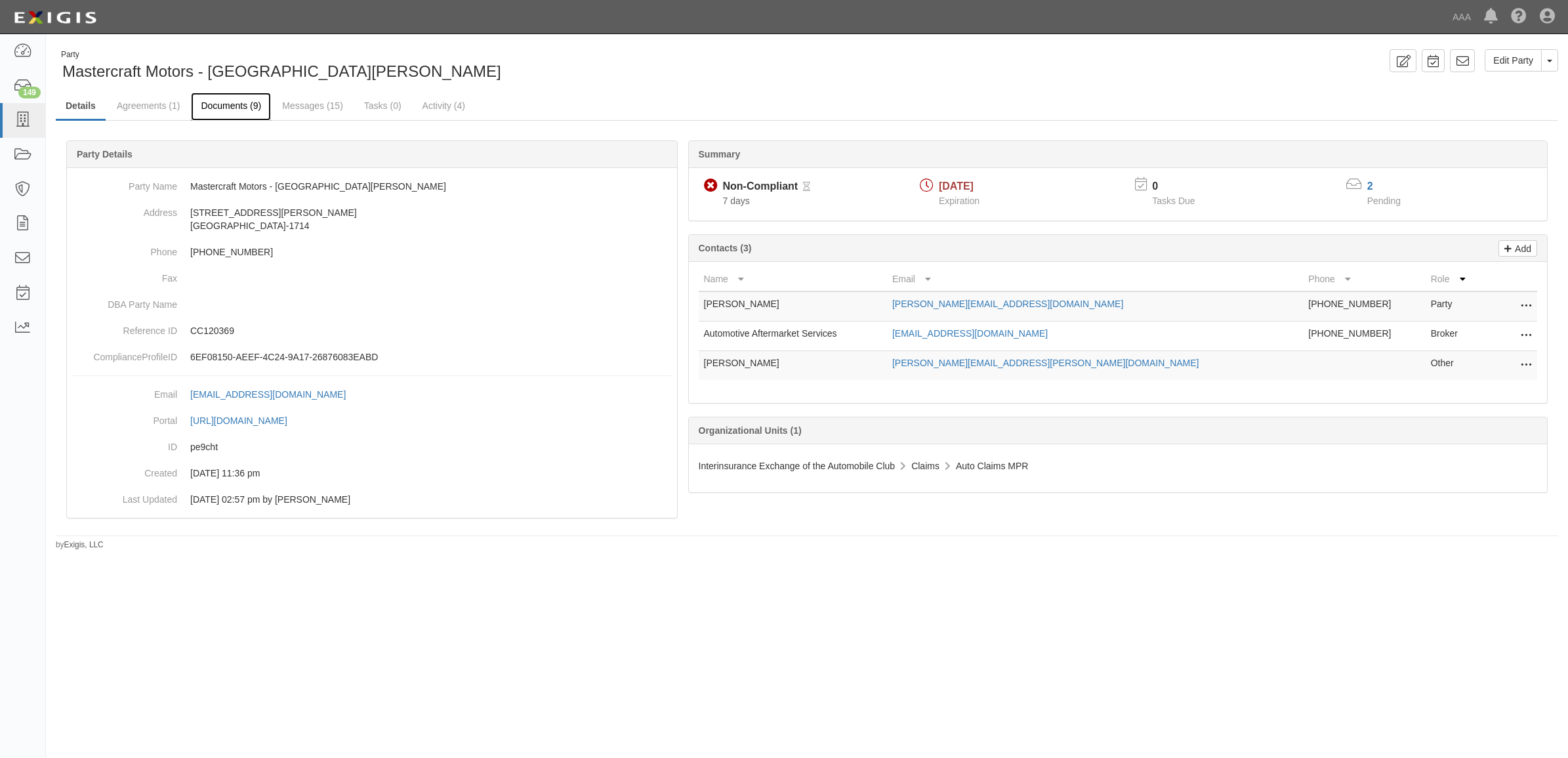
click at [227, 106] on link "Documents (9)" at bounding box center [230, 106] width 80 height 28
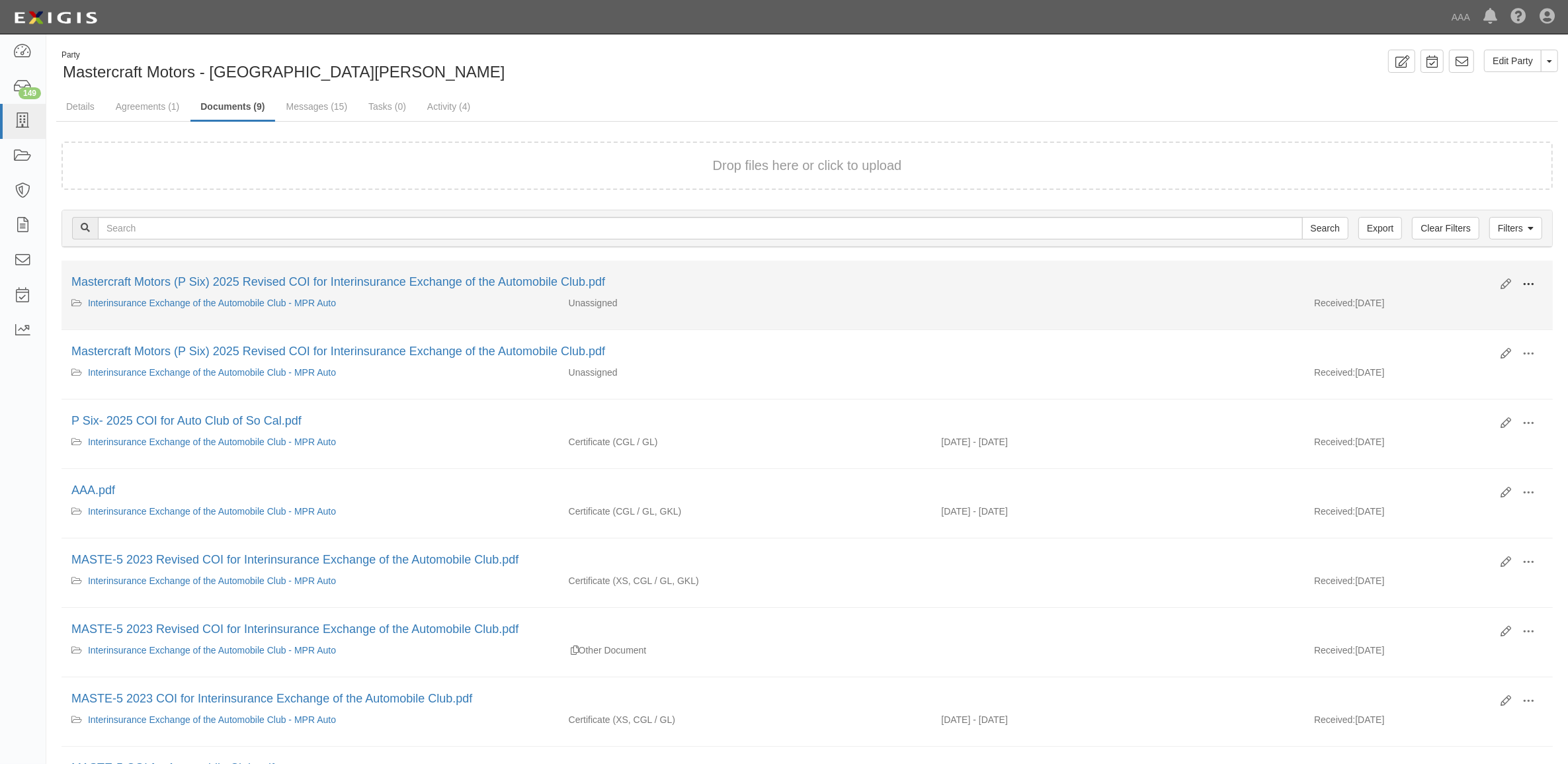
click at [1525, 280] on span at bounding box center [1529, 284] width 12 height 12
click at [1502, 297] on link "View" at bounding box center [1465, 302] width 104 height 23
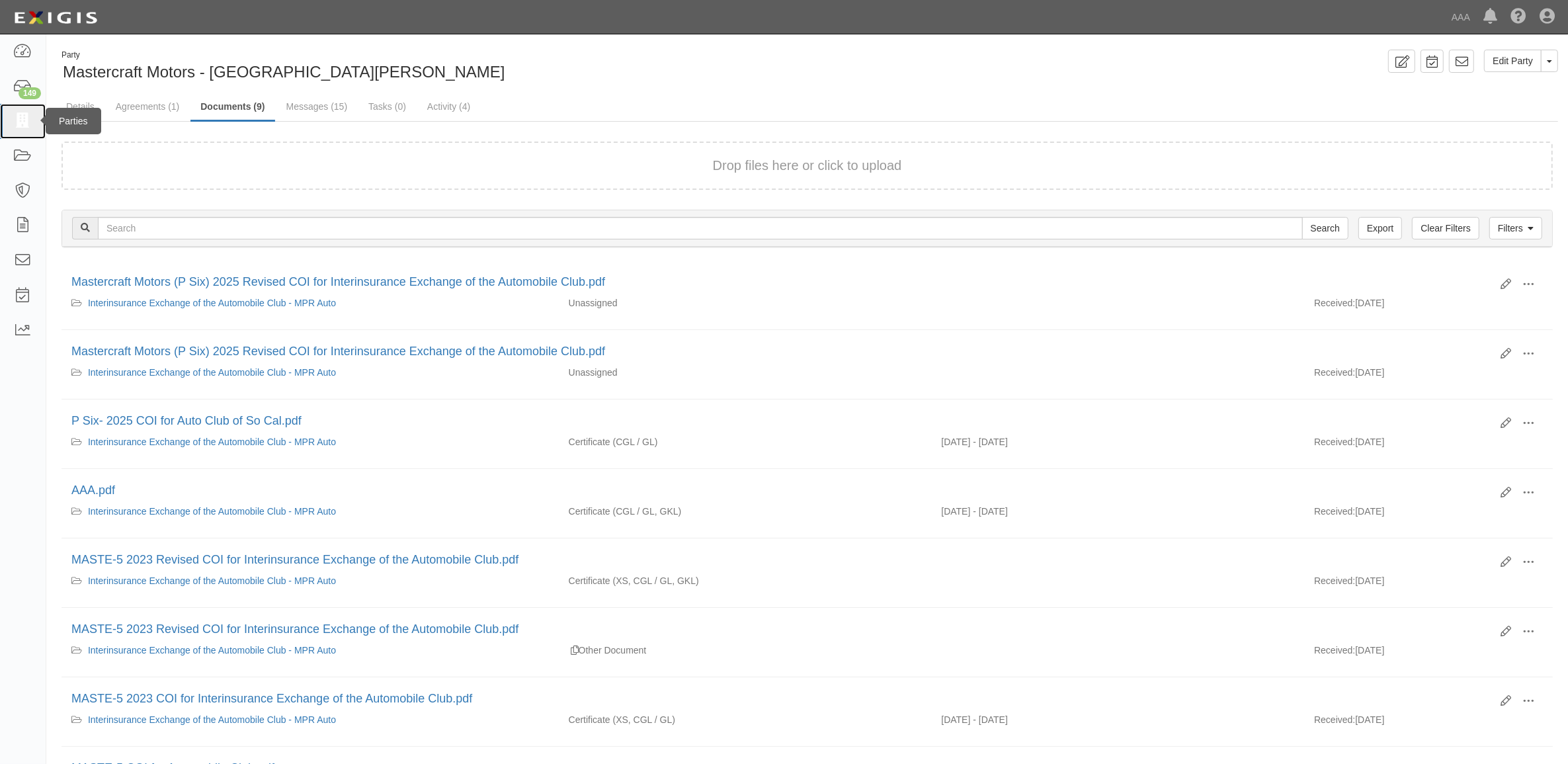
drag, startPoint x: 18, startPoint y: 116, endPoint x: 23, endPoint y: 121, distance: 7.1
click at [18, 116] on icon at bounding box center [22, 121] width 18 height 15
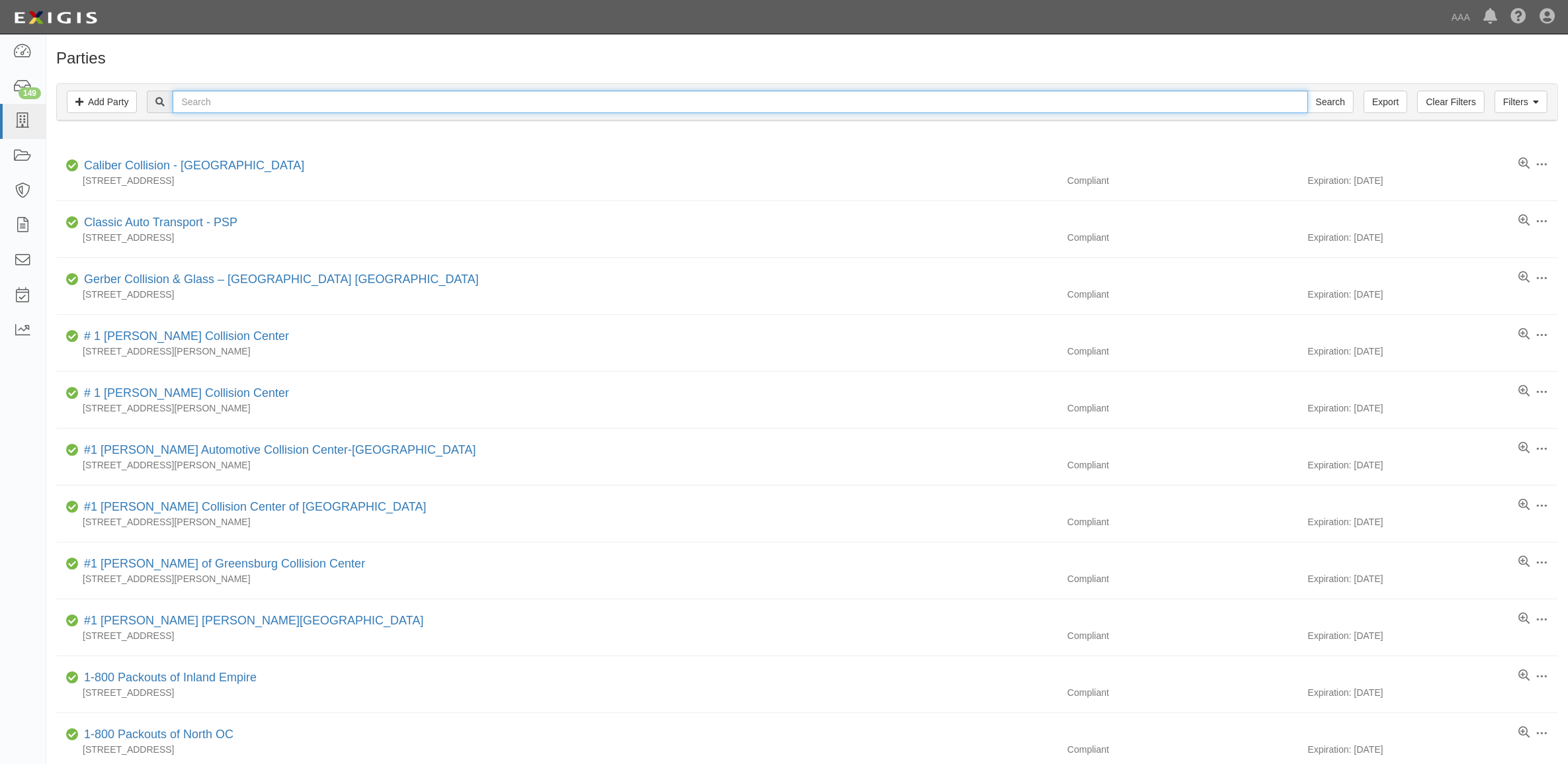
drag, startPoint x: 438, startPoint y: 100, endPoint x: 430, endPoint y: 96, distance: 8.9
click at [430, 96] on input "text" at bounding box center [740, 102] width 1135 height 23
paste input "CC210271"
type input "CC210271"
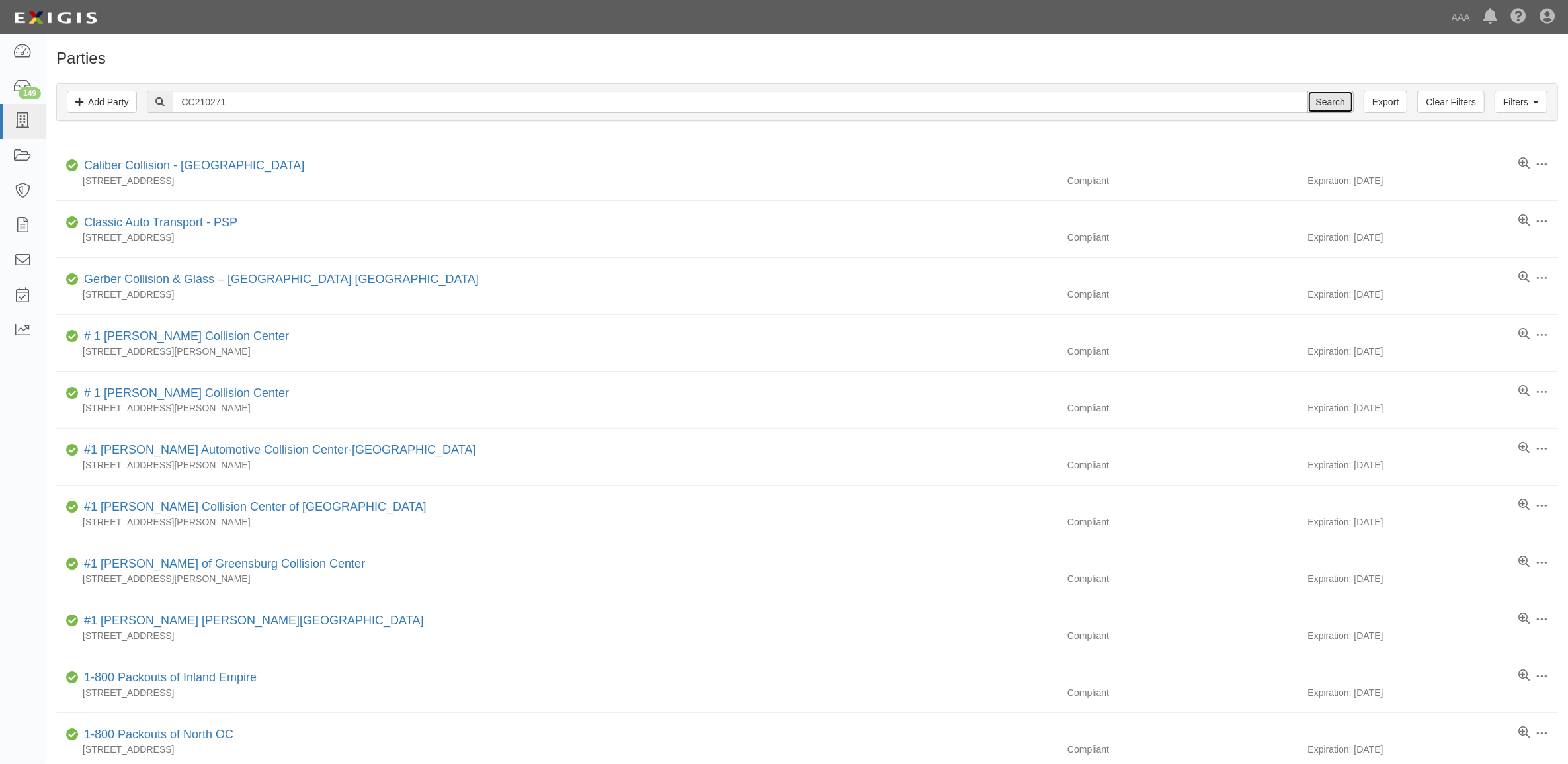
click at [1328, 96] on input "Search" at bounding box center [1331, 102] width 46 height 23
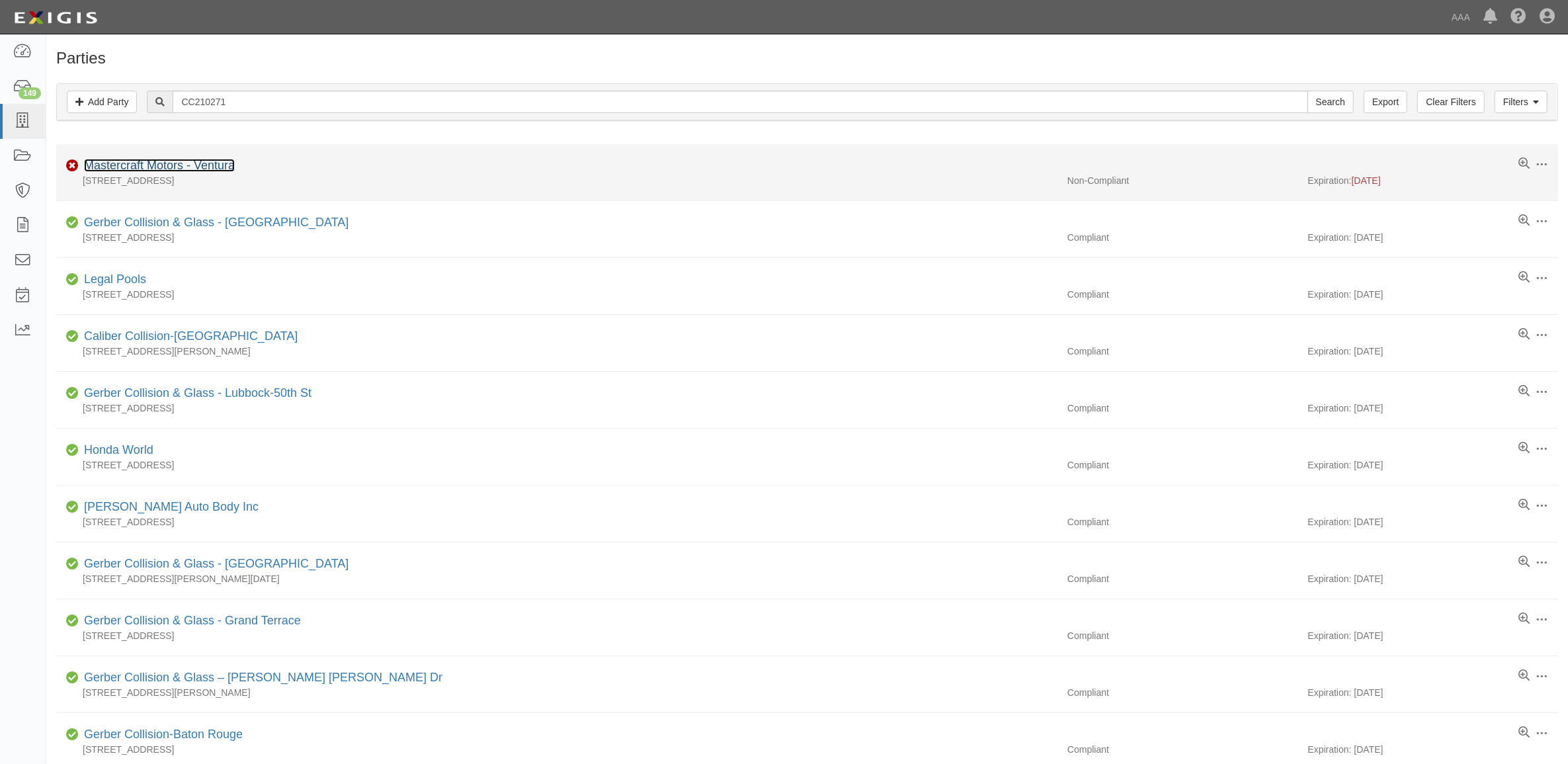
click at [163, 165] on link "Mastercraft Motors - Ventura" at bounding box center [159, 165] width 150 height 13
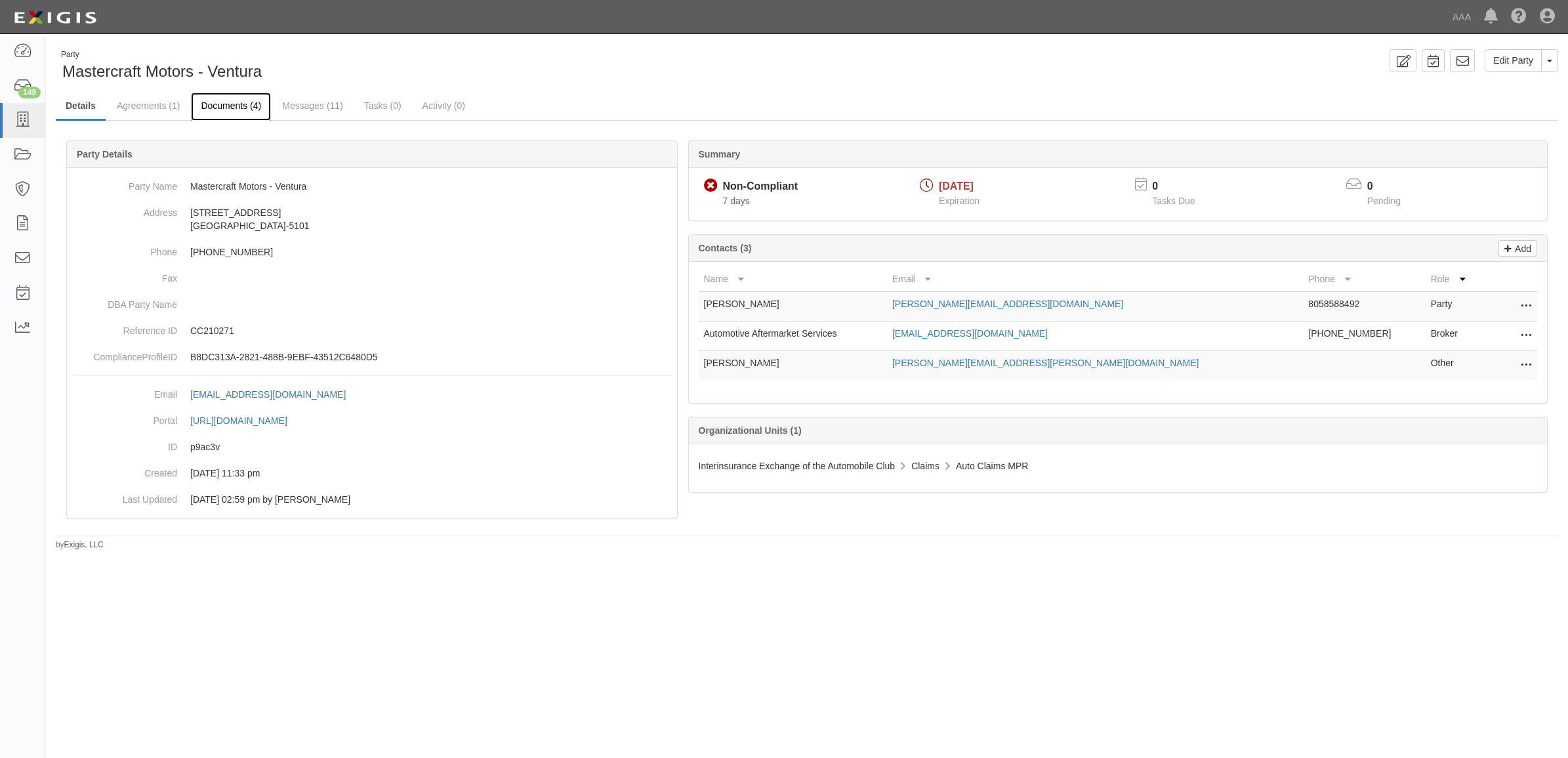
click at [242, 107] on link "Documents (4)" at bounding box center [230, 106] width 80 height 28
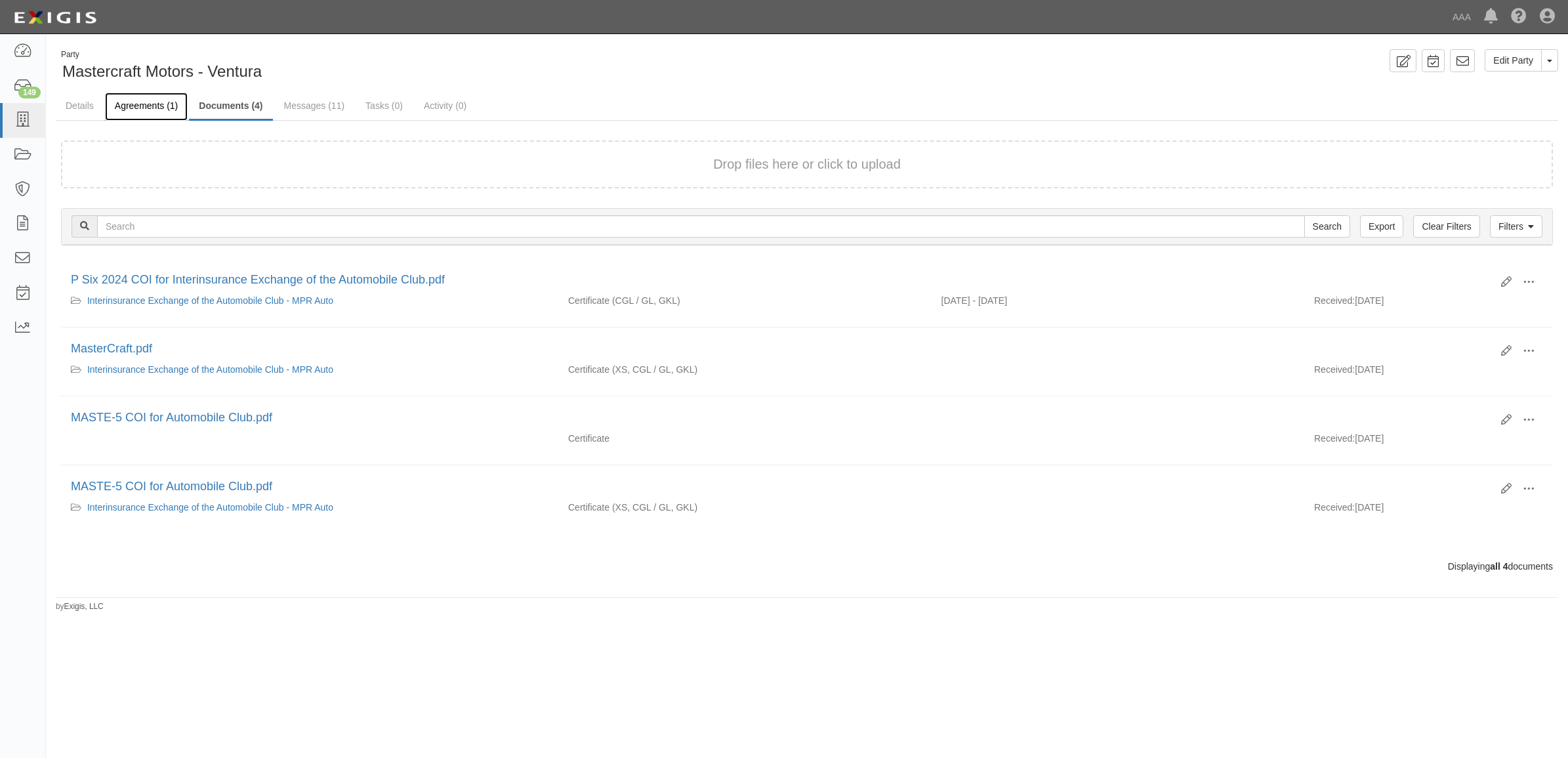
click at [135, 109] on link "Agreements (1)" at bounding box center [147, 106] width 83 height 28
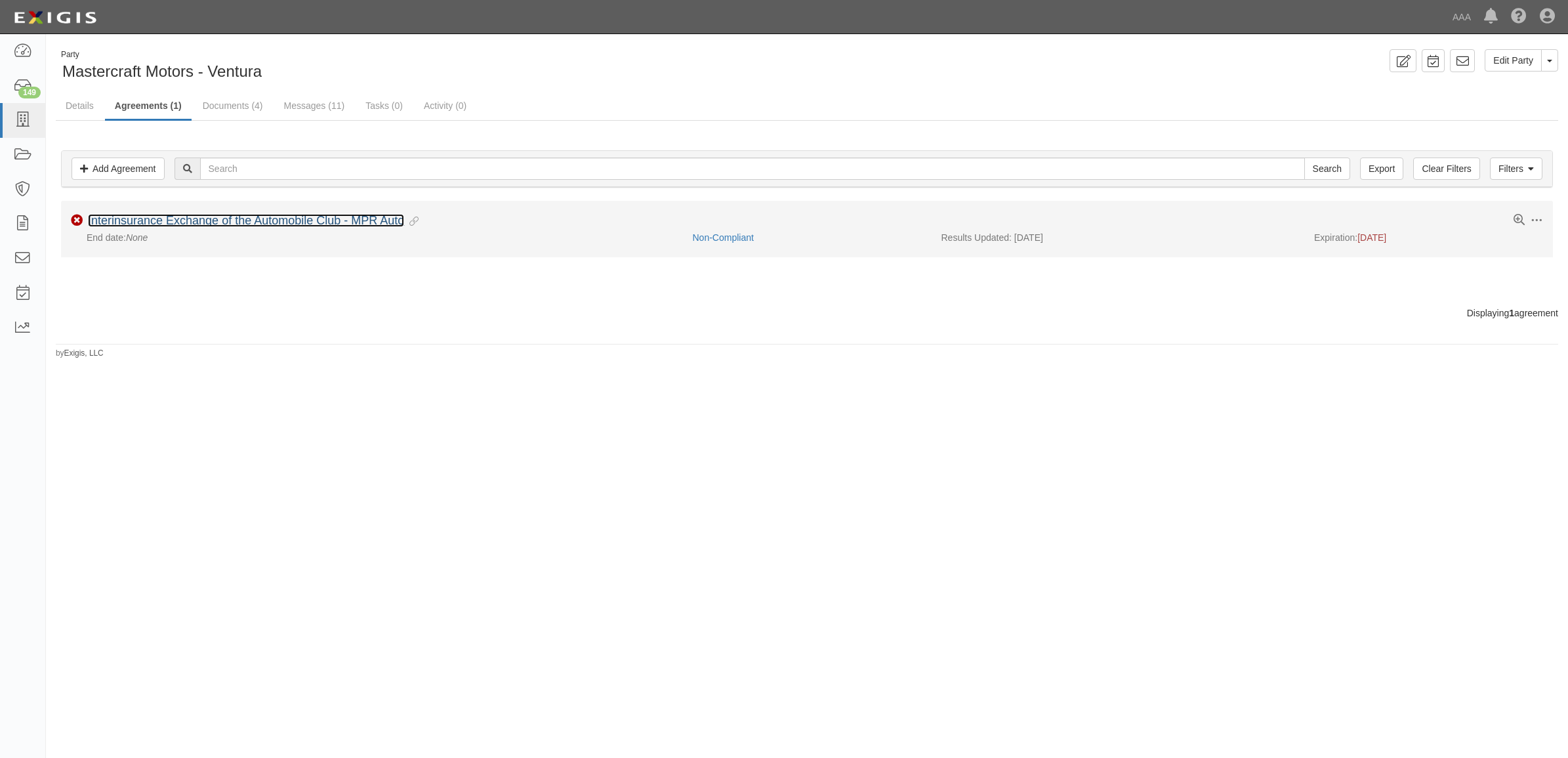
click at [185, 218] on link "Interinsurance Exchange of the Automobile Club - MPR Auto" at bounding box center [246, 220] width 317 height 13
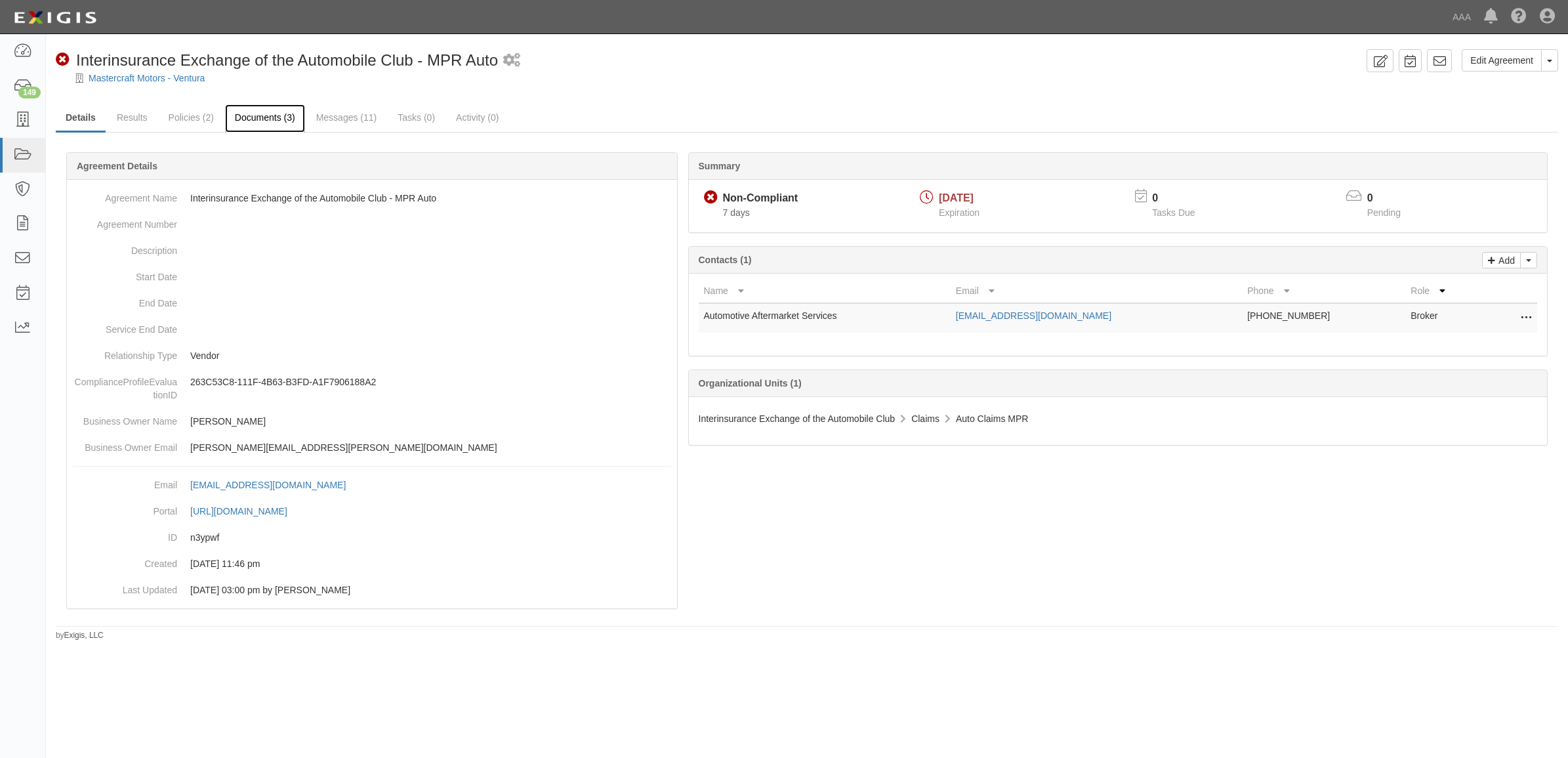
click at [250, 116] on link "Documents (3)" at bounding box center [265, 118] width 80 height 28
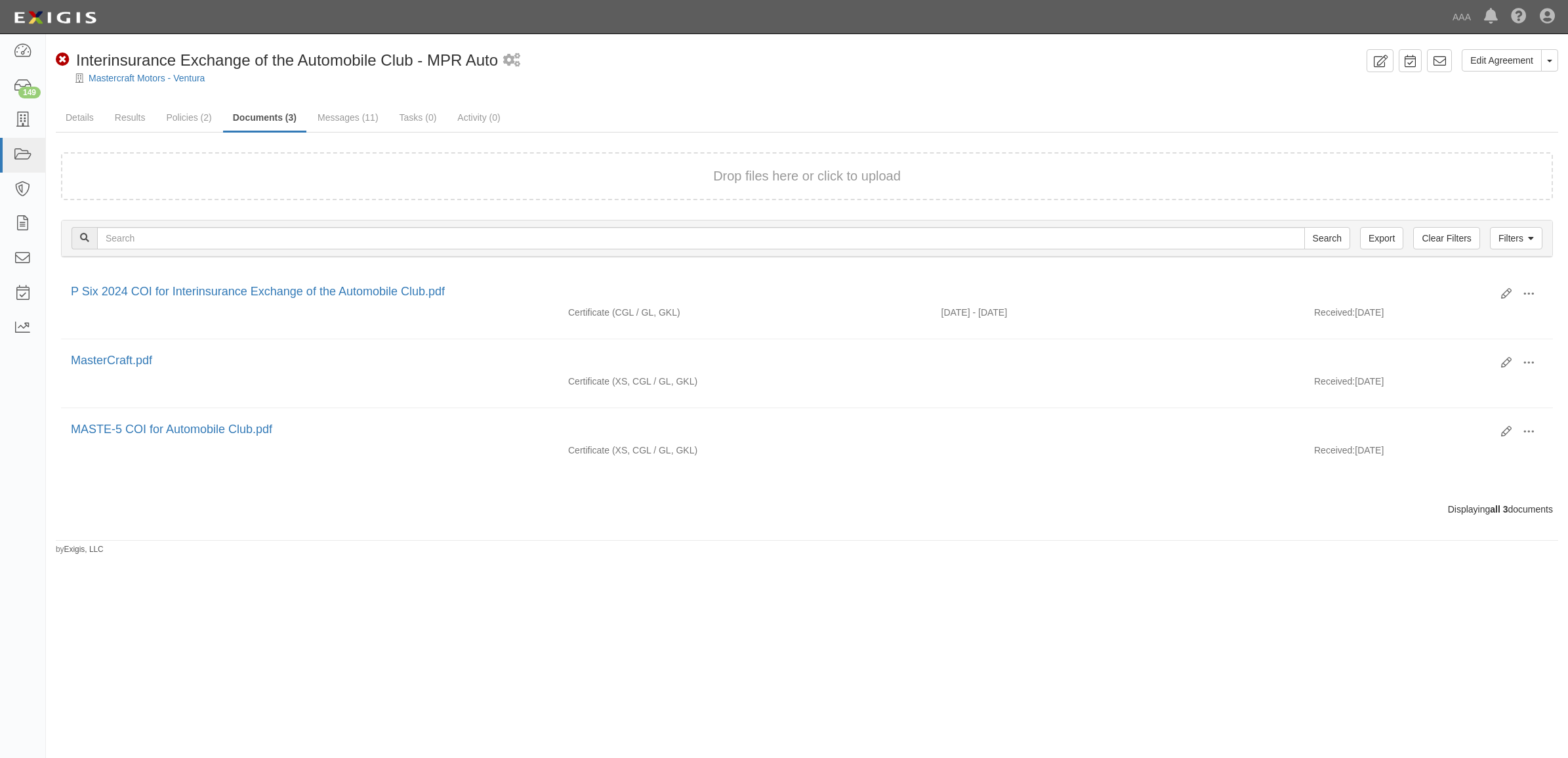
click at [440, 169] on div "Drop files here or click to upload" at bounding box center [806, 176] width 1463 height 19
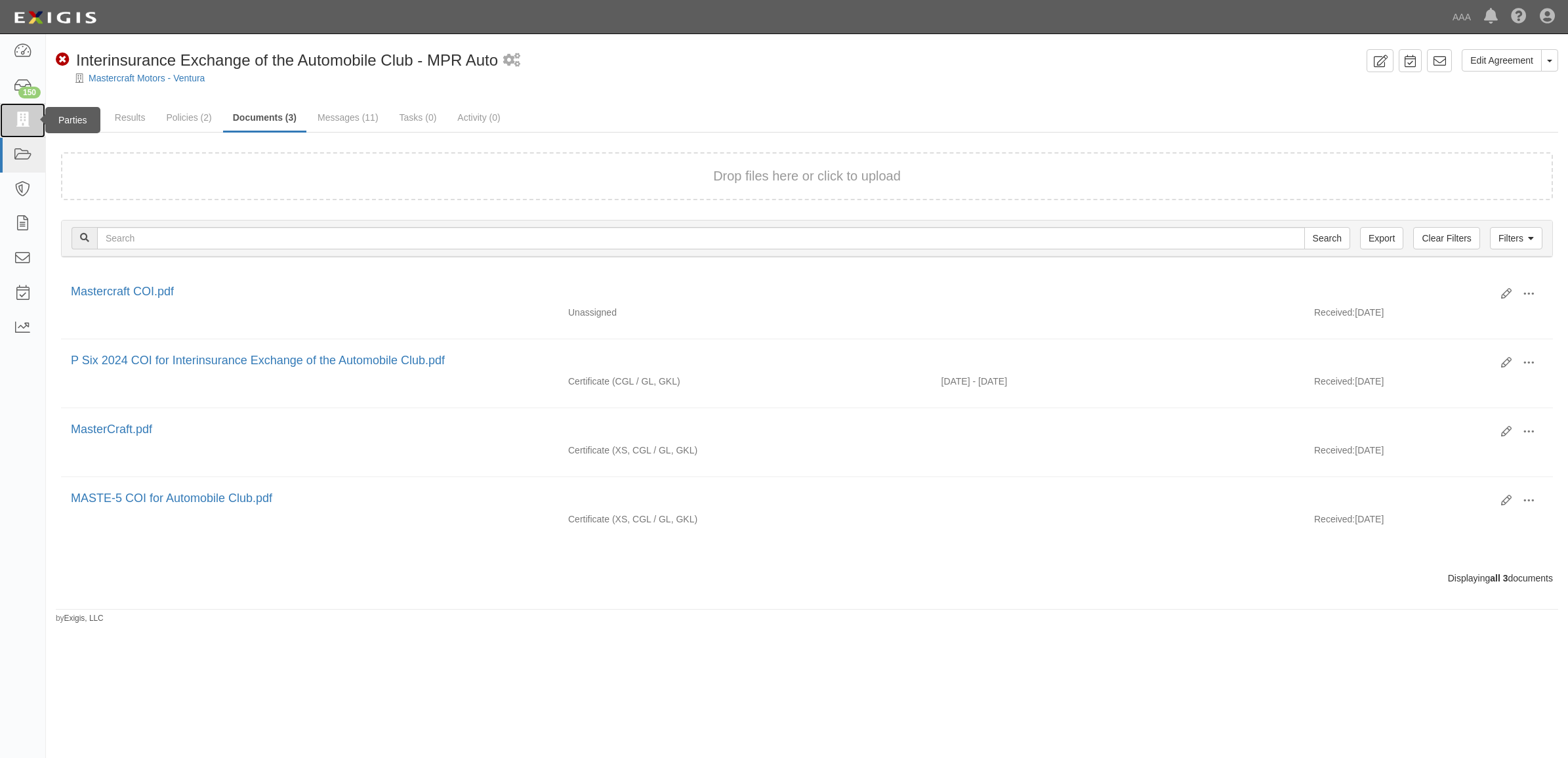
click at [26, 118] on icon at bounding box center [22, 120] width 18 height 15
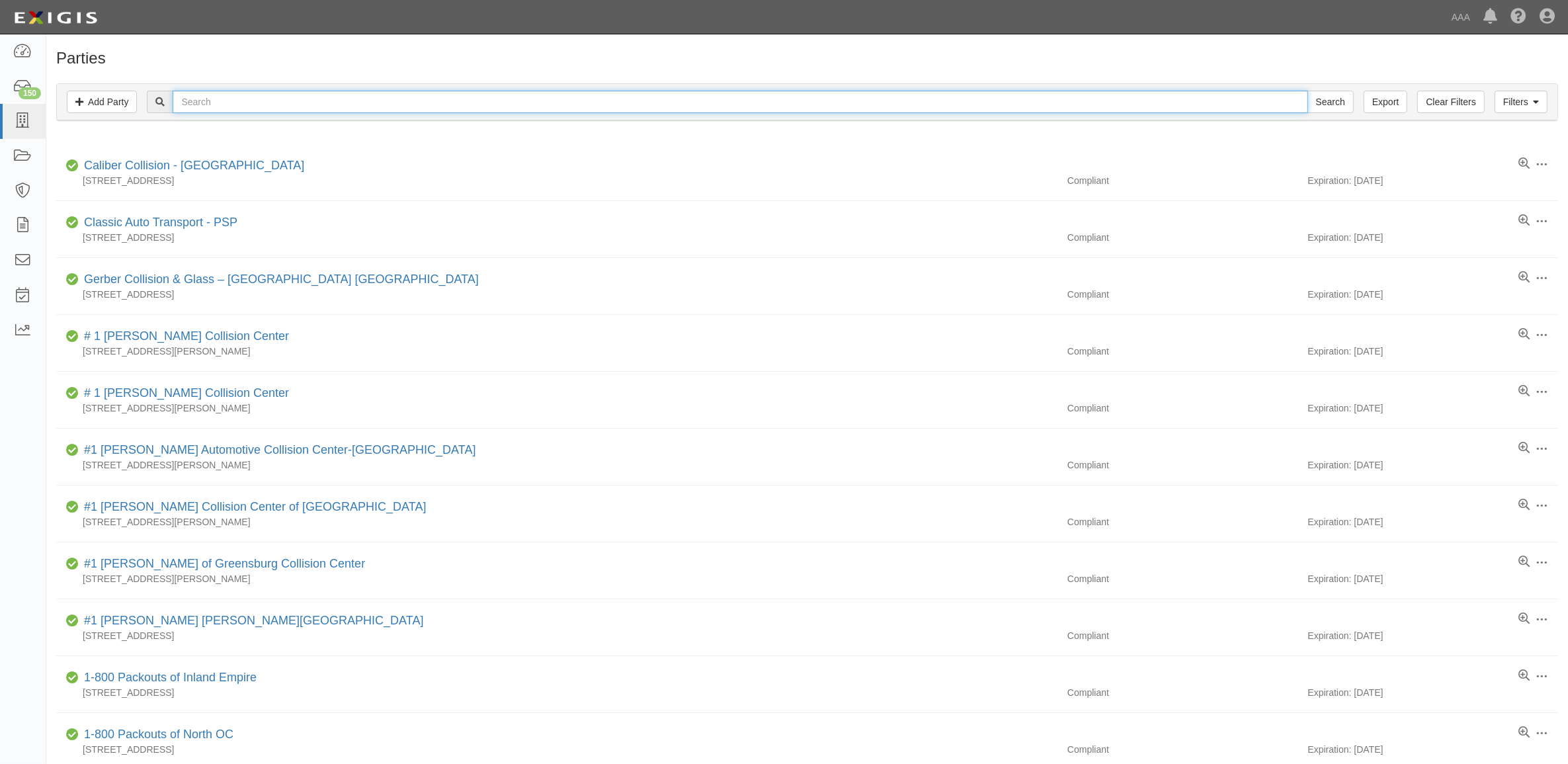
click at [263, 108] on input "text" at bounding box center [740, 102] width 1135 height 23
paste input "CC285551"
type input "CC285551"
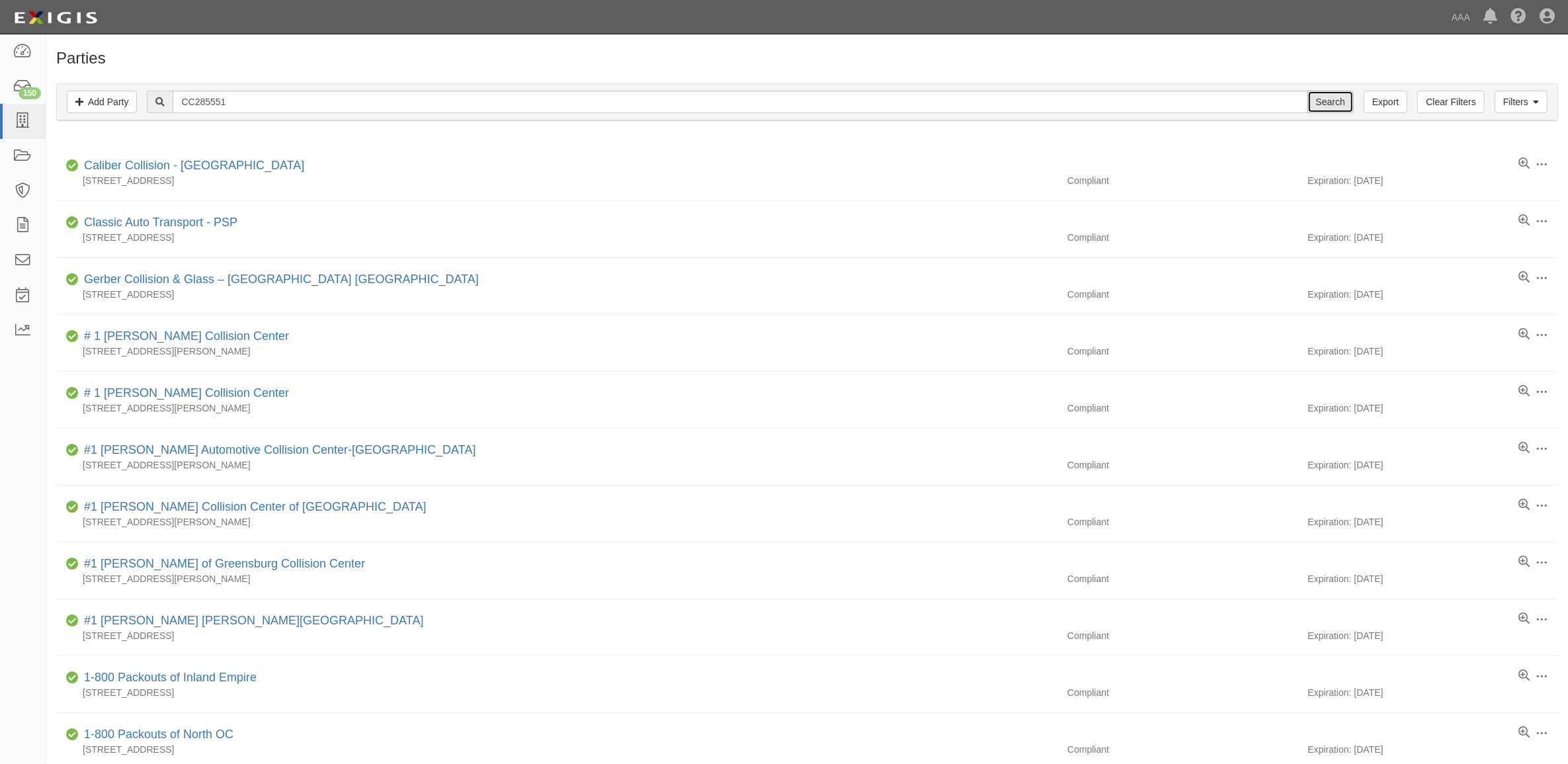
click at [1327, 98] on input "Search" at bounding box center [1331, 102] width 46 height 23
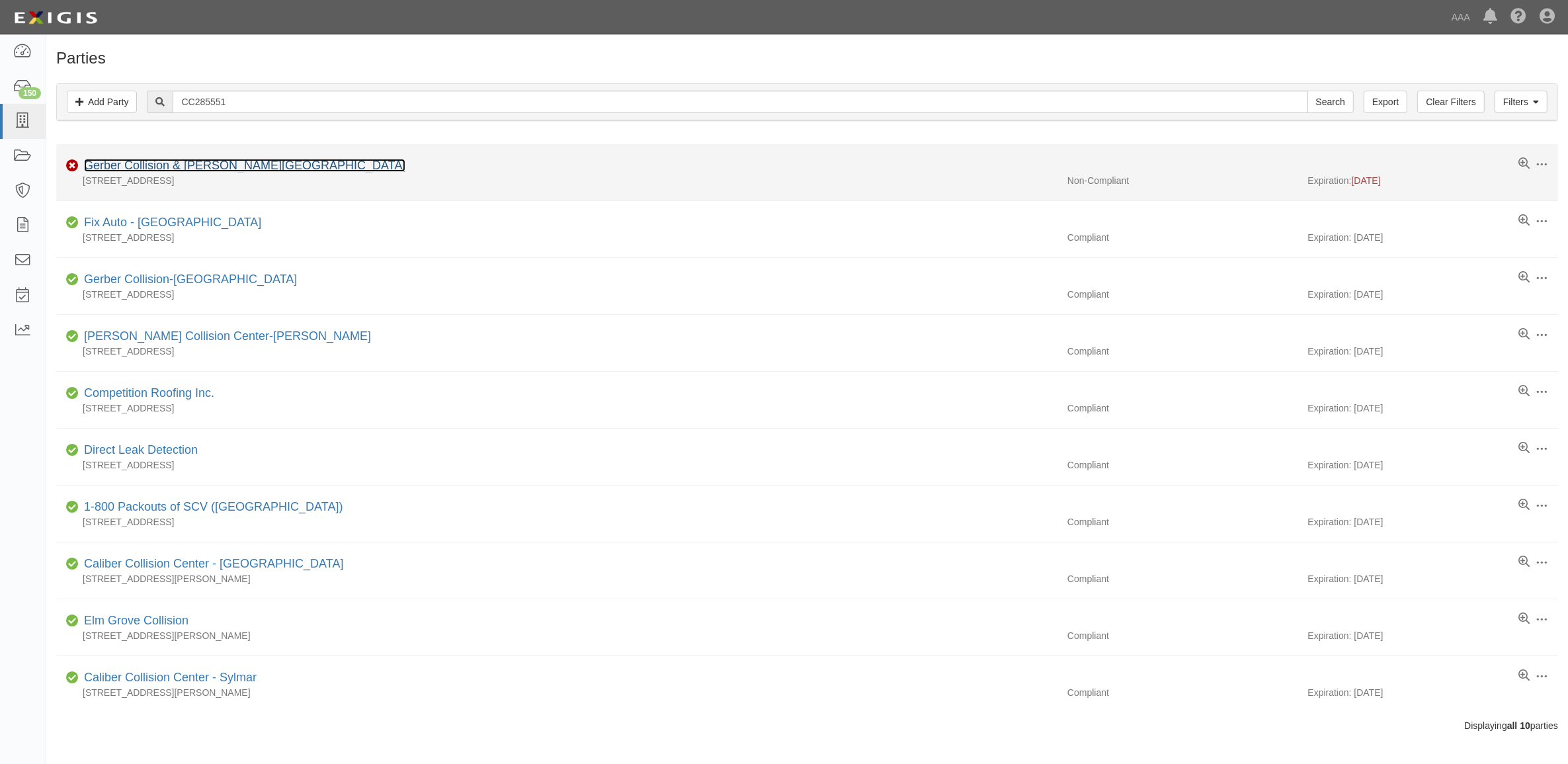
click at [192, 165] on link "Gerber Collision & [PERSON_NAME][GEOGRAPHIC_DATA]" at bounding box center [245, 165] width 322 height 13
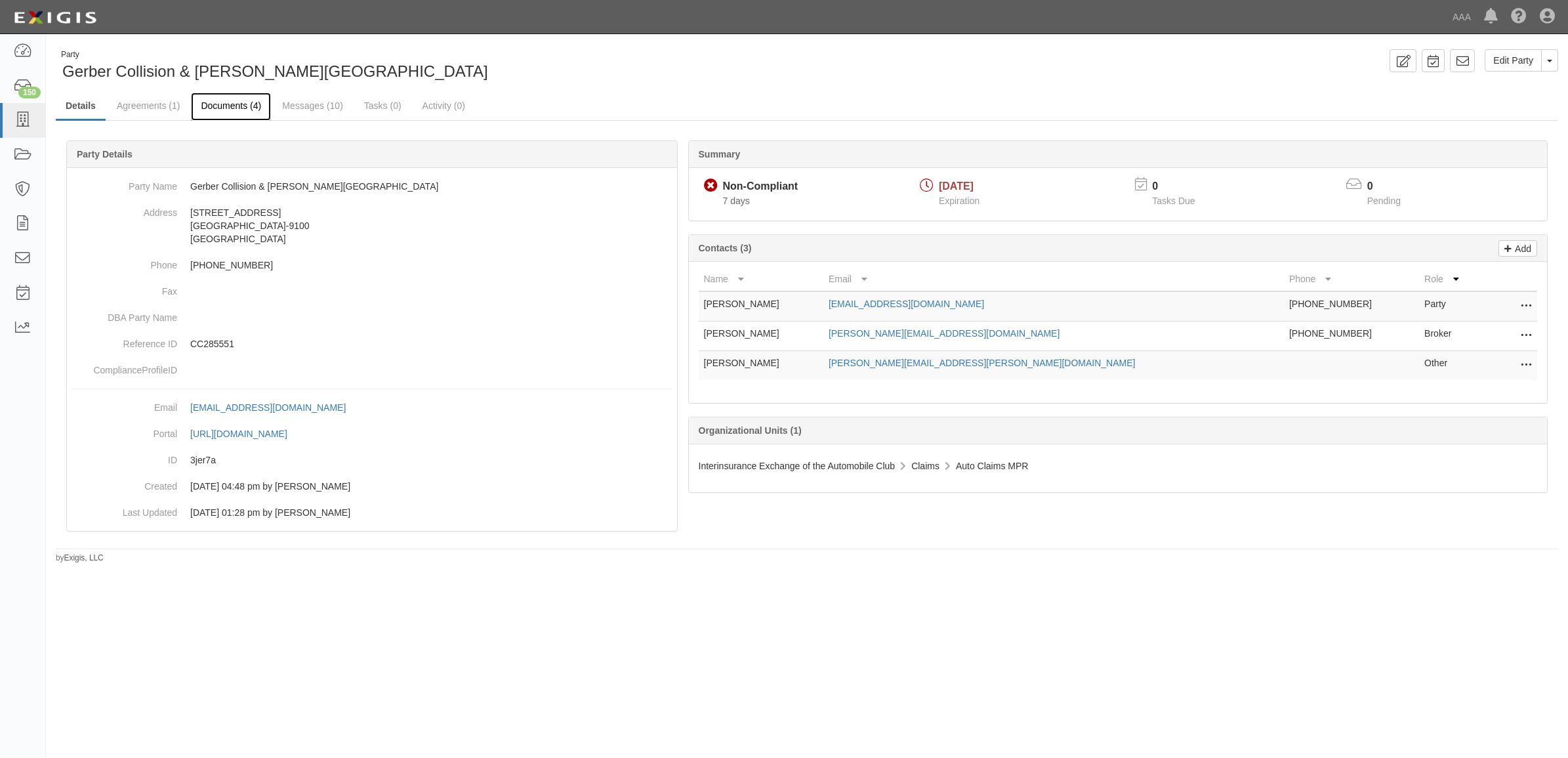
click at [235, 110] on link "Documents (4)" at bounding box center [230, 106] width 80 height 28
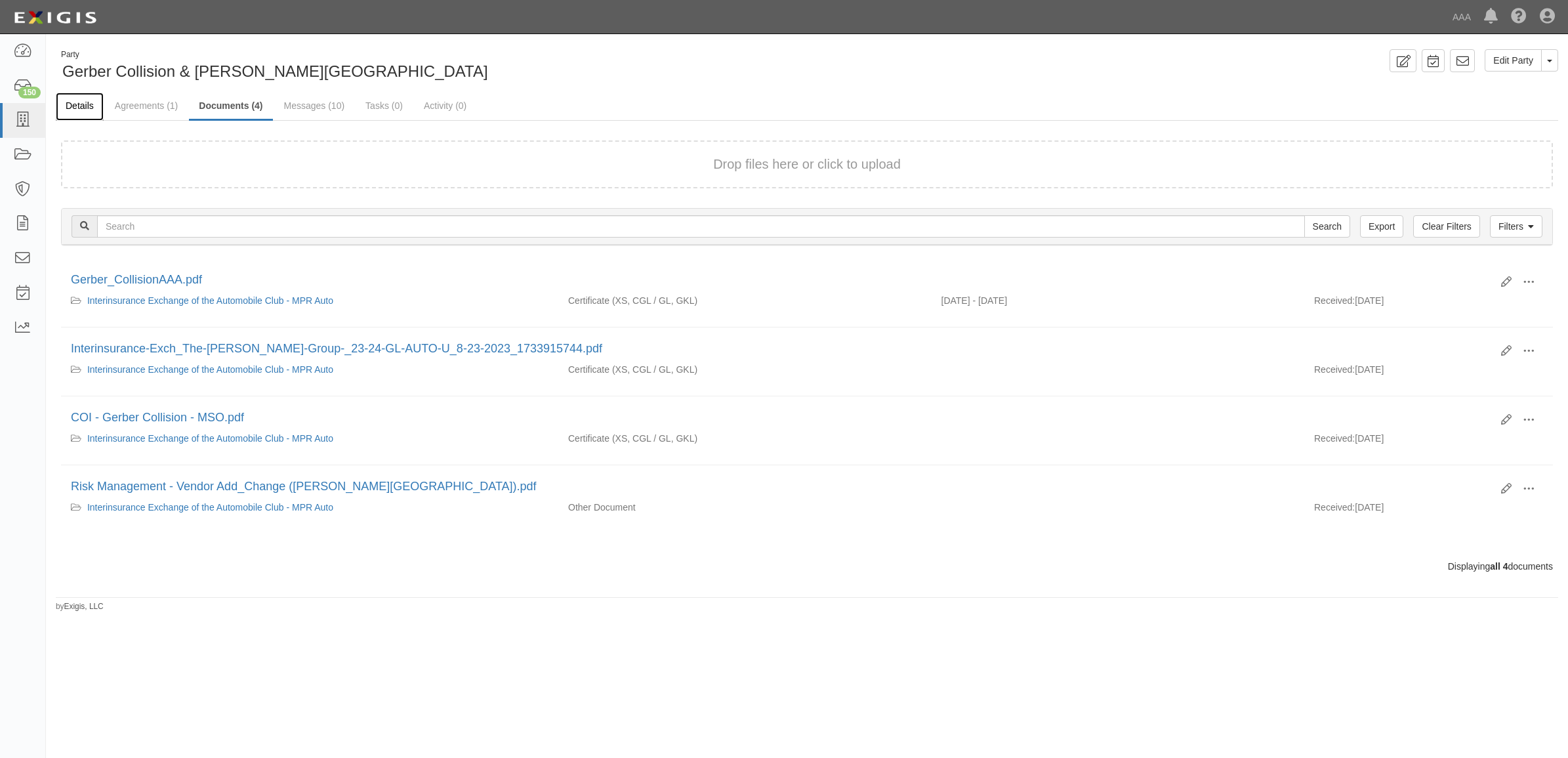
click at [94, 106] on link "Details" at bounding box center [80, 106] width 48 height 28
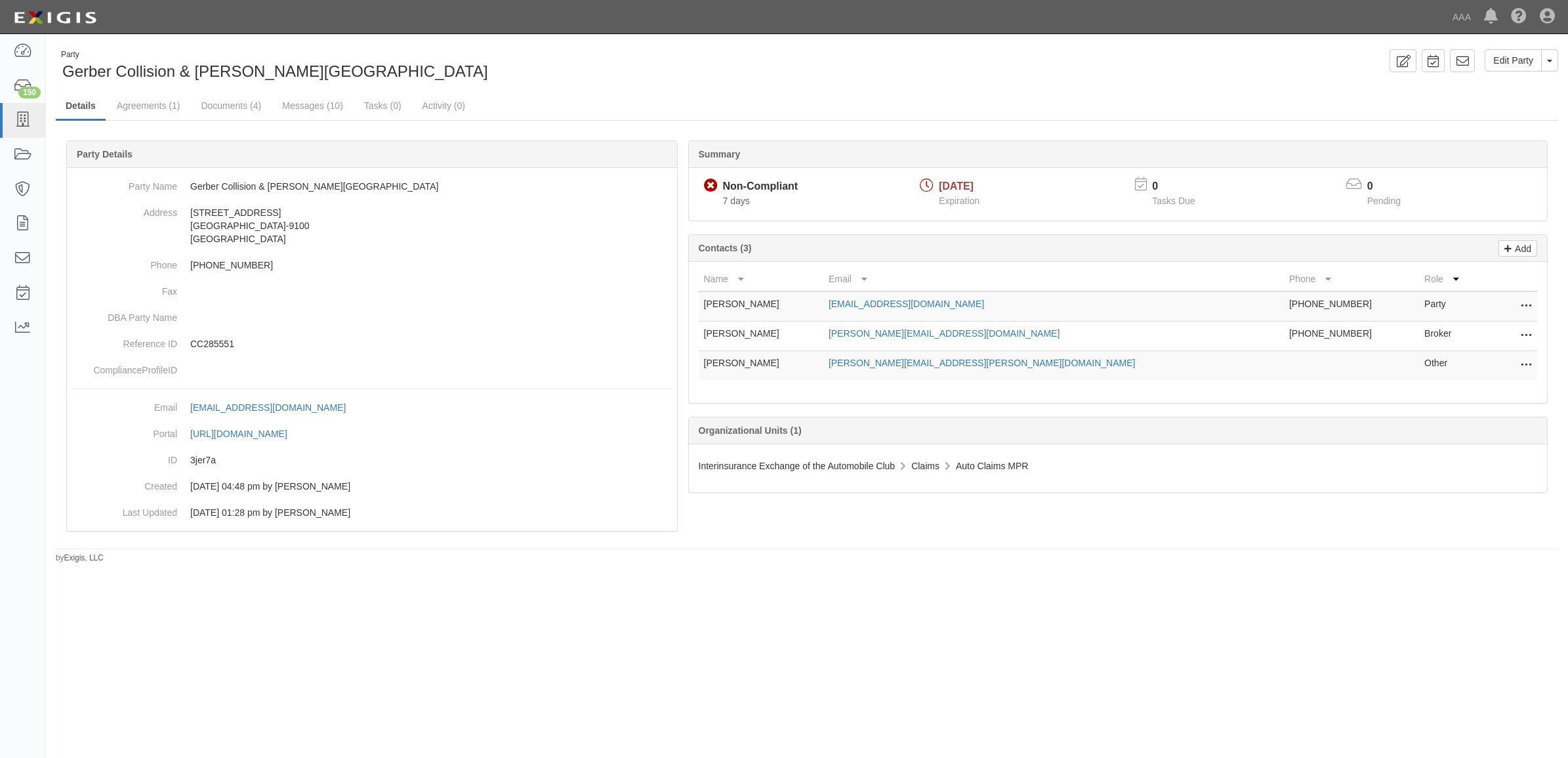
drag, startPoint x: 1524, startPoint y: 329, endPoint x: 1514, endPoint y: 348, distance: 21.5
click at [1525, 329] on icon at bounding box center [1526, 336] width 10 height 17
click at [1479, 356] on link "Delete" at bounding box center [1479, 355] width 103 height 23
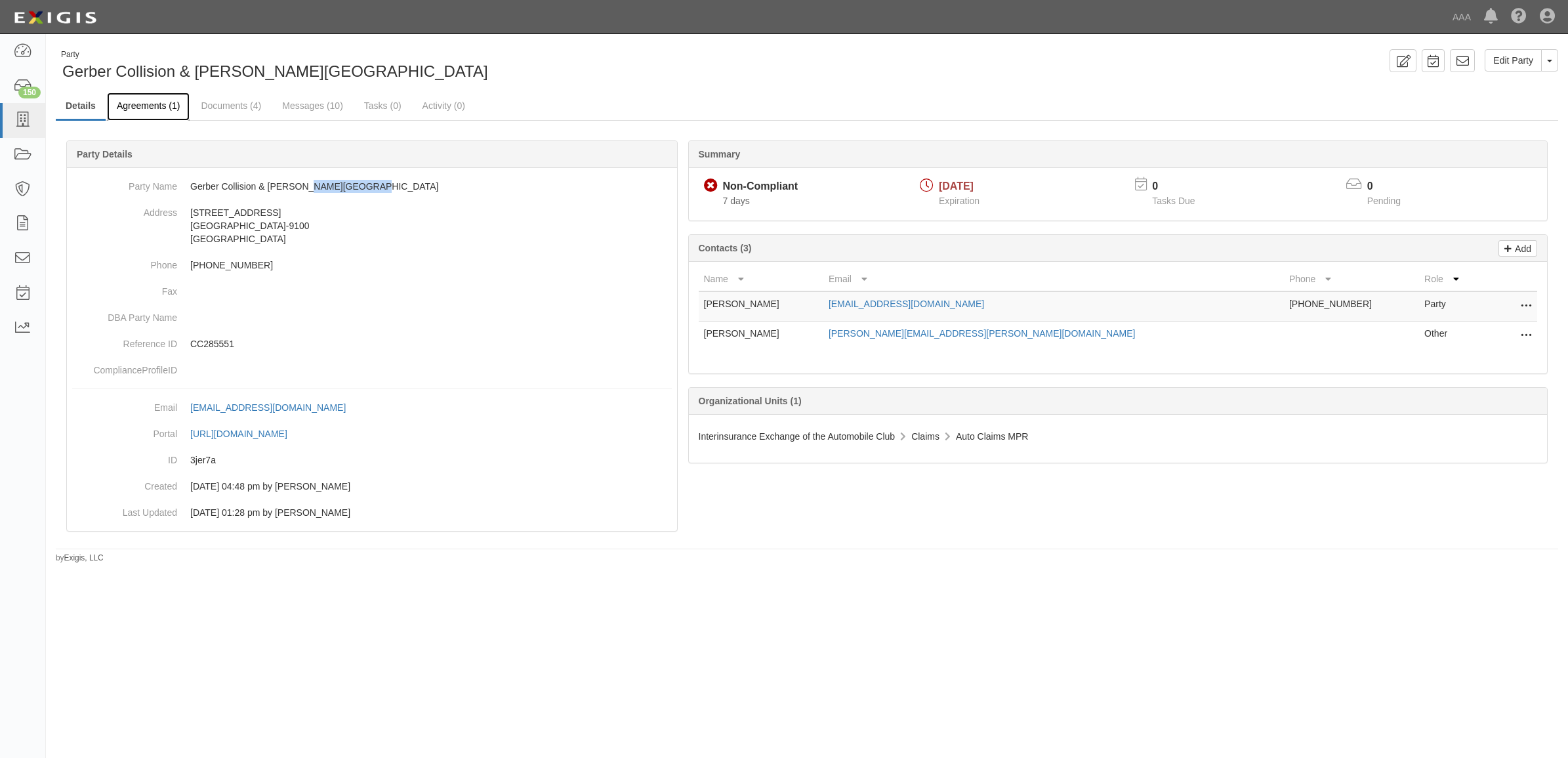
click at [145, 109] on link "Agreements (1)" at bounding box center [148, 106] width 83 height 28
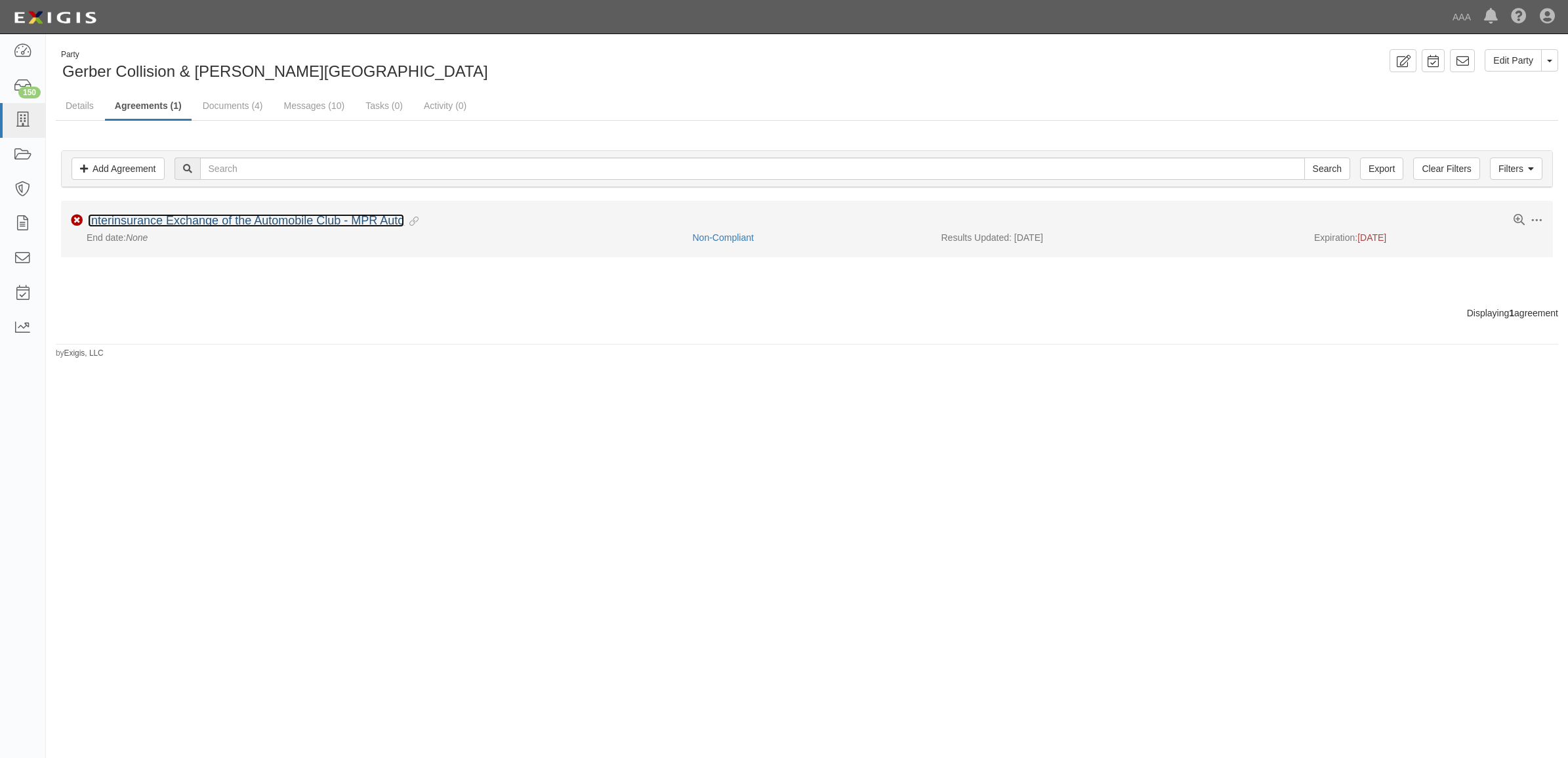
click at [175, 221] on link "Interinsurance Exchange of the Automobile Club - MPR Auto" at bounding box center [246, 220] width 317 height 13
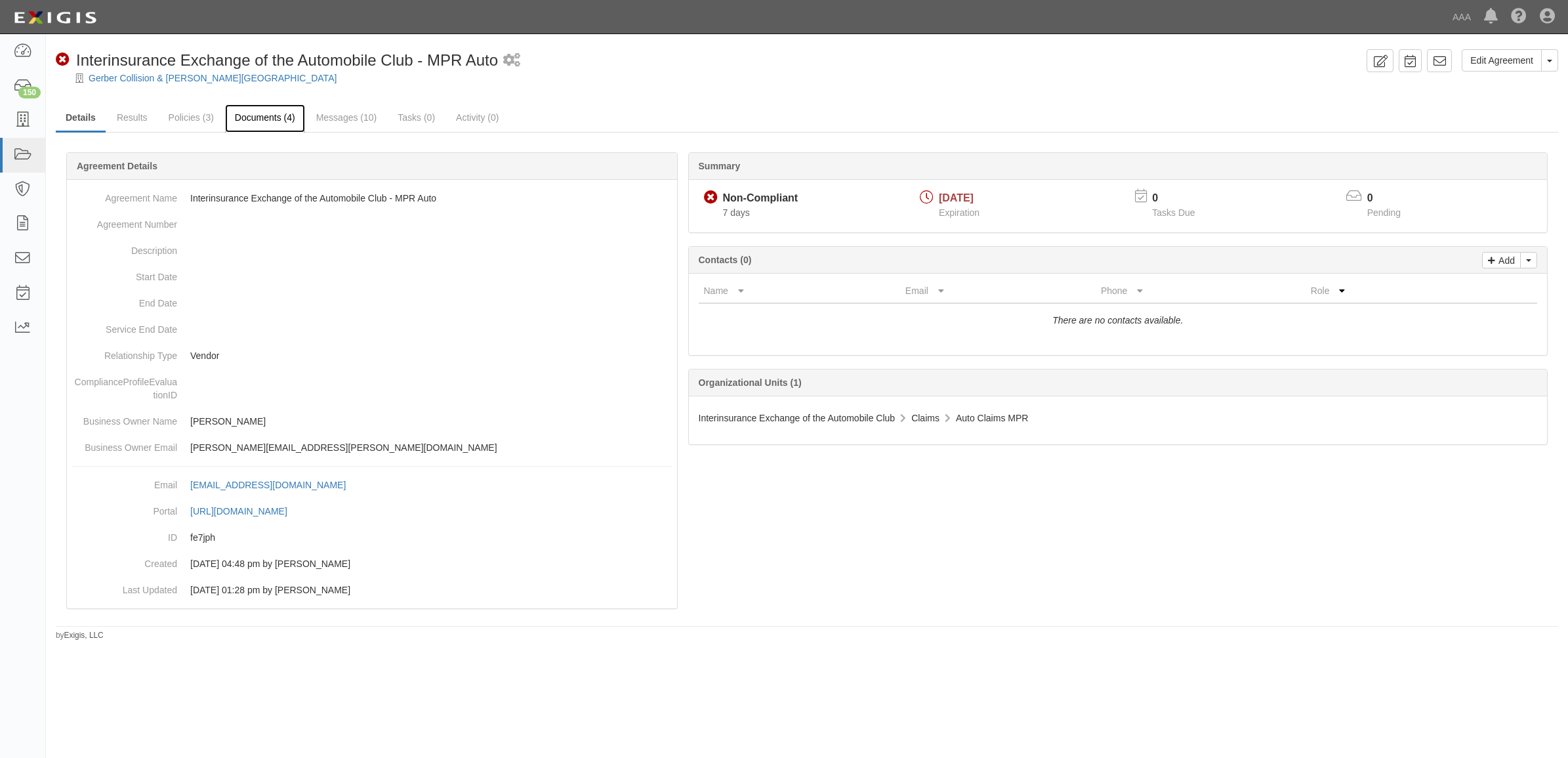
click at [267, 106] on link "Documents (4)" at bounding box center [265, 118] width 80 height 28
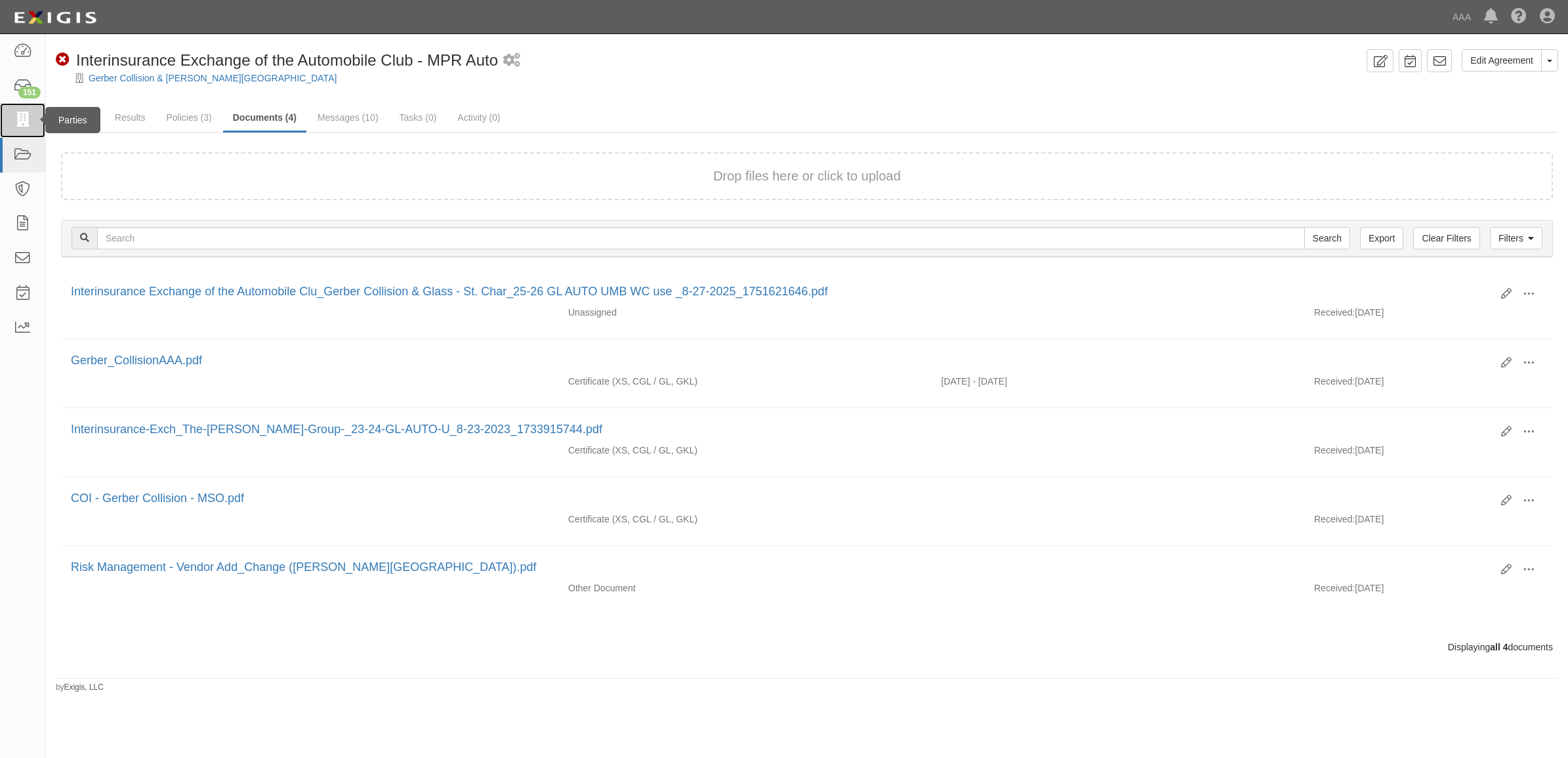
click at [37, 119] on link at bounding box center [22, 120] width 45 height 34
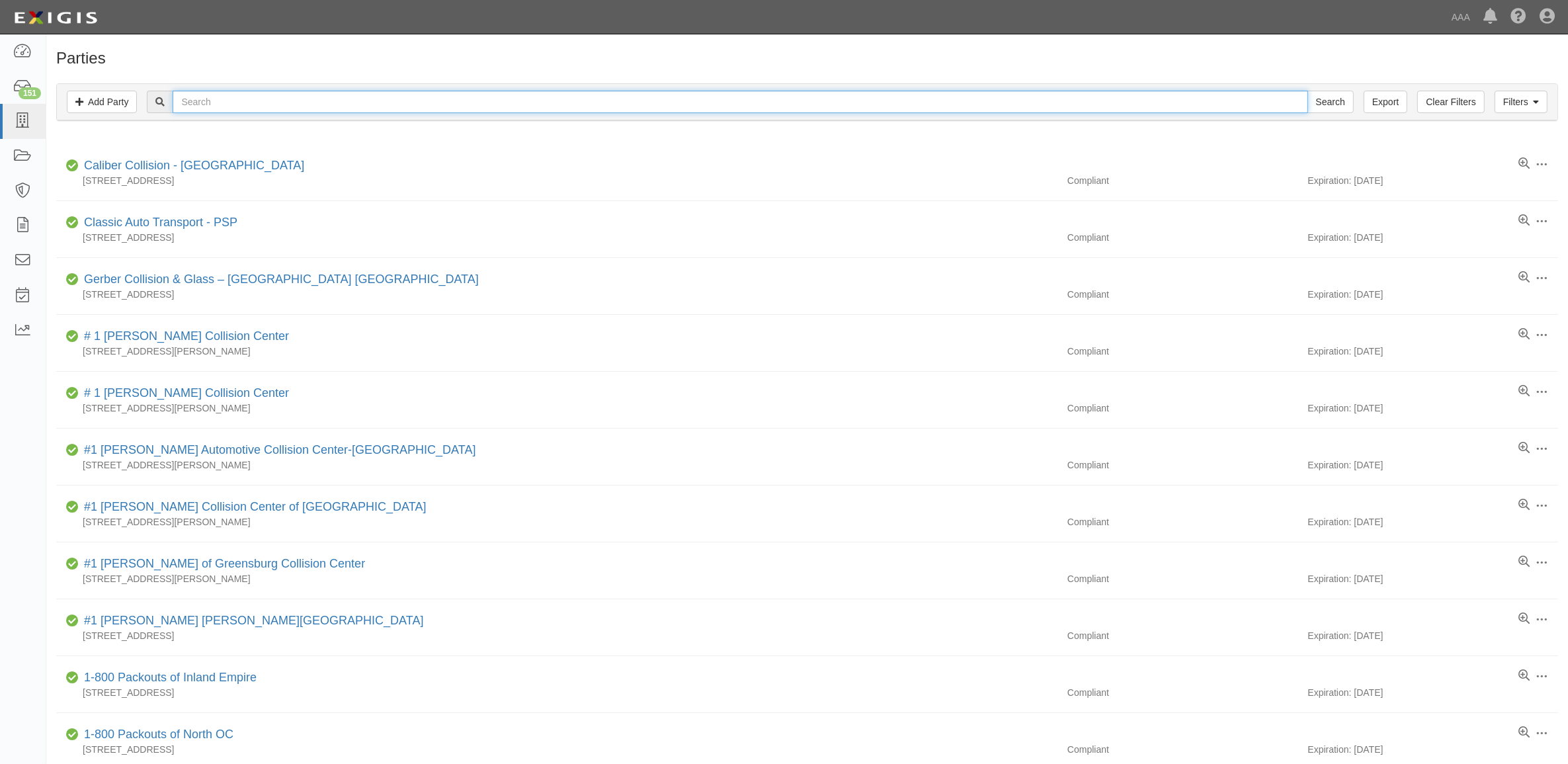
click at [341, 106] on input "text" at bounding box center [740, 102] width 1135 height 23
paste input "CC293321"
type input "CC293321"
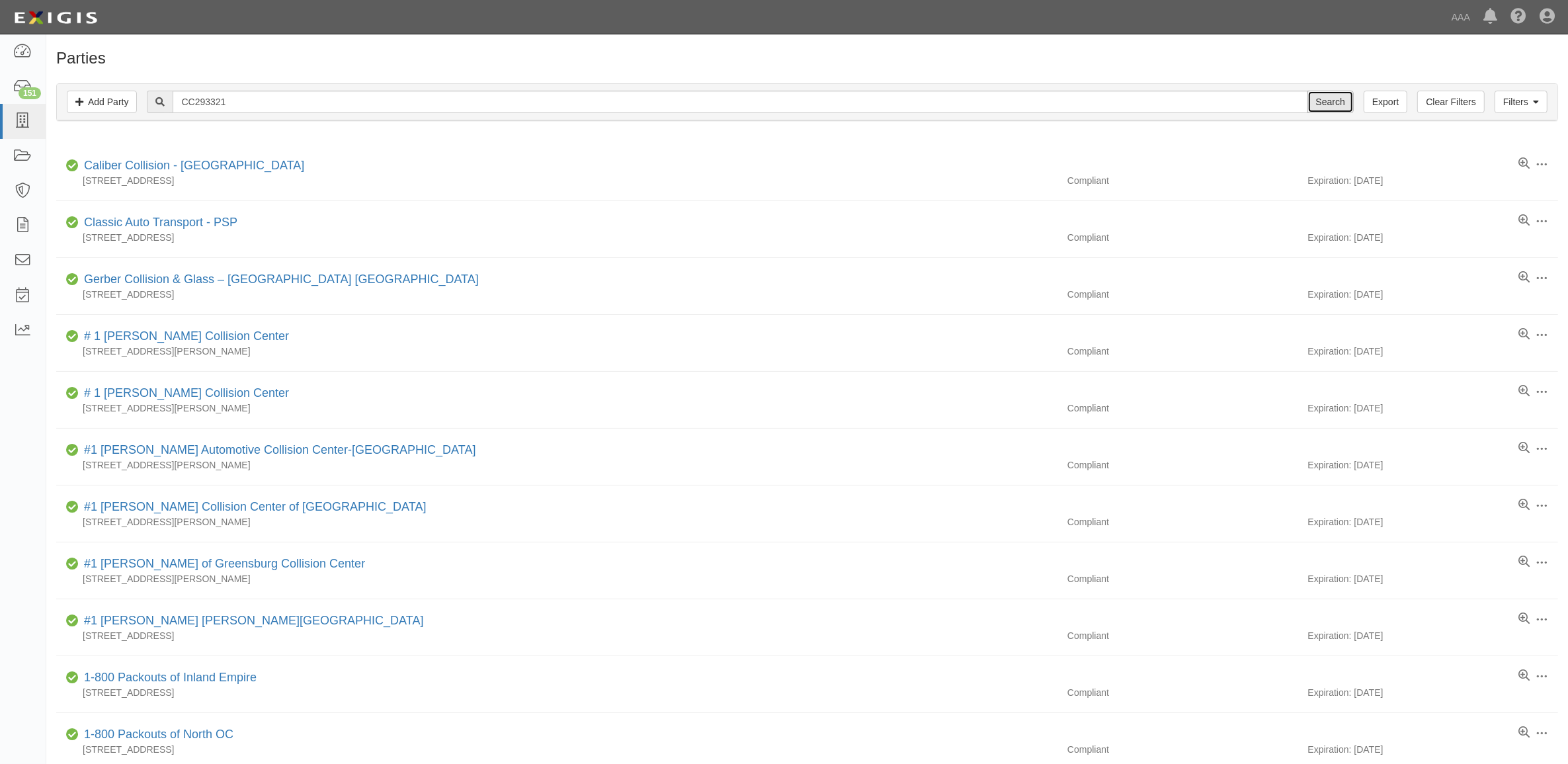
click at [1317, 96] on input "Search" at bounding box center [1331, 102] width 46 height 23
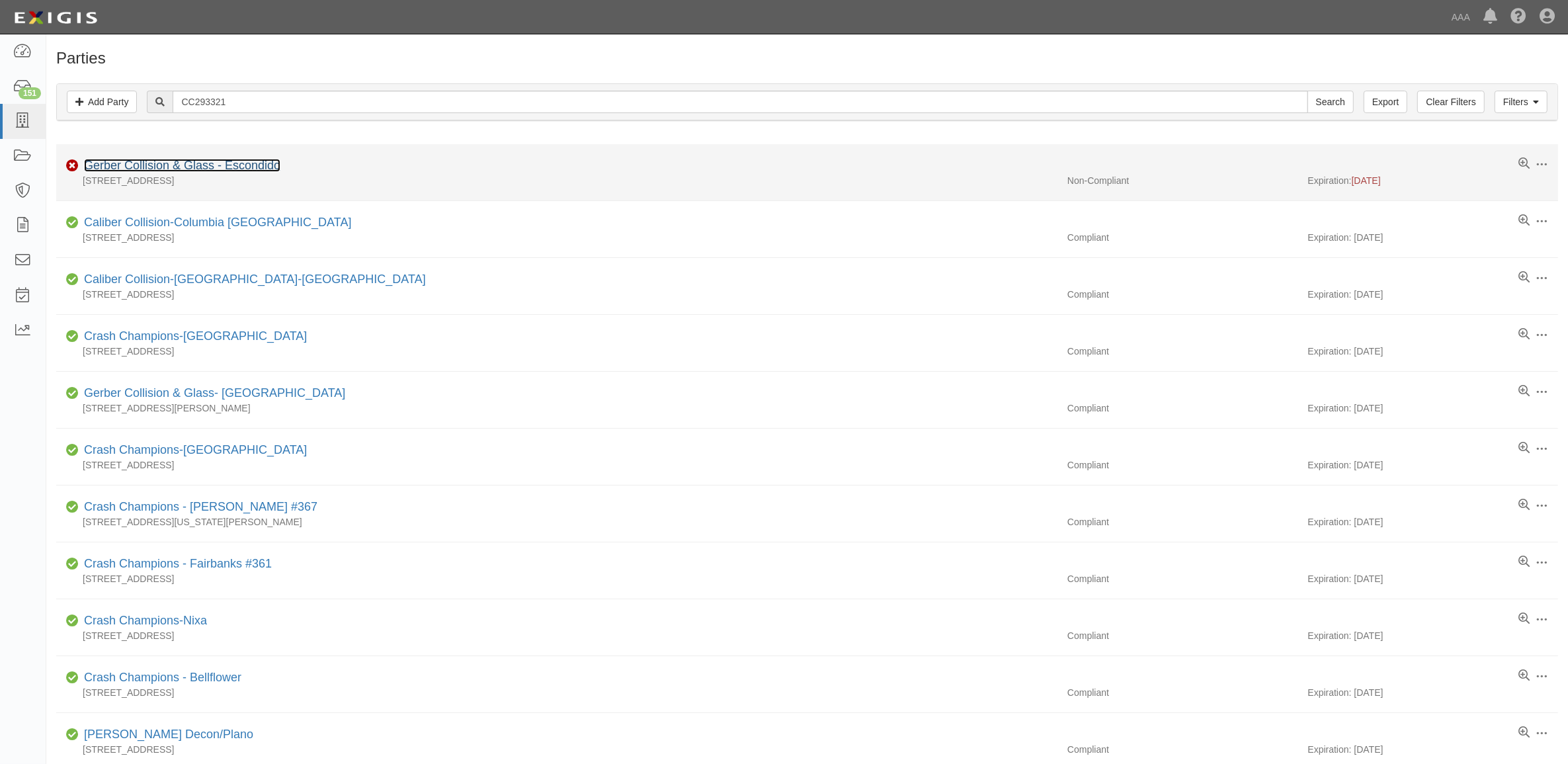
click at [223, 164] on link "Gerber Collision & Glass - Escondido" at bounding box center [183, 165] width 197 height 13
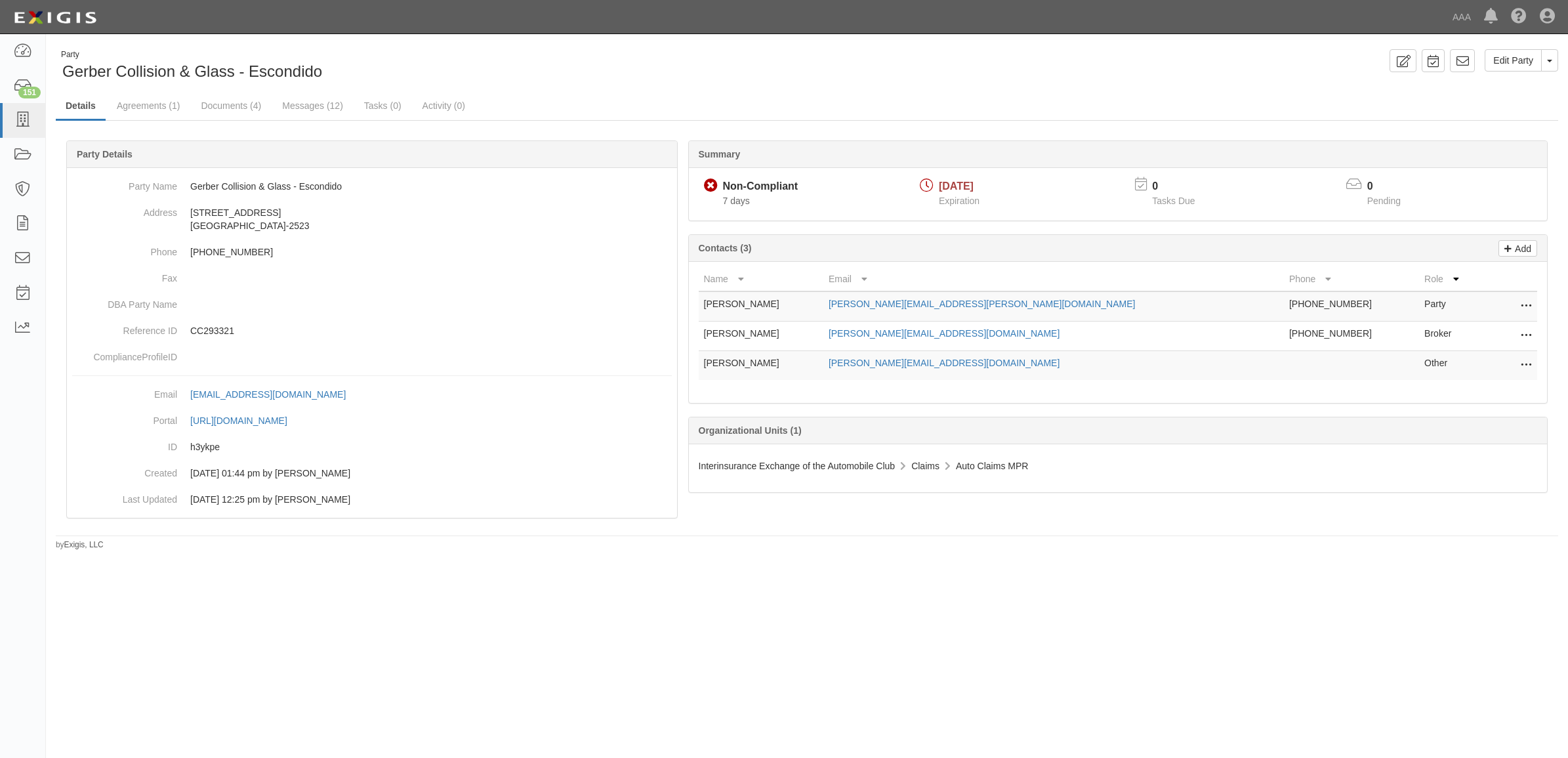
click at [1516, 333] on button at bounding box center [1523, 335] width 17 height 18
click at [1495, 354] on link "Delete" at bounding box center [1479, 355] width 103 height 23
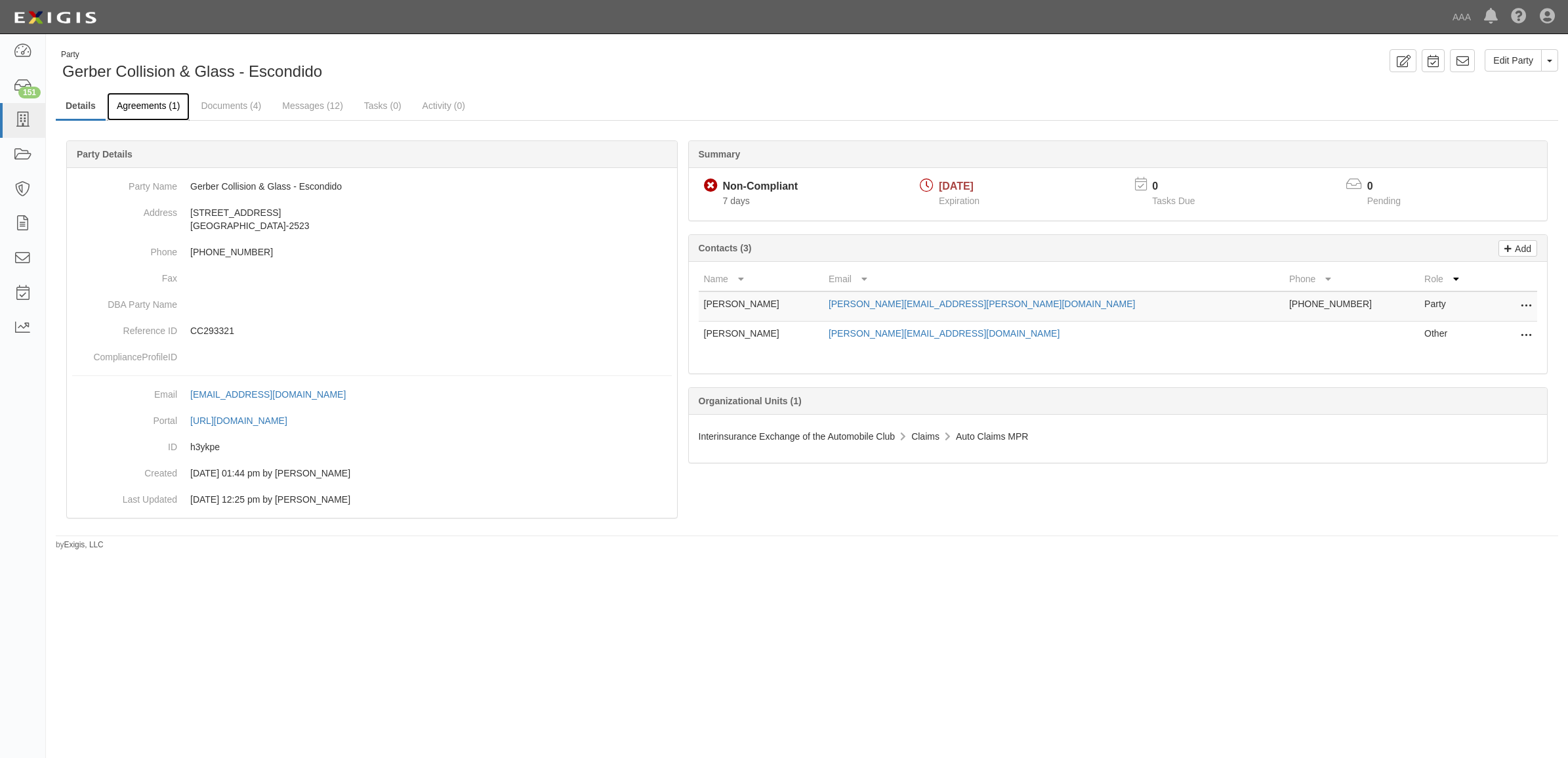
click at [116, 105] on link "Agreements (1)" at bounding box center [148, 106] width 83 height 28
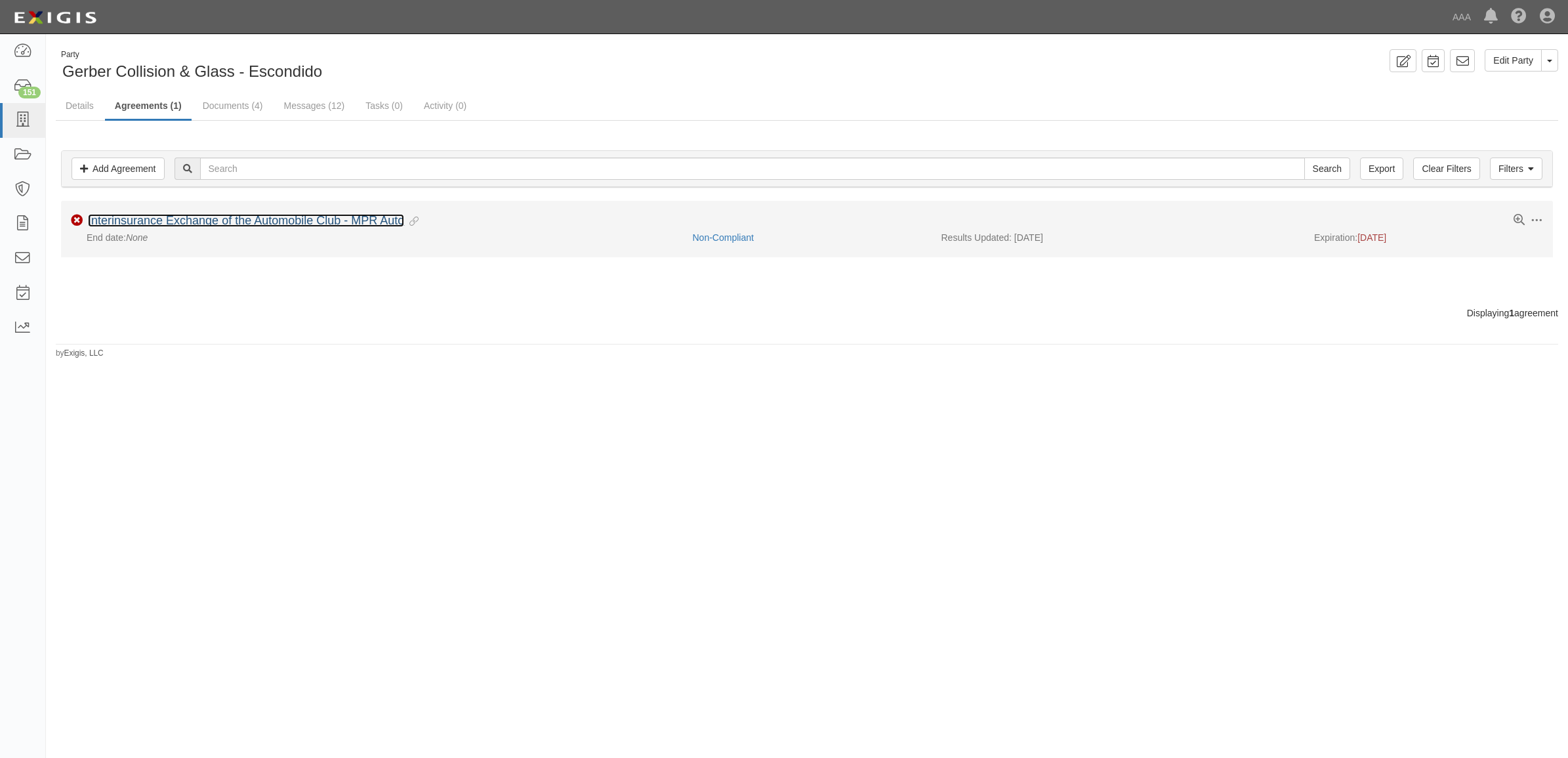
click at [197, 221] on link "Interinsurance Exchange of the Automobile Club - MPR Auto" at bounding box center [246, 220] width 317 height 13
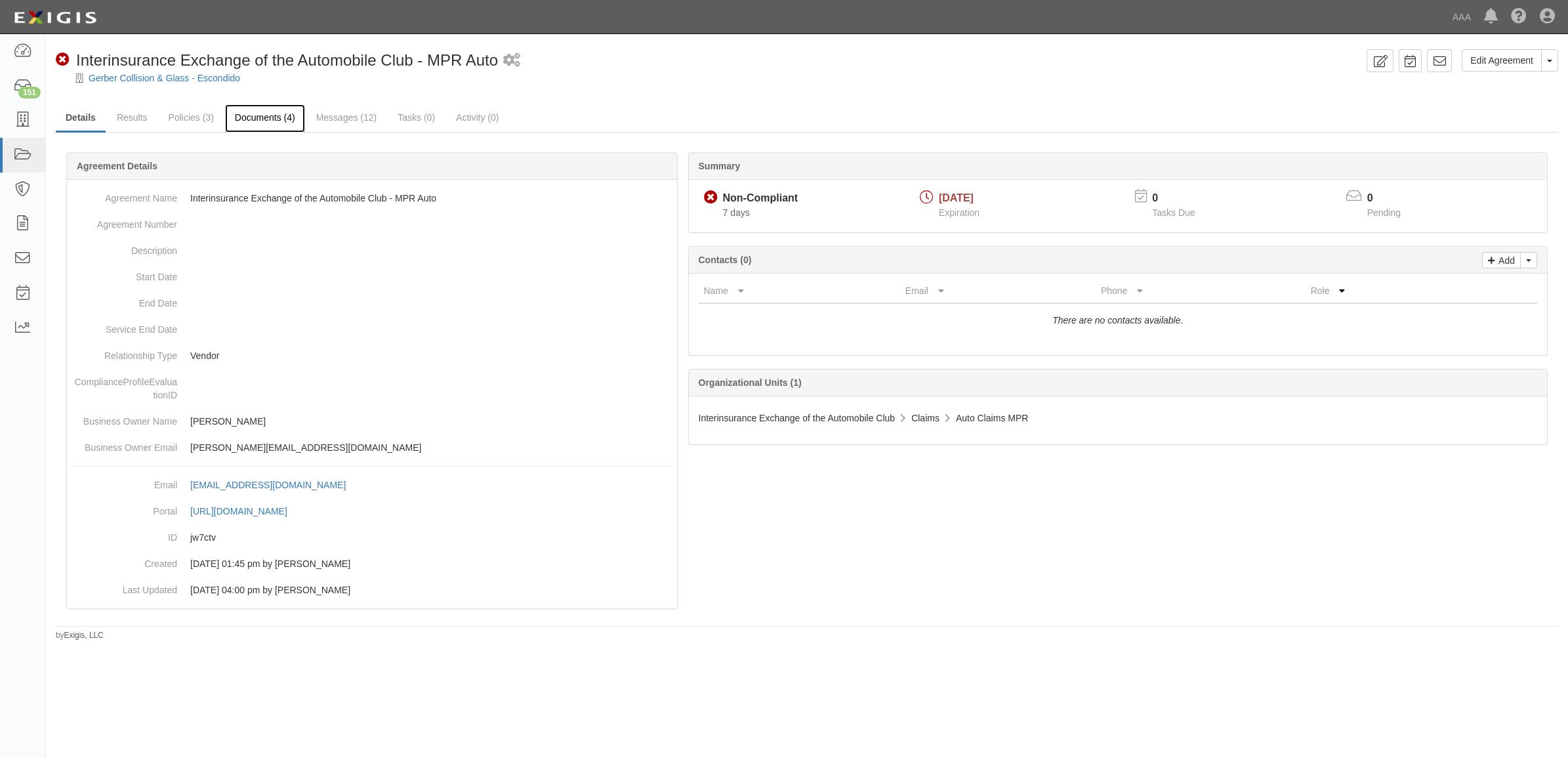
click at [257, 113] on link "Documents (4)" at bounding box center [265, 118] width 80 height 28
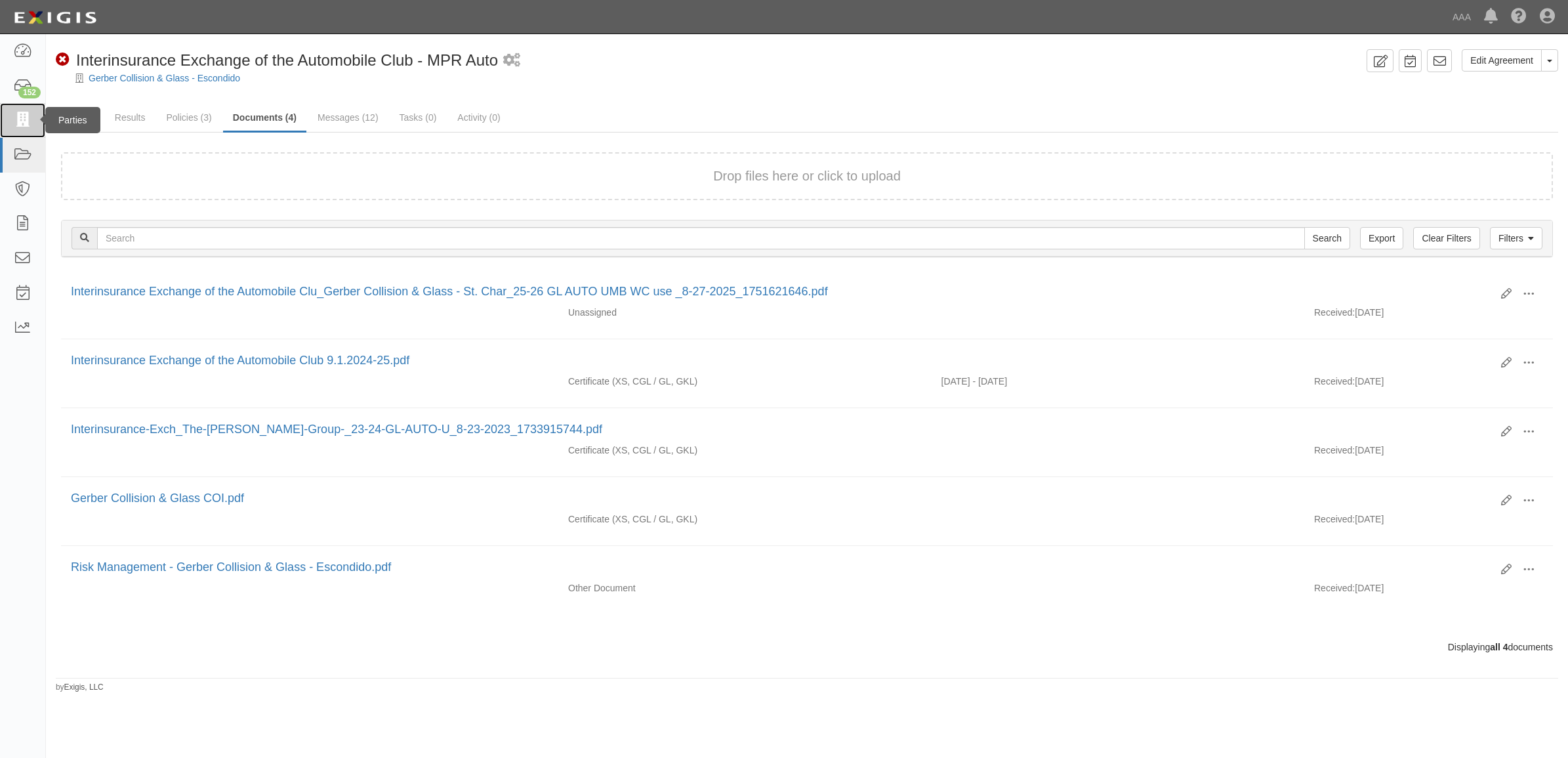
click at [23, 125] on icon at bounding box center [22, 120] width 18 height 15
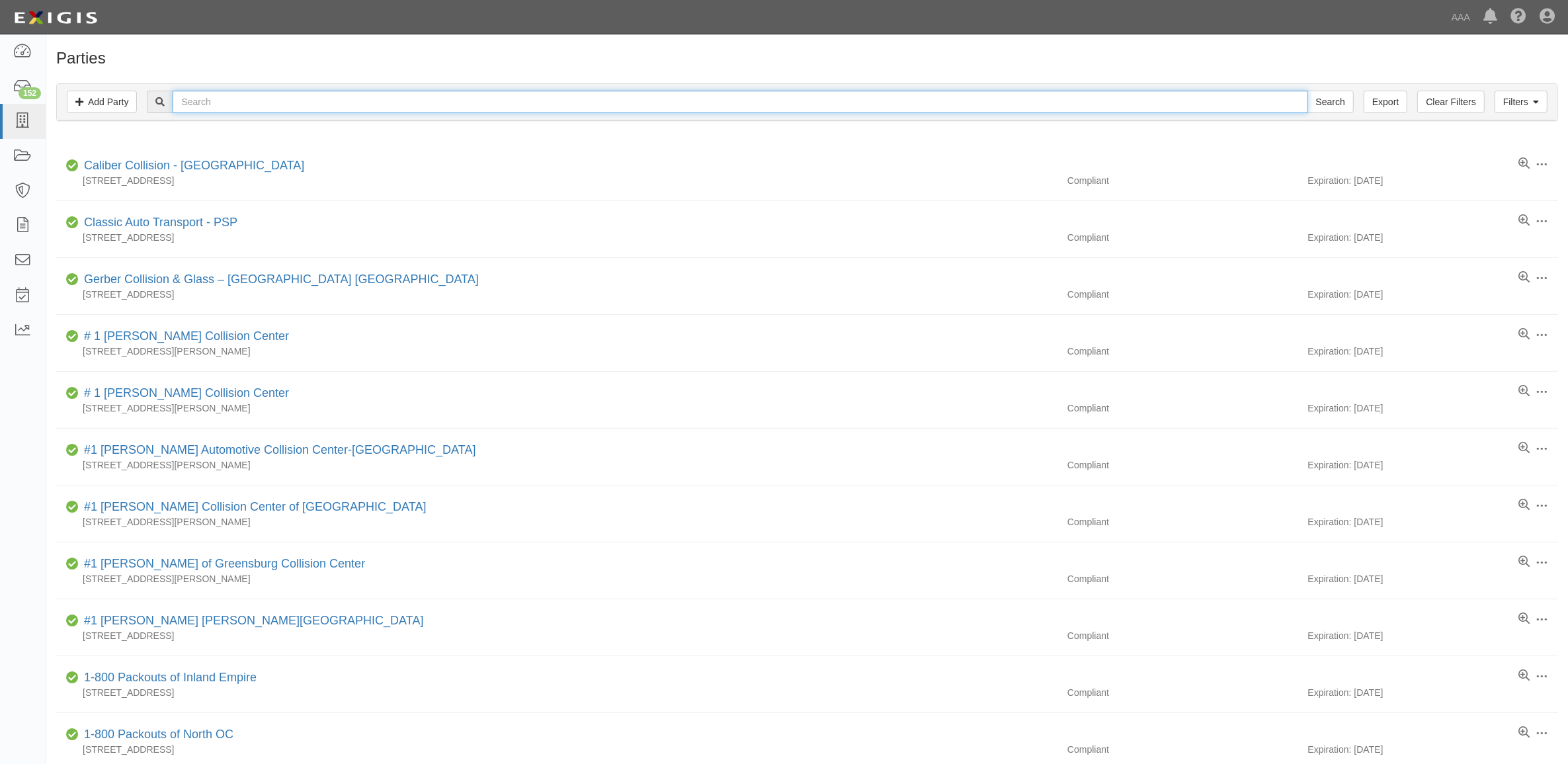
click at [233, 94] on input "text" at bounding box center [740, 102] width 1135 height 23
paste input "CC458063"
type input "CC458063"
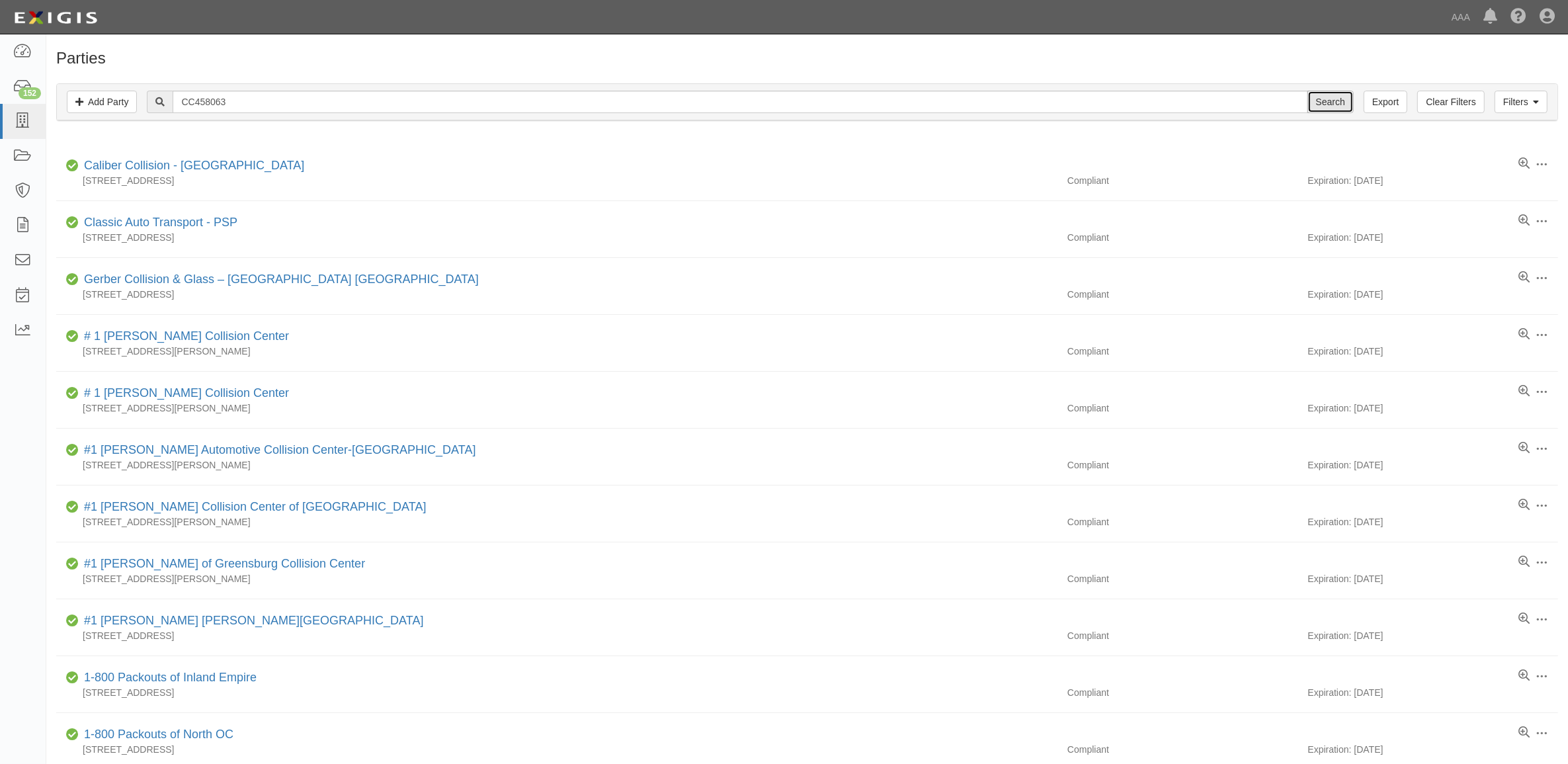
click at [1339, 96] on input "Search" at bounding box center [1331, 102] width 46 height 23
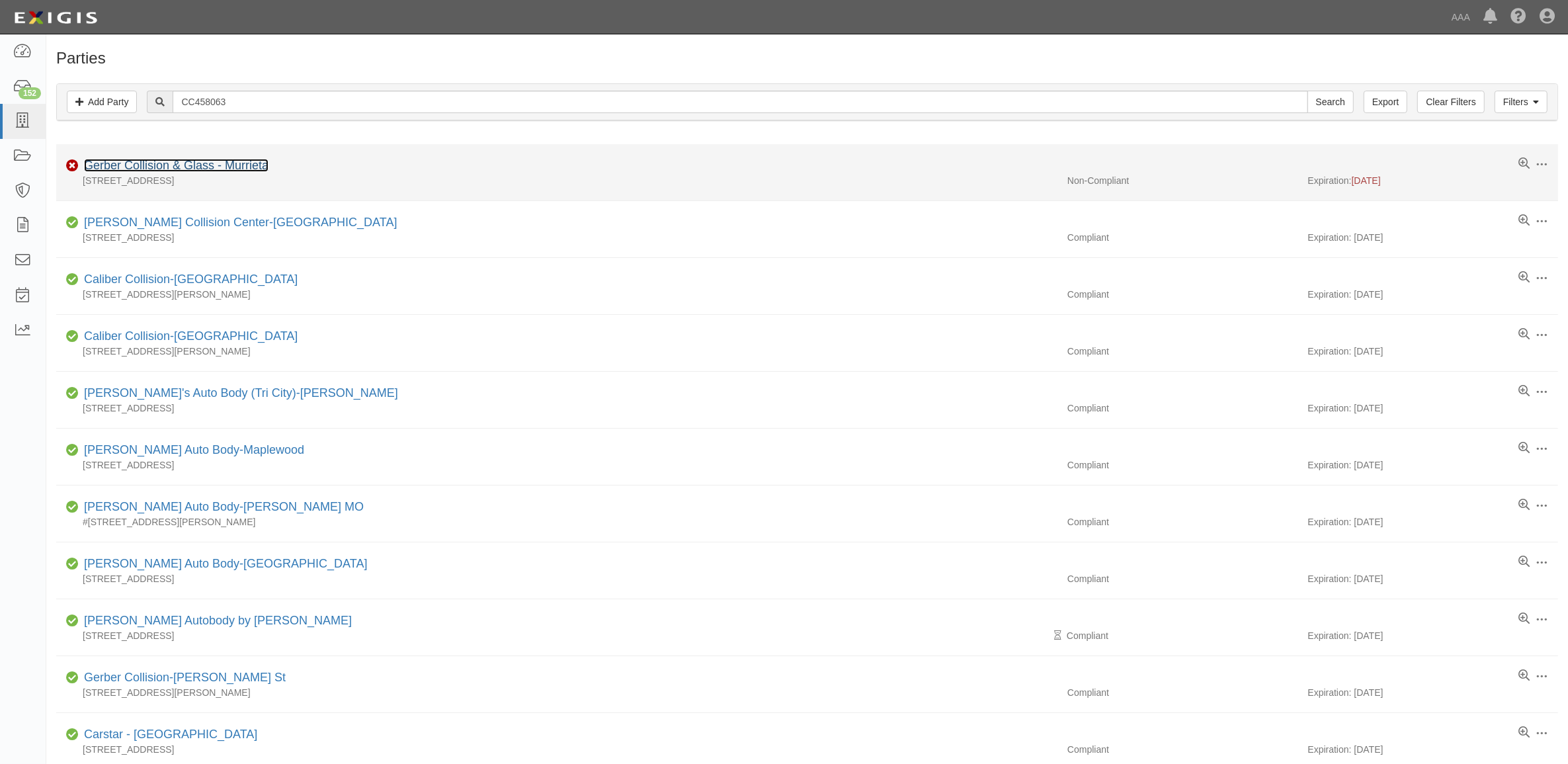
drag, startPoint x: 177, startPoint y: 169, endPoint x: 193, endPoint y: 173, distance: 16.5
click at [177, 169] on link "Gerber Collision & Glass - Murrieta" at bounding box center [177, 165] width 184 height 13
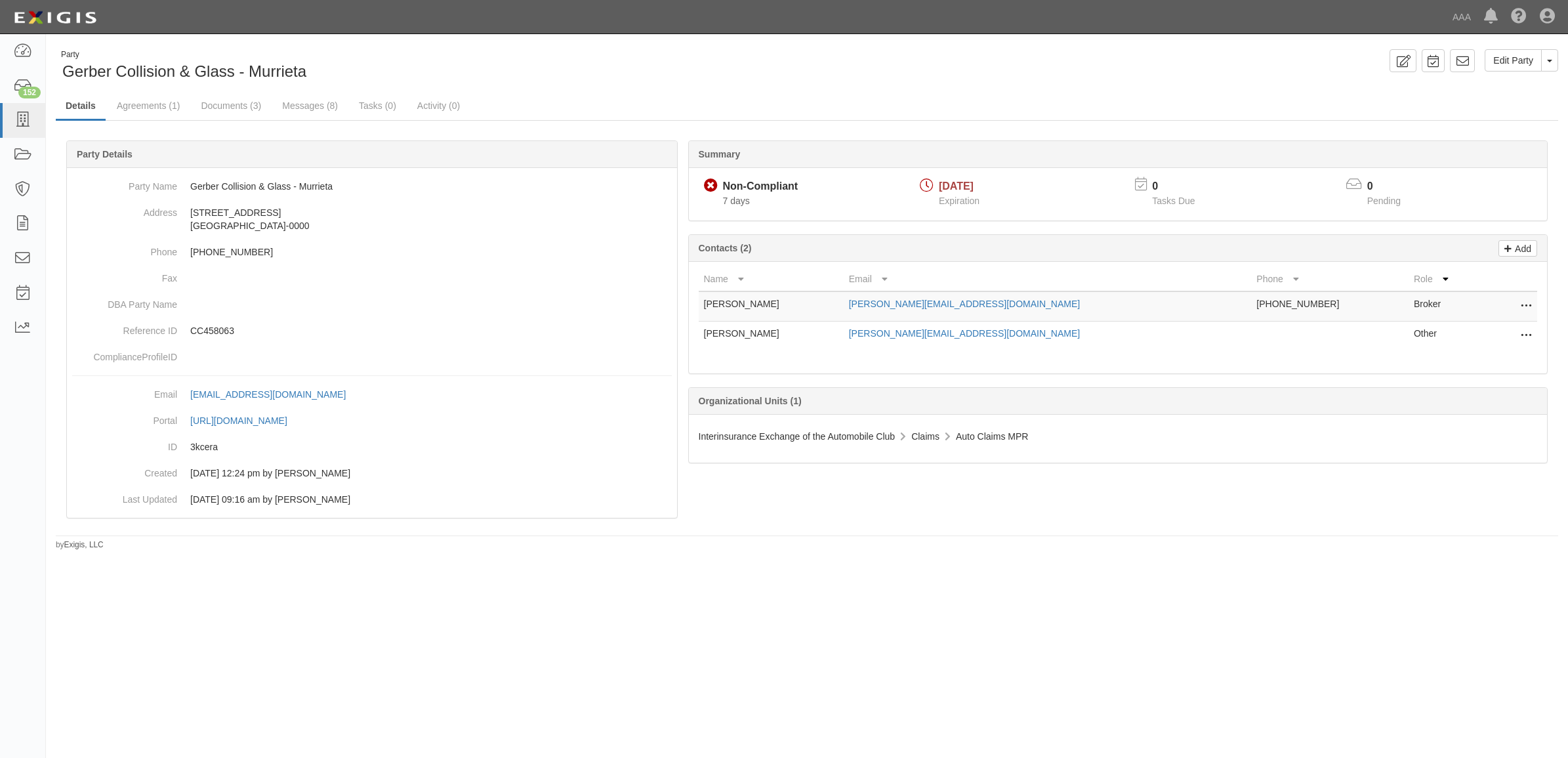
click at [1526, 305] on icon at bounding box center [1526, 306] width 10 height 17
click at [1506, 319] on link "Delete" at bounding box center [1479, 325] width 103 height 23
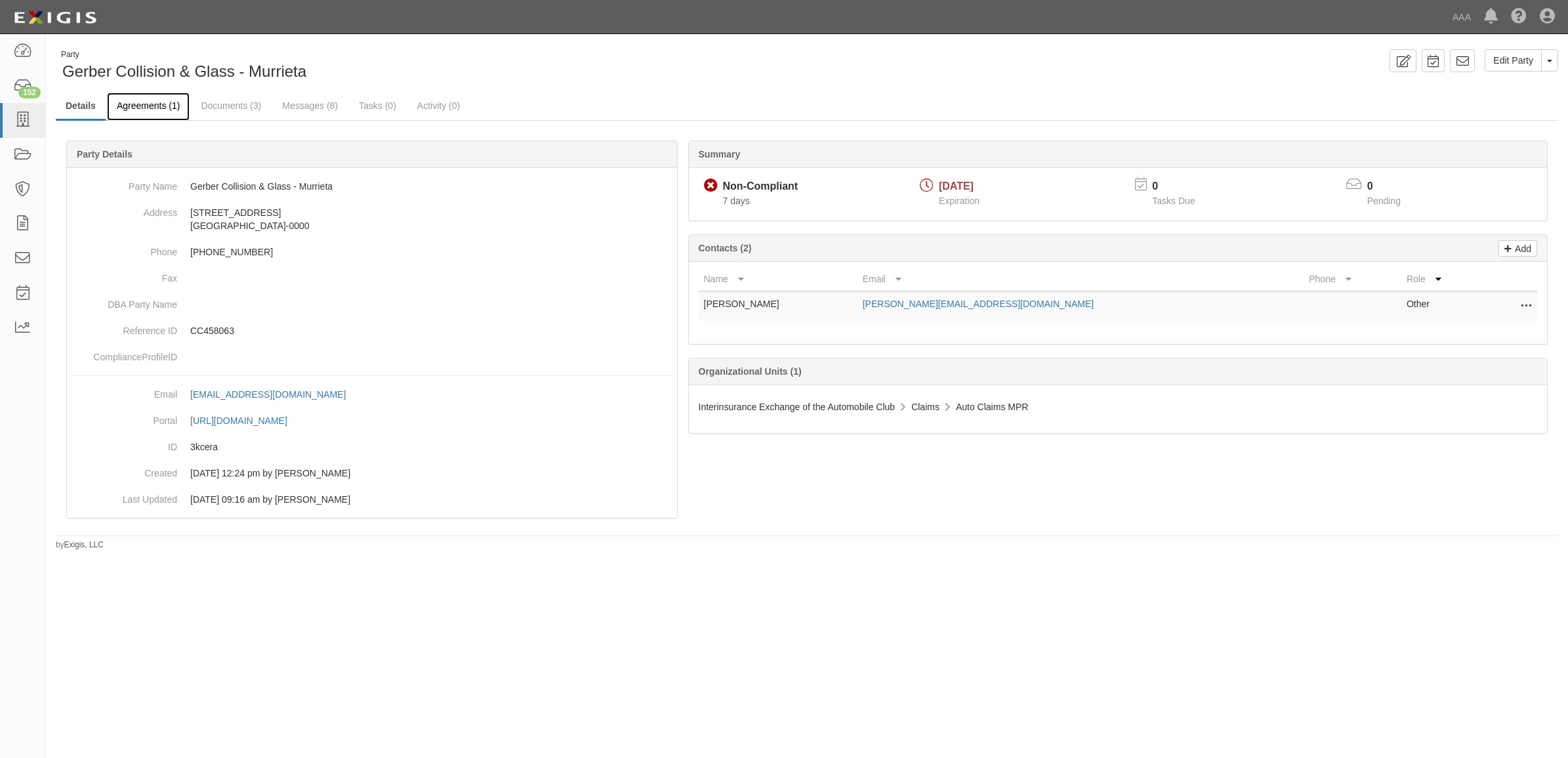
click at [147, 103] on link "Agreements (1)" at bounding box center [148, 106] width 83 height 28
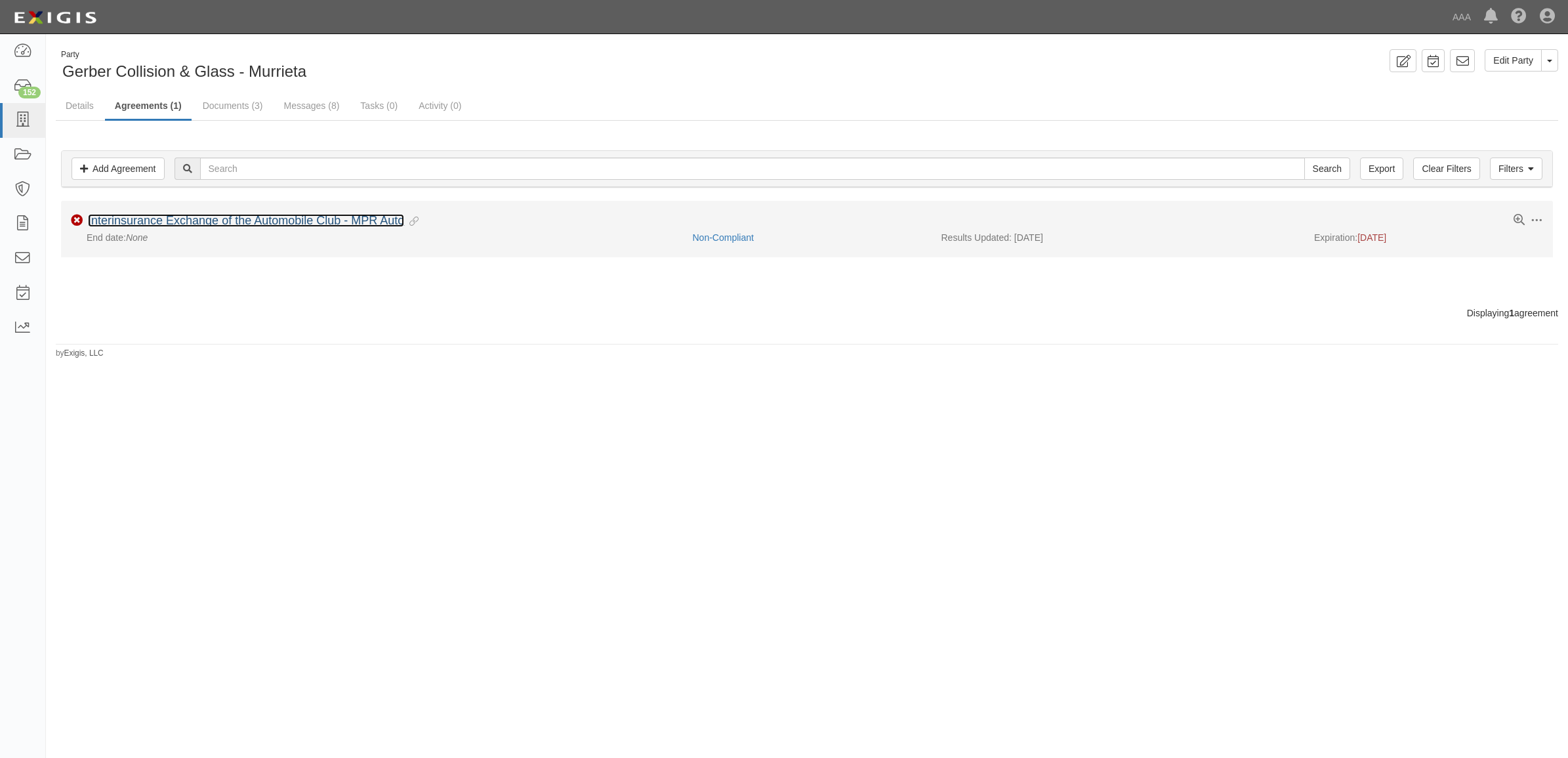
click at [317, 221] on link "Interinsurance Exchange of the Automobile Club - MPR Auto" at bounding box center [246, 220] width 317 height 13
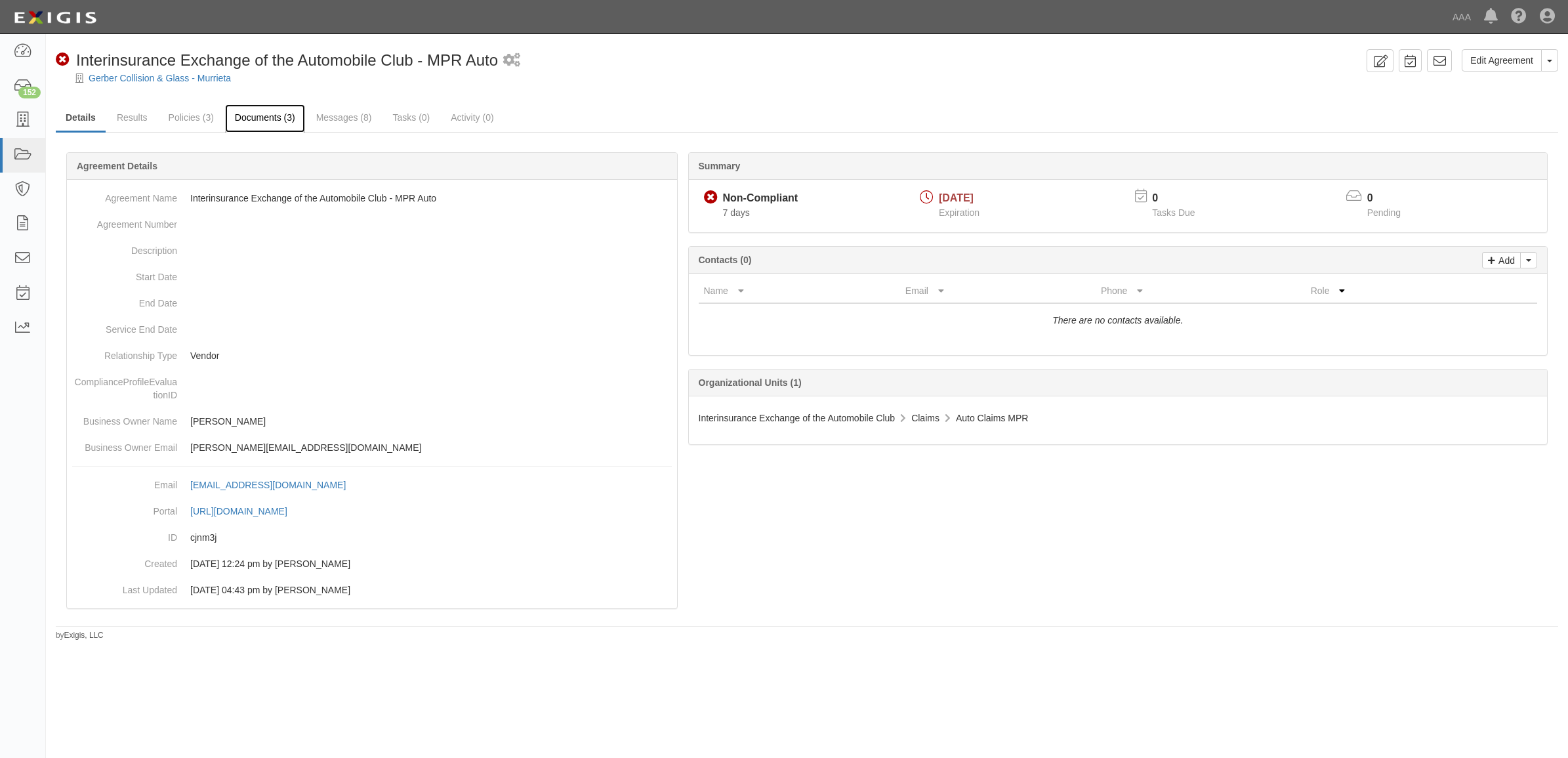
click at [253, 119] on link "Documents (3)" at bounding box center [265, 118] width 80 height 28
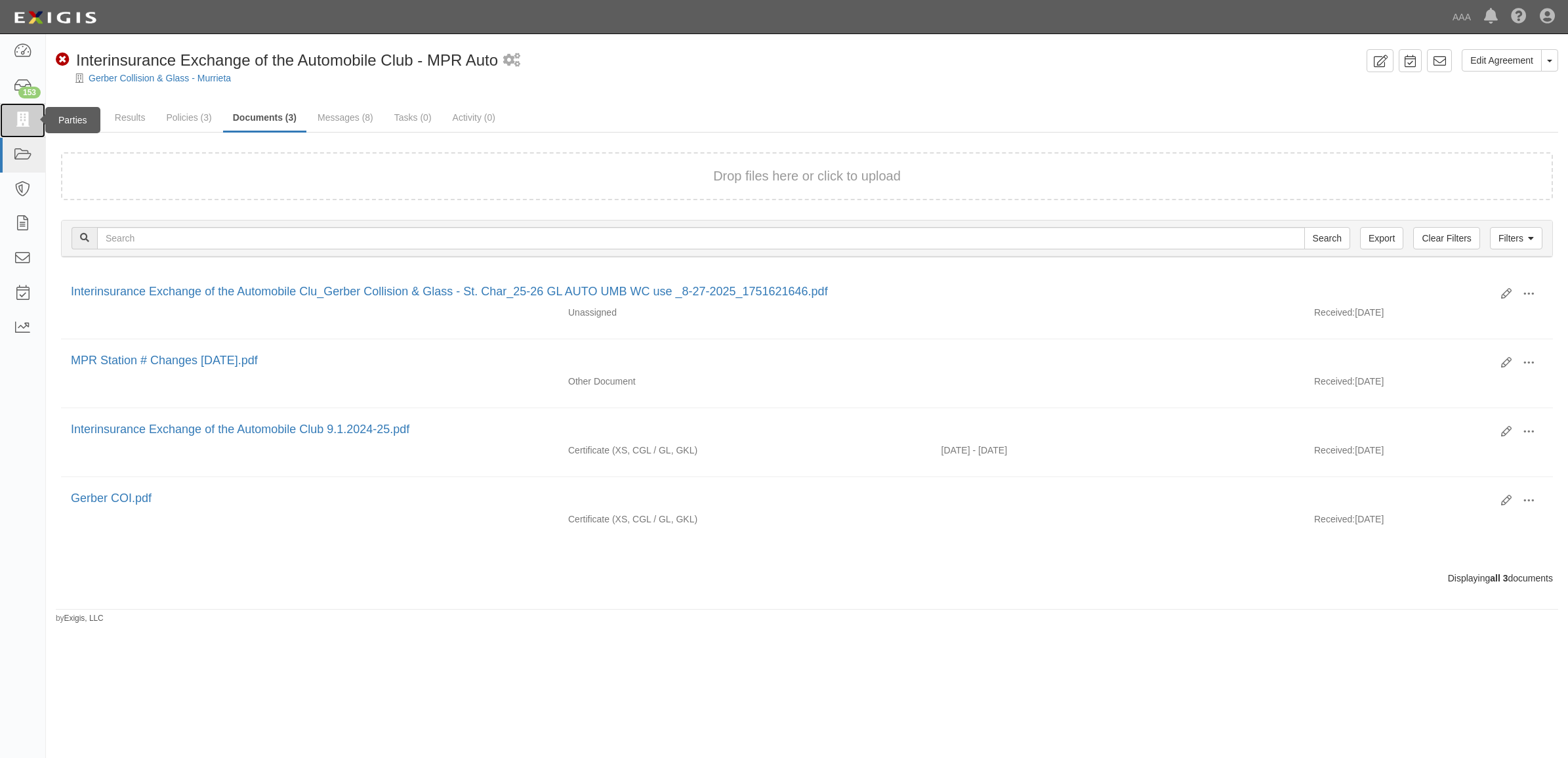
click at [31, 120] on icon at bounding box center [22, 120] width 18 height 15
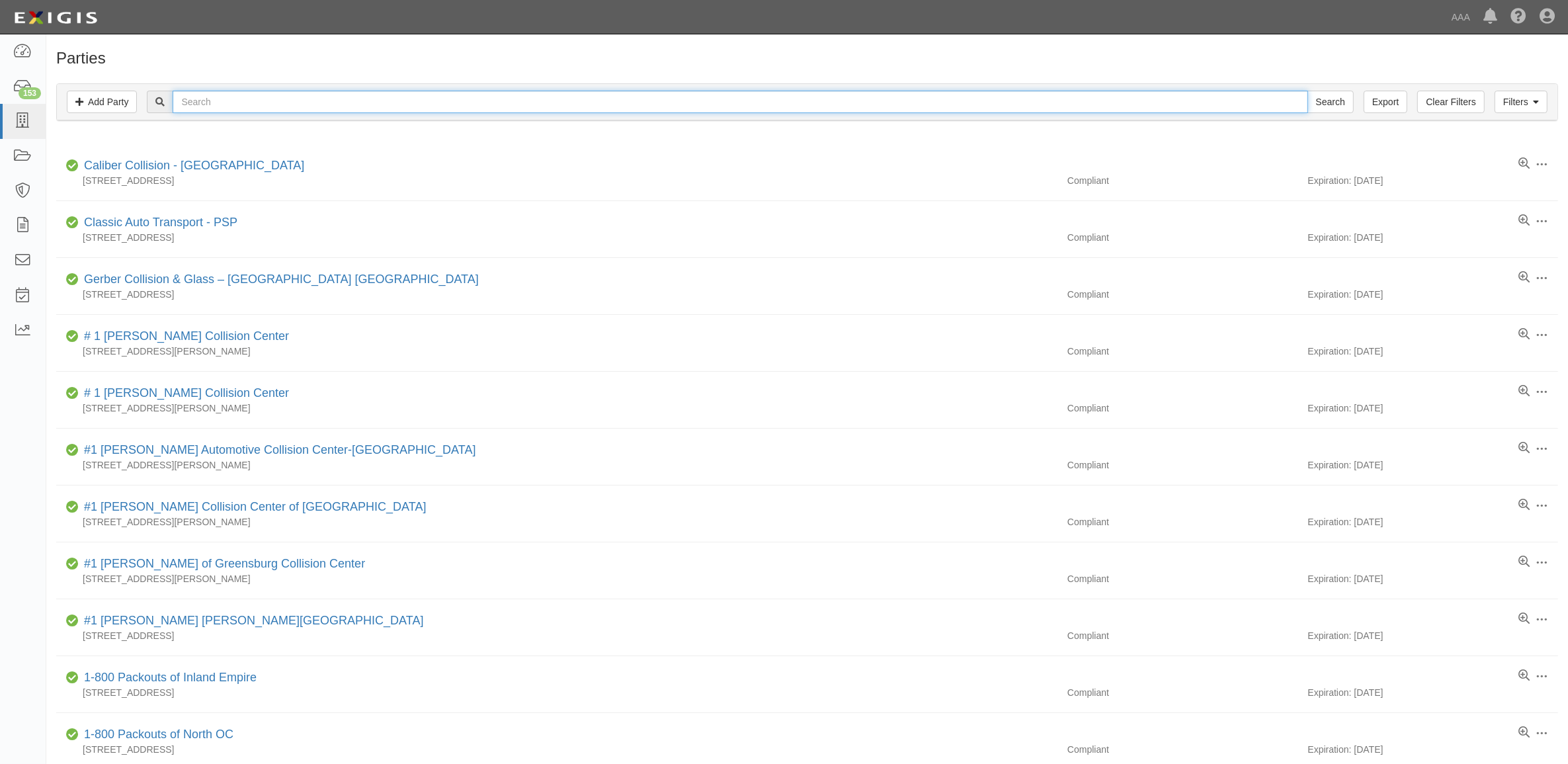
click at [321, 103] on input "text" at bounding box center [740, 102] width 1135 height 23
paste input "CC287954"
type input "CC287954"
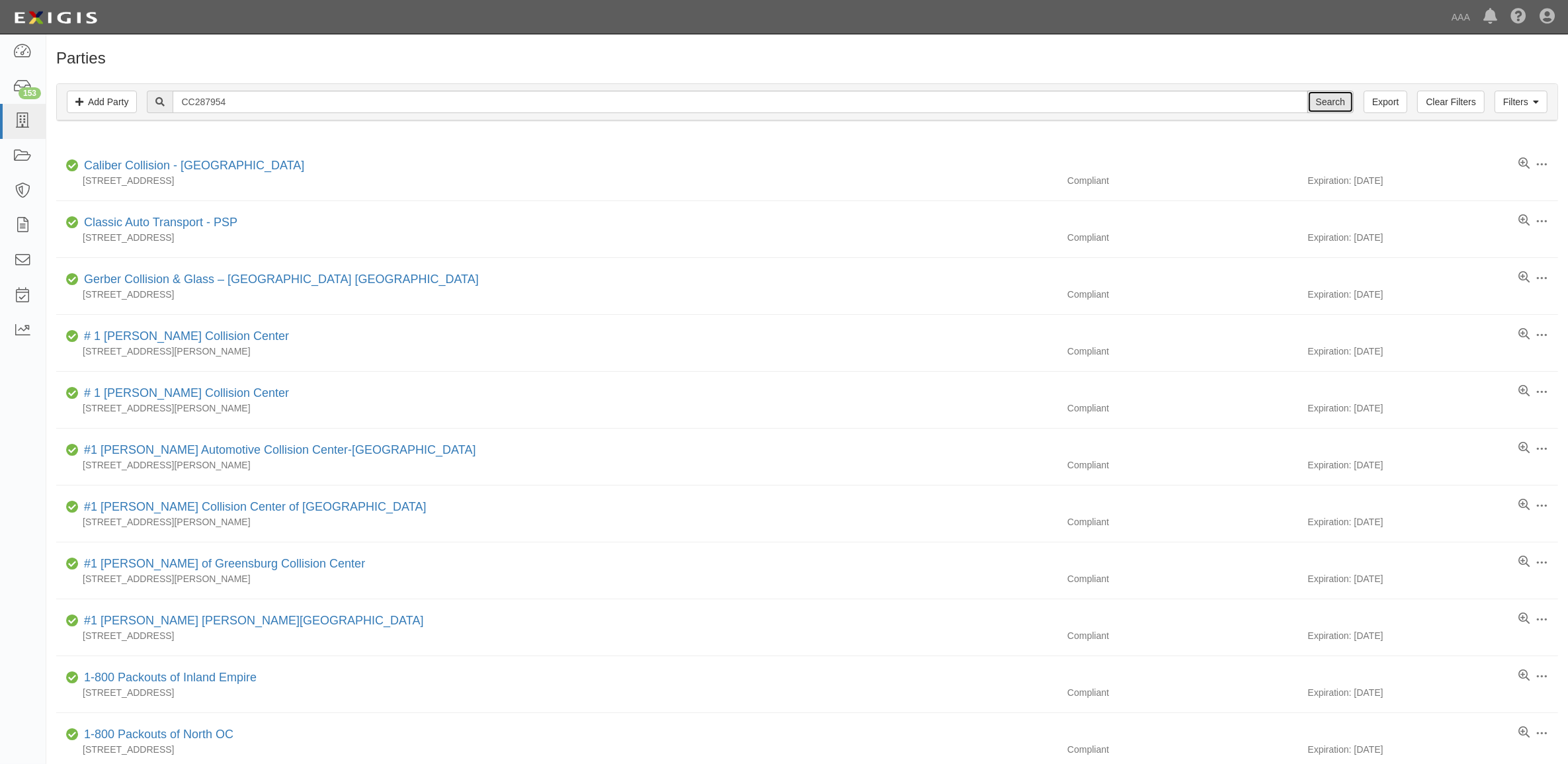
click at [1330, 103] on input "Search" at bounding box center [1331, 102] width 46 height 23
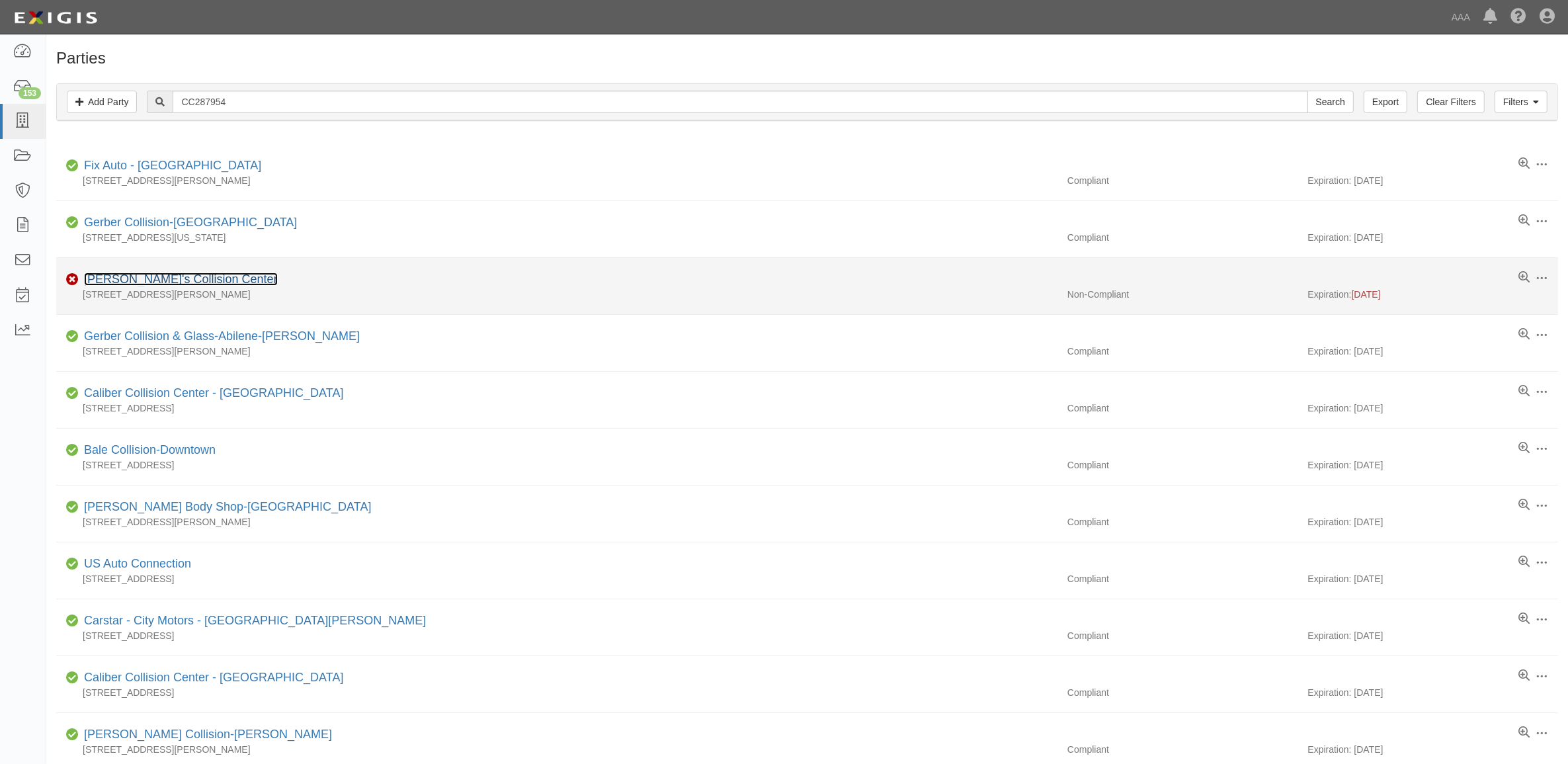
click at [133, 276] on link "[PERSON_NAME]'s Collision Center" at bounding box center [181, 278] width 194 height 13
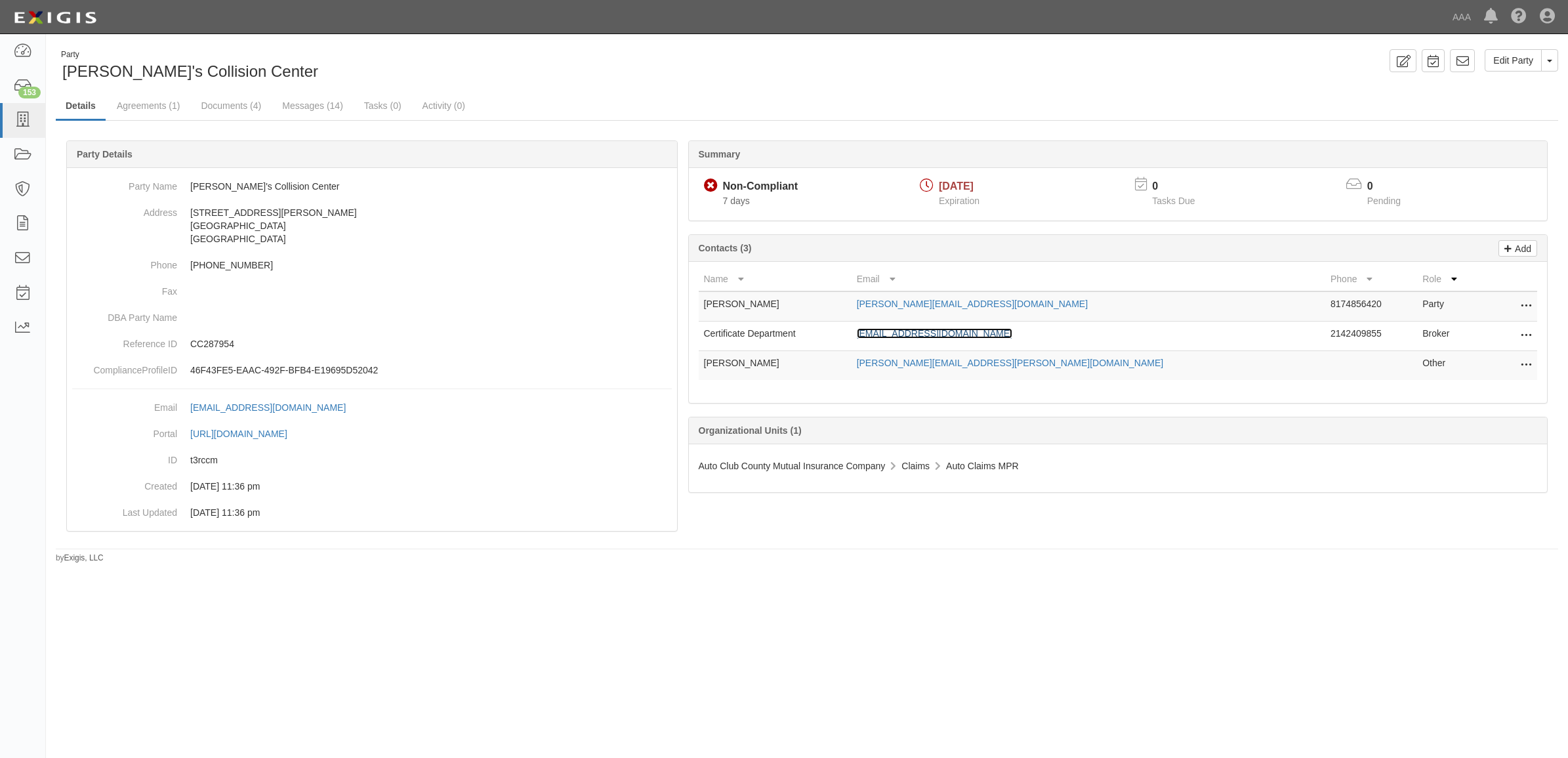
click at [997, 335] on link "[EMAIL_ADDRESS][DOMAIN_NAME]" at bounding box center [934, 333] width 155 height 10
drag, startPoint x: 254, startPoint y: 100, endPoint x: 273, endPoint y: 110, distance: 21.5
click at [254, 100] on link "Documents (4)" at bounding box center [230, 106] width 80 height 28
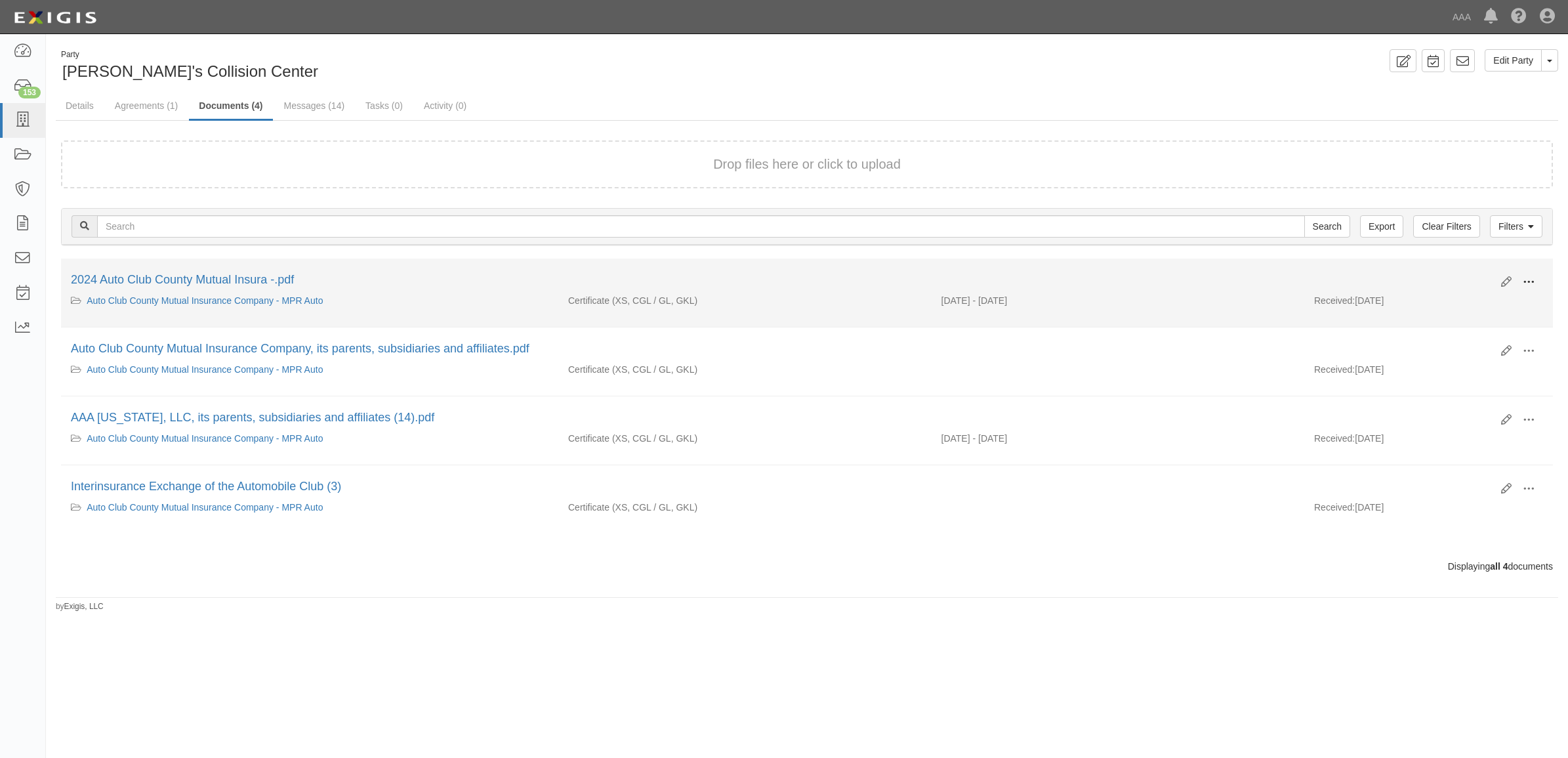
click at [1527, 276] on span at bounding box center [1528, 282] width 12 height 12
click at [1490, 297] on link "View" at bounding box center [1465, 300] width 103 height 23
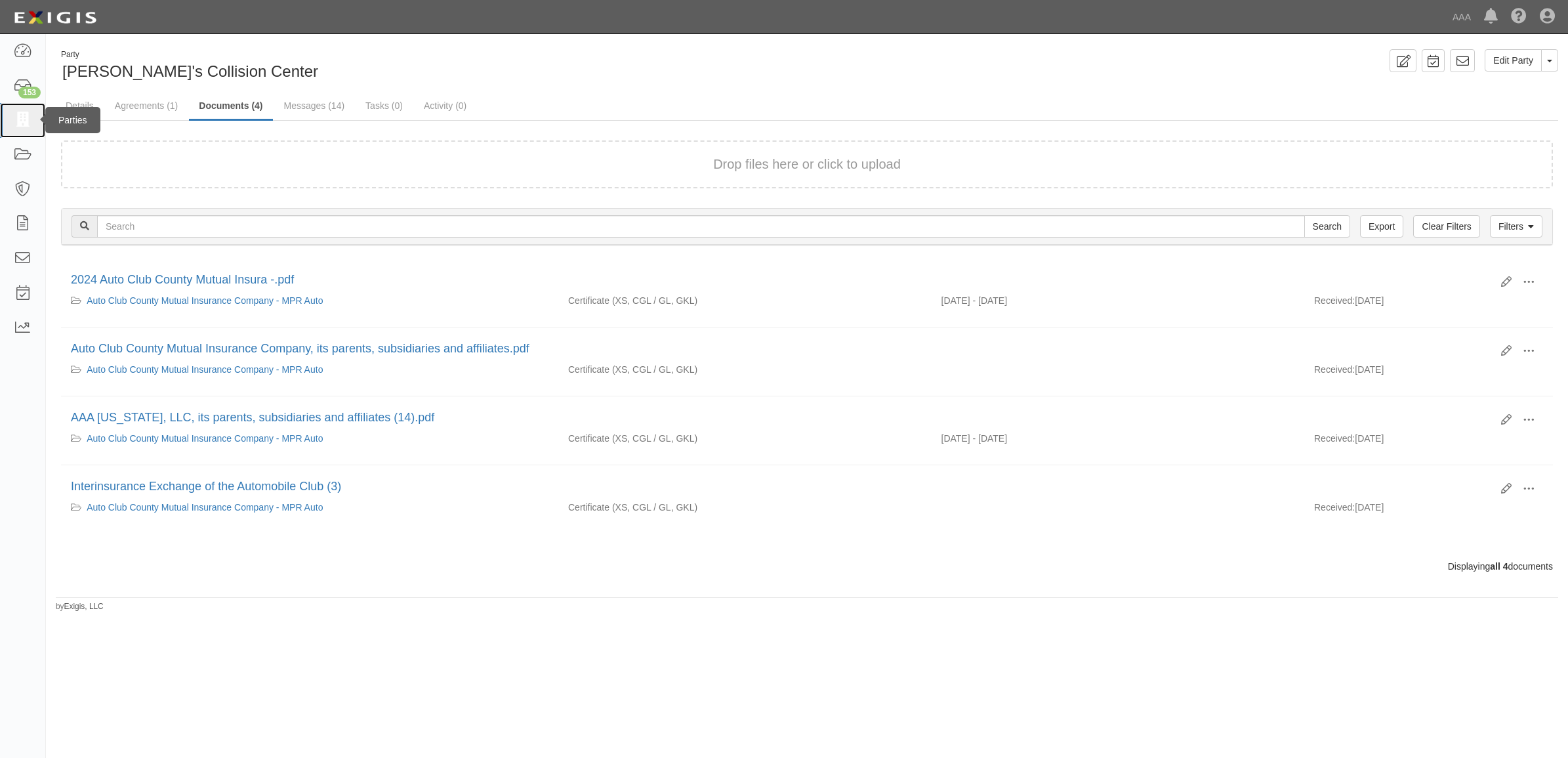
click at [23, 119] on icon at bounding box center [22, 120] width 18 height 15
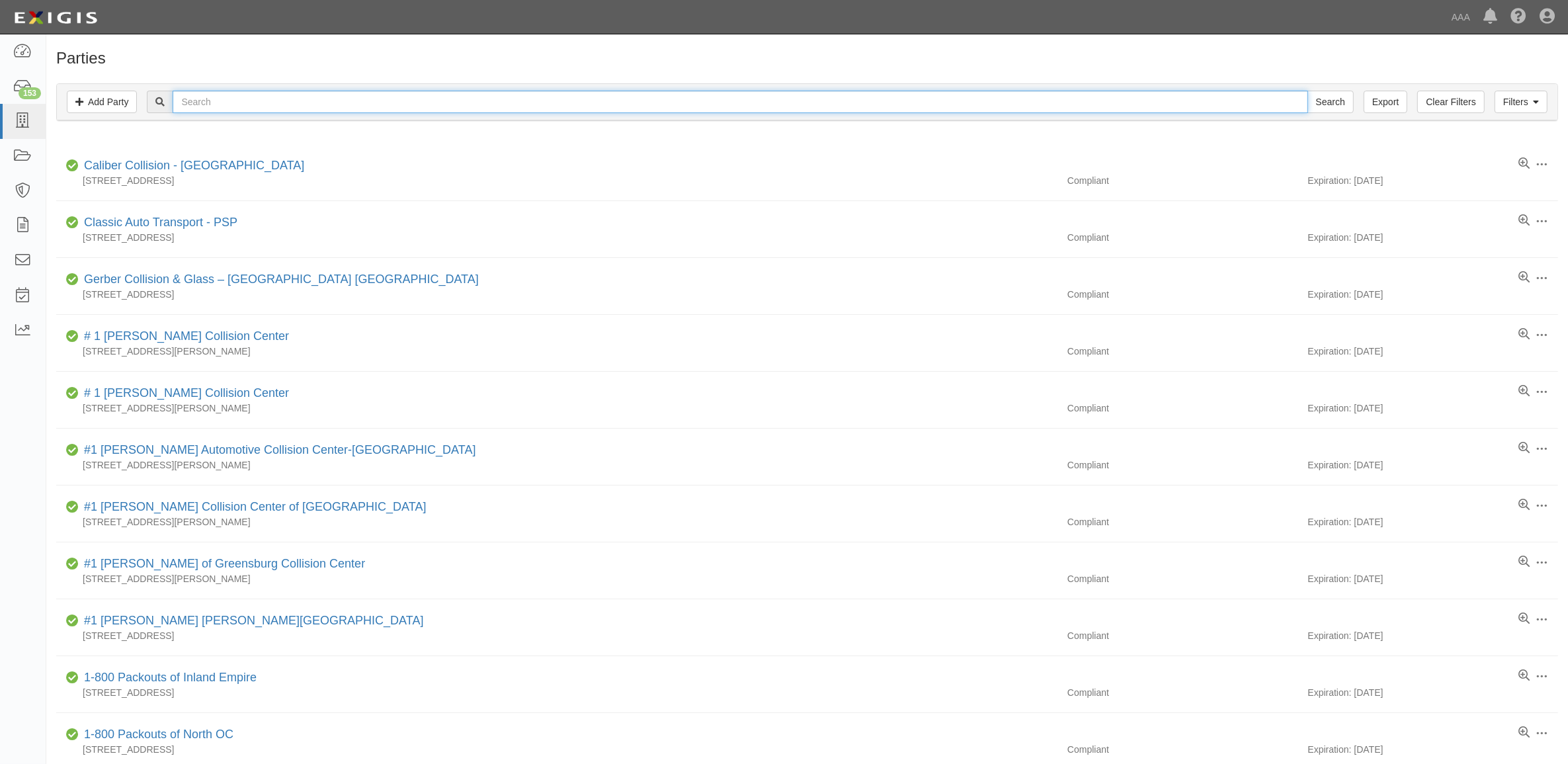
click at [275, 98] on input "text" at bounding box center [740, 102] width 1135 height 23
paste input "CC288456"
type input "CC288456"
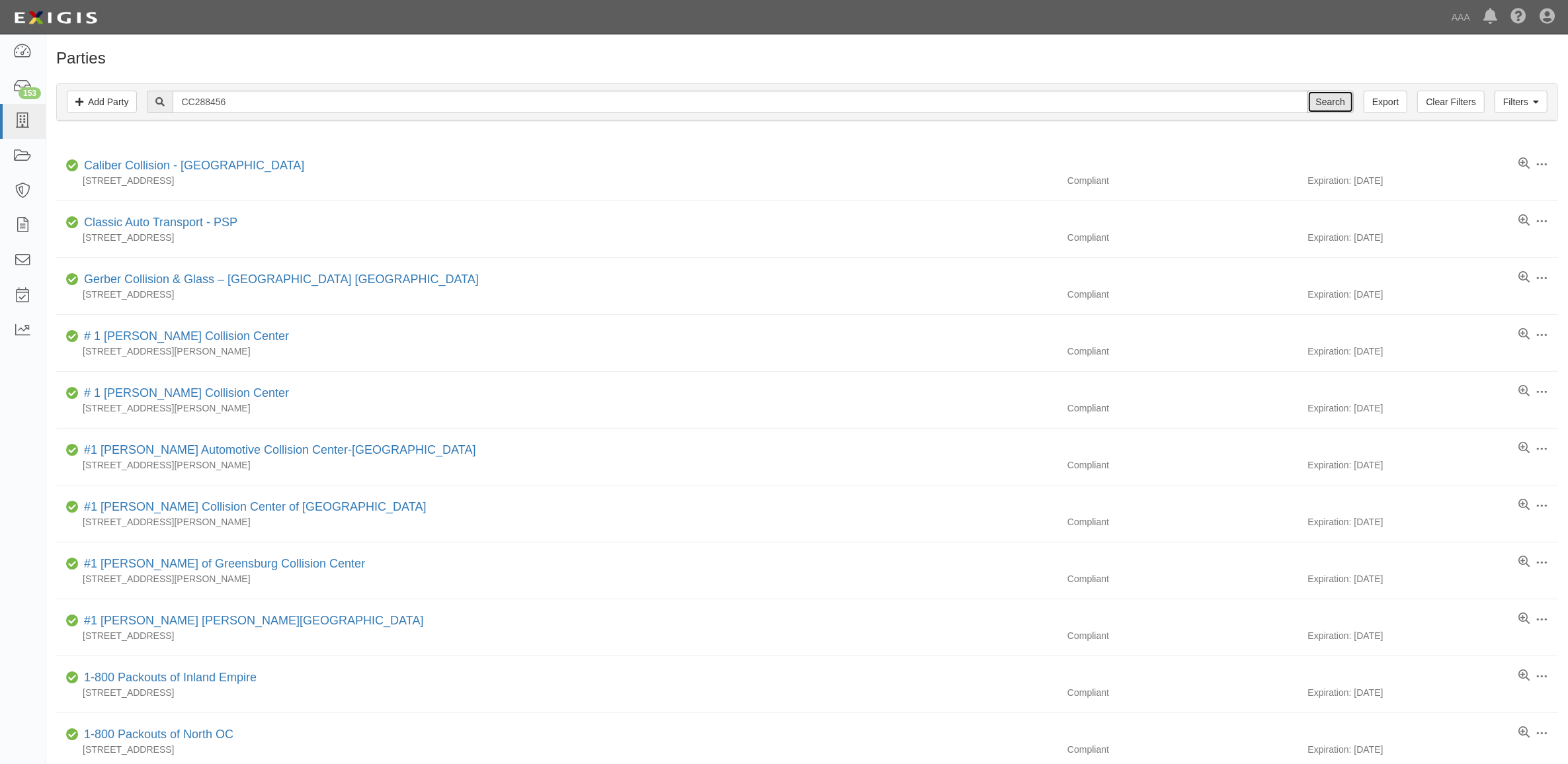
click at [1338, 96] on input "Search" at bounding box center [1331, 102] width 46 height 23
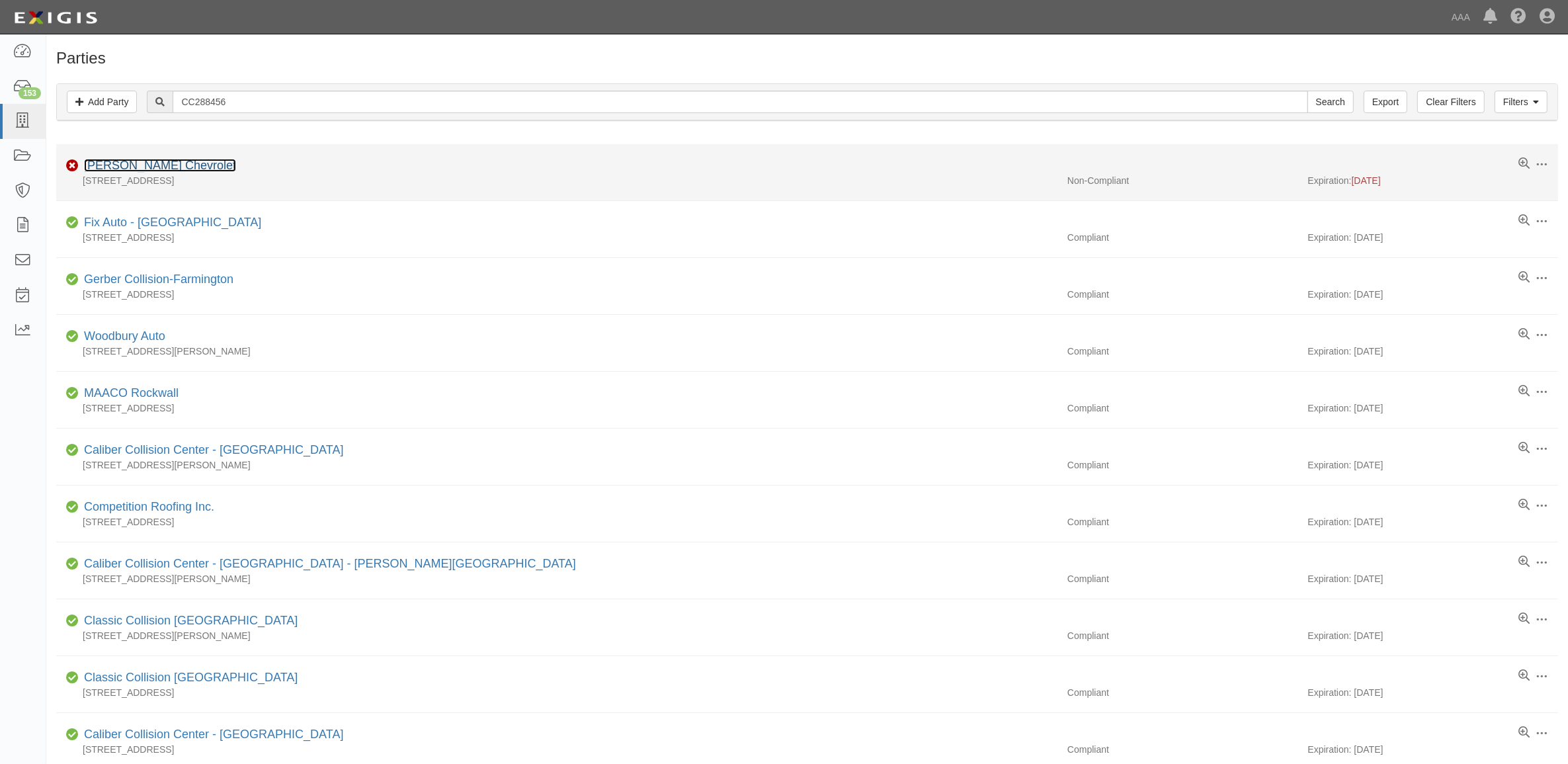
click at [169, 164] on link "[PERSON_NAME] Chevrolet" at bounding box center [160, 165] width 152 height 13
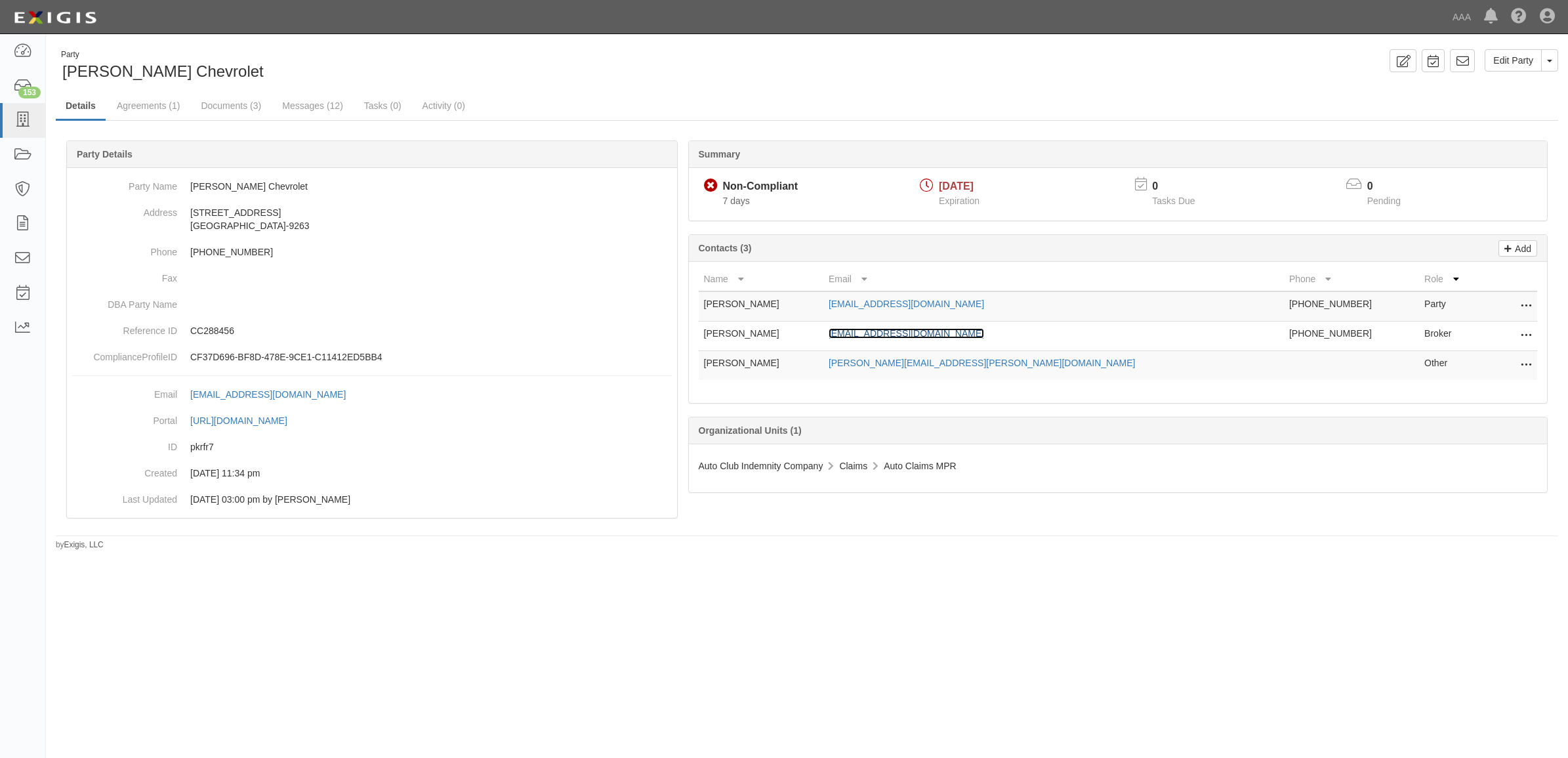
click at [919, 332] on link "rfunk@dyerinsgroup.com" at bounding box center [906, 333] width 155 height 10
drag, startPoint x: 215, startPoint y: 105, endPoint x: 320, endPoint y: 138, distance: 110.1
click at [215, 105] on link "Documents (3)" at bounding box center [230, 105] width 80 height 26
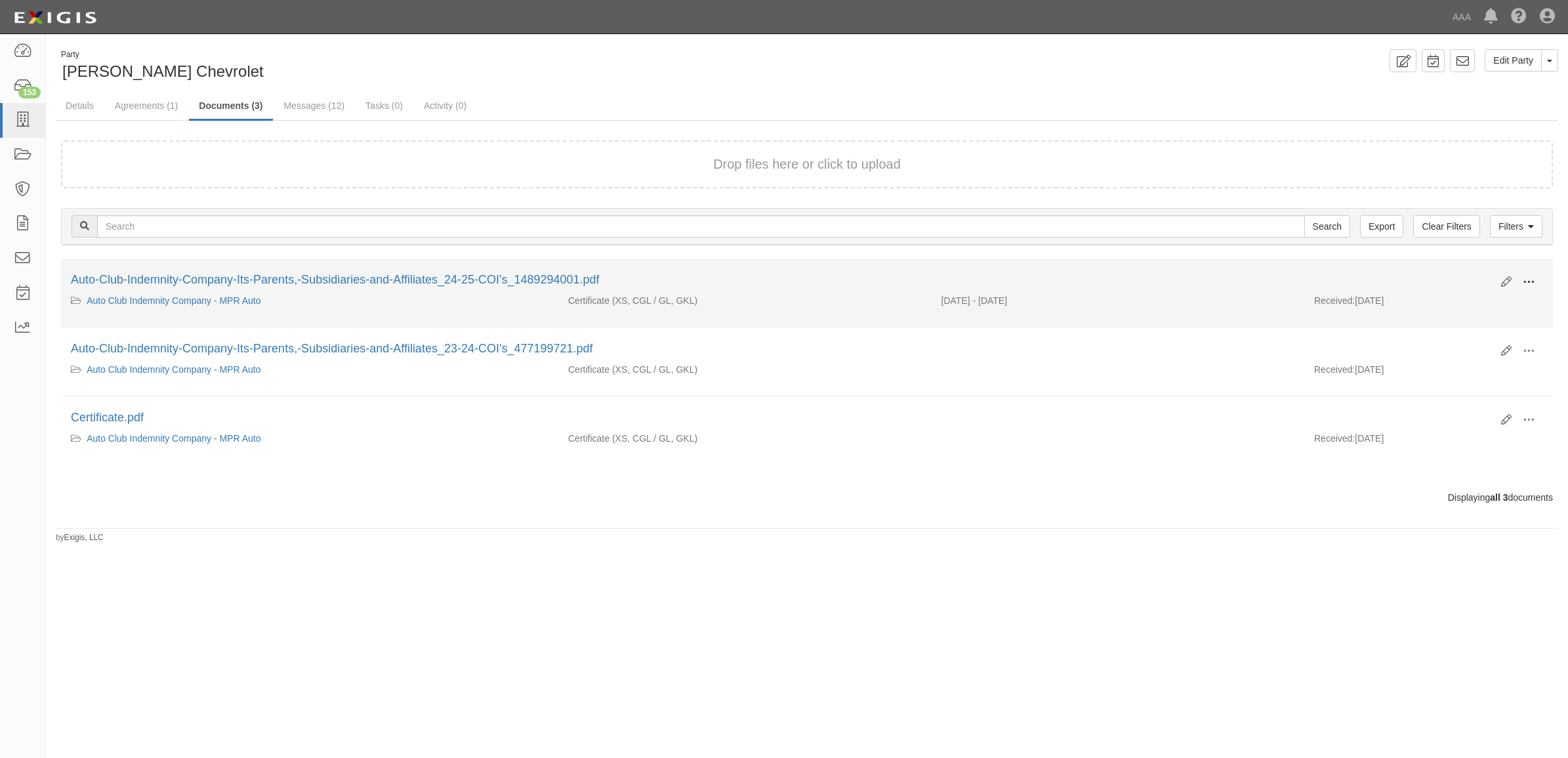
click at [1529, 276] on span at bounding box center [1528, 282] width 12 height 12
click at [1492, 299] on link "View" at bounding box center [1465, 300] width 103 height 23
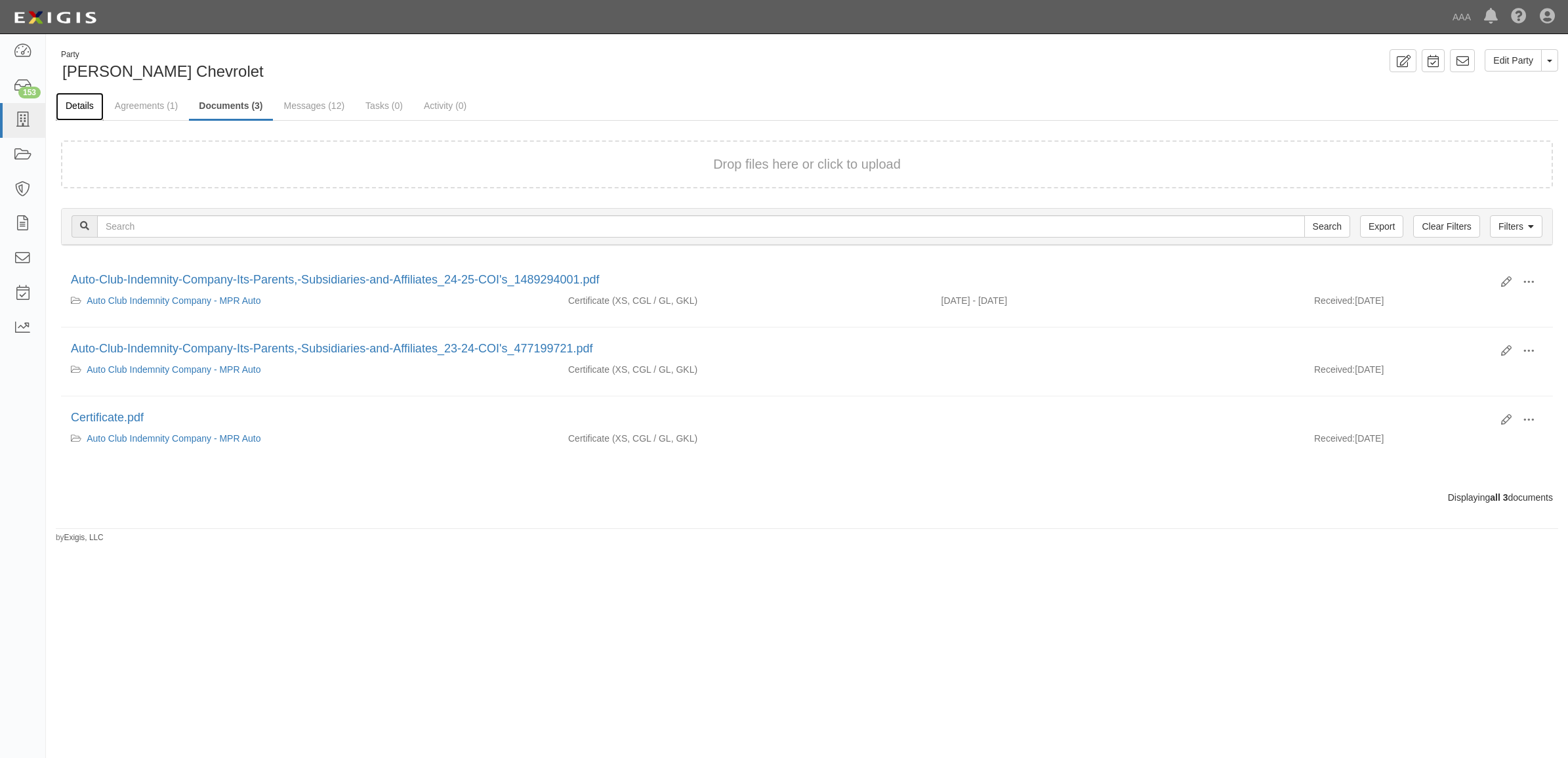
click at [73, 100] on link "Details" at bounding box center [80, 106] width 48 height 28
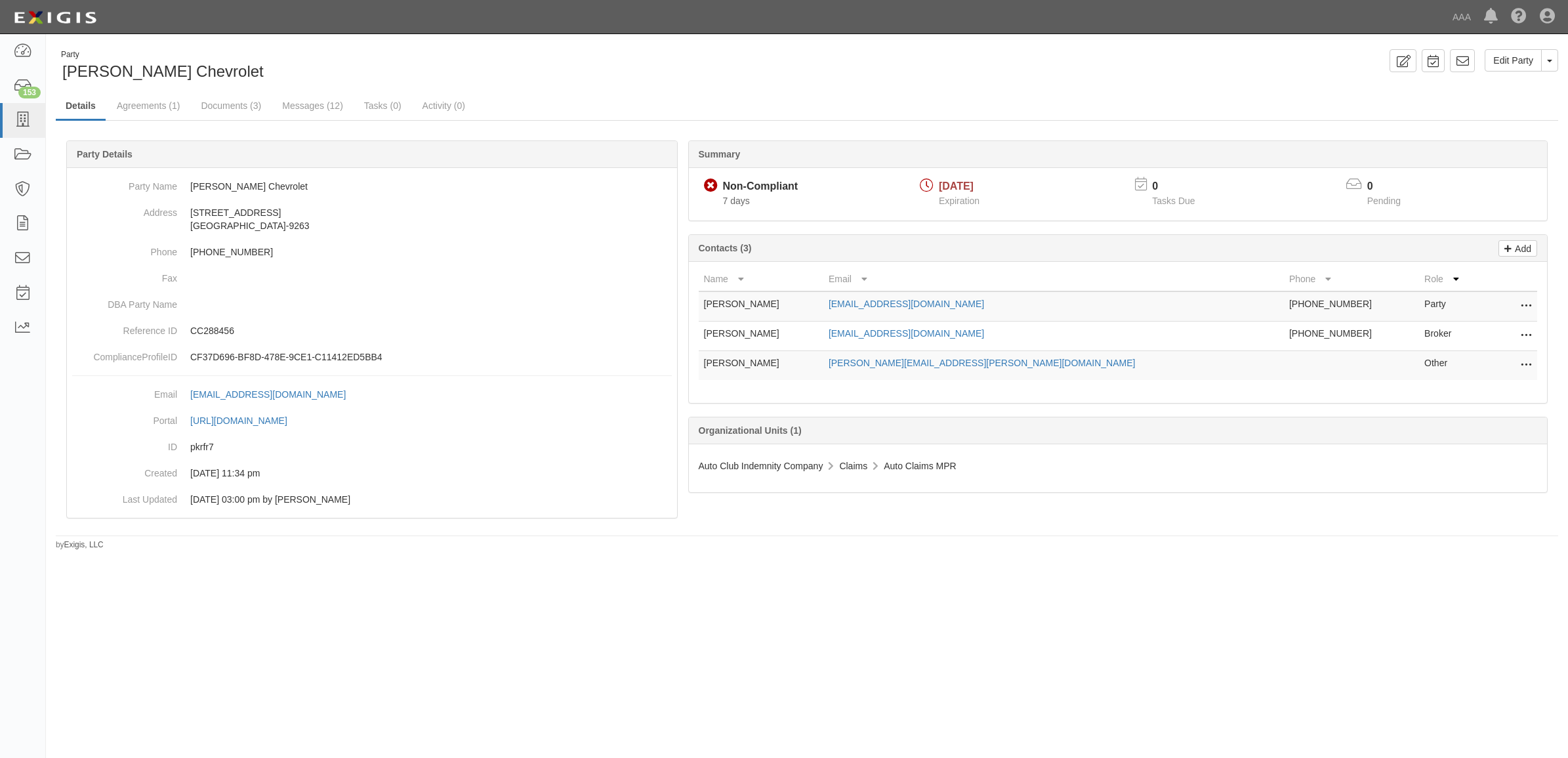
click at [1527, 335] on icon at bounding box center [1526, 336] width 10 height 17
click at [1511, 333] on link "Edit" at bounding box center [1479, 331] width 103 height 23
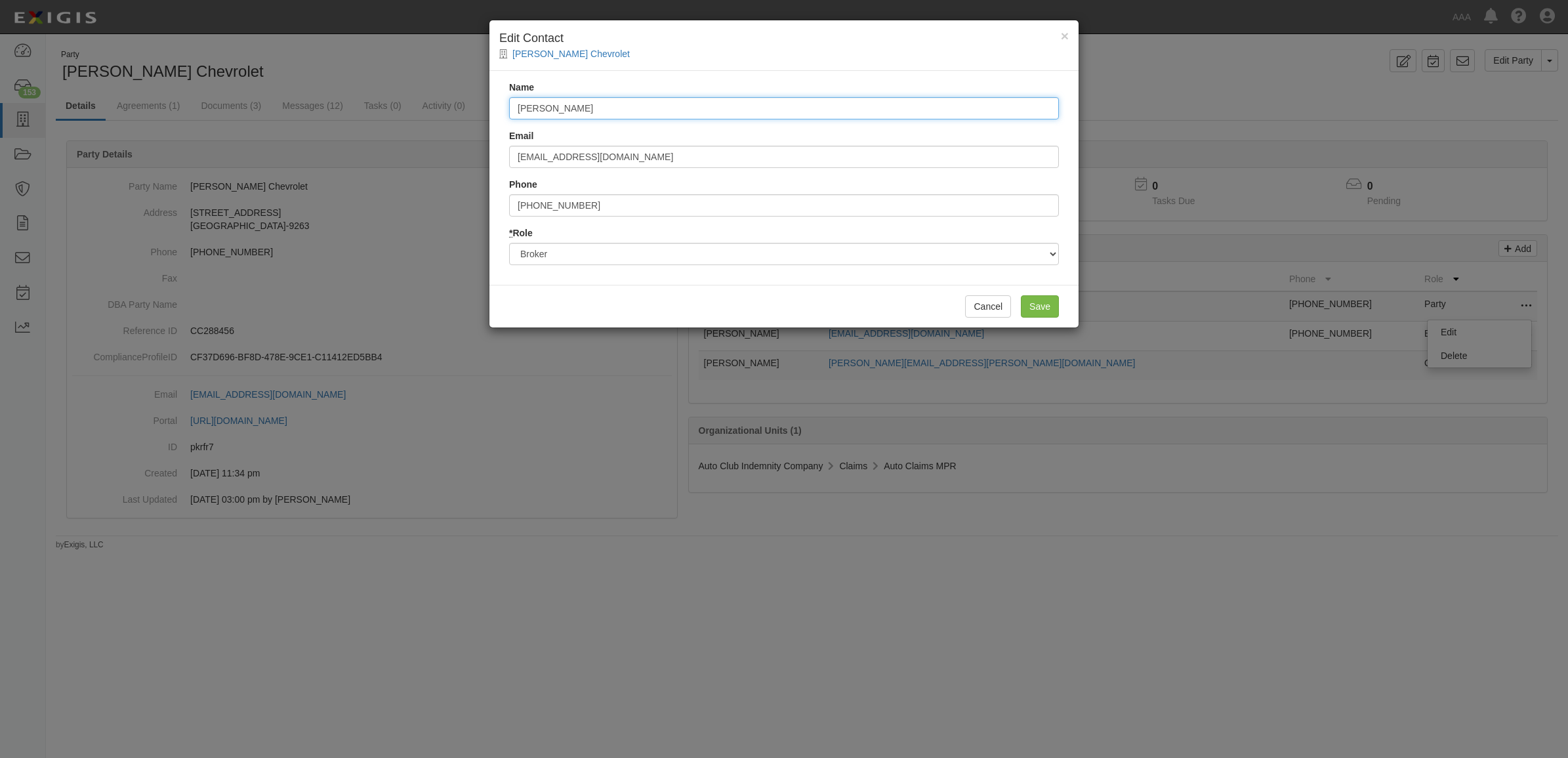
drag, startPoint x: 653, startPoint y: 100, endPoint x: 276, endPoint y: 96, distance: 377.0
click at [284, 102] on div "× Edit Contact Harry Green Chevrolet Name Rosanna Funk Email rfunk@dyerinsgroup…" at bounding box center [784, 379] width 1568 height 758
type input "Blue Ridge Risk Partners"
type input "[EMAIL_ADDRESS][DOMAIN_NAME]"
type input "3"
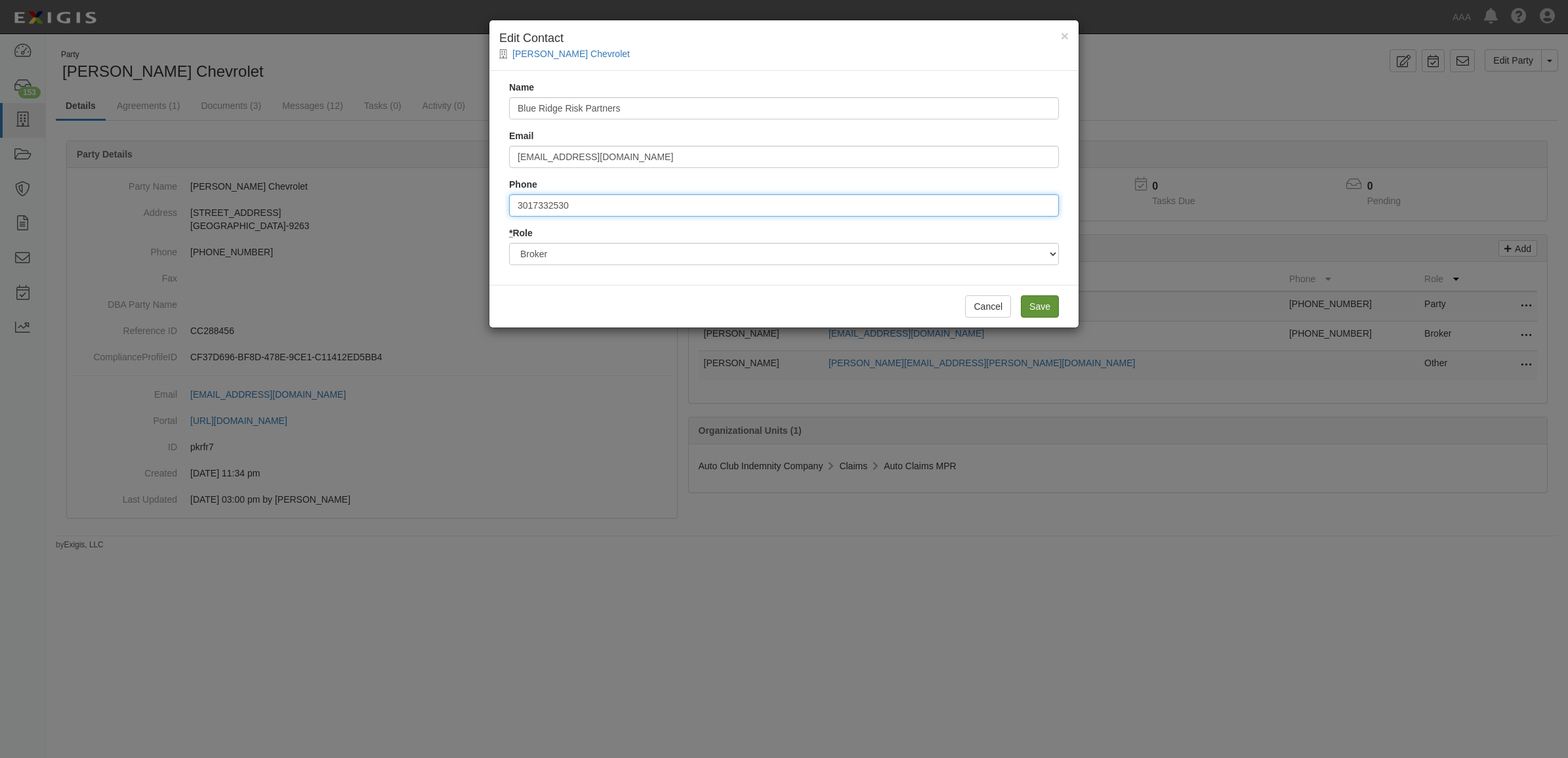
type input "3017332530"
click at [1048, 298] on input "Save" at bounding box center [1040, 306] width 38 height 22
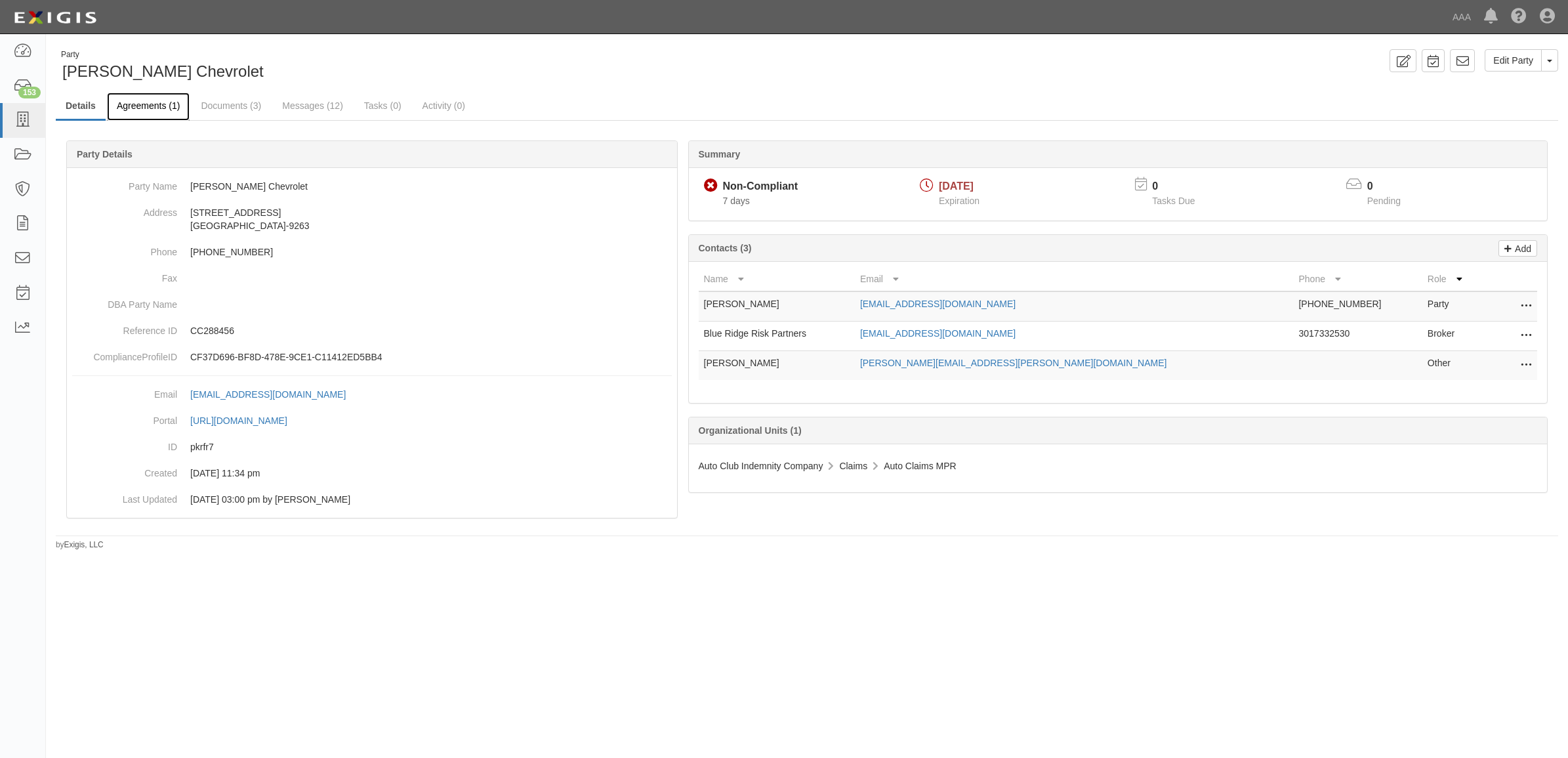
click at [136, 110] on link "Agreements (1)" at bounding box center [148, 106] width 83 height 28
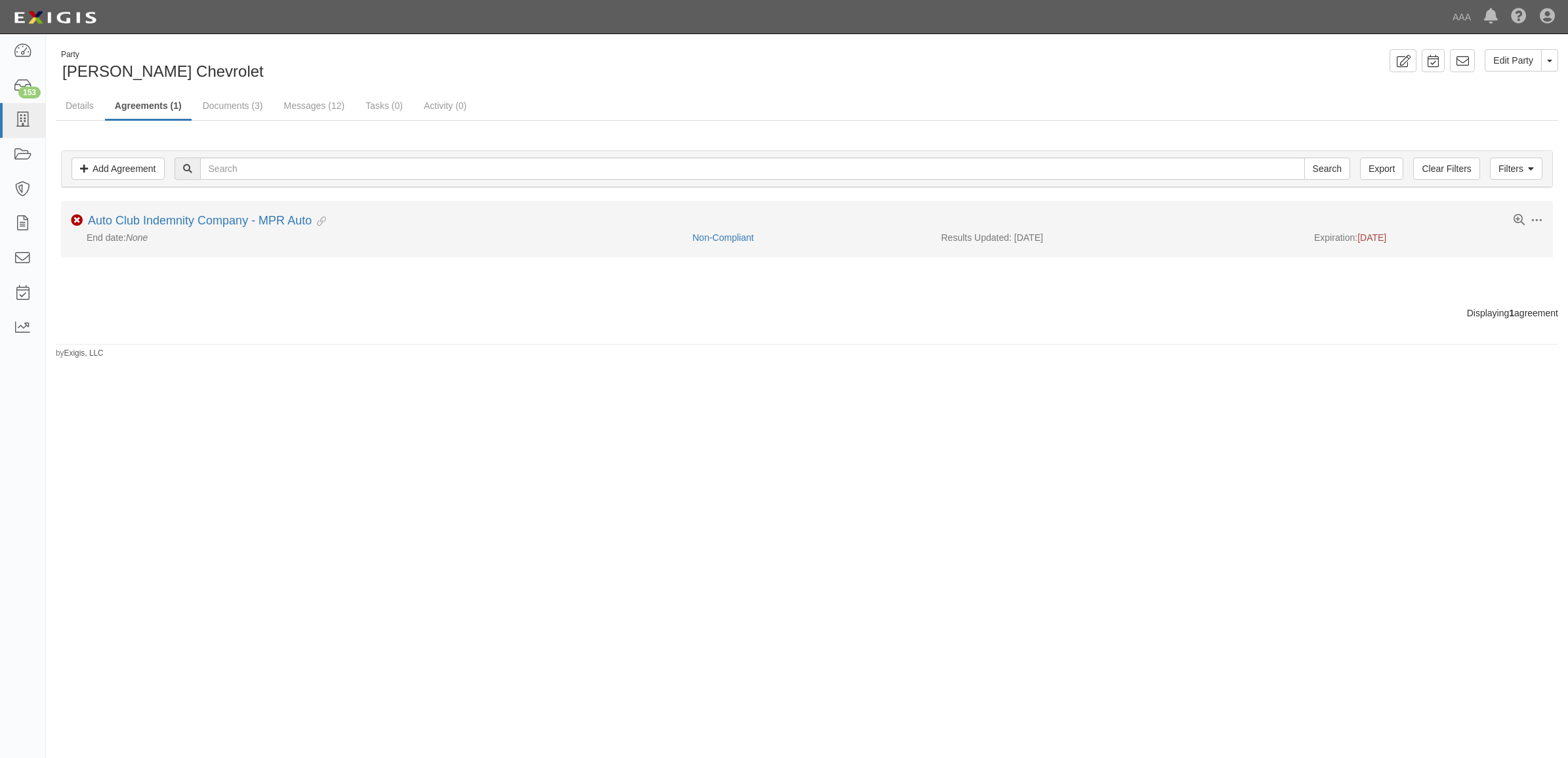
click at [166, 213] on li "Toggle Agreement Dropdown Edit Log activity Add task Send message Archive Non-C…" at bounding box center [807, 229] width 1492 height 56
click at [169, 221] on link "Auto Club Indemnity Company - MPR Auto" at bounding box center [199, 220] width 223 height 13
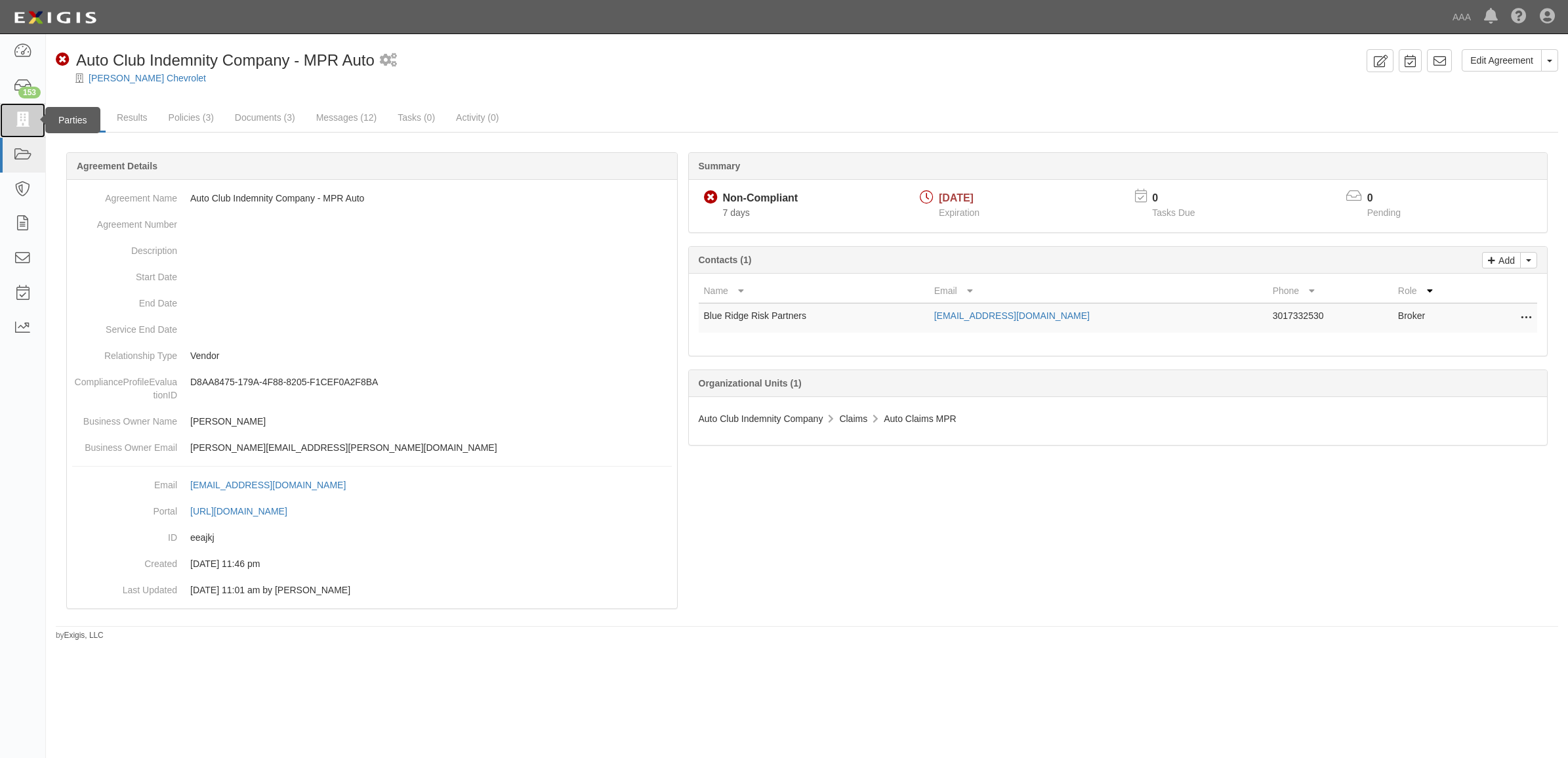
click at [32, 132] on link at bounding box center [22, 120] width 45 height 34
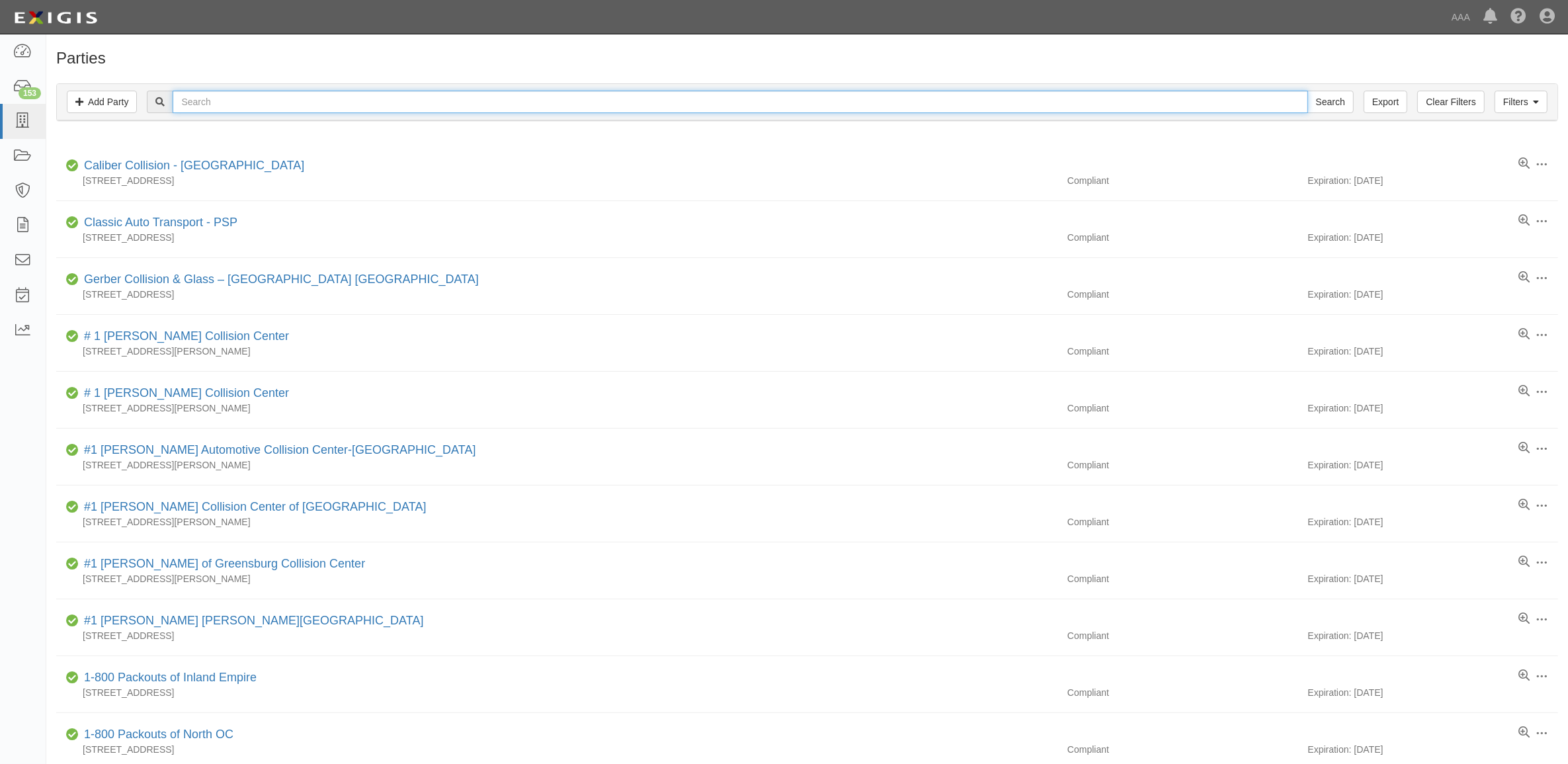
click at [277, 92] on input "text" at bounding box center [740, 102] width 1135 height 23
type input "366329"
click at [1308, 90] on input "Search" at bounding box center [1331, 102] width 46 height 23
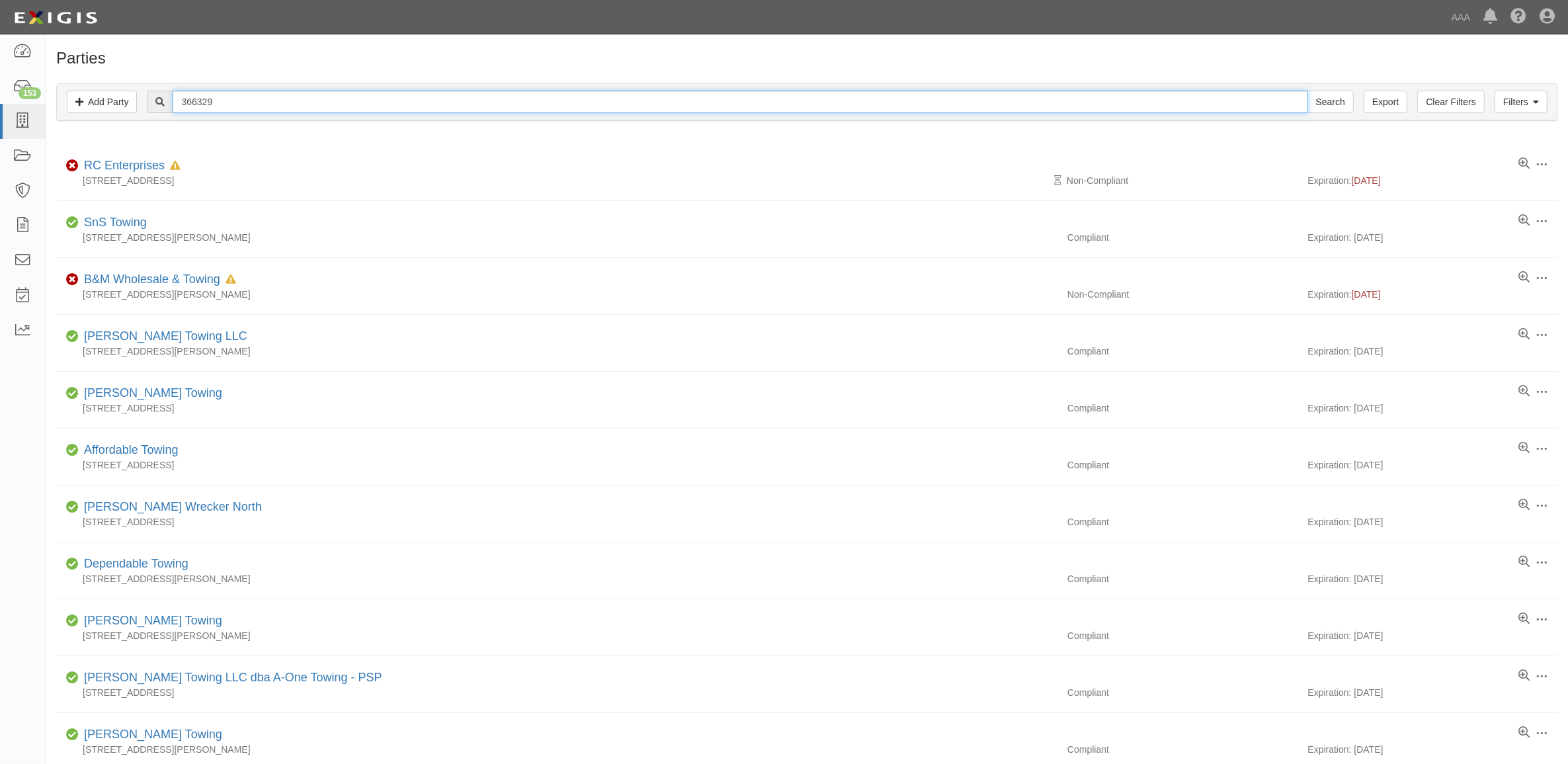
click at [271, 107] on input "366329" at bounding box center [740, 102] width 1135 height 23
type input "248209"
click at [1308, 90] on input "Search" at bounding box center [1331, 102] width 46 height 23
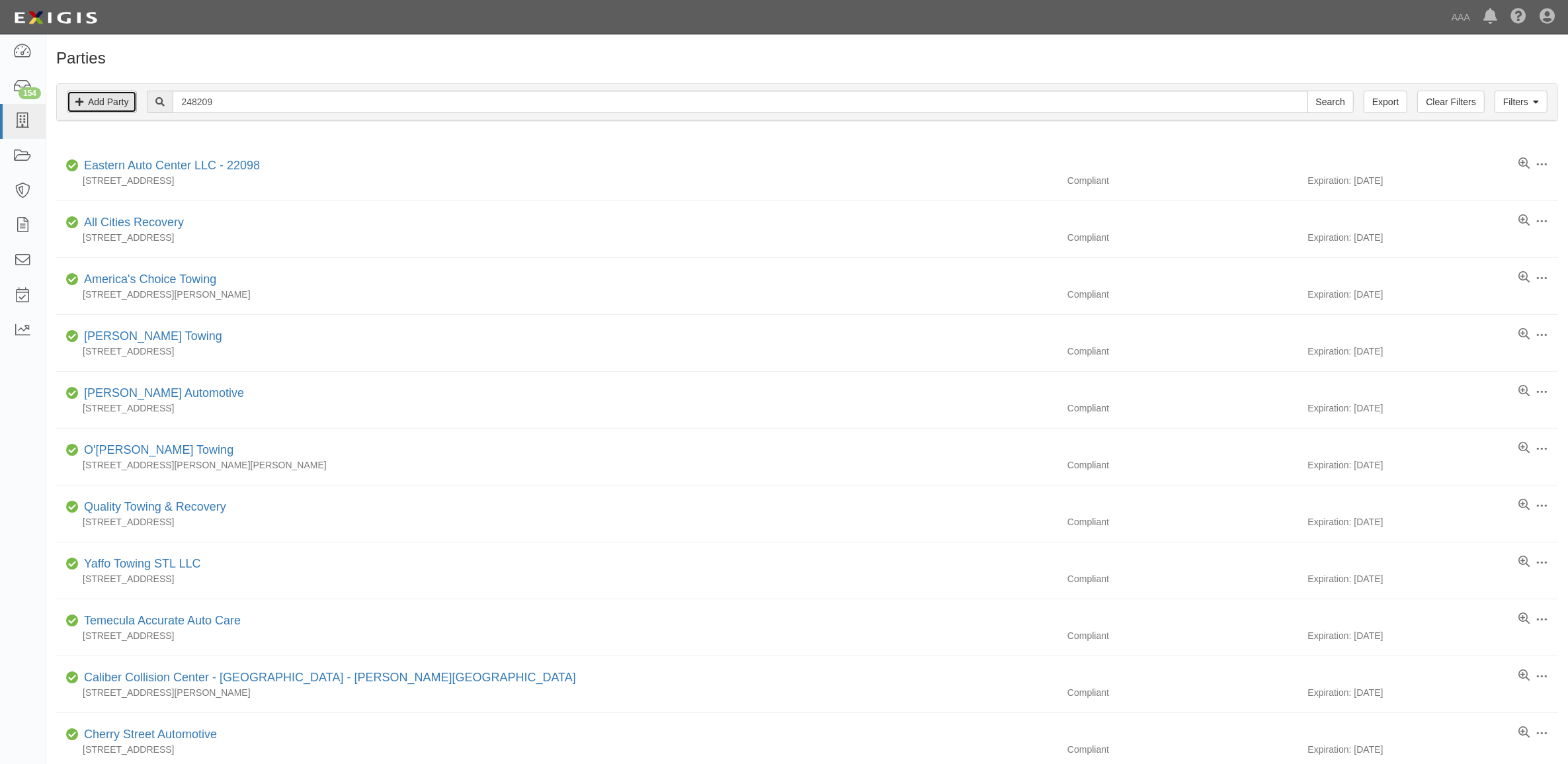
click at [88, 101] on link "Add Party" at bounding box center [102, 102] width 70 height 23
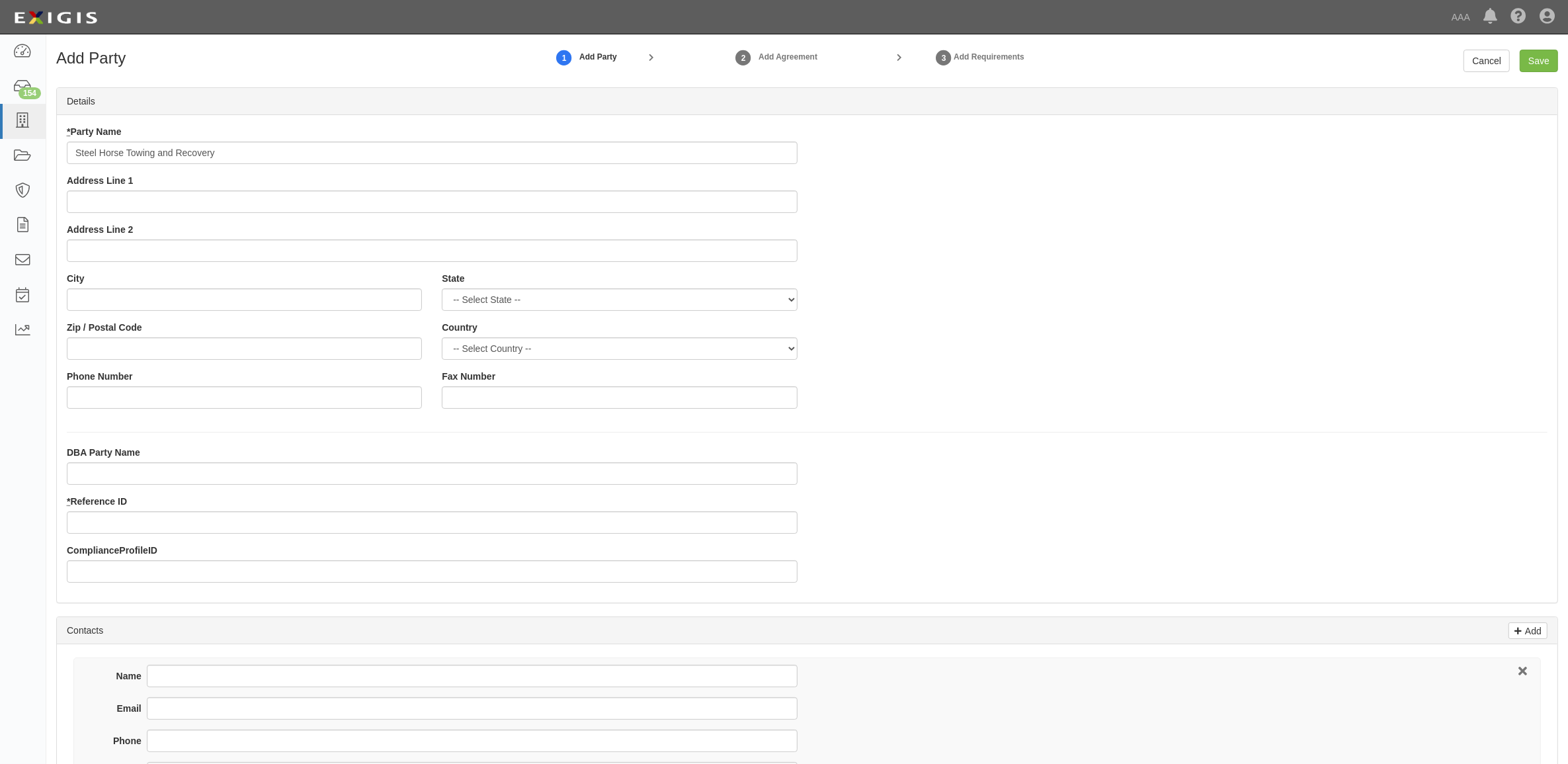
type input "Steel Horse Towing and Recovery"
type input "57 E Airline Dr"
type input "East Alton"
select select "IL"
type input "62024"
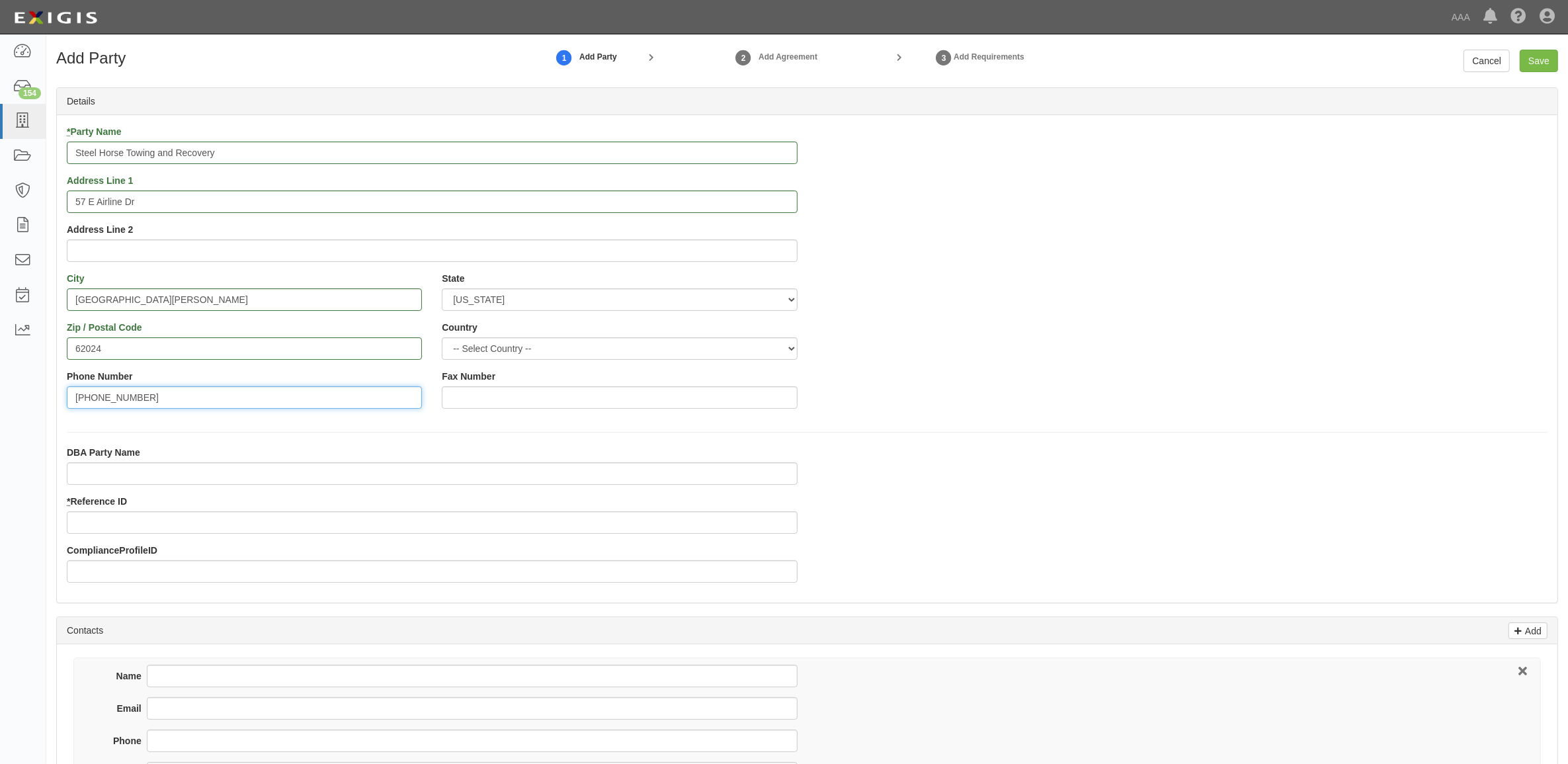
type input "618-409-8621"
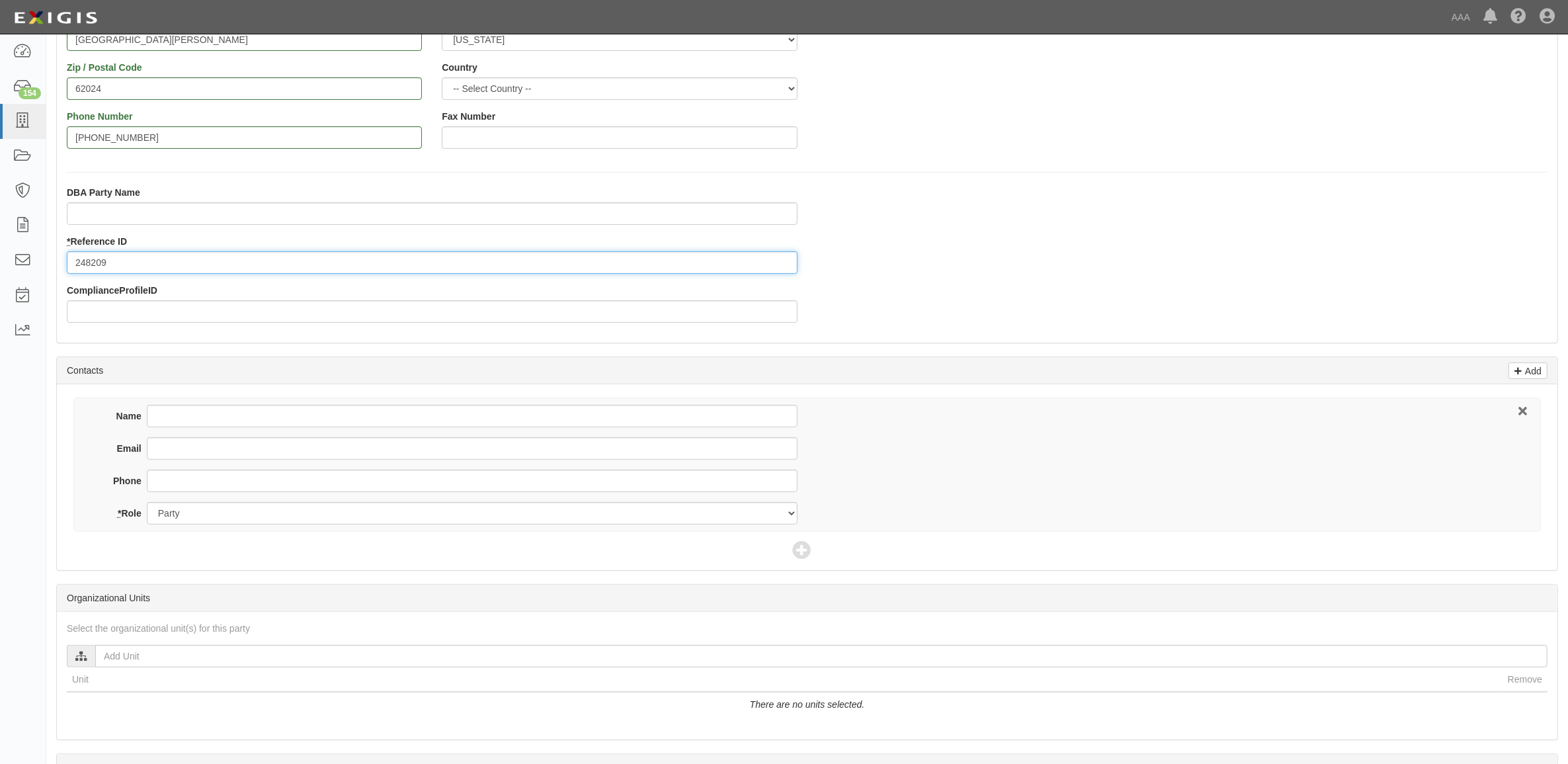
scroll to position [330, 0]
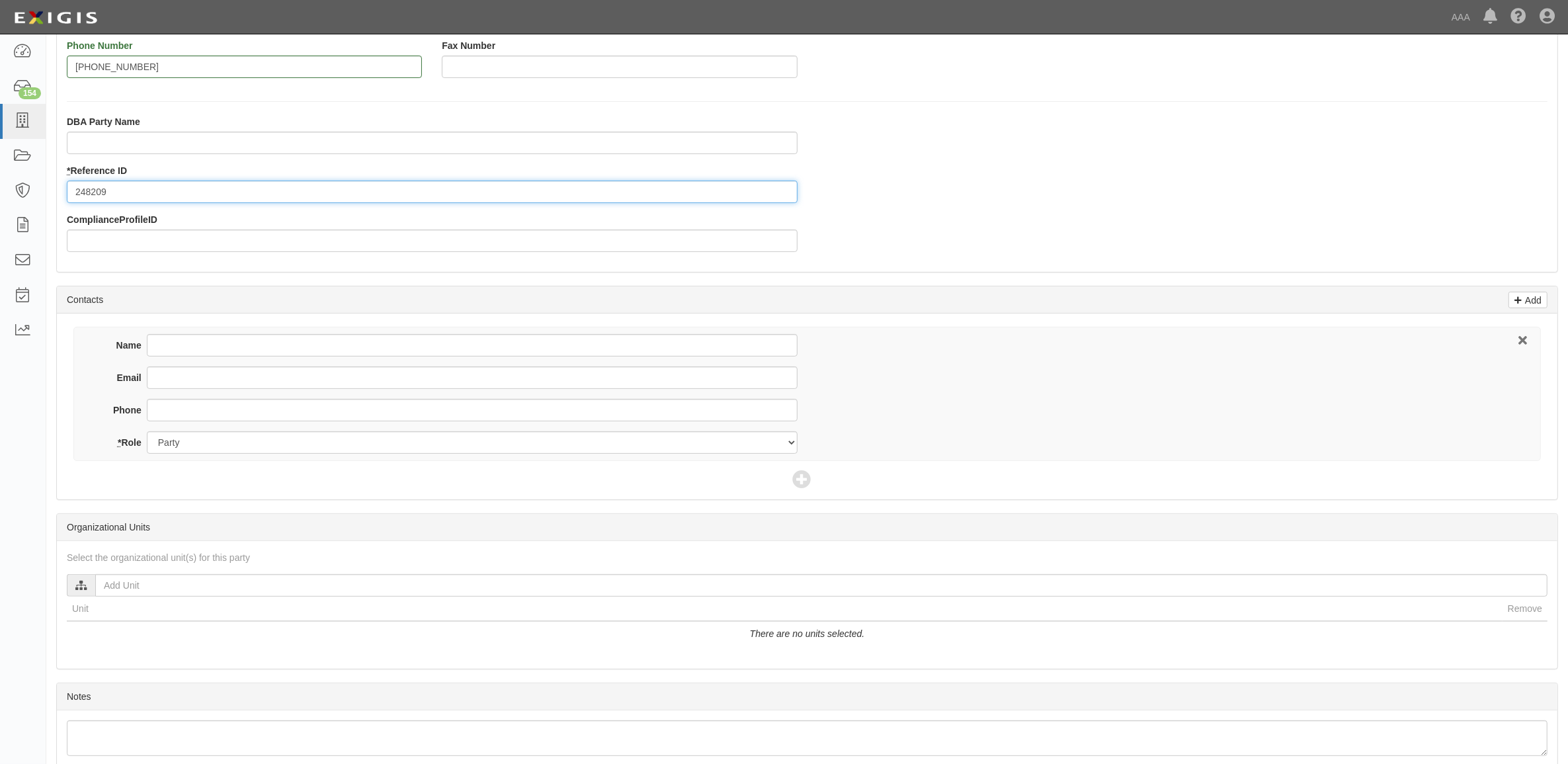
type input "248209"
click at [251, 351] on input "Name" at bounding box center [472, 345] width 651 height 23
type input "Jeff Glunt"
type input "jeffsteelhorsetowing@gmail.com"
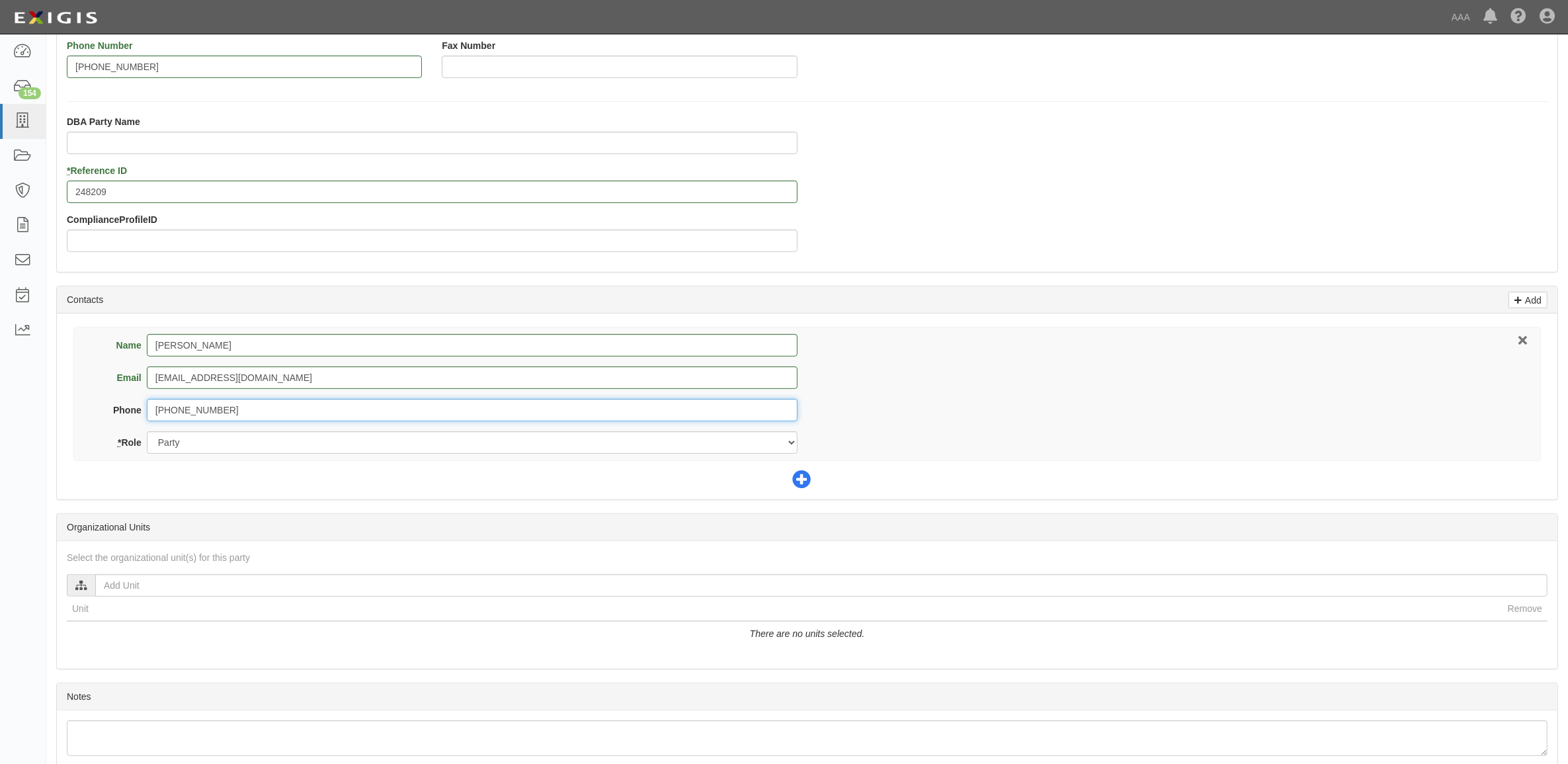
type input "618-409-8621"
click at [802, 477] on icon at bounding box center [801, 480] width 18 height 18
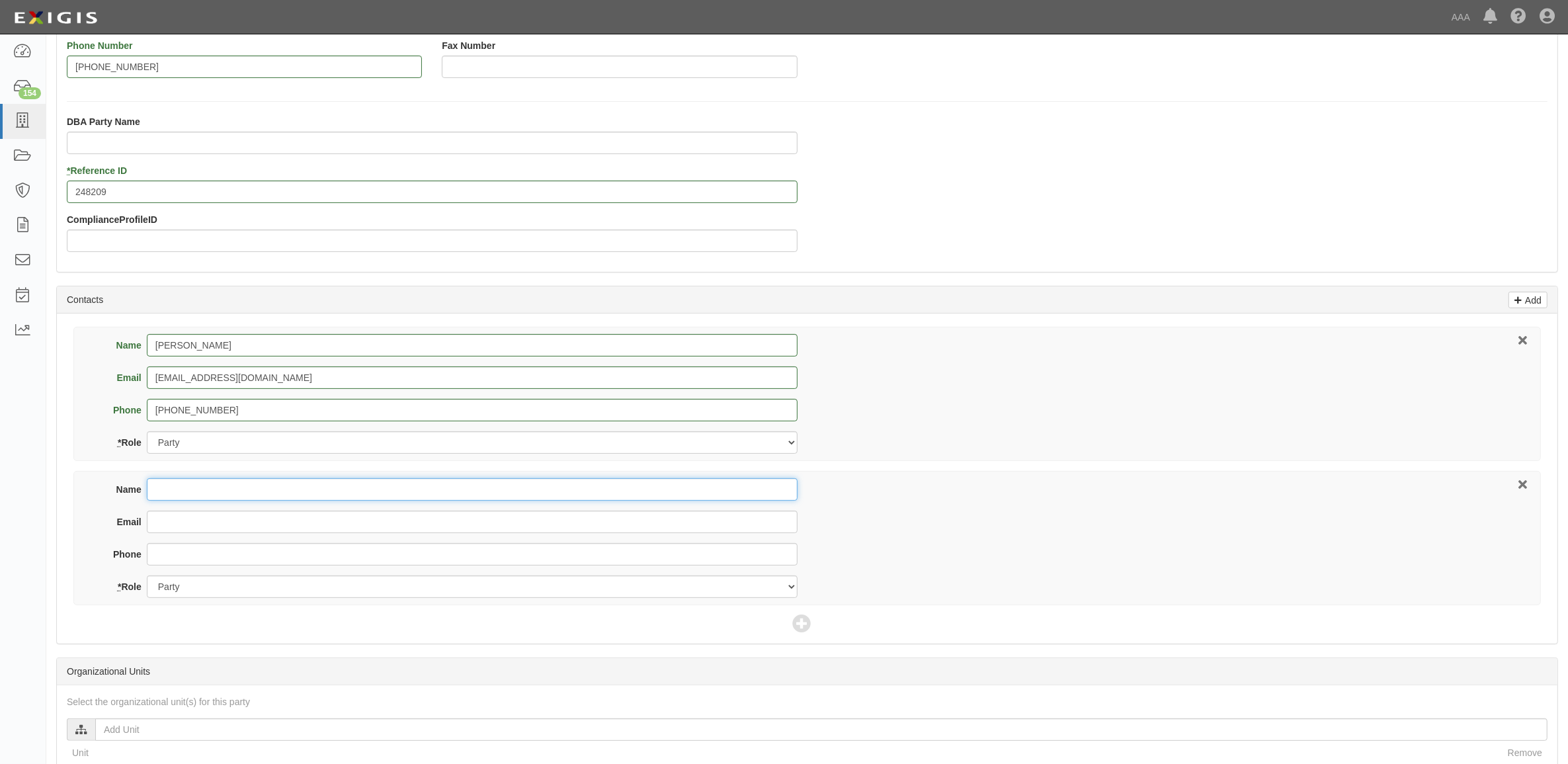
click at [392, 488] on input "Name" at bounding box center [472, 489] width 651 height 23
click at [215, 490] on input "Name" at bounding box center [472, 489] width 651 height 23
click at [216, 494] on input "Dia" at bounding box center [472, 489] width 651 height 23
type input "Dimond Bros. Insurance"
type input "dbu@dimondbros.com"
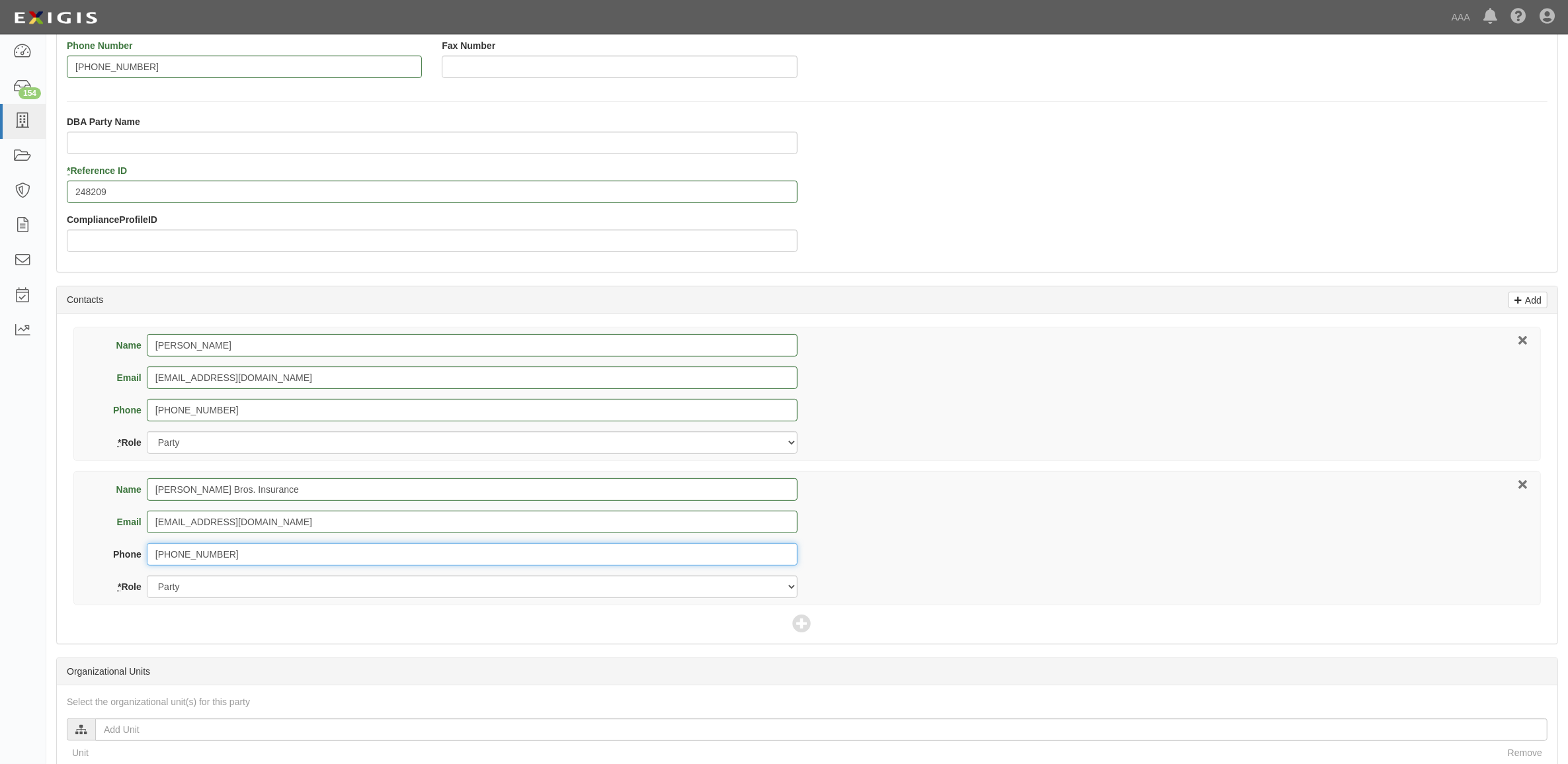
type input "217-854-4036"
drag, startPoint x: 268, startPoint y: 598, endPoint x: 269, endPoint y: 589, distance: 9.1
click at [268, 598] on select "Party Broker Other" at bounding box center [472, 587] width 651 height 23
select select "Broker"
click at [147, 576] on select "Party Broker Other" at bounding box center [472, 587] width 651 height 23
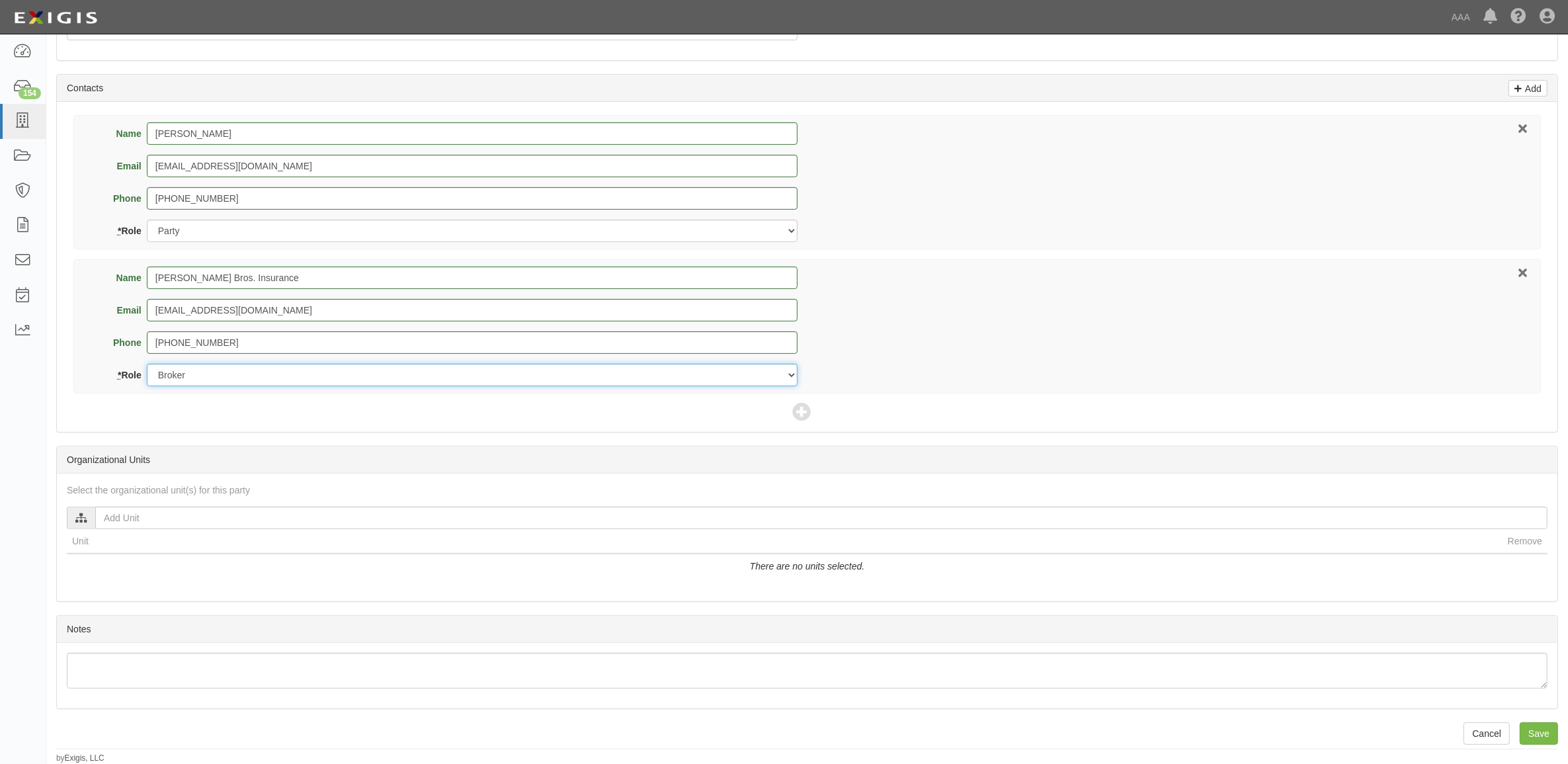
scroll to position [544, 0]
click at [792, 412] on icon at bounding box center [801, 412] width 18 height 18
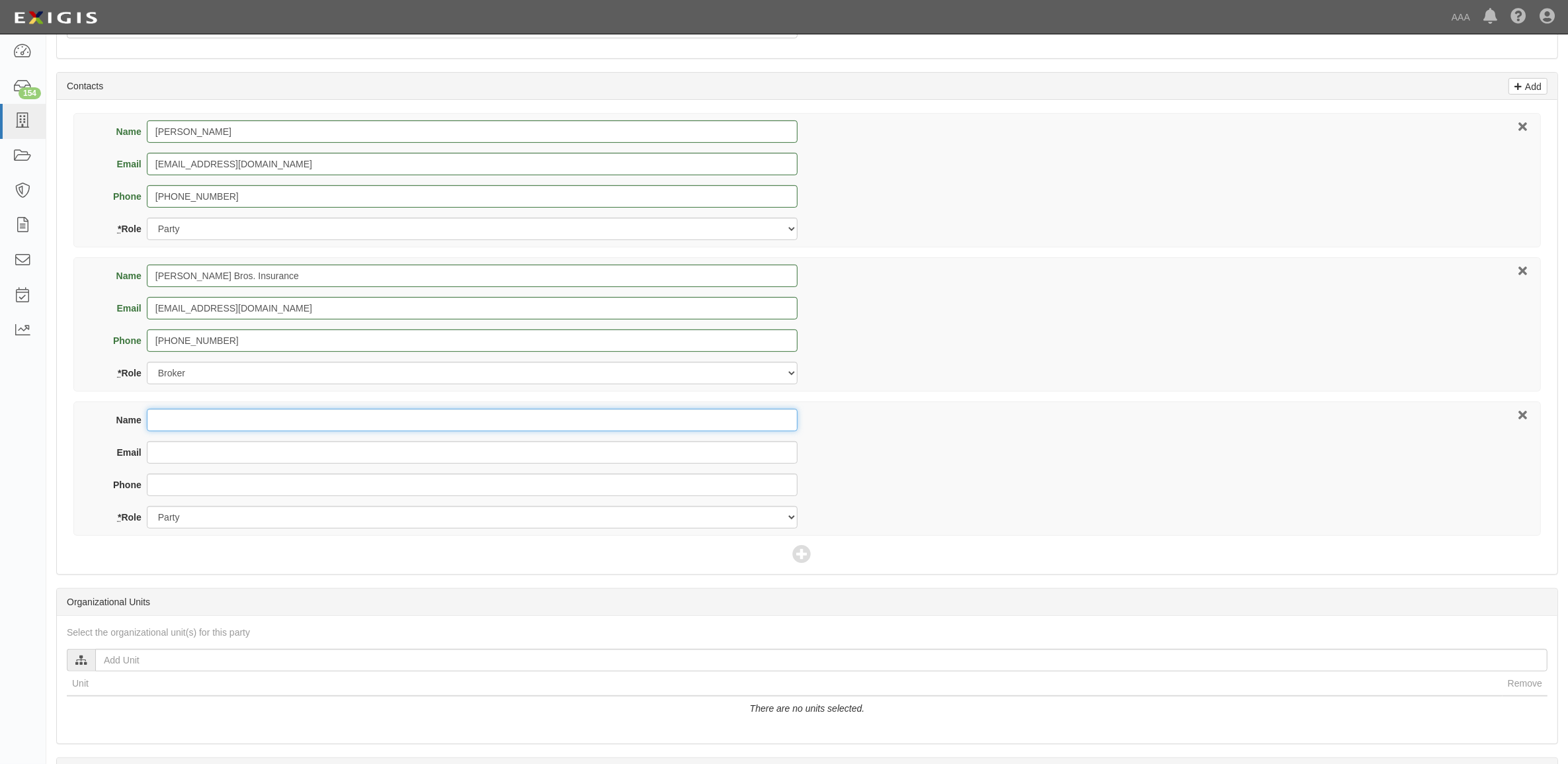
click at [455, 414] on input "Name" at bounding box center [472, 420] width 651 height 23
type input "Christian Pratt"
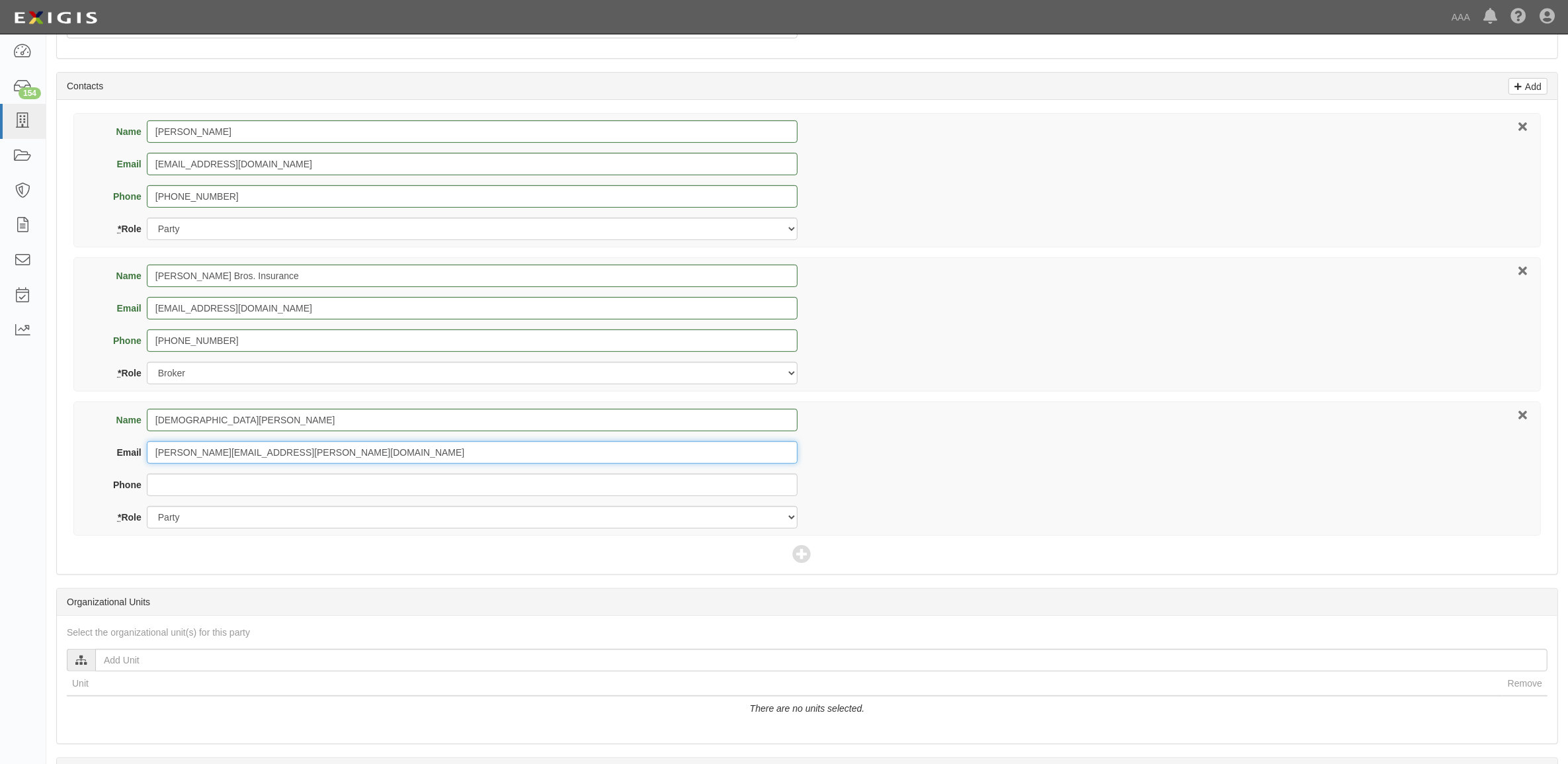
type input "pratt.christian@ace.aaa.com"
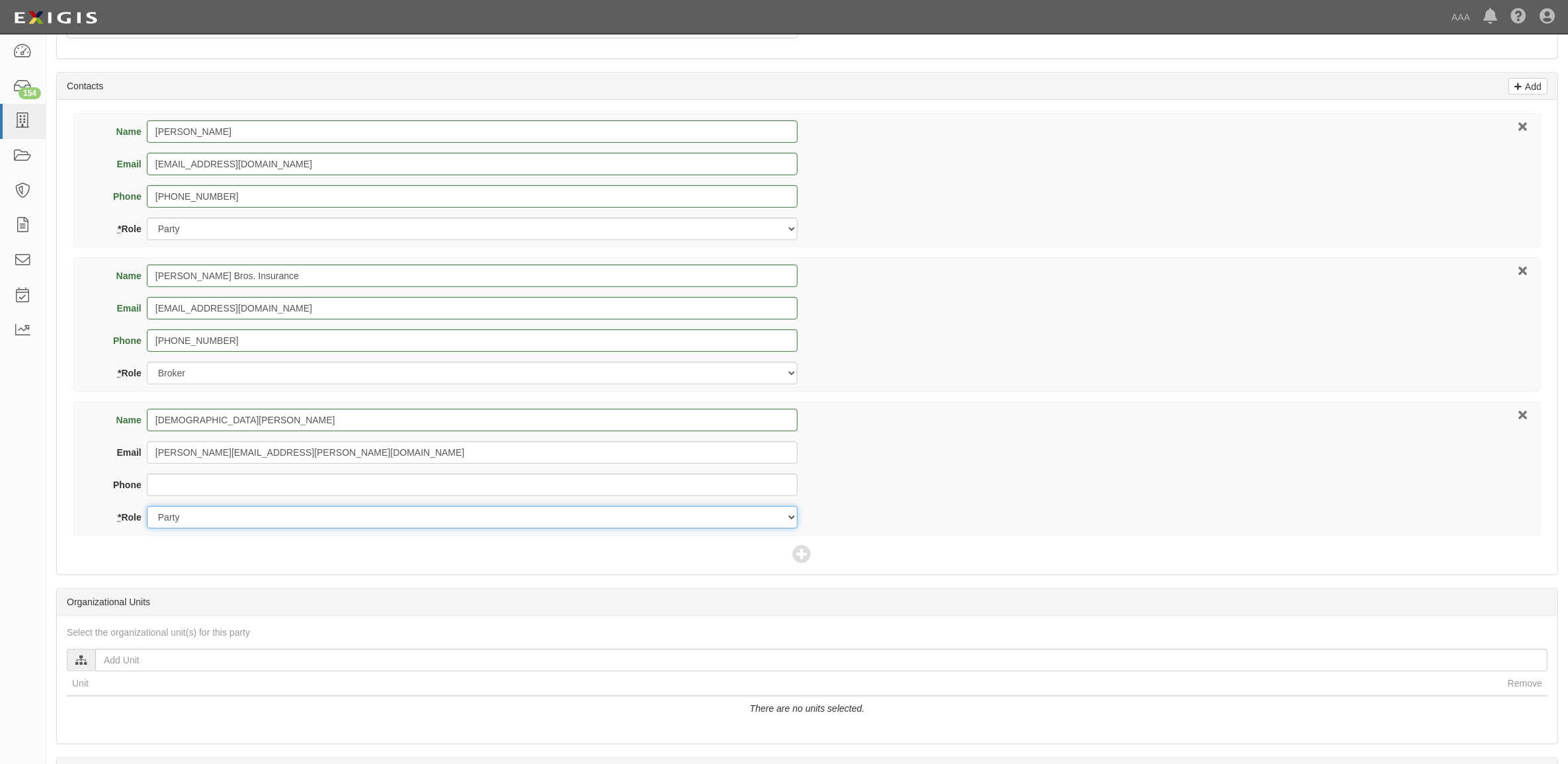
click at [381, 512] on select "Party Broker Other" at bounding box center [472, 517] width 651 height 23
select select "Other"
click at [147, 507] on select "Party Broker Other" at bounding box center [472, 517] width 651 height 23
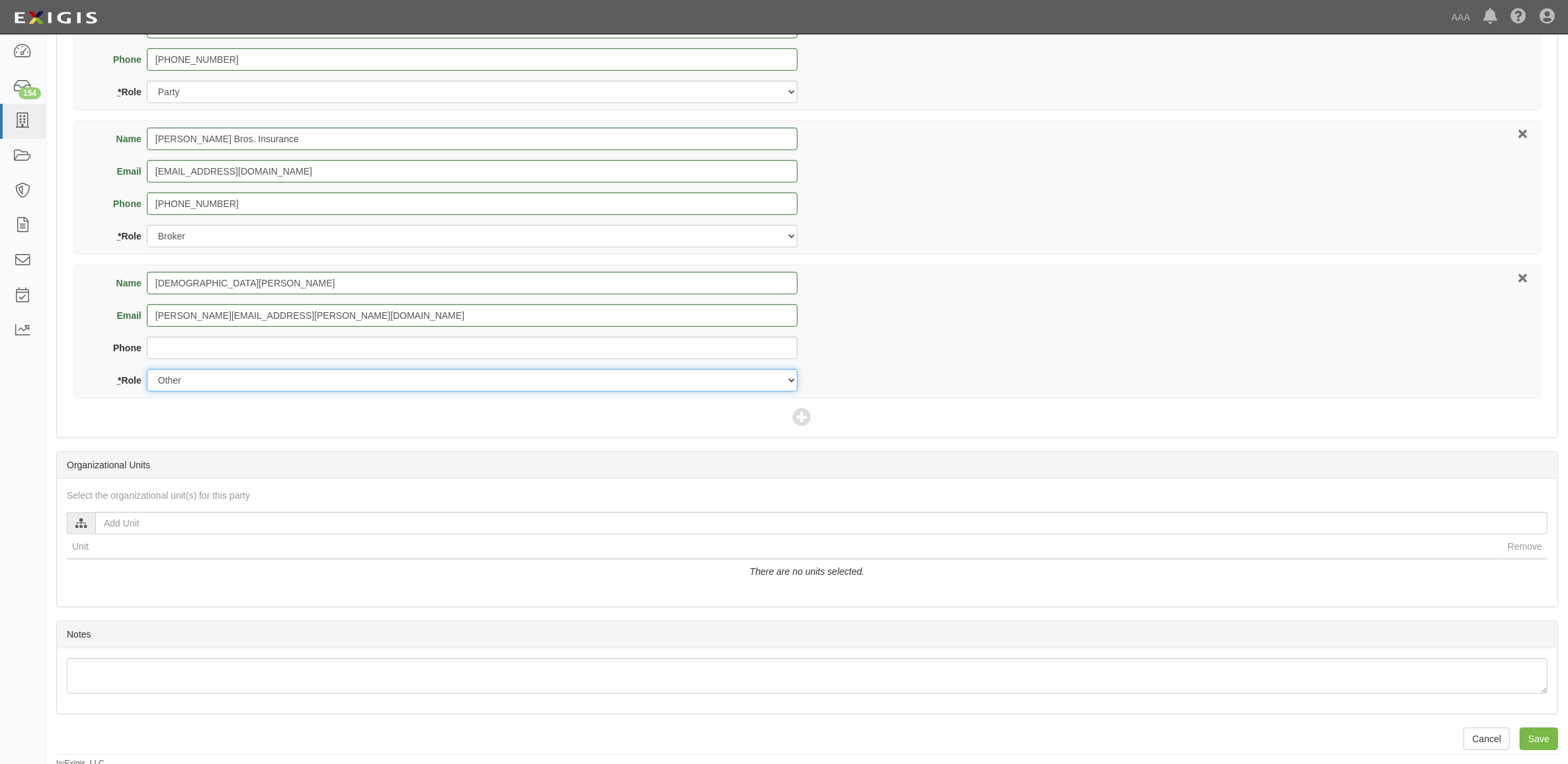
scroll to position [689, 0]
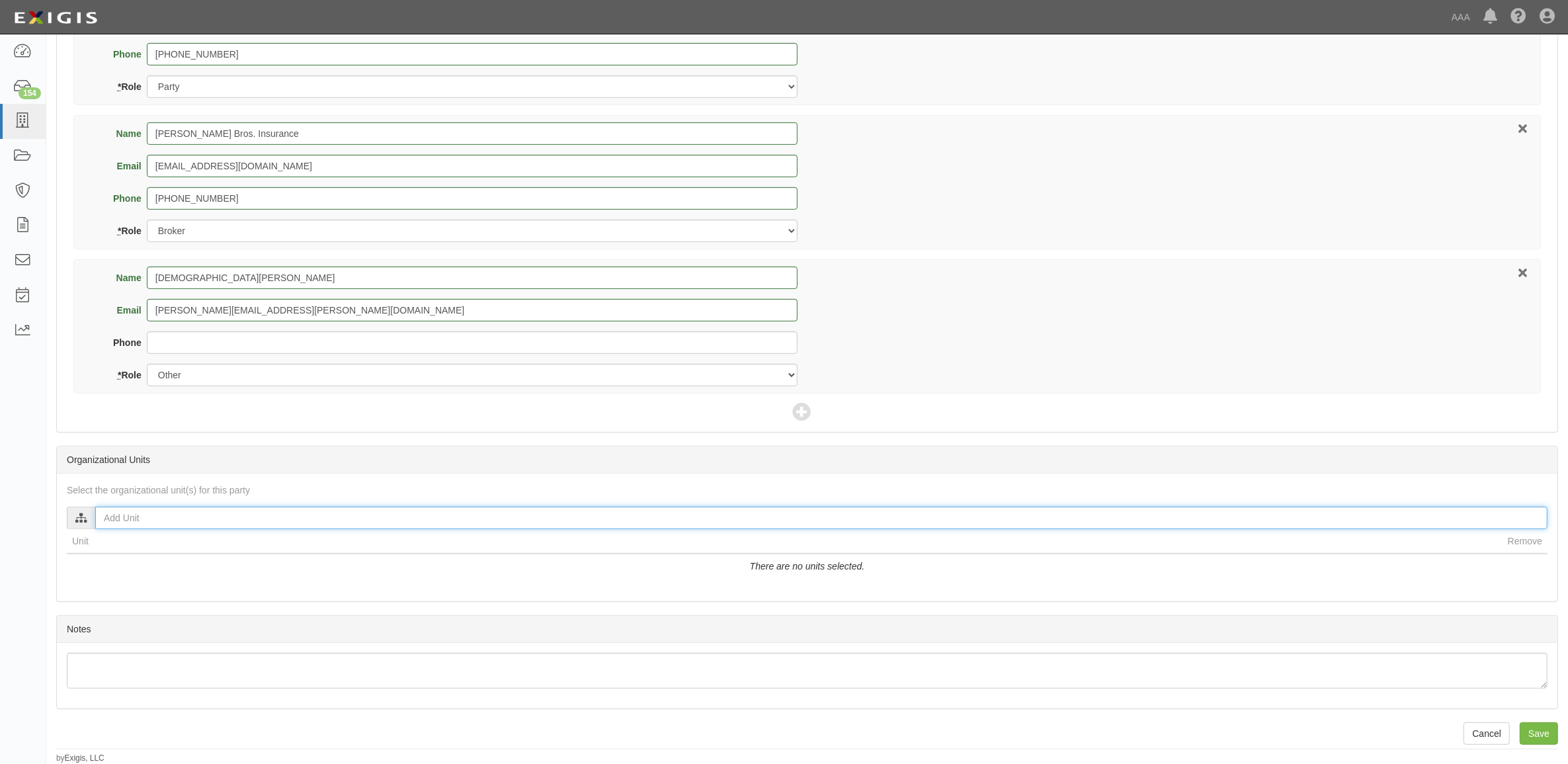
click at [394, 514] on input "text" at bounding box center [822, 518] width 1452 height 23
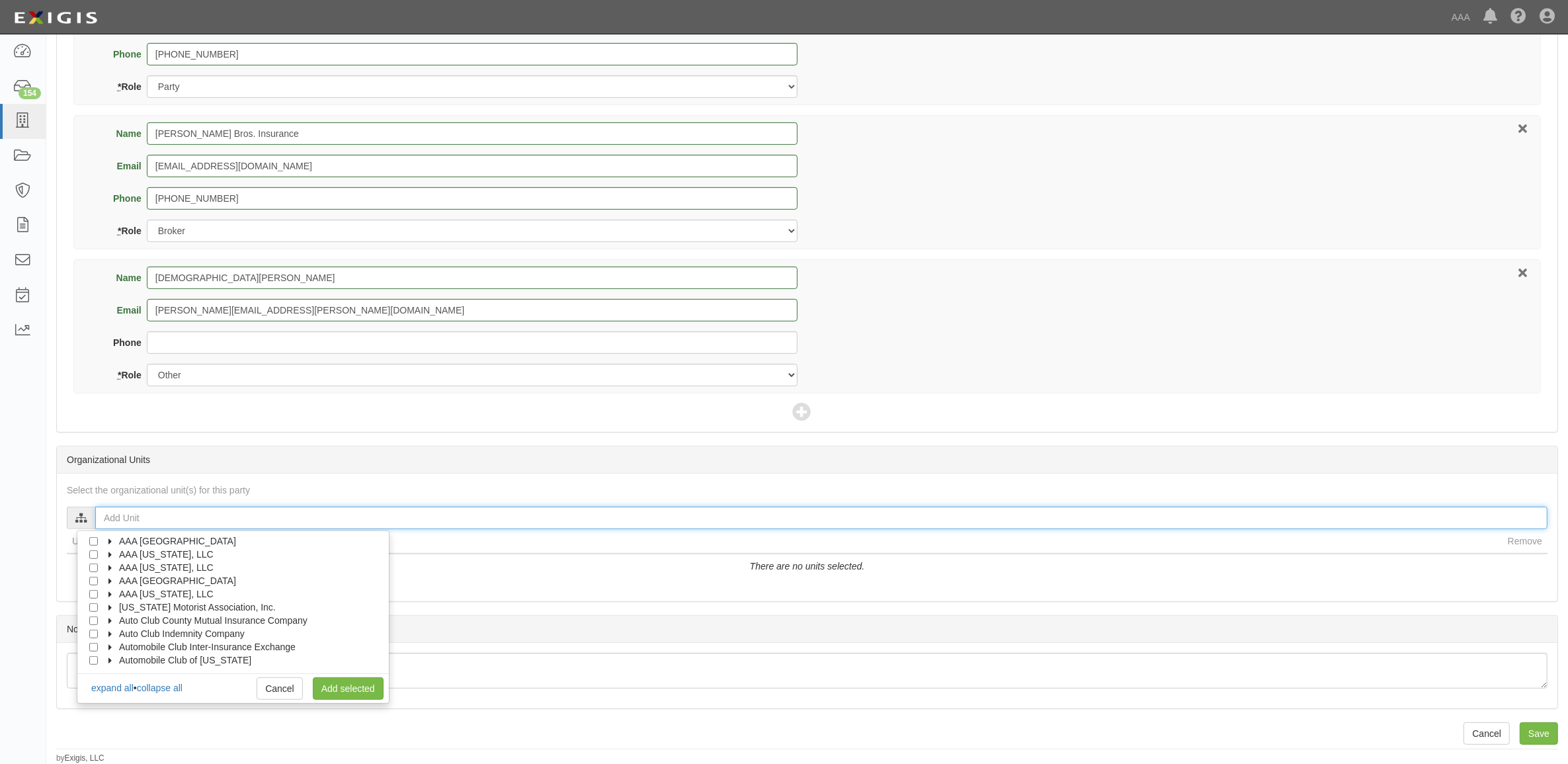
scroll to position [53, 0]
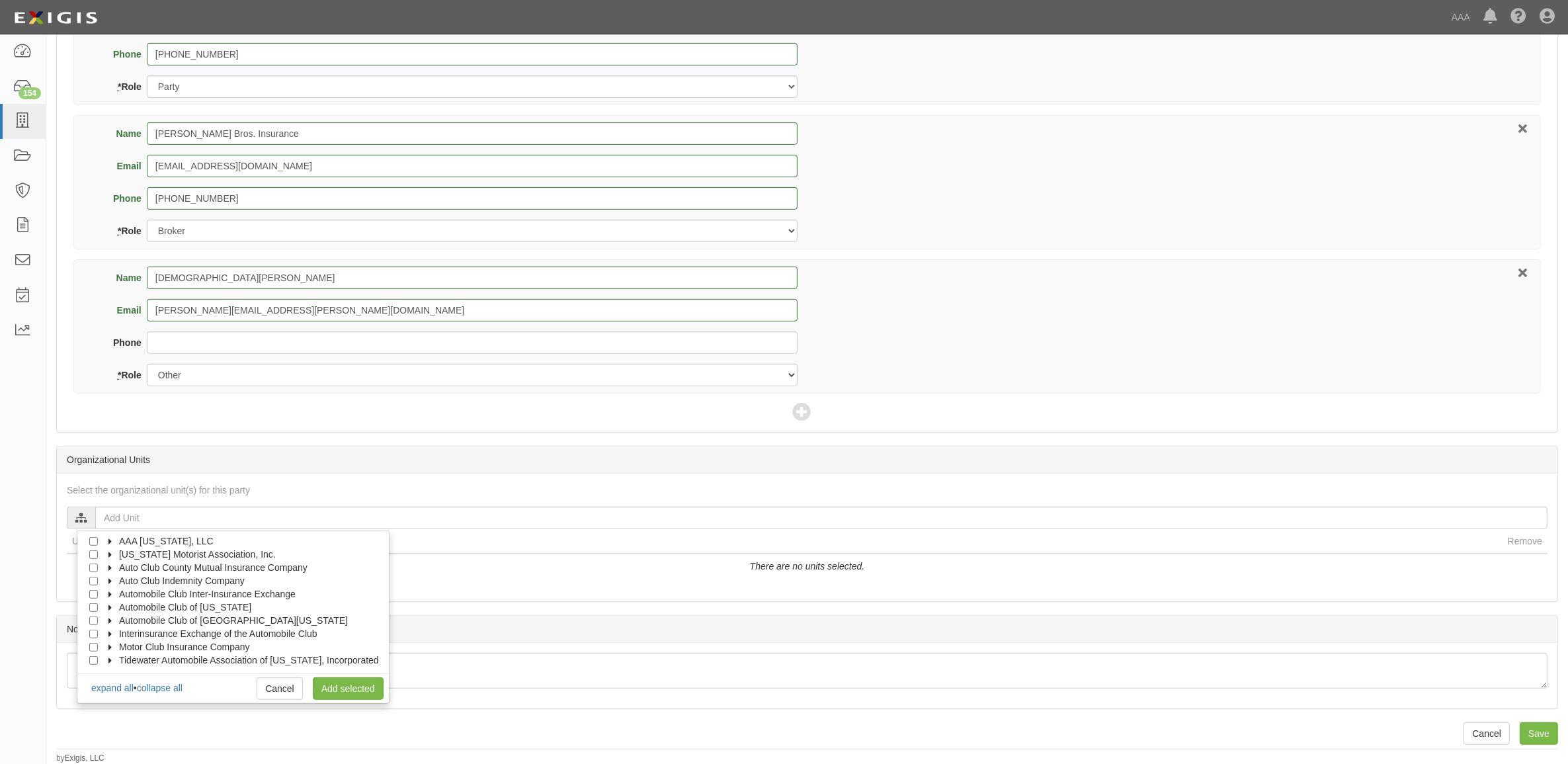
click at [116, 609] on icon at bounding box center [110, 608] width 10 height 6
click at [119, 618] on icon at bounding box center [123, 621] width 10 height 6
click at [117, 636] on input "Emergency Roadside Service (ERS)" at bounding box center [117, 634] width 9 height 9
checkbox input "true"
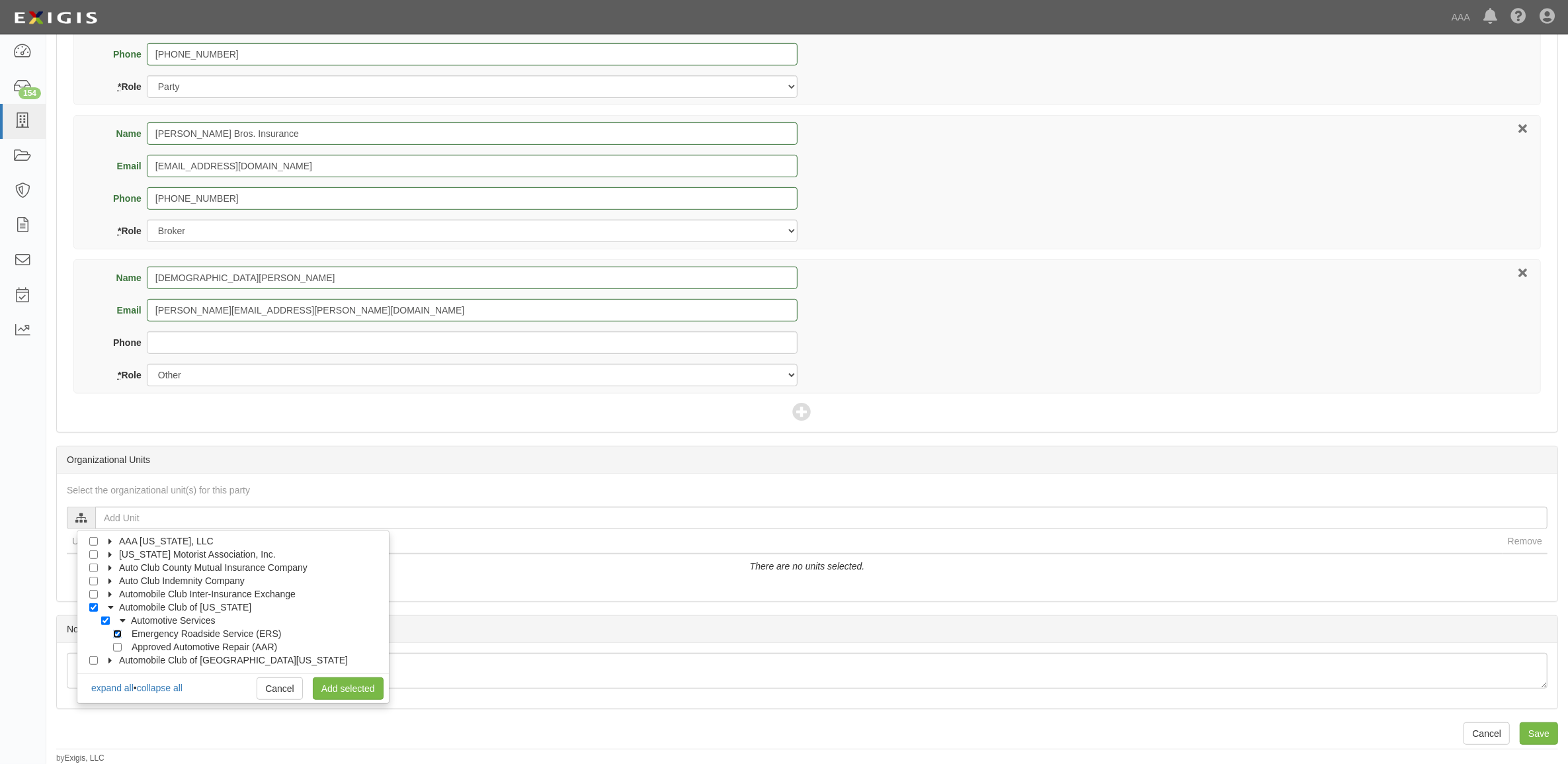
checkbox input "true"
click at [328, 684] on link "Add selected" at bounding box center [348, 688] width 70 height 23
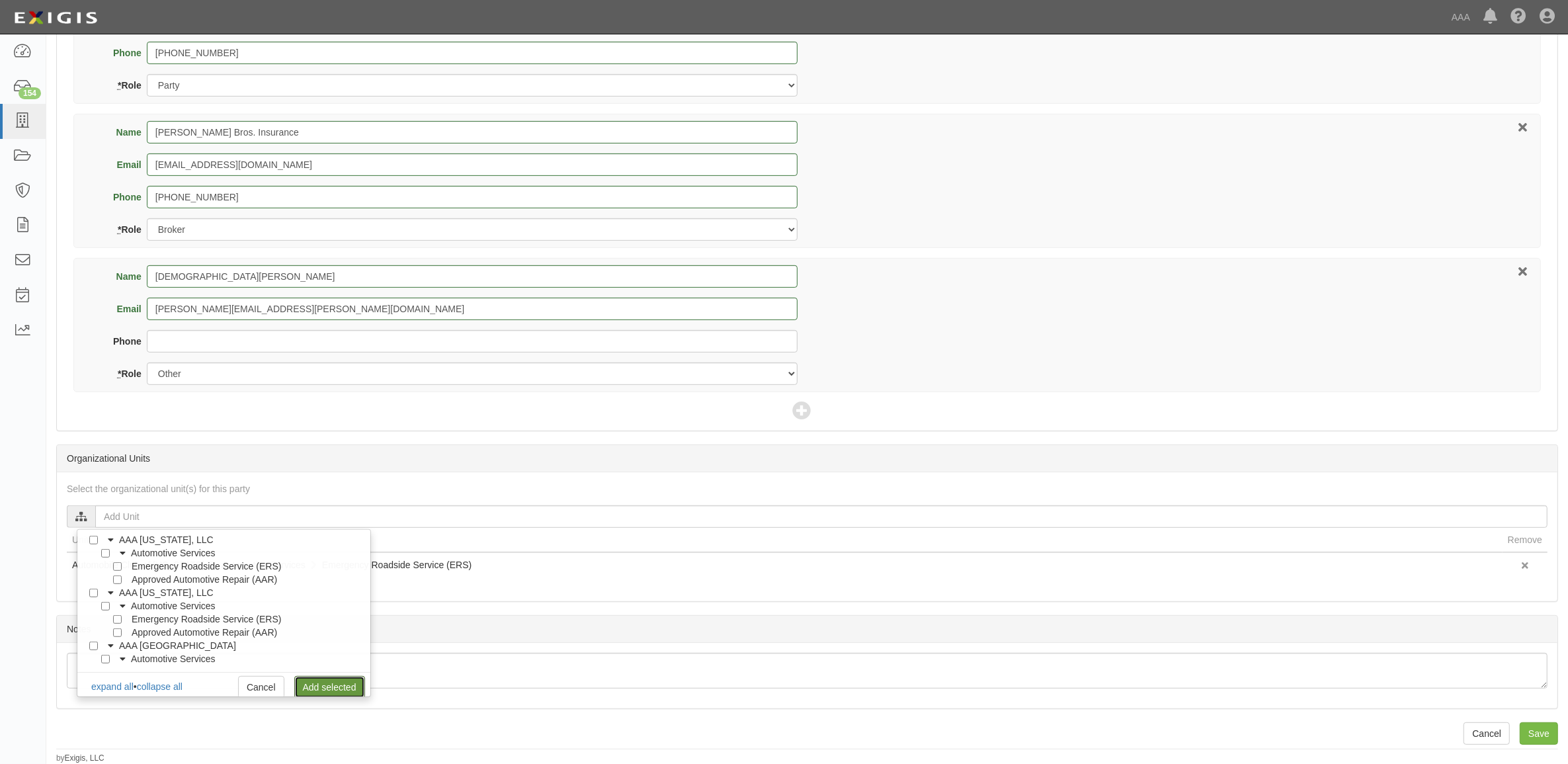
scroll to position [0, 0]
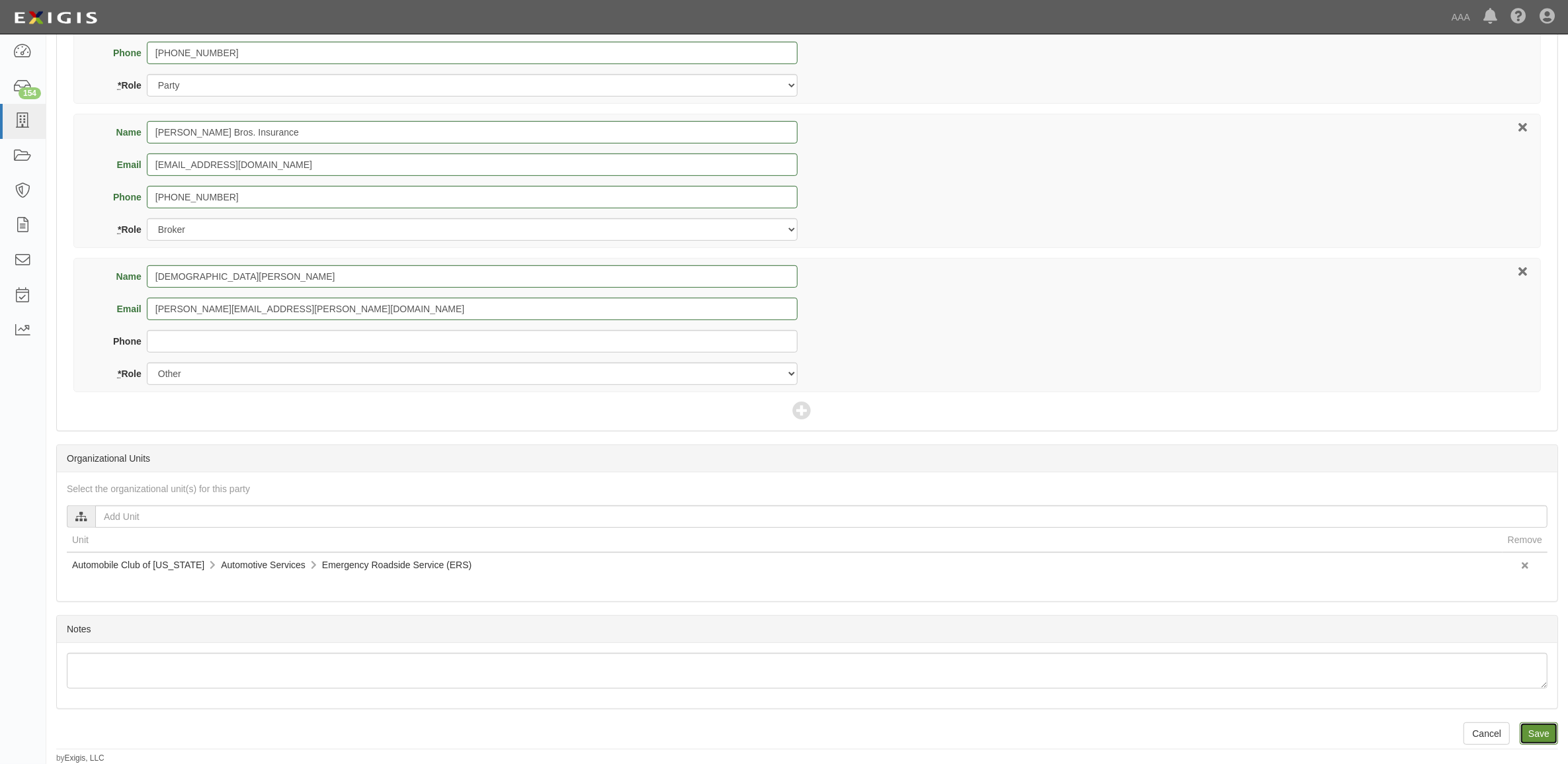
click at [1541, 733] on input "Save" at bounding box center [1539, 734] width 38 height 23
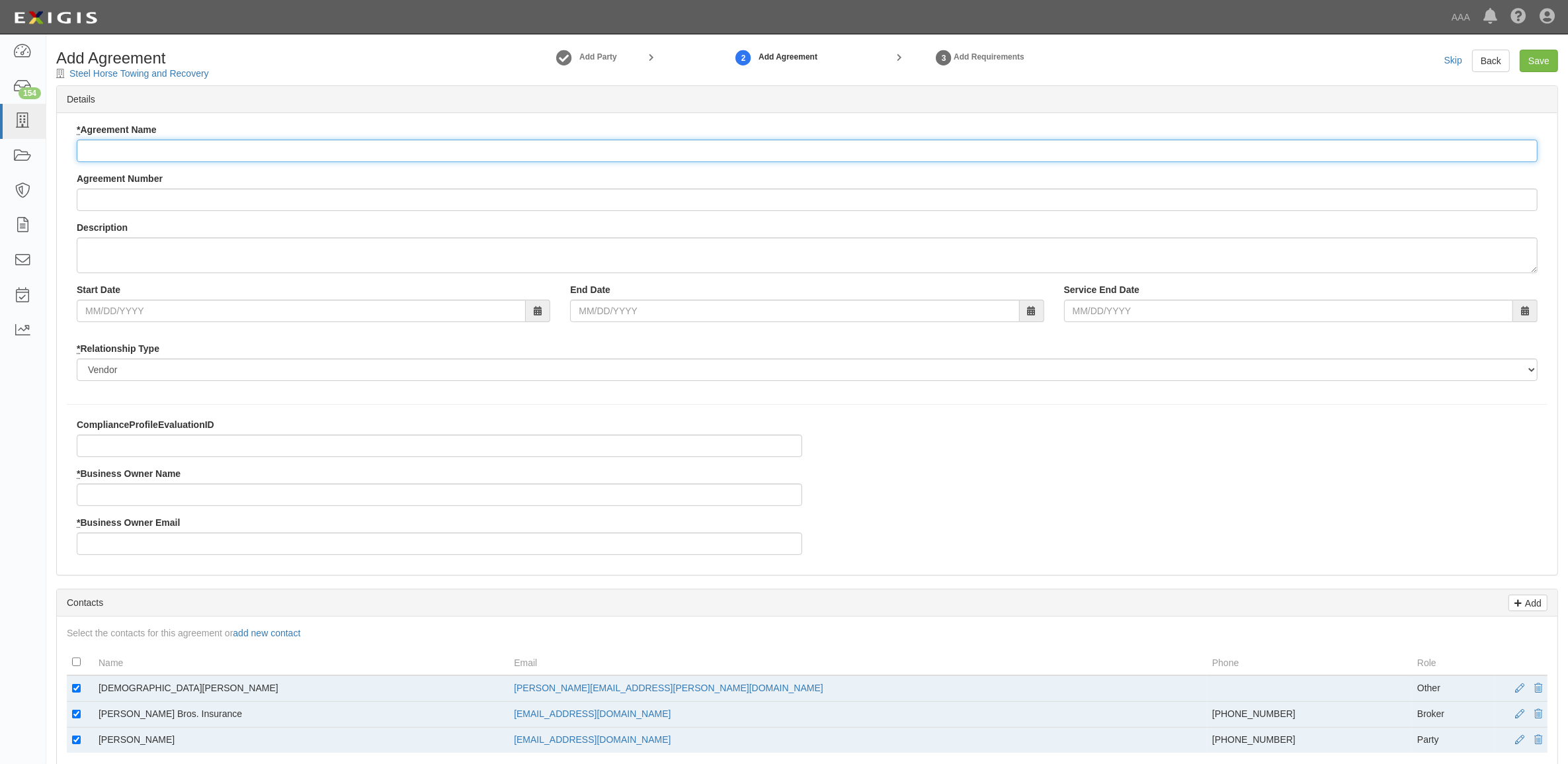
drag, startPoint x: 154, startPoint y: 154, endPoint x: 148, endPoint y: 249, distance: 95.2
click at [154, 154] on input "* Agreement Name" at bounding box center [807, 150] width 1461 height 23
paste input "ACMO ERS"
type input "ACMO ERS"
click at [137, 497] on input "* Business Owner Name" at bounding box center [439, 495] width 725 height 23
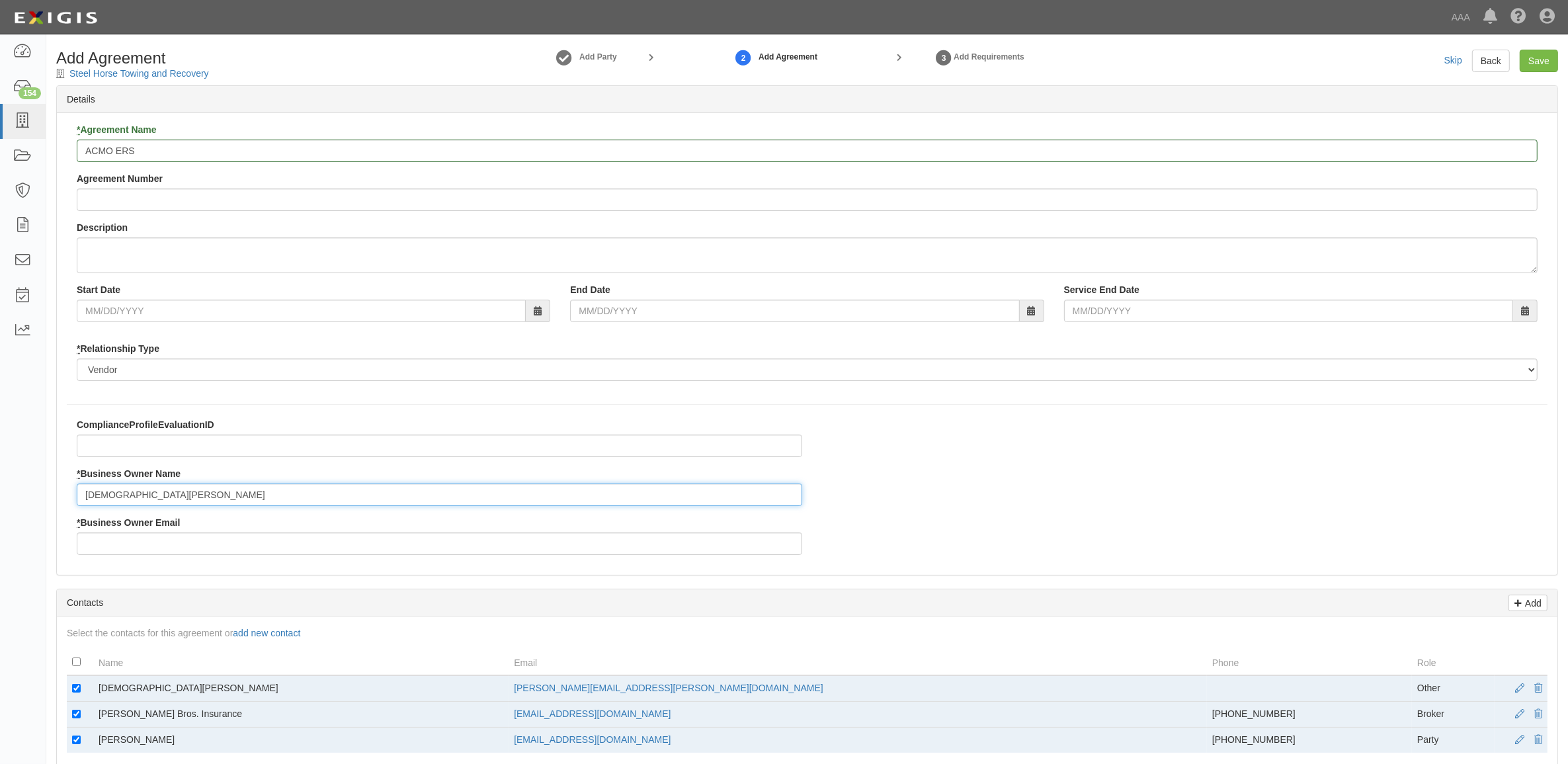
type input "Christian Pratt"
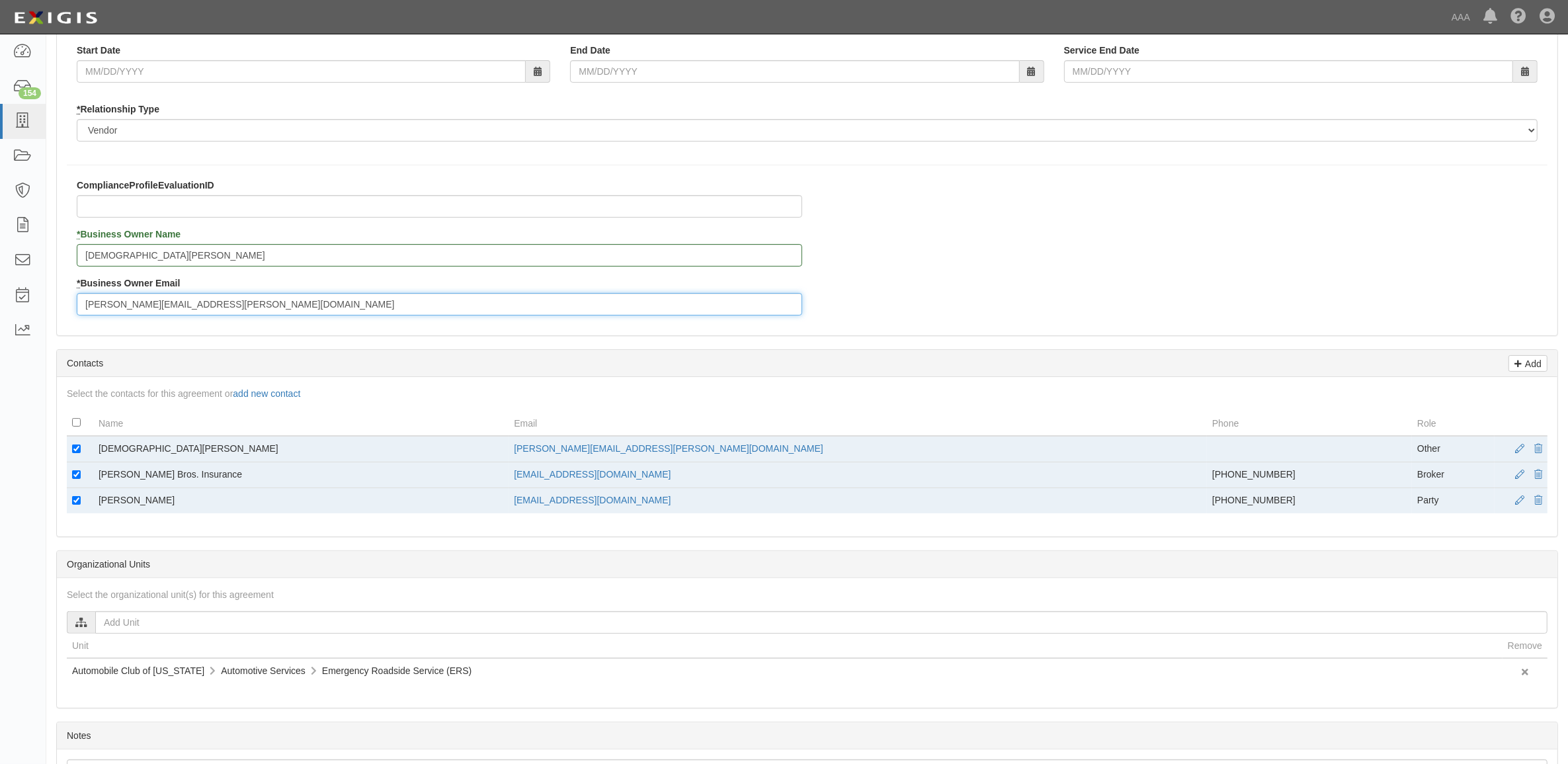
scroll to position [248, 0]
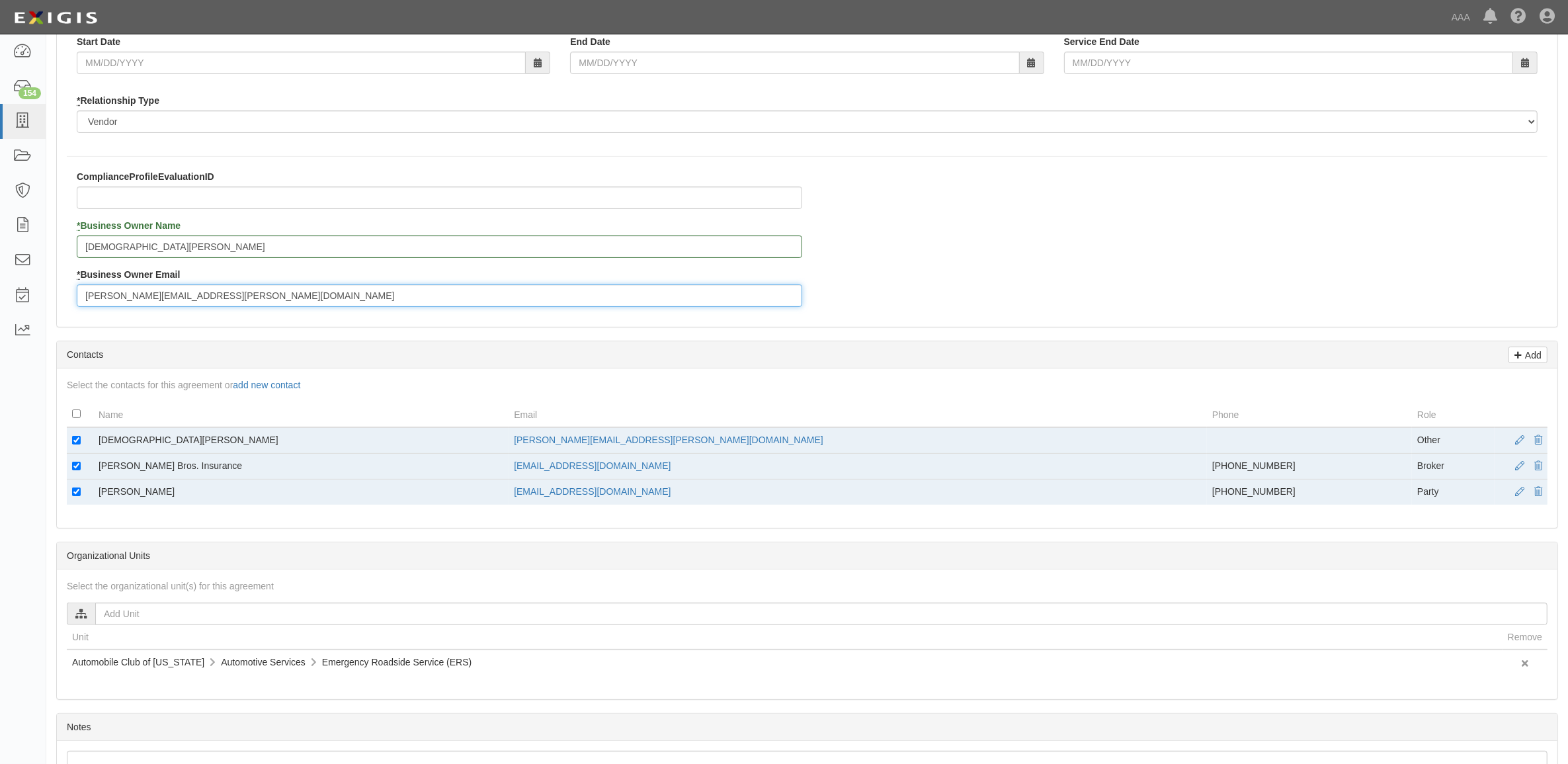
type input "pratt.christian@ace.aaa.com"
drag, startPoint x: 77, startPoint y: 438, endPoint x: 73, endPoint y: 453, distance: 15.5
click at [76, 438] on input "checkbox" at bounding box center [77, 440] width 9 height 9
checkbox input "false"
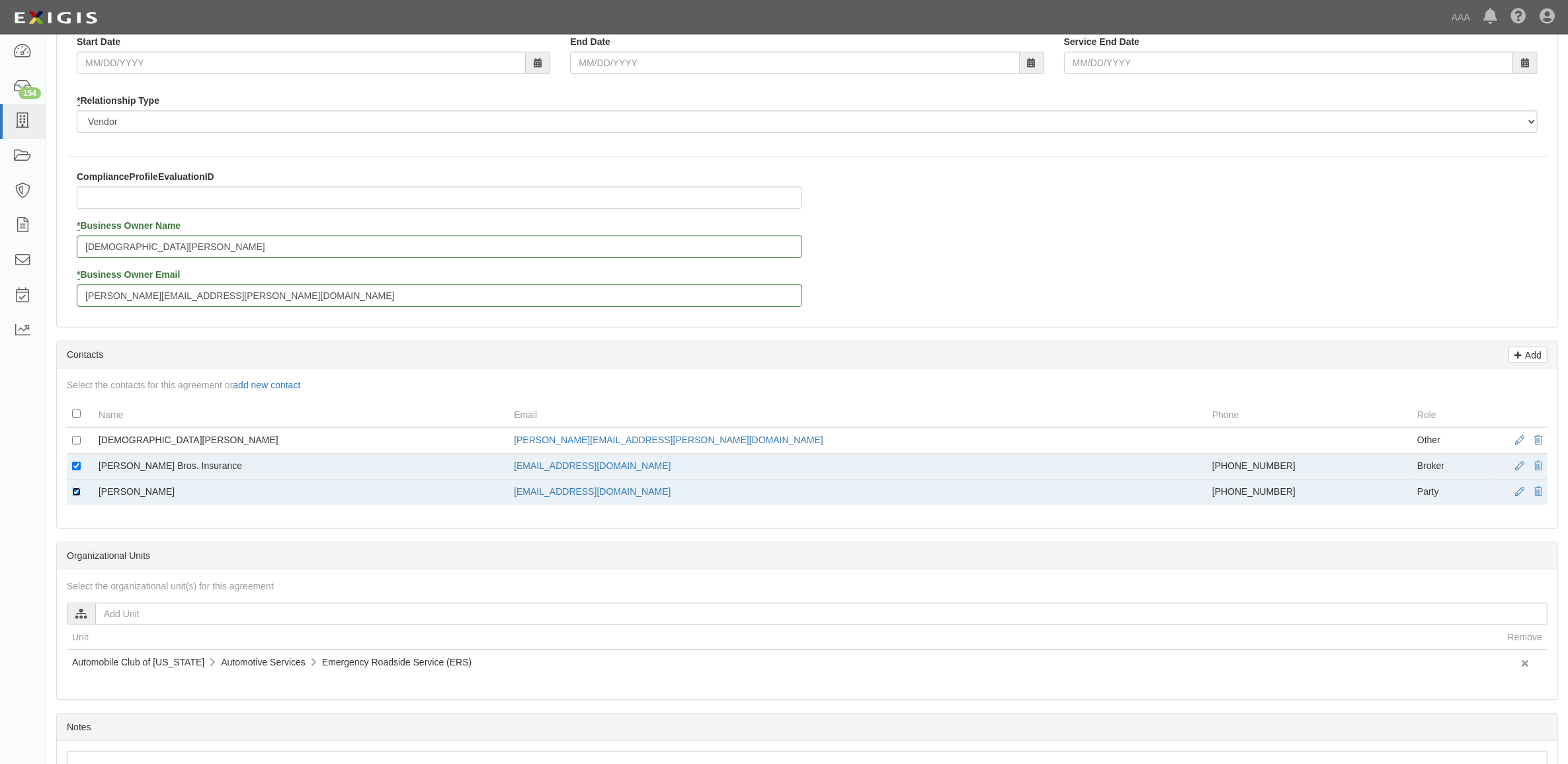
click at [73, 490] on input "checkbox" at bounding box center [77, 492] width 9 height 9
checkbox input "false"
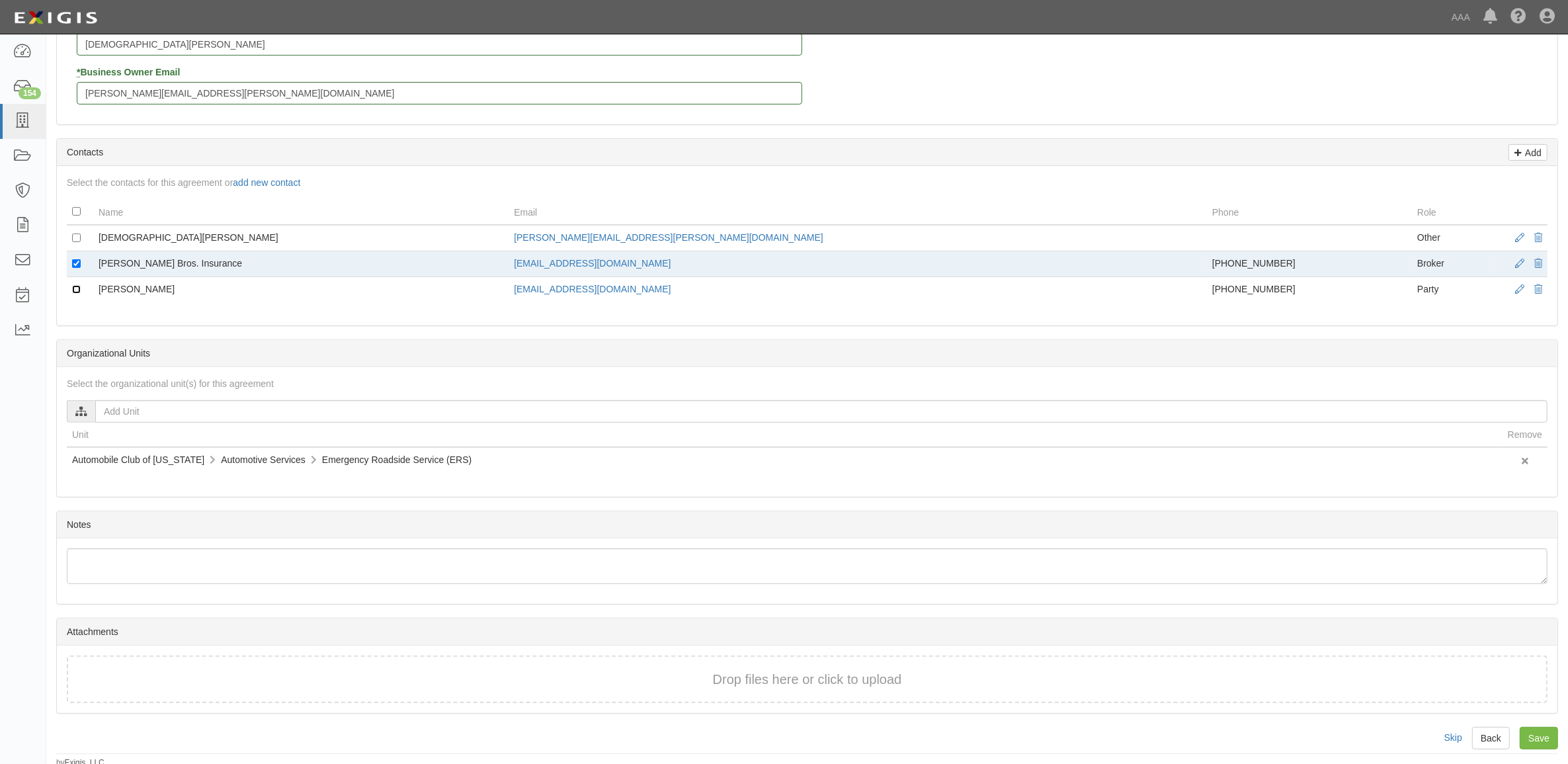
scroll to position [457, 0]
click at [1545, 734] on input "Save" at bounding box center [1539, 734] width 38 height 23
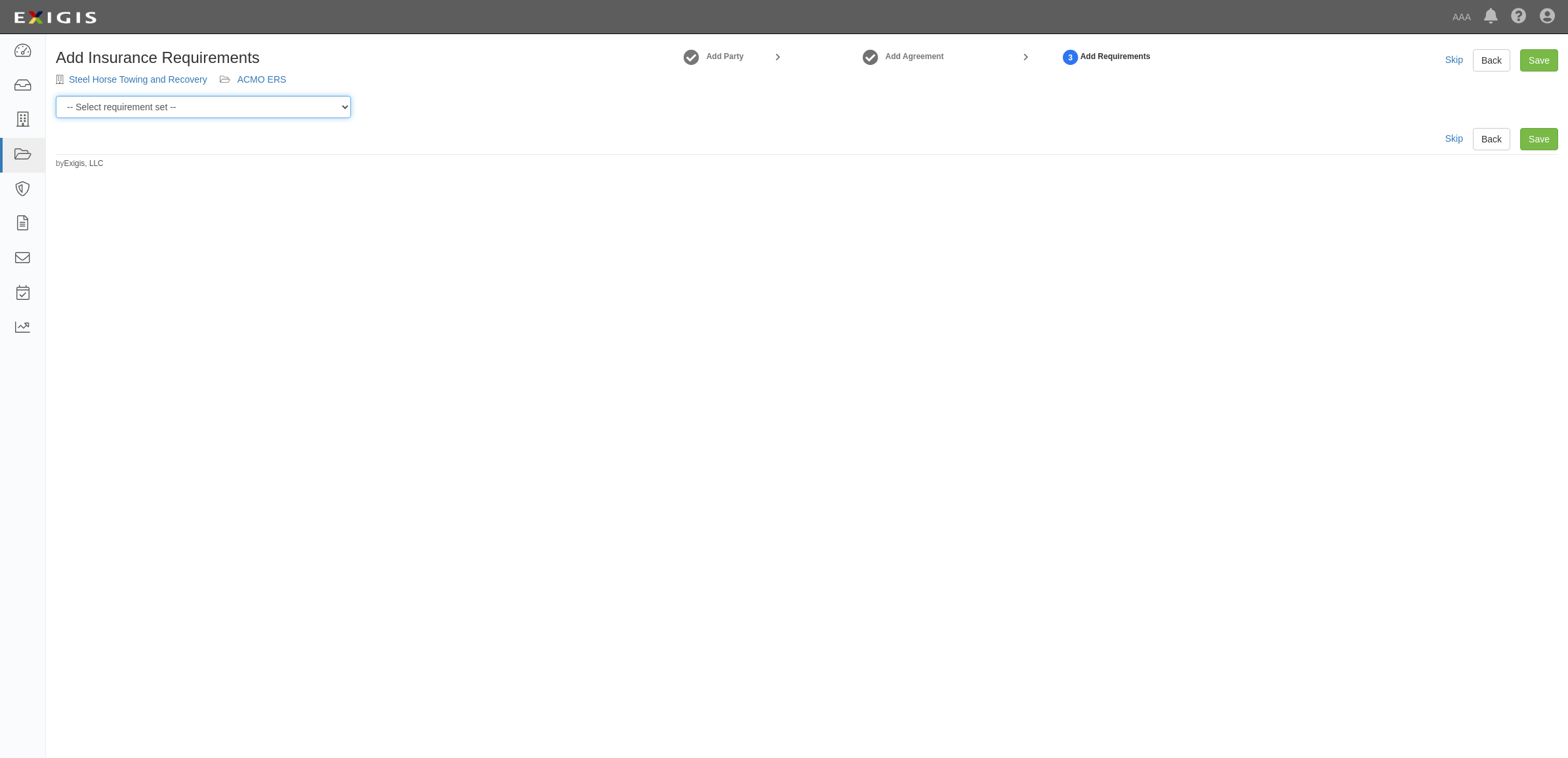
click at [299, 105] on select "-- Select requirement set -- AAA East Central AAR AAA East Central ERS AAA East…" at bounding box center [204, 107] width 295 height 22
select select "16903"
click at [56, 96] on select "-- Select requirement set -- AAA East Central AAR AAA East Central ERS AAA East…" at bounding box center [204, 107] width 295 height 22
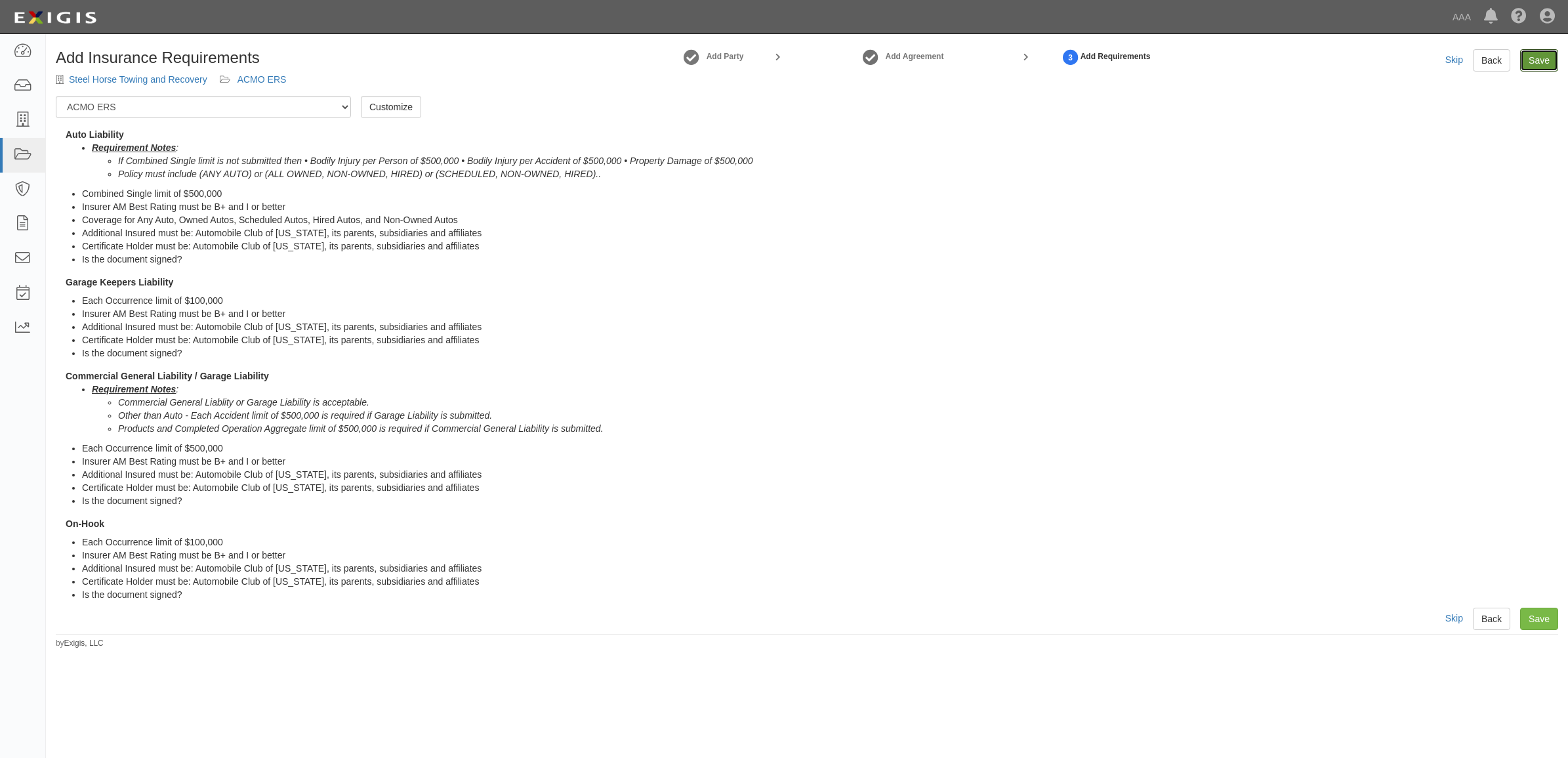
drag, startPoint x: 1539, startPoint y: 54, endPoint x: 1532, endPoint y: 60, distance: 9.2
click at [1539, 54] on link "Save" at bounding box center [1539, 60] width 38 height 22
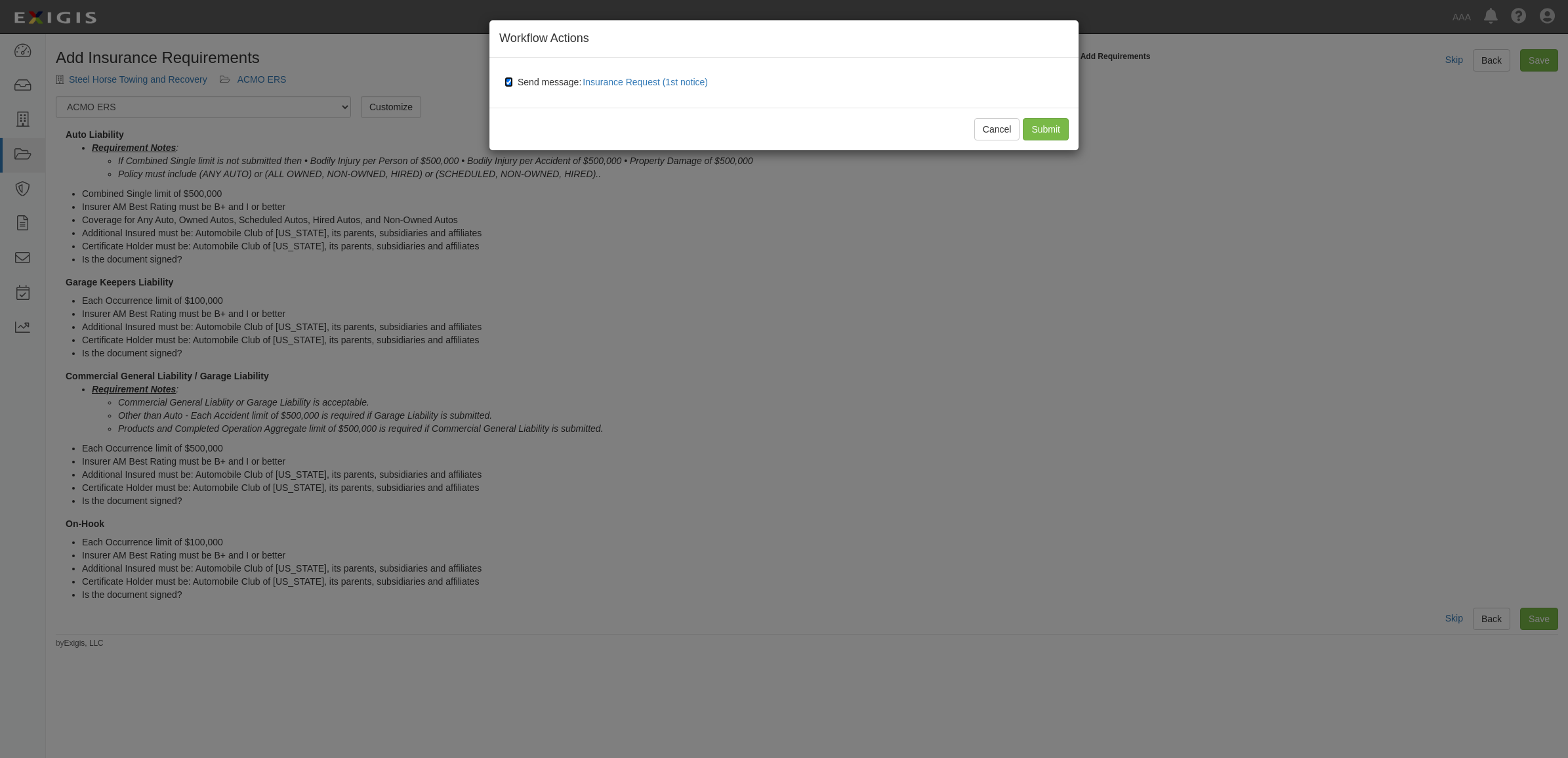
click at [512, 78] on input "Send message: Insurance Request (1st notice)" at bounding box center [509, 82] width 9 height 10
checkbox input "false"
click at [1058, 126] on input "Submit" at bounding box center [1045, 129] width 46 height 22
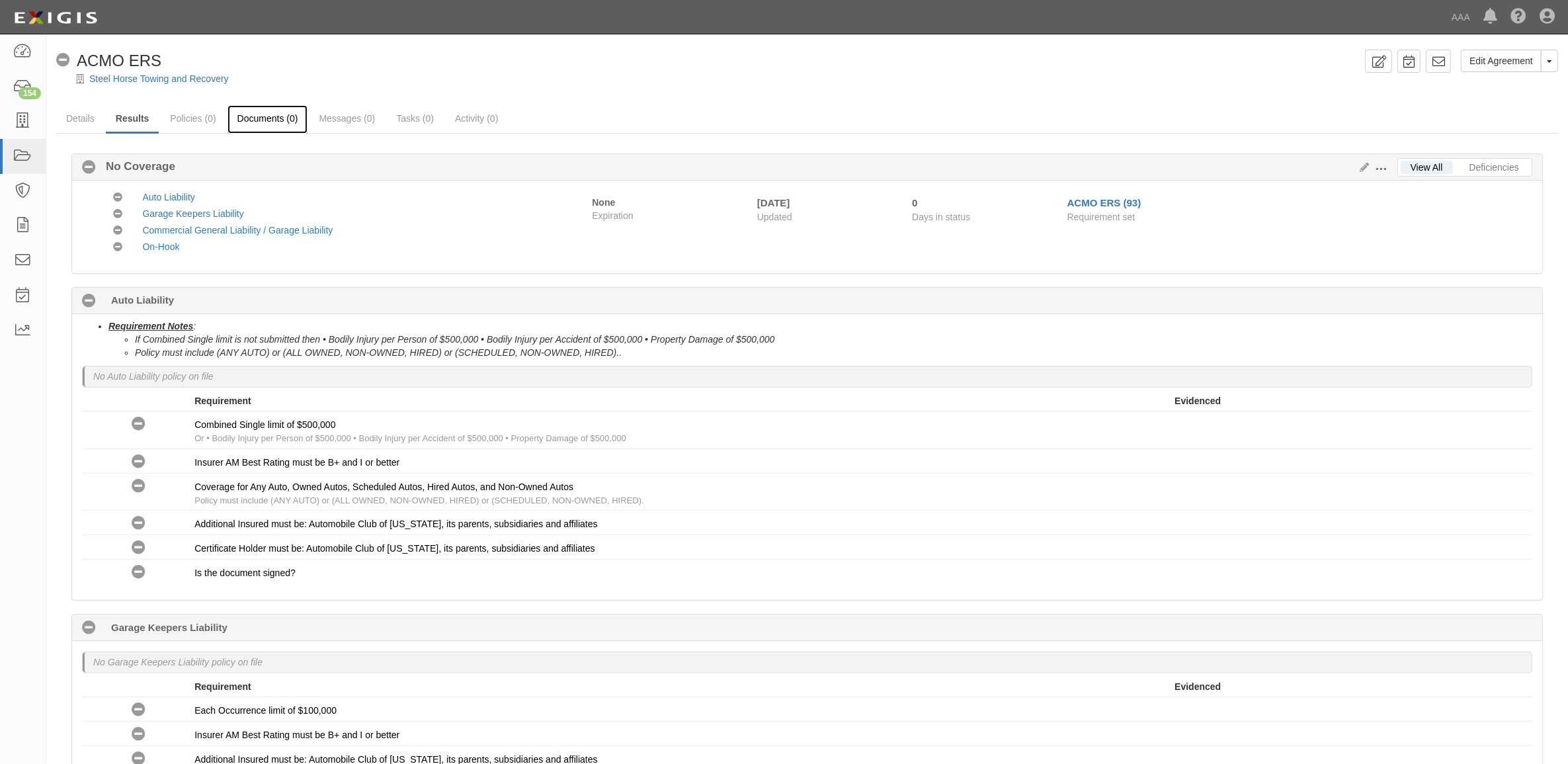
click at [250, 112] on link "Documents (0)" at bounding box center [268, 119] width 81 height 29
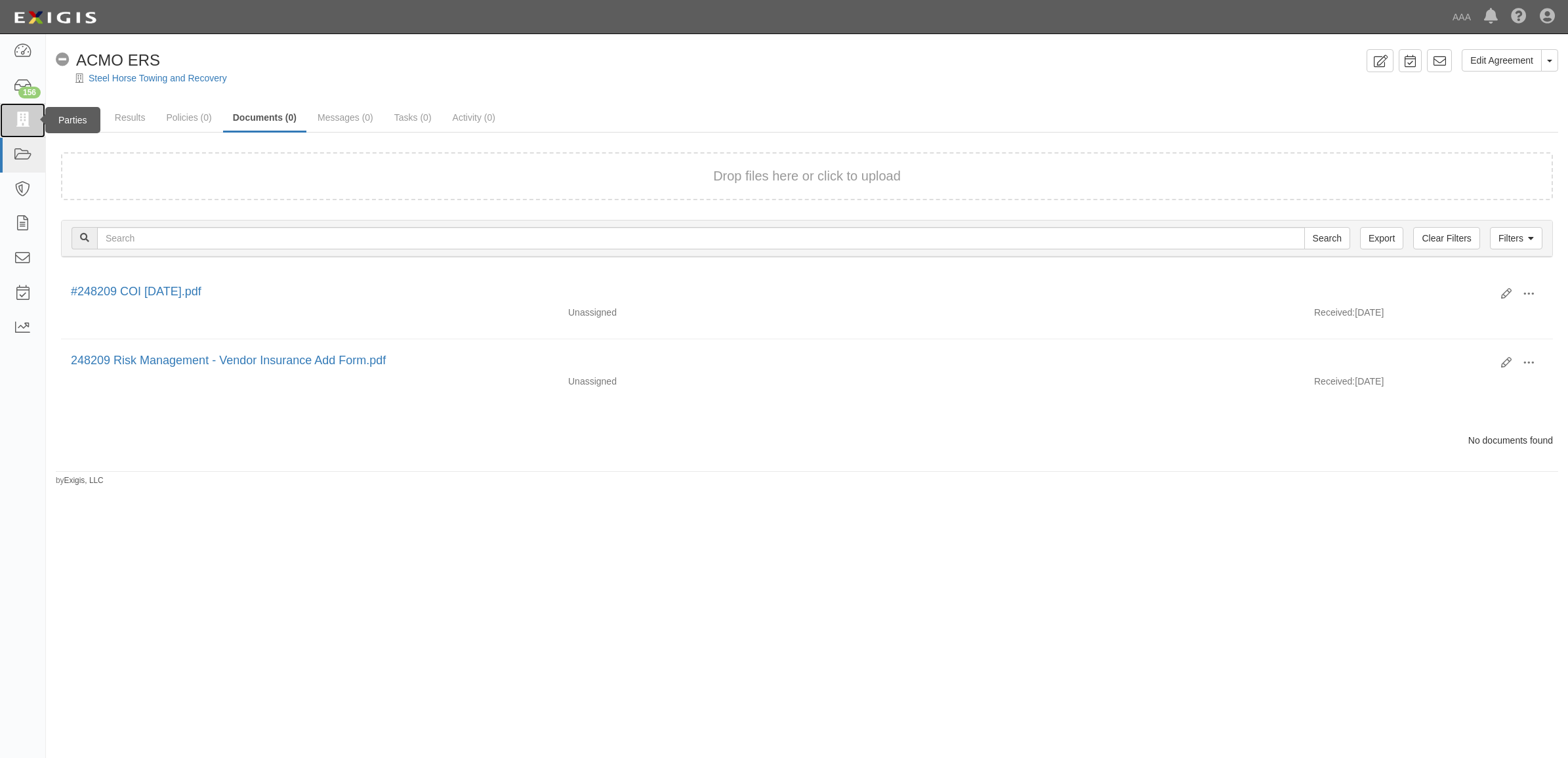
click at [20, 125] on icon at bounding box center [22, 120] width 18 height 15
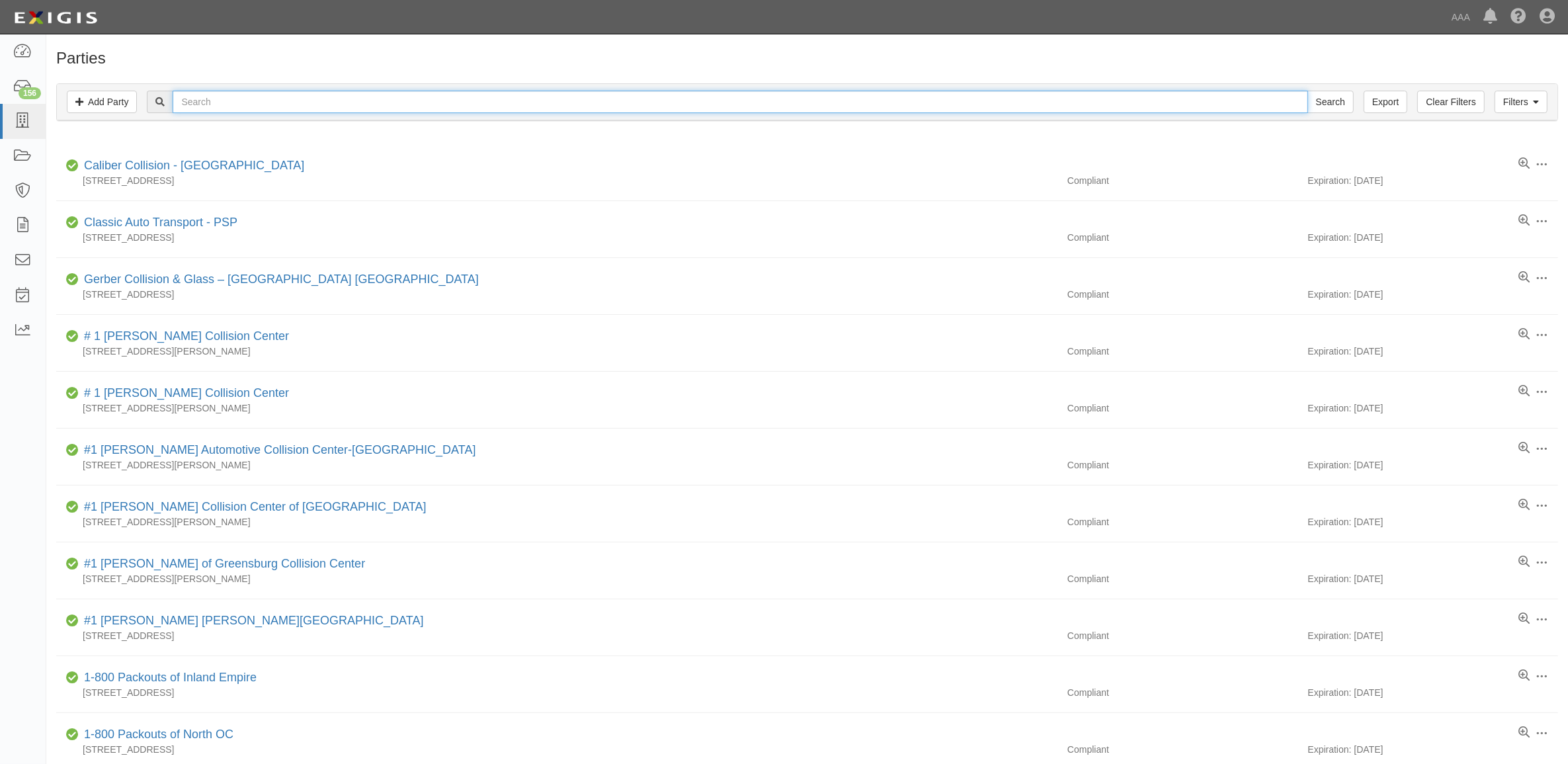
click at [397, 112] on input "text" at bounding box center [740, 102] width 1135 height 23
type input "[PERSON_NAME]"
click at [1308, 90] on input "Search" at bounding box center [1331, 102] width 46 height 23
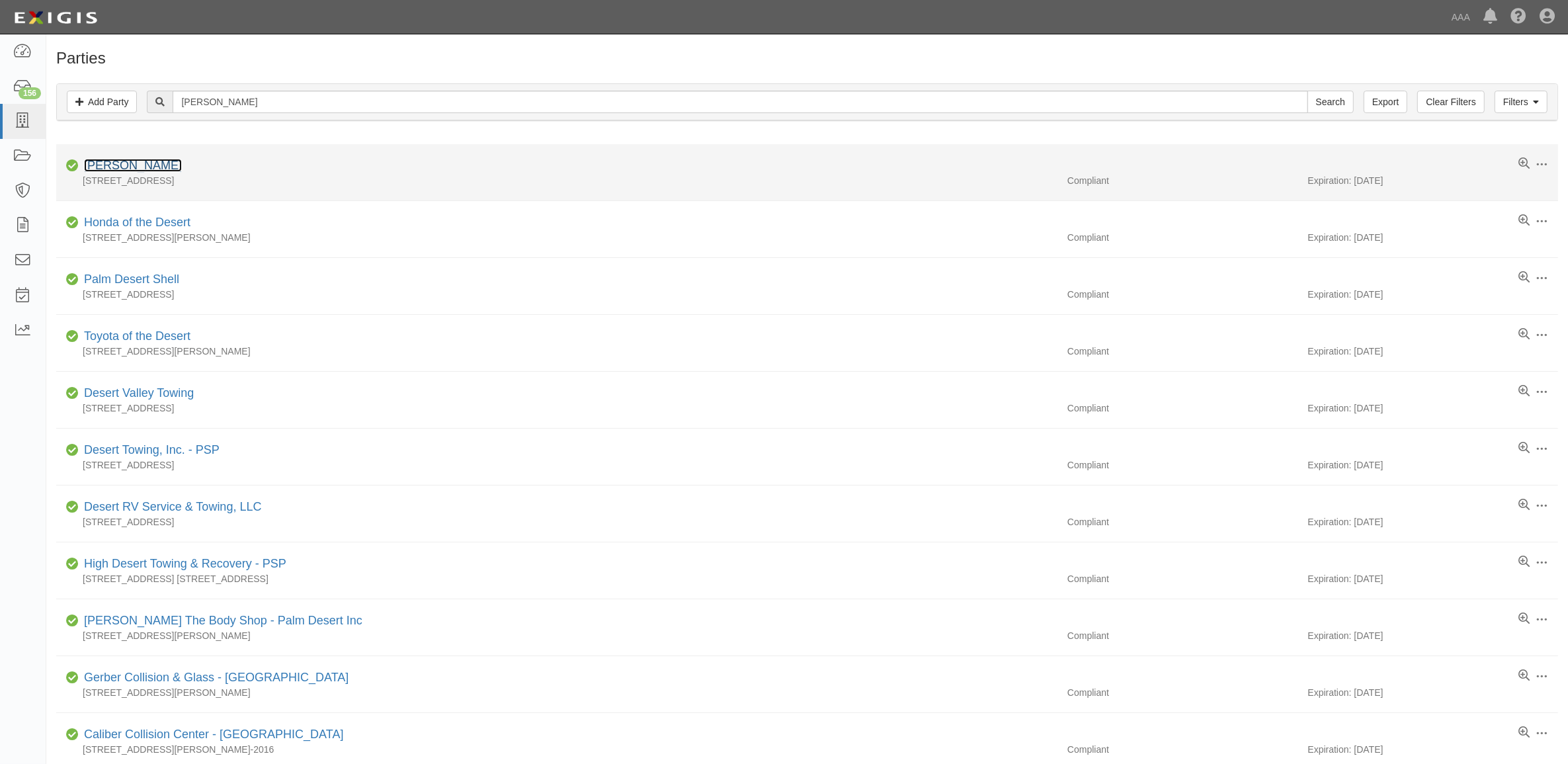
click at [133, 163] on link "[PERSON_NAME]" at bounding box center [133, 165] width 98 height 13
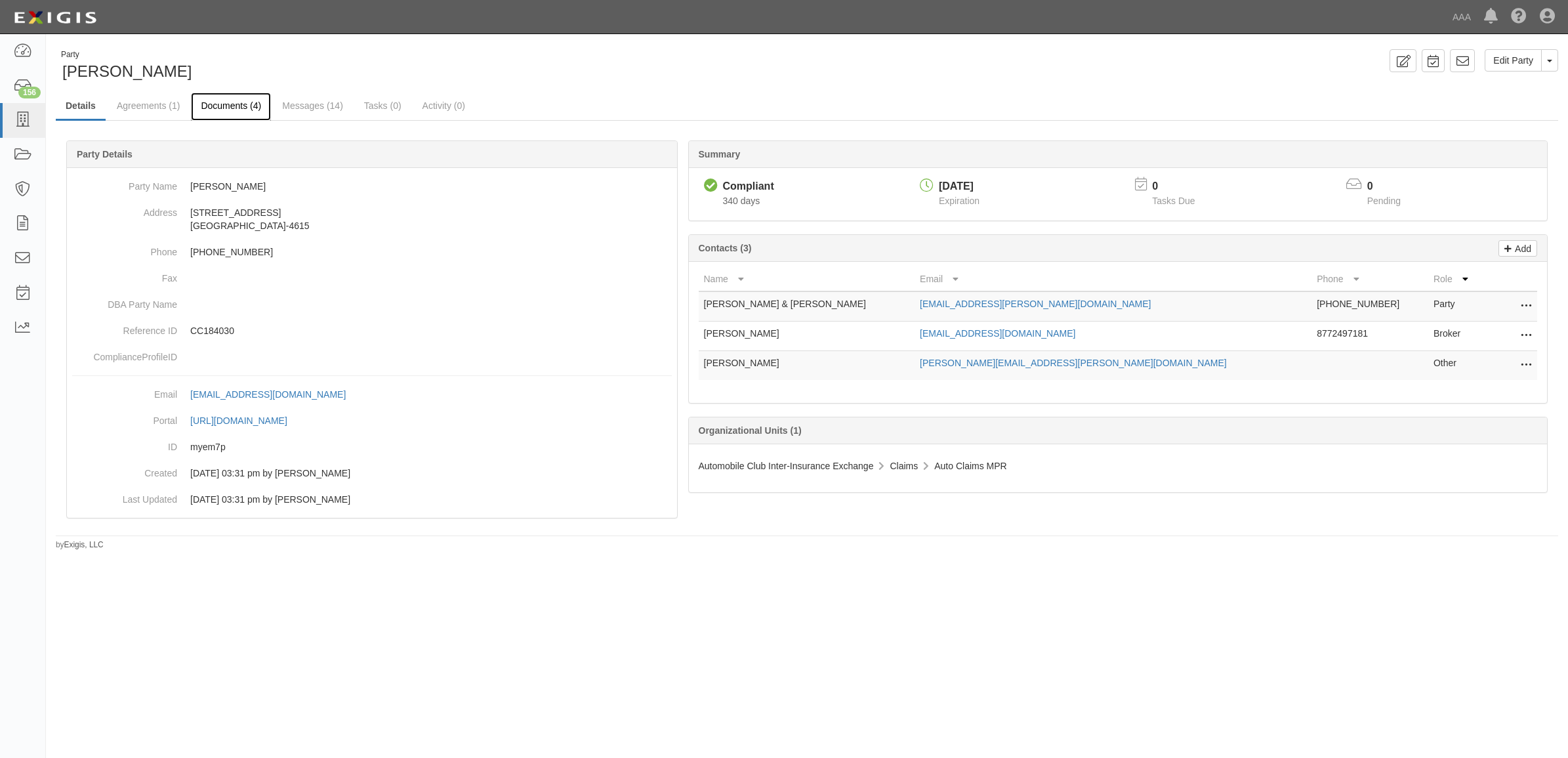
click at [223, 109] on link "Documents (4)" at bounding box center [230, 106] width 80 height 28
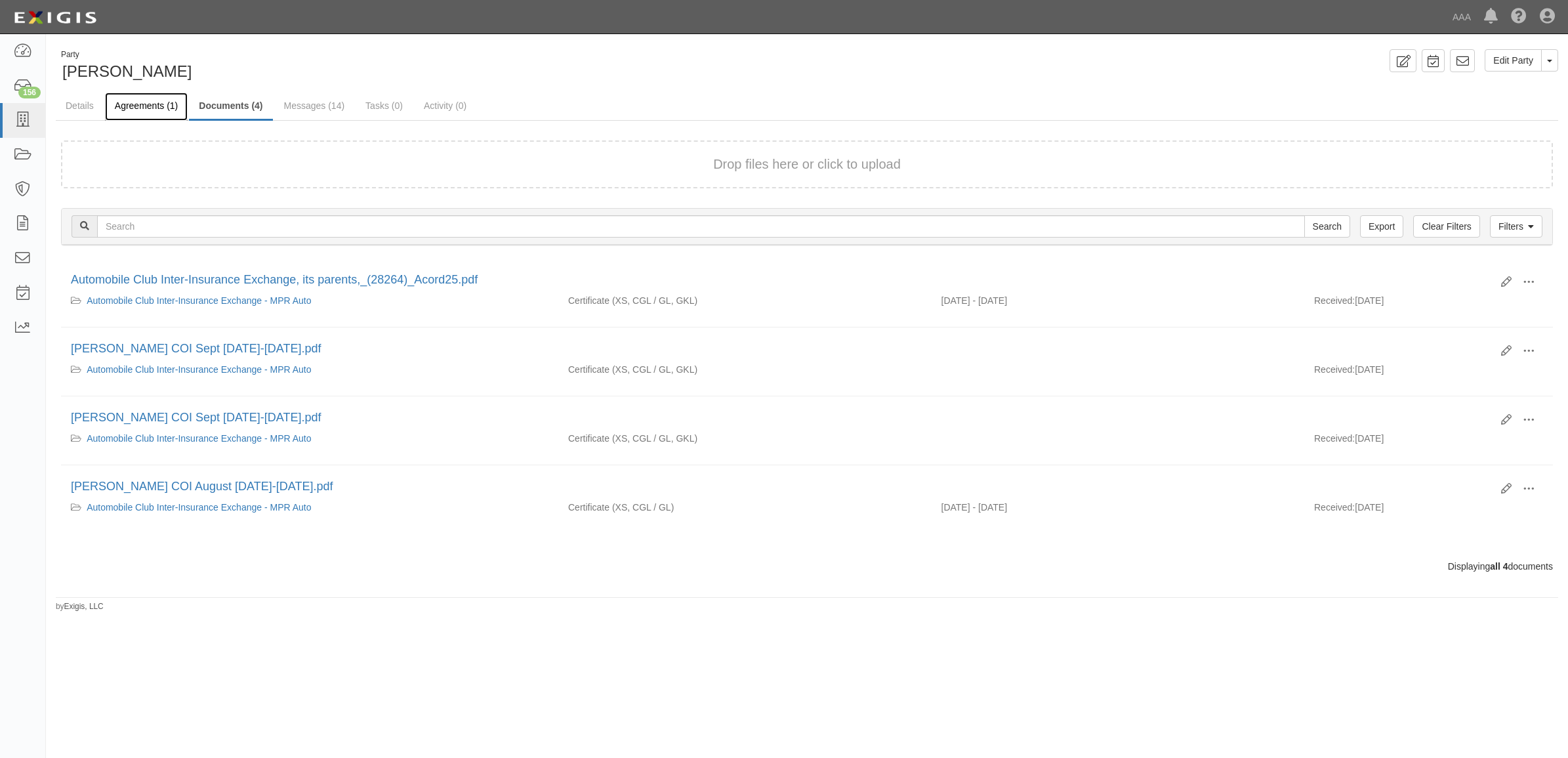
click at [148, 107] on link "Agreements (1)" at bounding box center [147, 106] width 83 height 28
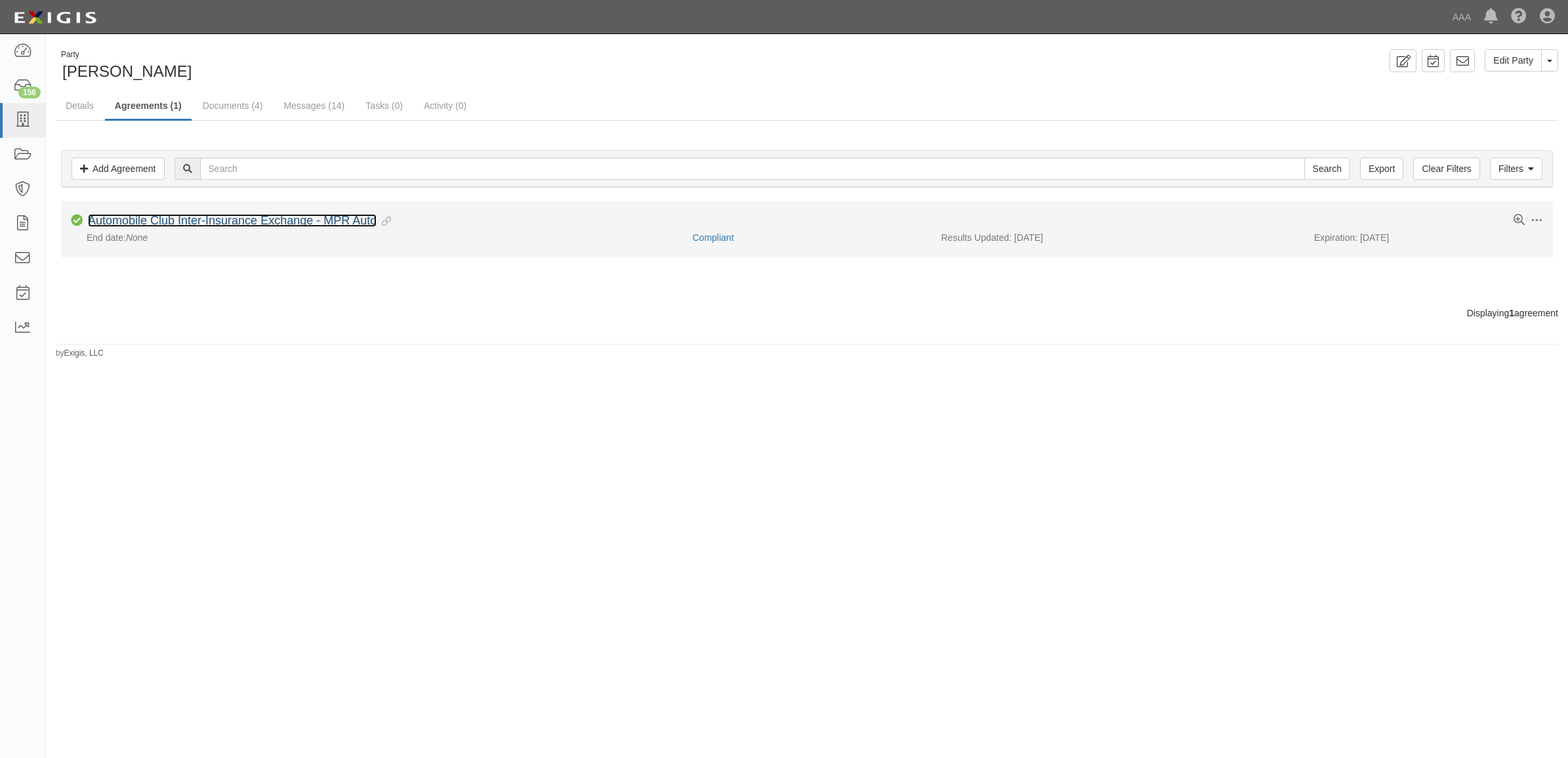
click at [253, 223] on link "Automobile Club Inter-Insurance Exchange - MPR Auto" at bounding box center [232, 220] width 289 height 13
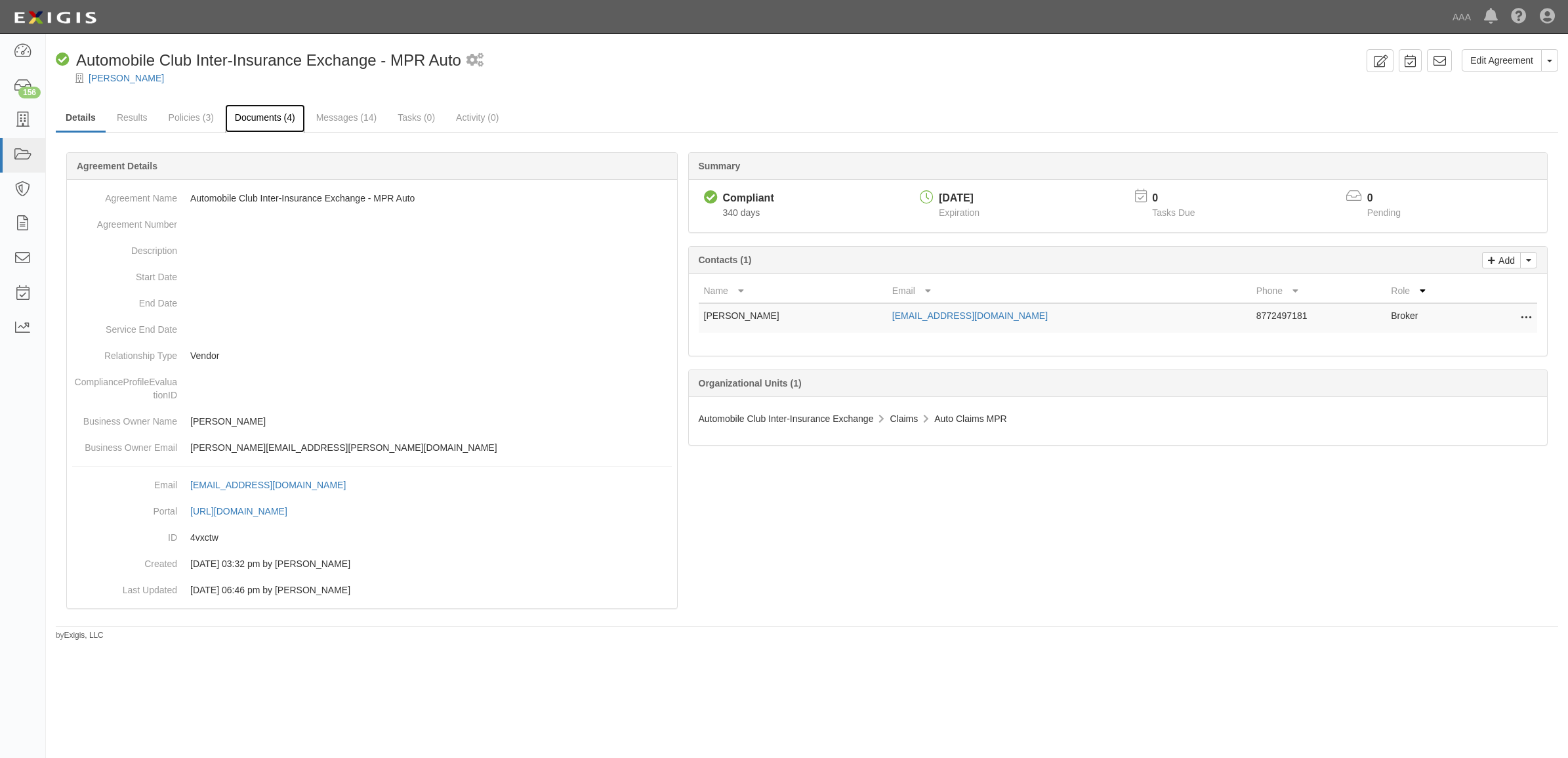
click at [254, 113] on link "Documents (4)" at bounding box center [265, 118] width 80 height 28
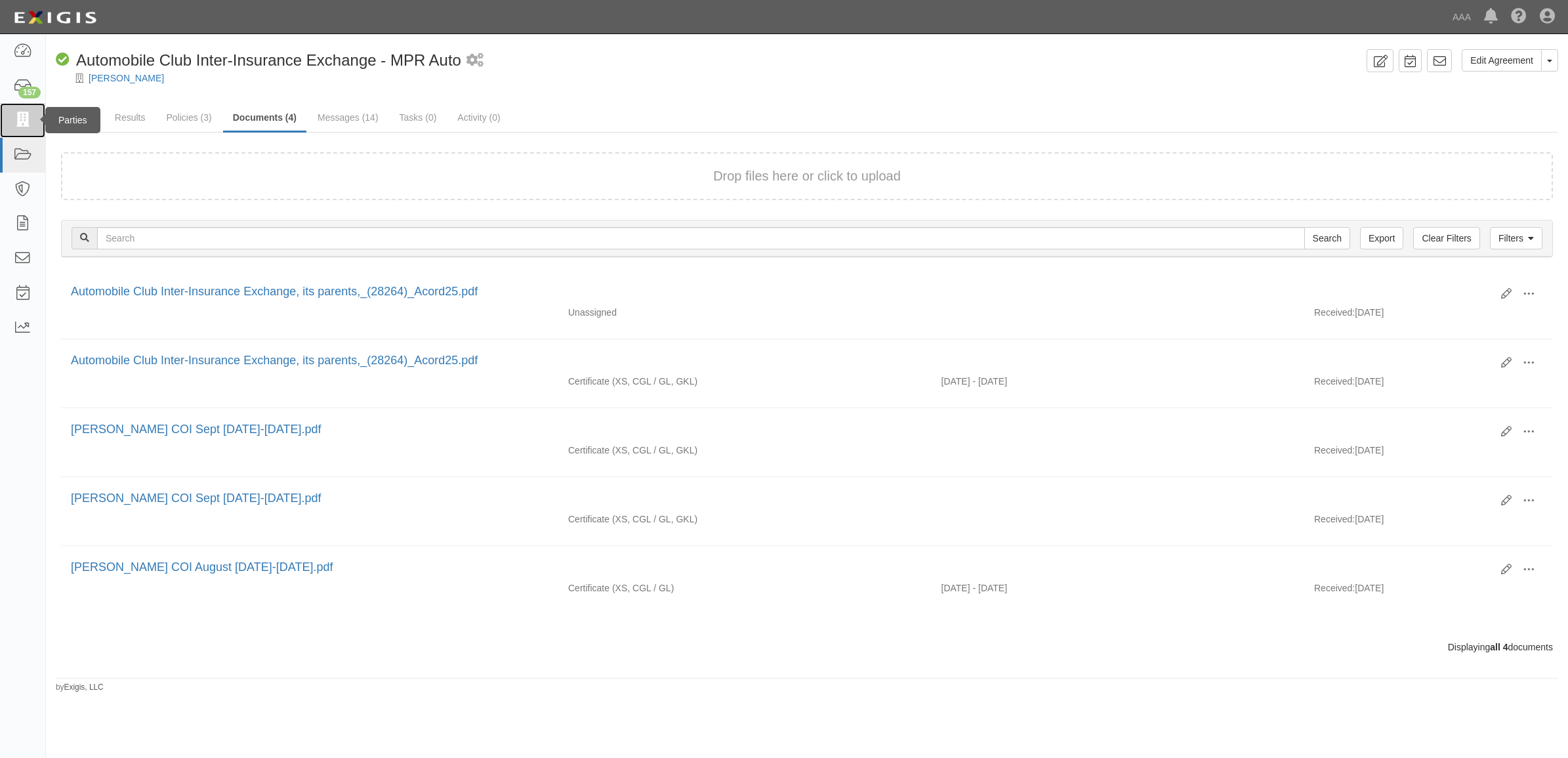
drag, startPoint x: 21, startPoint y: 119, endPoint x: 47, endPoint y: 126, distance: 26.9
click at [21, 119] on icon at bounding box center [22, 120] width 18 height 15
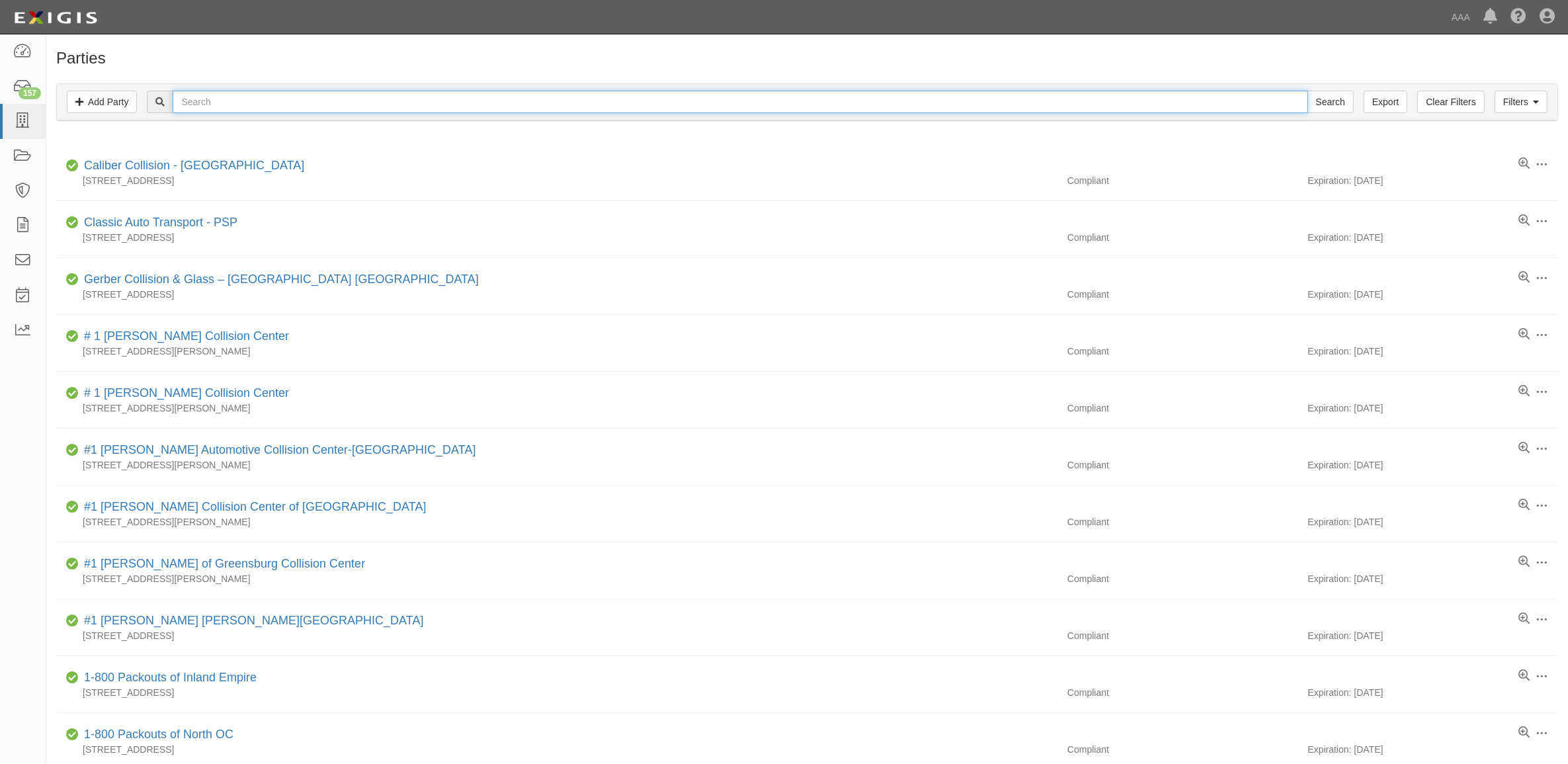
click at [277, 103] on input "text" at bounding box center [740, 102] width 1135 height 23
type input "144143"
click at [1308, 90] on input "Search" at bounding box center [1331, 102] width 46 height 23
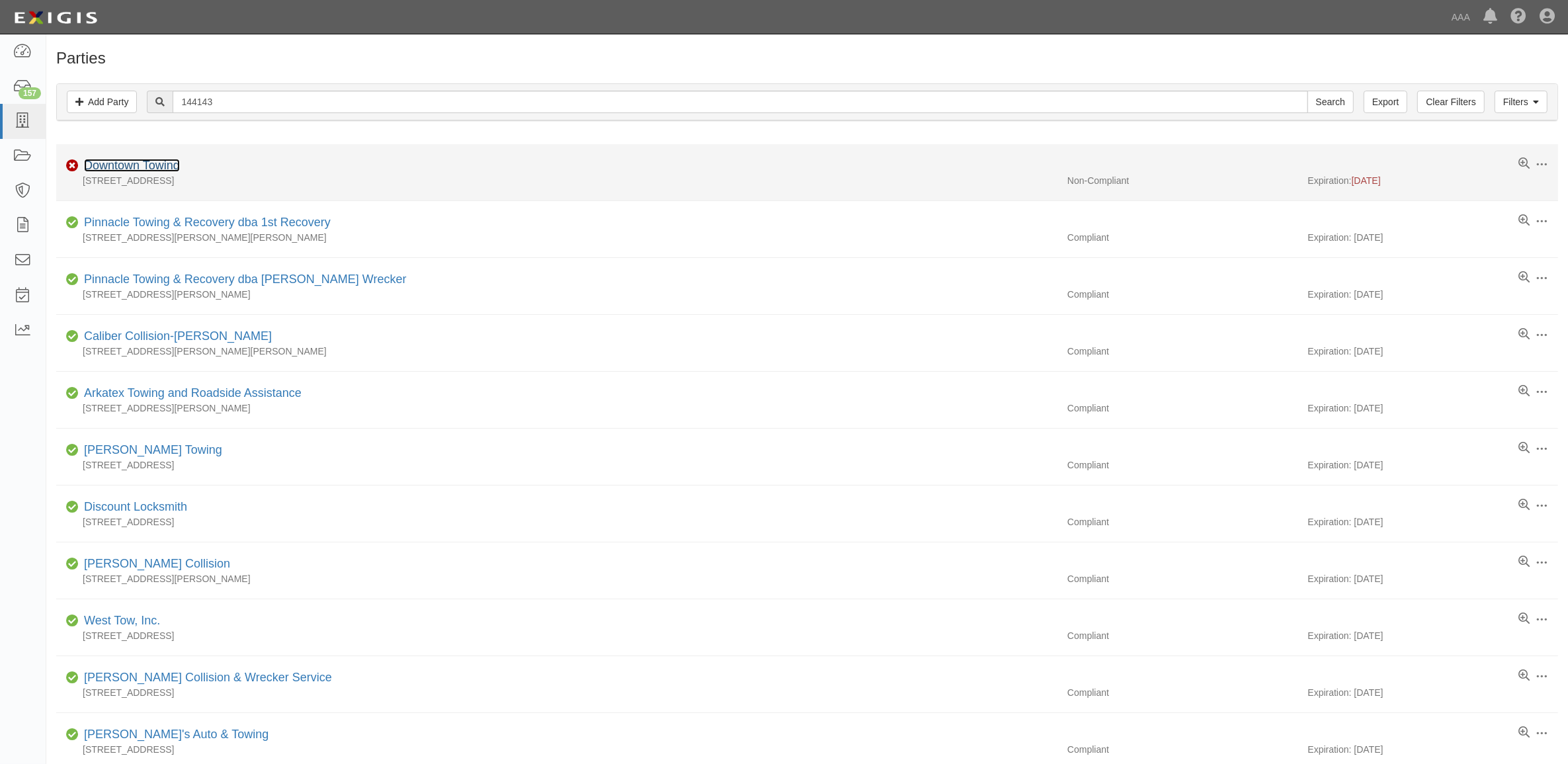
click at [150, 166] on link "Downtown Towing" at bounding box center [132, 165] width 96 height 13
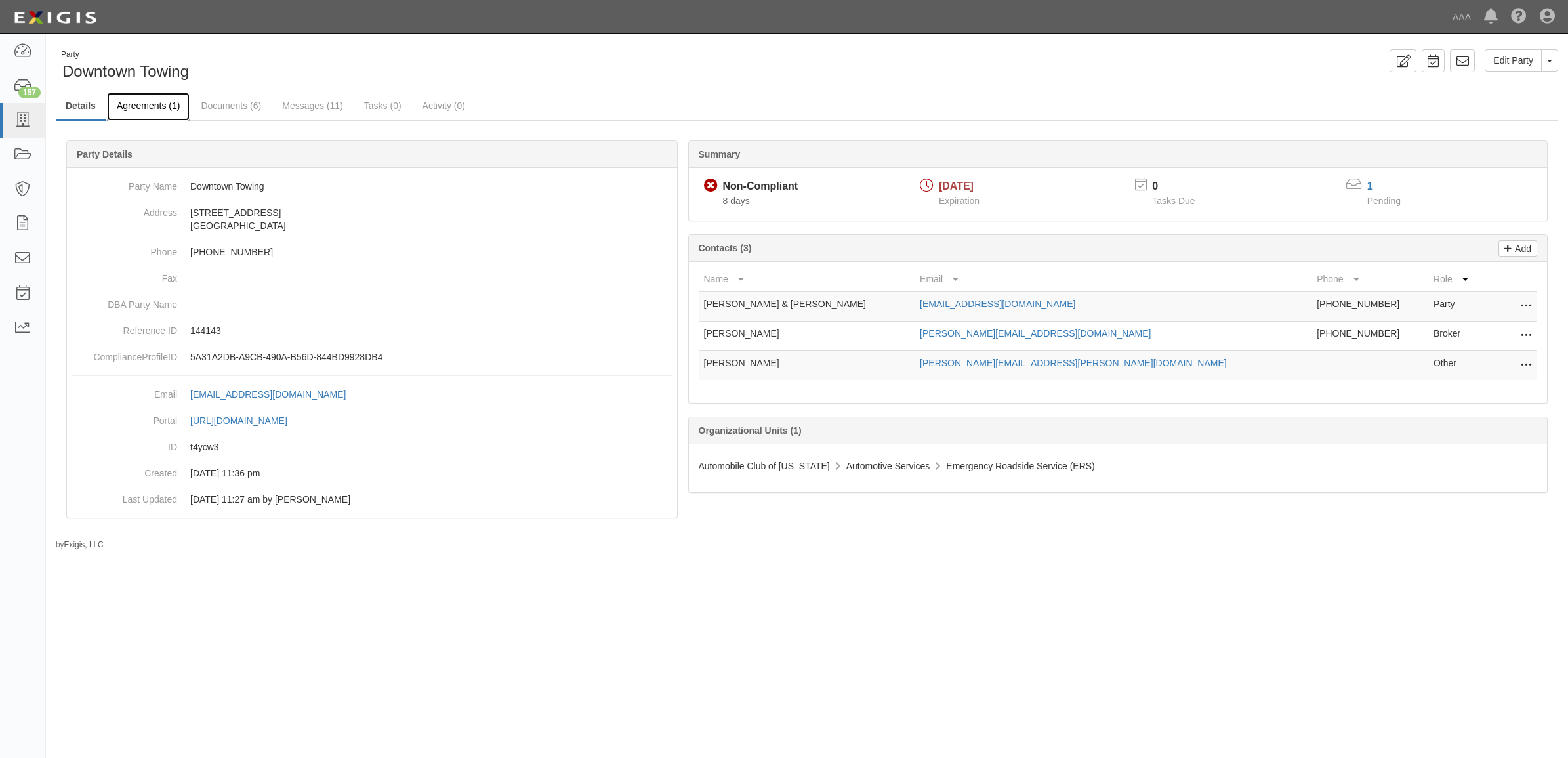
click at [139, 103] on link "Agreements (1)" at bounding box center [148, 106] width 83 height 28
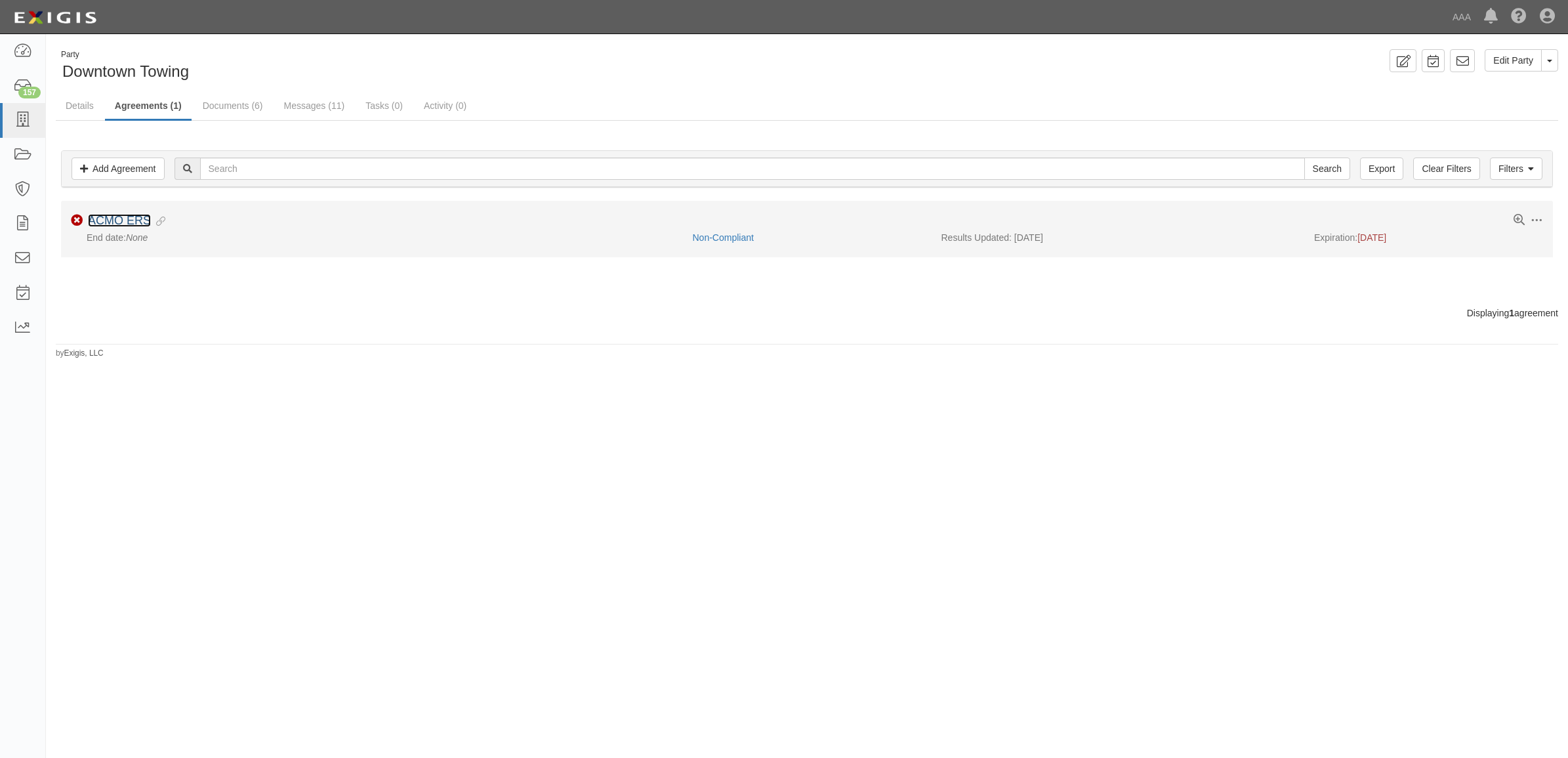
click at [113, 218] on link "ACMO ERS" at bounding box center [119, 220] width 63 height 13
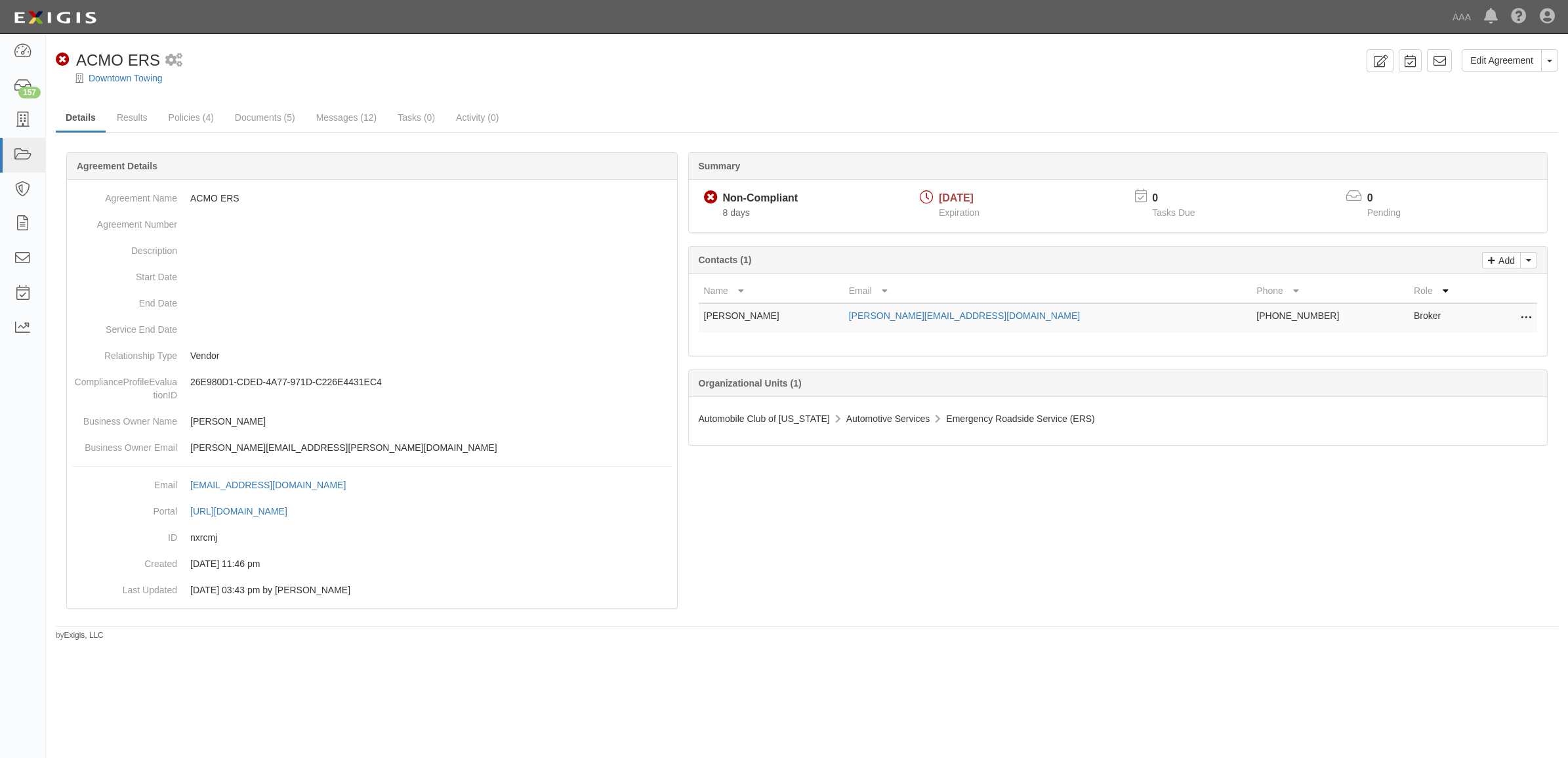
click at [132, 72] on div "Downtown Towing" at bounding box center [817, 78] width 1502 height 13
click at [135, 77] on link "Downtown Towing" at bounding box center [126, 78] width 74 height 10
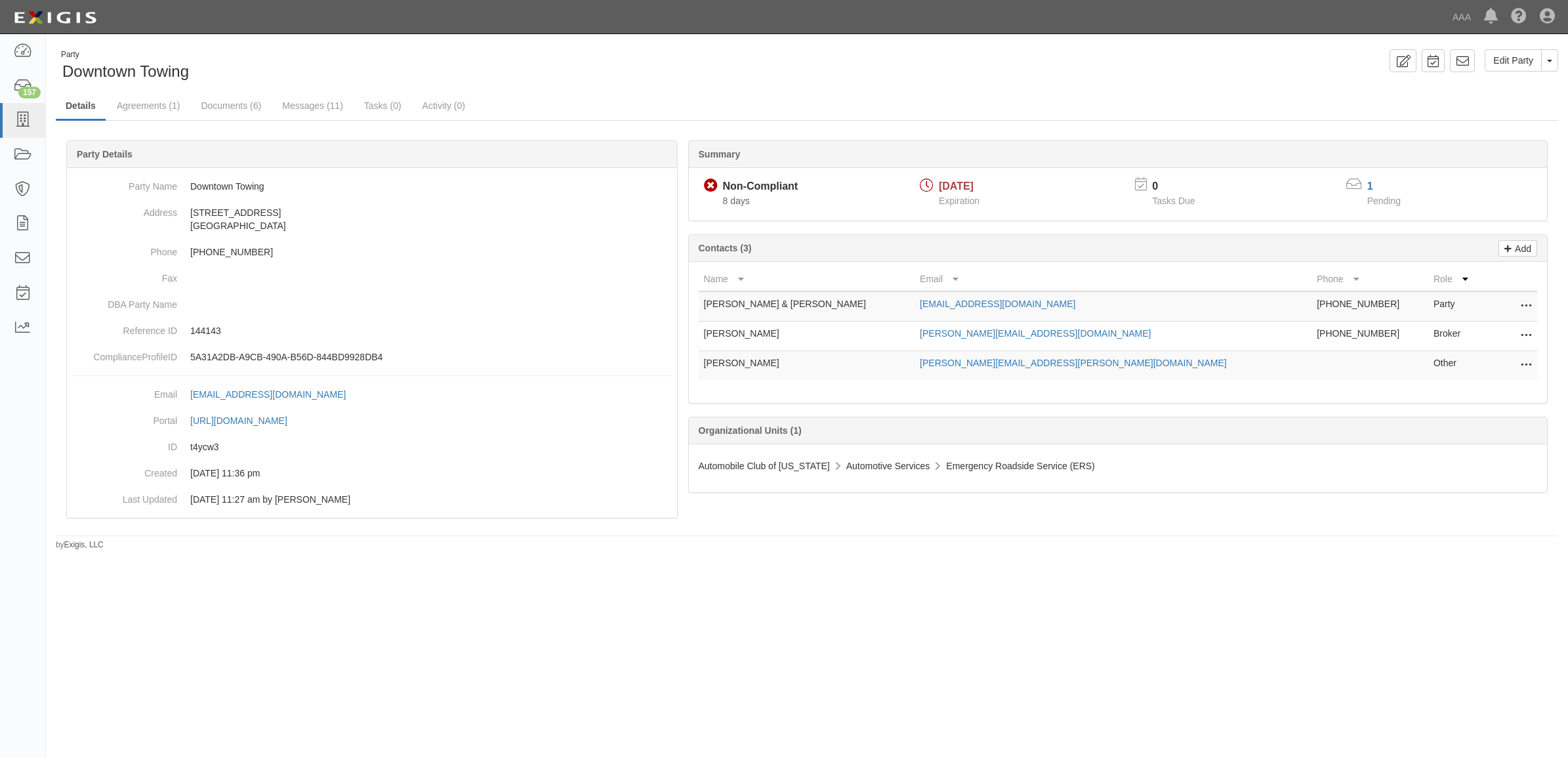
click at [1528, 333] on icon at bounding box center [1526, 336] width 10 height 17
click at [1501, 335] on link "Edit" at bounding box center [1479, 331] width 103 height 23
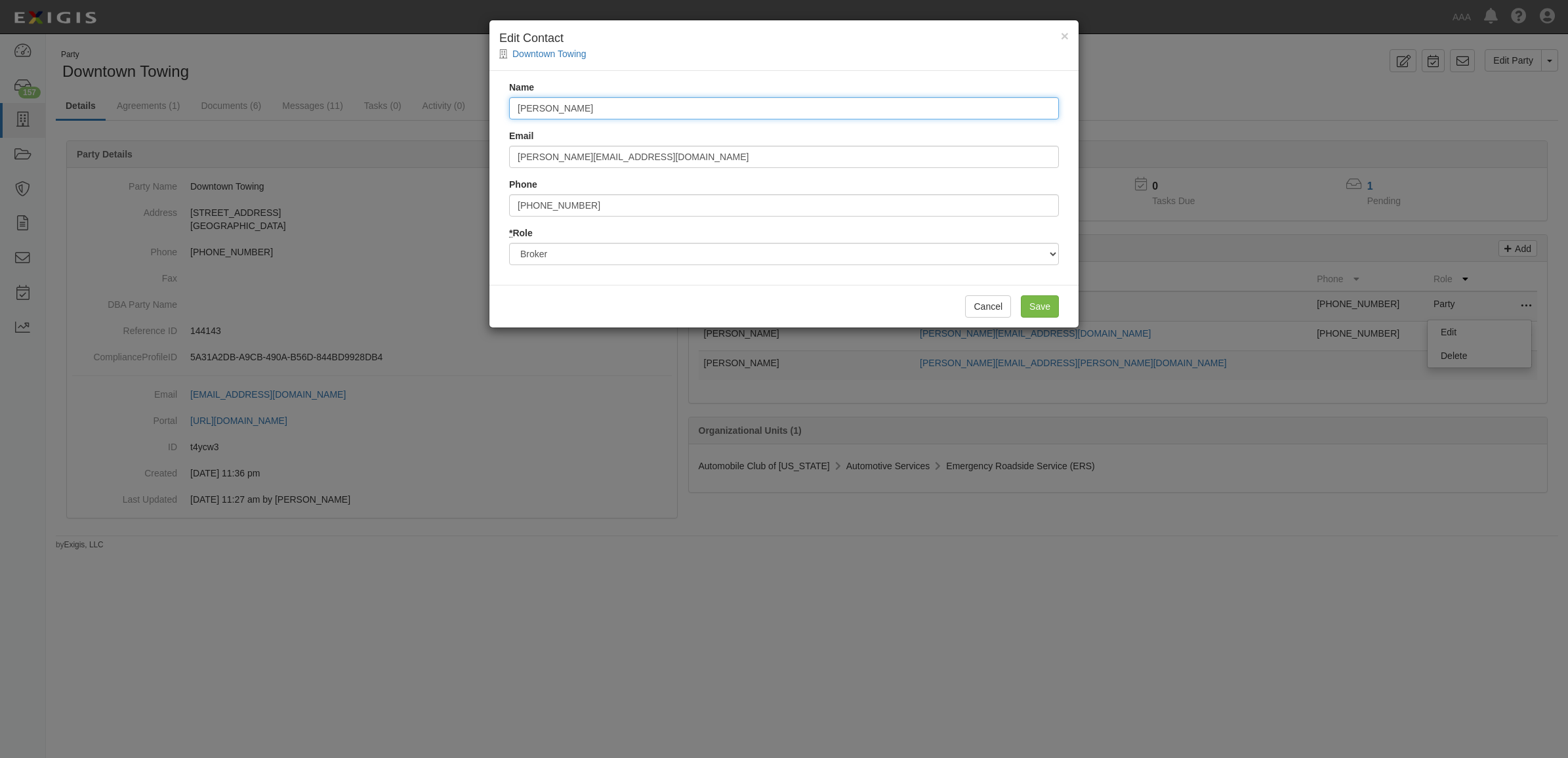
drag, startPoint x: 574, startPoint y: 111, endPoint x: 98, endPoint y: 99, distance: 476.2
click at [106, 103] on div "× Edit Contact Downtown Towing Name Carla Hopson Email carla@nwains.com Phone 4…" at bounding box center [784, 379] width 1568 height 758
type input "Jennifer Bohanna"
type input "jennifer@booneritterinsurance.com"
type input "4"
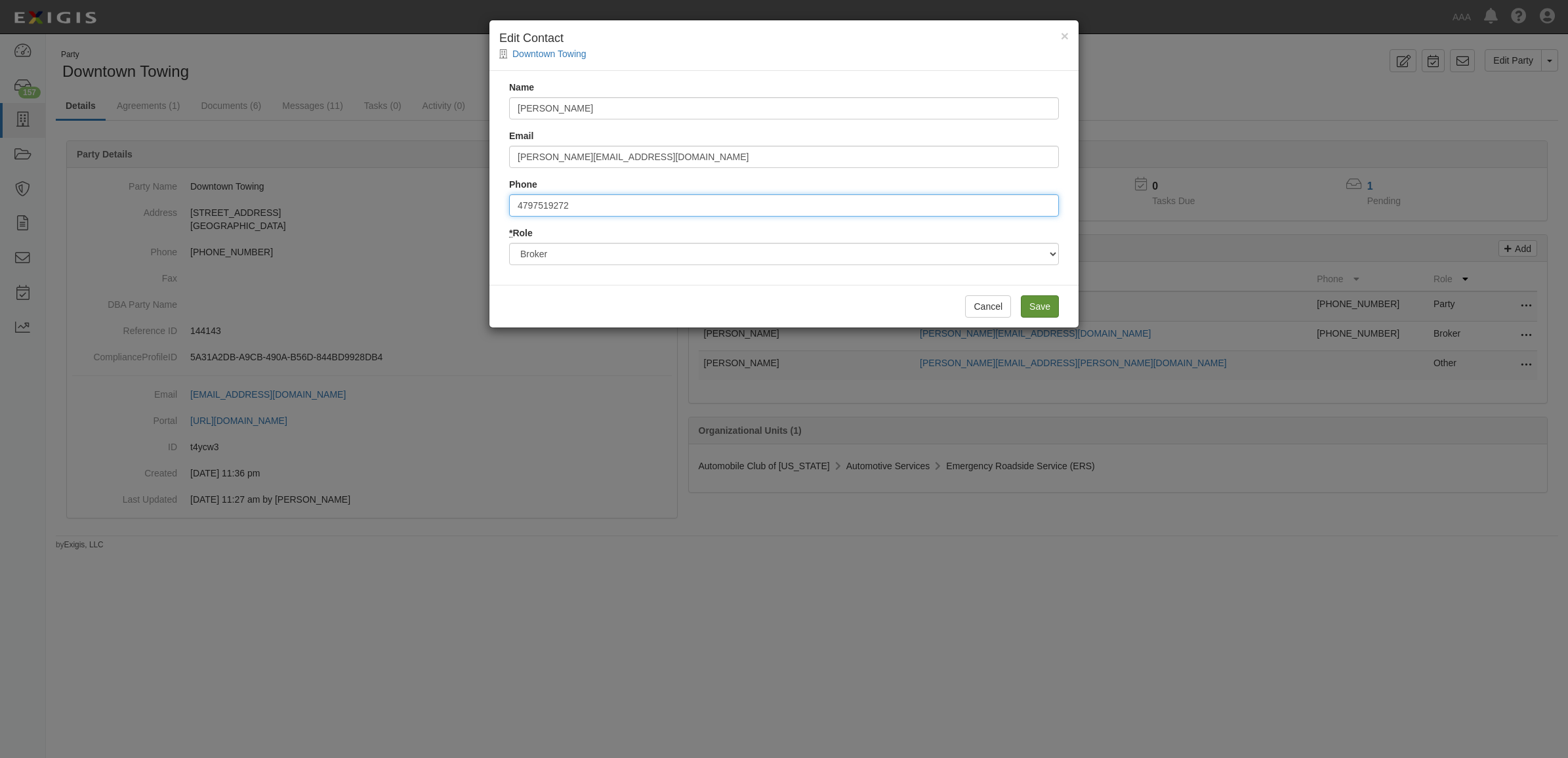
type input "4797519272"
click at [1057, 303] on input "Save" at bounding box center [1040, 306] width 38 height 22
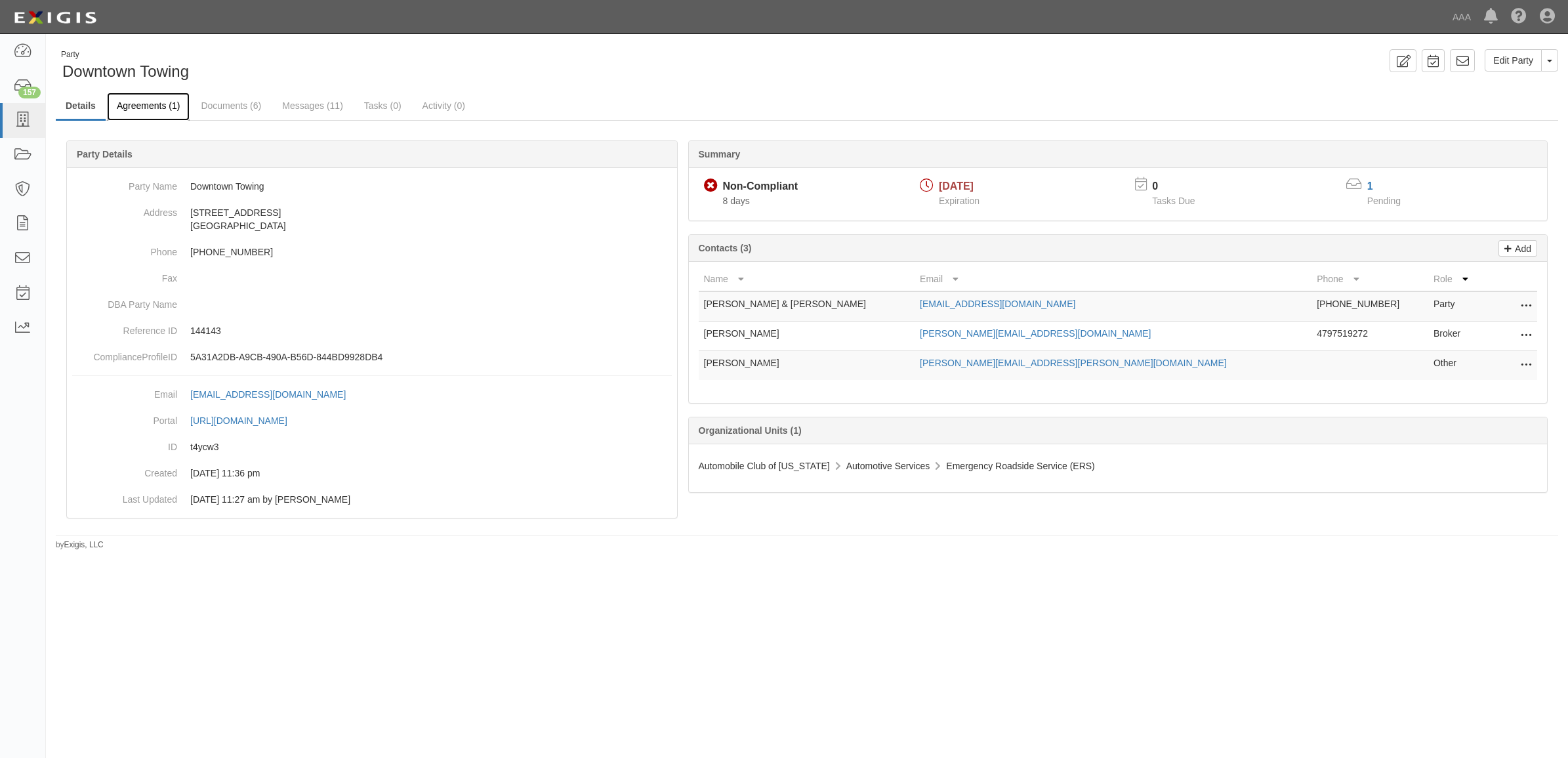
click at [142, 98] on link "Agreements (1)" at bounding box center [148, 106] width 83 height 28
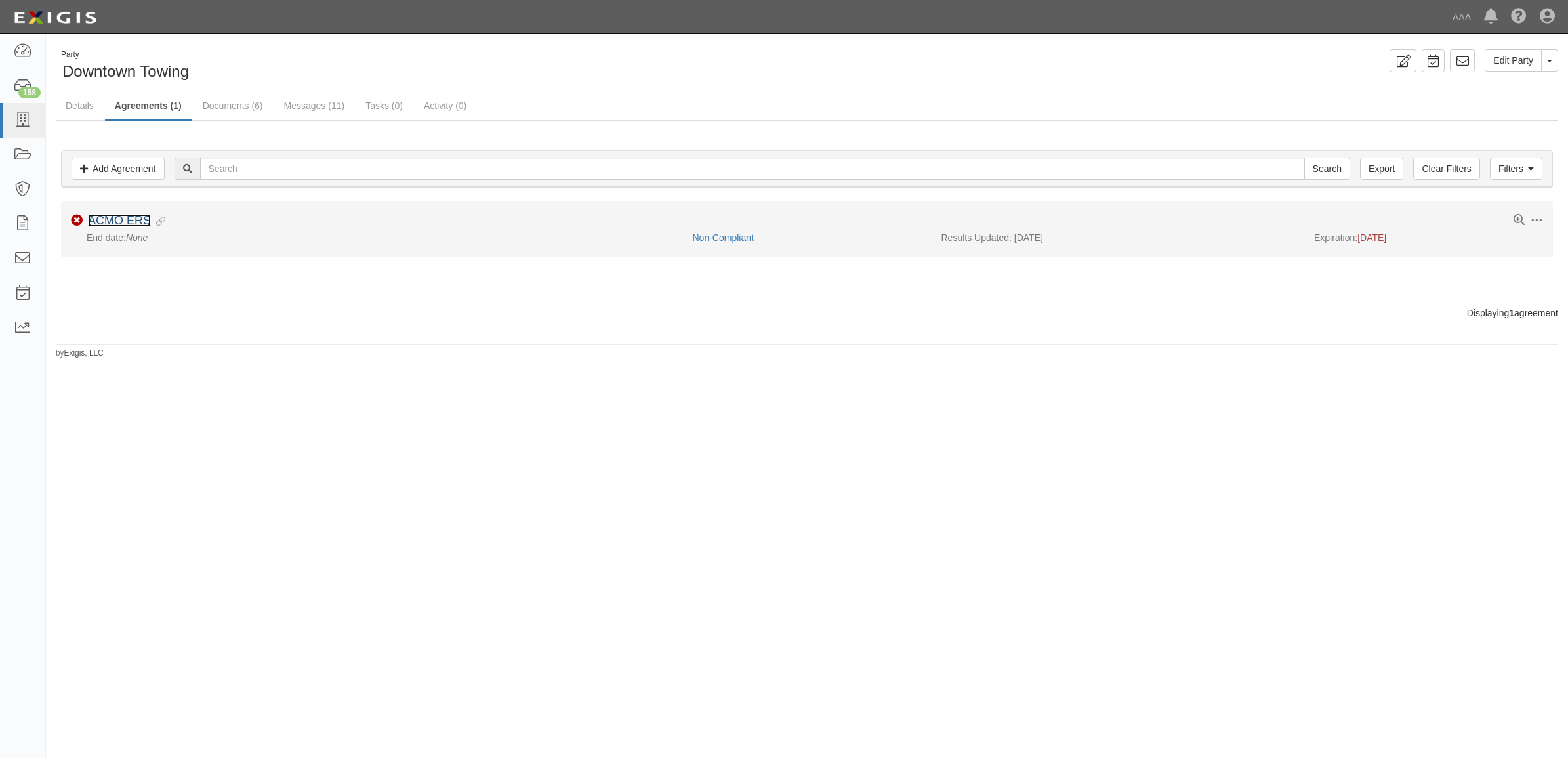
click at [123, 216] on link "ACMO ERS" at bounding box center [119, 220] width 63 height 13
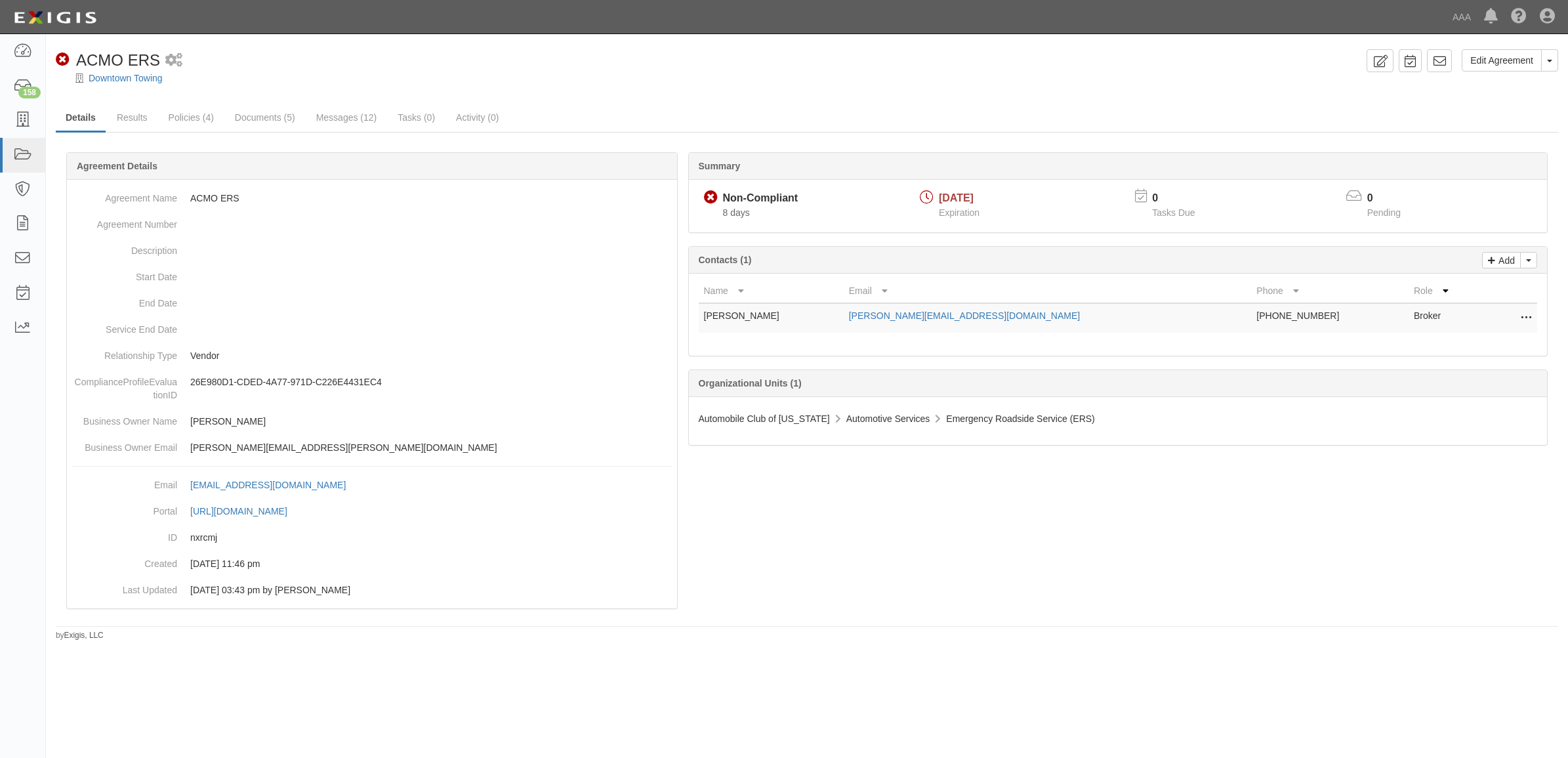
click at [1527, 314] on icon at bounding box center [1526, 318] width 10 height 17
click at [1527, 314] on link "Edit" at bounding box center [1467, 314] width 128 height 23
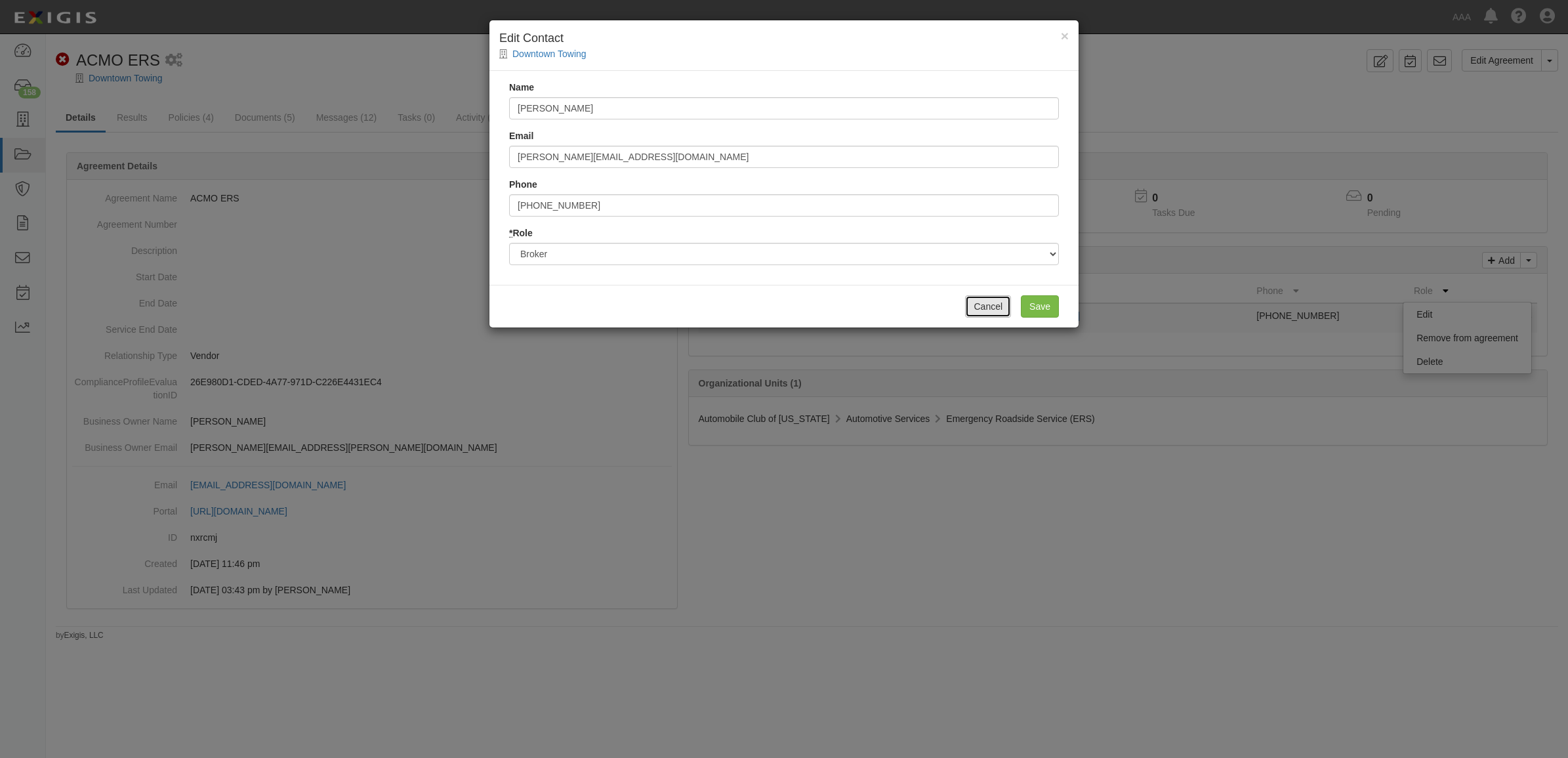
click at [988, 305] on button "Cancel" at bounding box center [988, 306] width 46 height 22
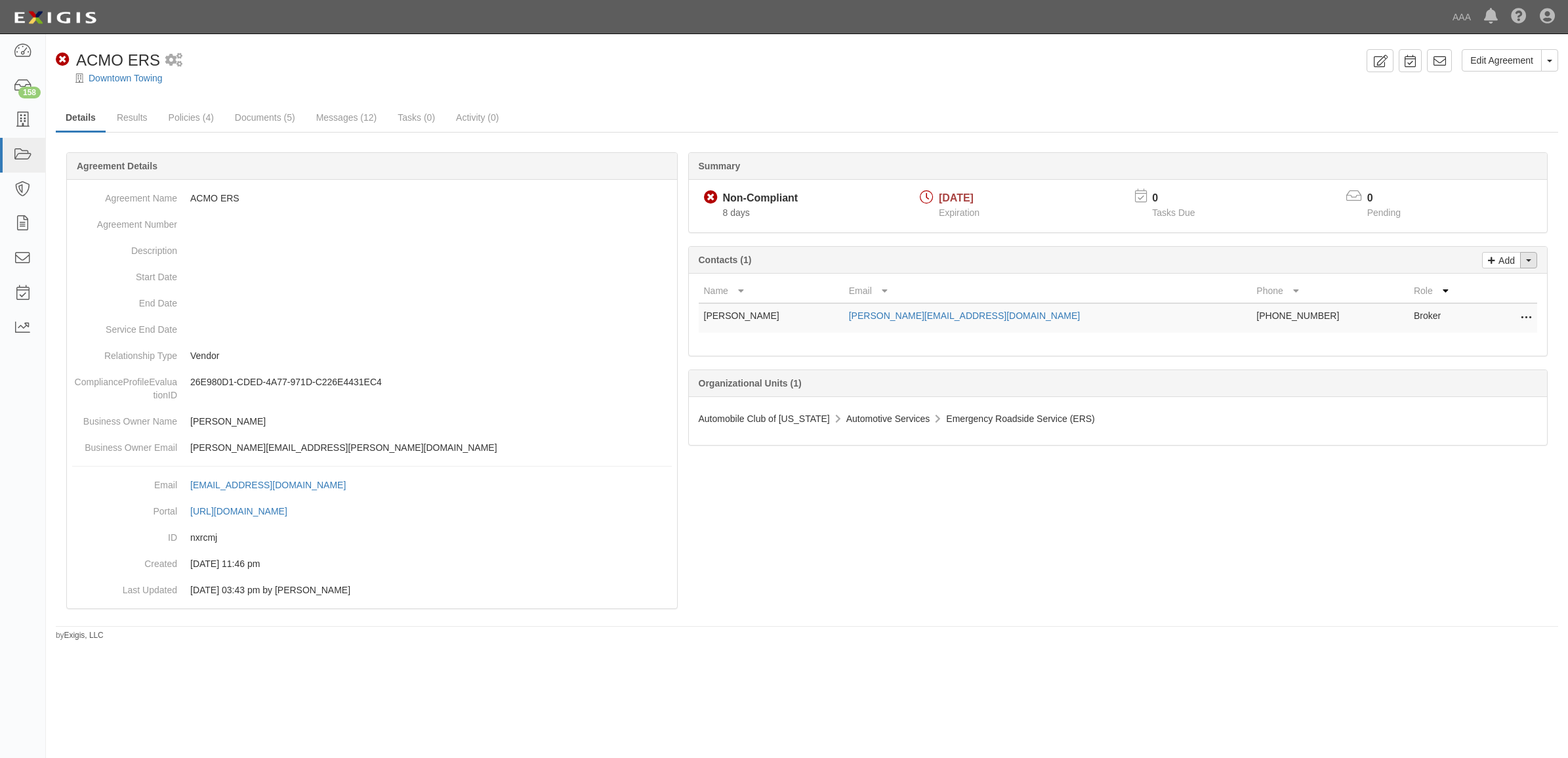
click at [1534, 263] on button "Toggle Contact Dropdown" at bounding box center [1528, 260] width 17 height 16
click at [1477, 285] on link "Change contacts" at bounding box center [1484, 284] width 103 height 17
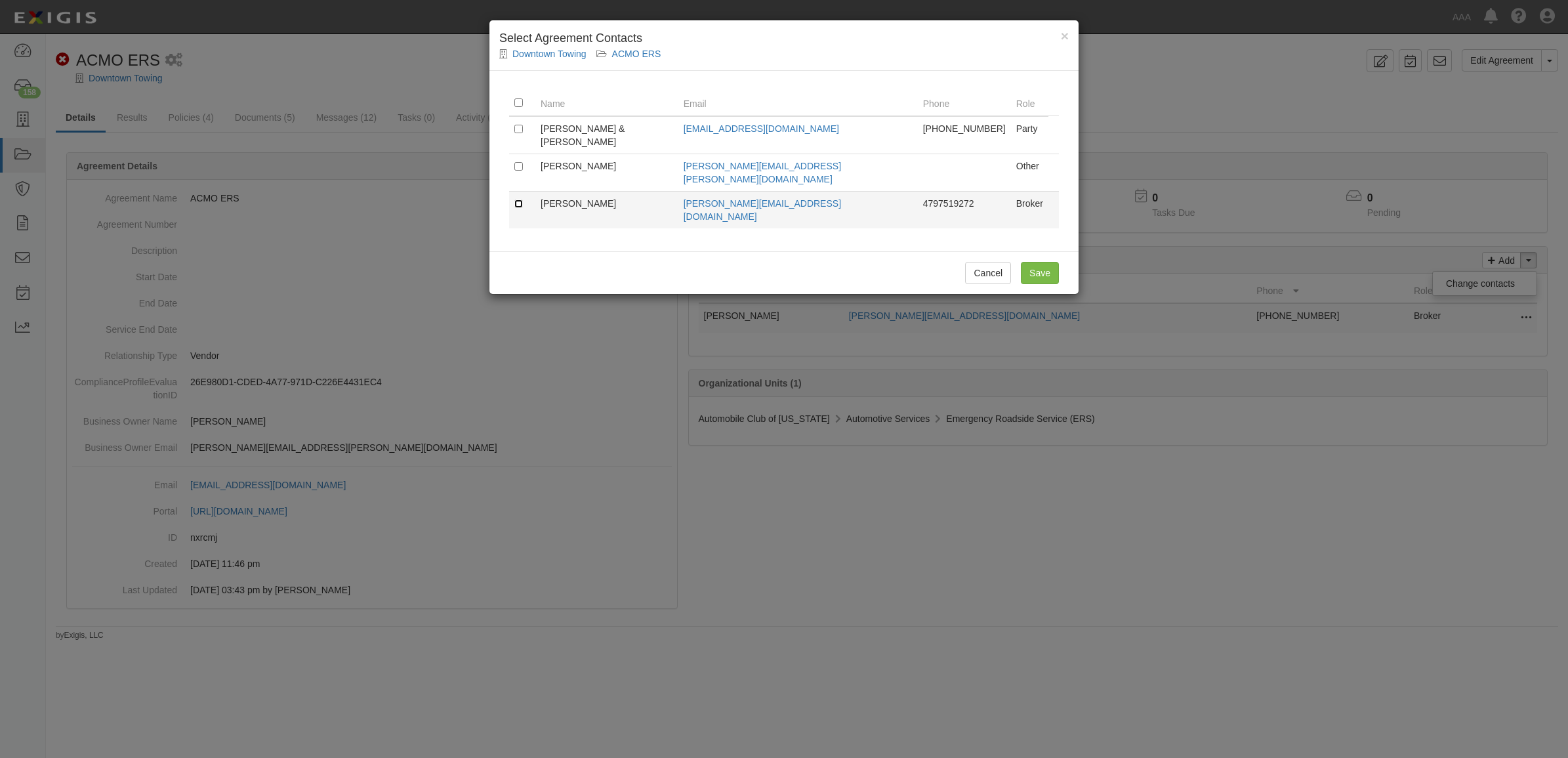
click at [520, 199] on input "checkbox" at bounding box center [518, 204] width 9 height 9
checkbox input "true"
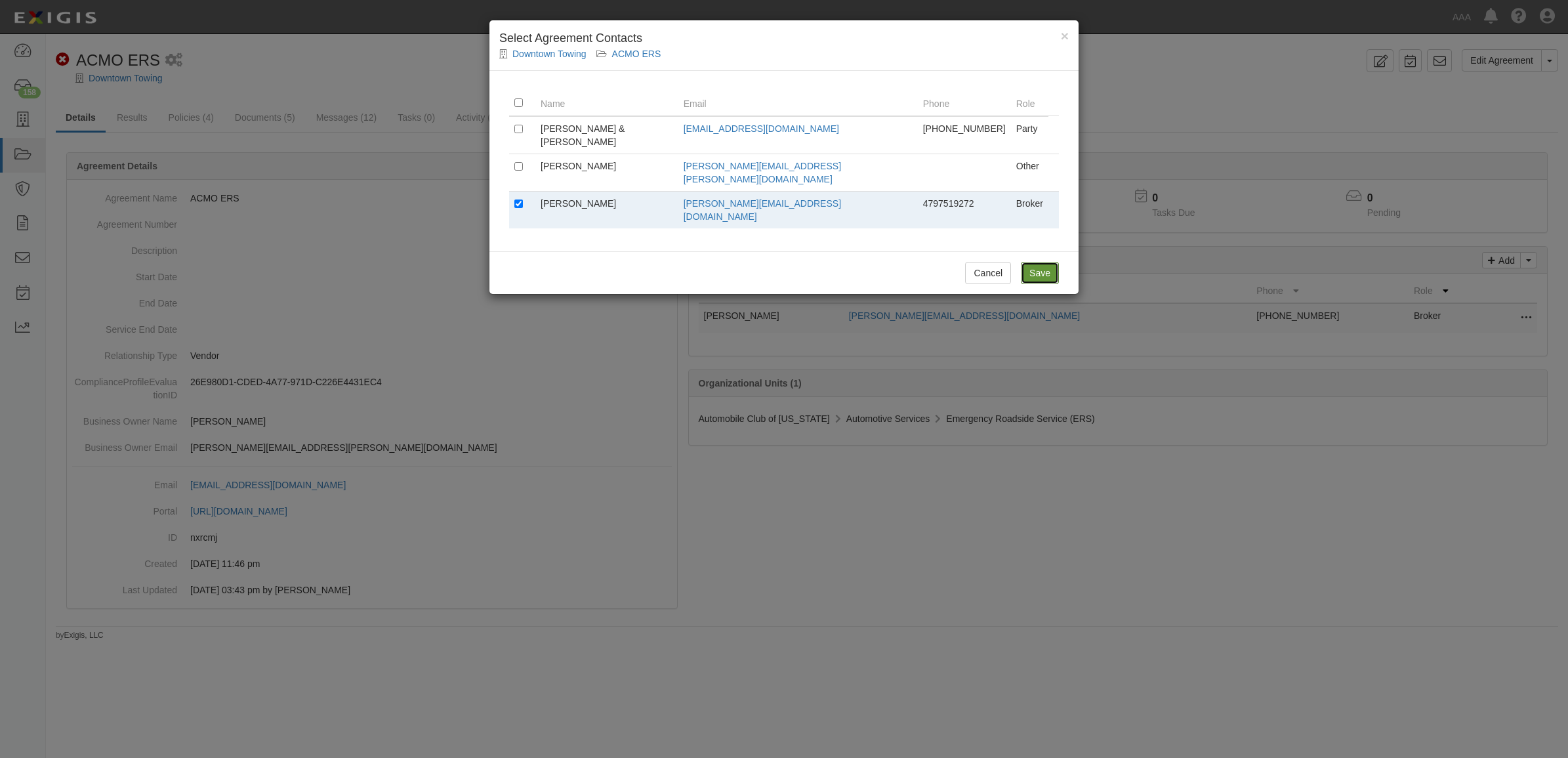
click at [1046, 261] on input "Save" at bounding box center [1040, 273] width 38 height 22
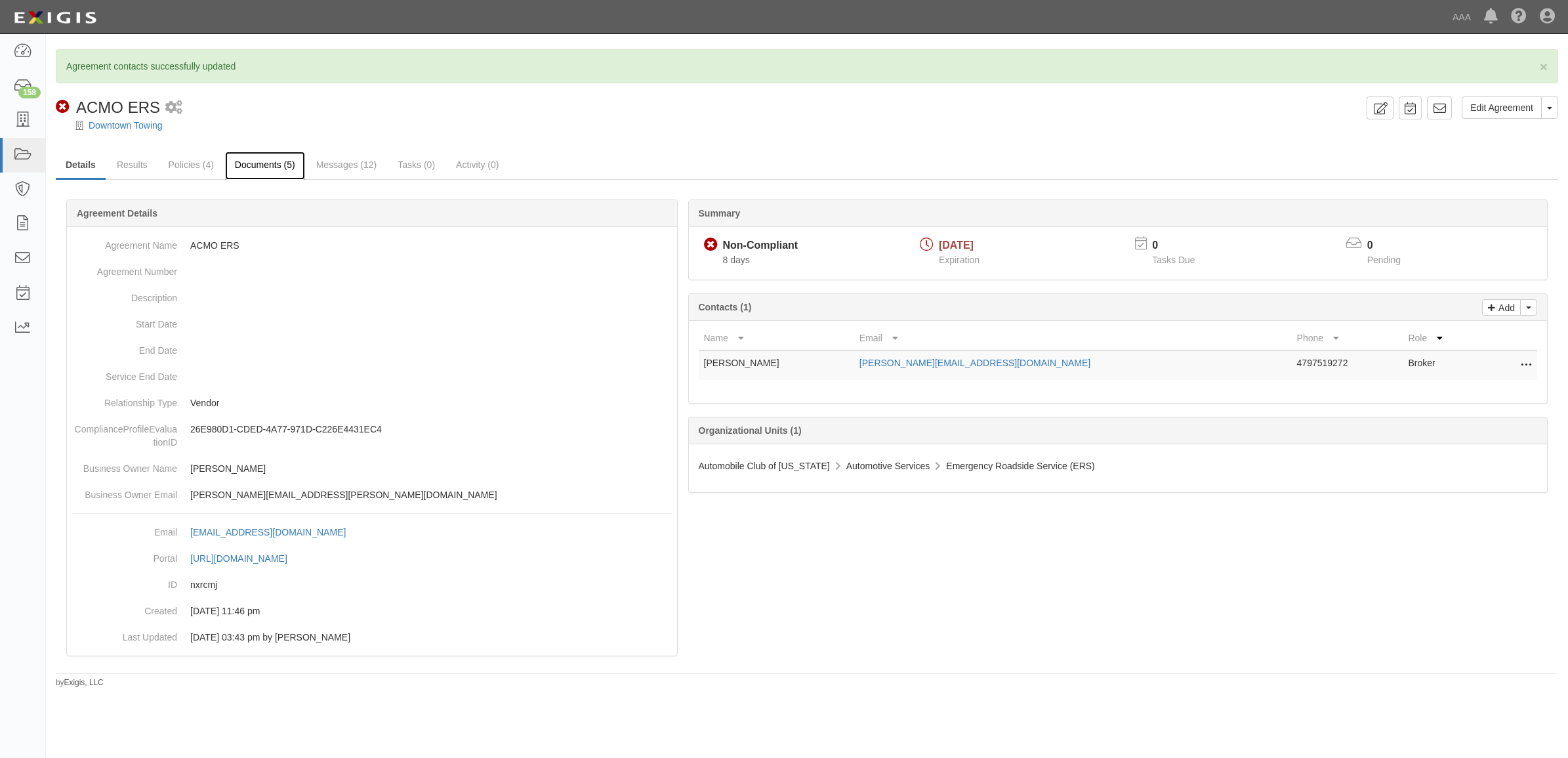
click at [265, 162] on link "Documents (5)" at bounding box center [265, 166] width 80 height 28
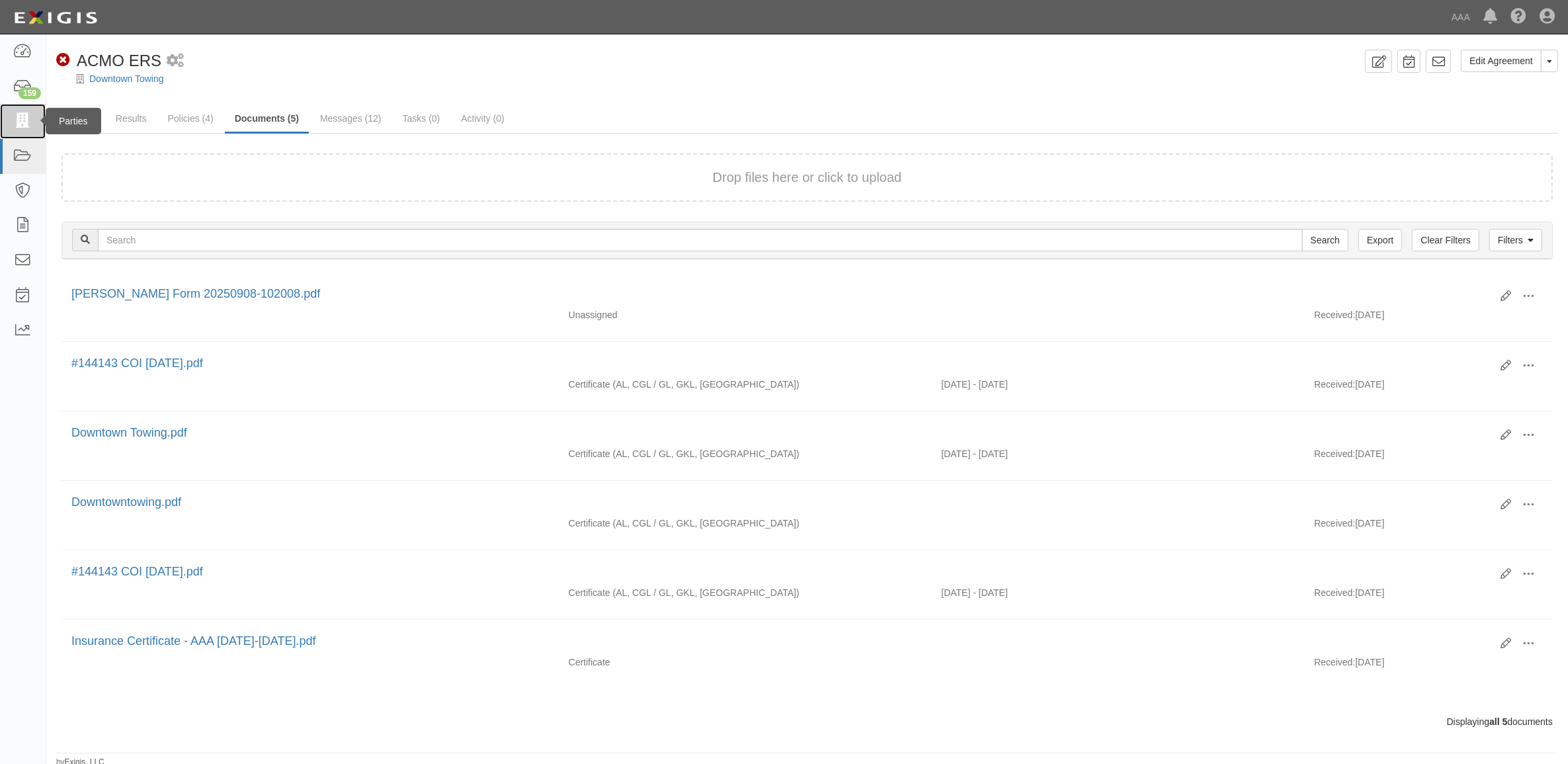
click at [14, 128] on icon at bounding box center [22, 121] width 18 height 15
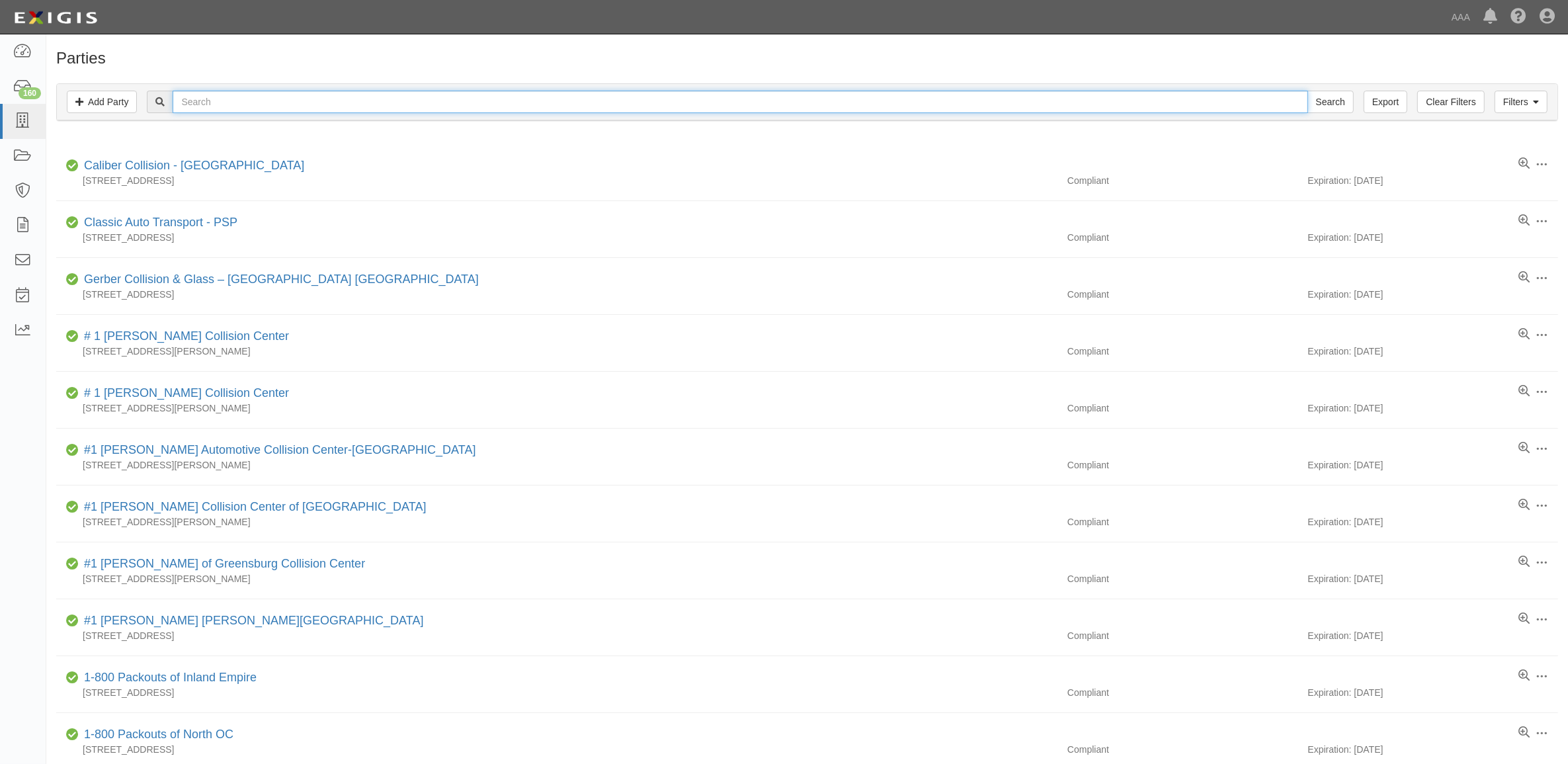
click at [424, 106] on input "text" at bounding box center [740, 102] width 1135 height 23
type input "Machens"
click at [1308, 90] on input "Search" at bounding box center [1331, 102] width 46 height 23
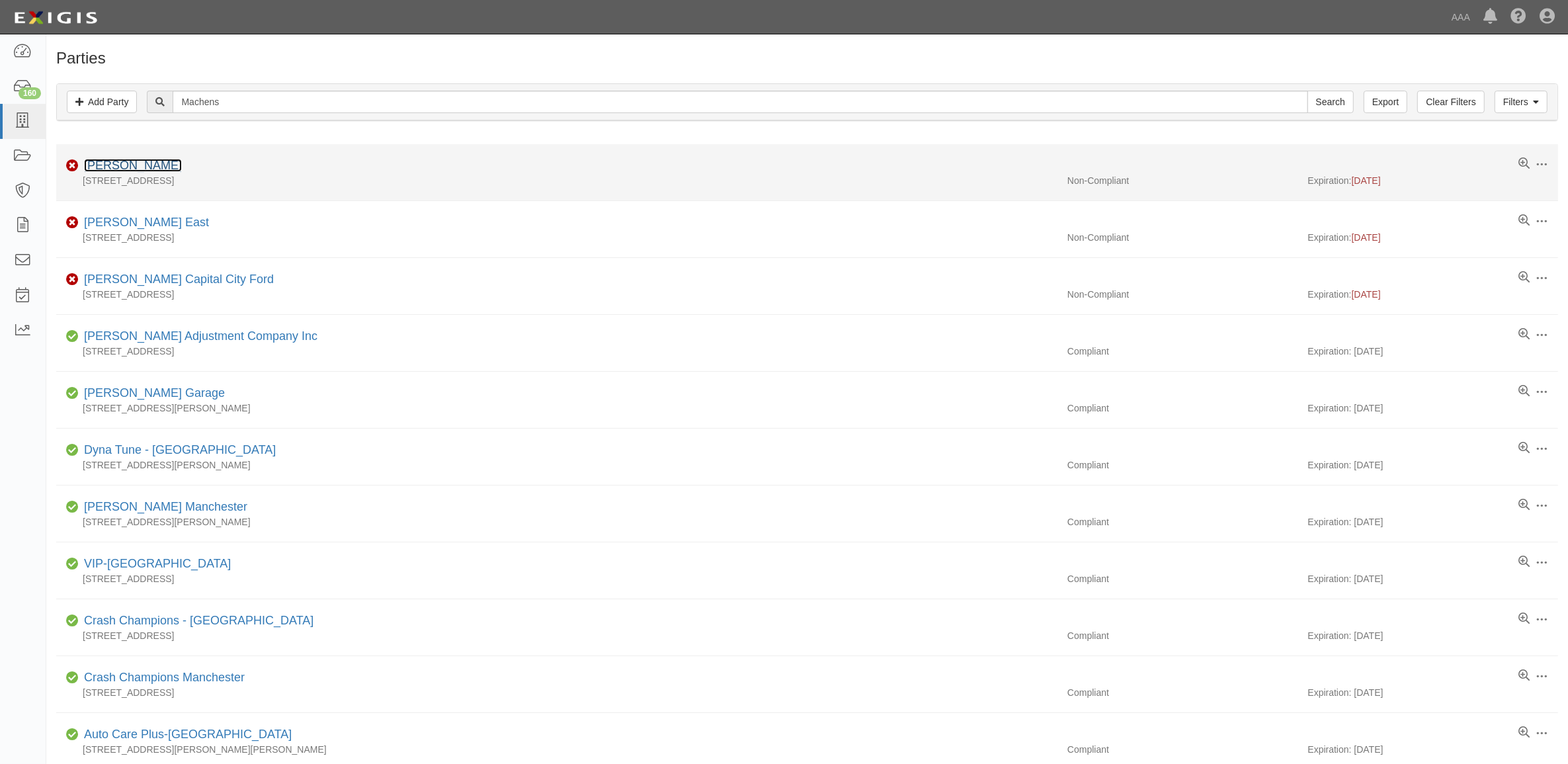
click at [140, 161] on link "[PERSON_NAME]" at bounding box center [133, 165] width 98 height 13
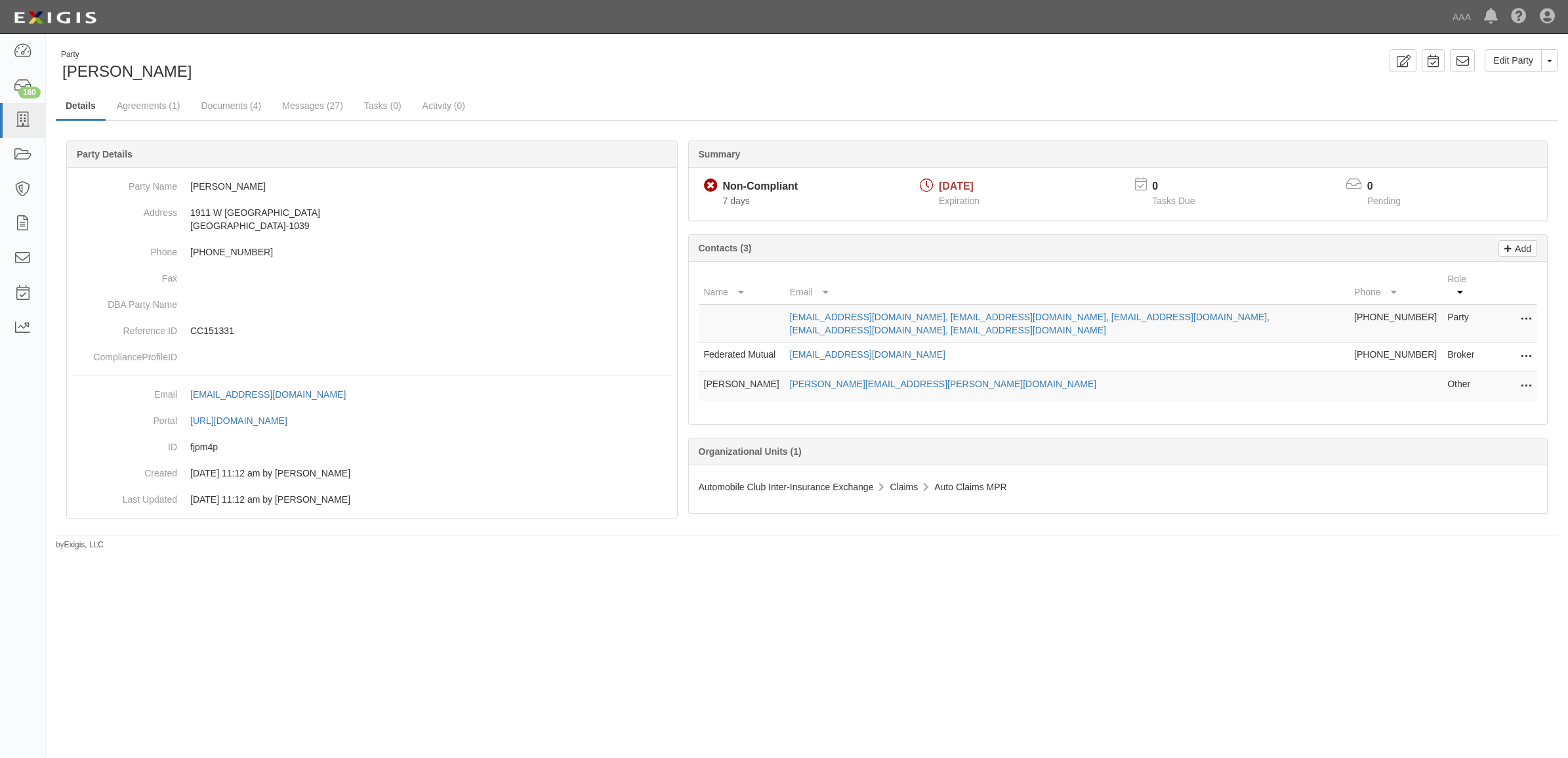
click at [1525, 348] on icon at bounding box center [1526, 357] width 10 height 17
click at [1510, 341] on link "Edit" at bounding box center [1479, 353] width 103 height 23
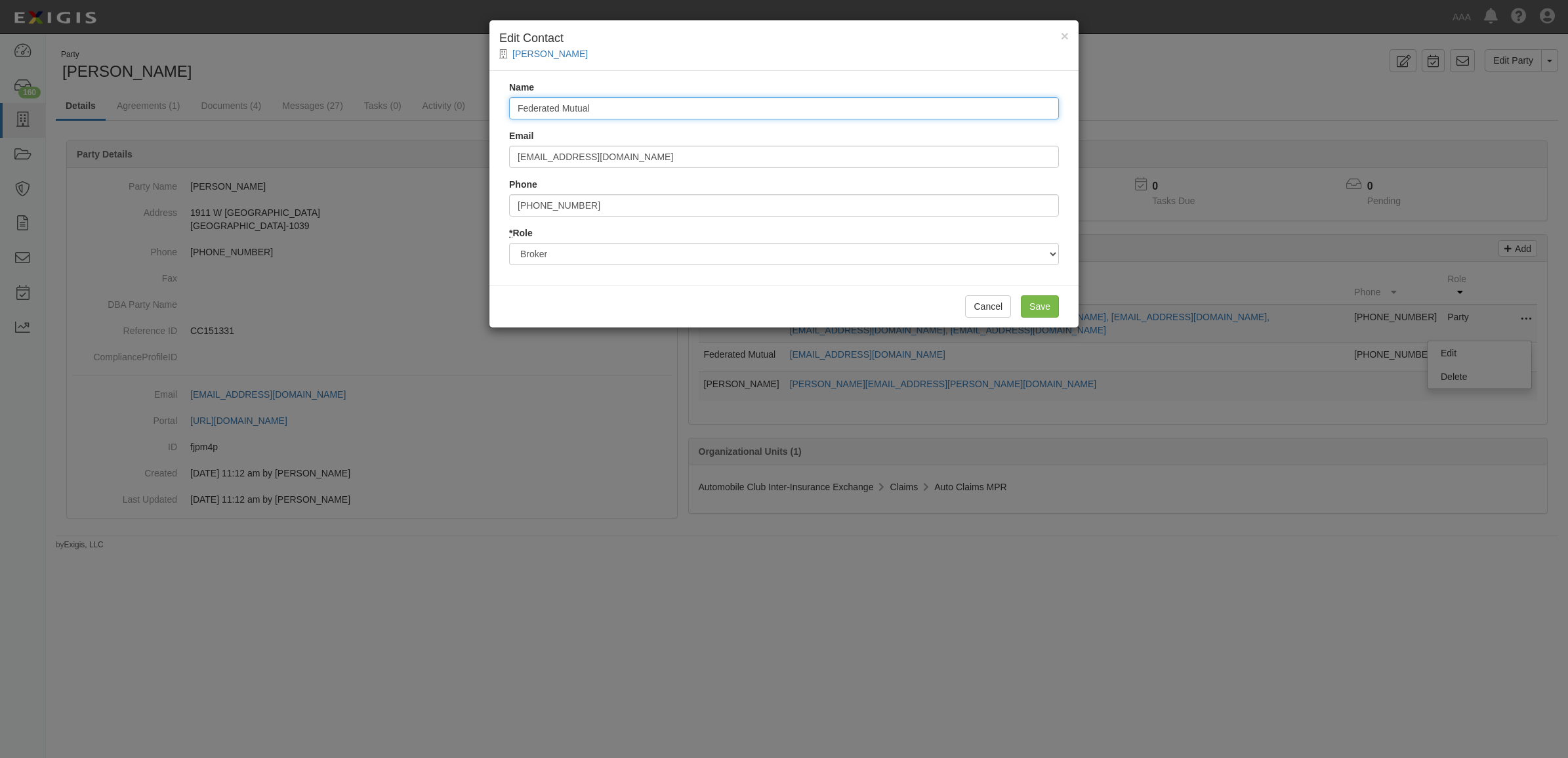
drag, startPoint x: 758, startPoint y: 107, endPoint x: 189, endPoint y: 106, distance: 569.0
click at [197, 106] on div "× Edit Contact Joe Machens Name Federated Mutual Email clientcontactcenter@fedi…" at bounding box center [784, 379] width 1568 height 758
type input "Ally Risk"
type input "certificates@ally.com"
type input "8"
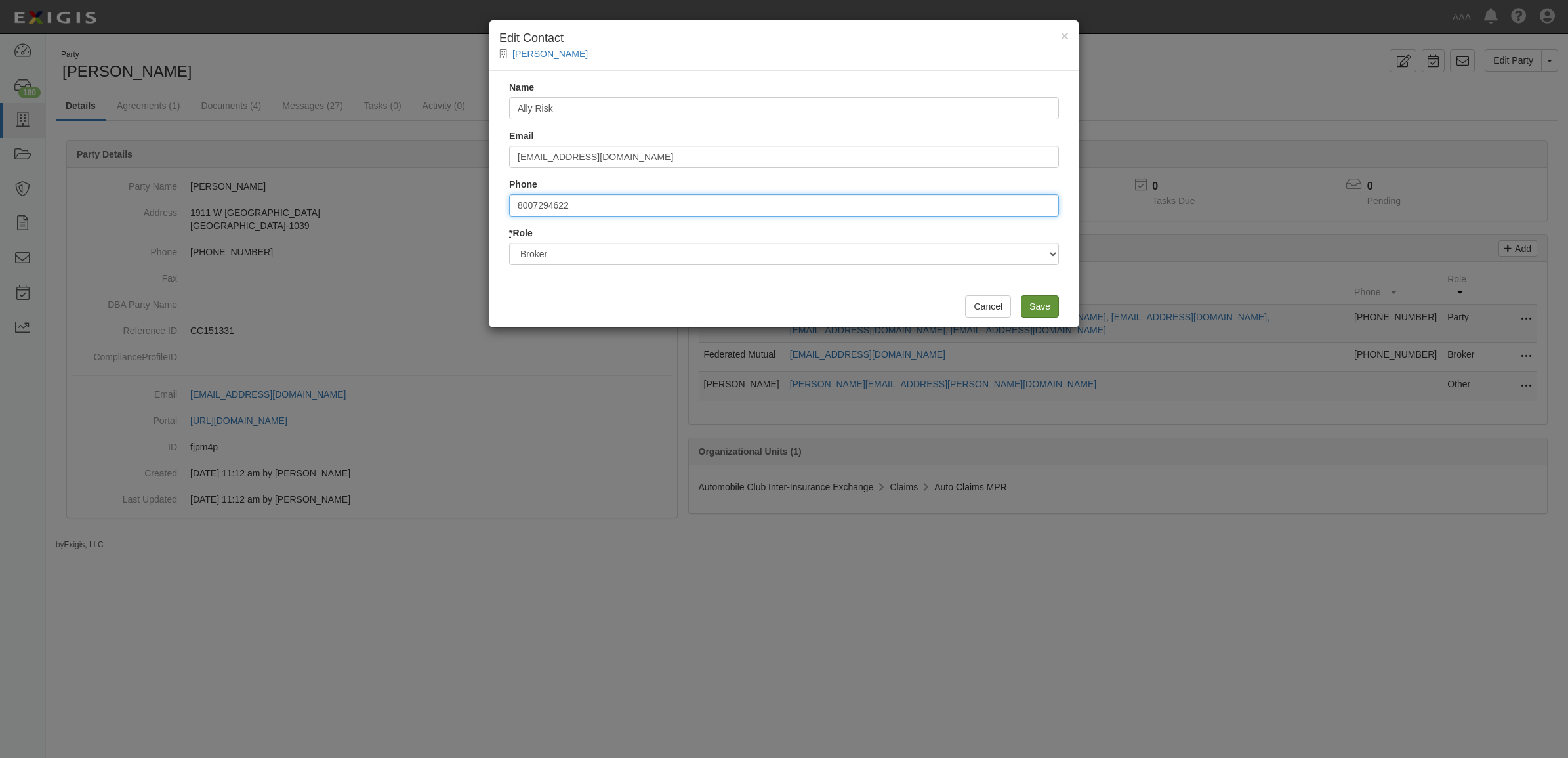
type input "8007294622"
click at [1051, 300] on input "Save" at bounding box center [1040, 306] width 38 height 22
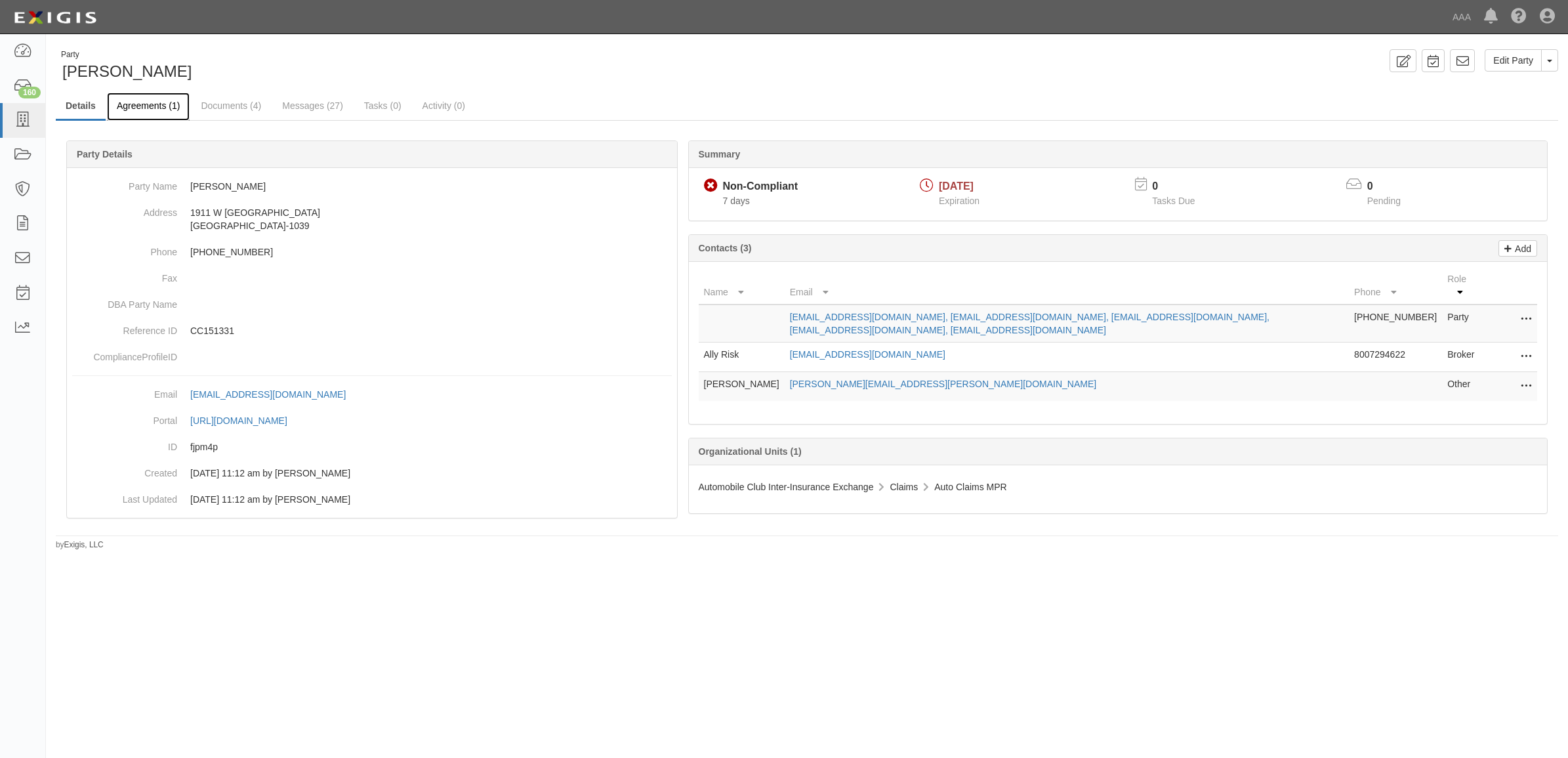
click at [161, 103] on link "Agreements (1)" at bounding box center [148, 106] width 83 height 28
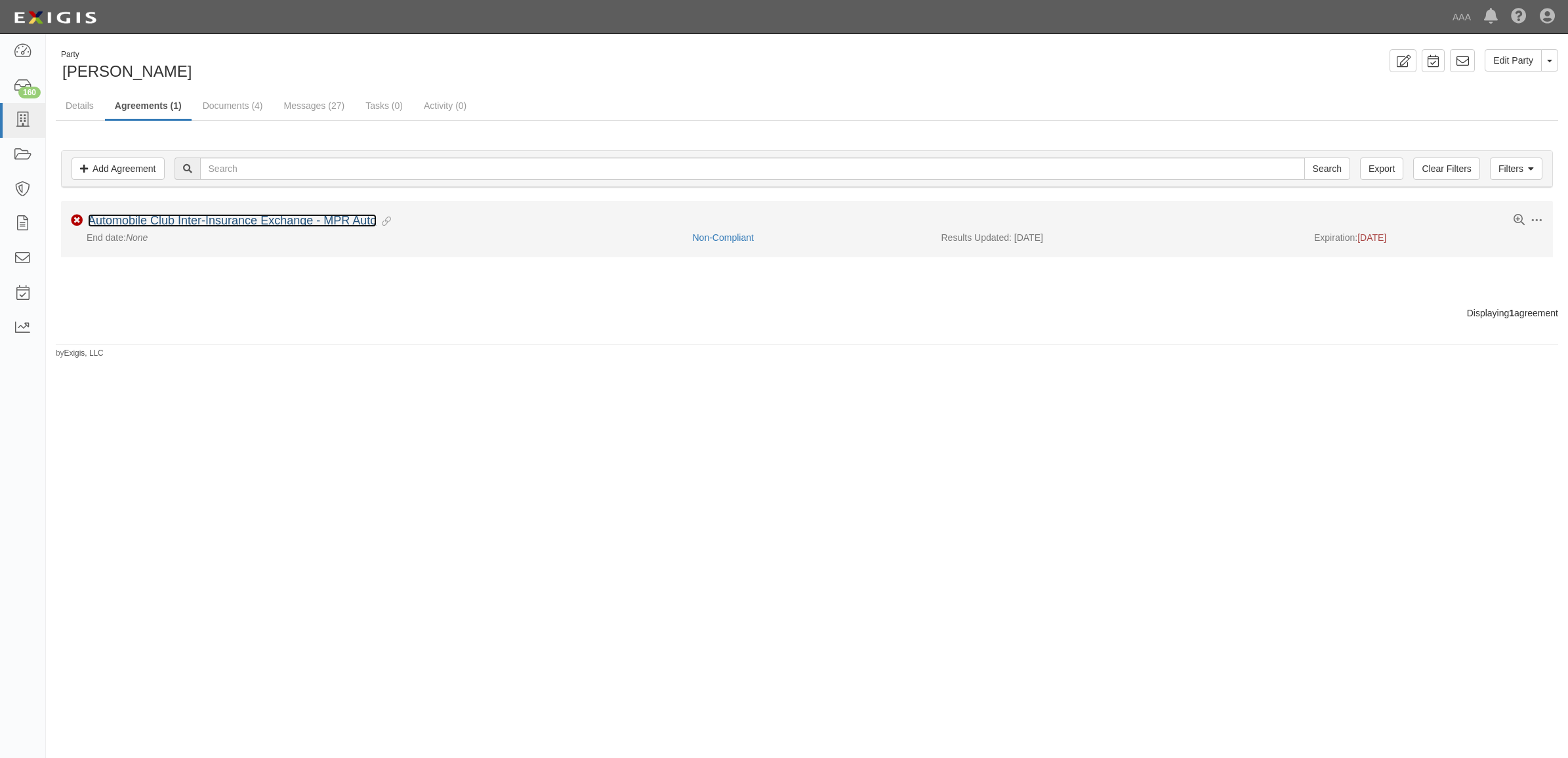
click at [211, 223] on link "Automobile Club Inter-Insurance Exchange - MPR Auto" at bounding box center [232, 220] width 289 height 13
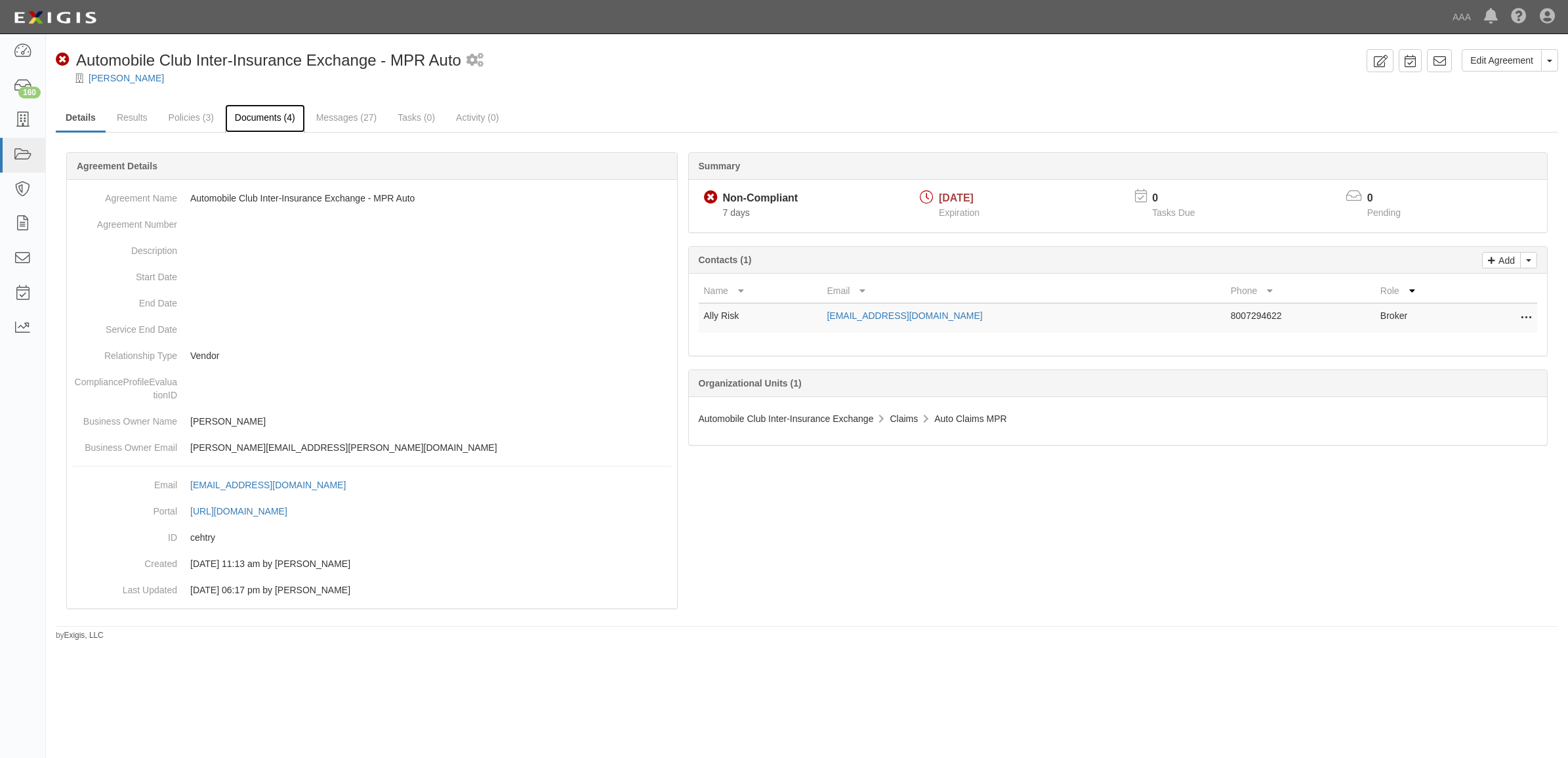
click at [254, 123] on link "Documents (4)" at bounding box center [265, 118] width 80 height 28
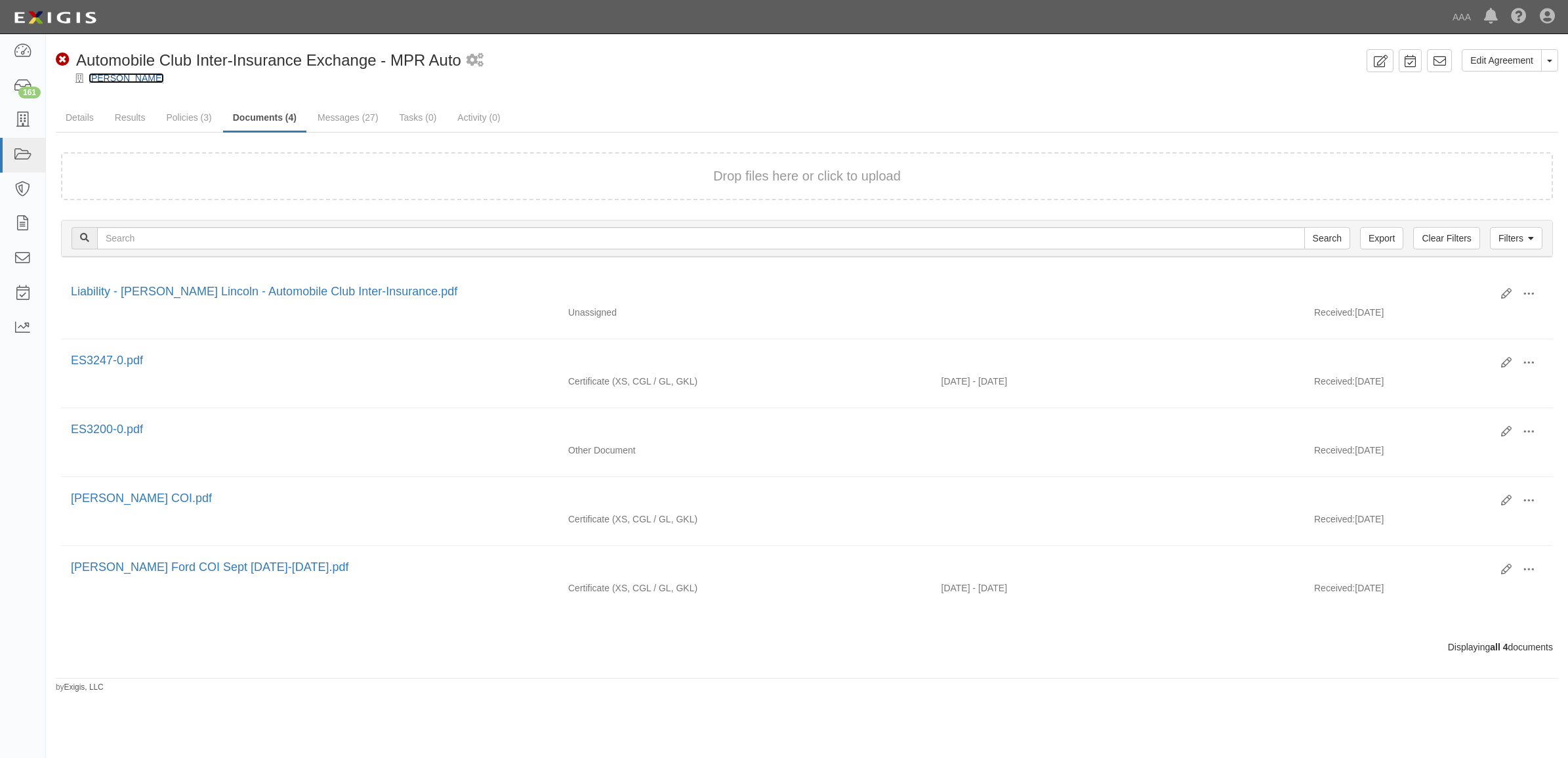
click at [113, 78] on link "[PERSON_NAME]" at bounding box center [126, 78] width 75 height 10
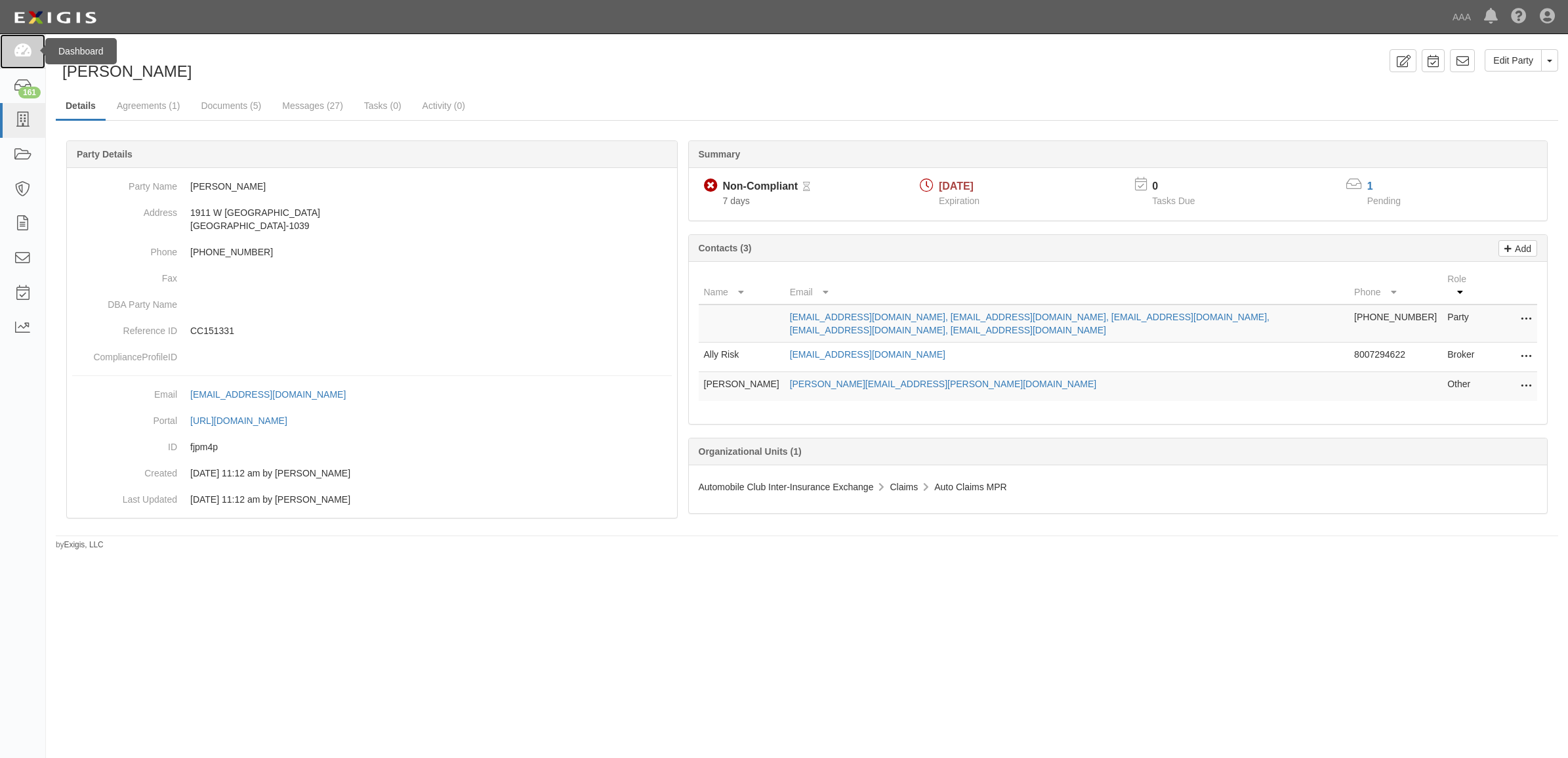
click at [5, 60] on link at bounding box center [22, 52] width 45 height 34
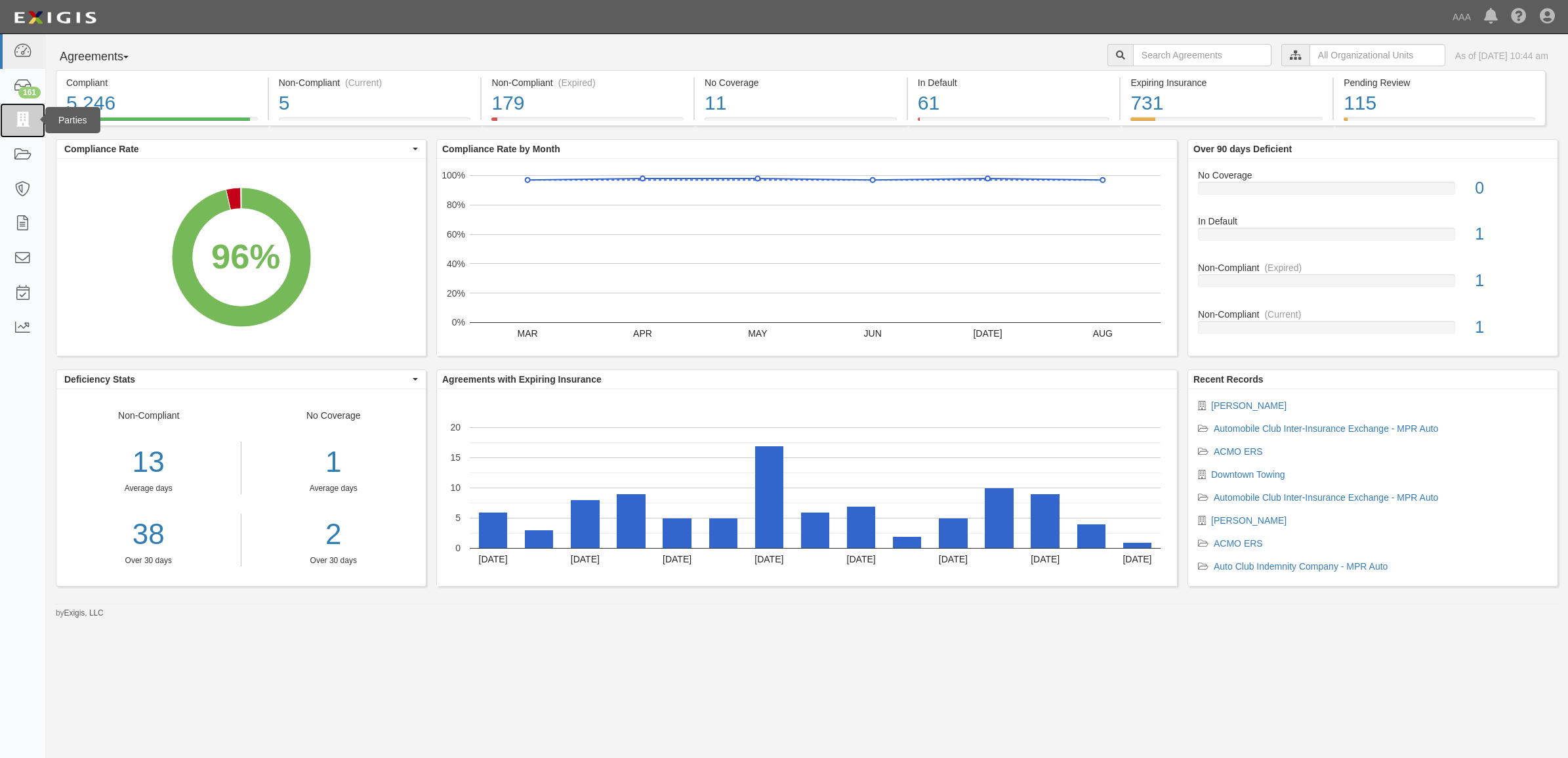
drag, startPoint x: 28, startPoint y: 118, endPoint x: 70, endPoint y: 119, distance: 42.0
click at [28, 118] on icon at bounding box center [22, 120] width 18 height 15
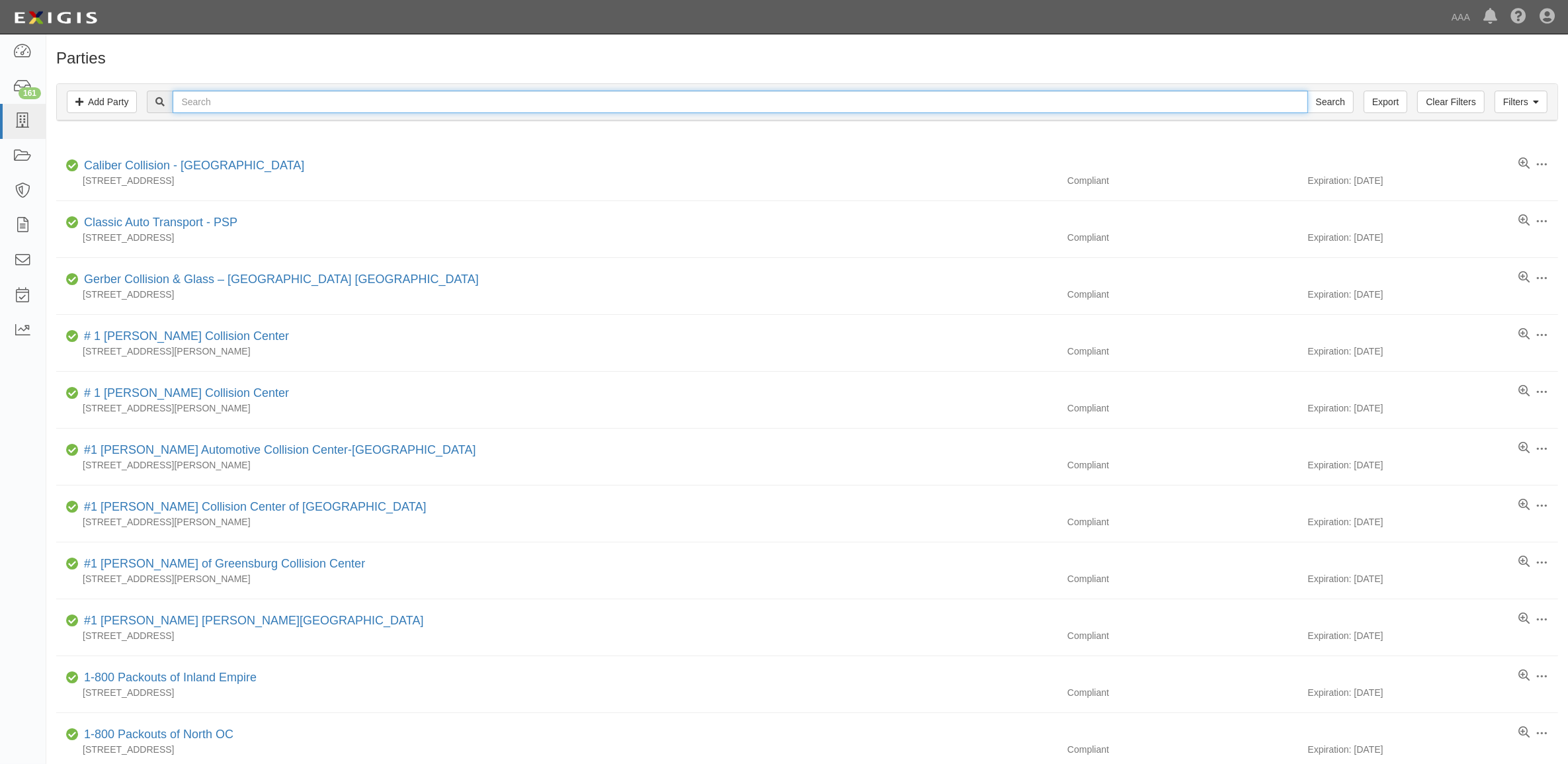
click at [223, 97] on input "text" at bounding box center [740, 102] width 1135 height 23
paste input "CC287954"
type input "CC287954"
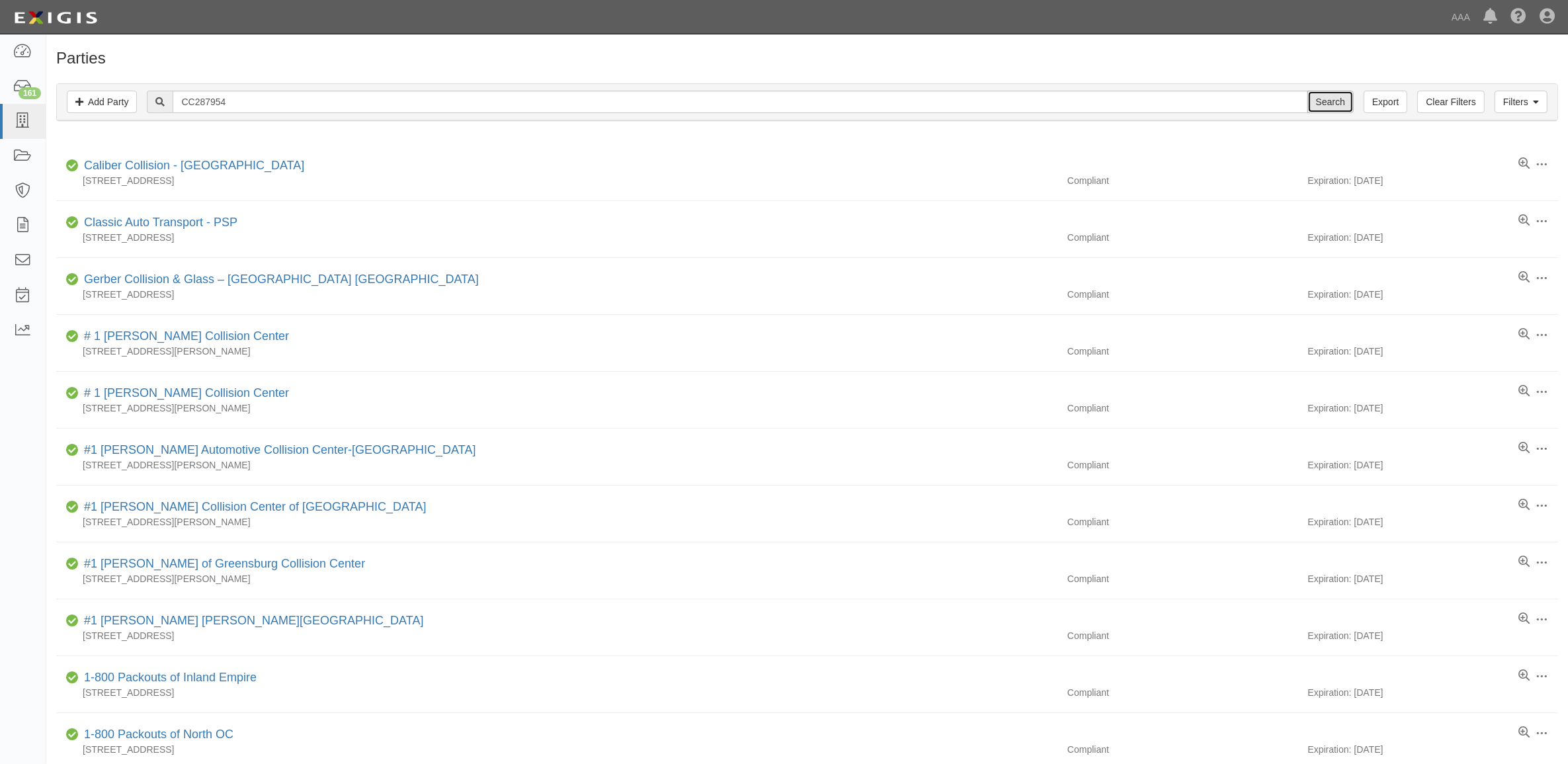
click at [1324, 101] on input "Search" at bounding box center [1331, 102] width 46 height 23
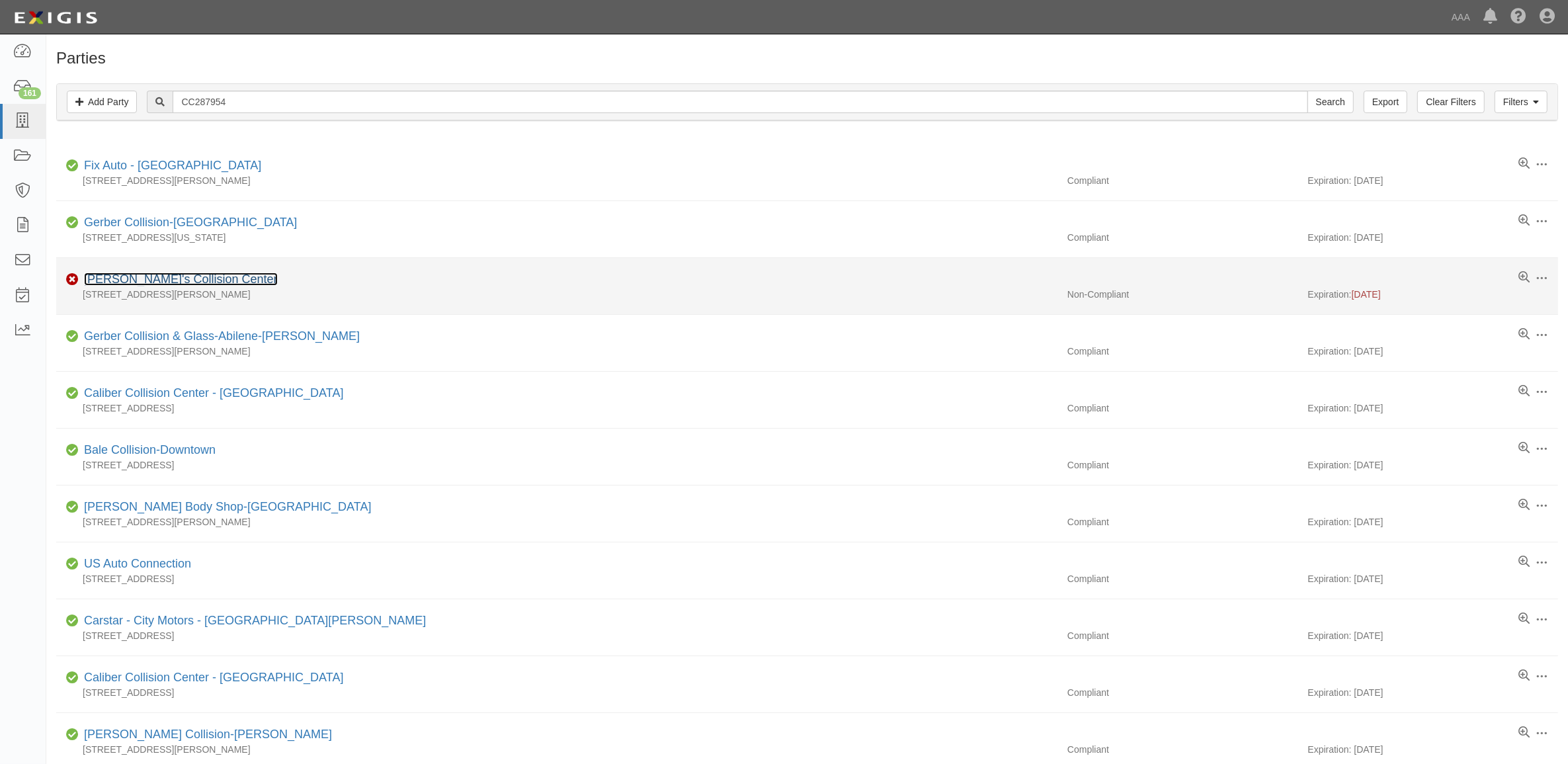
click at [140, 277] on link "[PERSON_NAME]'s Collision Center" at bounding box center [181, 278] width 194 height 13
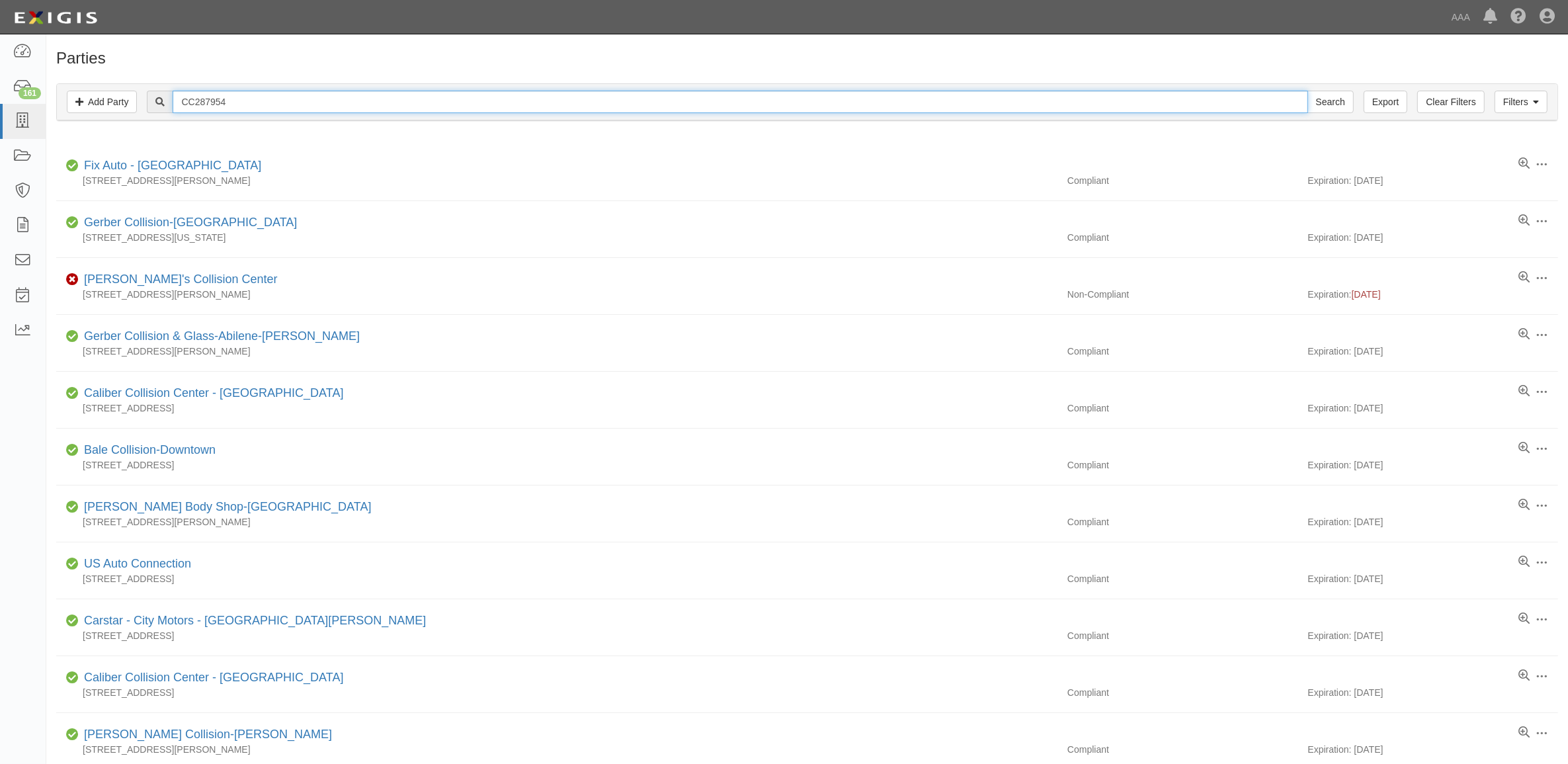
click at [286, 103] on input "CC287954" at bounding box center [740, 102] width 1135 height 23
type input "[PERSON_NAME]'s"
click at [1308, 90] on input "Search" at bounding box center [1331, 102] width 46 height 23
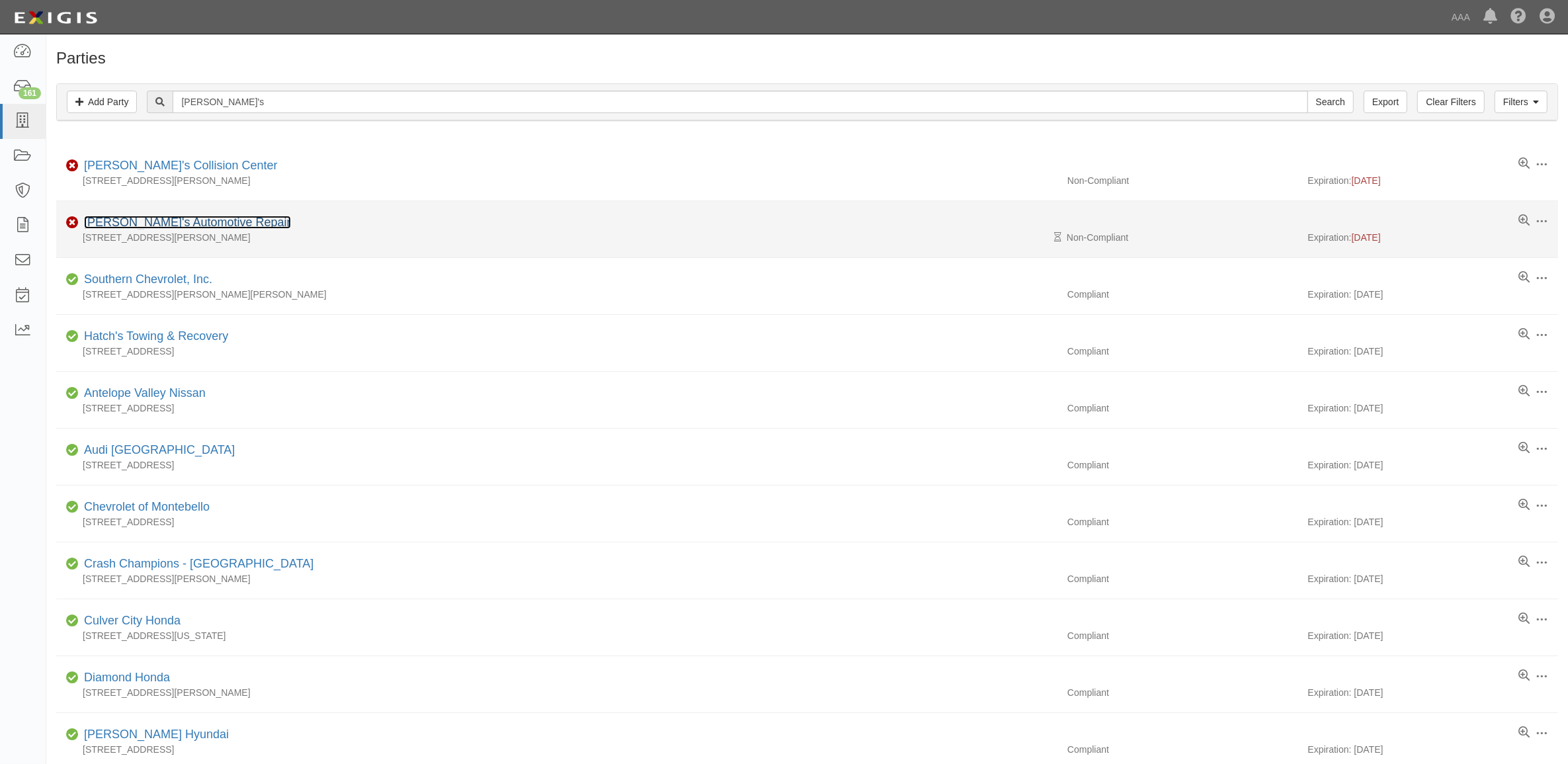
click at [173, 227] on link "[PERSON_NAME]'s Automotive Repair" at bounding box center [188, 222] width 207 height 13
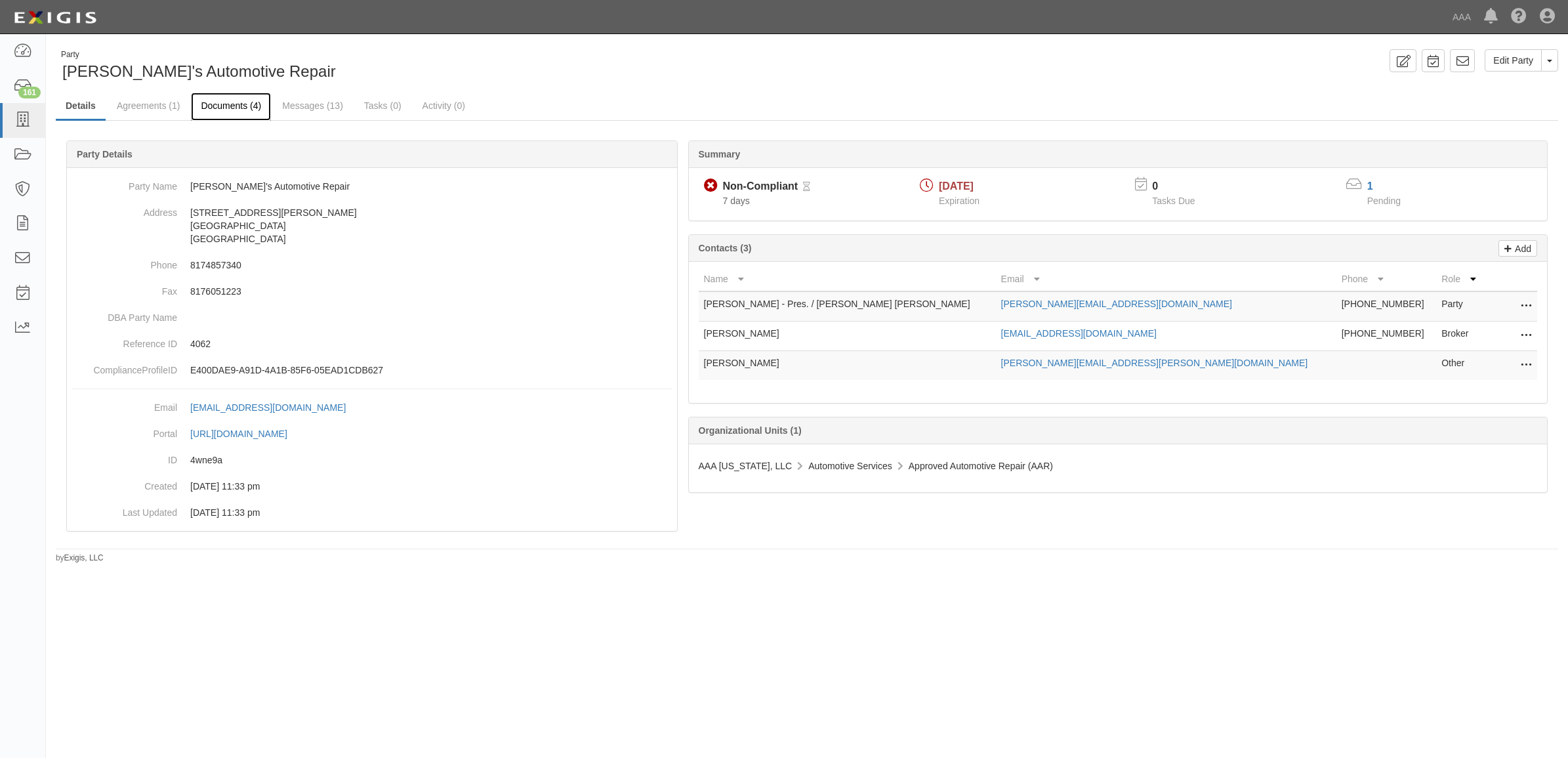
click at [221, 103] on link "Documents (4)" at bounding box center [230, 106] width 80 height 28
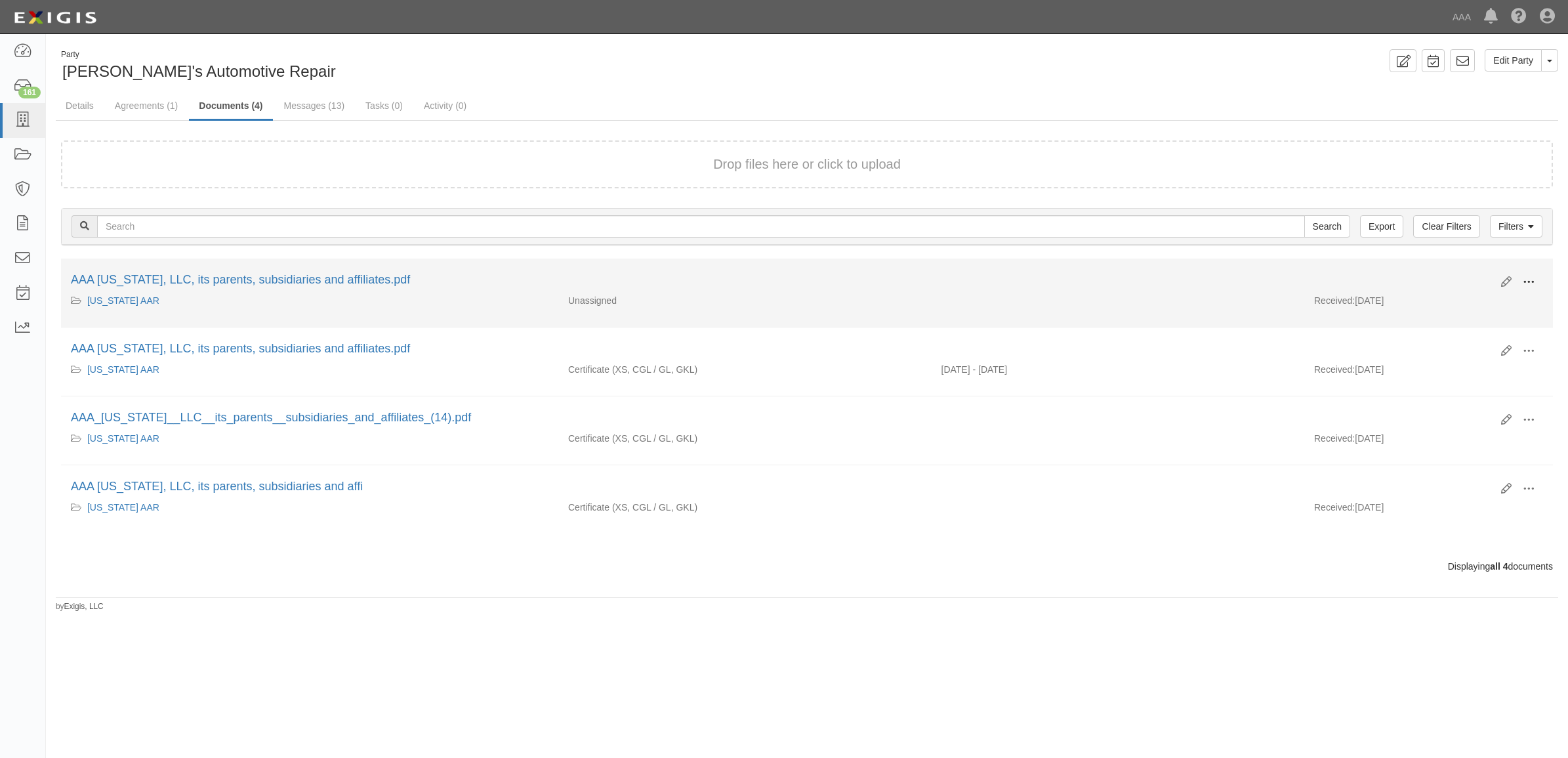
click at [1523, 276] on span at bounding box center [1528, 282] width 12 height 12
click at [1502, 298] on link "View" at bounding box center [1465, 300] width 103 height 23
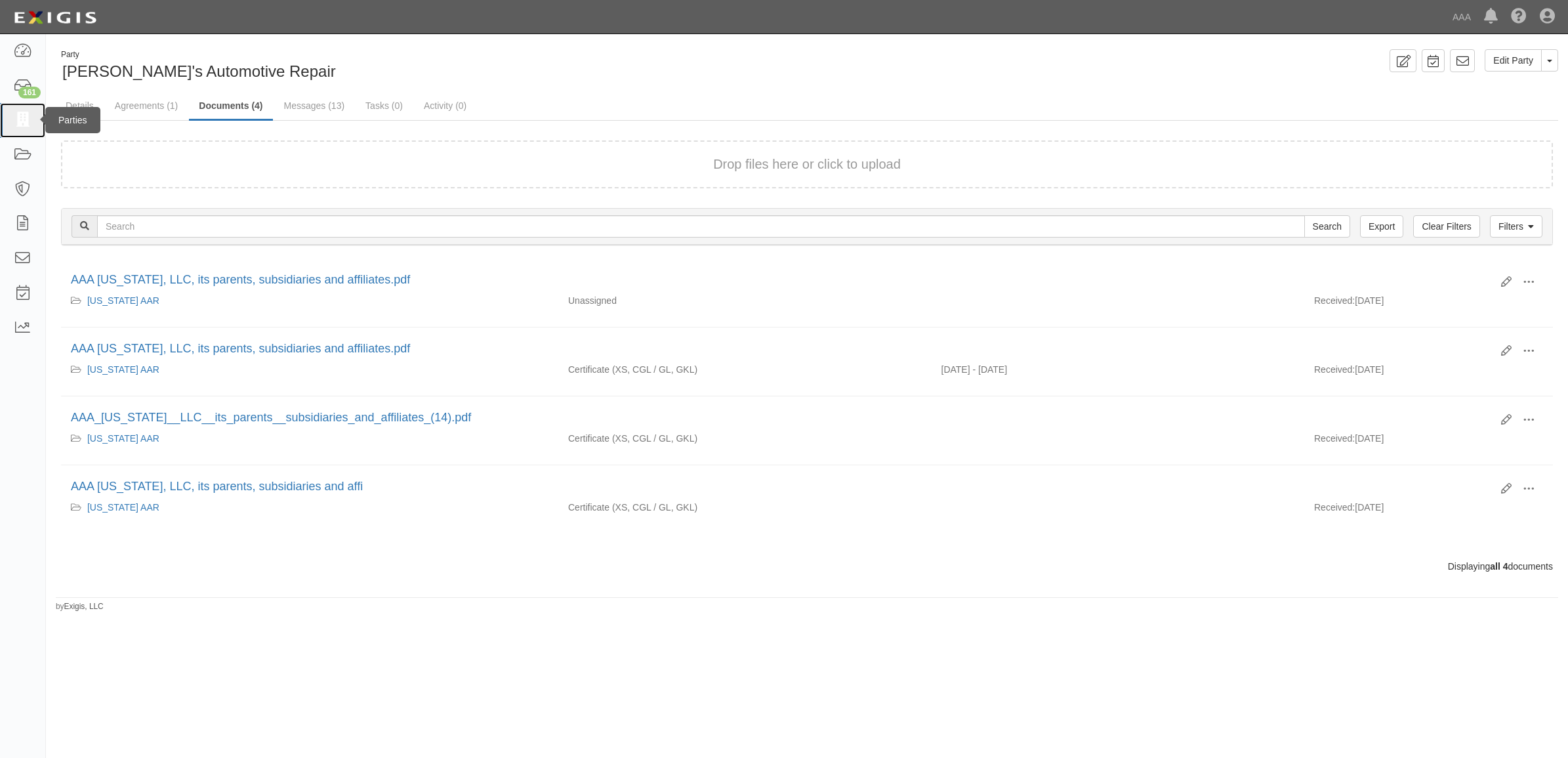
click at [28, 116] on icon at bounding box center [22, 120] width 18 height 15
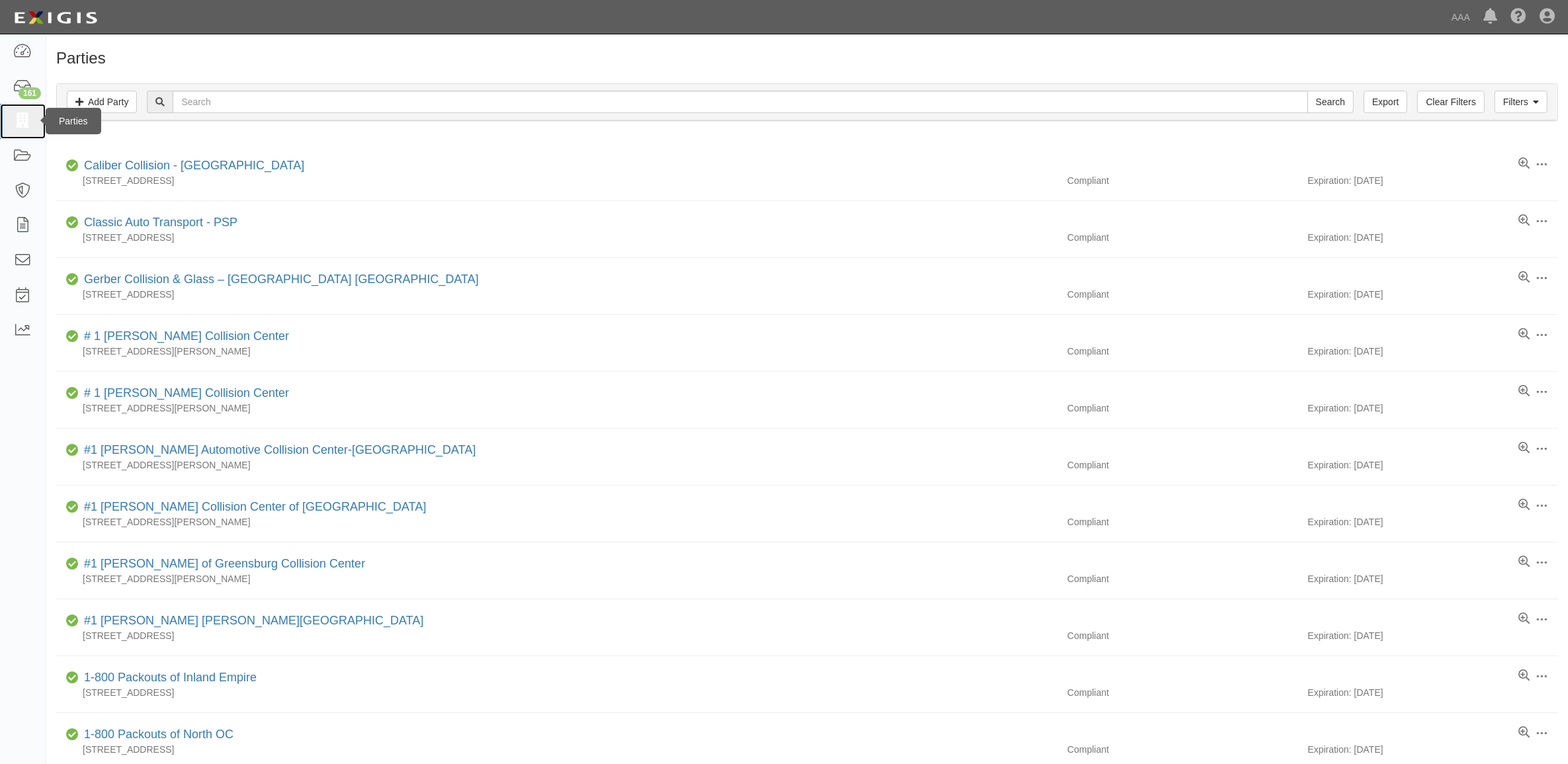
click at [15, 119] on icon at bounding box center [22, 121] width 18 height 15
